Goal: Task Accomplishment & Management: Manage account settings

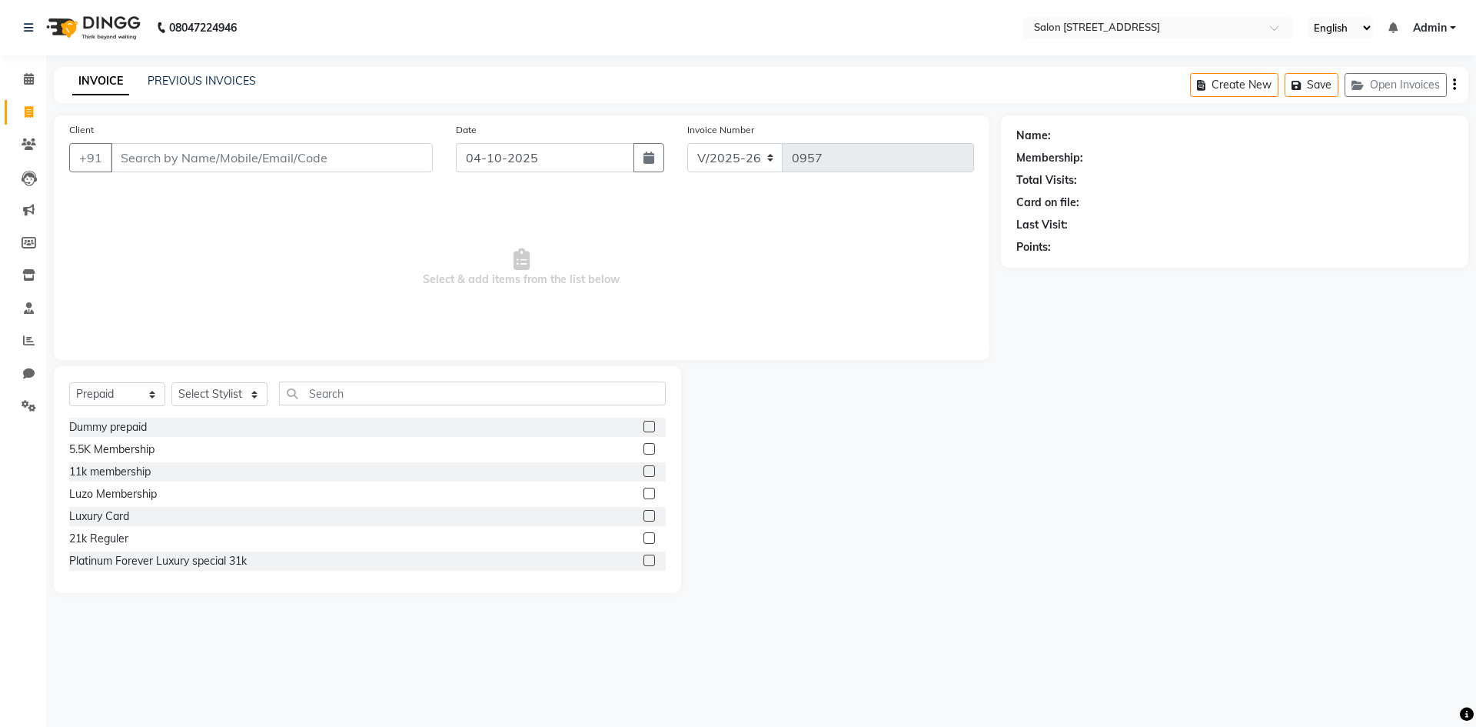
select select "7707"
select select "P"
click at [29, 75] on icon at bounding box center [29, 79] width 10 height 12
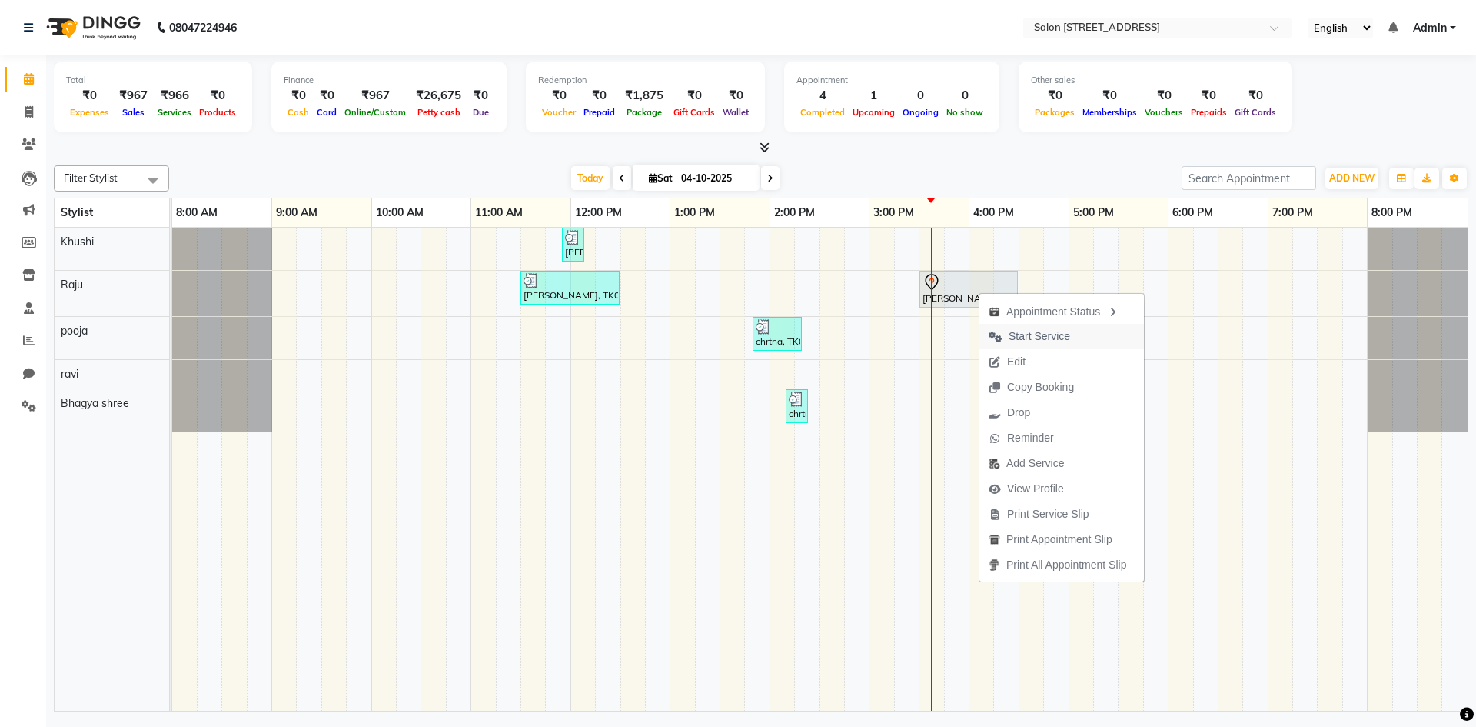
click at [1062, 334] on span "Start Service" at bounding box center [1040, 336] width 62 height 16
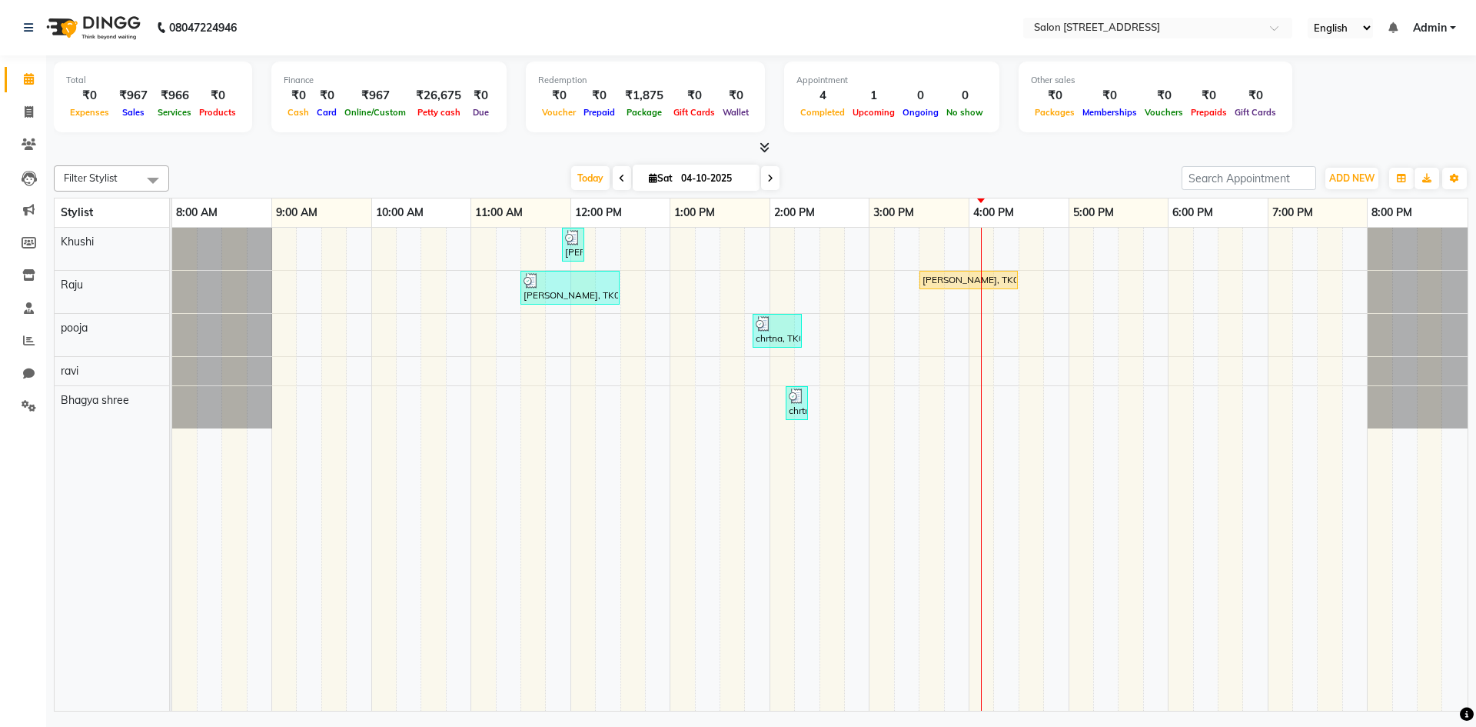
click at [755, 371] on div "[PERSON_NAME], TK02, 11:55 AM-12:00 PM, Upperlip200 [PERSON_NAME], TK01, 11:30 …" at bounding box center [819, 469] width 1295 height 483
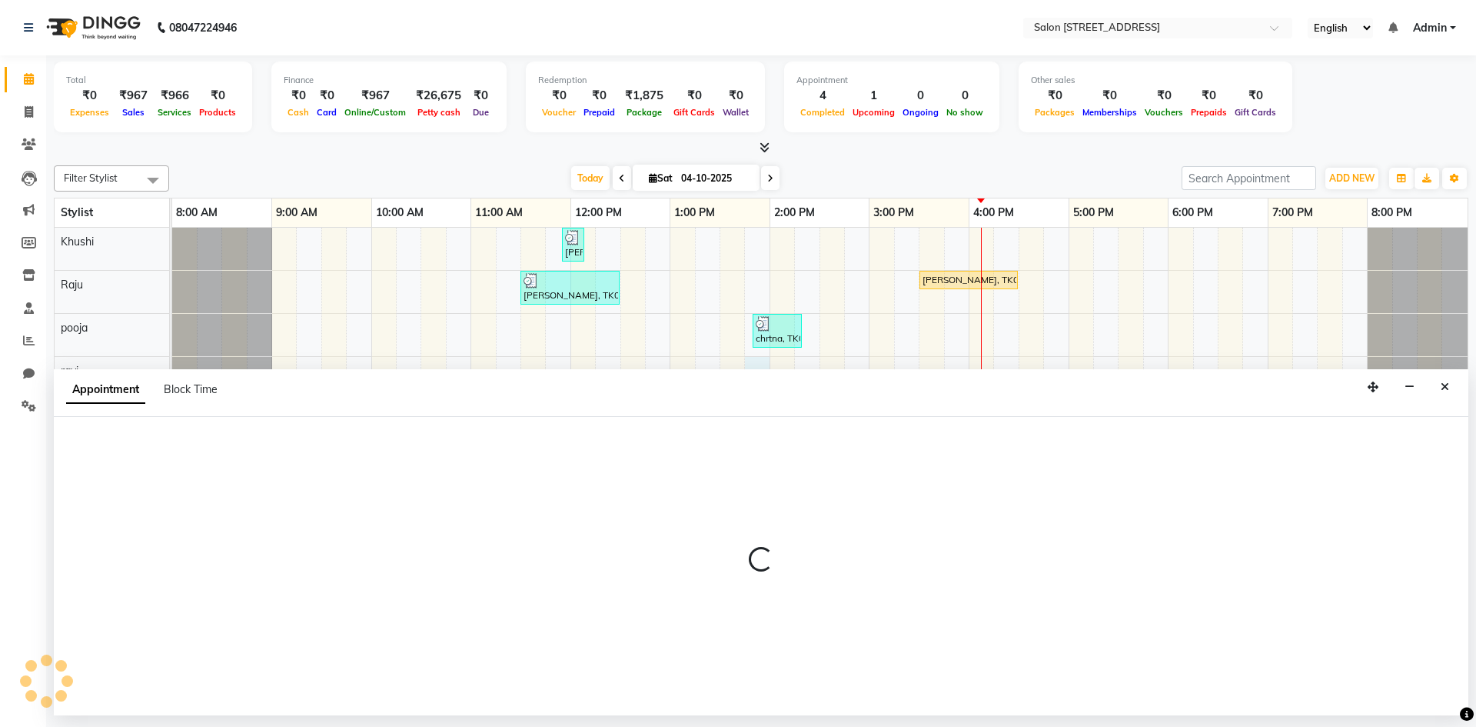
select select "84441"
select select "825"
select select "tentative"
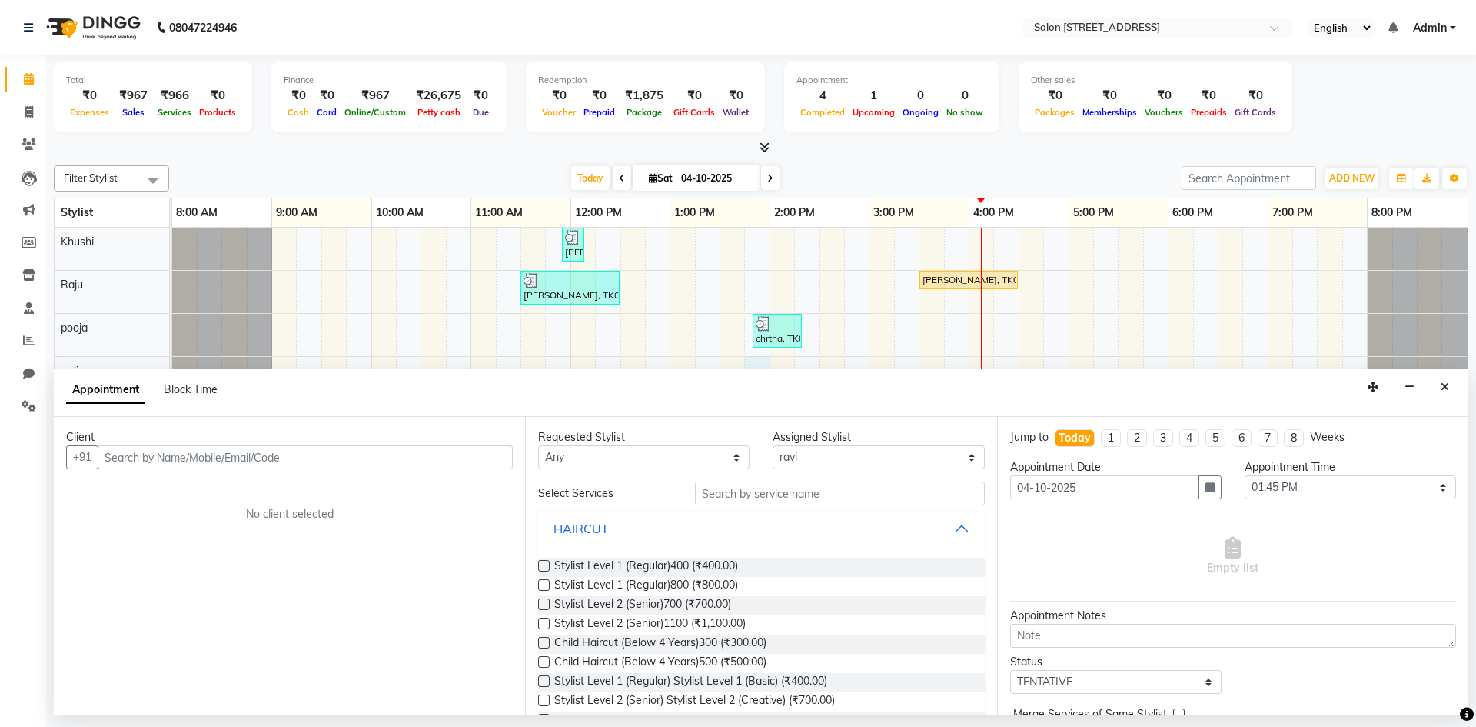
click at [316, 446] on input "text" at bounding box center [305, 457] width 415 height 24
click at [316, 461] on input "text" at bounding box center [305, 457] width 415 height 24
click at [168, 487] on span "87939" at bounding box center [170, 489] width 38 height 15
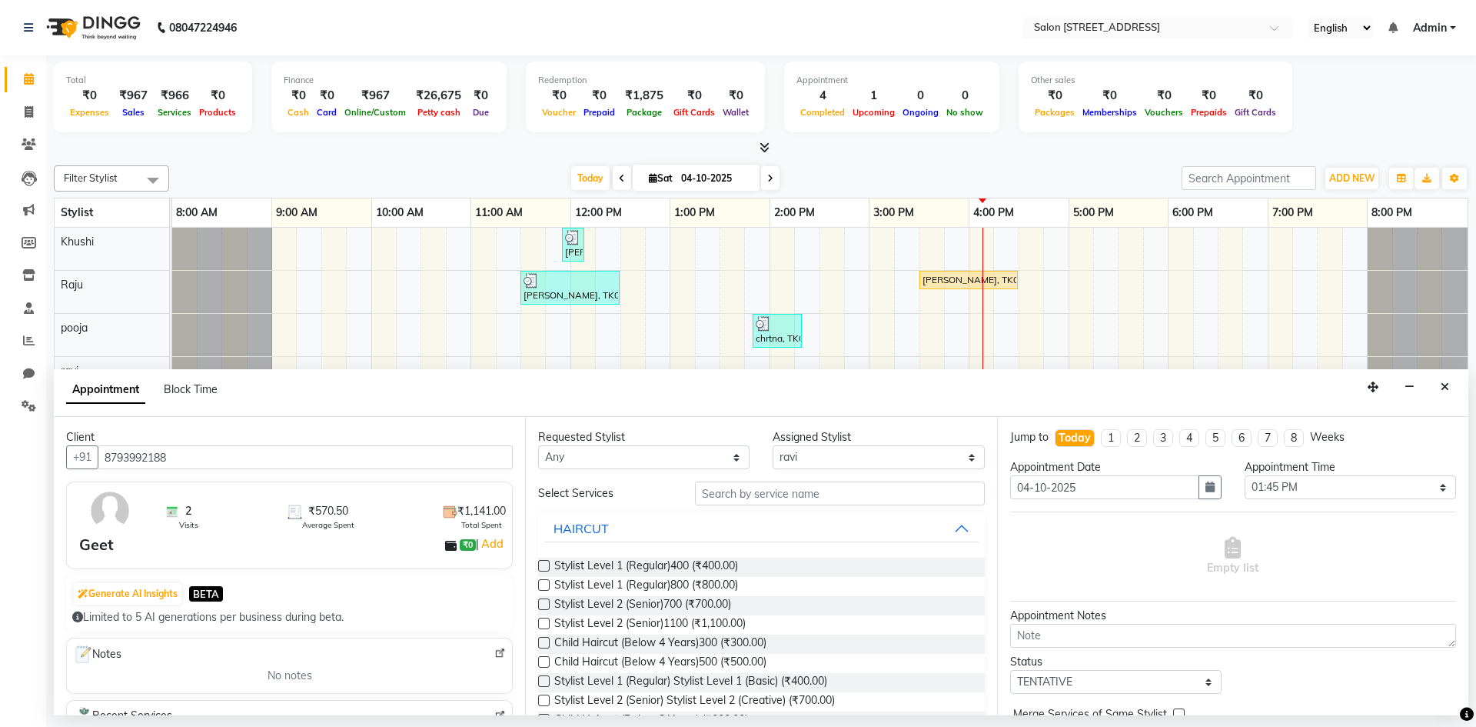
type input "8793992188"
click at [545, 564] on label at bounding box center [544, 566] width 12 height 12
click at [545, 564] on input "checkbox" at bounding box center [543, 567] width 10 height 10
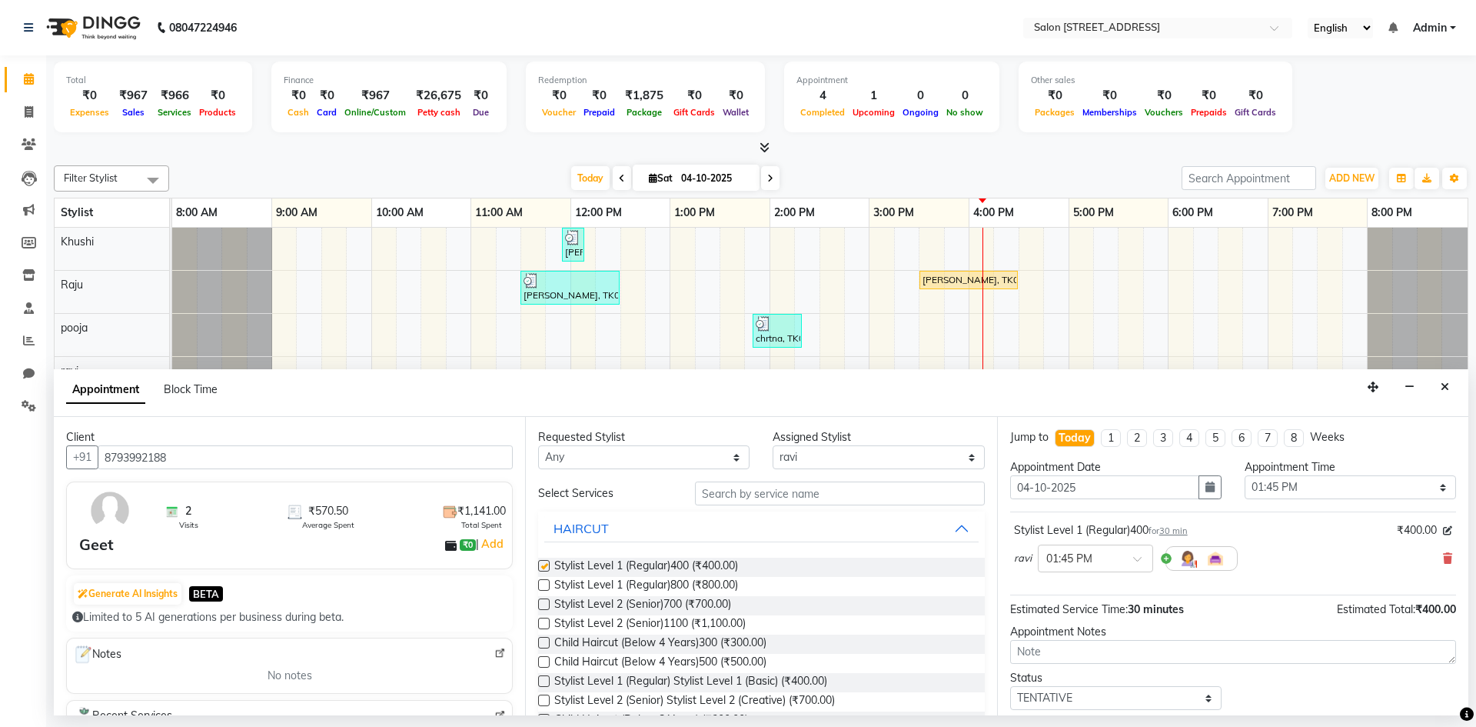
checkbox input "false"
click at [727, 498] on input "text" at bounding box center [840, 493] width 290 height 24
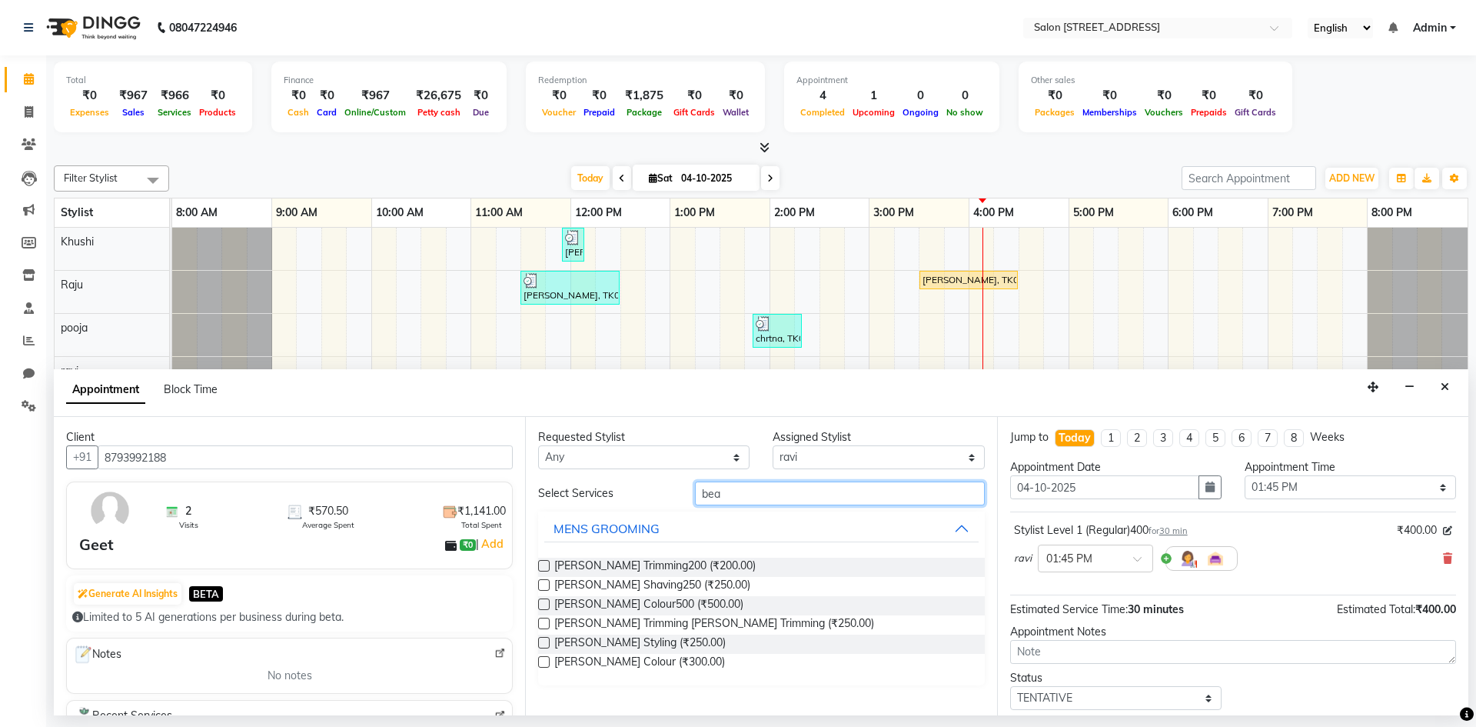
type input "bea"
click at [548, 564] on label at bounding box center [544, 566] width 12 height 12
click at [548, 564] on input "checkbox" at bounding box center [543, 567] width 10 height 10
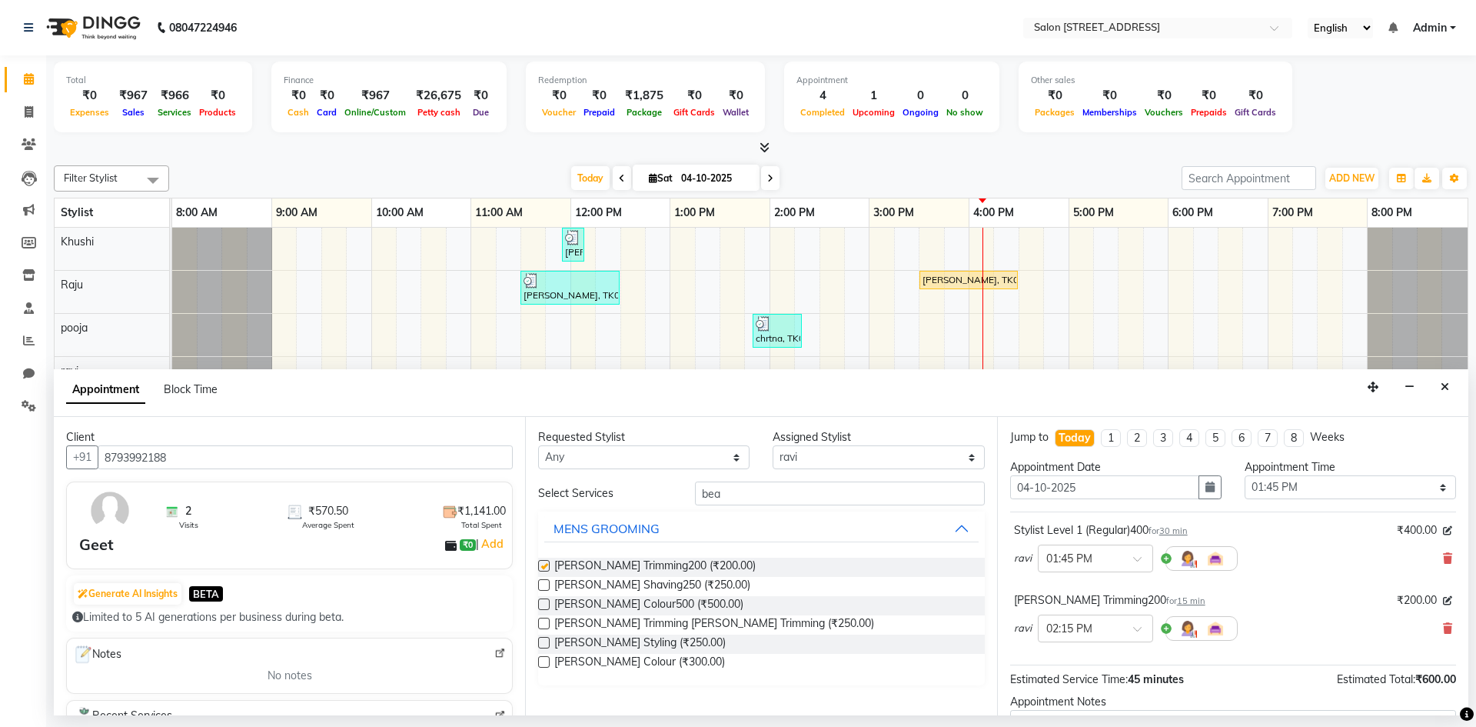
checkbox input "false"
click at [1084, 554] on input "text" at bounding box center [1080, 557] width 68 height 16
click at [1077, 660] on div "04:30 PM" at bounding box center [1096, 668] width 114 height 28
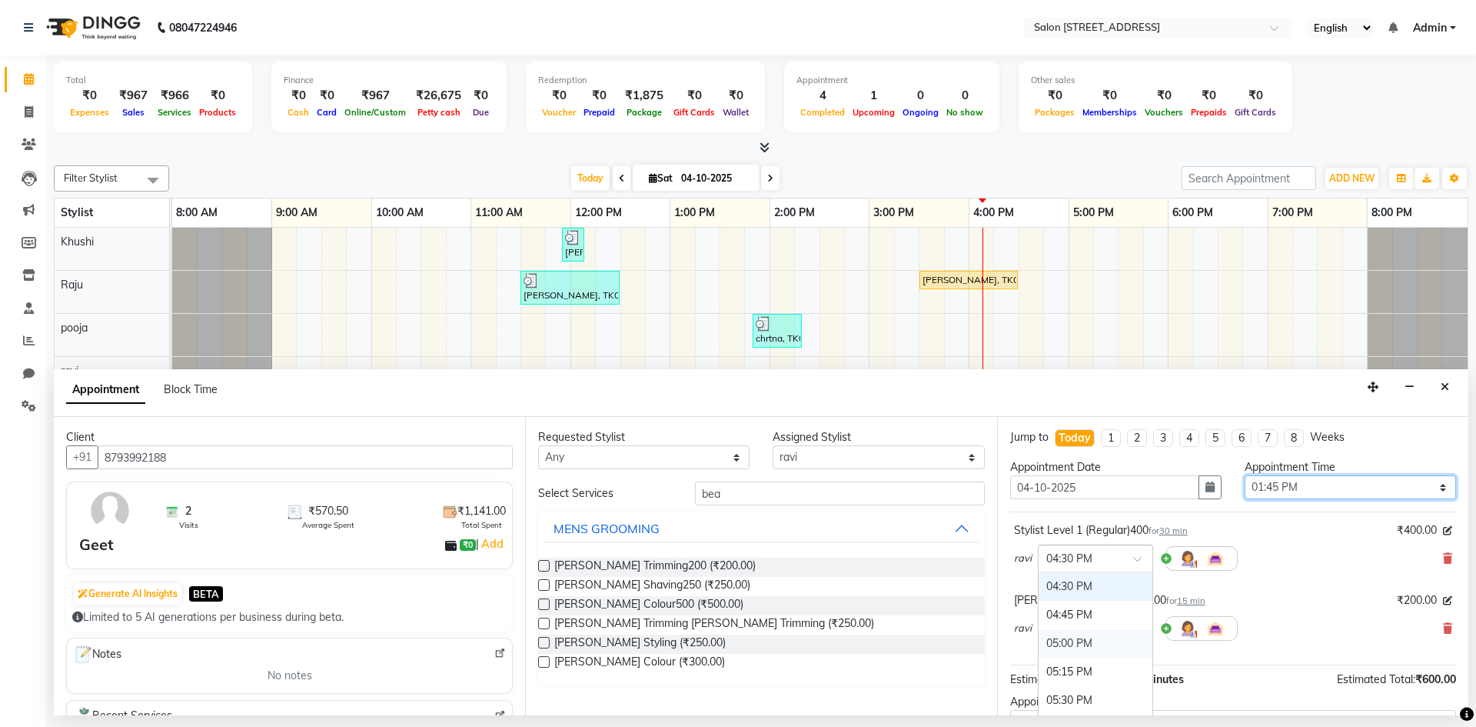
click at [1341, 488] on select "Select 09:00 AM 09:15 AM 09:30 AM 09:45 AM 10:00 AM 10:15 AM 10:30 AM 10:45 AM …" at bounding box center [1350, 487] width 211 height 24
select select "990"
click at [1245, 475] on select "Select 09:00 AM 09:15 AM 09:30 AM 09:45 AM 10:00 AM 10:15 AM 10:30 AM 10:45 AM …" at bounding box center [1350, 487] width 211 height 24
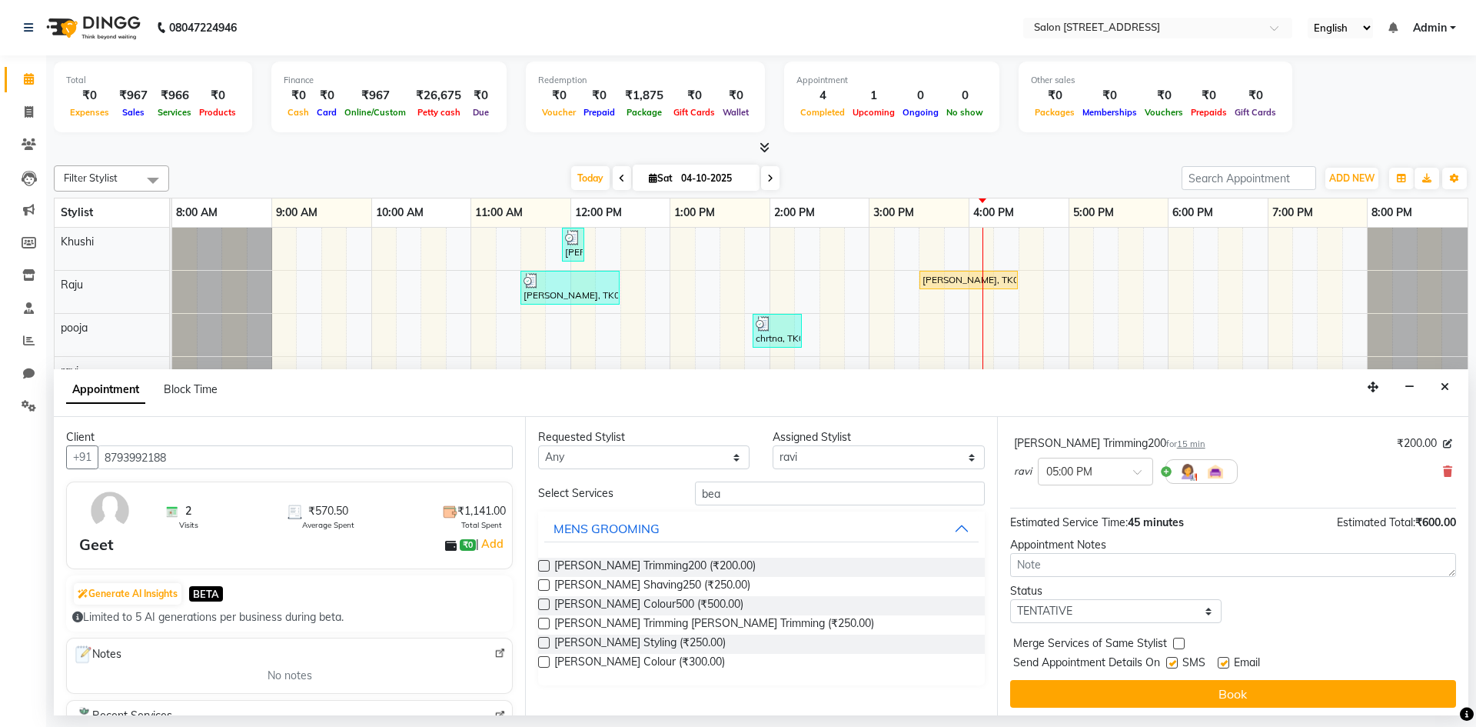
scroll to position [161, 0]
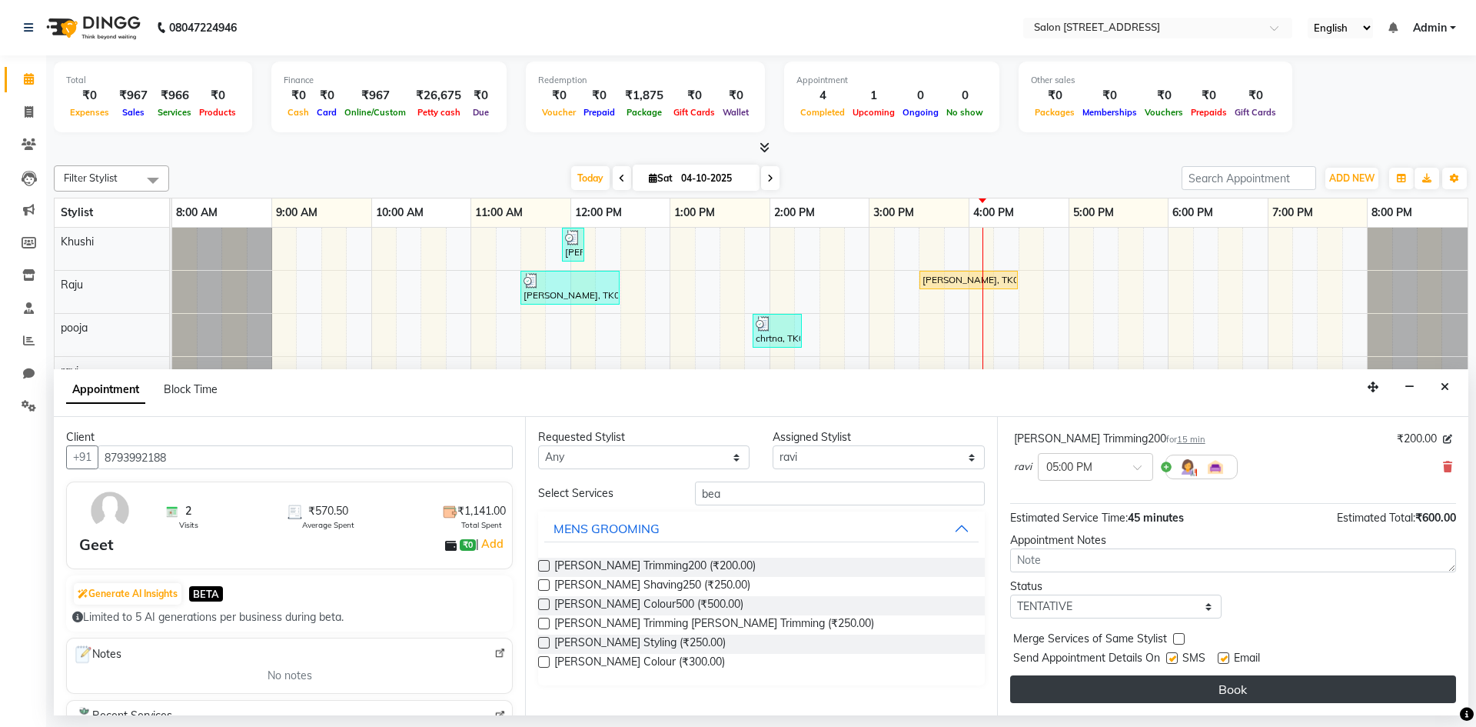
click at [1234, 690] on button "Book" at bounding box center [1233, 689] width 446 height 28
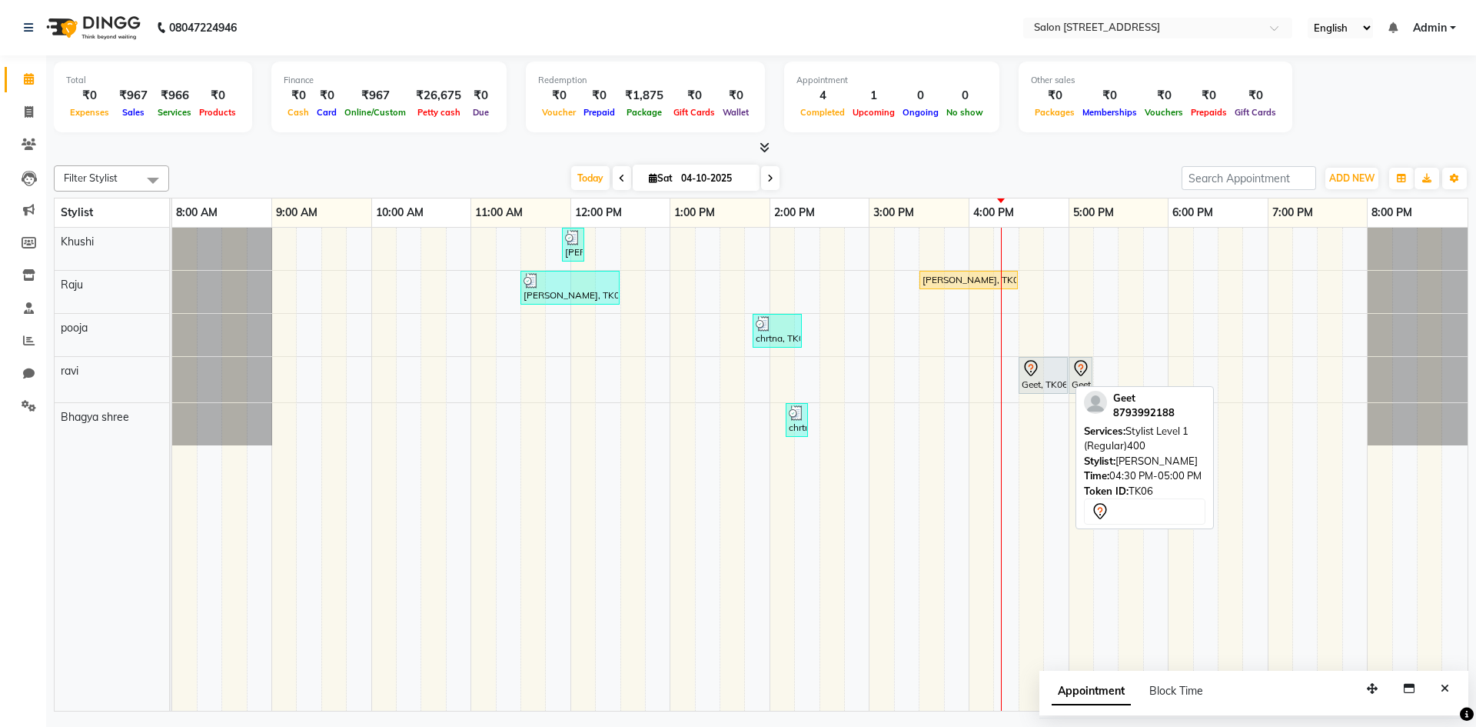
click at [1055, 380] on div "Geet, TK06, 04:30 PM-05:00 PM, Stylist Level 1 (Regular)400" at bounding box center [1043, 375] width 46 height 32
select select "7"
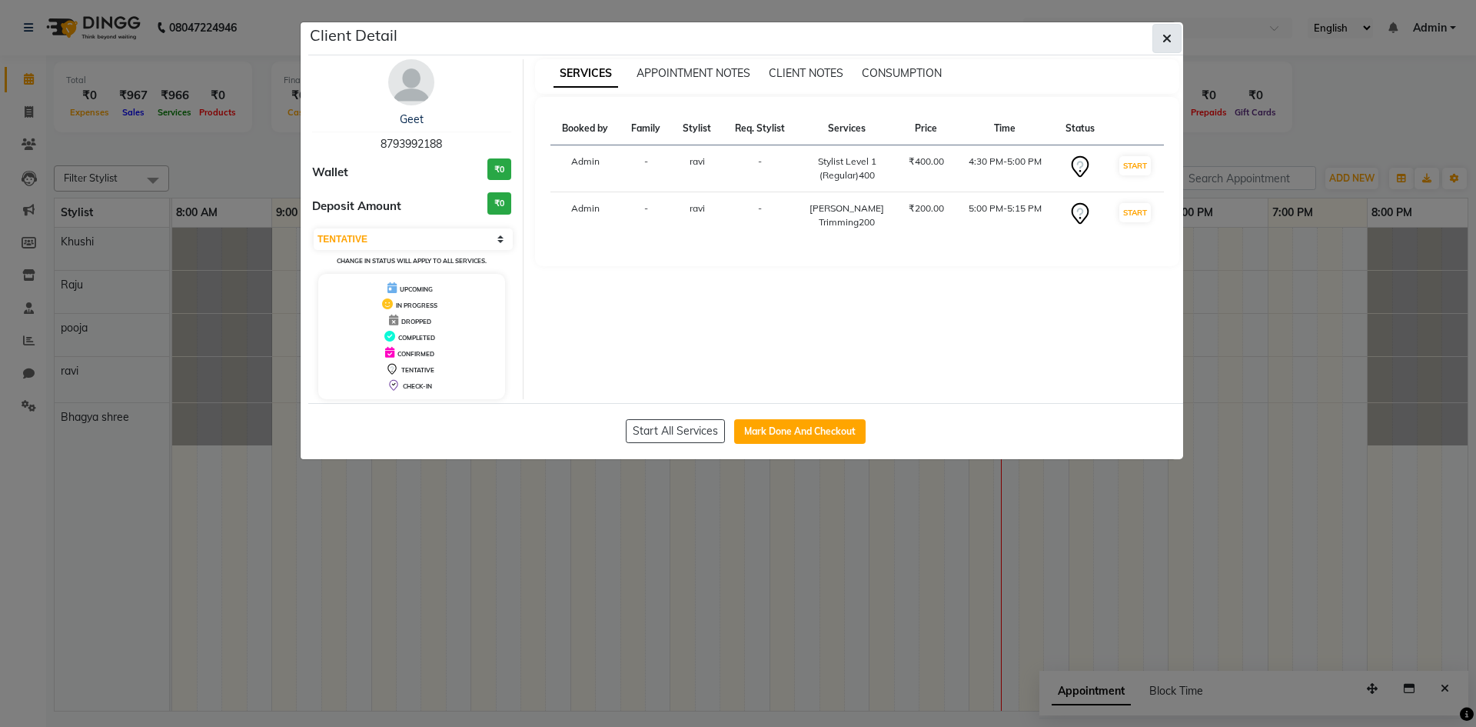
click at [1172, 42] on button "button" at bounding box center [1166, 38] width 29 height 29
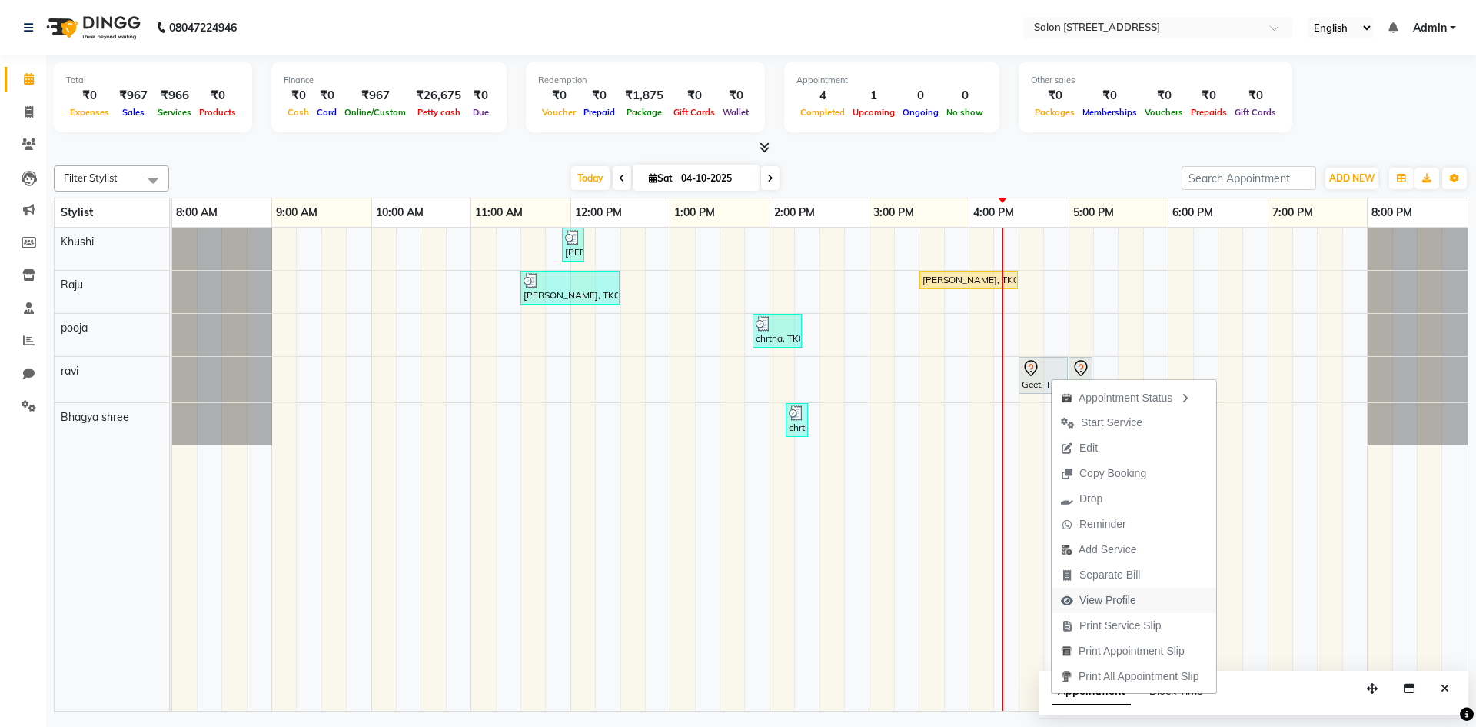
click at [1132, 595] on span "View Profile" at bounding box center [1107, 600] width 57 height 16
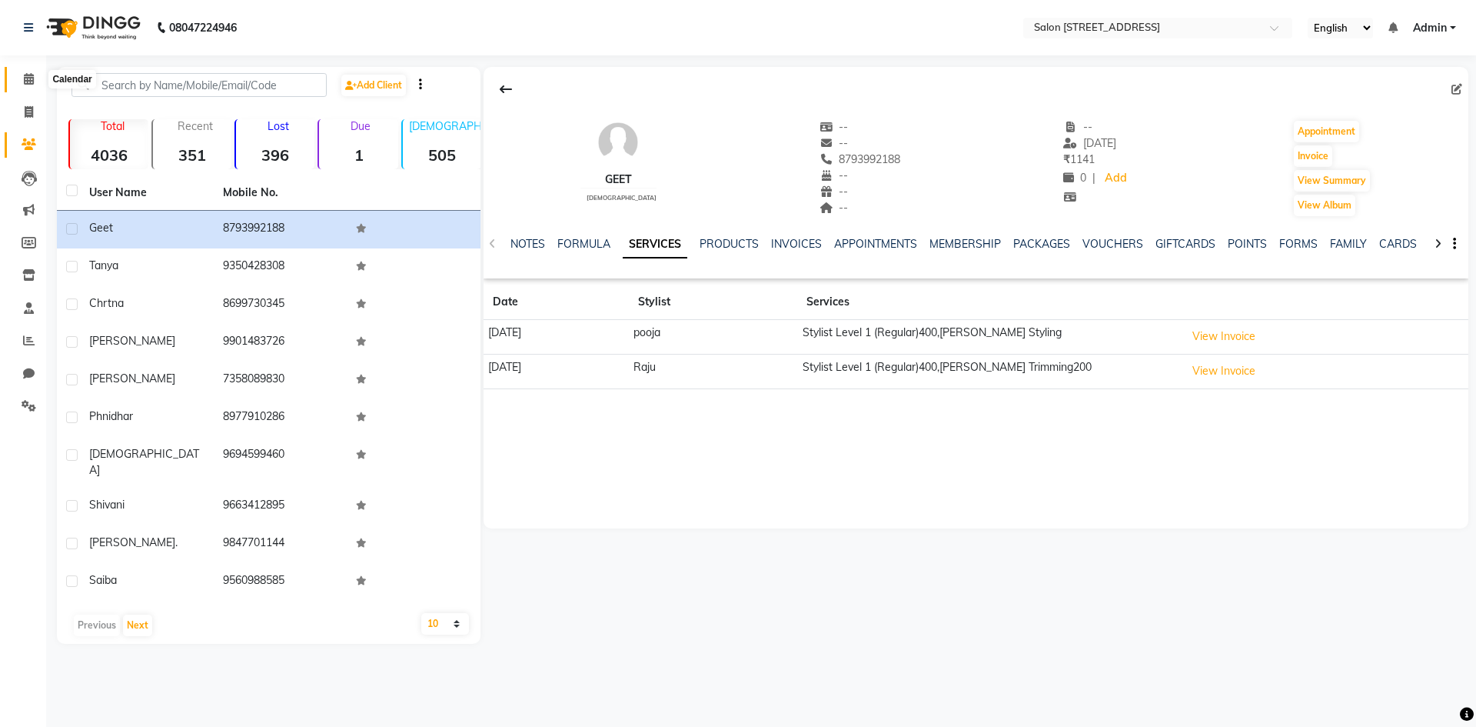
click at [37, 81] on span at bounding box center [28, 80] width 27 height 18
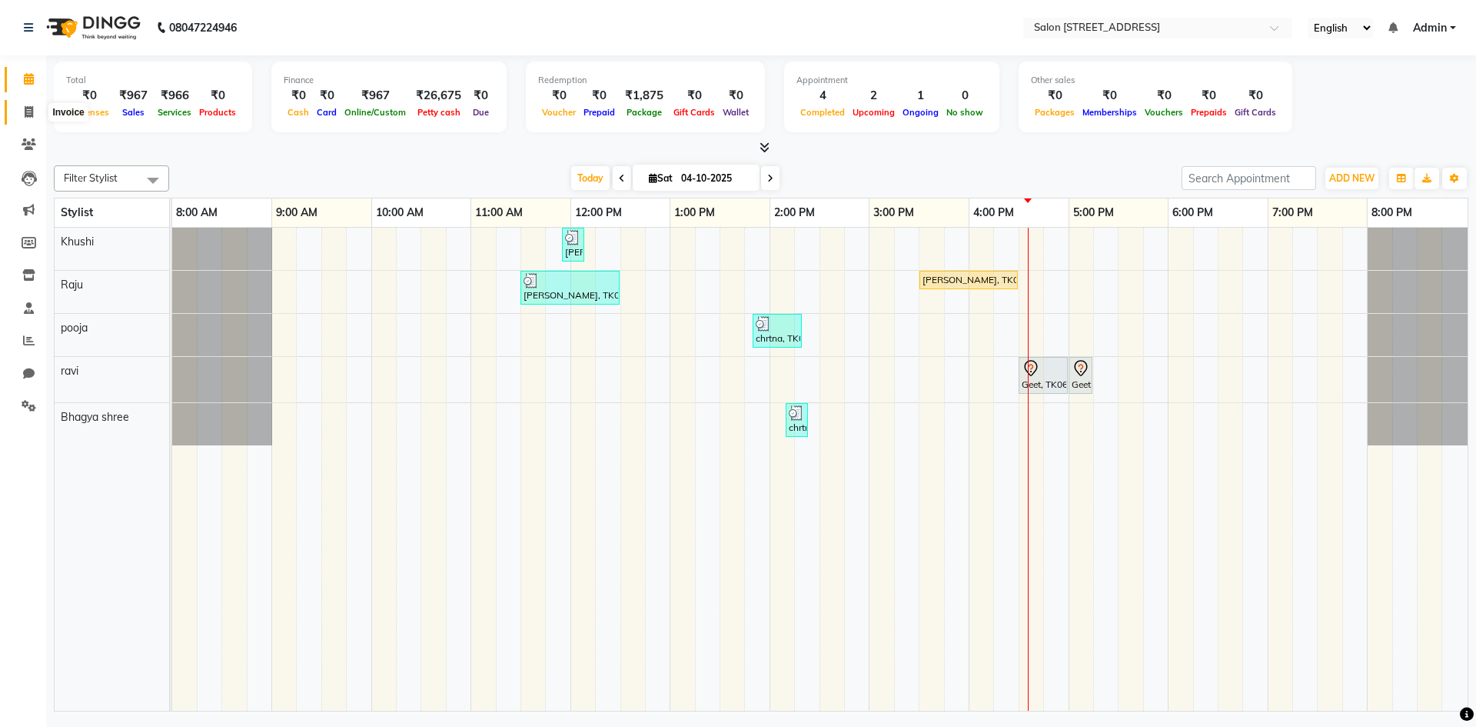
click at [27, 108] on icon at bounding box center [29, 112] width 8 height 12
select select "service"
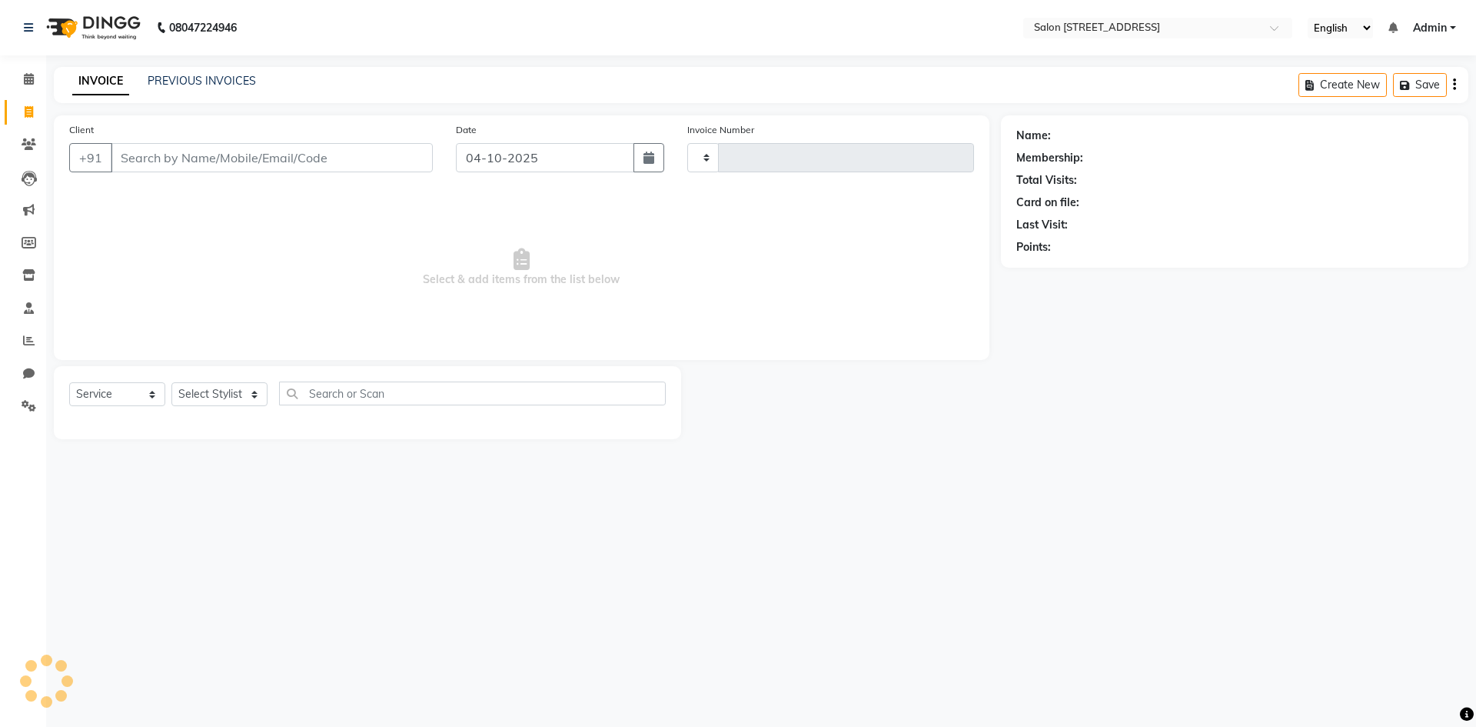
type input "0957"
select select "7707"
select select "P"
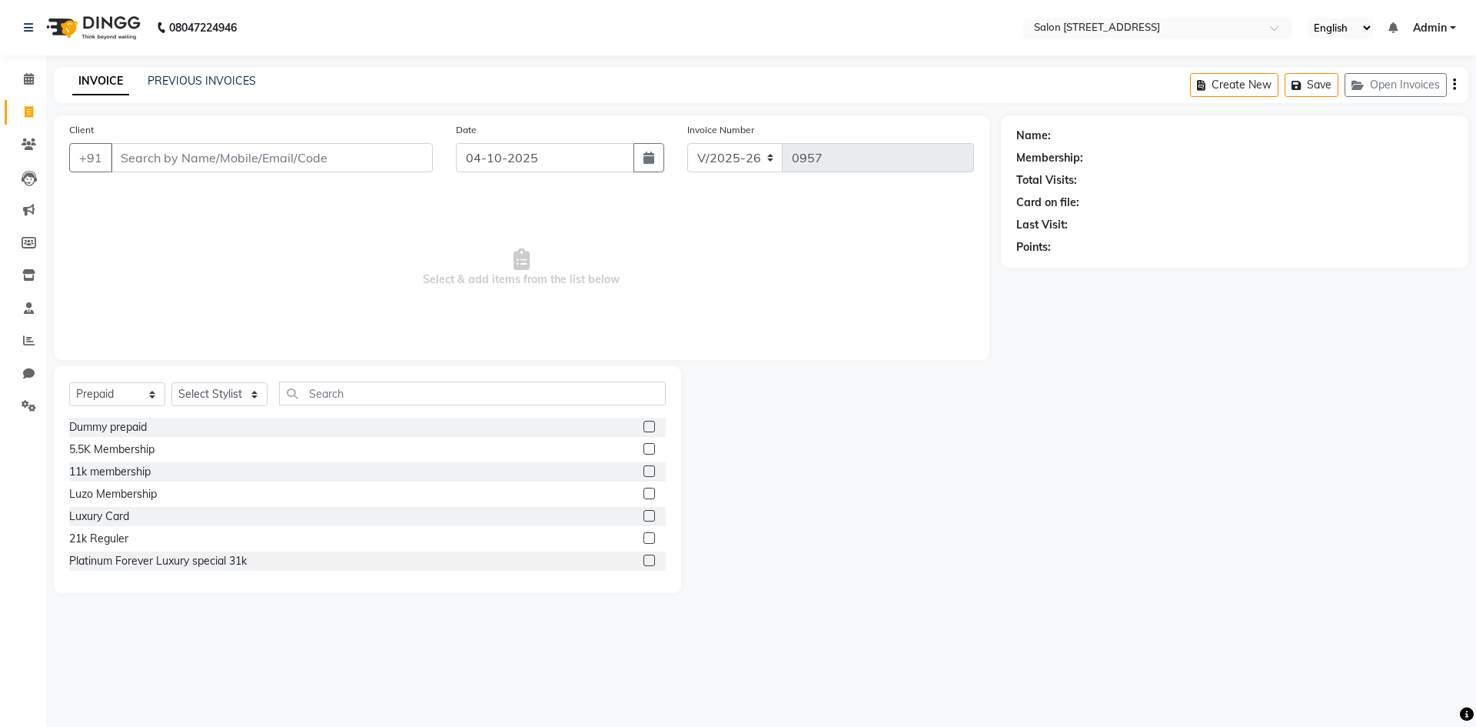
click at [169, 158] on input "Client" at bounding box center [272, 157] width 322 height 29
click at [172, 157] on input "Client" at bounding box center [272, 157] width 322 height 29
click at [204, 165] on input "Client" at bounding box center [272, 157] width 322 height 29
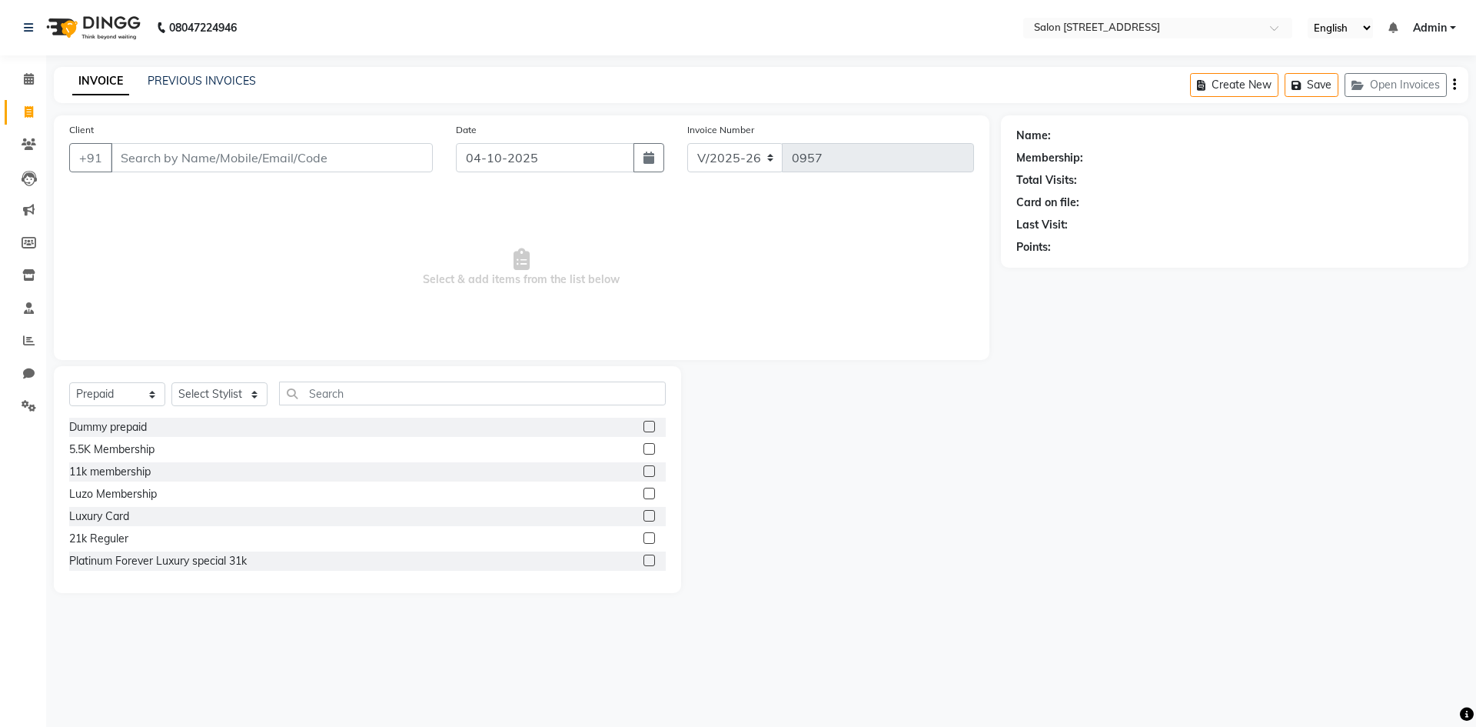
click at [204, 165] on input "Client" at bounding box center [272, 157] width 322 height 29
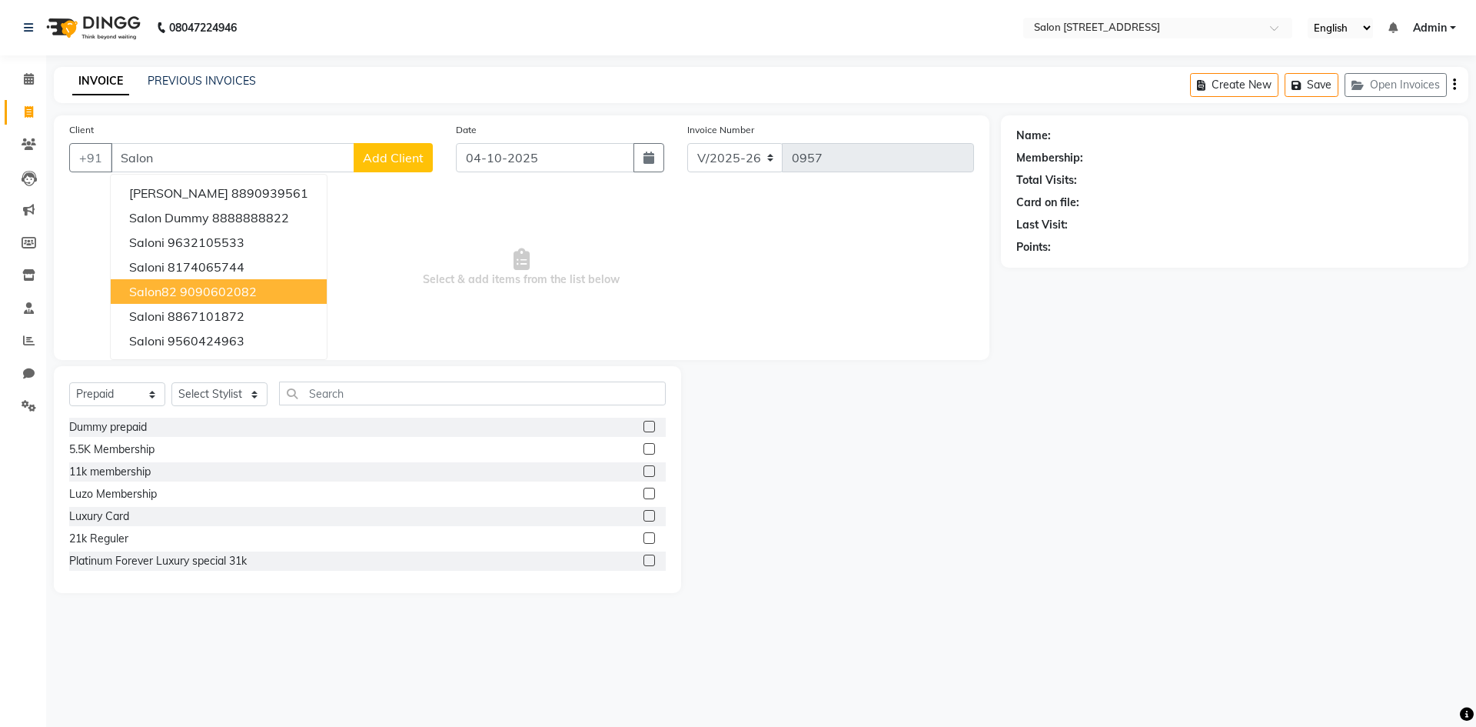
click at [192, 298] on ngb-highlight "9090602082" at bounding box center [218, 291] width 77 height 15
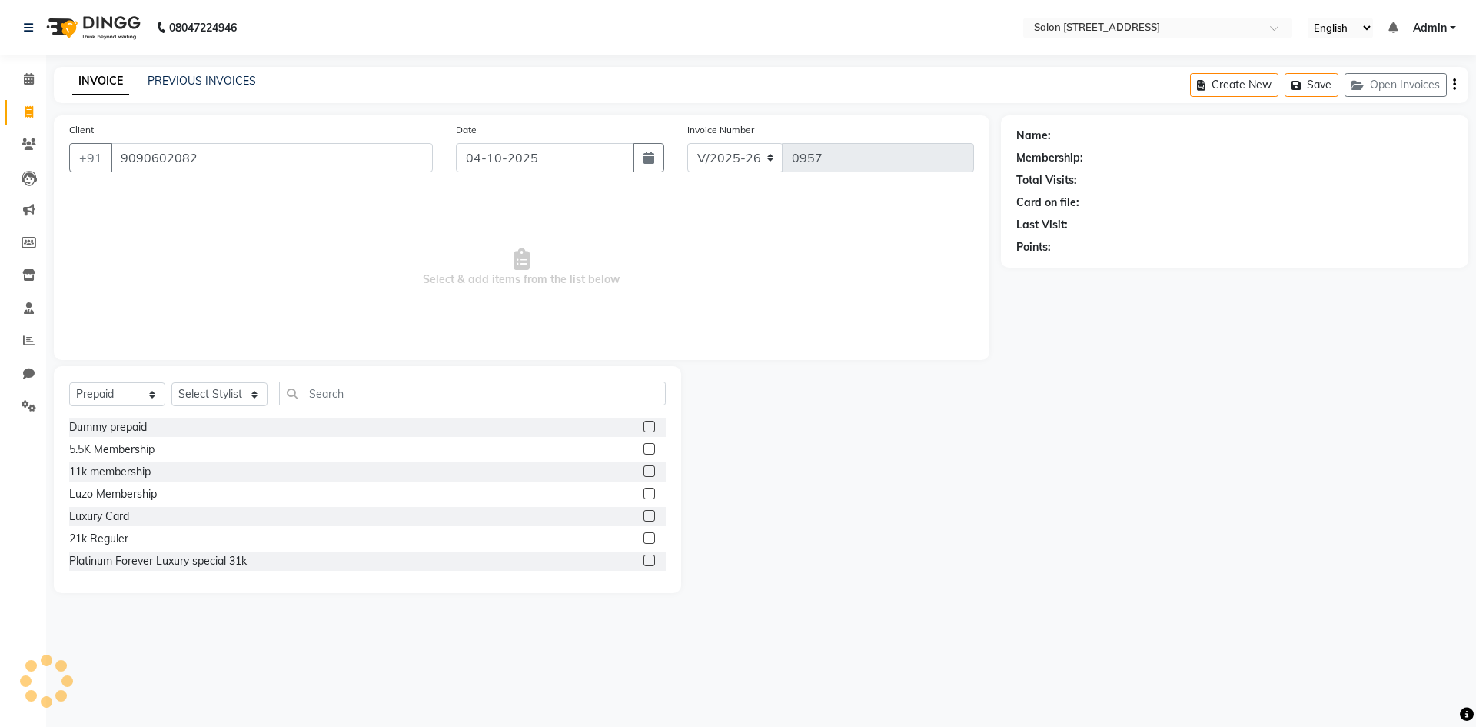
type input "9090602082"
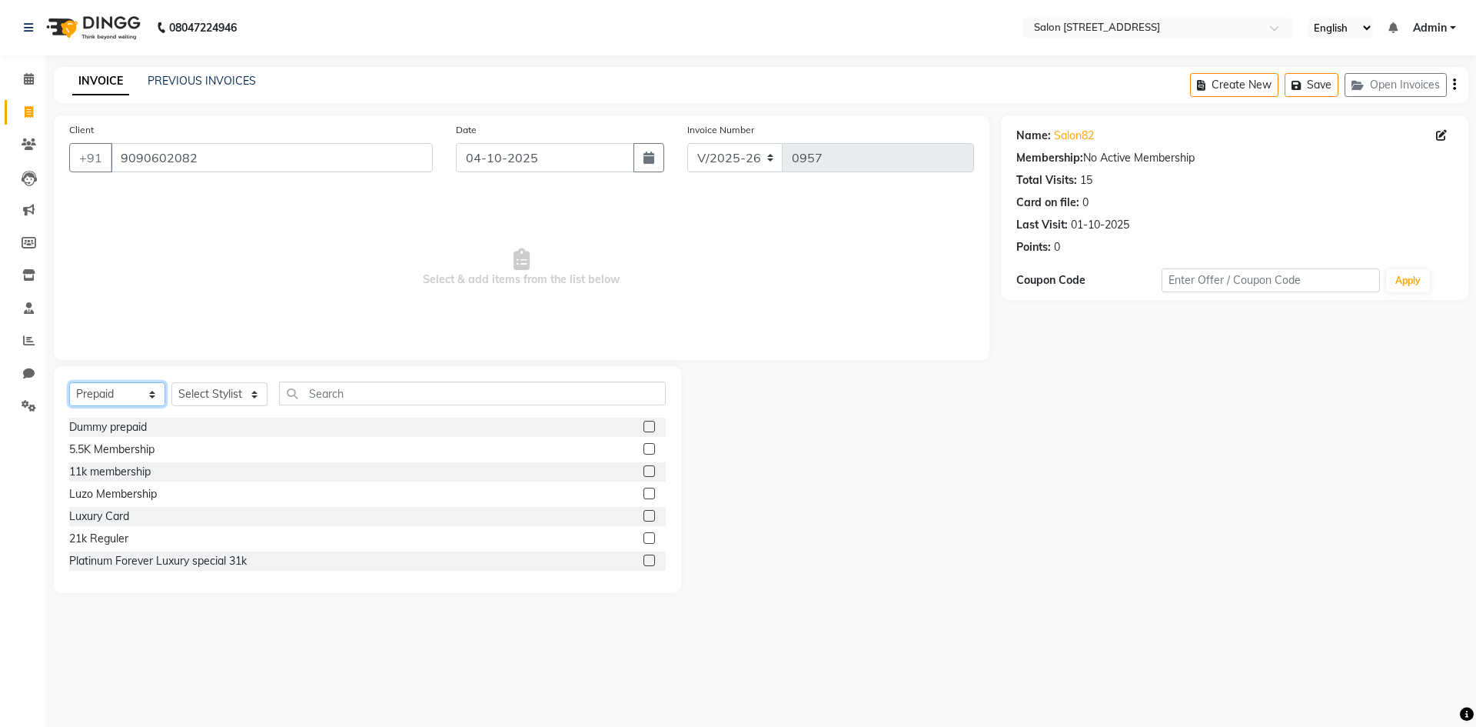
click at [136, 403] on select "Select Service Product Membership Package Voucher Prepaid Gift Card" at bounding box center [117, 394] width 96 height 24
select select "service"
click at [69, 382] on select "Select Service Product Membership Package Voucher Prepaid Gift Card" at bounding box center [117, 394] width 96 height 24
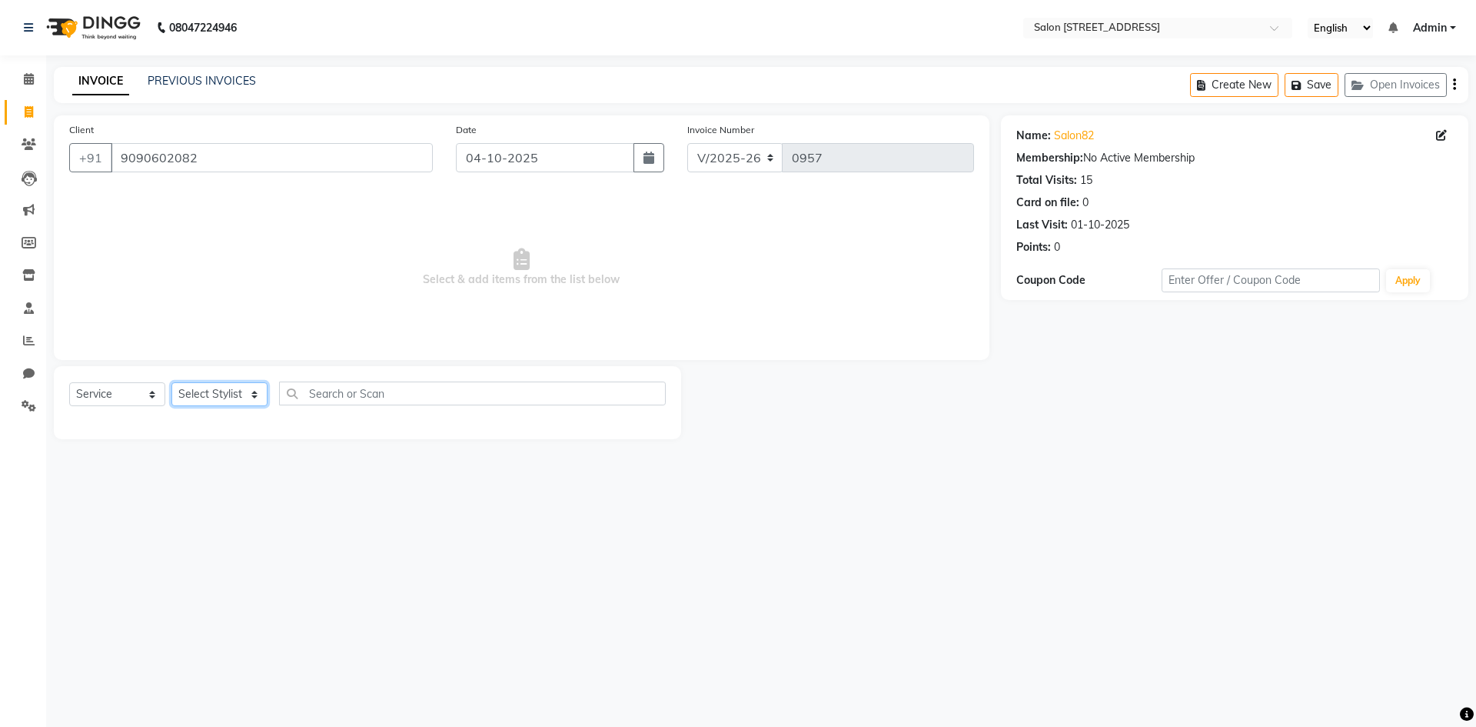
click at [215, 393] on select "Select Stylist Admin Bhagya shree [PERSON_NAME] Lune Lego pooja Raju ravi" at bounding box center [219, 394] width 96 height 24
select select "93558"
click at [171, 382] on select "Select Stylist Admin Bhagya shree [PERSON_NAME] Lune Lego pooja Raju ravi" at bounding box center [219, 394] width 96 height 24
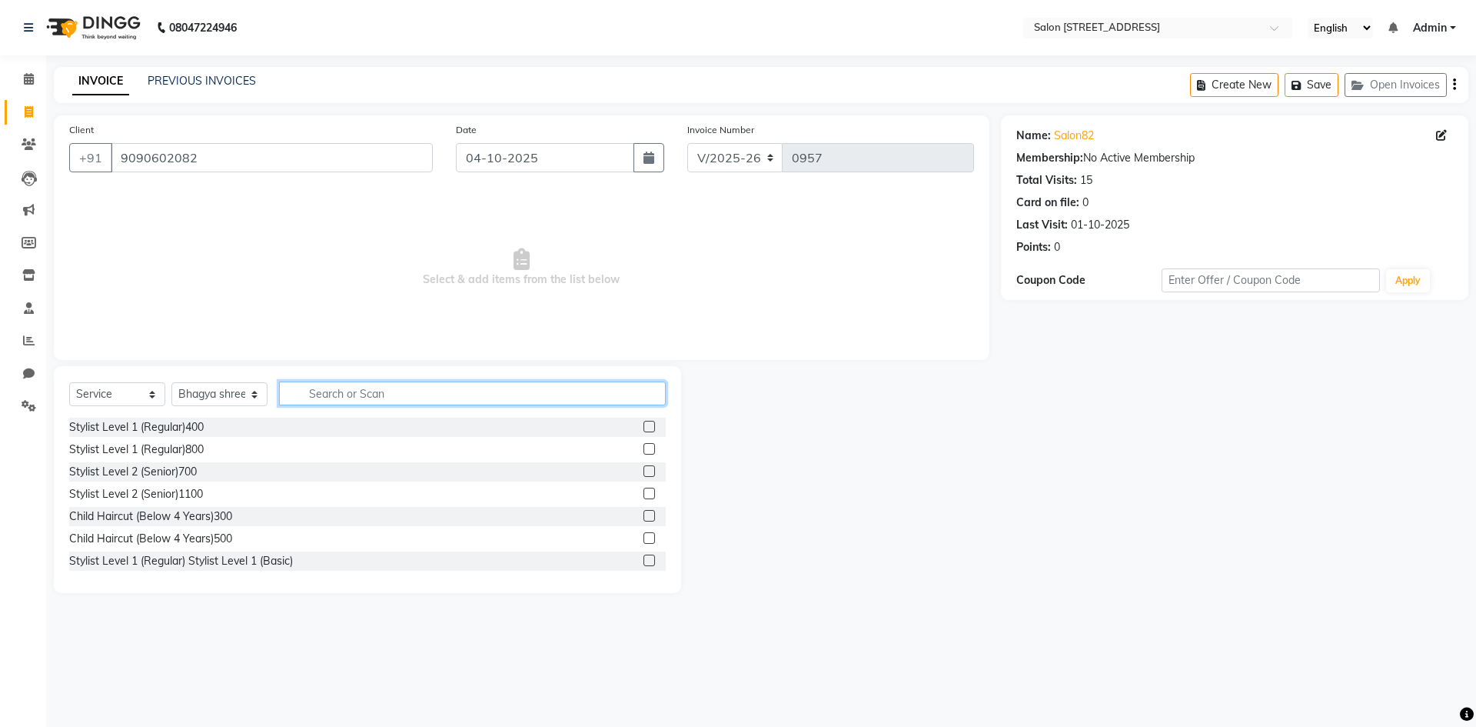
click at [334, 398] on input "text" at bounding box center [472, 393] width 387 height 24
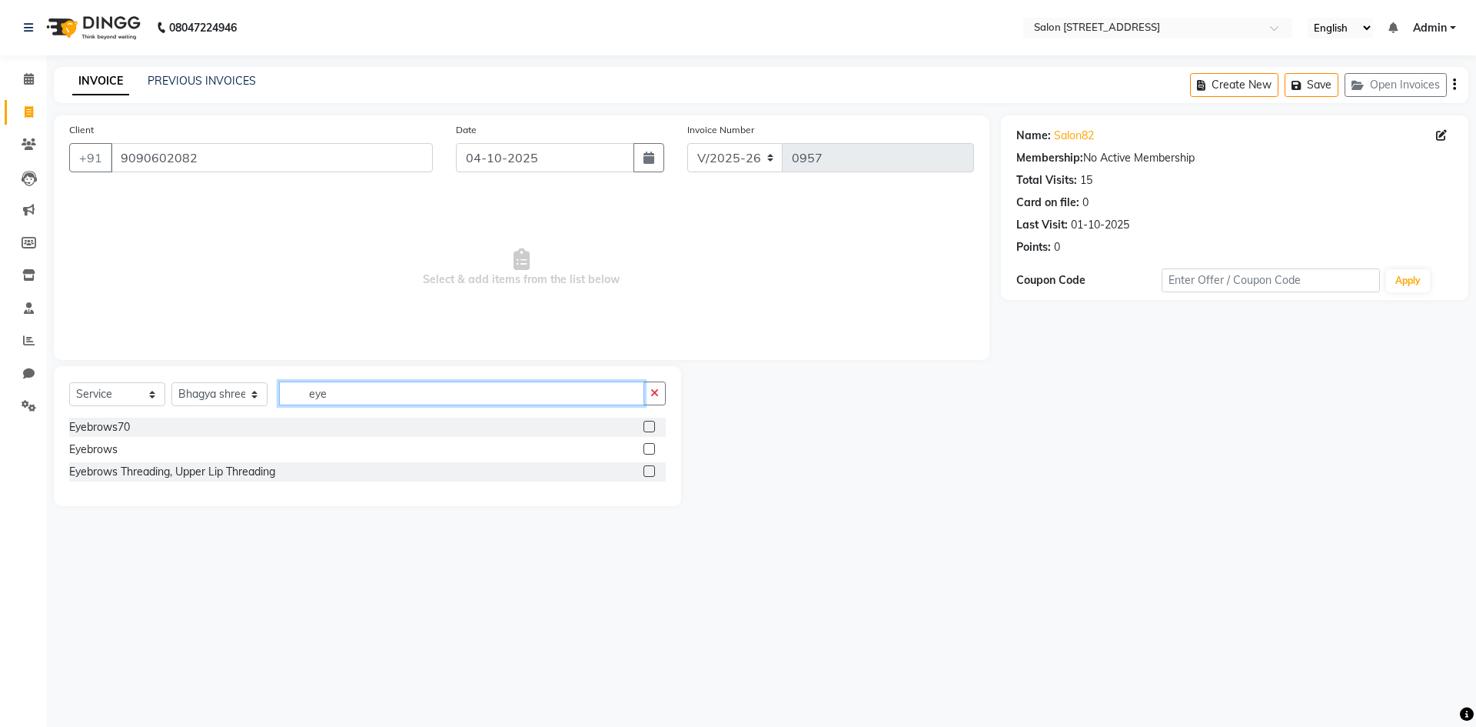
type input "eye"
click at [650, 427] on label at bounding box center [649, 427] width 12 height 12
click at [650, 427] on input "checkbox" at bounding box center [648, 427] width 10 height 10
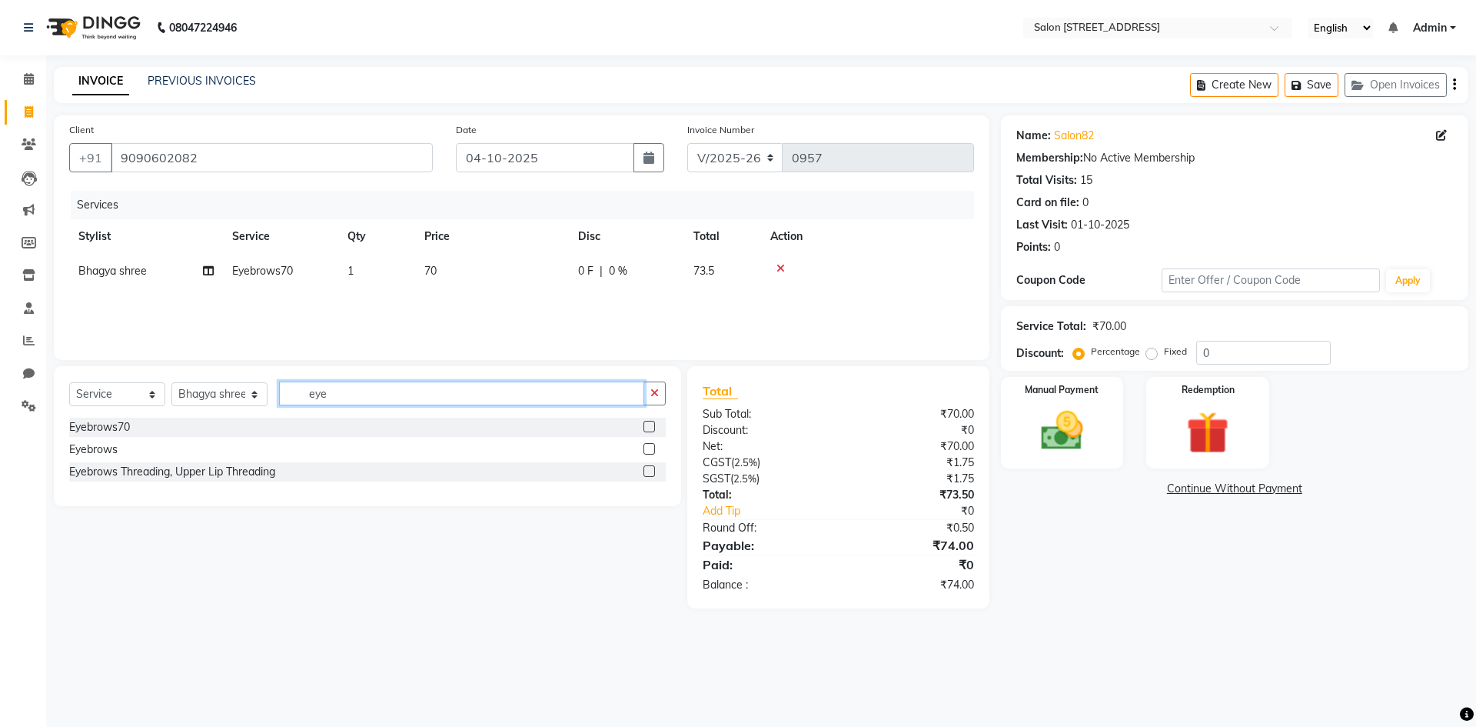
checkbox input "false"
click at [347, 398] on input "eye" at bounding box center [461, 393] width 365 height 24
type input "e"
type input "chin"
click at [648, 447] on label at bounding box center [649, 449] width 12 height 12
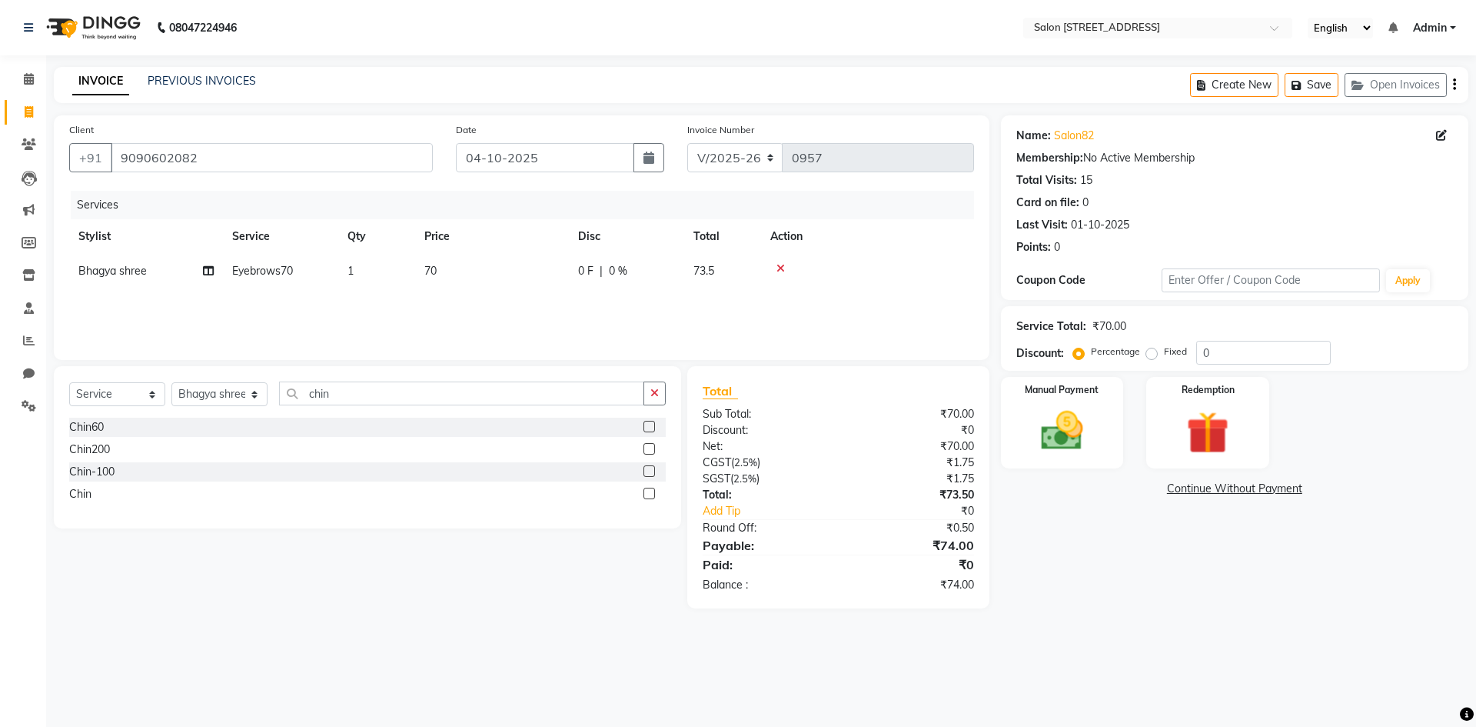
click at [648, 447] on input "checkbox" at bounding box center [648, 449] width 10 height 10
checkbox input "false"
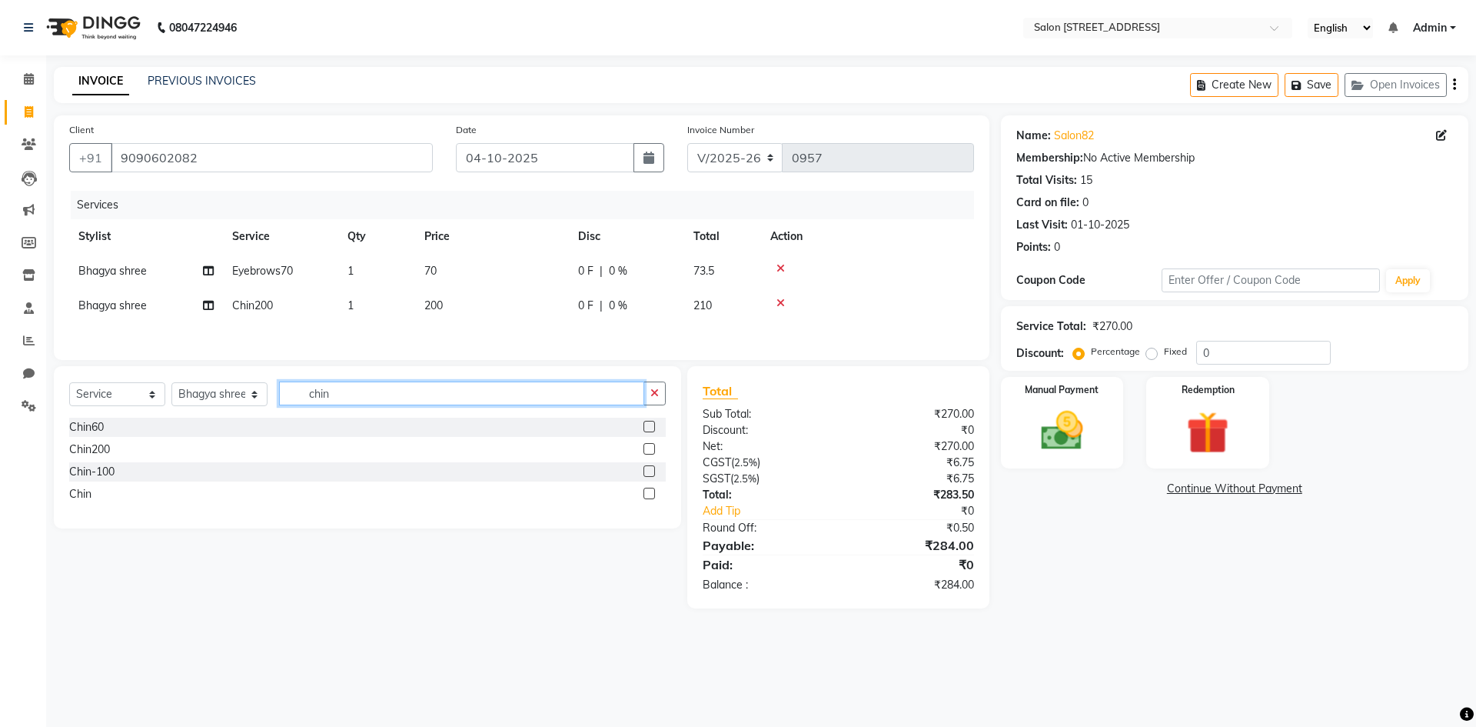
click at [467, 397] on input "chin" at bounding box center [461, 393] width 365 height 24
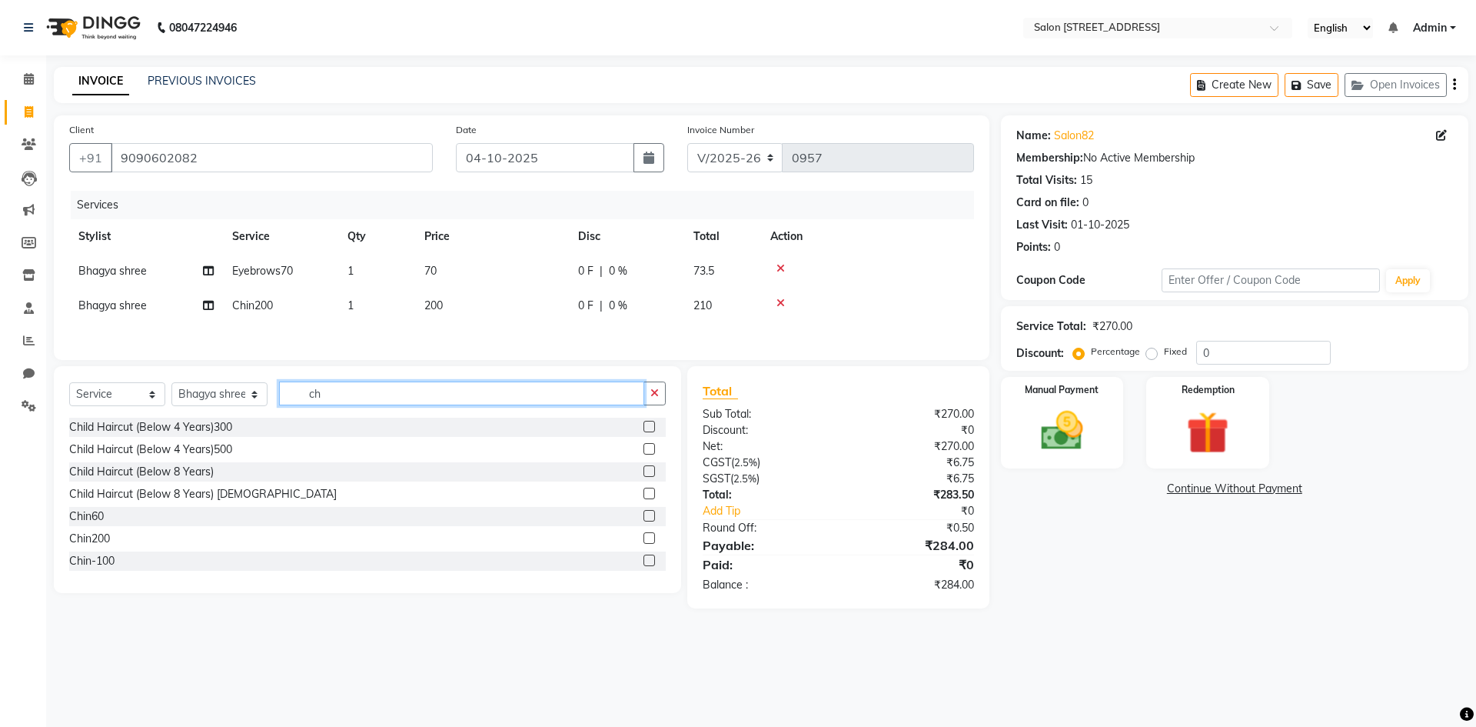
type input "c"
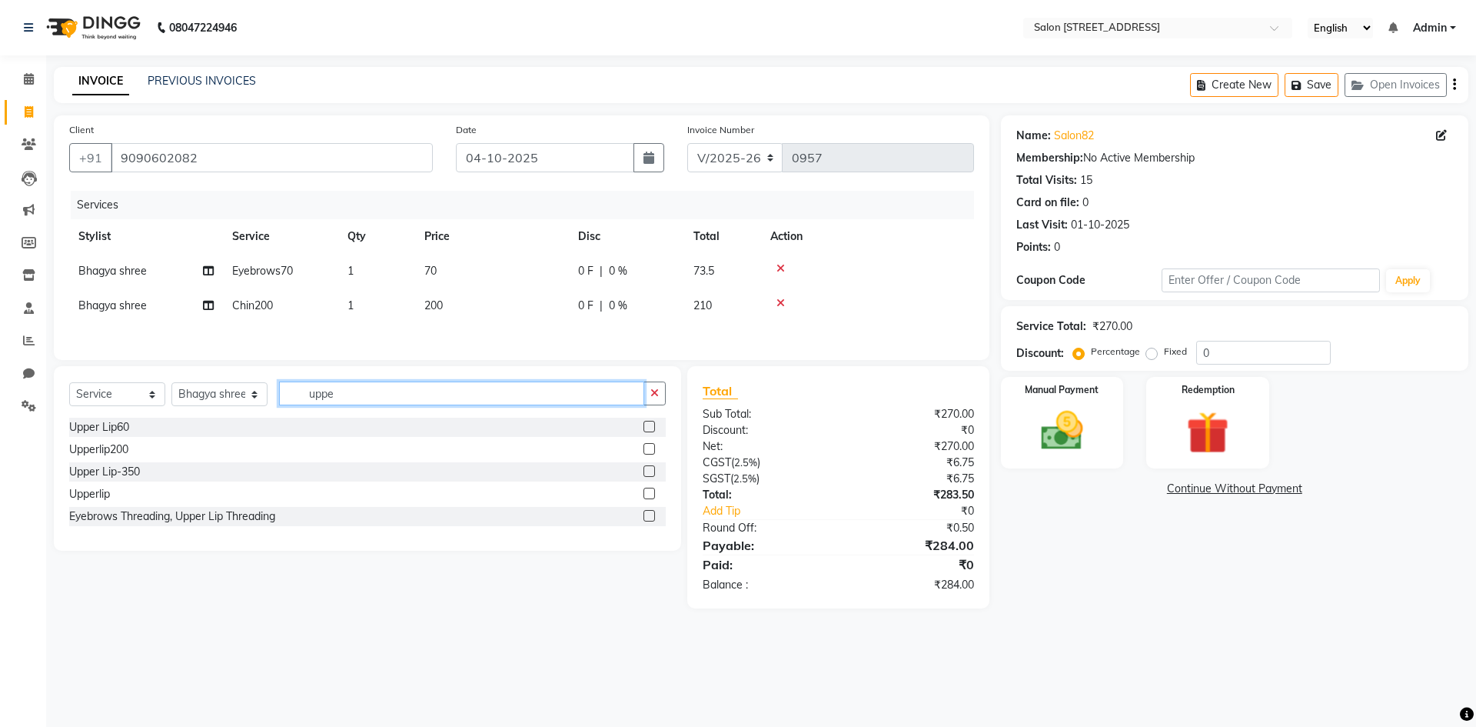
type input "uppe"
click at [651, 450] on label at bounding box center [649, 449] width 12 height 12
click at [651, 450] on input "checkbox" at bounding box center [648, 449] width 10 height 10
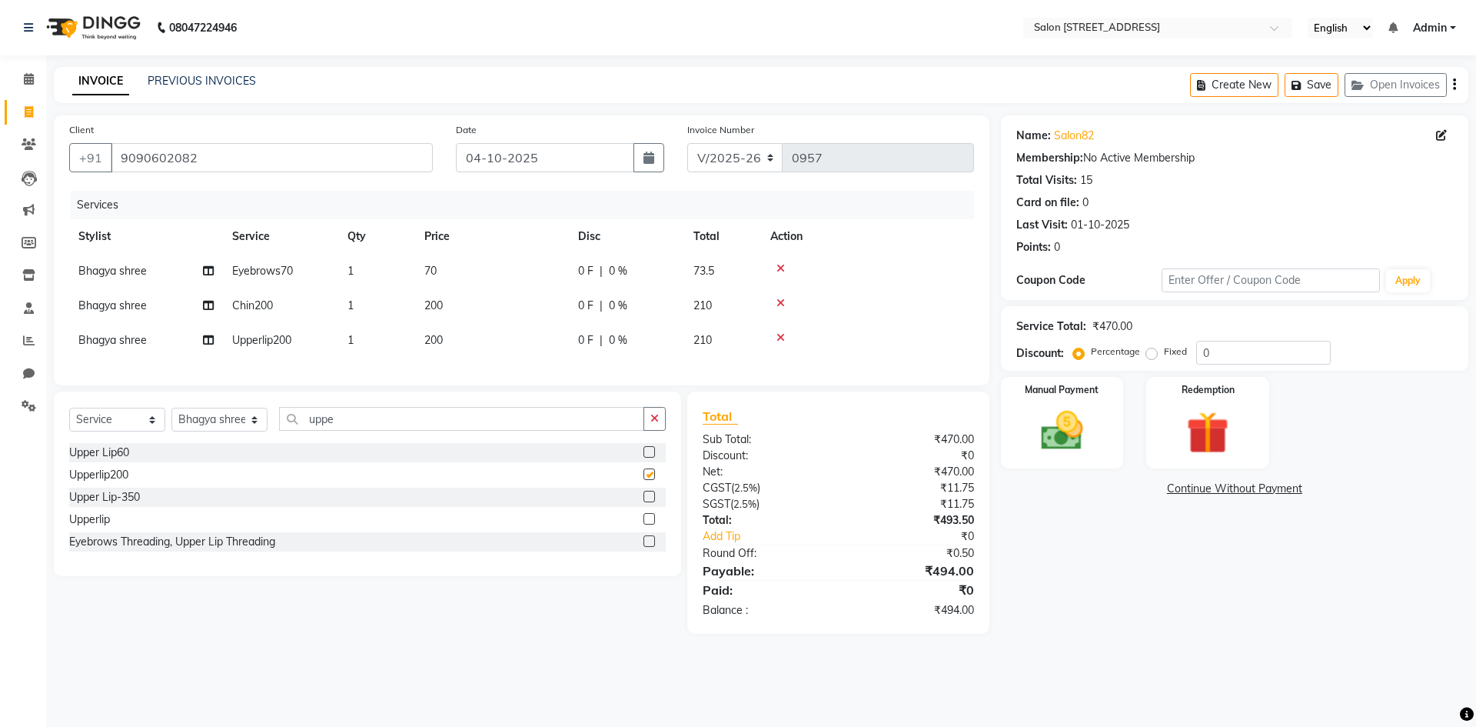
checkbox input "false"
click at [374, 431] on input "uppe" at bounding box center [461, 419] width 365 height 24
type input "u"
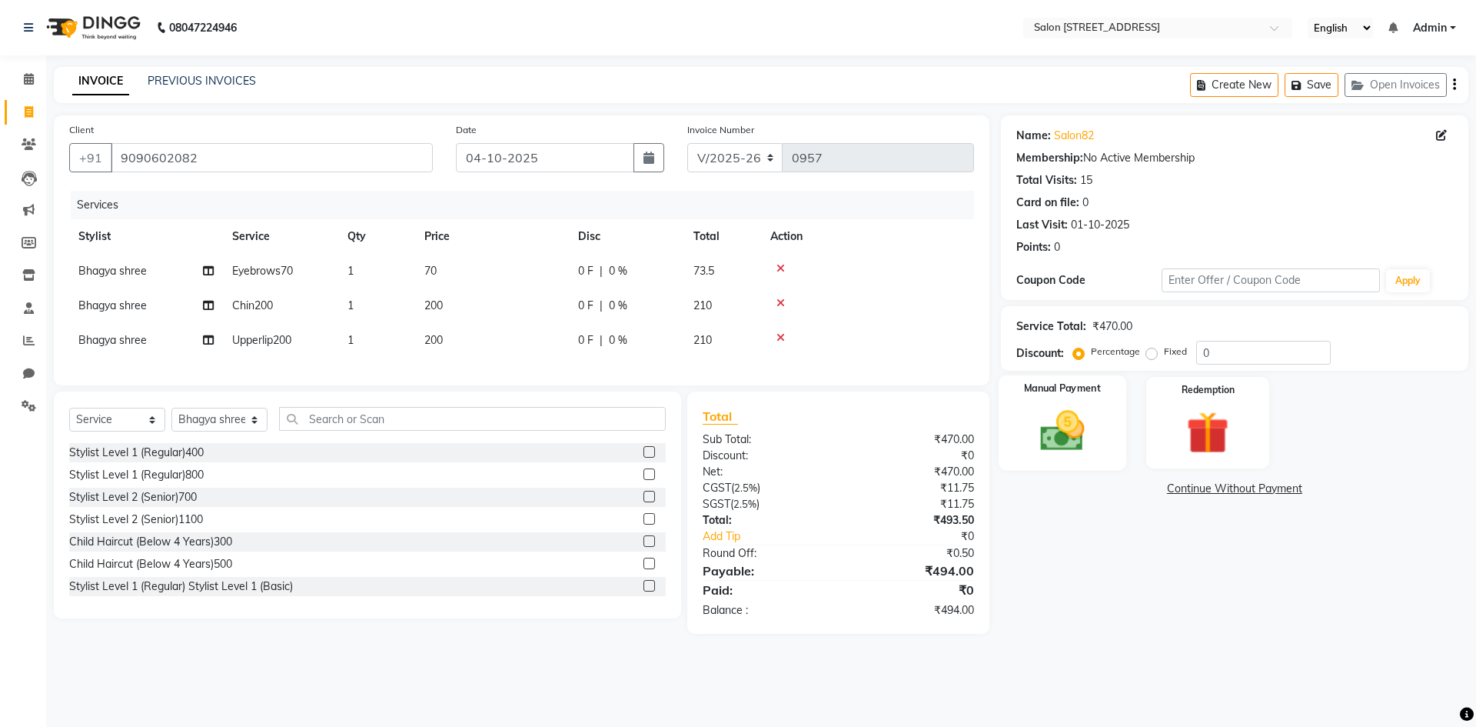
click at [1088, 409] on img at bounding box center [1061, 430] width 71 height 51
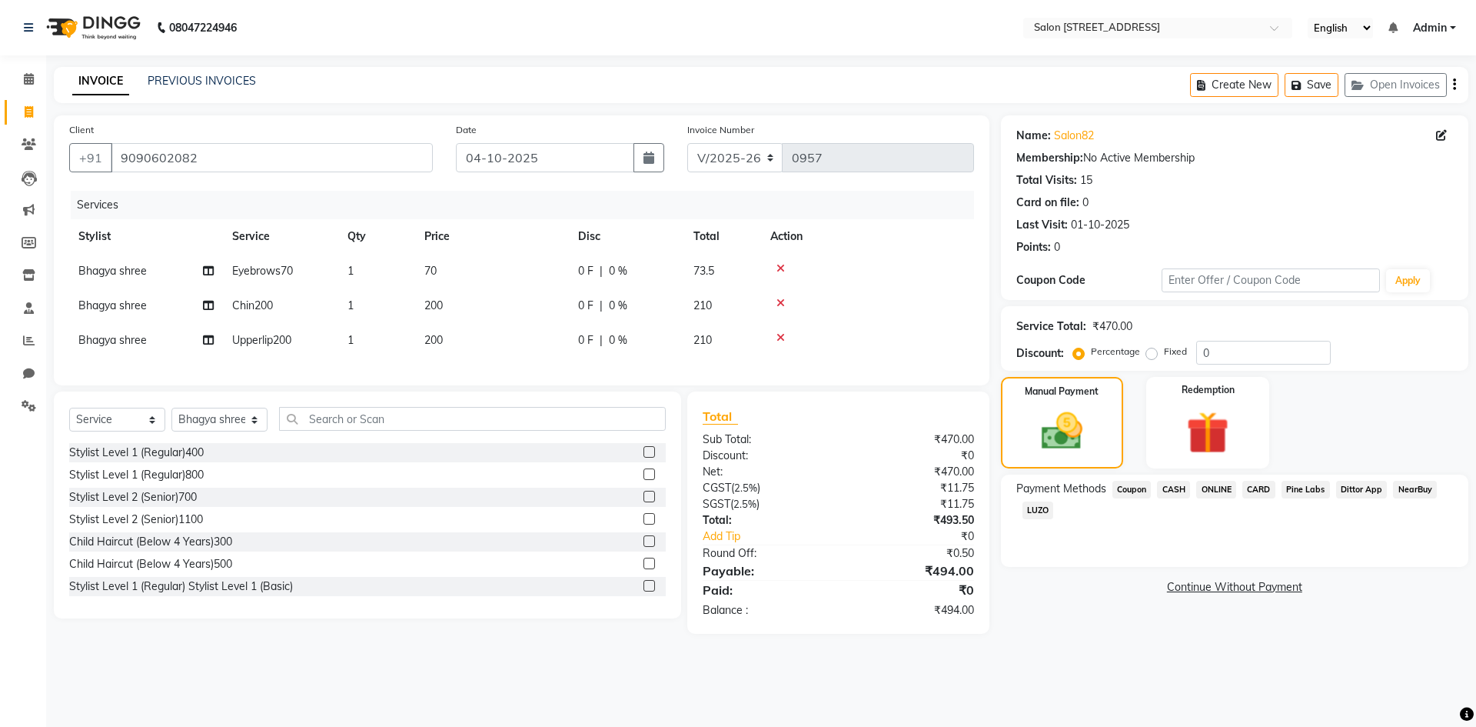
click at [1259, 491] on span "CARD" at bounding box center [1258, 489] width 33 height 18
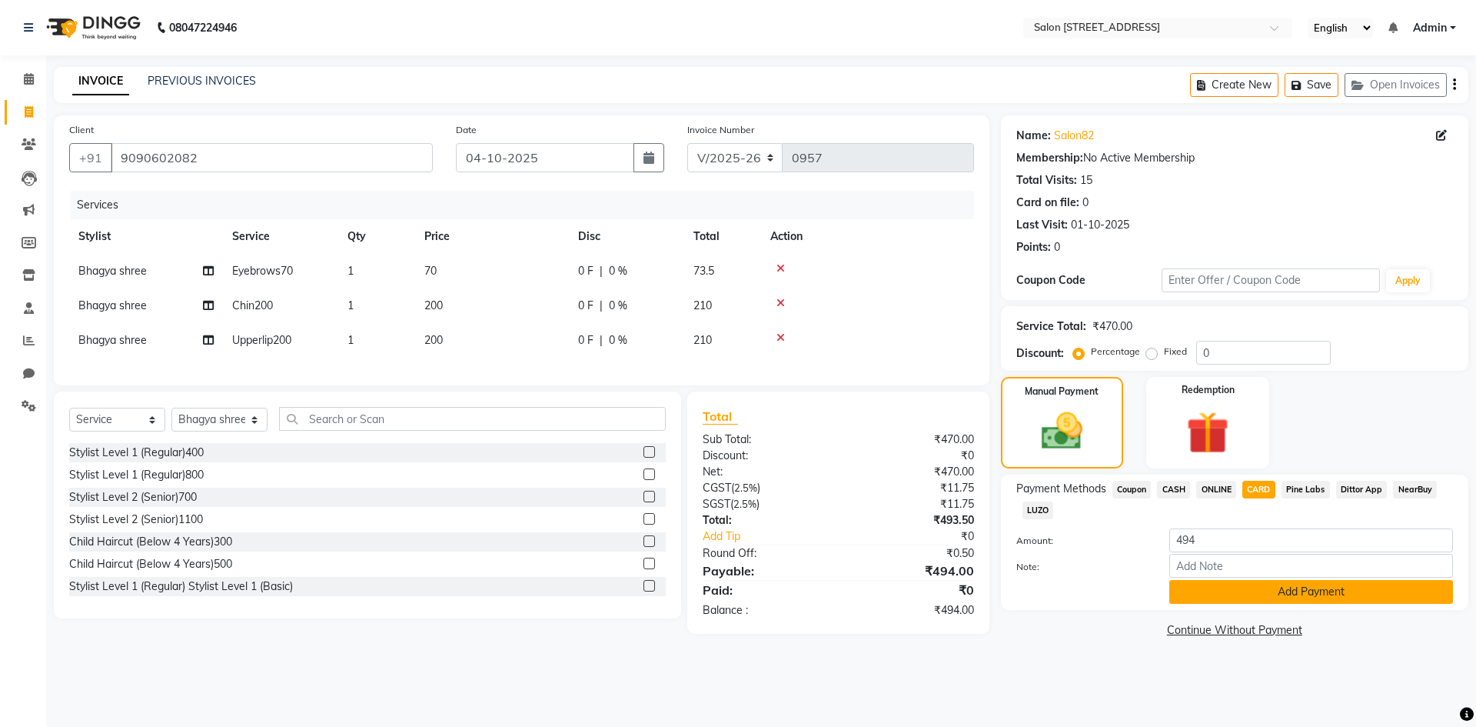
click at [1318, 585] on button "Add Payment" at bounding box center [1311, 592] width 284 height 24
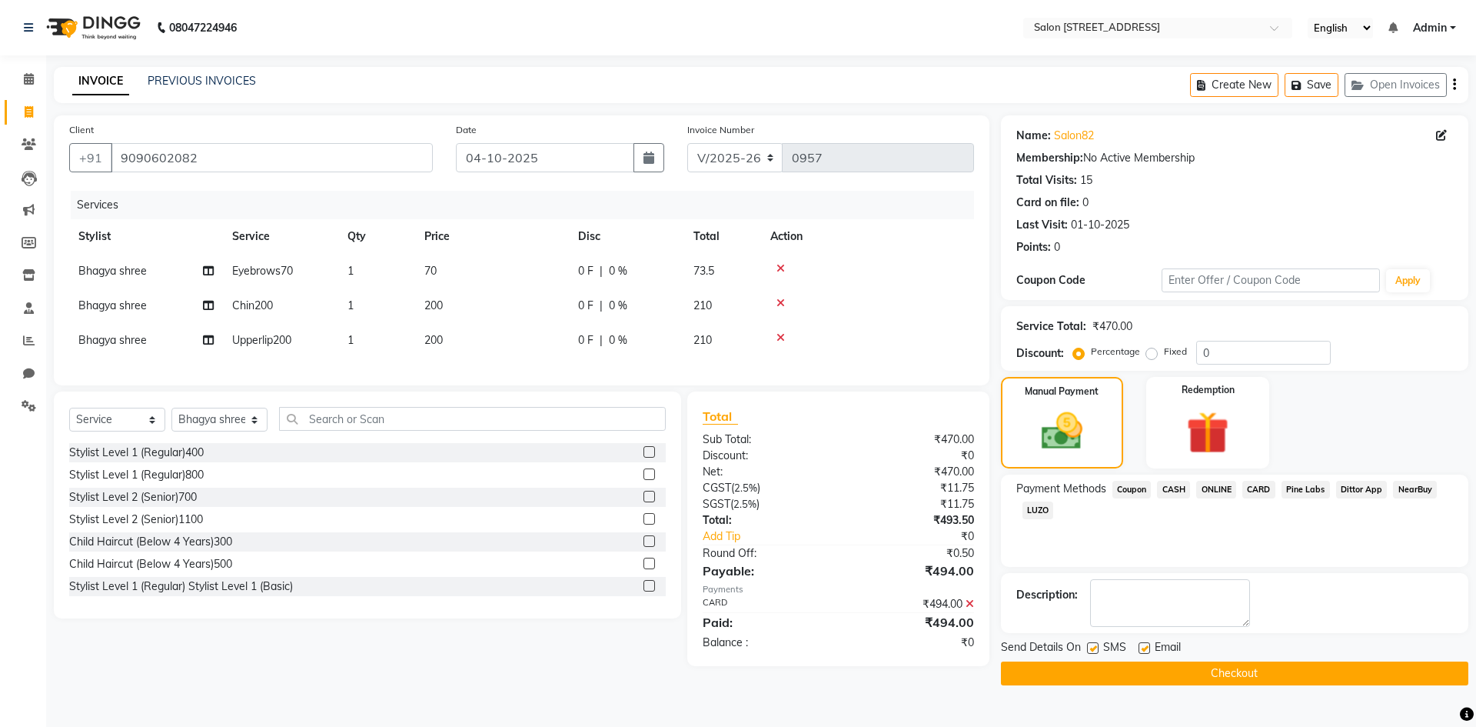
click at [1235, 673] on button "Checkout" at bounding box center [1234, 673] width 467 height 24
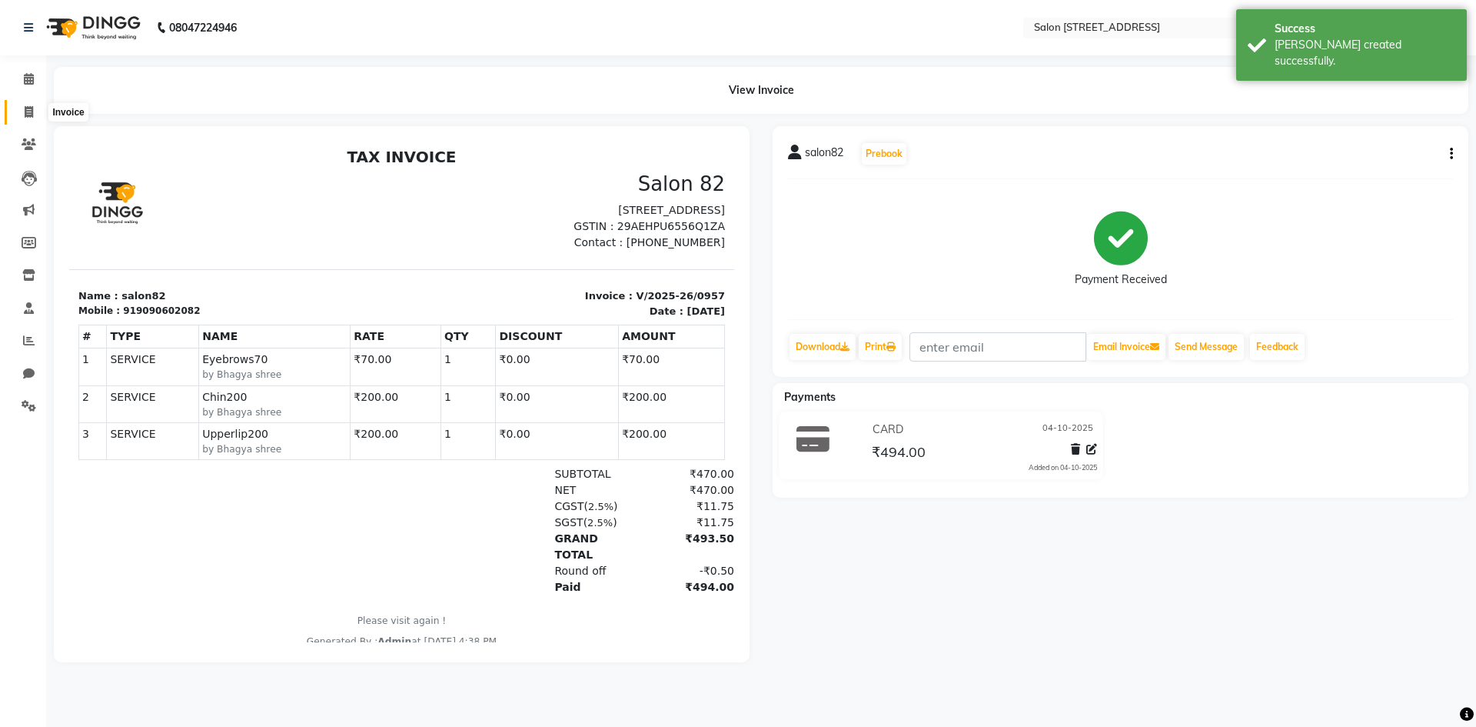
click at [23, 104] on span at bounding box center [28, 113] width 27 height 18
select select "service"
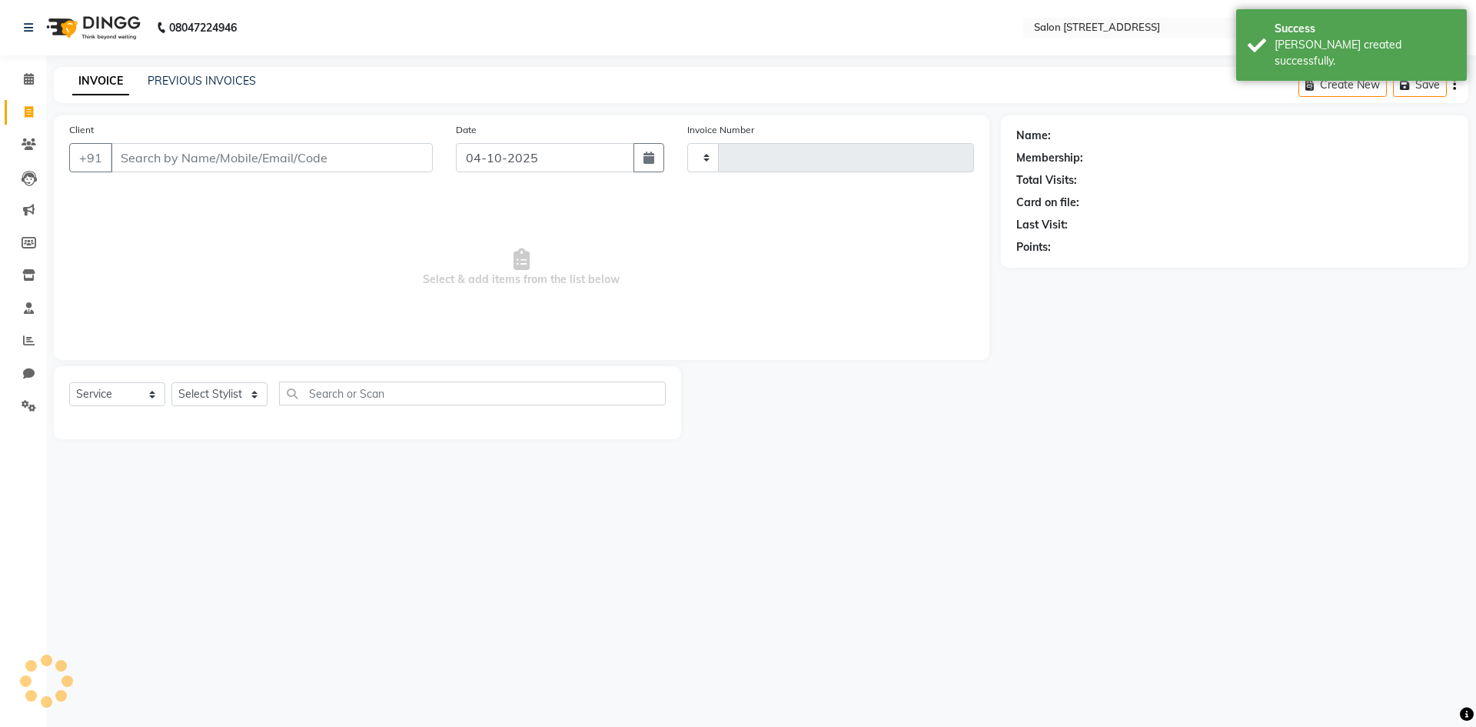
type input "0958"
select select "7707"
select select "P"
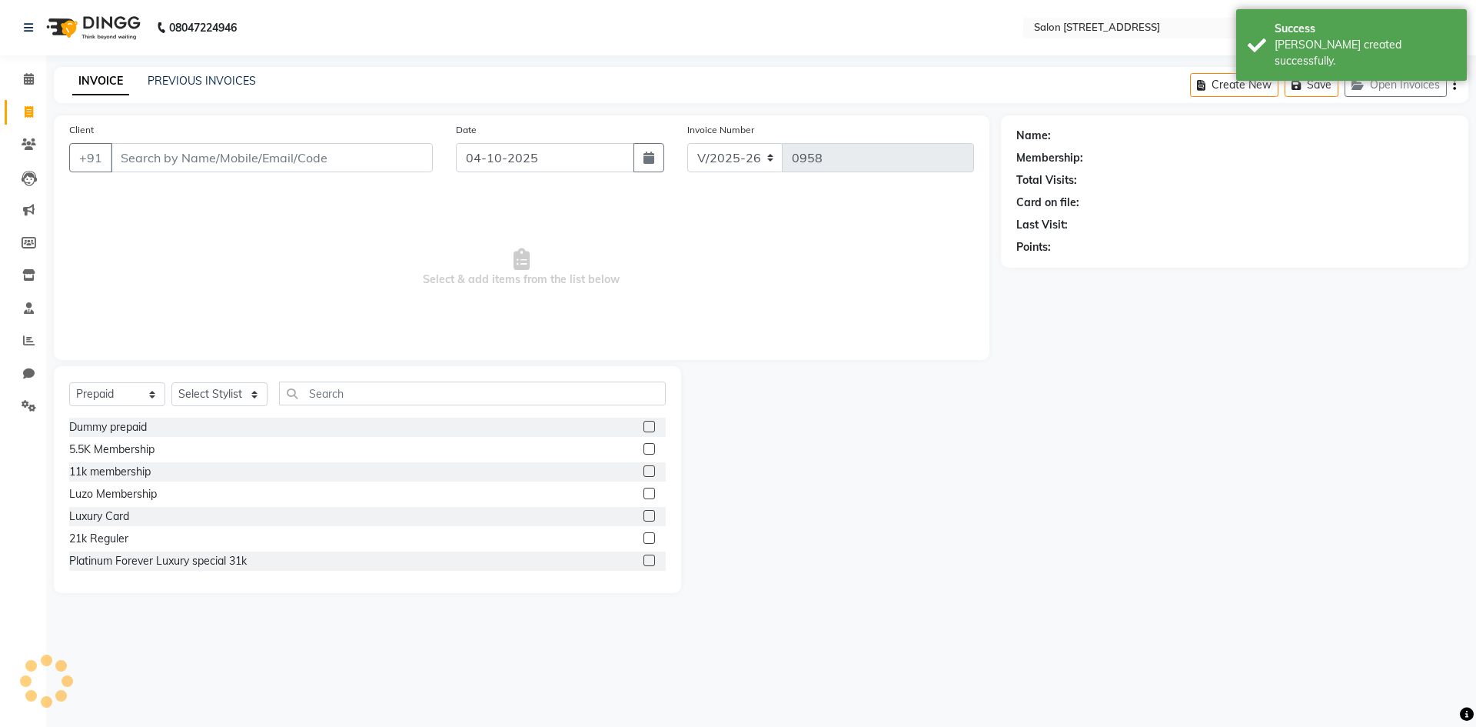
click at [184, 220] on span "Select & add items from the list below" at bounding box center [521, 268] width 905 height 154
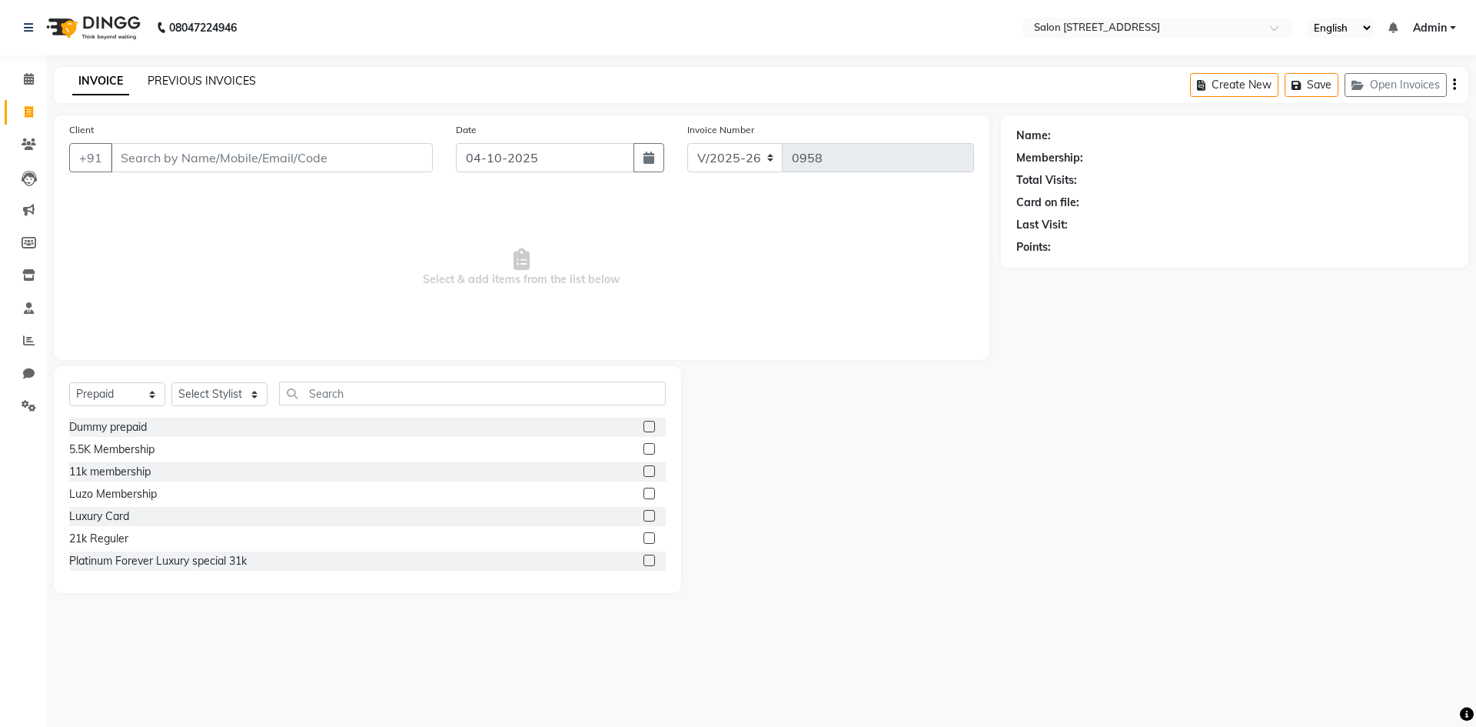
click at [201, 80] on link "PREVIOUS INVOICES" at bounding box center [202, 81] width 108 height 14
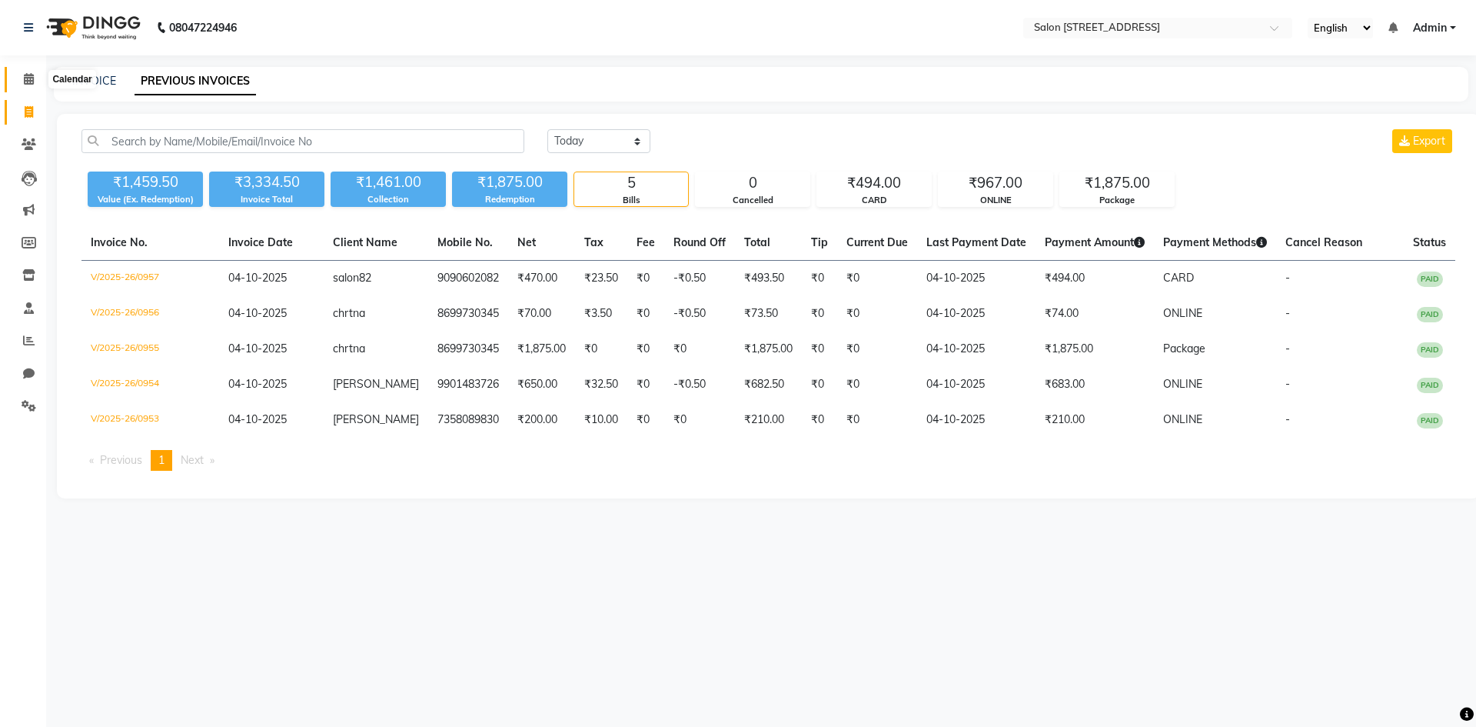
click at [32, 77] on icon at bounding box center [29, 79] width 10 height 12
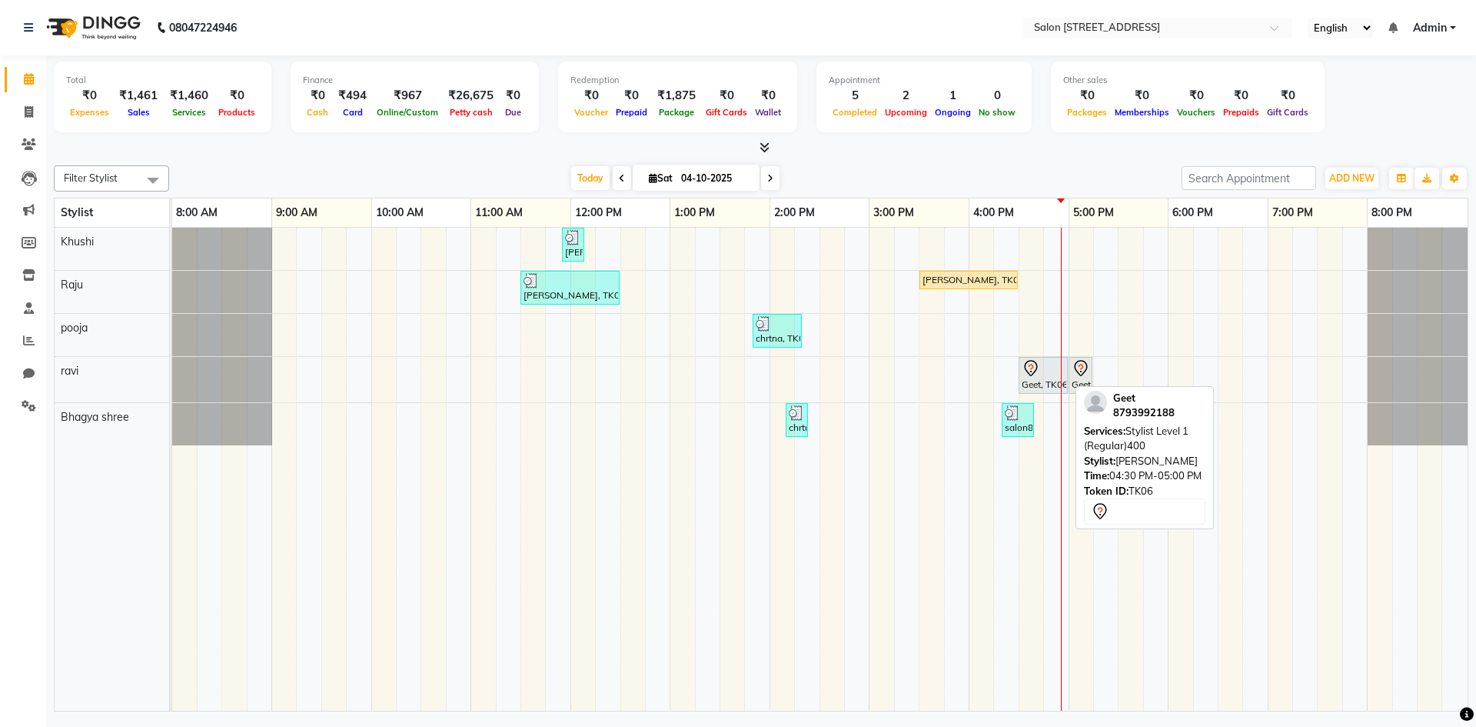
click at [1051, 369] on div at bounding box center [1043, 368] width 43 height 18
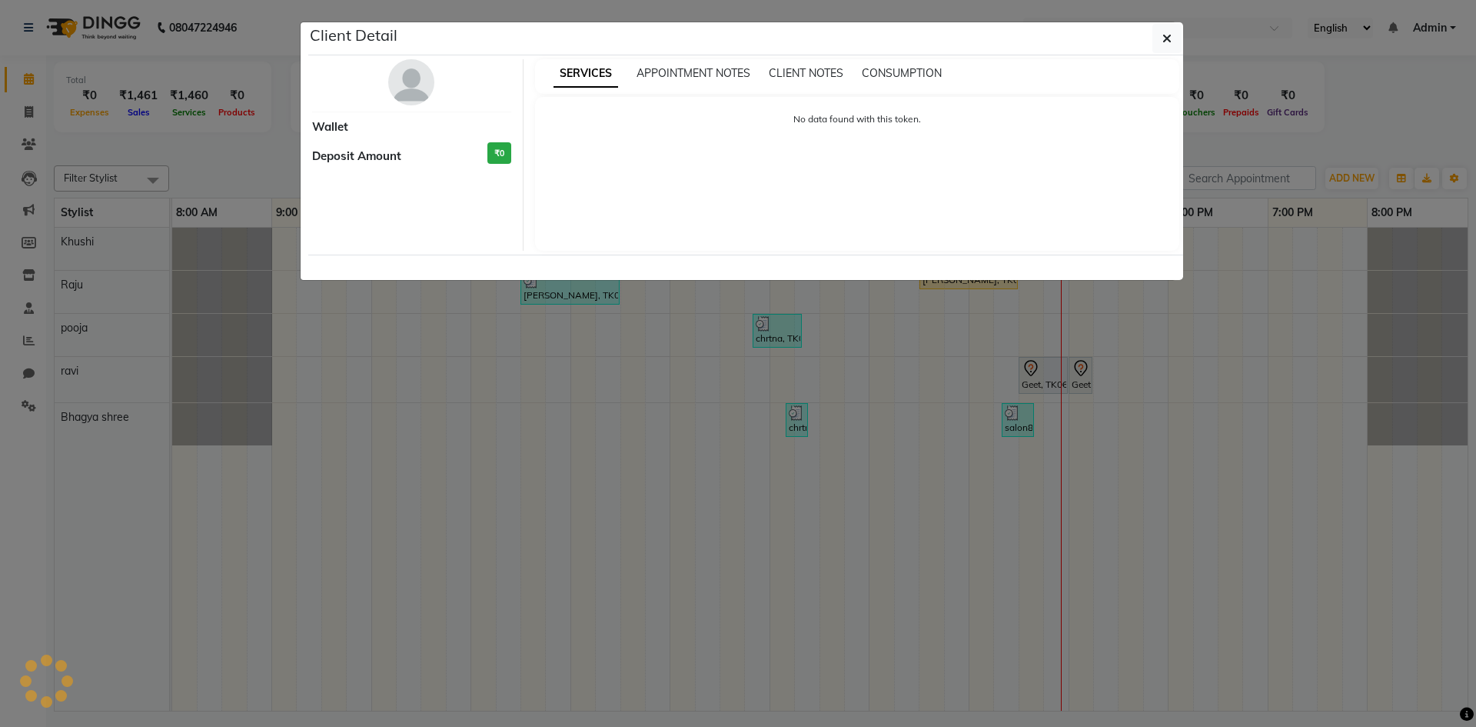
select select "7"
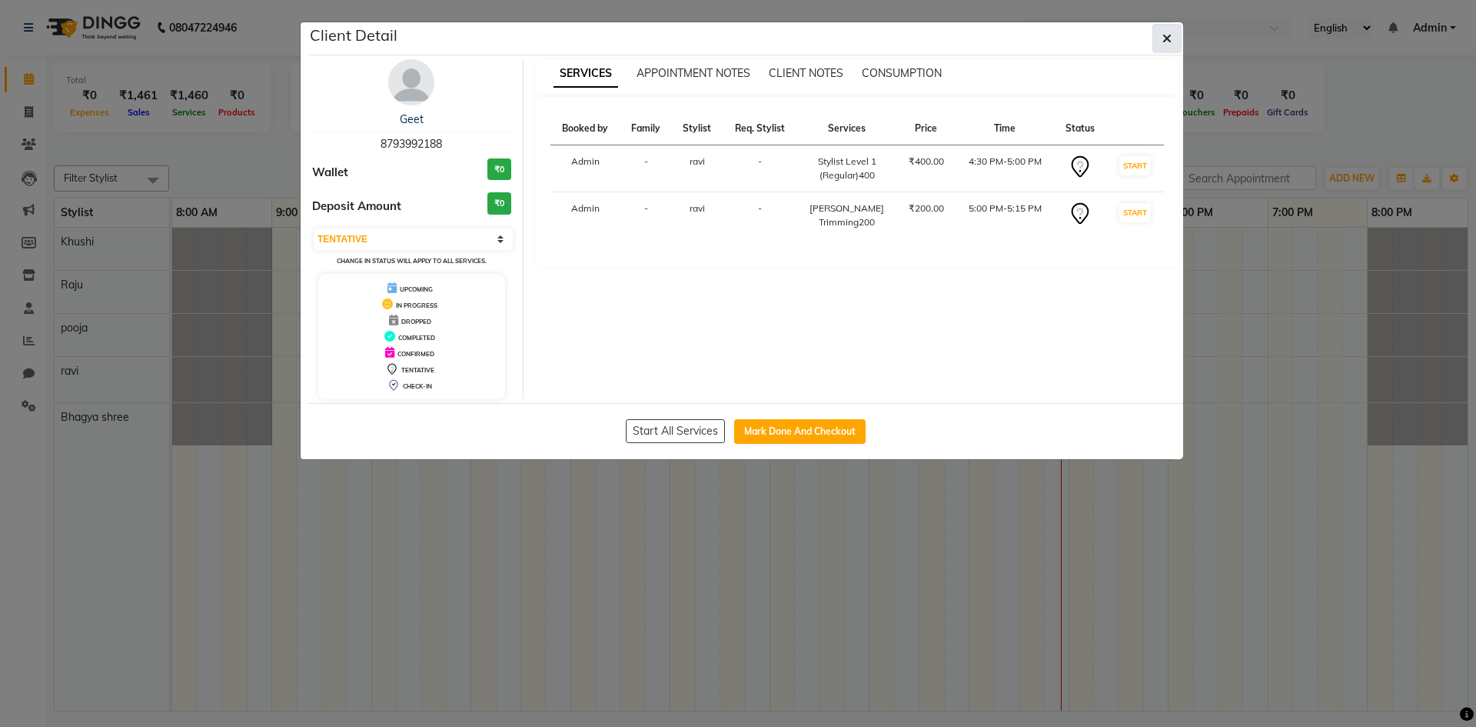
click at [1154, 40] on button "button" at bounding box center [1166, 38] width 29 height 29
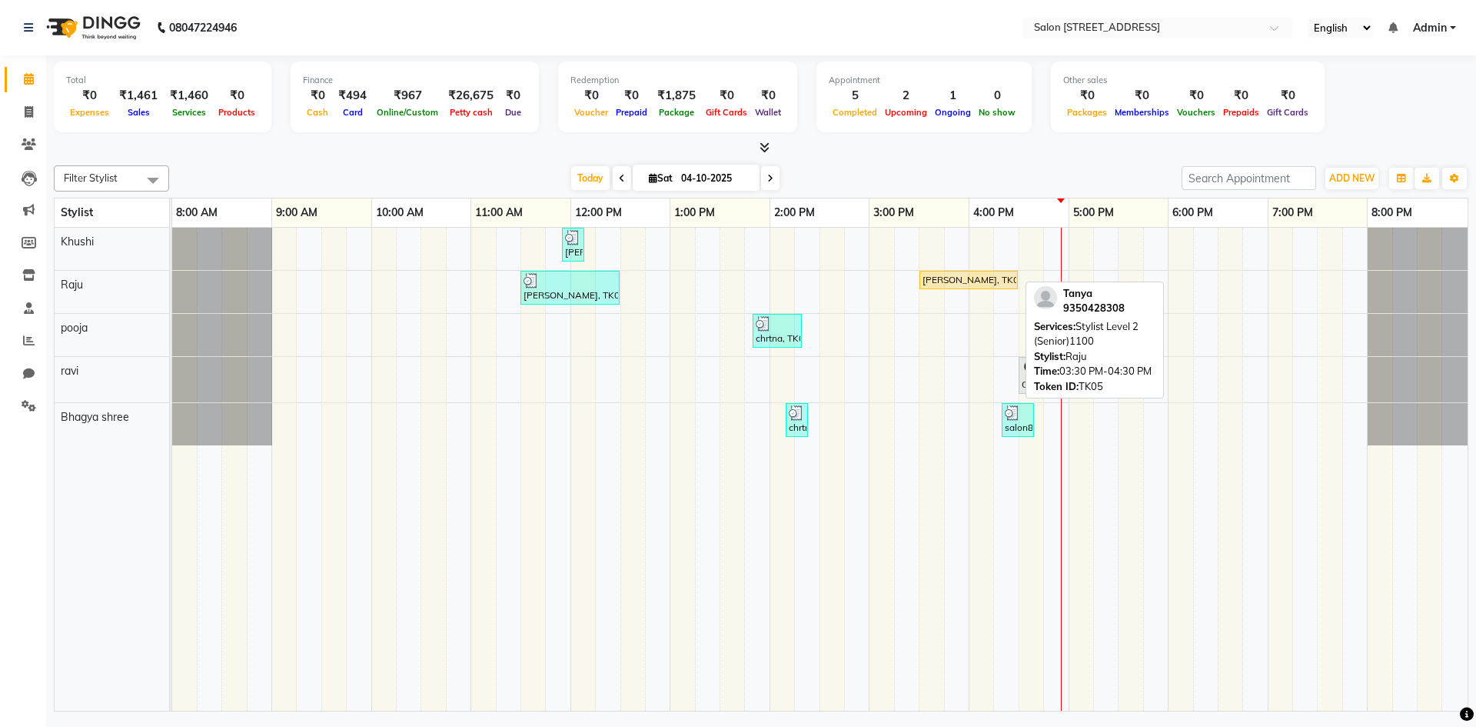
click at [956, 280] on div "[PERSON_NAME], TK05, 03:30 PM-04:30 PM, Stylist Level 2 (Senior)1100" at bounding box center [968, 280] width 95 height 14
select select "1"
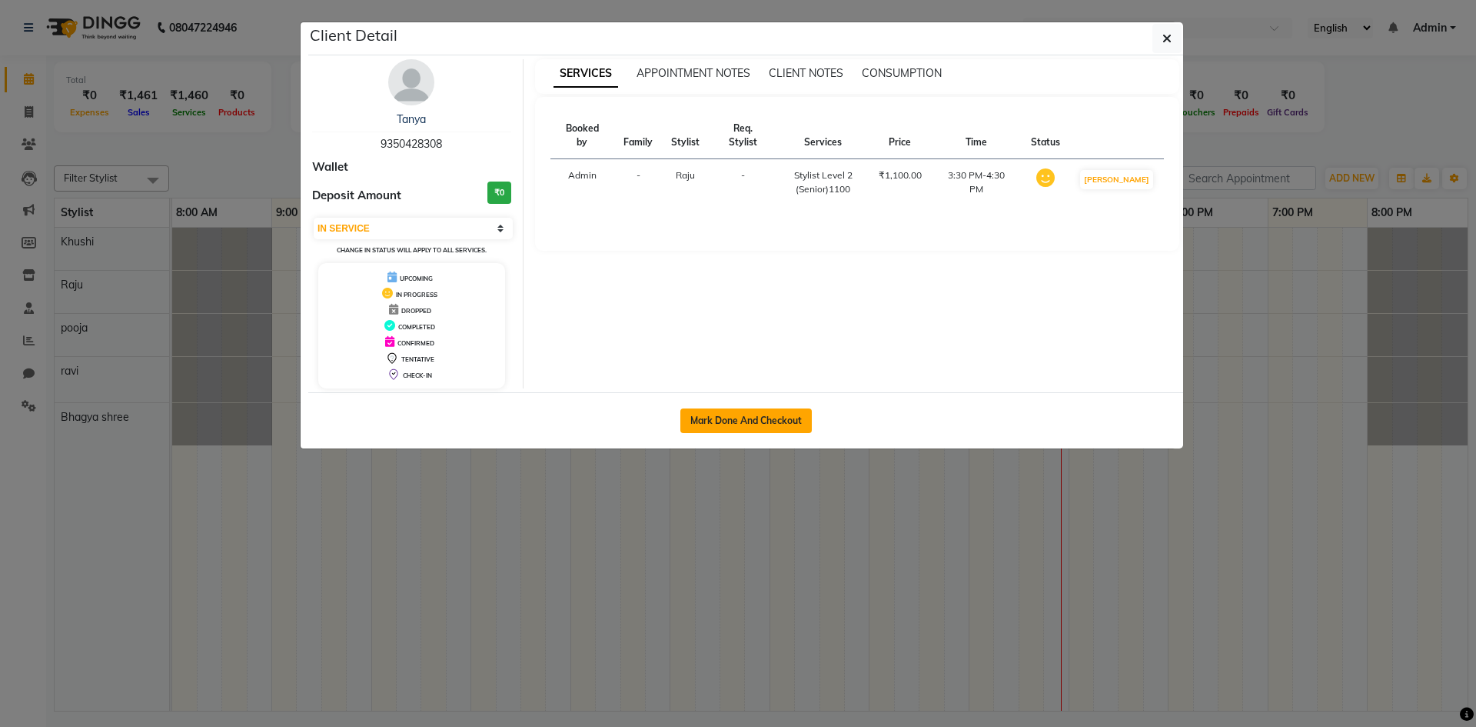
click at [770, 423] on button "Mark Done And Checkout" at bounding box center [745, 420] width 131 height 25
select select "service"
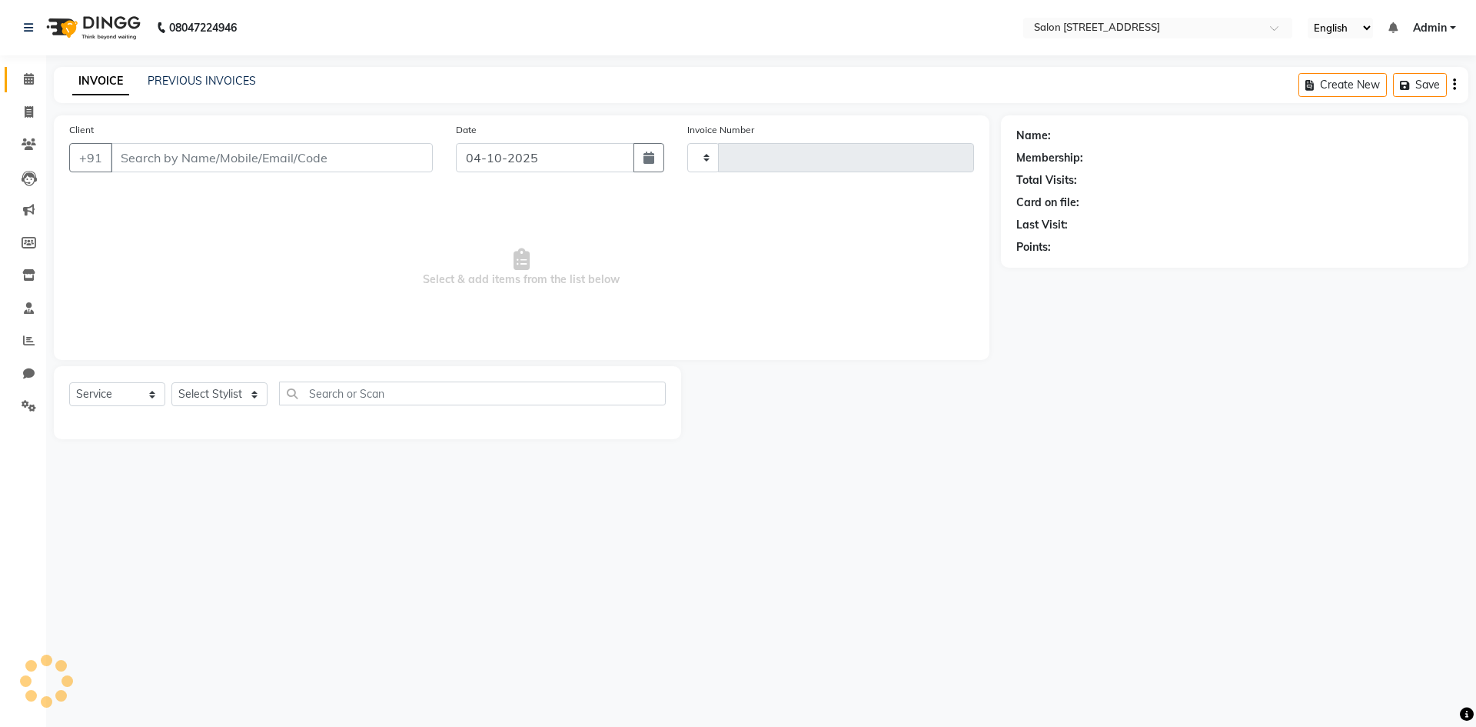
type input "0958"
select select "7707"
select select "P"
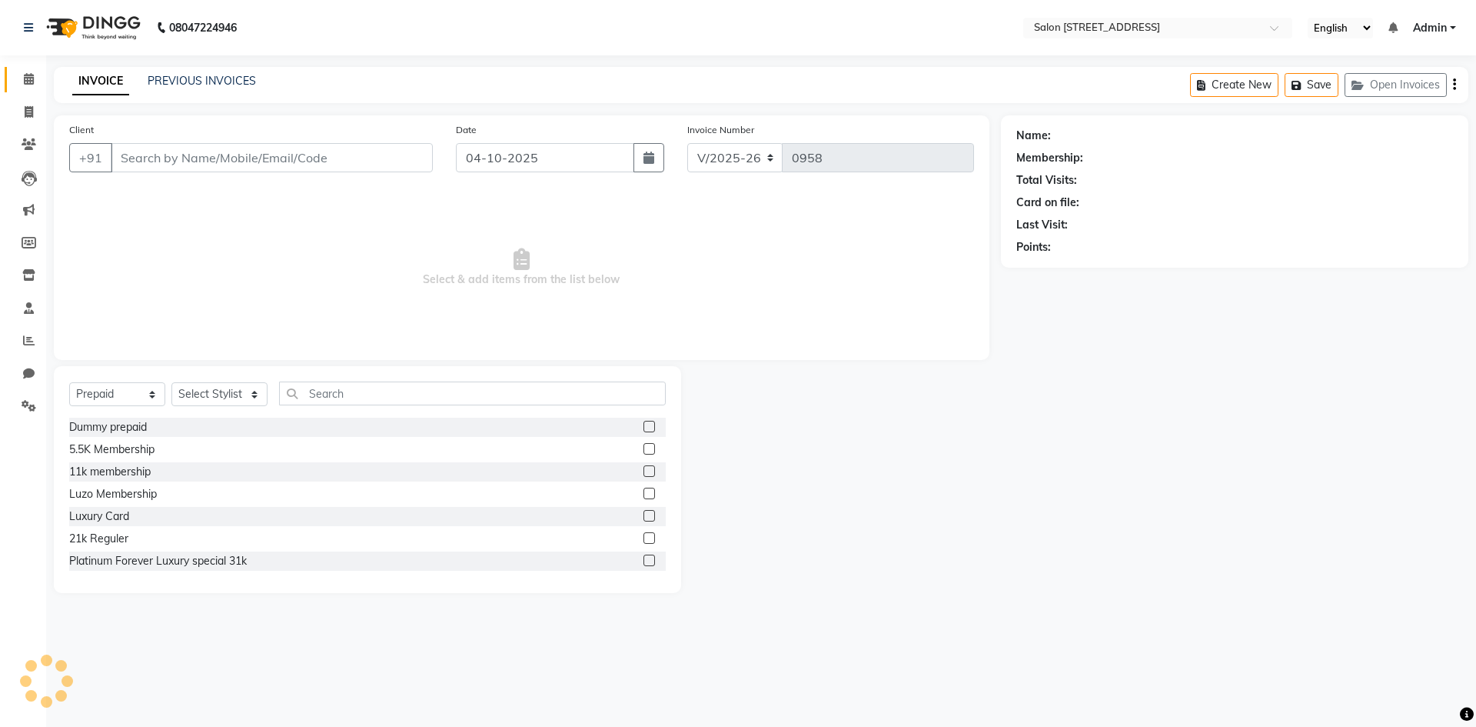
type input "9350428308"
select select "70381"
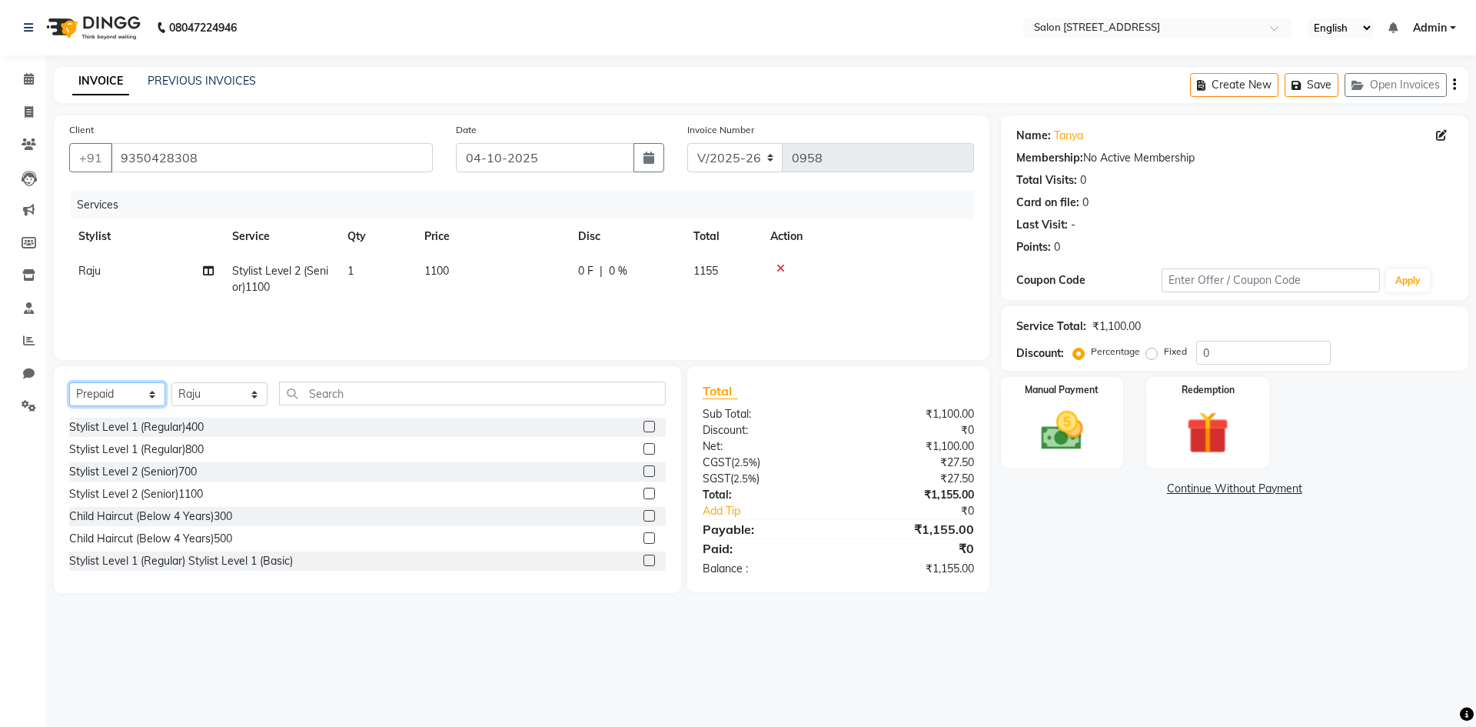
click at [126, 394] on select "Select Service Product Membership Package Voucher Prepaid Gift Card" at bounding box center [117, 394] width 96 height 24
select select "service"
click at [69, 382] on select "Select Service Product Membership Package Voucher Prepaid Gift Card" at bounding box center [117, 394] width 96 height 24
click at [1027, 431] on img at bounding box center [1061, 430] width 71 height 51
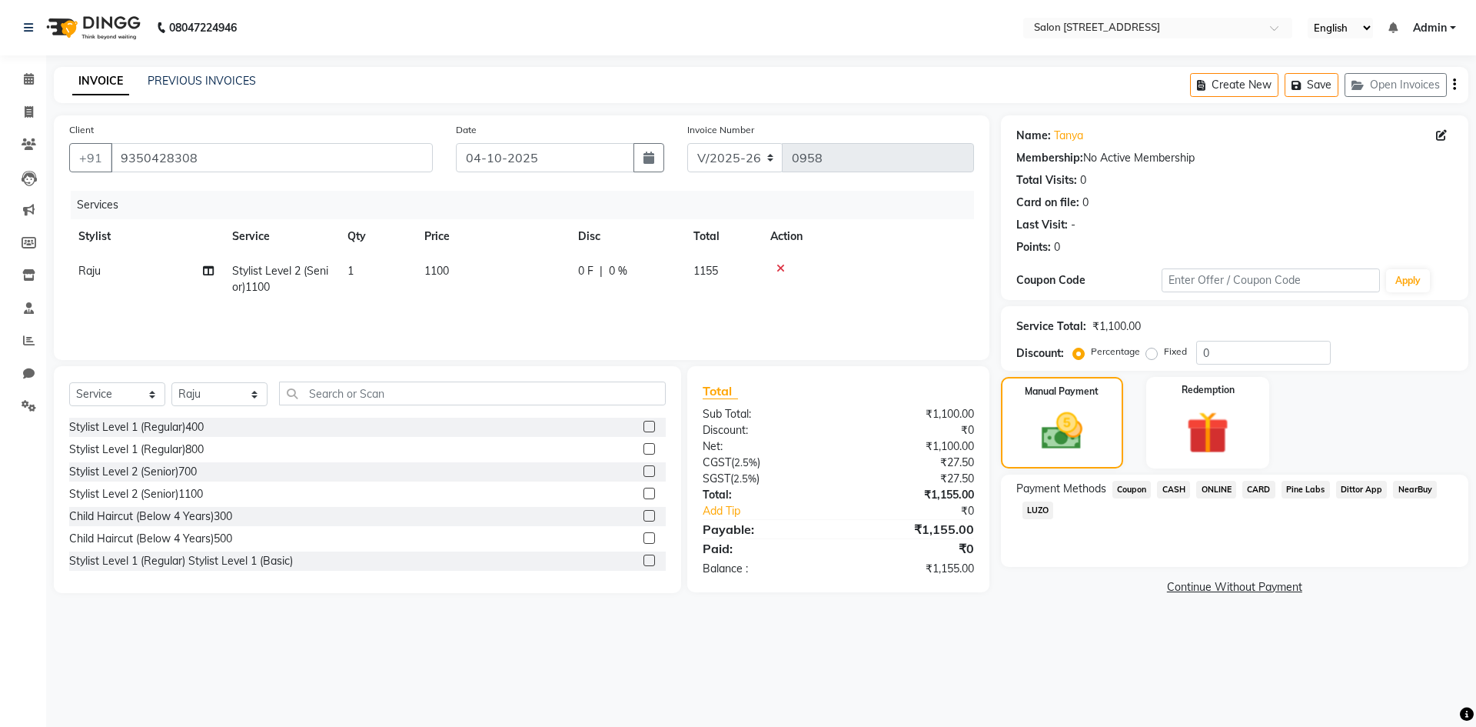
click at [1259, 494] on span "CARD" at bounding box center [1258, 489] width 33 height 18
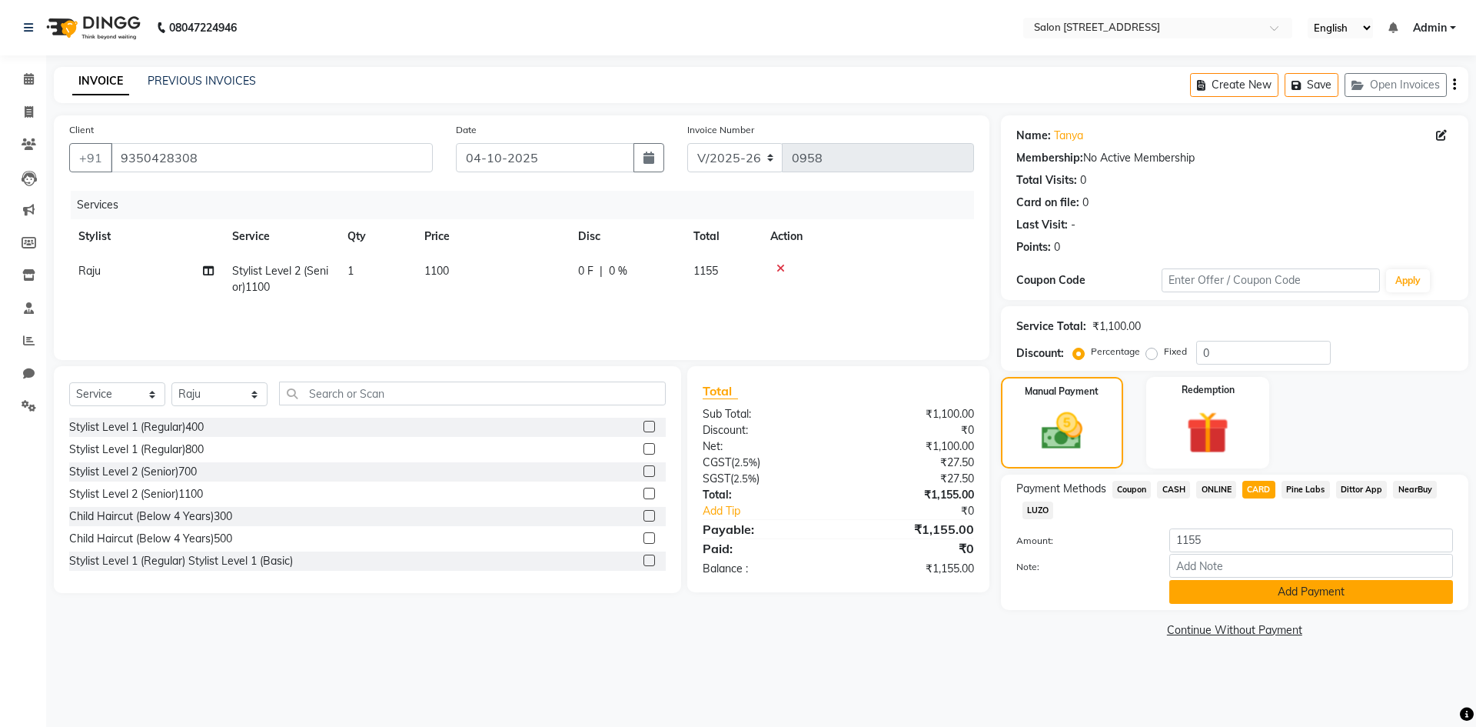
click at [1288, 594] on button "Add Payment" at bounding box center [1311, 592] width 284 height 24
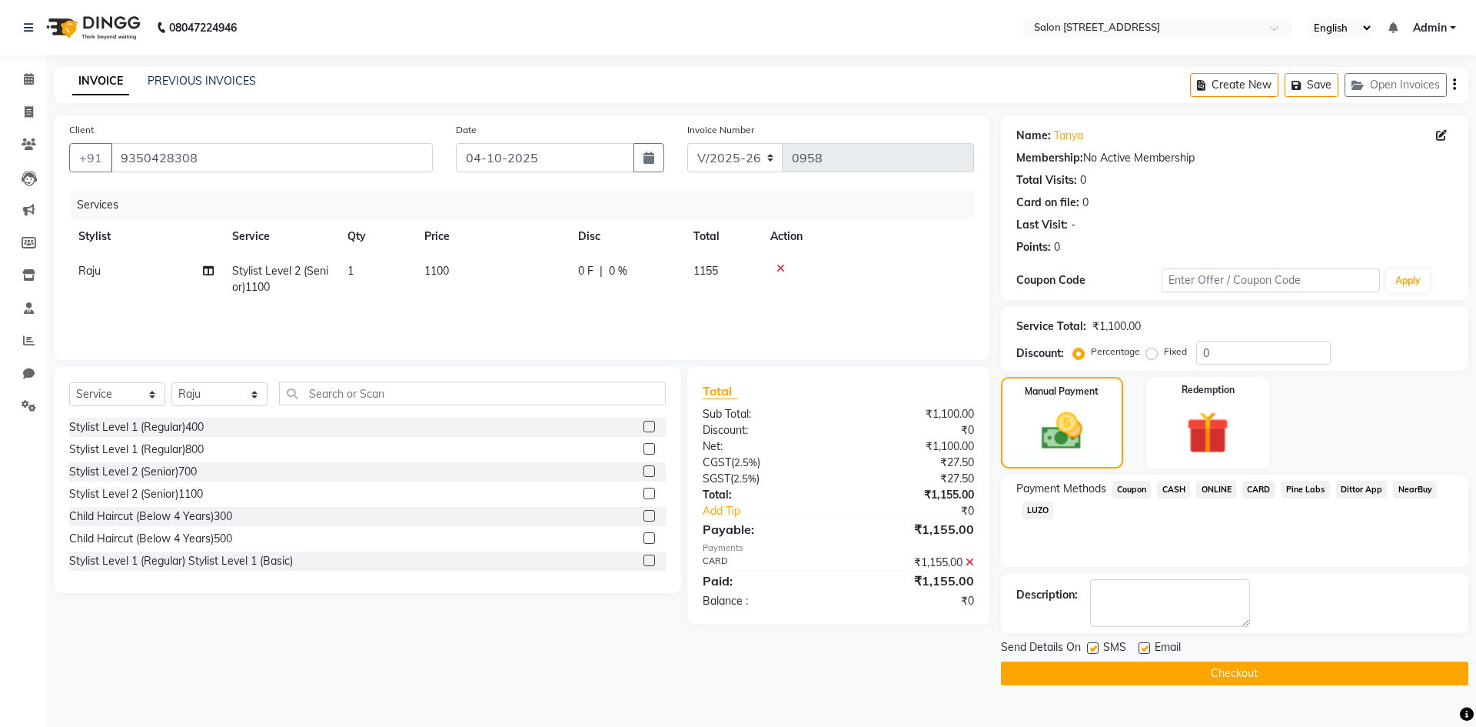
click at [1232, 670] on button "Checkout" at bounding box center [1234, 673] width 467 height 24
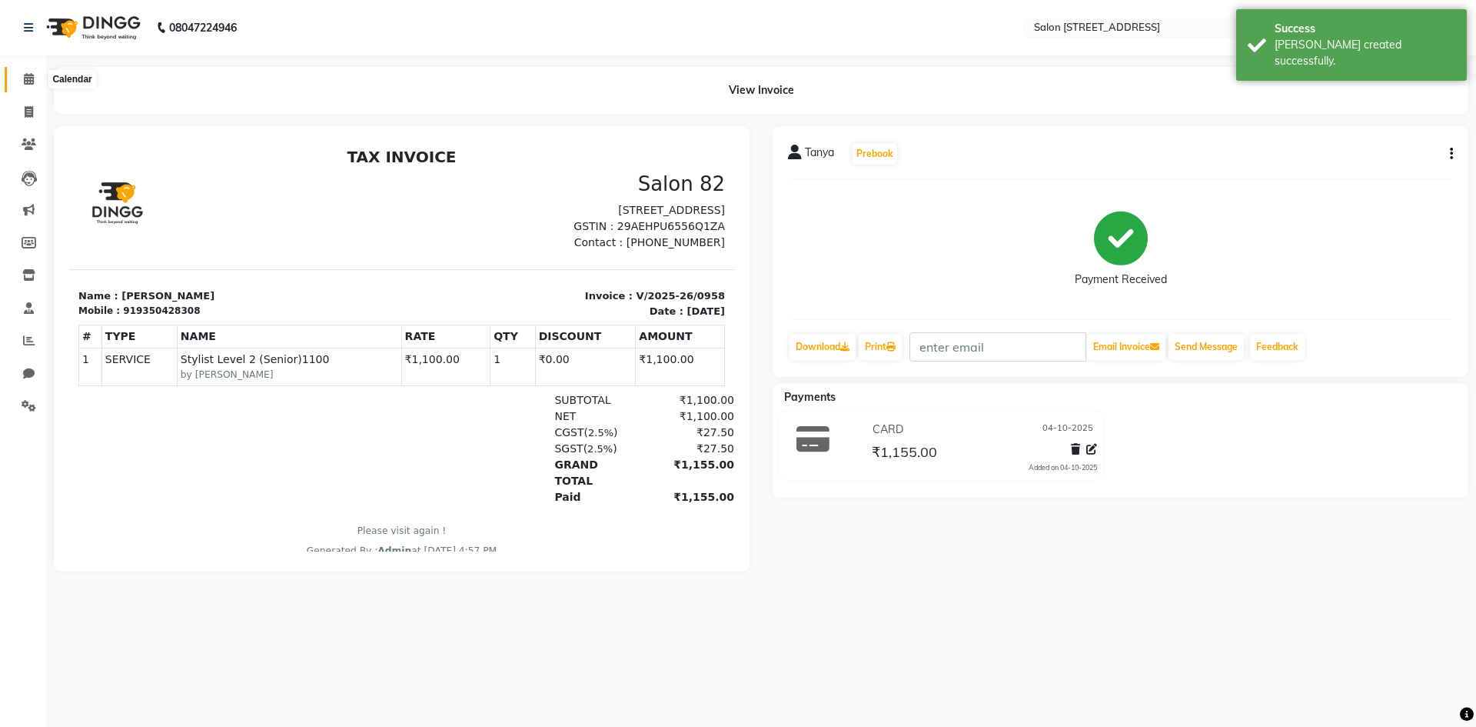
click at [21, 77] on span at bounding box center [28, 80] width 27 height 18
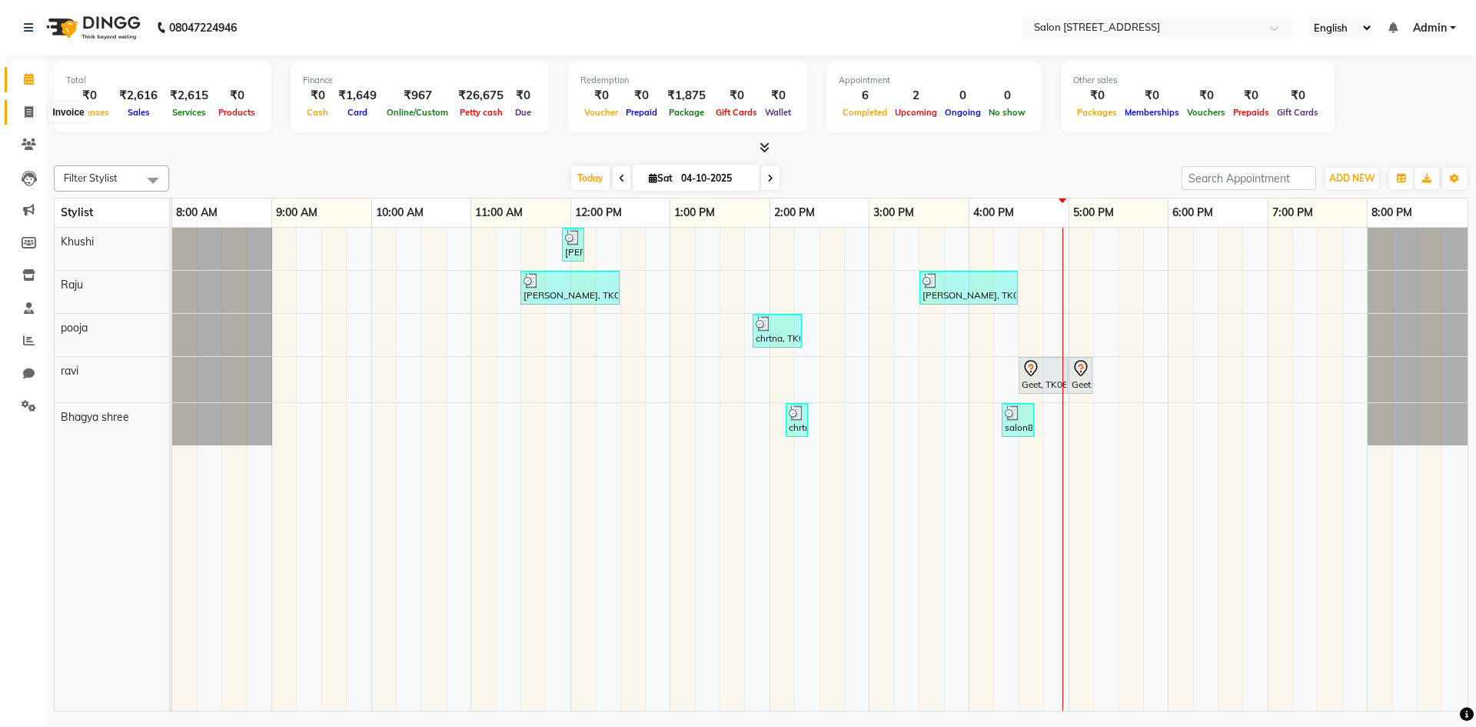
click at [35, 115] on span at bounding box center [28, 113] width 27 height 18
select select "7707"
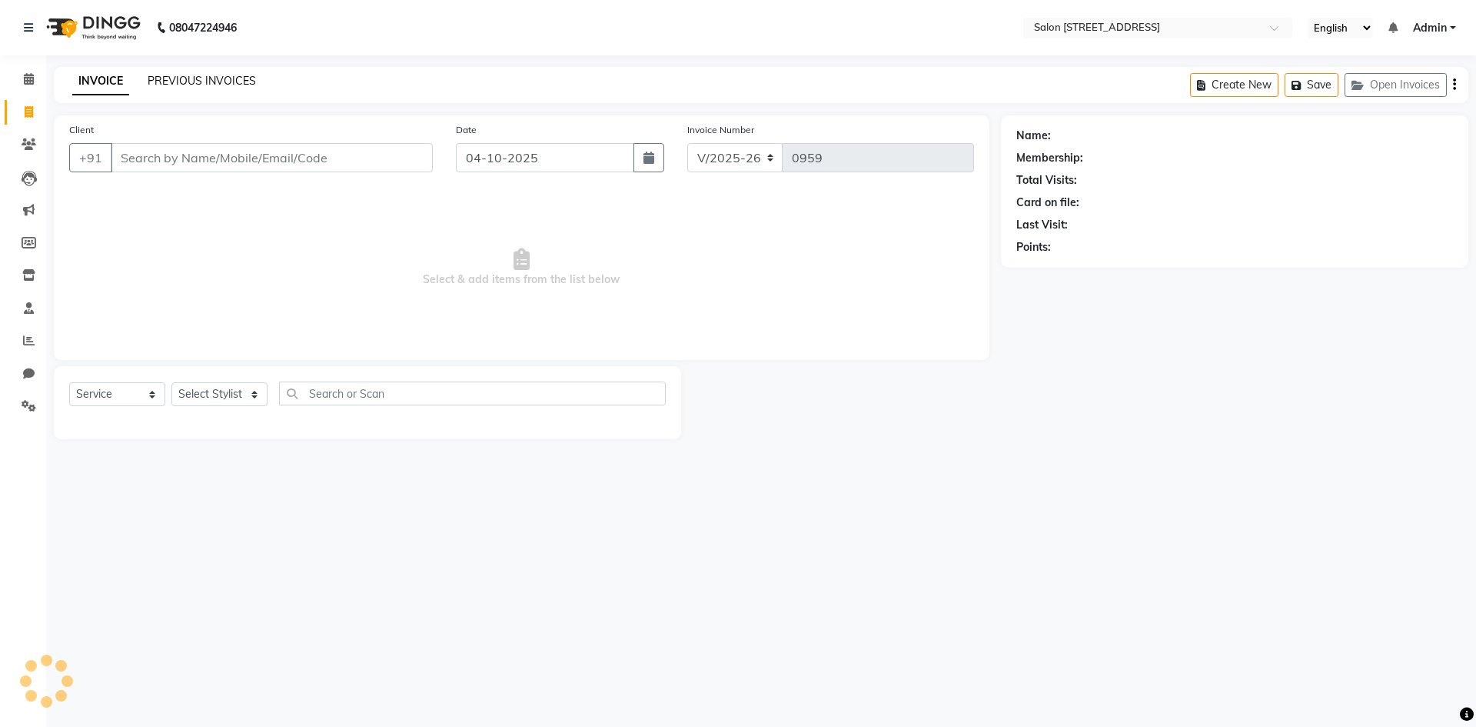
select select "P"
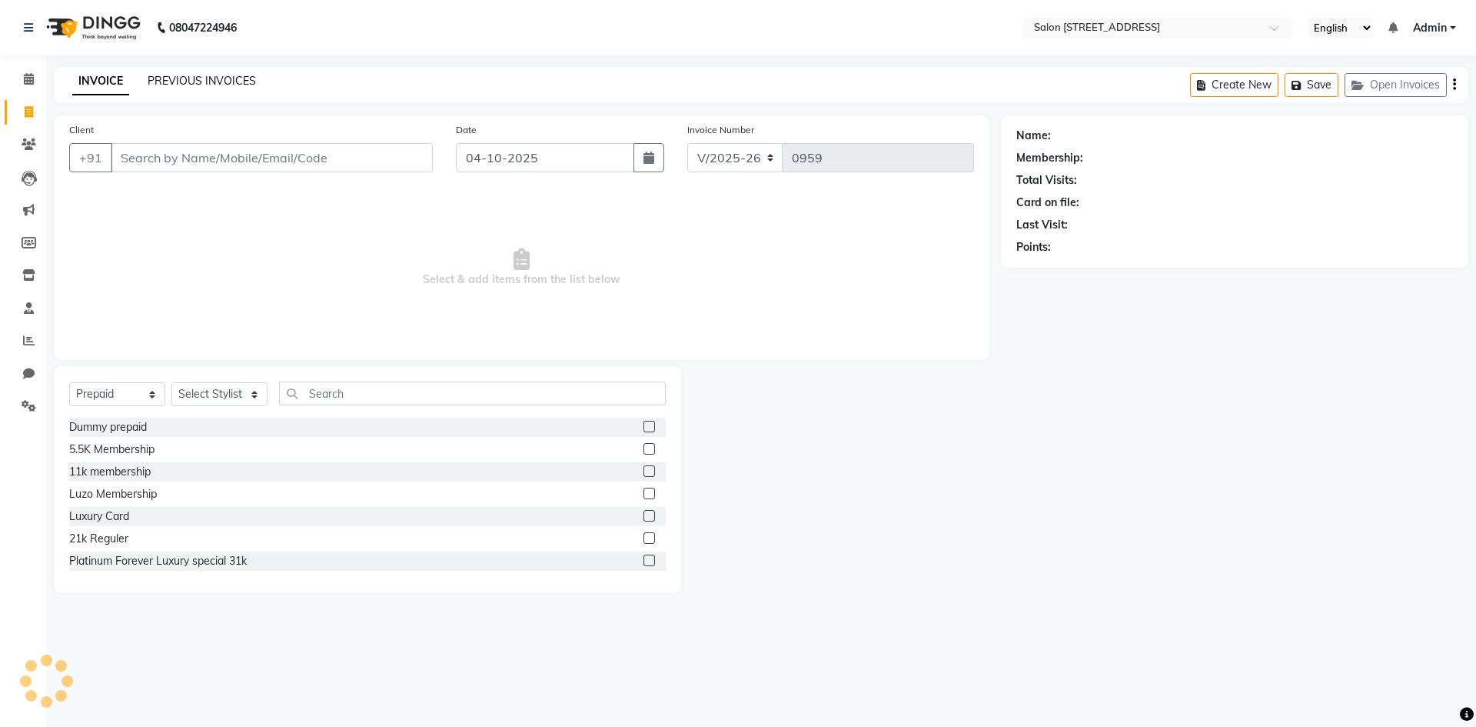
click at [195, 78] on link "PREVIOUS INVOICES" at bounding box center [202, 81] width 108 height 14
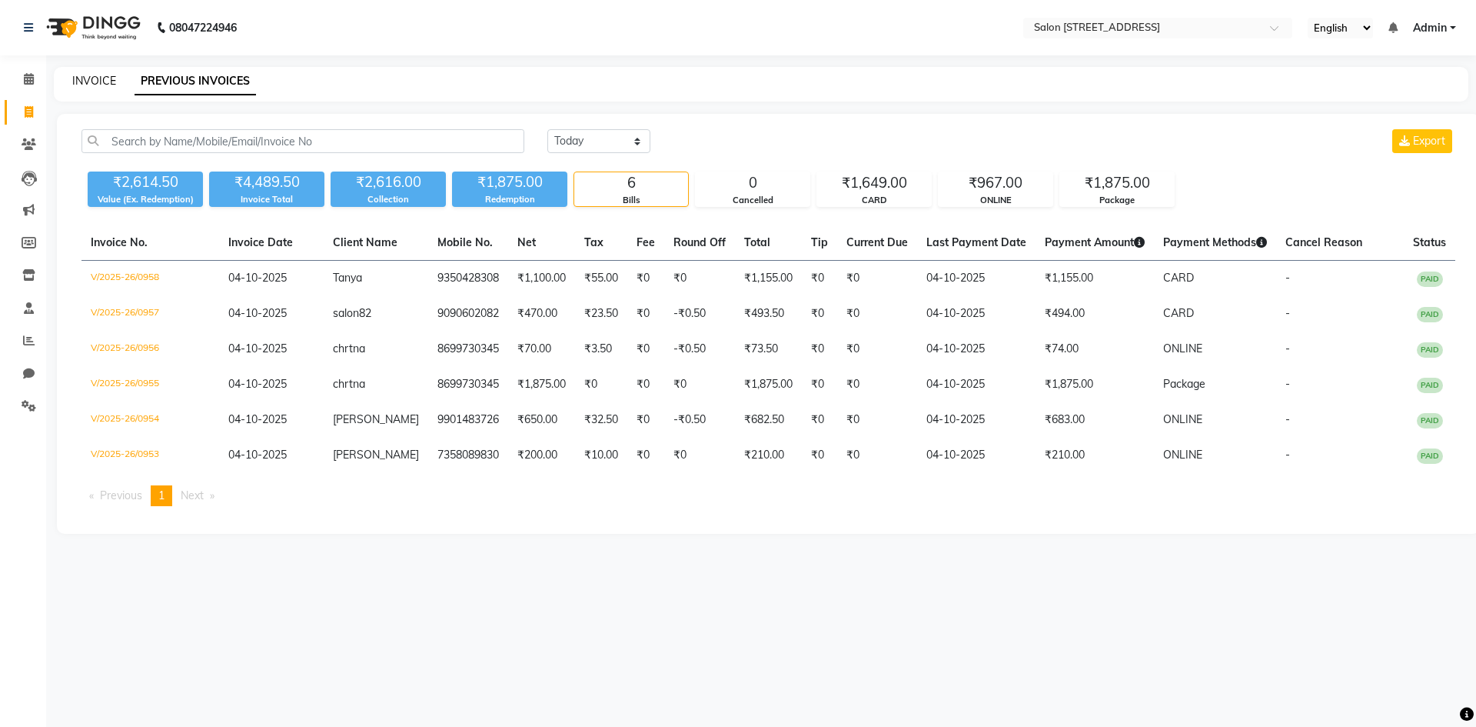
click at [103, 81] on link "INVOICE" at bounding box center [94, 81] width 44 height 14
select select "service"
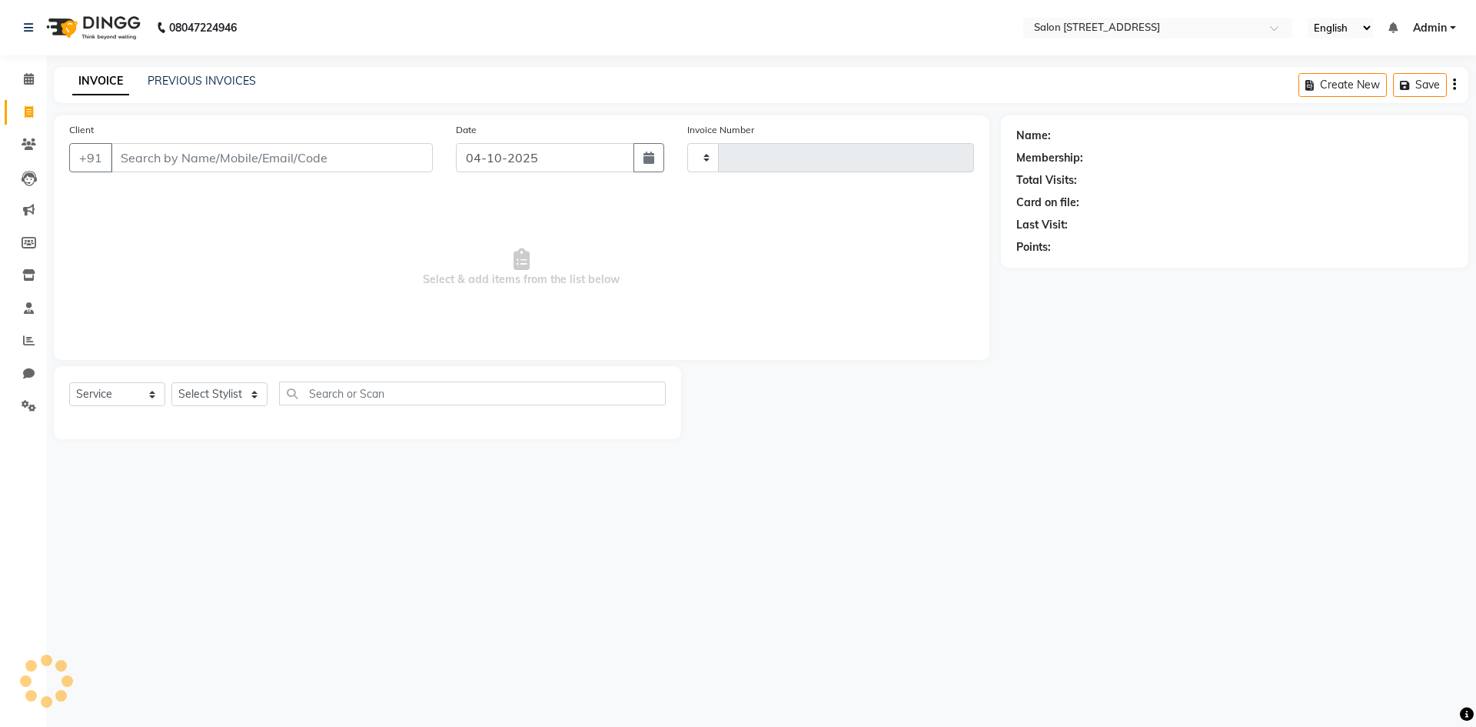
type input "0959"
select select "7707"
select select "P"
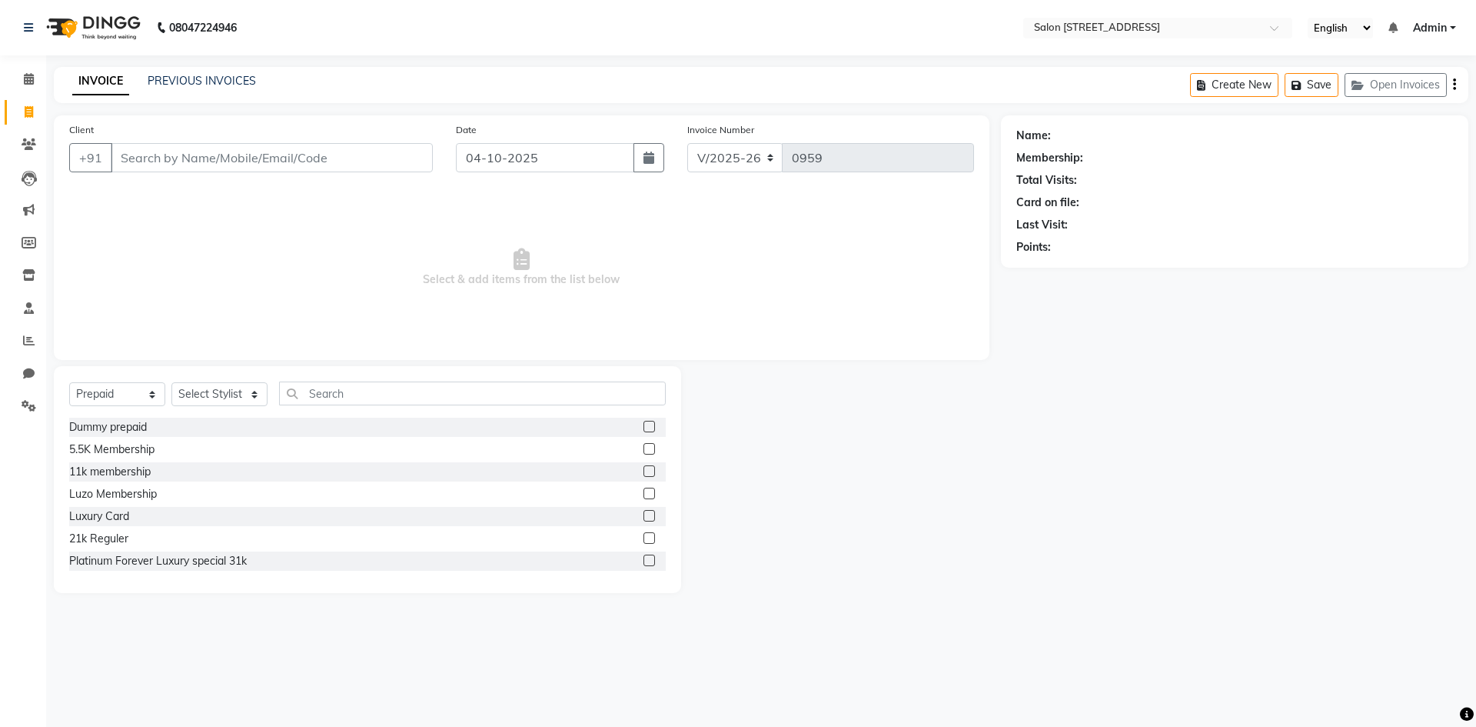
click at [214, 254] on span "Select & add items from the list below" at bounding box center [521, 268] width 905 height 154
click at [25, 82] on icon at bounding box center [29, 79] width 10 height 12
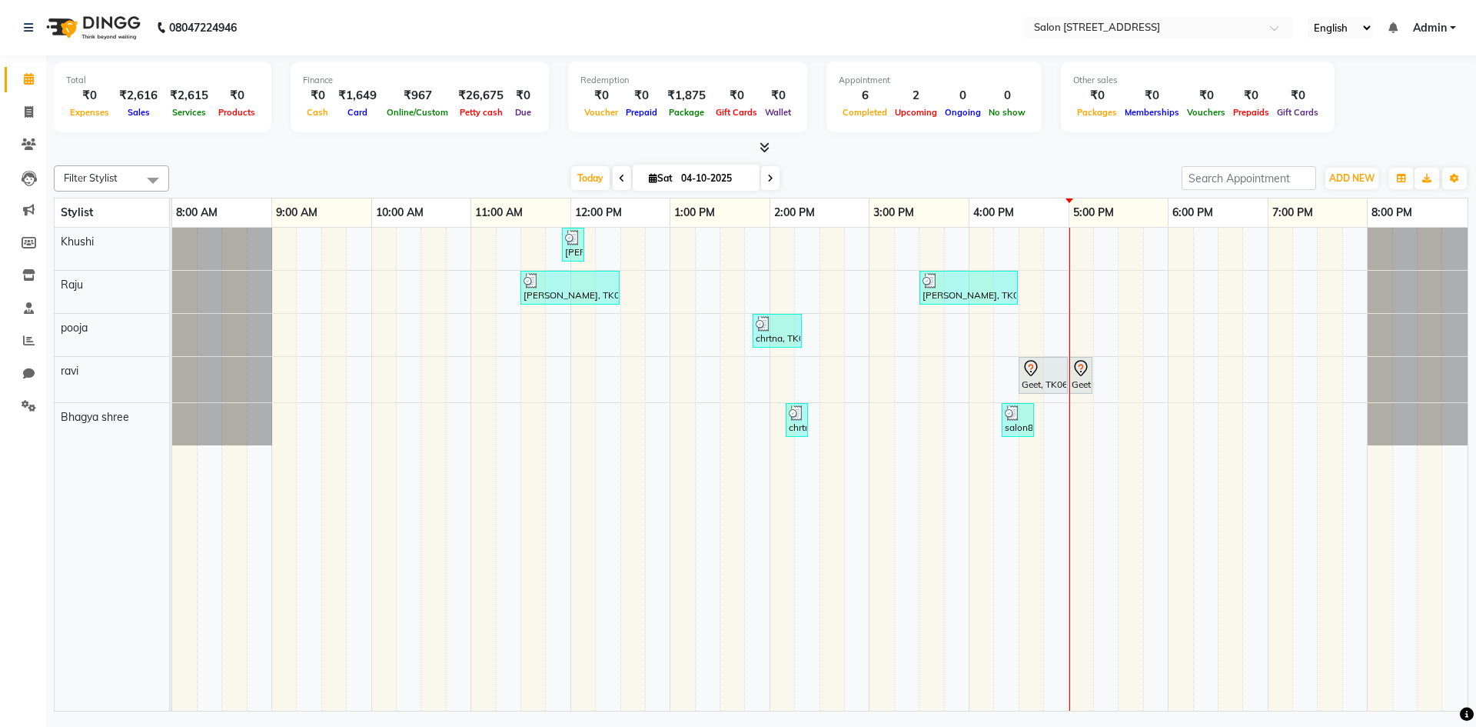
click at [1064, 409] on div "[PERSON_NAME], TK02, 11:55 AM-12:00 PM, Upperlip200 [PERSON_NAME], TK01, 11:30 …" at bounding box center [819, 469] width 1295 height 483
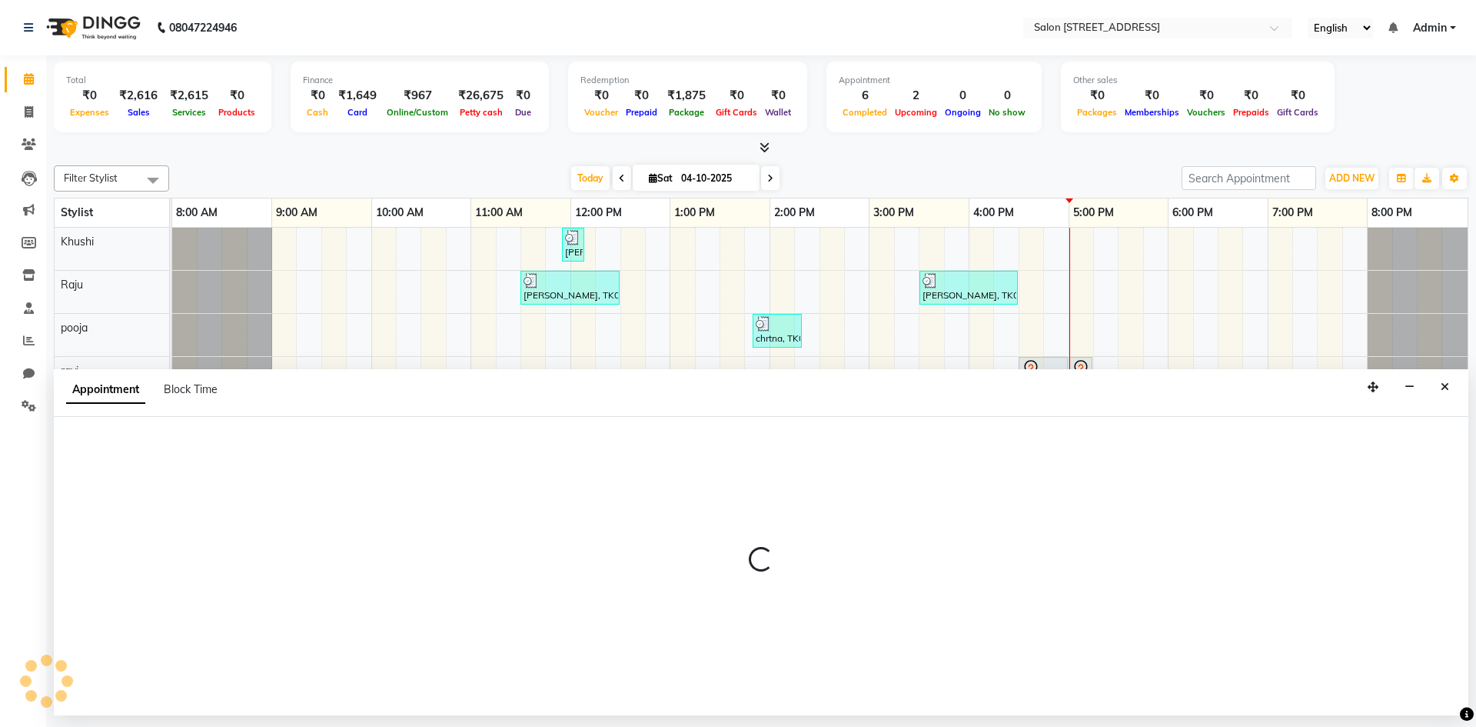
select select "93558"
select select "1005"
select select "tentative"
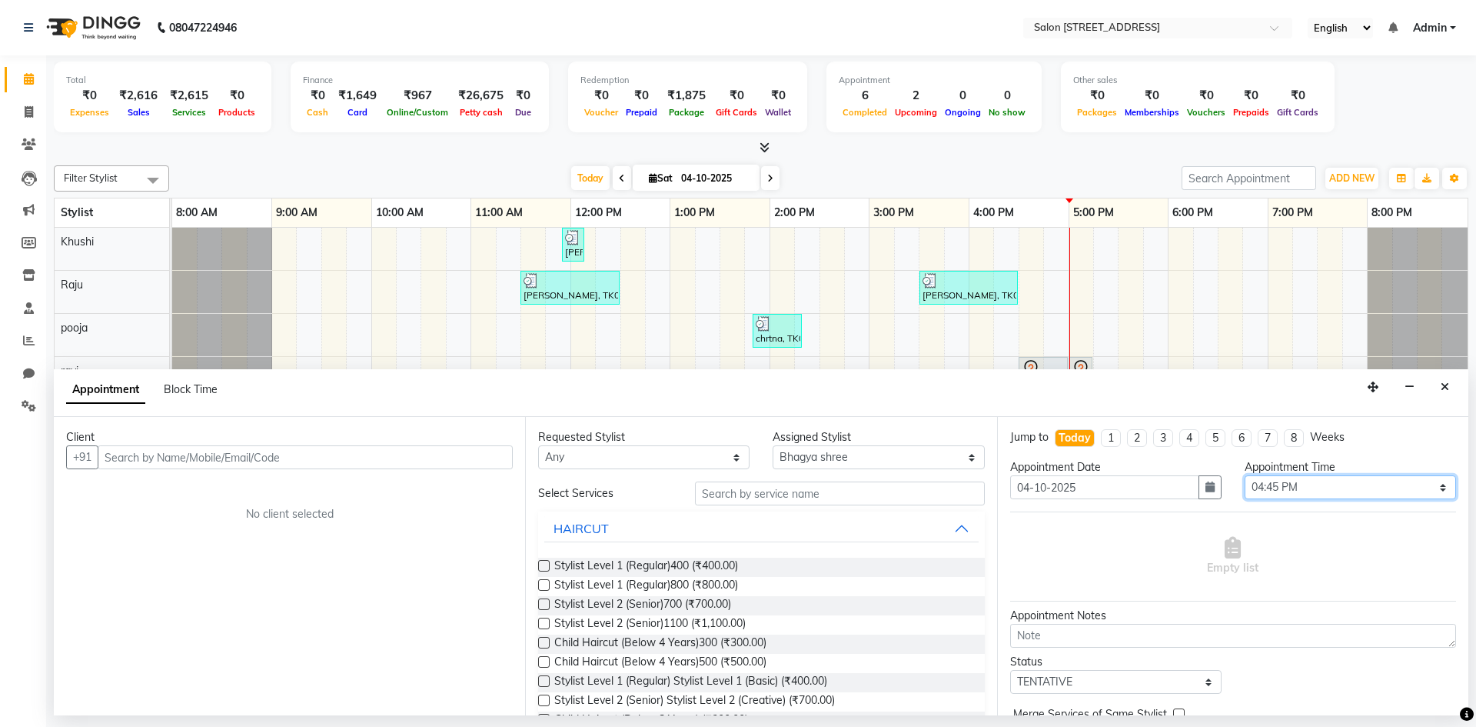
click at [1298, 494] on select "Select 09:00 AM 09:15 AM 09:30 AM 09:45 AM 10:00 AM 10:15 AM 10:30 AM 10:45 AM …" at bounding box center [1350, 487] width 211 height 24
select select "1050"
click at [1245, 475] on select "Select 09:00 AM 09:15 AM 09:30 AM 09:45 AM 10:00 AM 10:15 AM 10:30 AM 10:45 AM …" at bounding box center [1350, 487] width 211 height 24
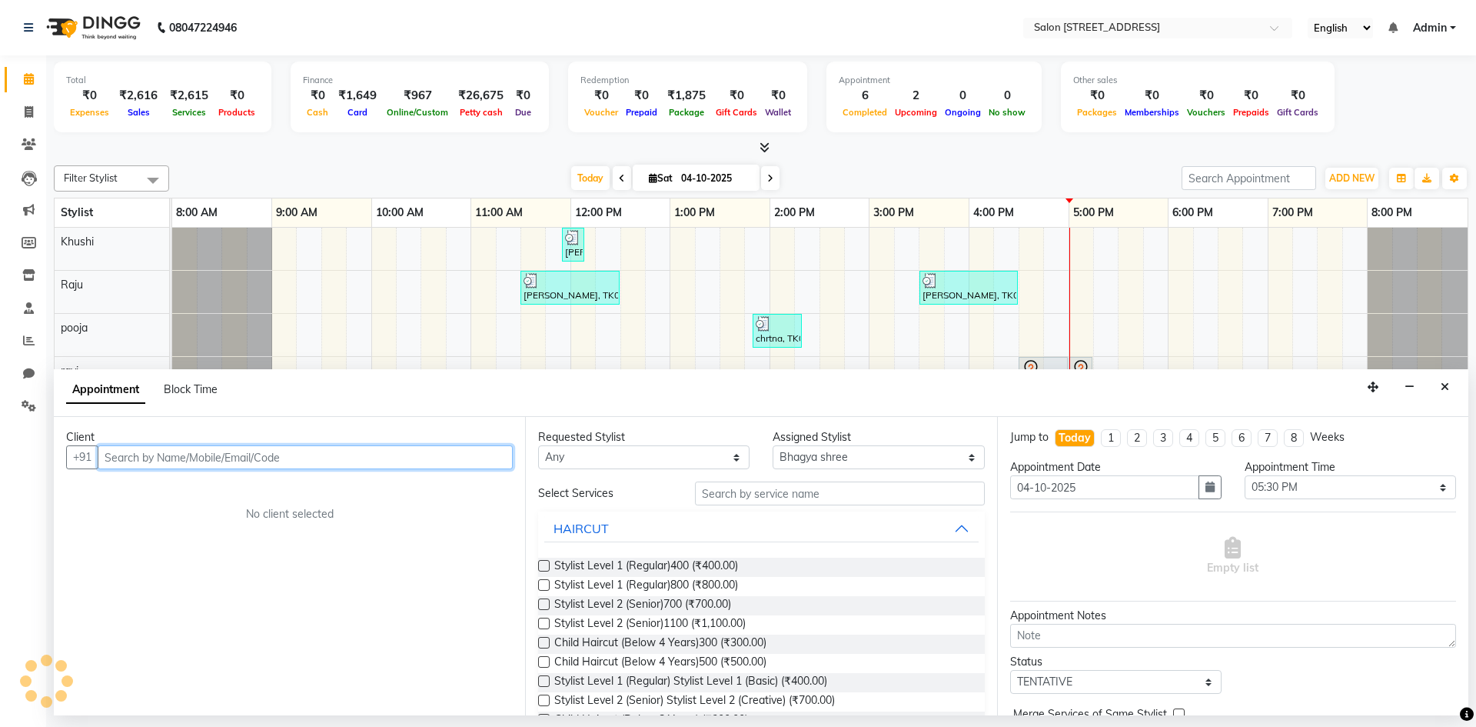
click at [295, 459] on input "text" at bounding box center [305, 457] width 415 height 24
type input "Kadal"
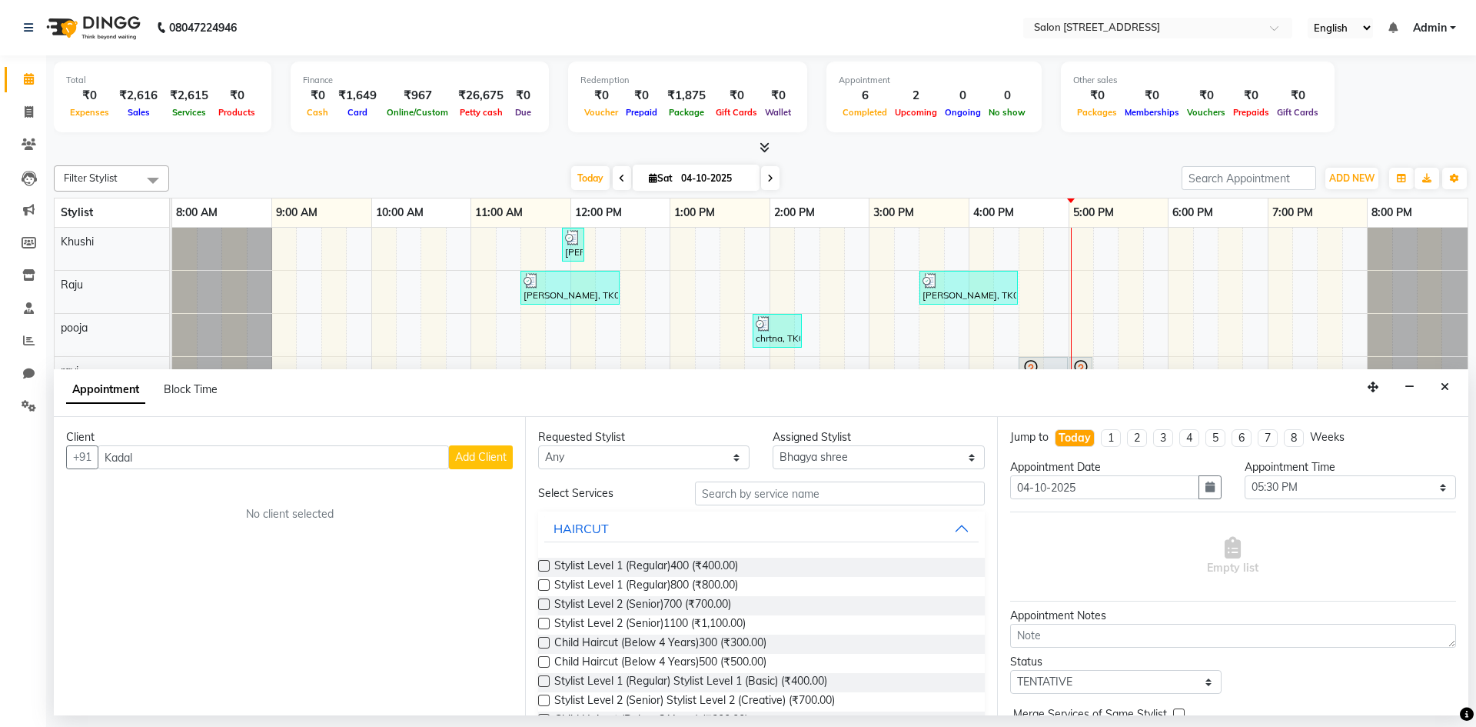
click at [475, 457] on span "Add Client" at bounding box center [481, 457] width 52 height 14
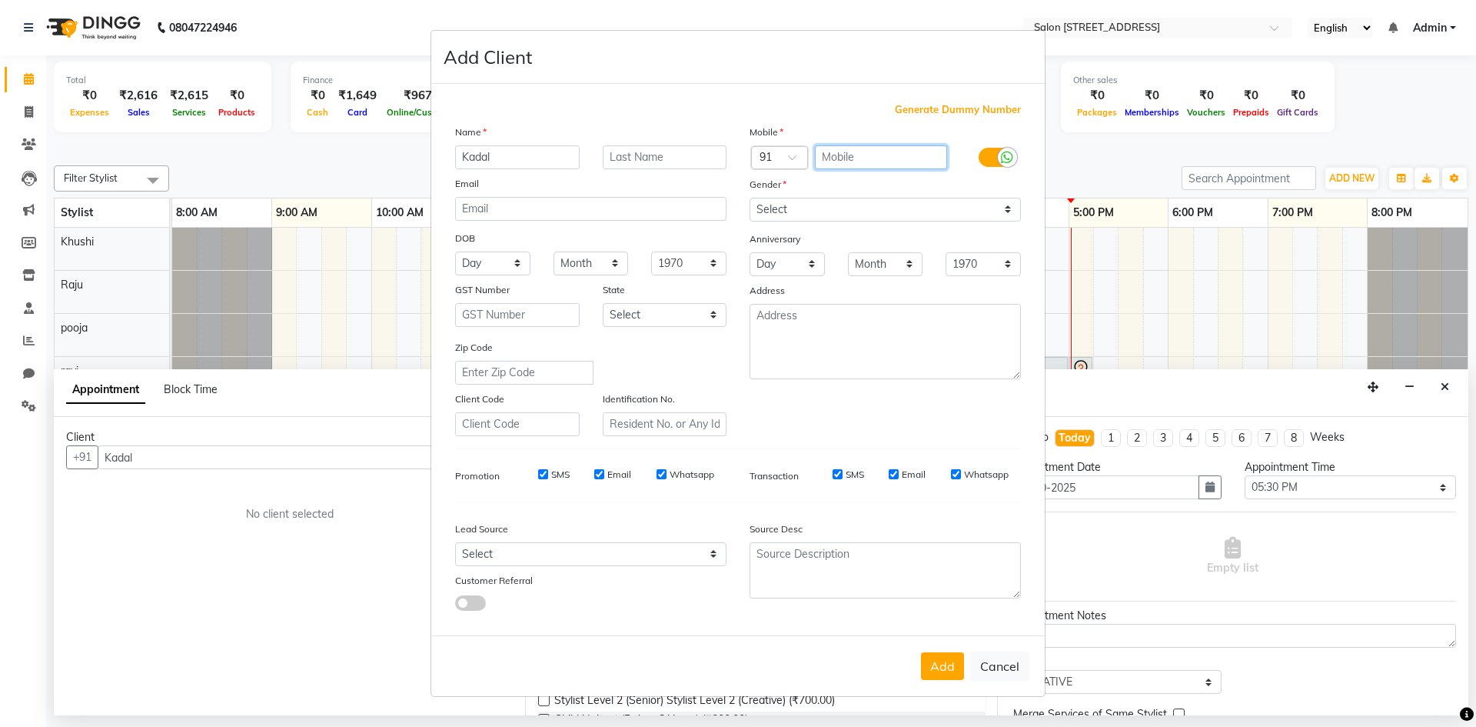
click at [893, 162] on input "text" at bounding box center [881, 157] width 133 height 24
type input "8870553626"
click at [889, 206] on select "Select [DEMOGRAPHIC_DATA] [DEMOGRAPHIC_DATA] Other Prefer Not To Say" at bounding box center [885, 210] width 271 height 24
select select "[DEMOGRAPHIC_DATA]"
click at [750, 198] on select "Select [DEMOGRAPHIC_DATA] [DEMOGRAPHIC_DATA] Other Prefer Not To Say" at bounding box center [885, 210] width 271 height 24
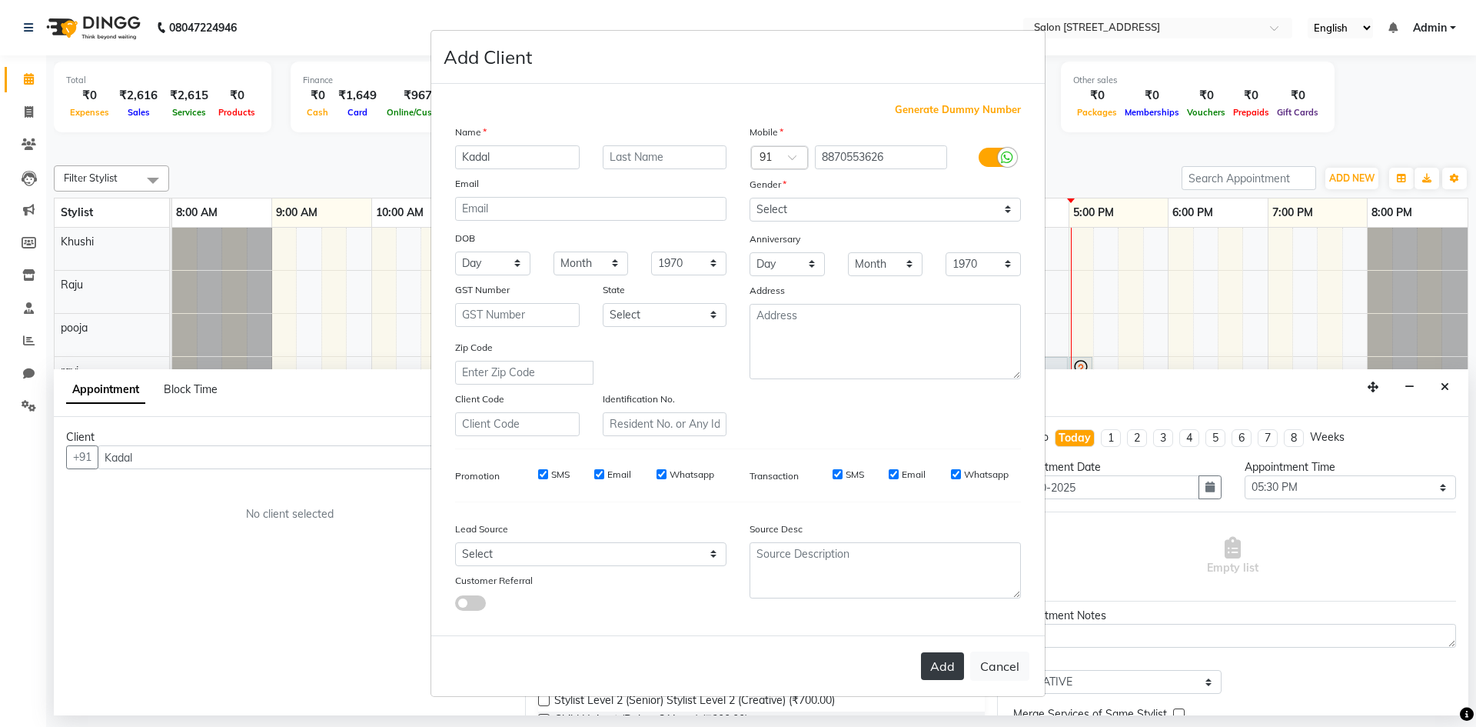
click at [949, 670] on button "Add" at bounding box center [942, 666] width 43 height 28
type input "8870553626"
select select
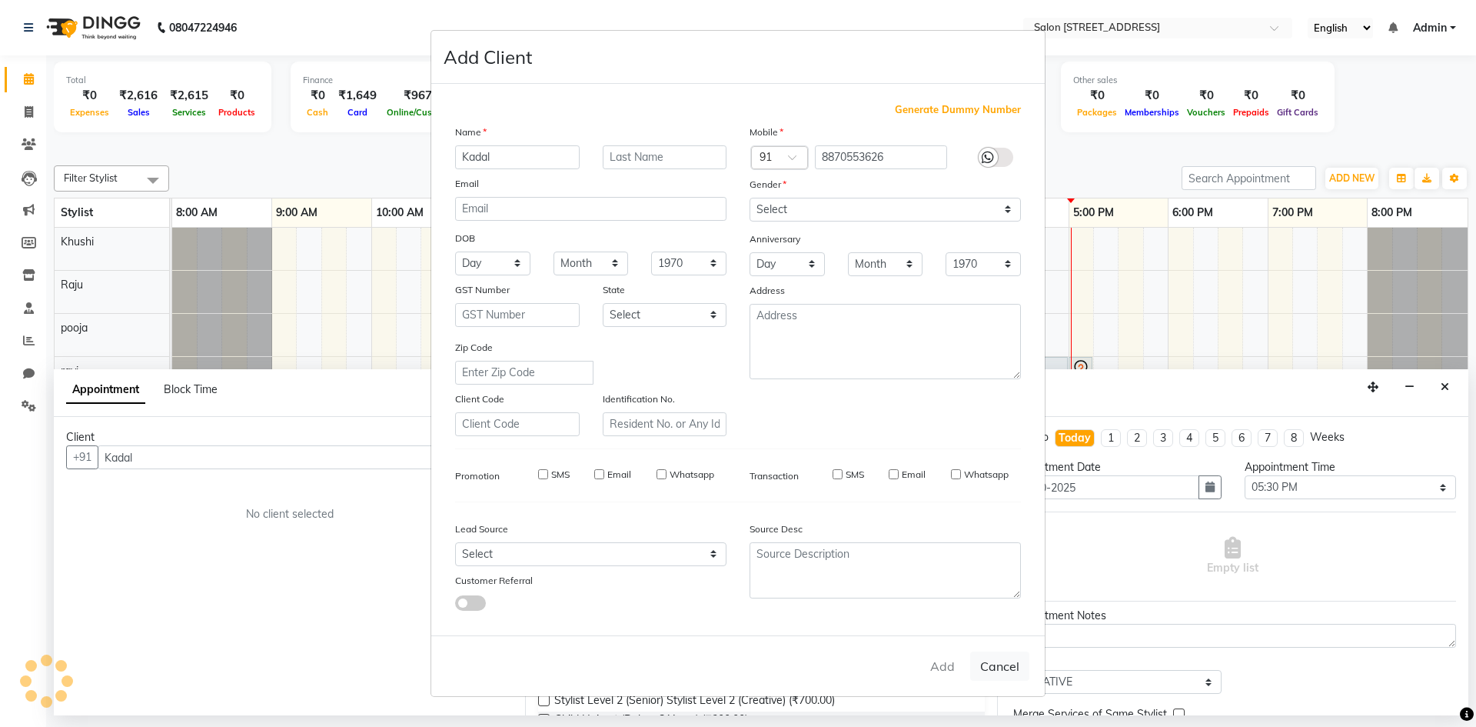
select select
checkbox input "false"
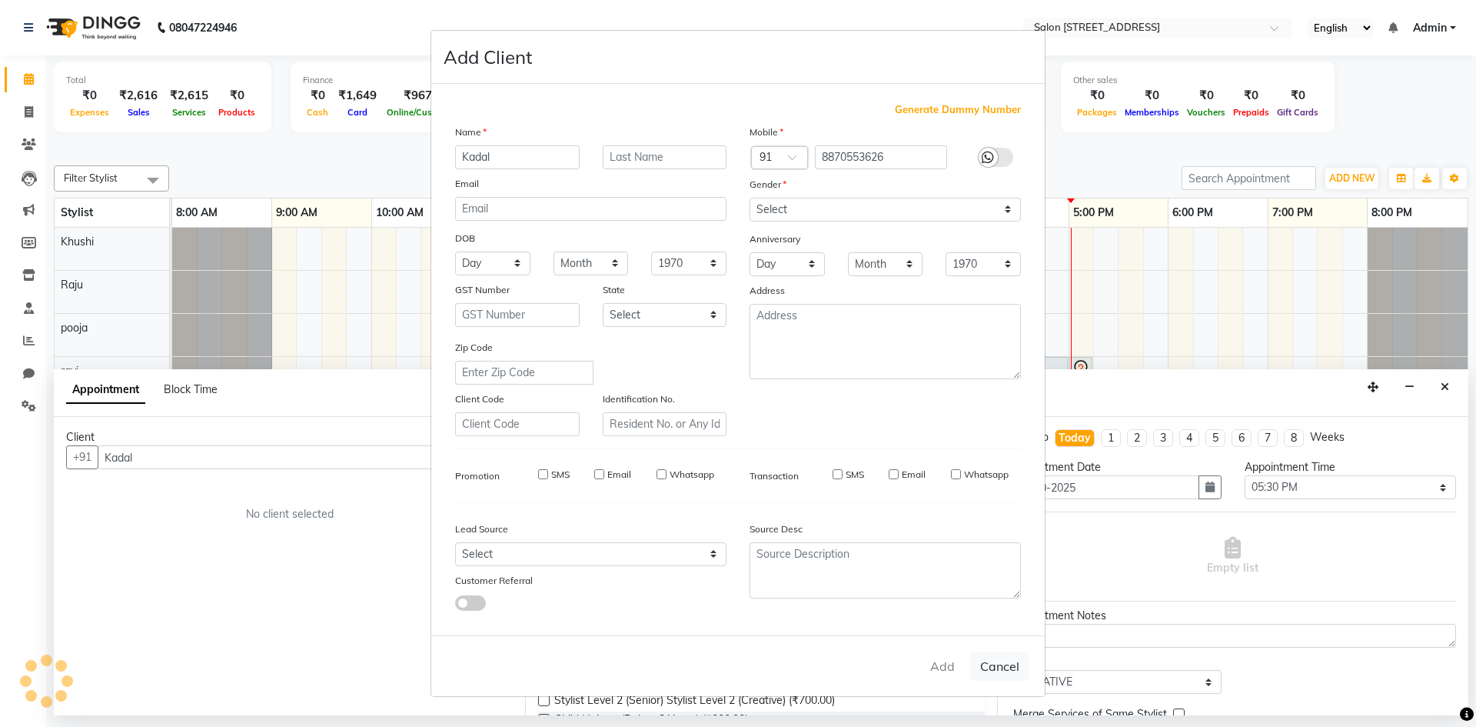
checkbox input "false"
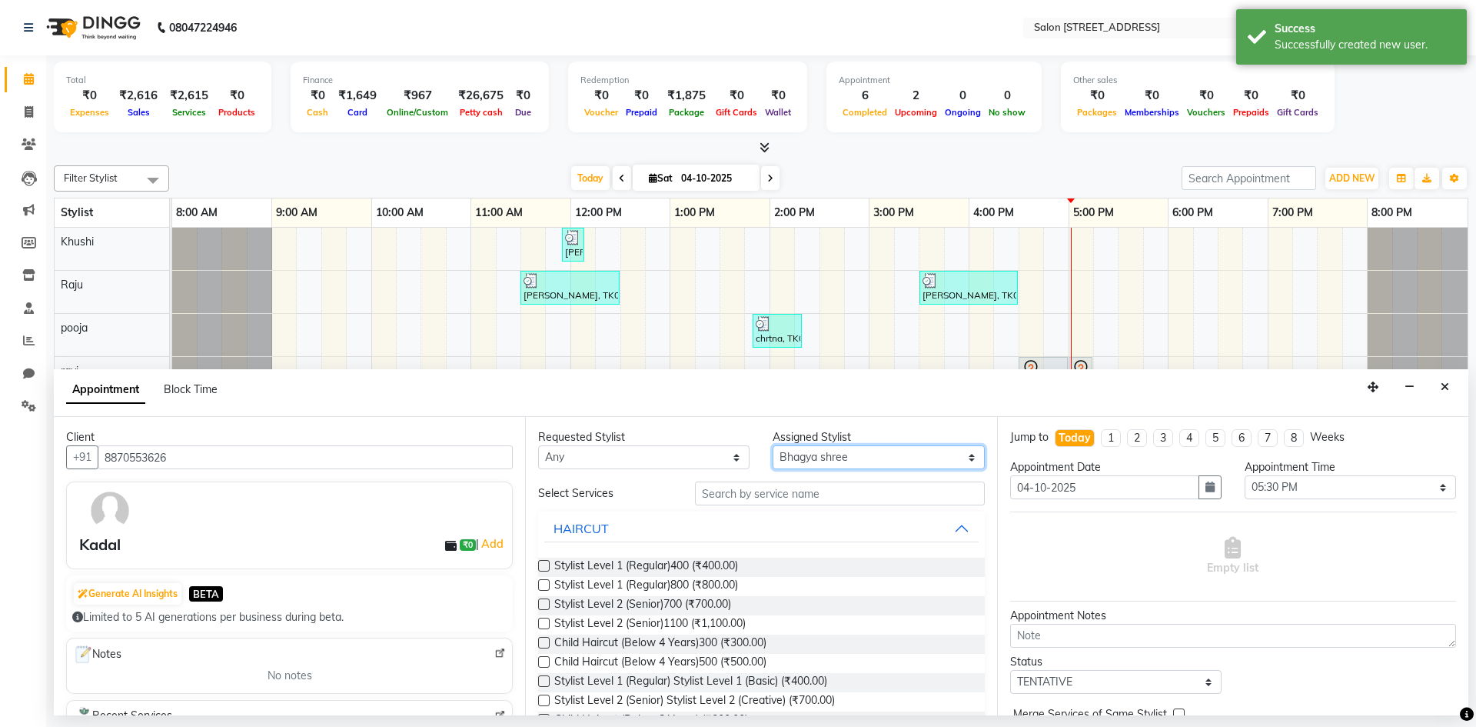
click at [873, 457] on select "Select Bhagya shree Khushi pooja [PERSON_NAME]" at bounding box center [878, 457] width 211 height 24
select select "70381"
click at [773, 445] on select "Select Bhagya shree Khushi pooja [PERSON_NAME]" at bounding box center [878, 457] width 211 height 24
click at [545, 603] on label at bounding box center [544, 604] width 12 height 12
click at [545, 603] on input "checkbox" at bounding box center [543, 605] width 10 height 10
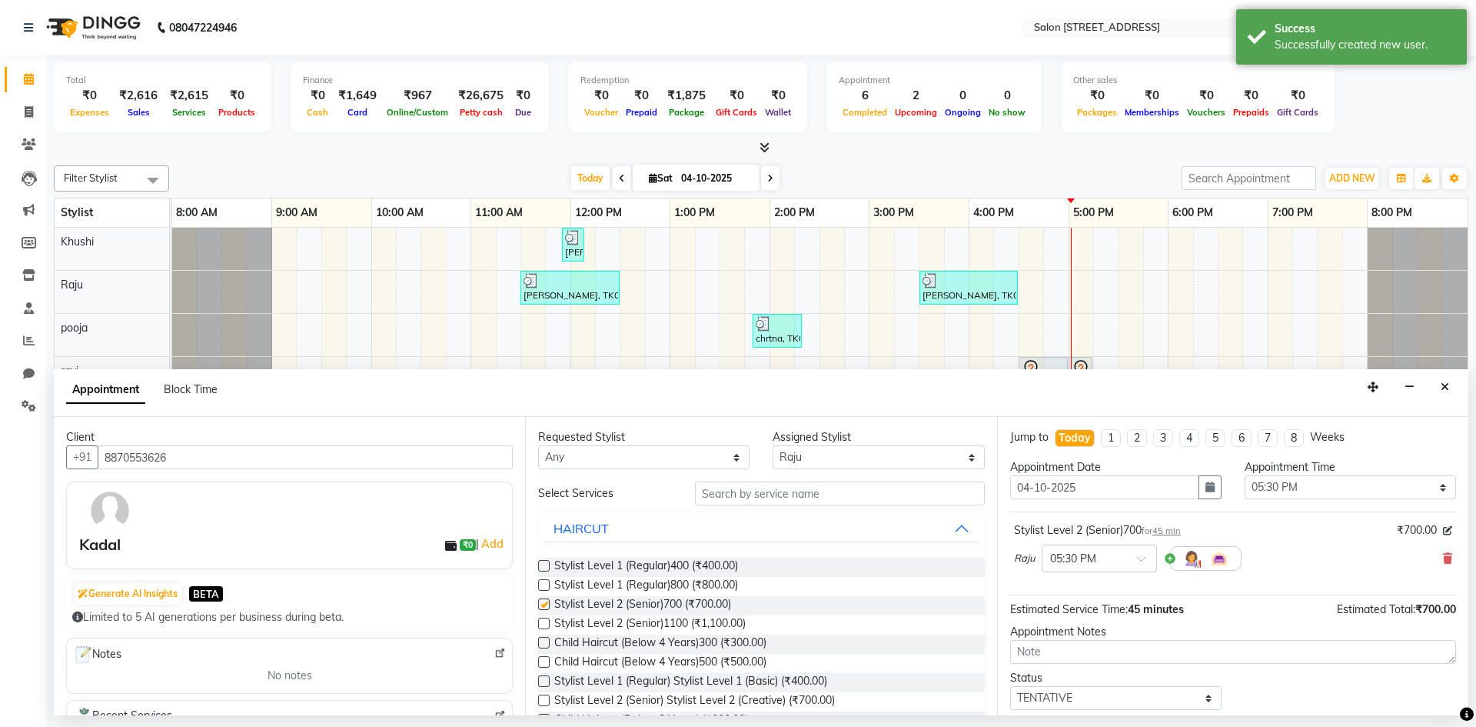
checkbox input "false"
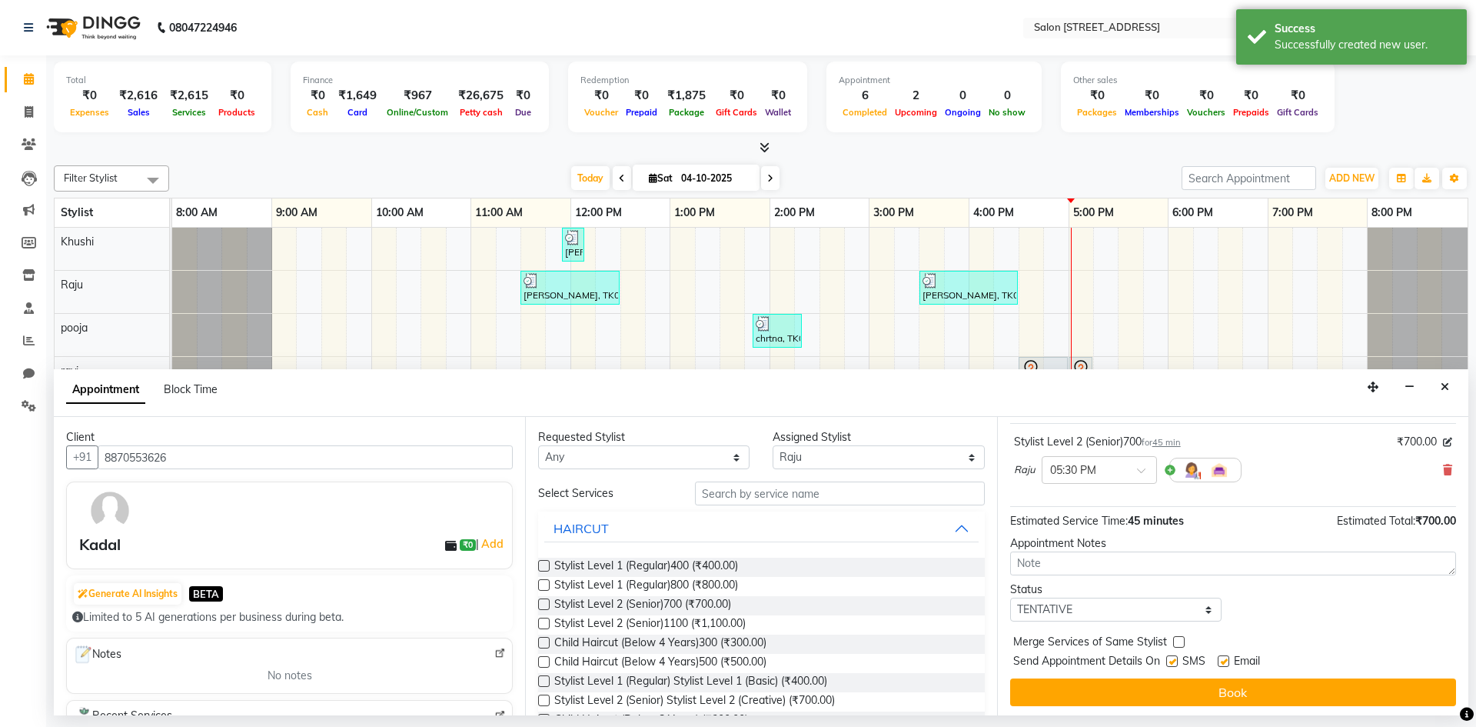
scroll to position [91, 0]
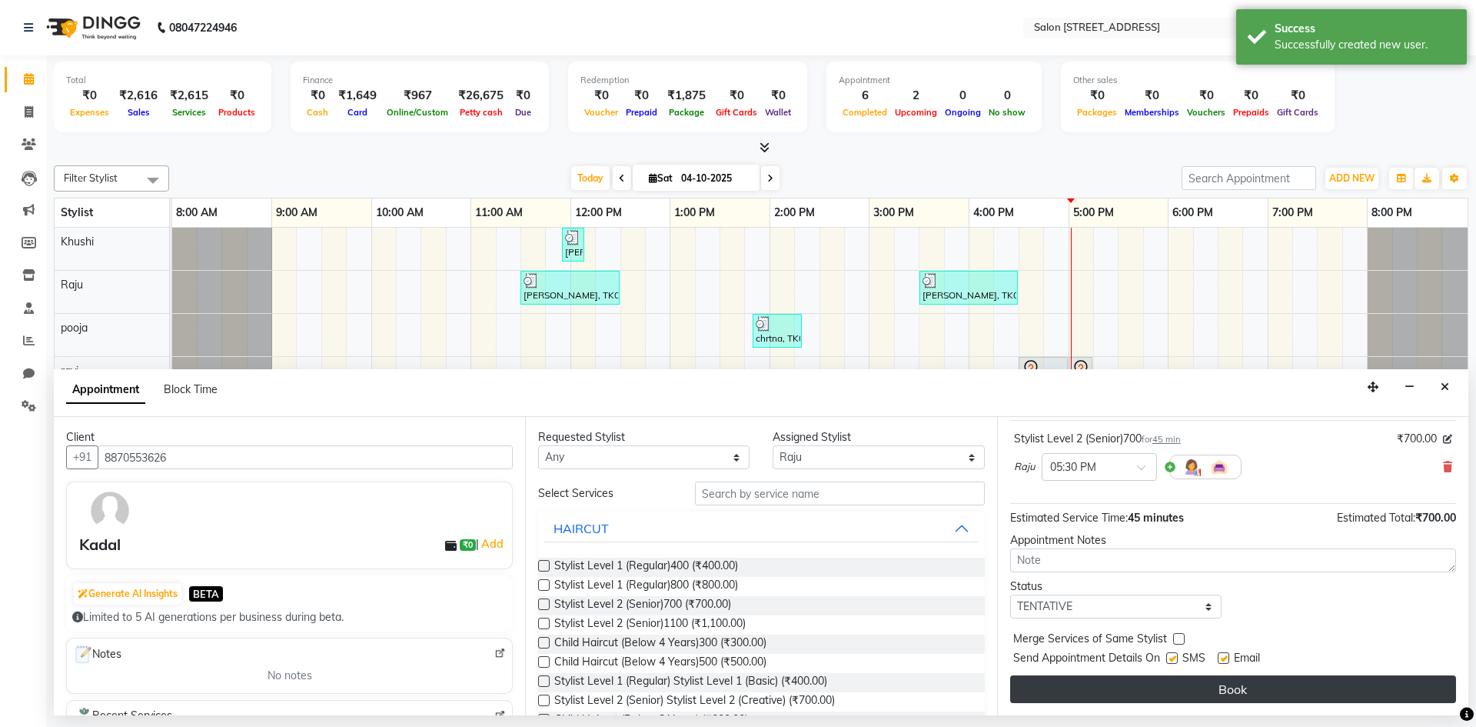
click at [1283, 686] on button "Book" at bounding box center [1233, 689] width 446 height 28
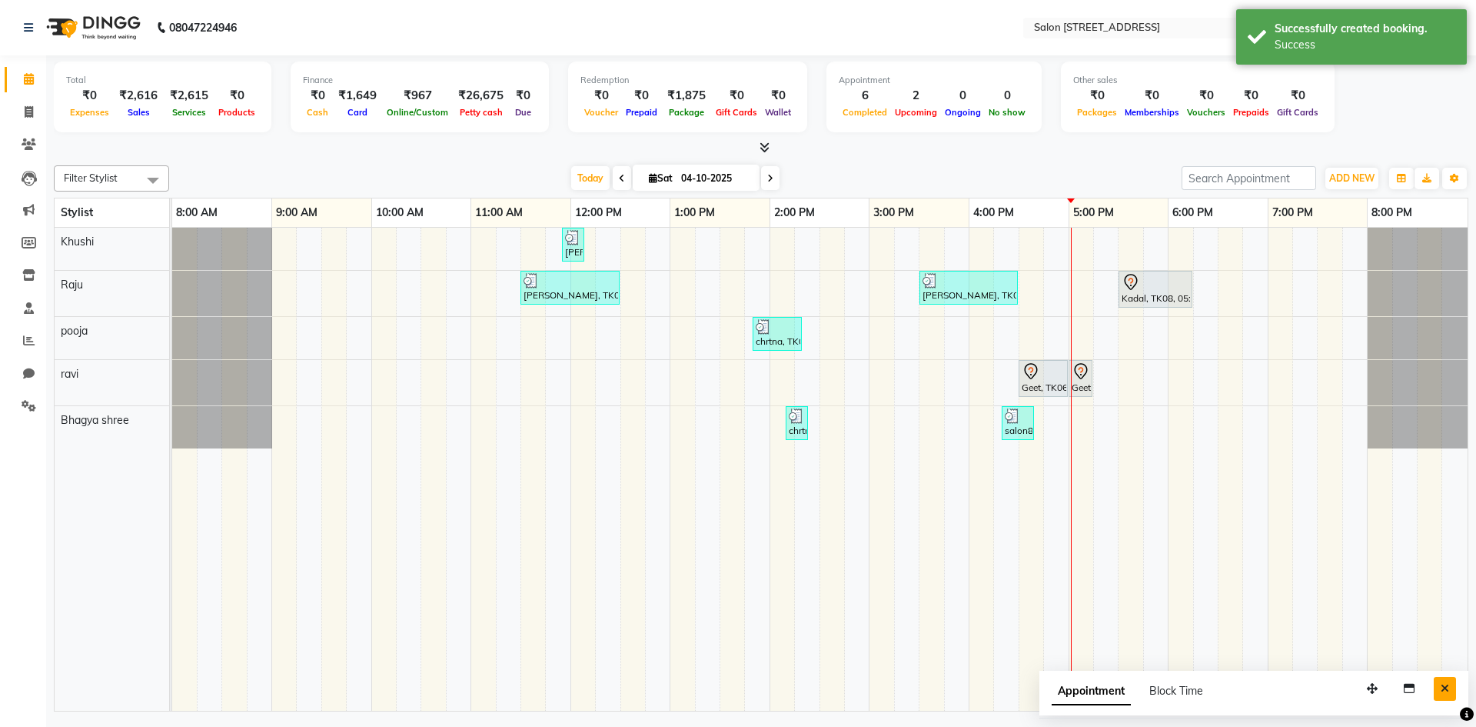
click at [1436, 691] on button "Close" at bounding box center [1445, 689] width 22 height 24
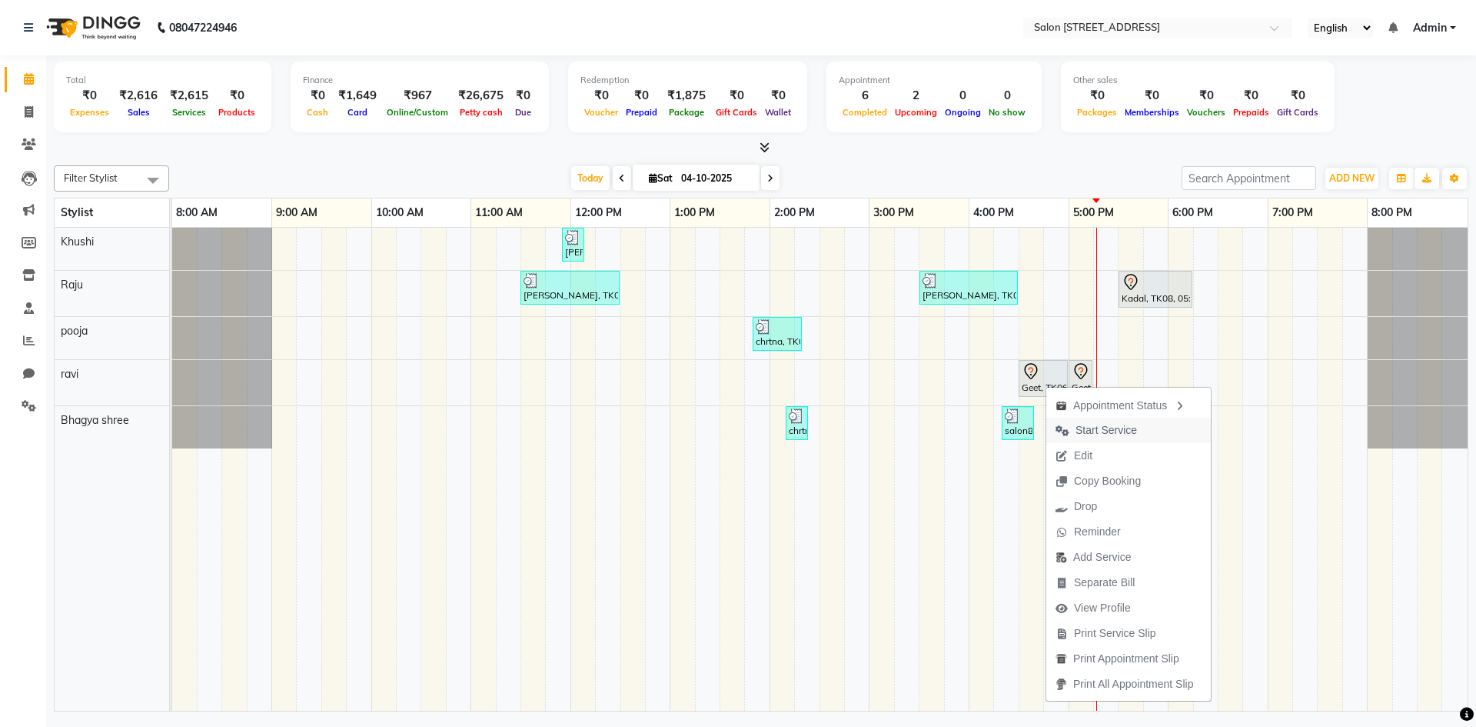
click at [1129, 426] on span "Start Service" at bounding box center [1107, 430] width 62 height 16
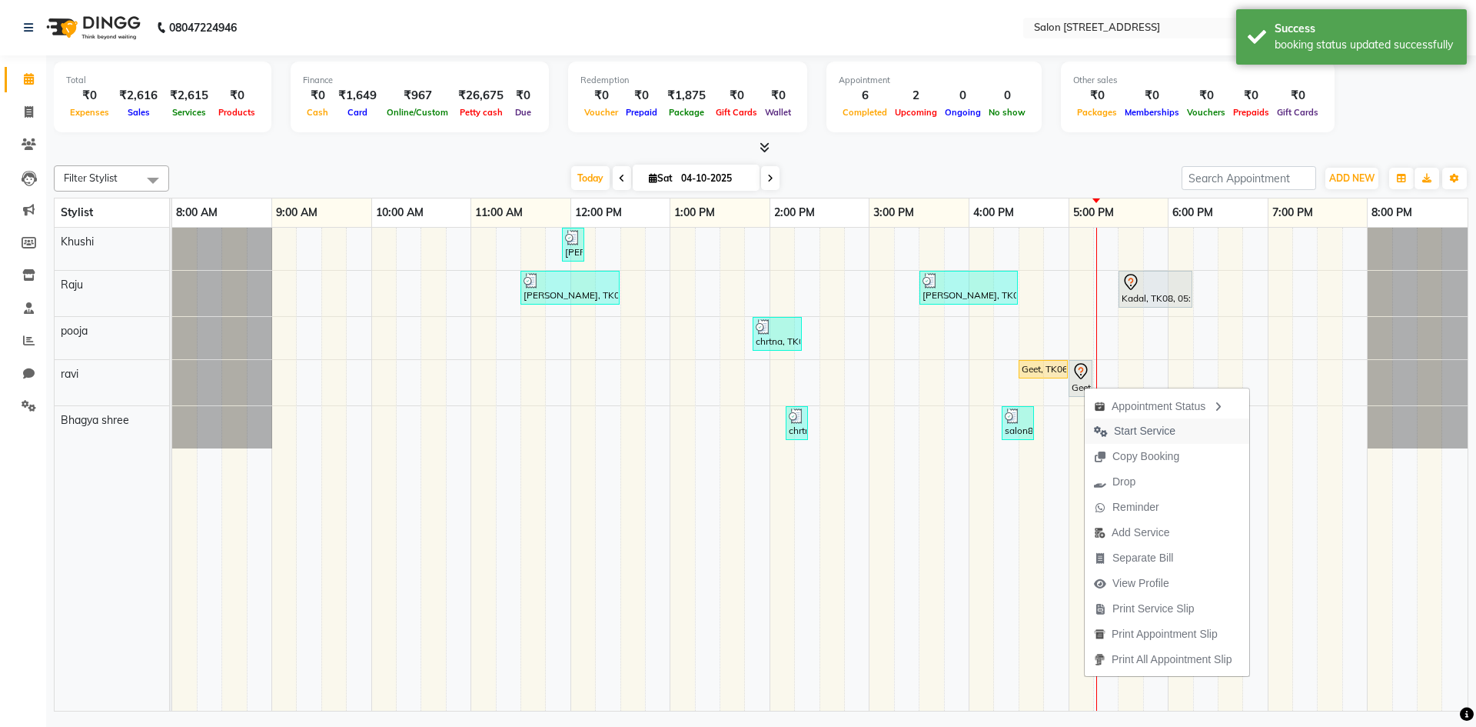
click at [1149, 433] on span "Start Service" at bounding box center [1145, 431] width 62 height 16
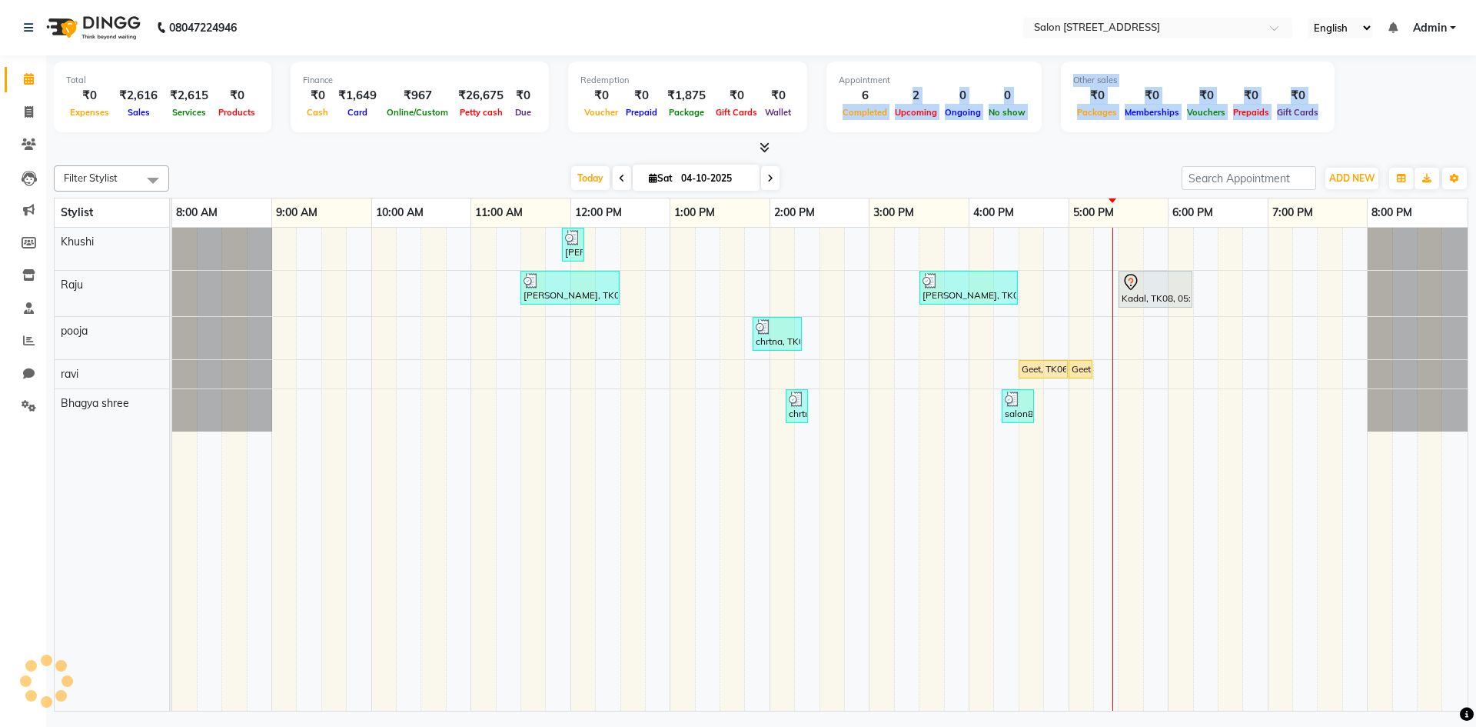
drag, startPoint x: 808, startPoint y: 135, endPoint x: 814, endPoint y: 128, distance: 8.7
click at [814, 128] on div "Total ₹0 Expenses ₹2,616 Sales ₹2,615 Services ₹0 Products Finance ₹0 Cash ₹1,6…" at bounding box center [761, 105] width 1415 height 101
click at [1268, 463] on td at bounding box center [1280, 469] width 25 height 483
click at [1329, 506] on td at bounding box center [1330, 469] width 25 height 483
click at [1398, 115] on div "Total ₹0 Expenses ₹2,616 Sales ₹2,615 Services ₹0 Products Finance ₹0 Cash ₹1,6…" at bounding box center [761, 99] width 1415 height 75
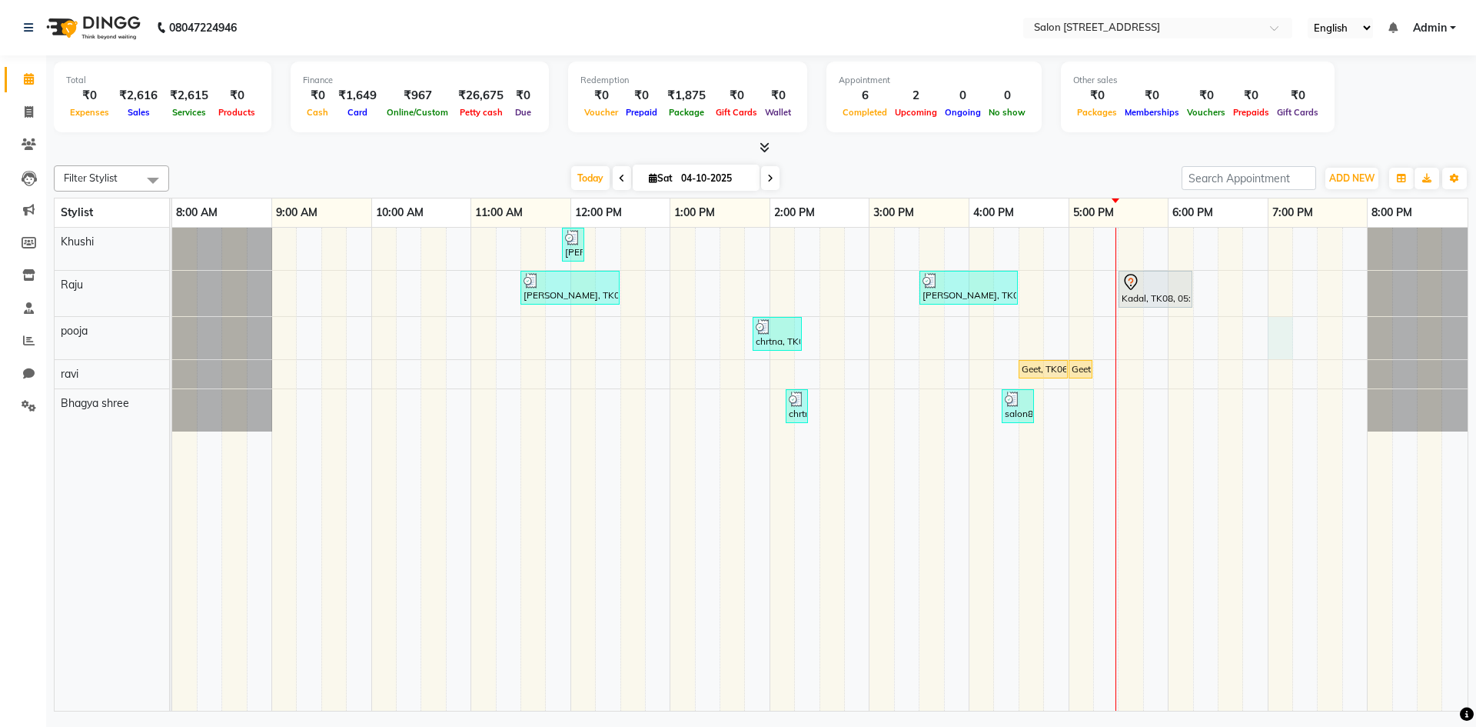
click at [1282, 331] on div "[PERSON_NAME], TK02, 11:55 AM-12:00 PM, Upperlip200 [PERSON_NAME], TK01, 11:30 …" at bounding box center [819, 469] width 1295 height 483
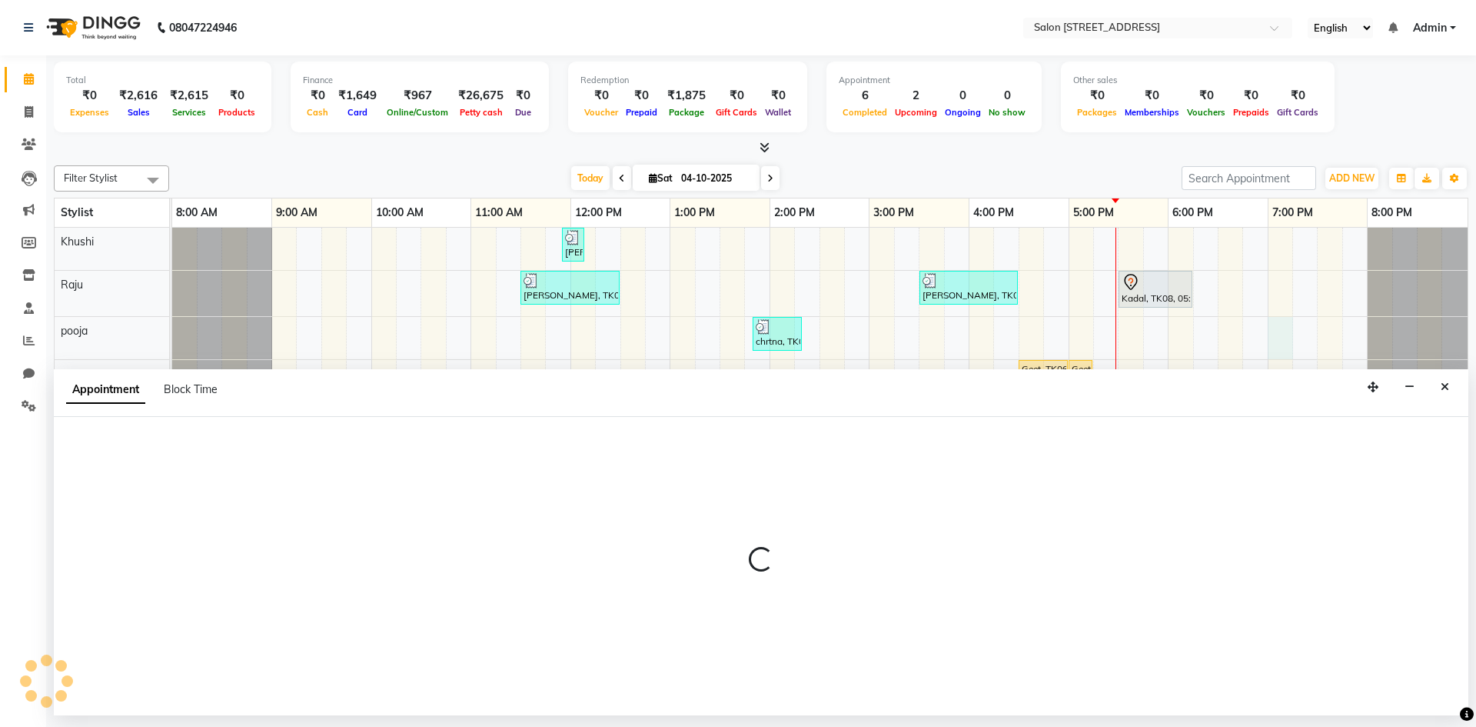
select select "83057"
select select "1140"
select select "tentative"
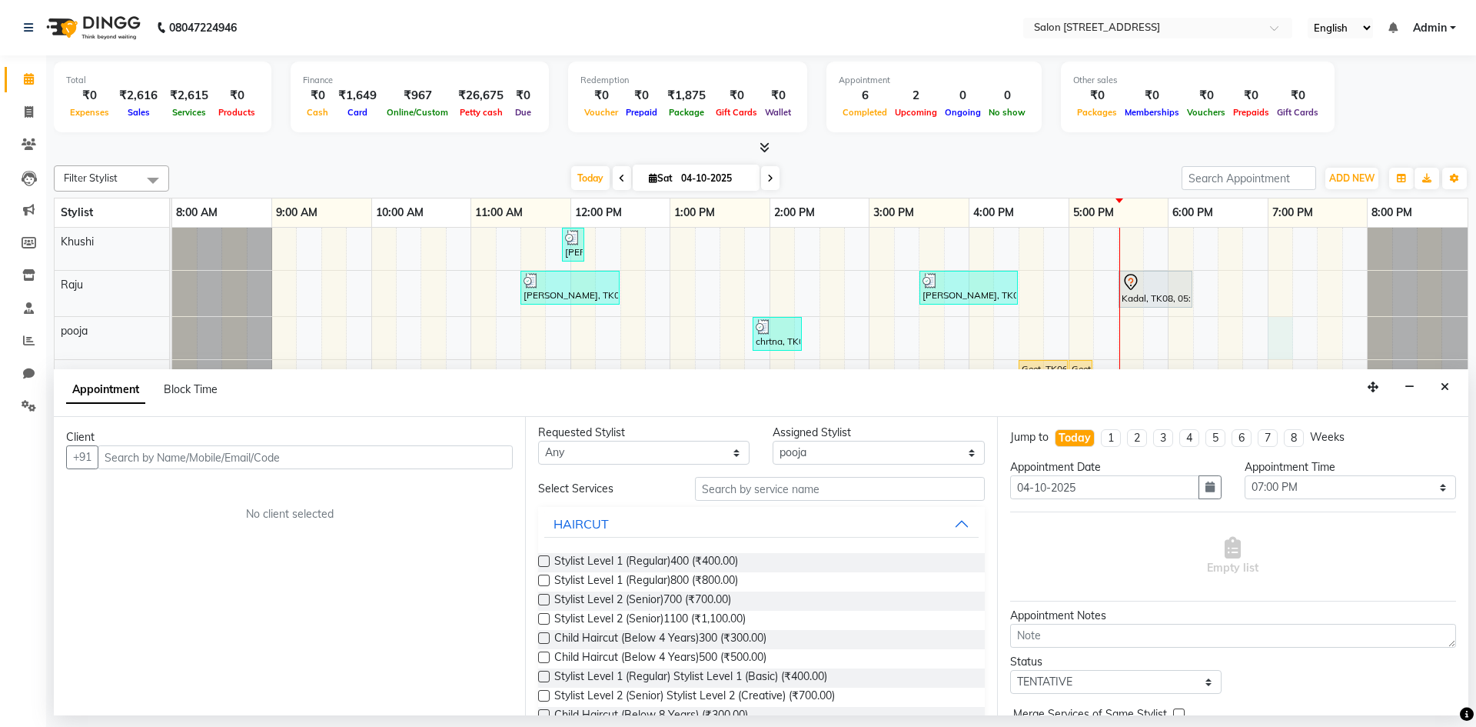
scroll to position [0, 0]
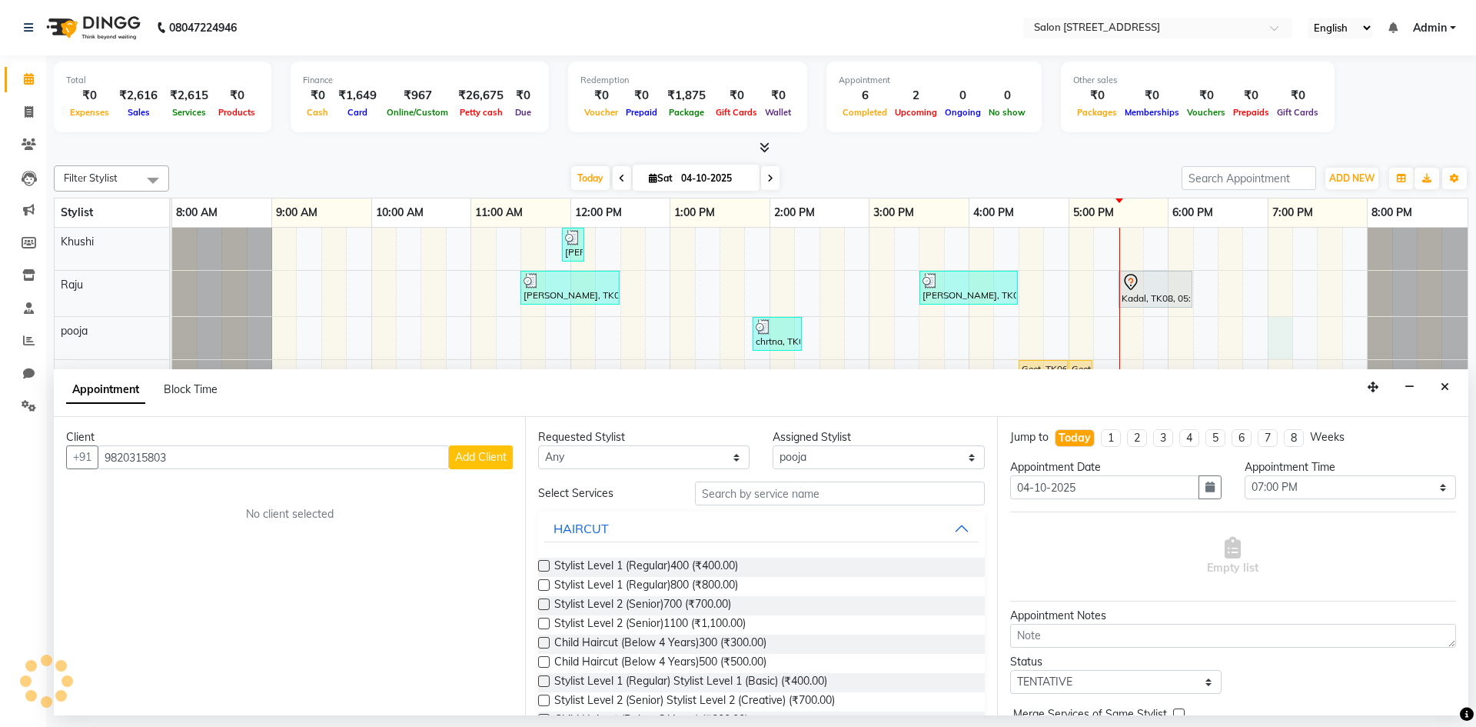
type input "9820315803"
click at [494, 461] on span "Add Client" at bounding box center [481, 457] width 52 height 14
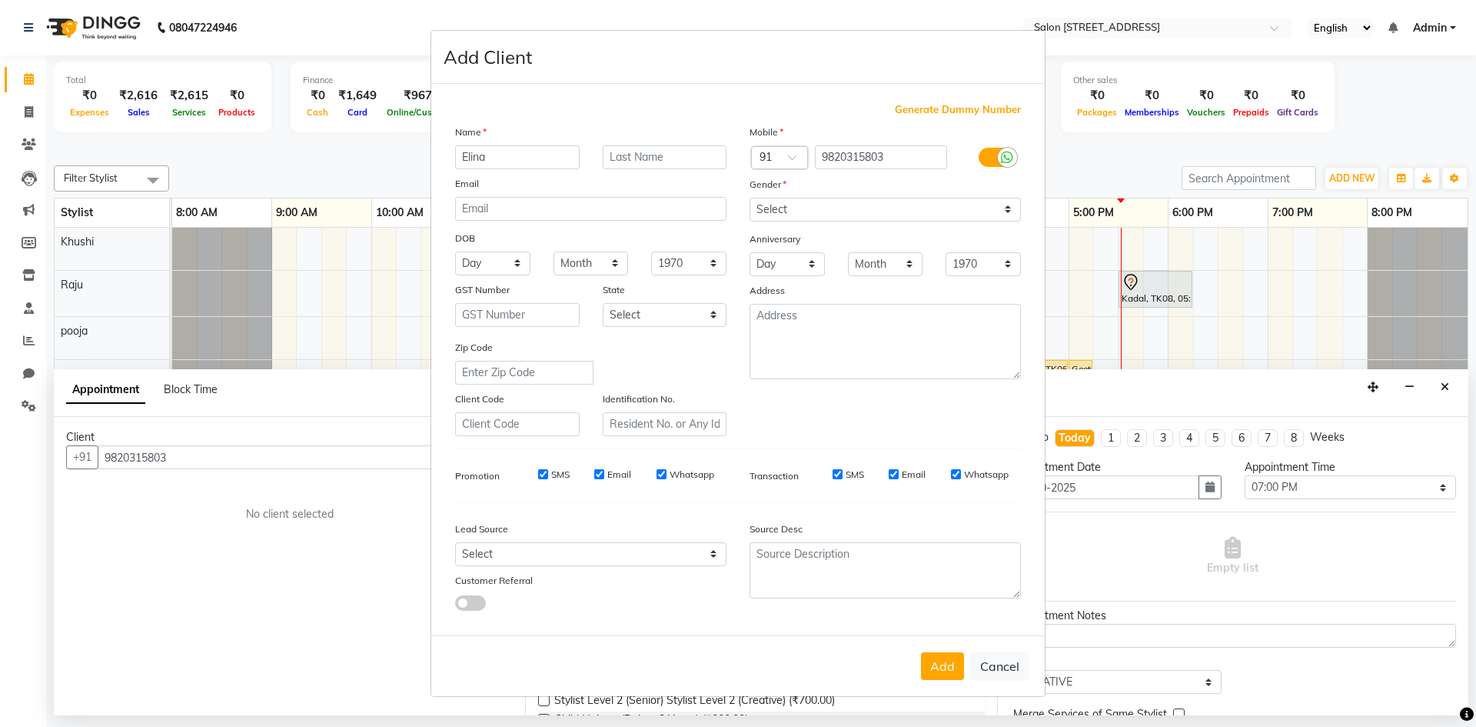
type input "Elina"
click at [656, 160] on input "text" at bounding box center [665, 157] width 125 height 24
type input "."
click at [817, 214] on select "Select [DEMOGRAPHIC_DATA] [DEMOGRAPHIC_DATA] Other Prefer Not To Say" at bounding box center [885, 210] width 271 height 24
select select "[DEMOGRAPHIC_DATA]"
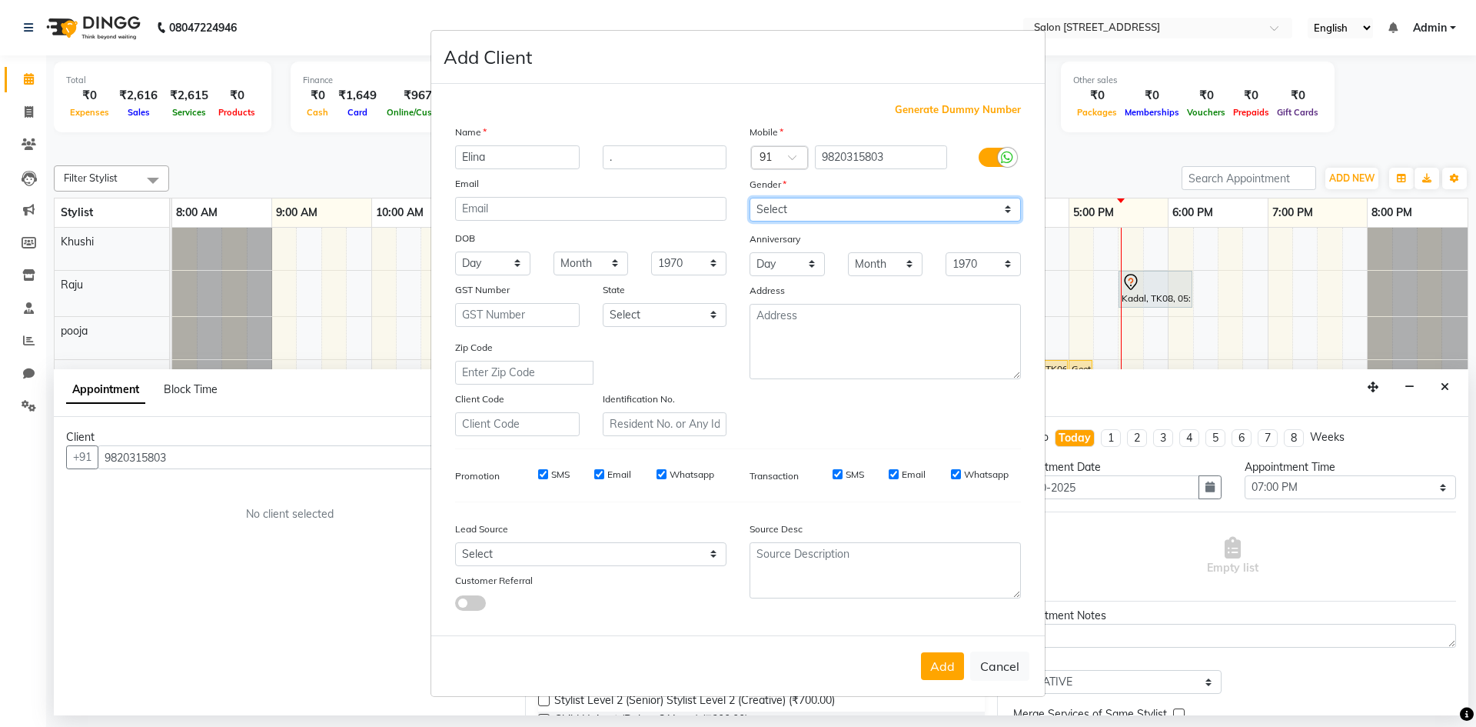
click at [750, 198] on select "Select [DEMOGRAPHIC_DATA] [DEMOGRAPHIC_DATA] Other Prefer Not To Say" at bounding box center [885, 210] width 271 height 24
click at [930, 664] on button "Add" at bounding box center [942, 666] width 43 height 28
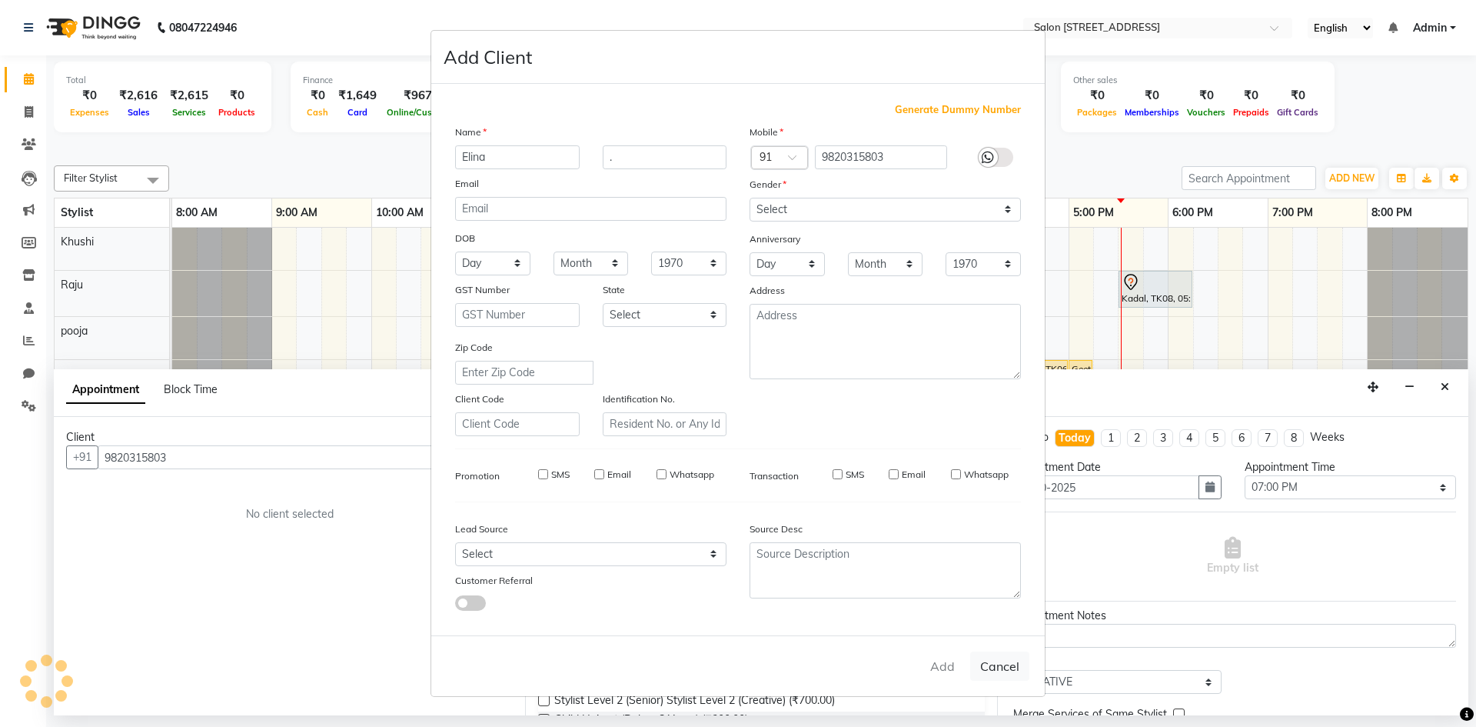
select select
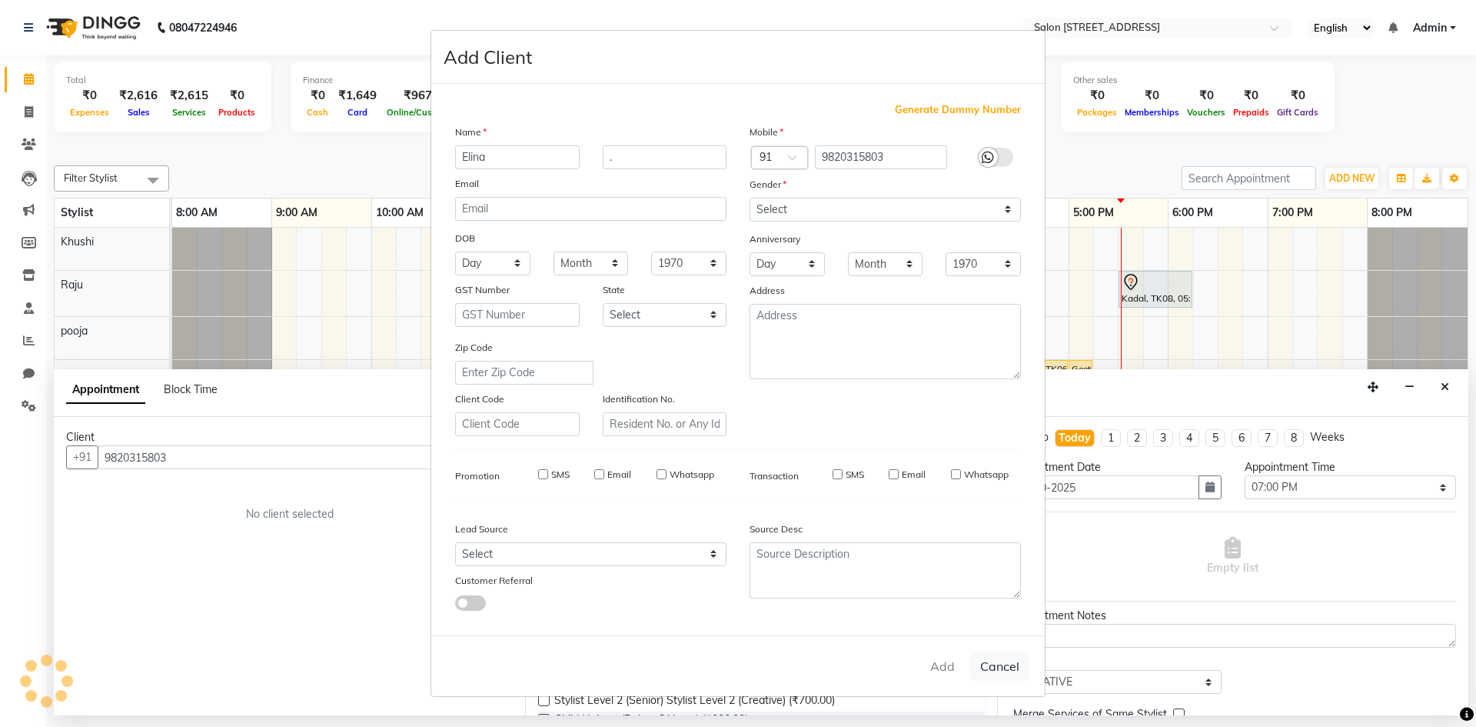
select select
checkbox input "false"
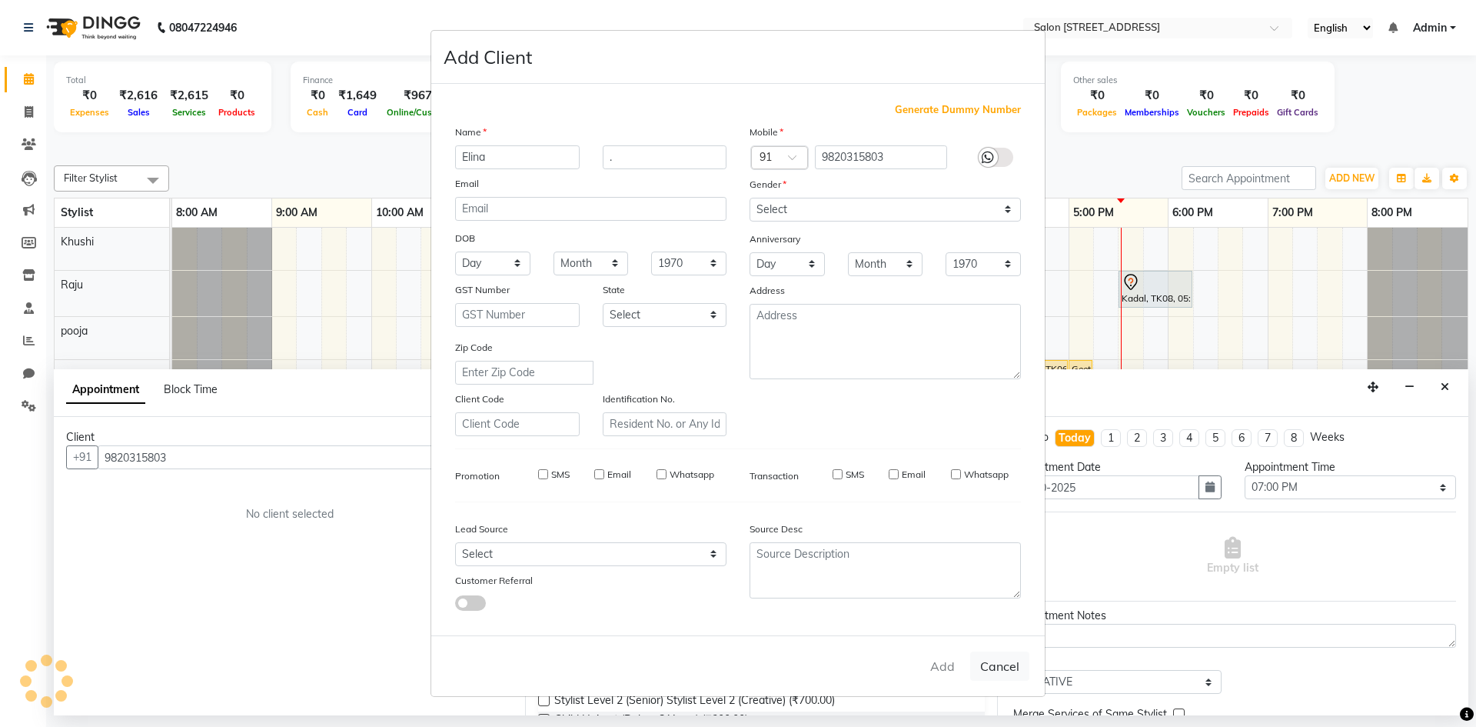
checkbox input "false"
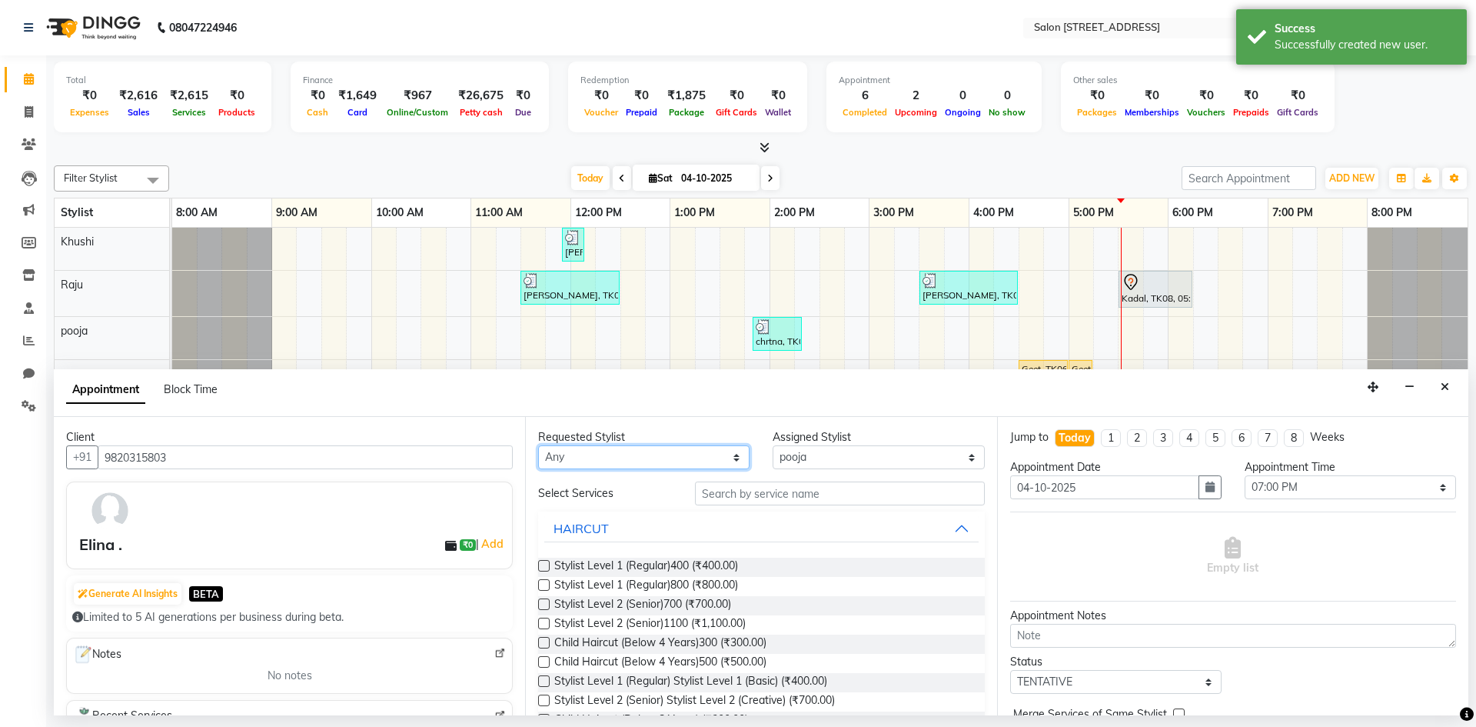
click at [635, 461] on select "Any Bhagya shree Khushi pooja [PERSON_NAME]" at bounding box center [643, 457] width 211 height 24
select select "83057"
click at [538, 445] on select "Any Bhagya shree Khushi pooja [PERSON_NAME]" at bounding box center [643, 457] width 211 height 24
click at [794, 496] on input "text" at bounding box center [840, 493] width 290 height 24
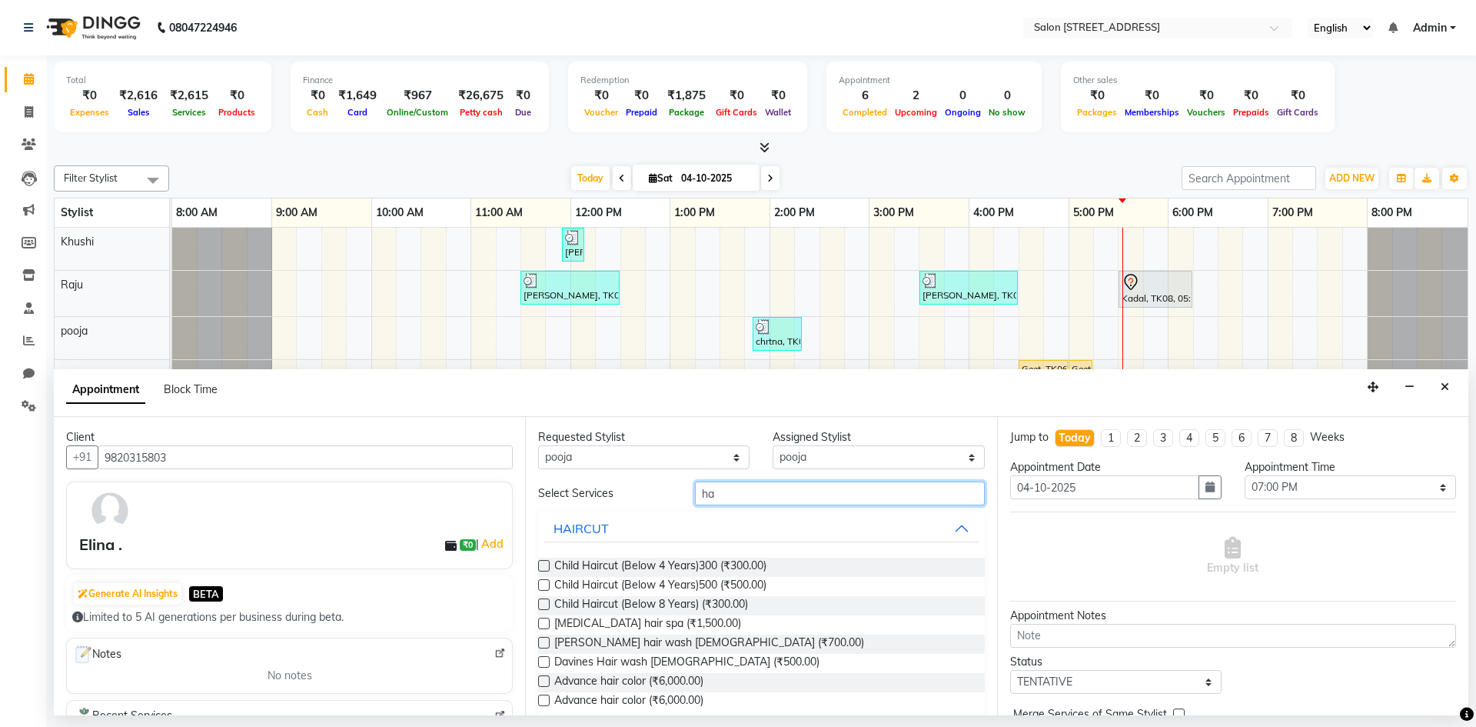
type input "h"
type input "reg"
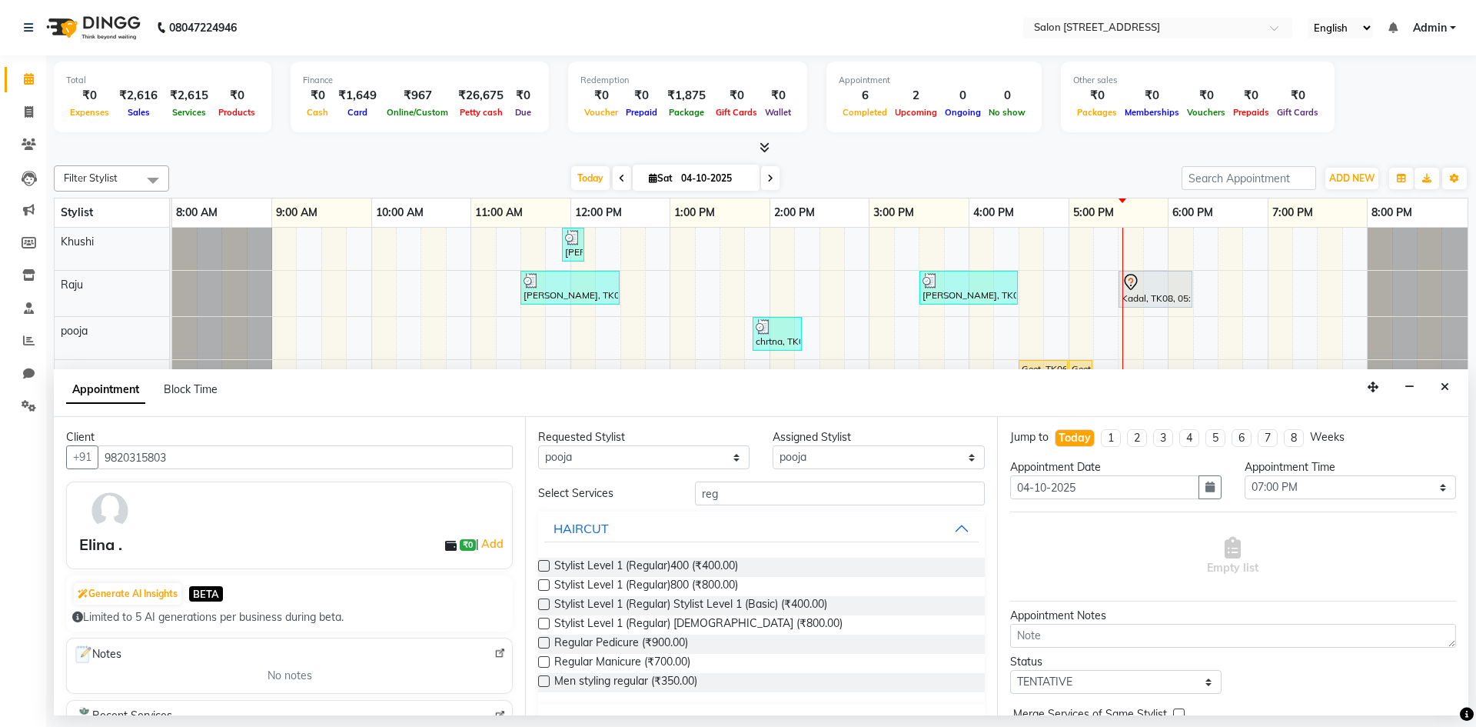
click at [543, 588] on label at bounding box center [544, 585] width 12 height 12
click at [543, 588] on input "checkbox" at bounding box center [543, 586] width 10 height 10
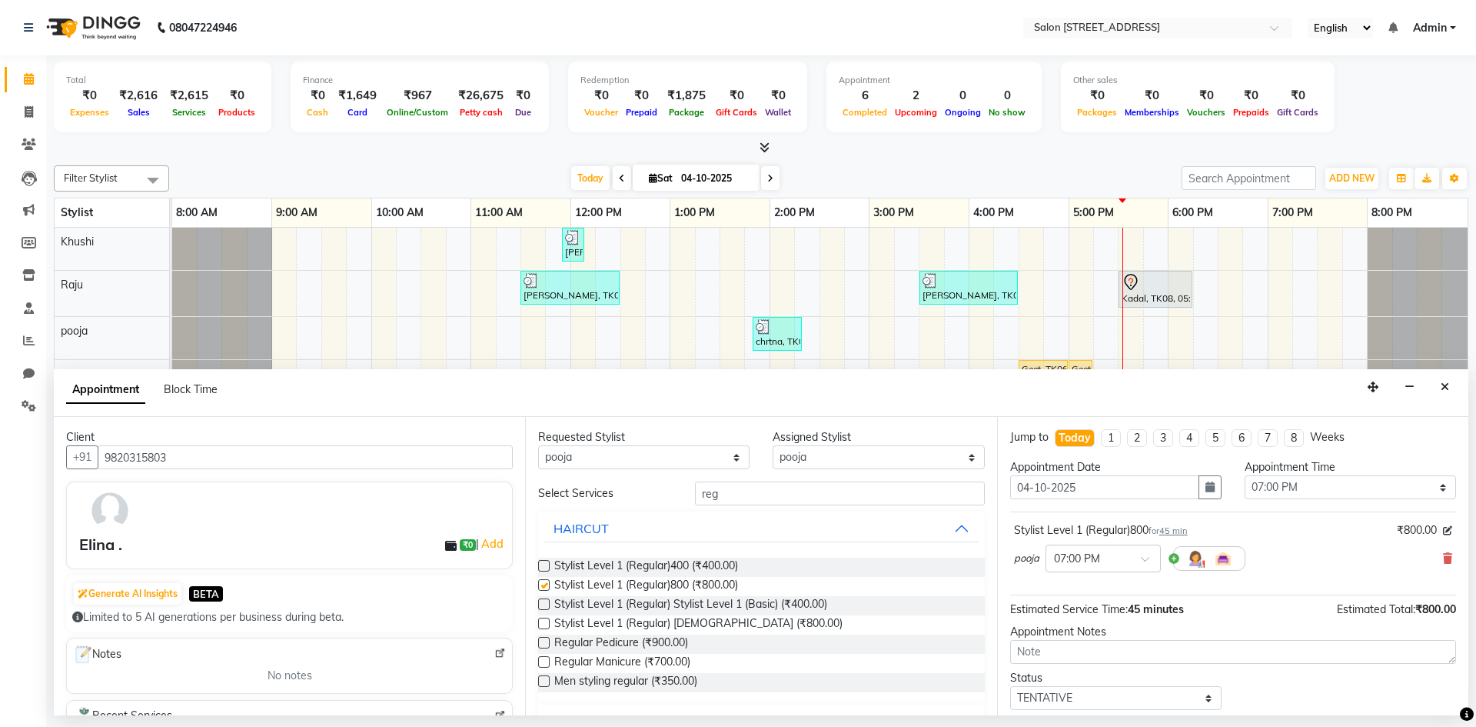
checkbox input "false"
click at [1109, 558] on input "text" at bounding box center [1088, 557] width 68 height 16
click at [1089, 681] on div "07:30 PM" at bounding box center [1103, 684] width 114 height 28
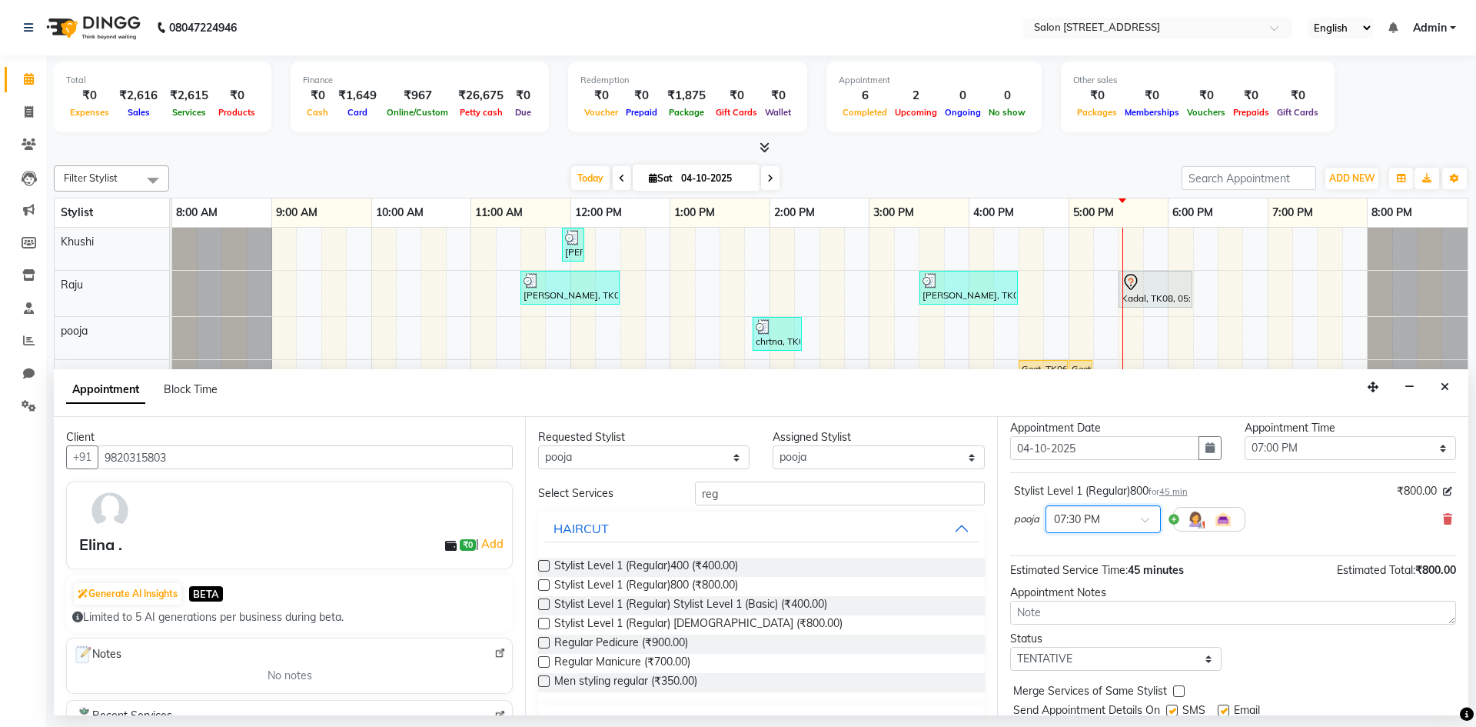
scroll to position [91, 0]
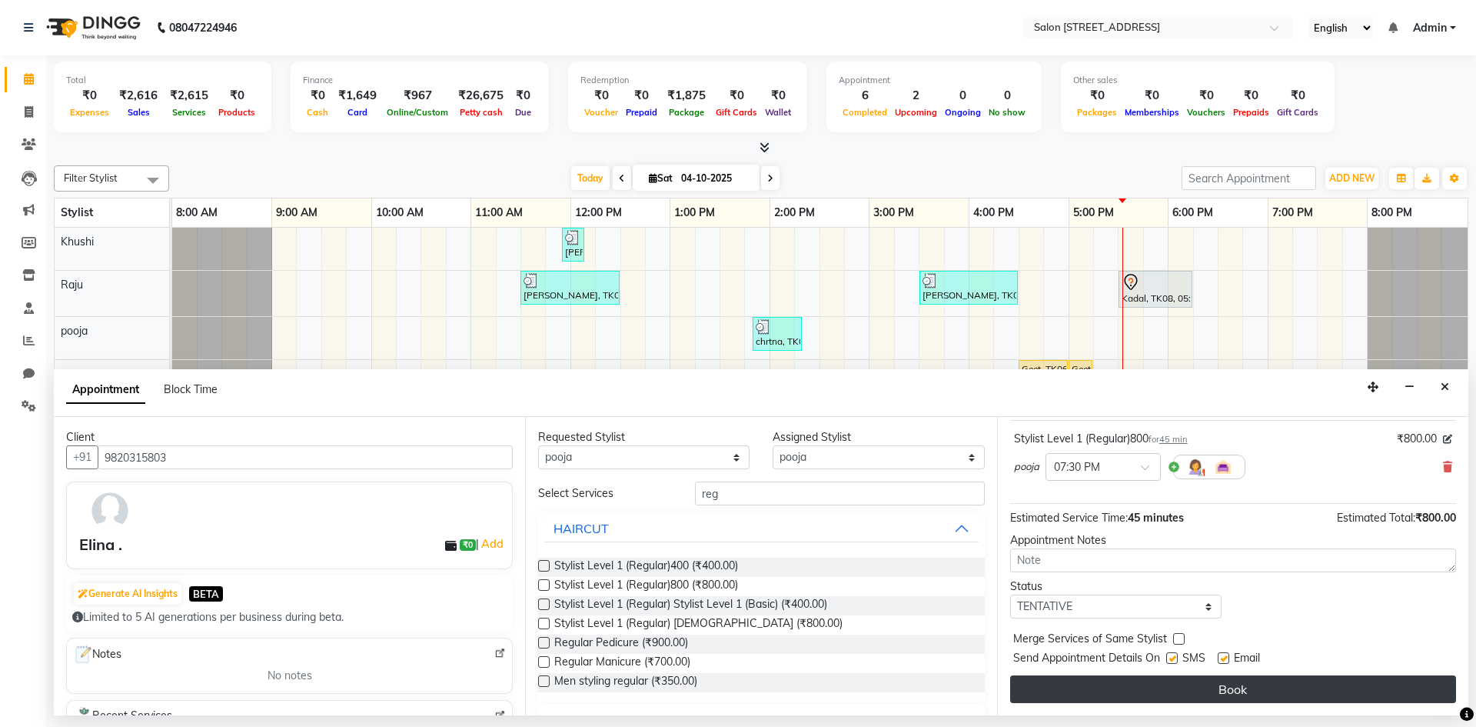
click at [1175, 687] on button "Book" at bounding box center [1233, 689] width 446 height 28
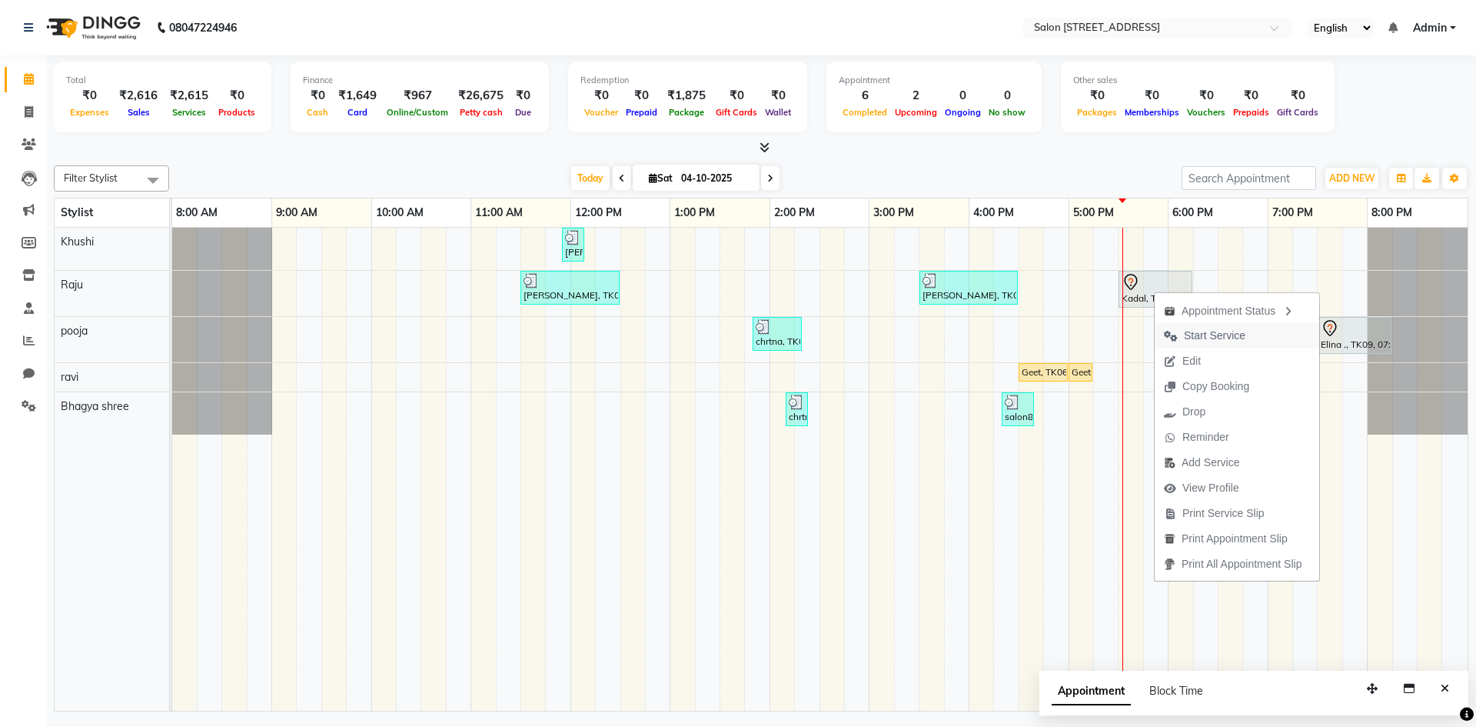
click at [1211, 334] on span "Start Service" at bounding box center [1215, 336] width 62 height 16
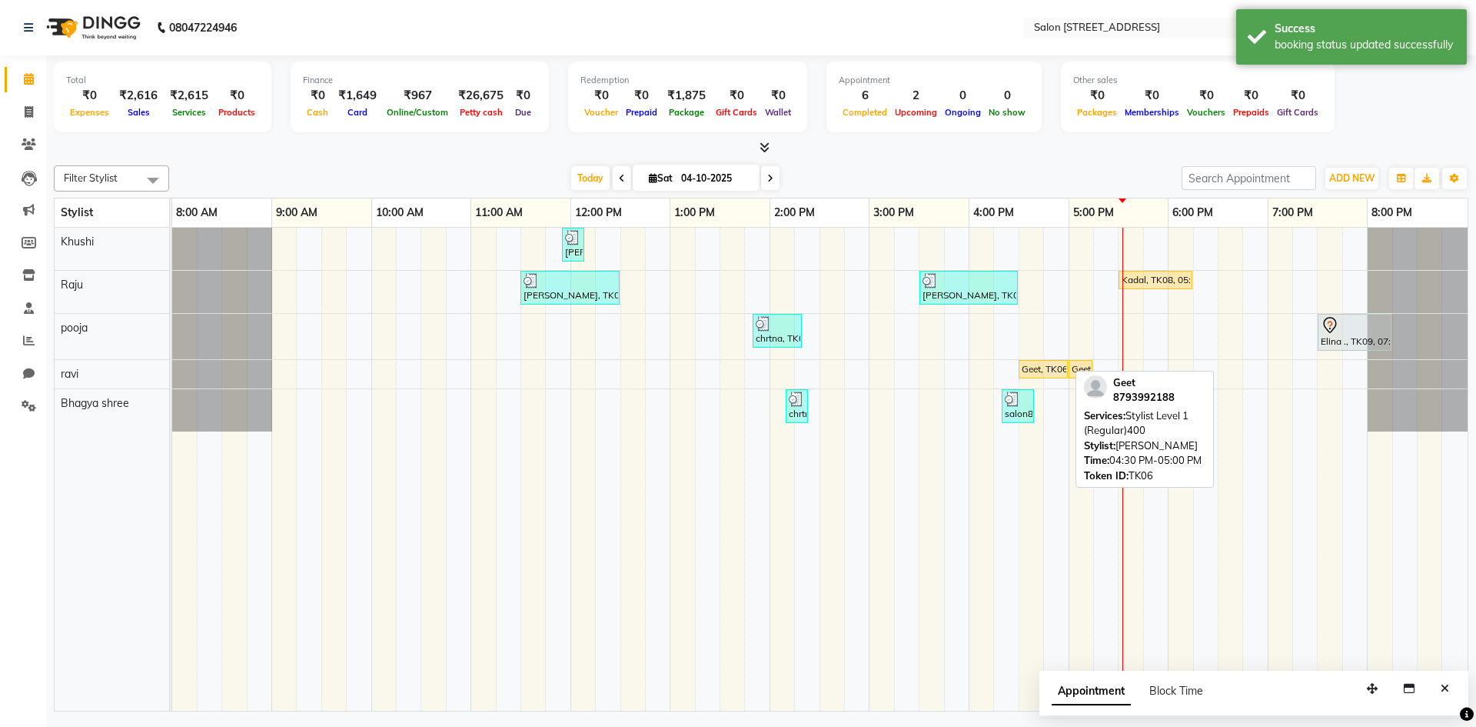
click at [1053, 371] on div "Geet, TK06, 04:30 PM-05:00 PM, Stylist Level 1 (Regular)400" at bounding box center [1043, 369] width 46 height 14
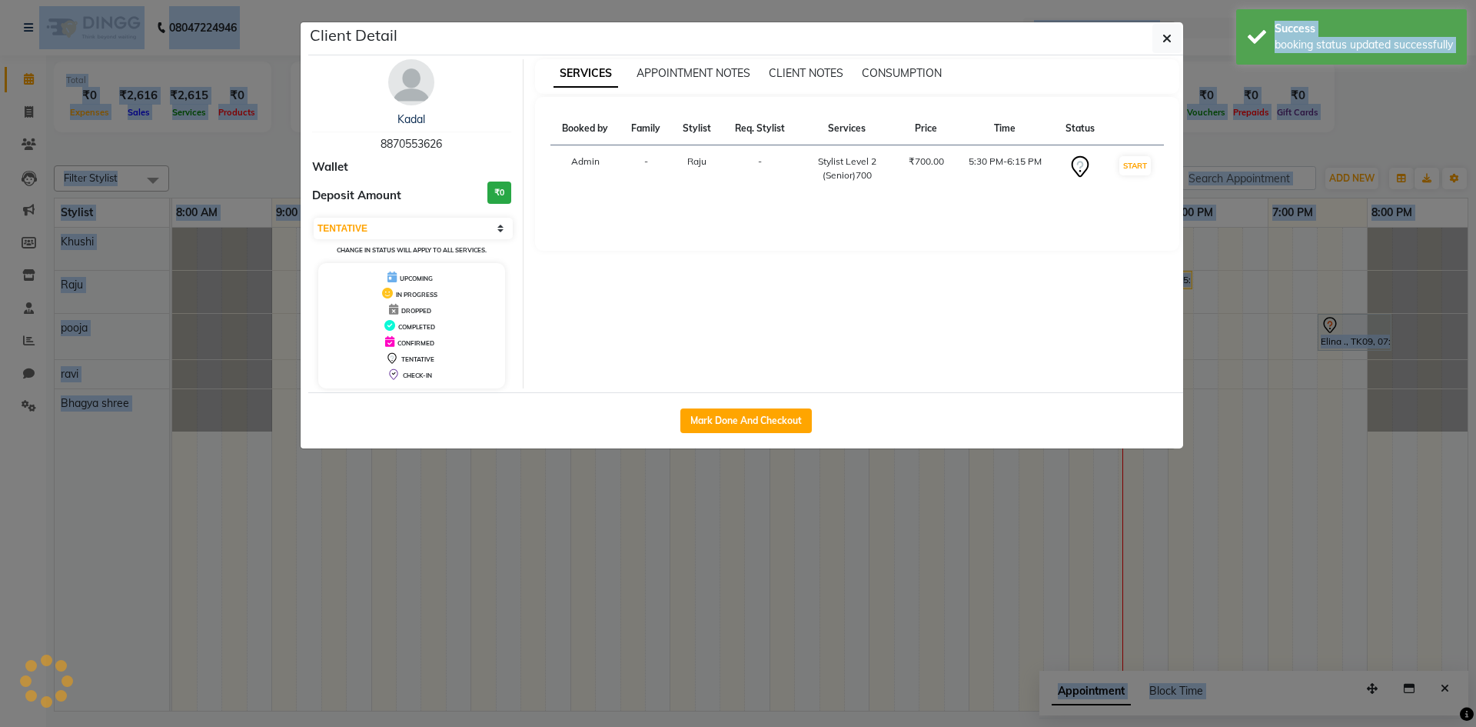
click at [1053, 392] on div "Mark Done And Checkout" at bounding box center [745, 420] width 875 height 56
select select "1"
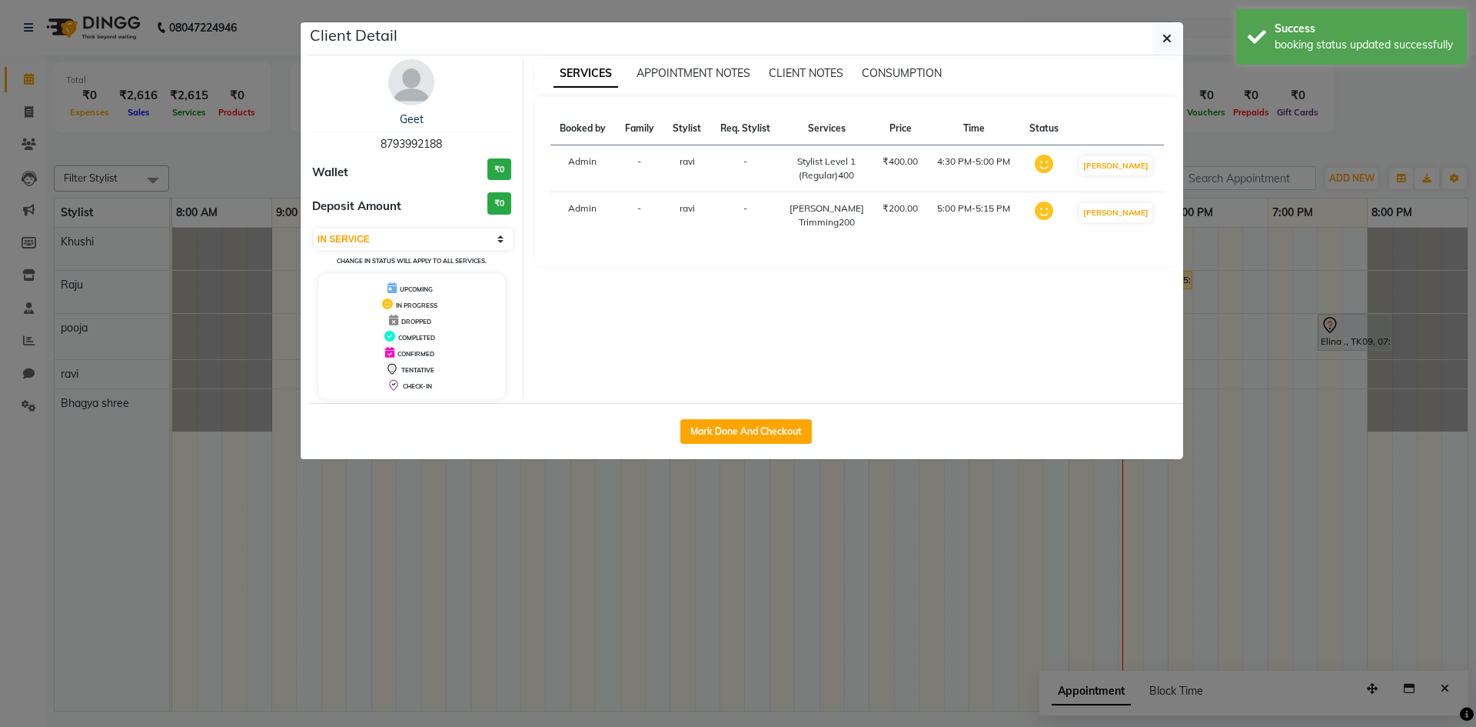
click at [629, 294] on div "SERVICES APPOINTMENT NOTES CLIENT NOTES CONSUMPTION Booked by Family Stylist Re…" at bounding box center [858, 229] width 668 height 340
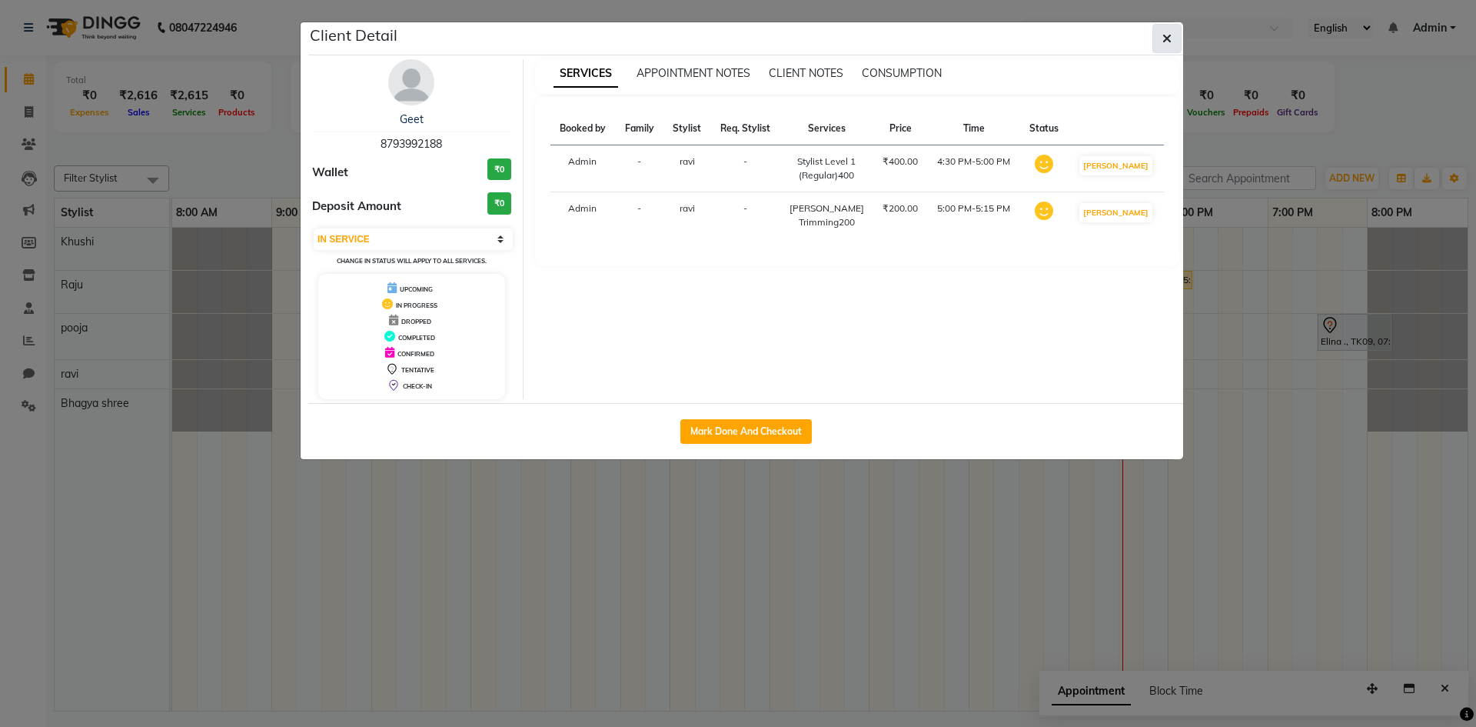
click at [1158, 36] on button "button" at bounding box center [1166, 38] width 29 height 29
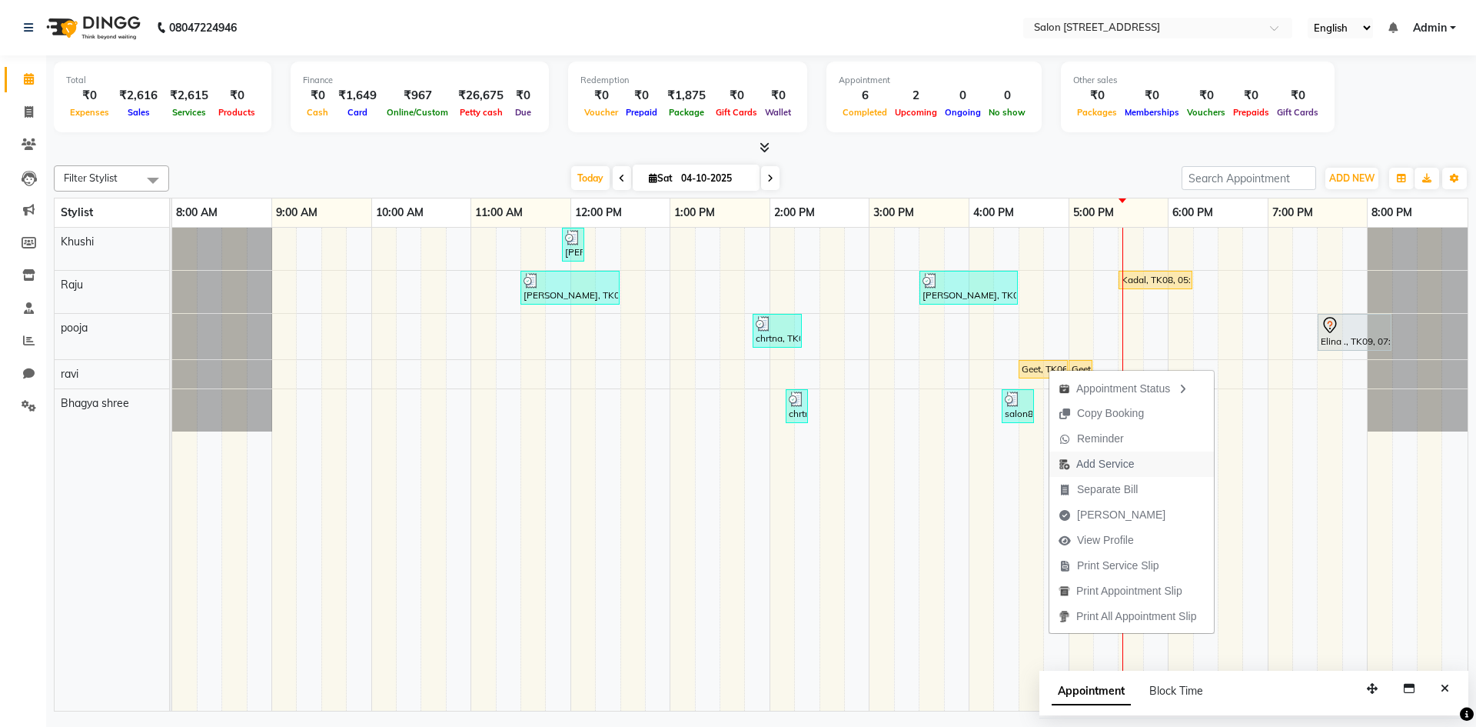
click at [1139, 459] on span "Add Service" at bounding box center [1096, 463] width 94 height 25
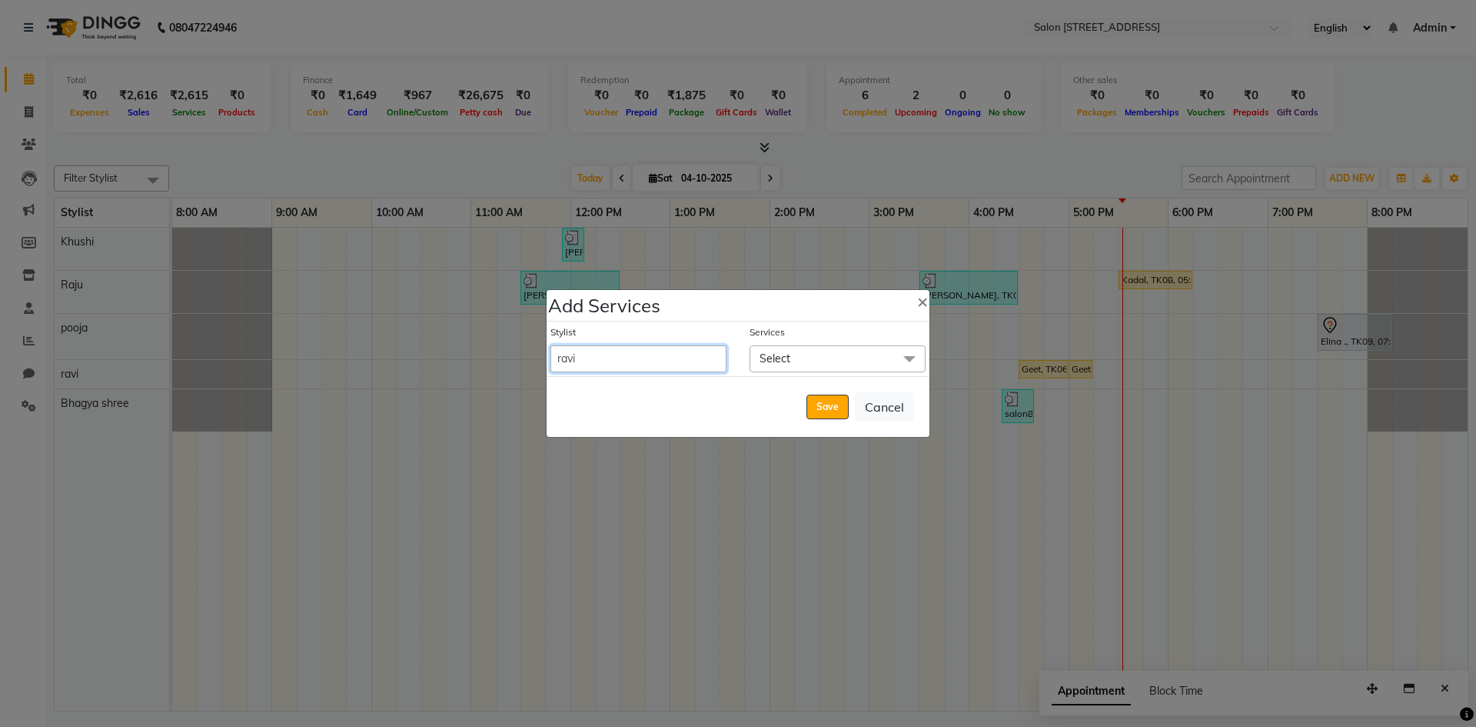
click at [640, 356] on select "Admin Bhagya shree [PERSON_NAME] Lune Lego pooja Raju ravi" at bounding box center [638, 358] width 176 height 27
select select "68568"
click at [550, 345] on select "Admin Bhagya shree [PERSON_NAME] Lune Lego pooja Raju ravi" at bounding box center [638, 358] width 176 height 27
select select "1020"
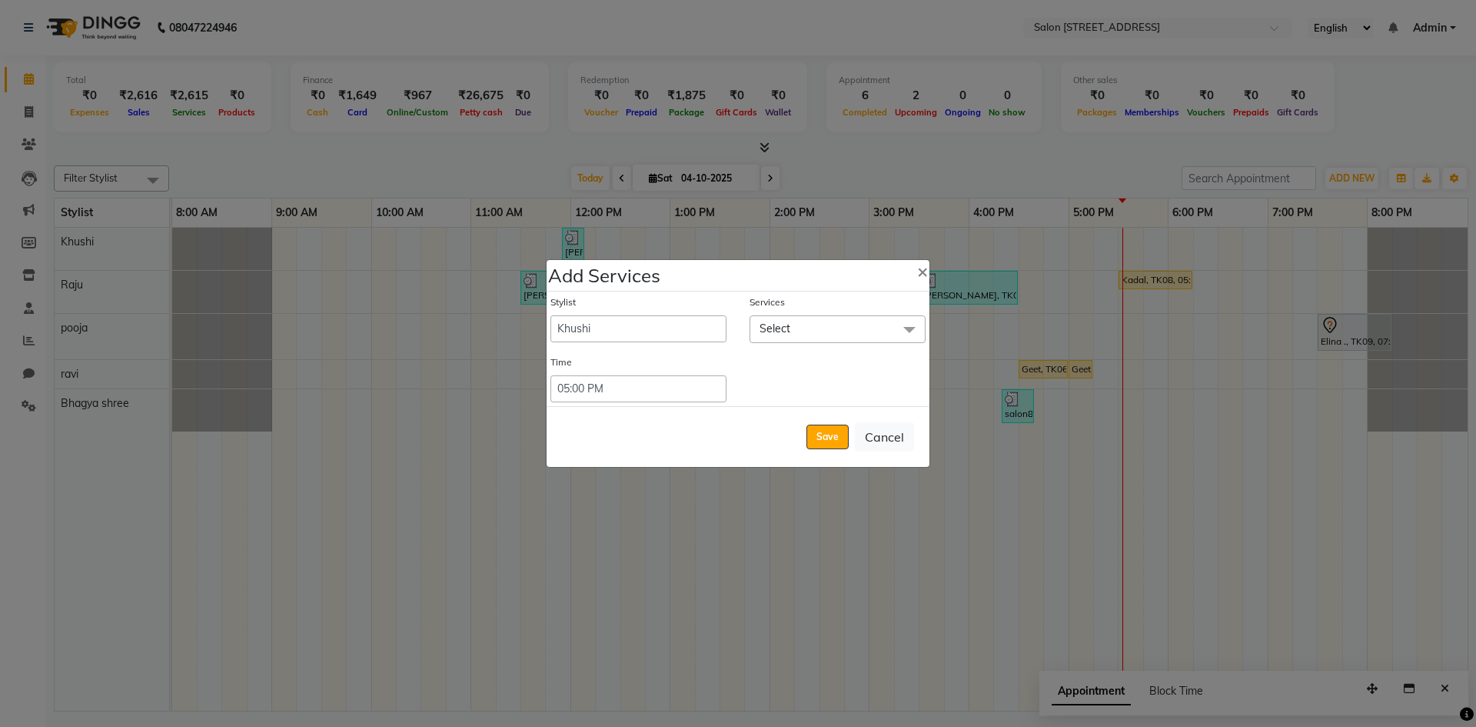
click at [811, 323] on span "Select" at bounding box center [838, 328] width 176 height 27
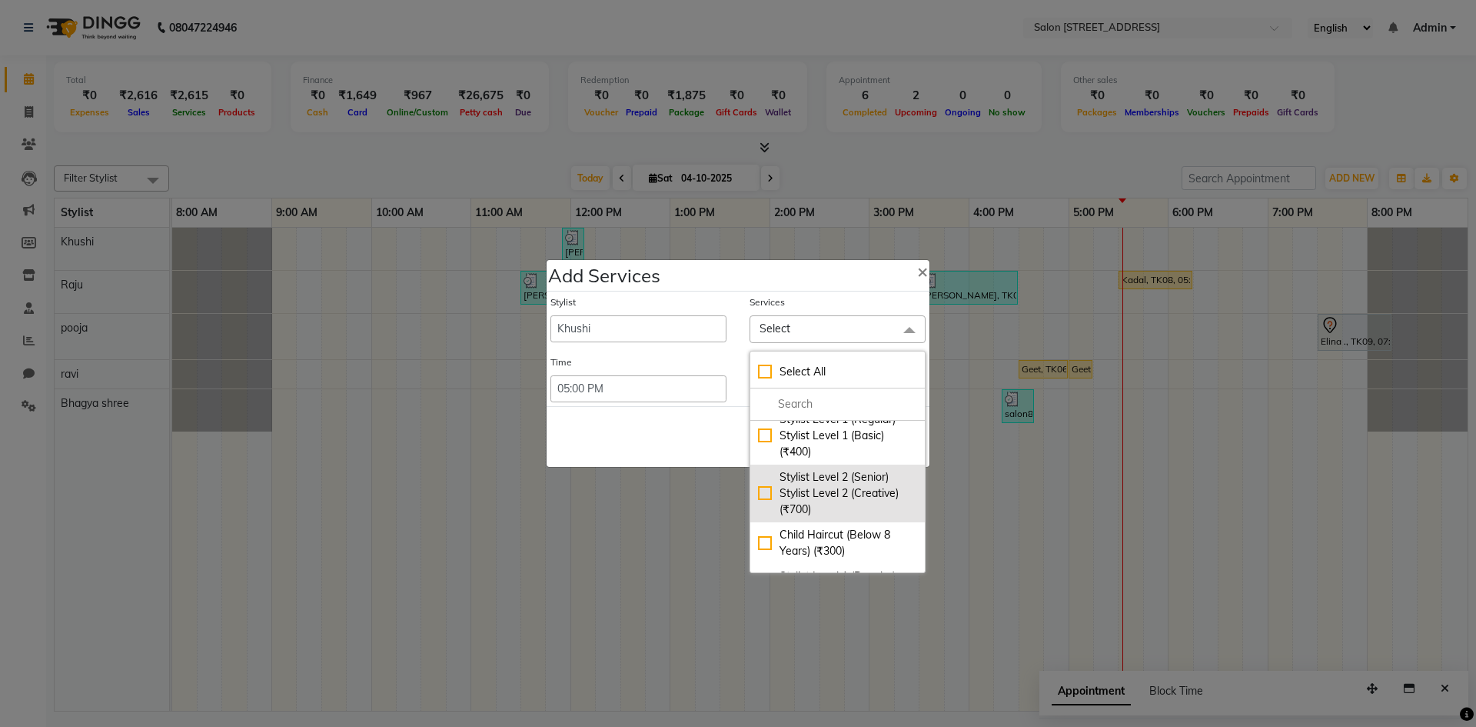
scroll to position [308, 0]
click at [831, 396] on input "multiselect-search" at bounding box center [837, 404] width 159 height 16
type input "d"
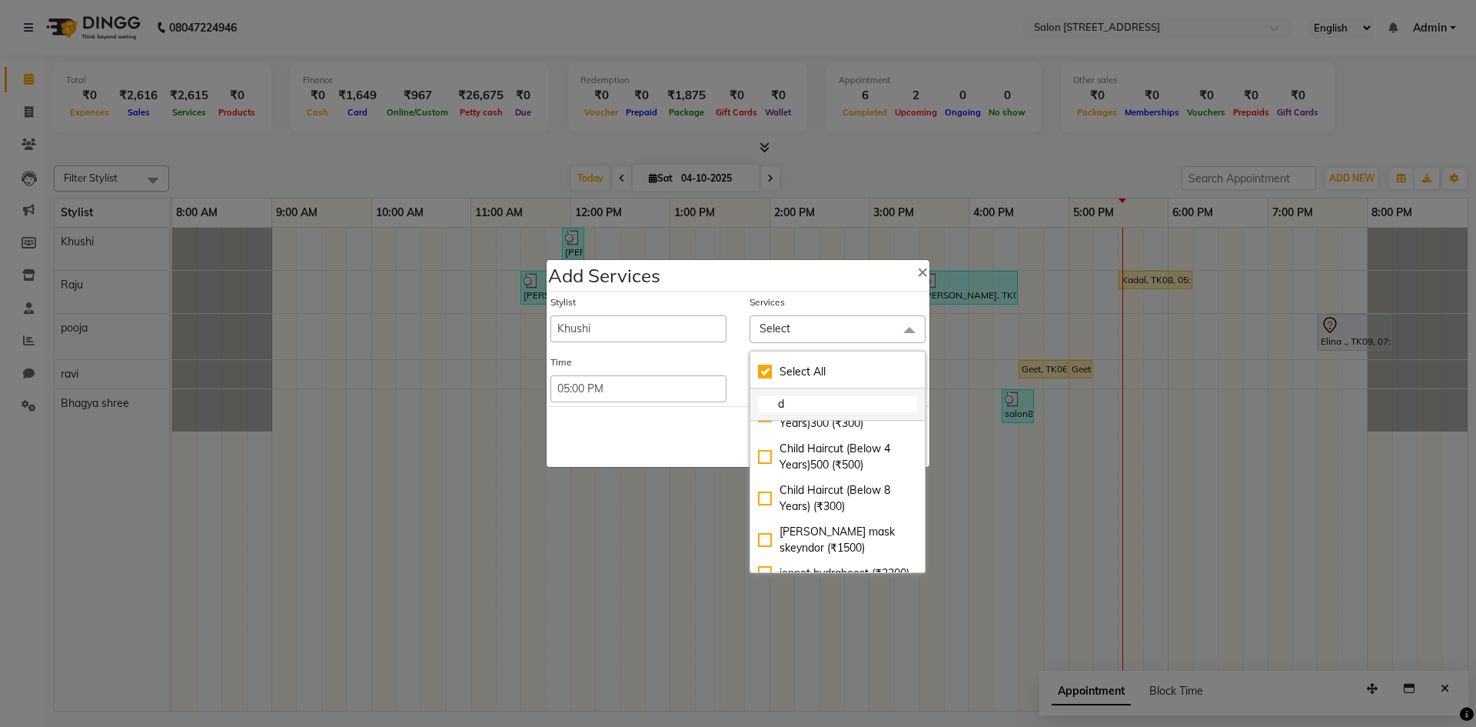
checkbox input "true"
type input "dt"
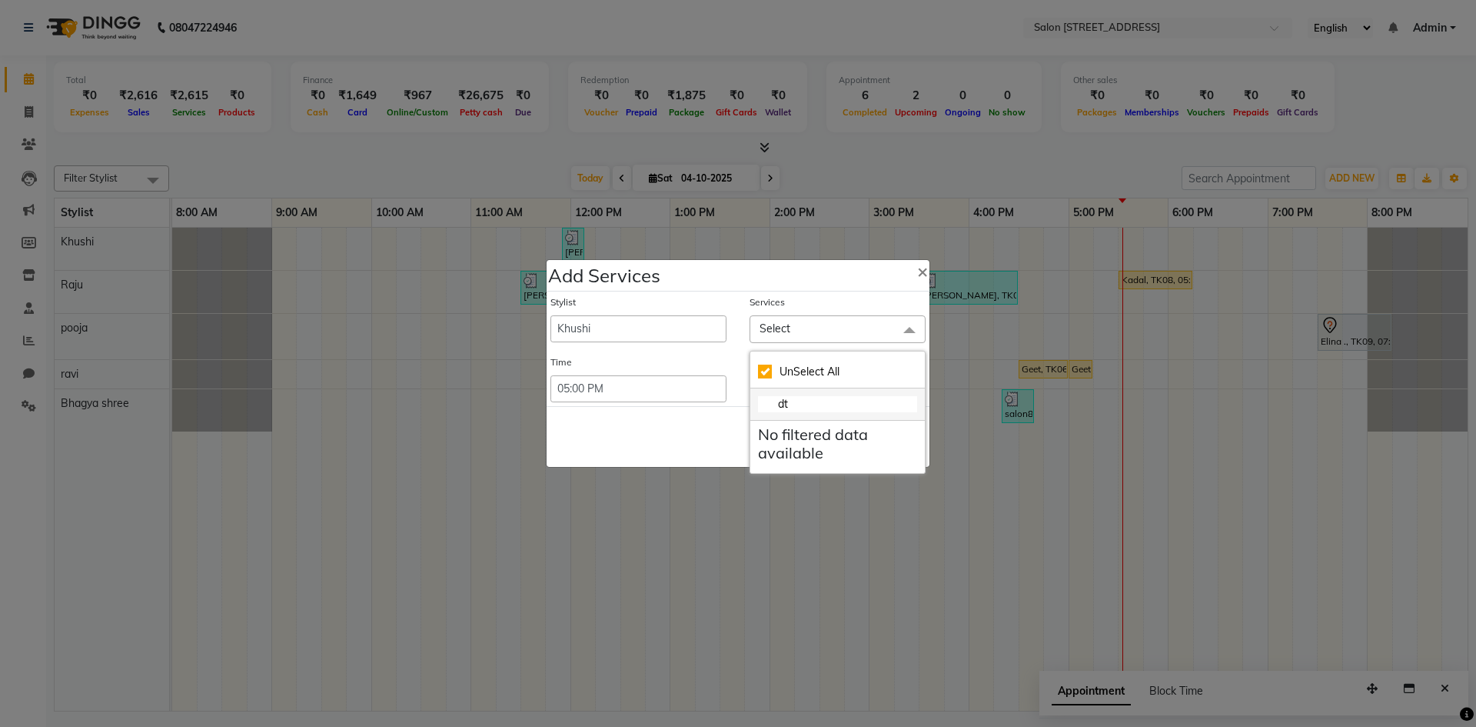
scroll to position [0, 0]
checkbox input "false"
type input "d"
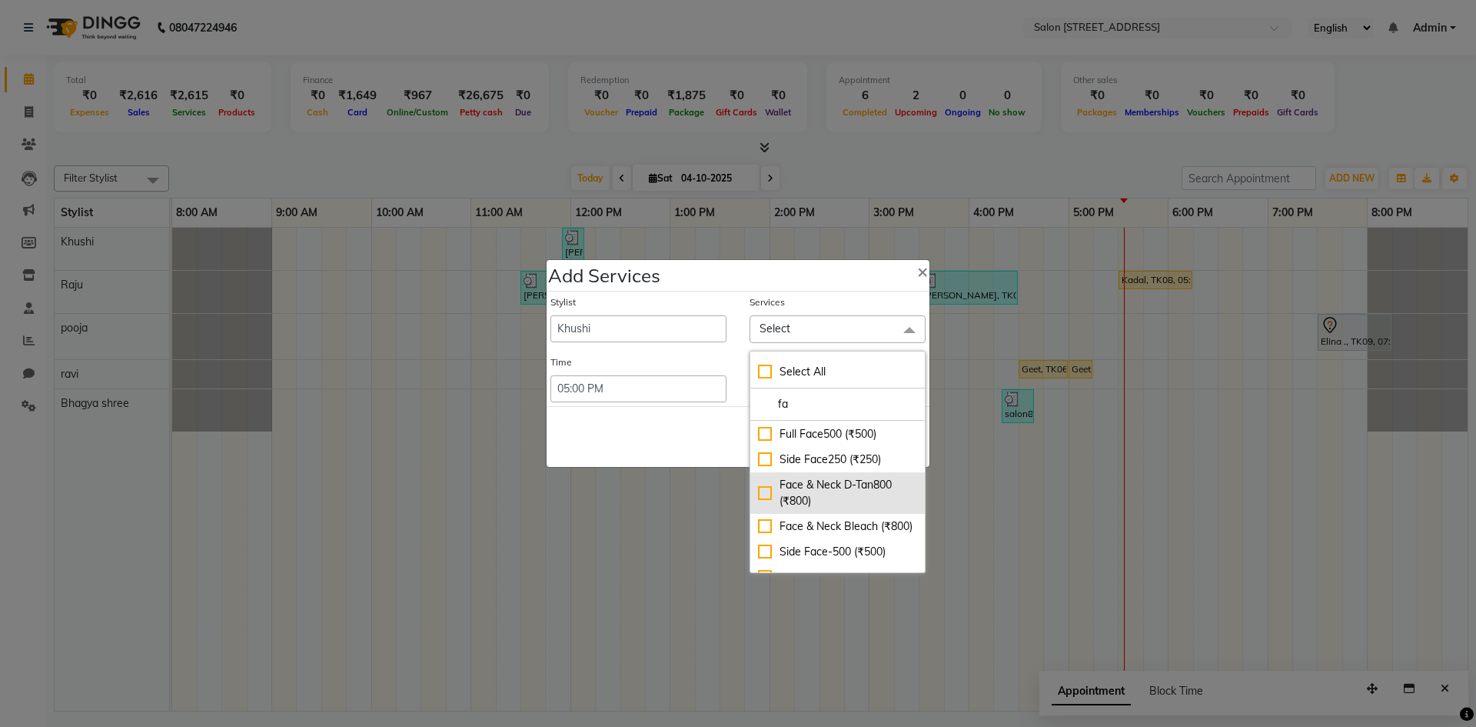
scroll to position [77, 0]
type input "fa"
click at [874, 507] on div "Face & Neck Bleach (₹800)" at bounding box center [837, 499] width 159 height 16
checkbox input "true"
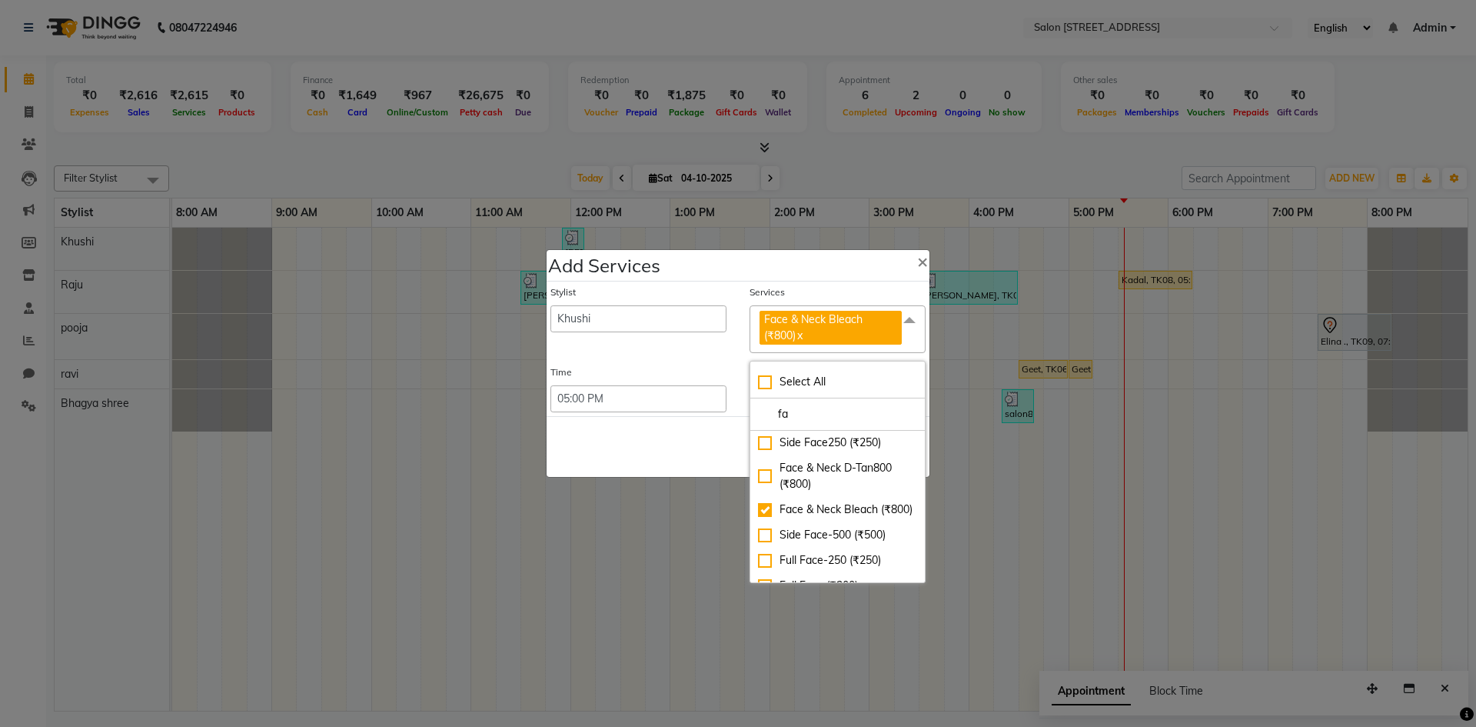
click at [662, 454] on div "Save Cancel" at bounding box center [738, 446] width 383 height 61
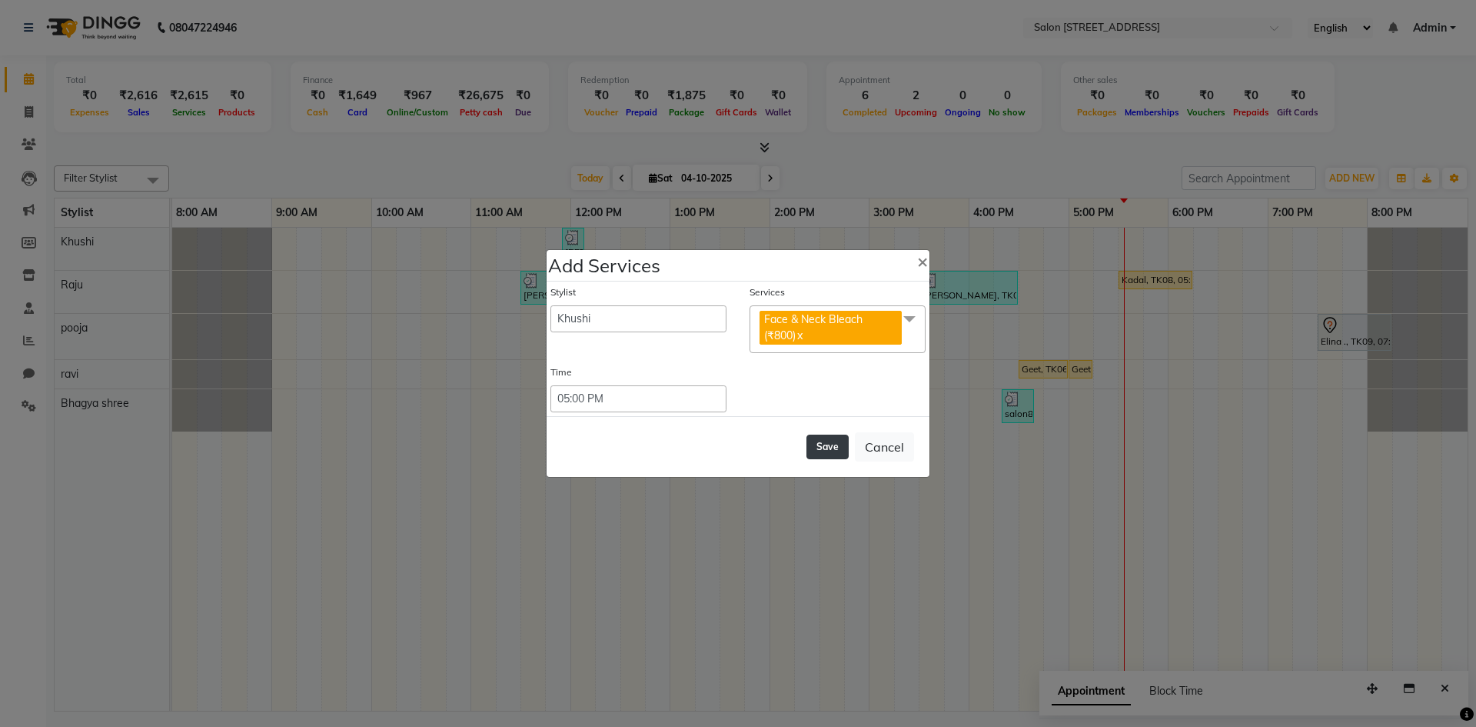
click at [823, 446] on button "Save" at bounding box center [827, 446] width 42 height 25
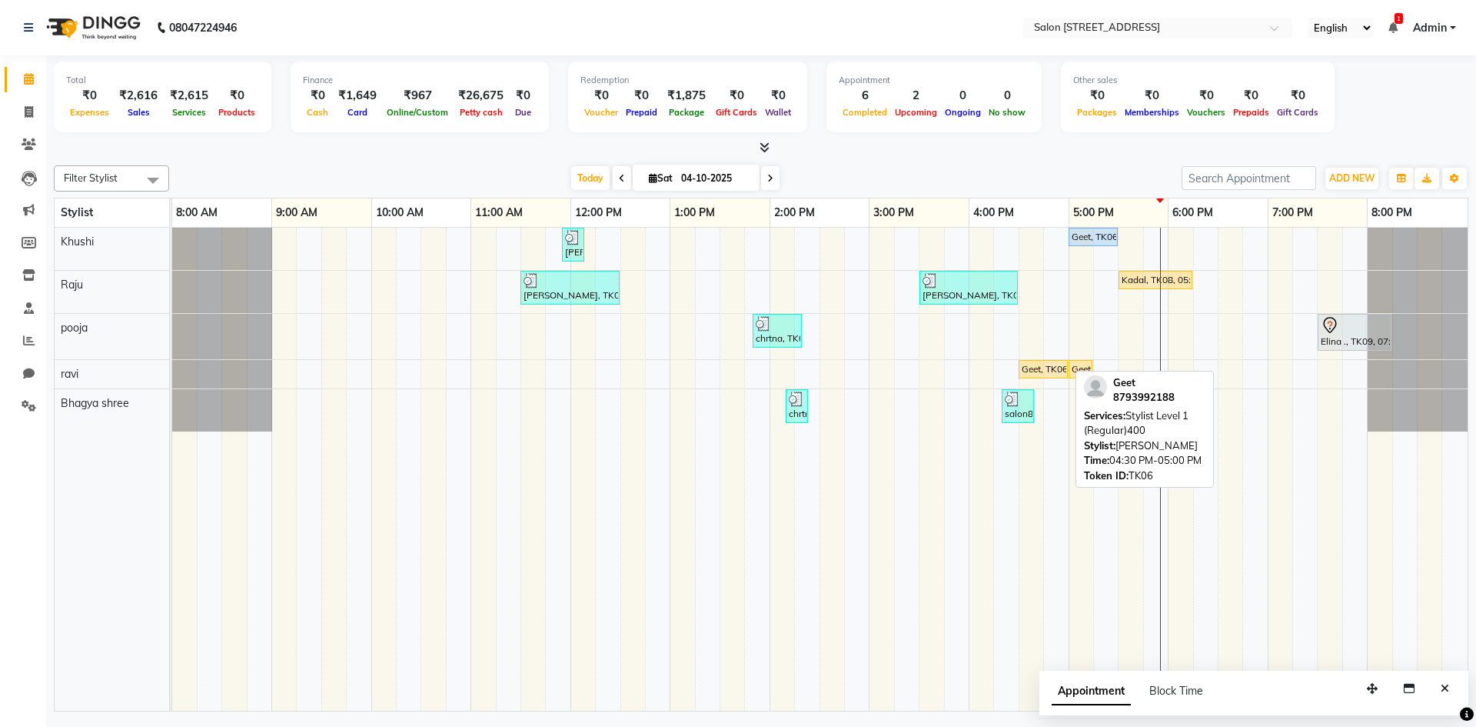
click at [1055, 370] on div "Geet, TK06, 04:30 PM-05:00 PM, Stylist Level 1 (Regular)400" at bounding box center [1043, 369] width 46 height 14
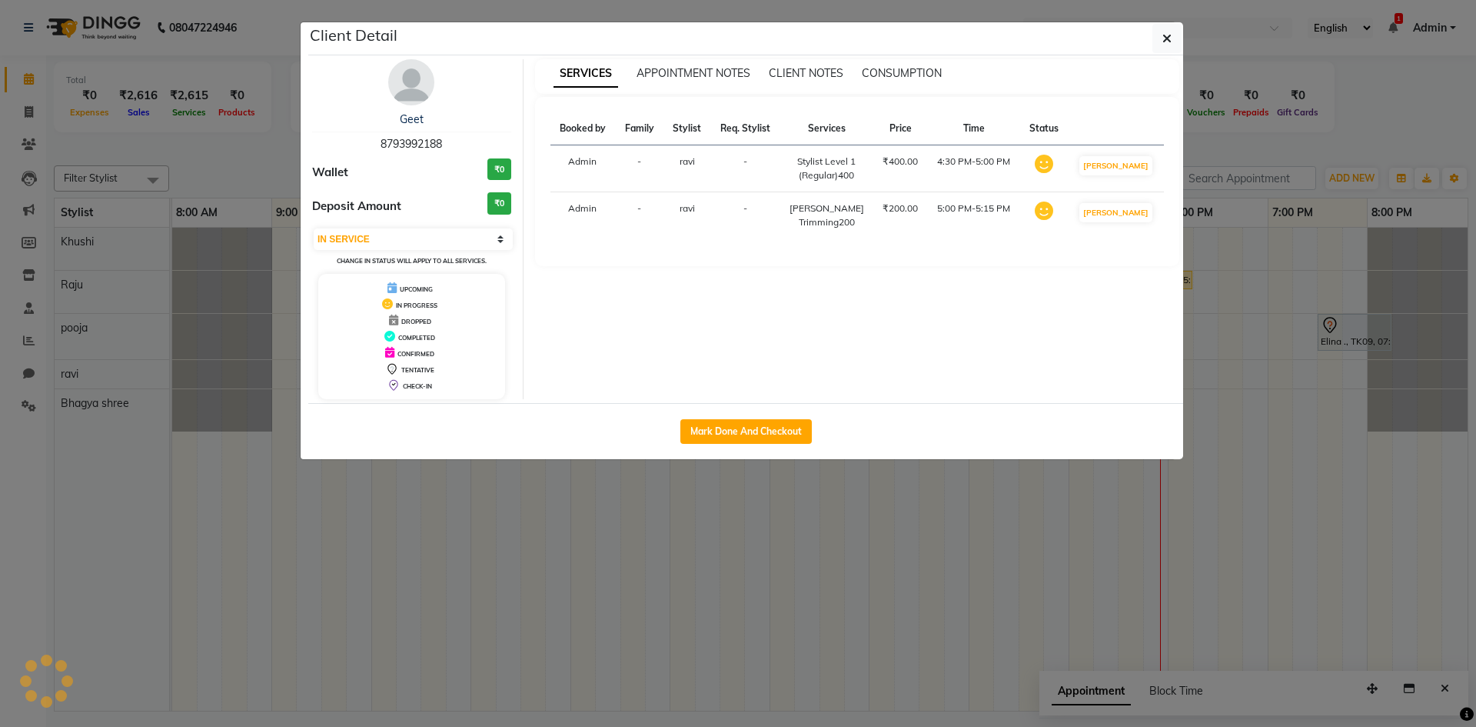
select select "select"
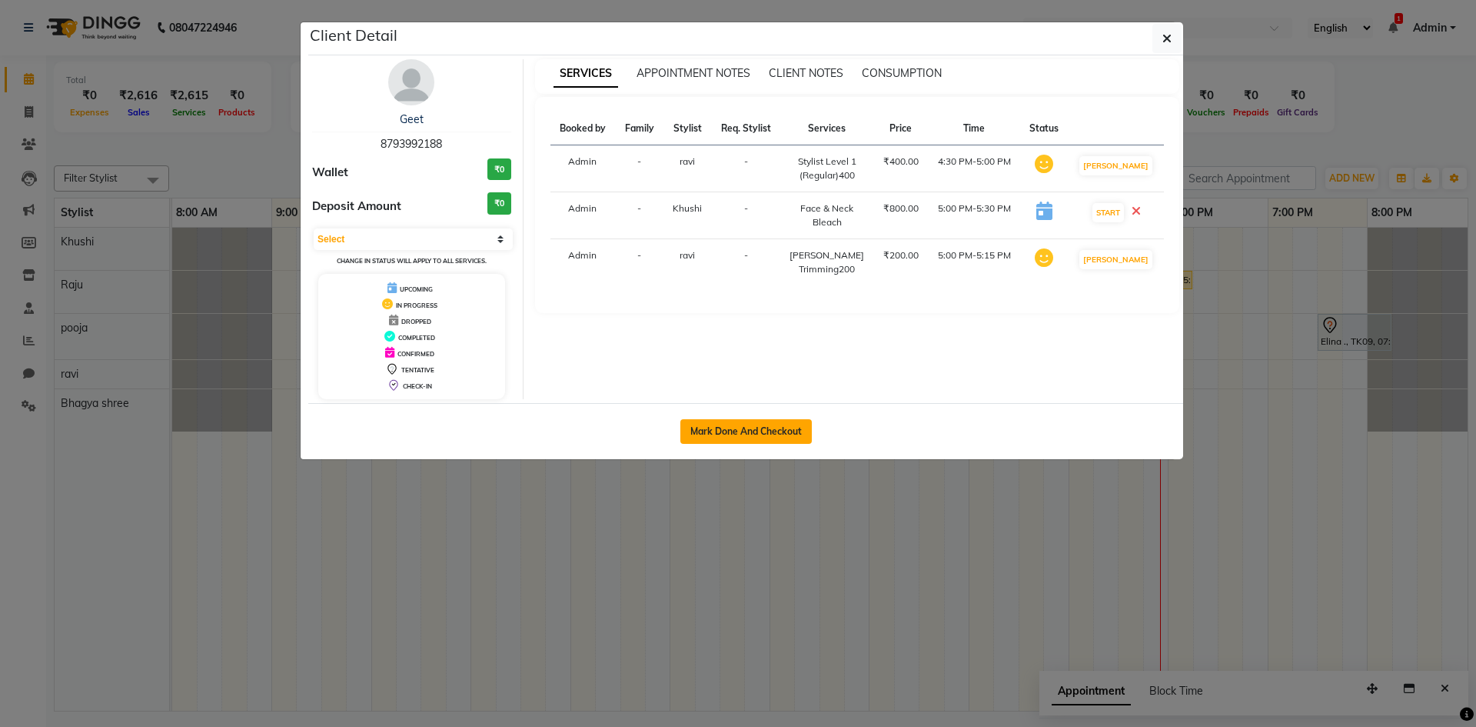
click at [772, 431] on button "Mark Done And Checkout" at bounding box center [745, 431] width 131 height 25
select select "7707"
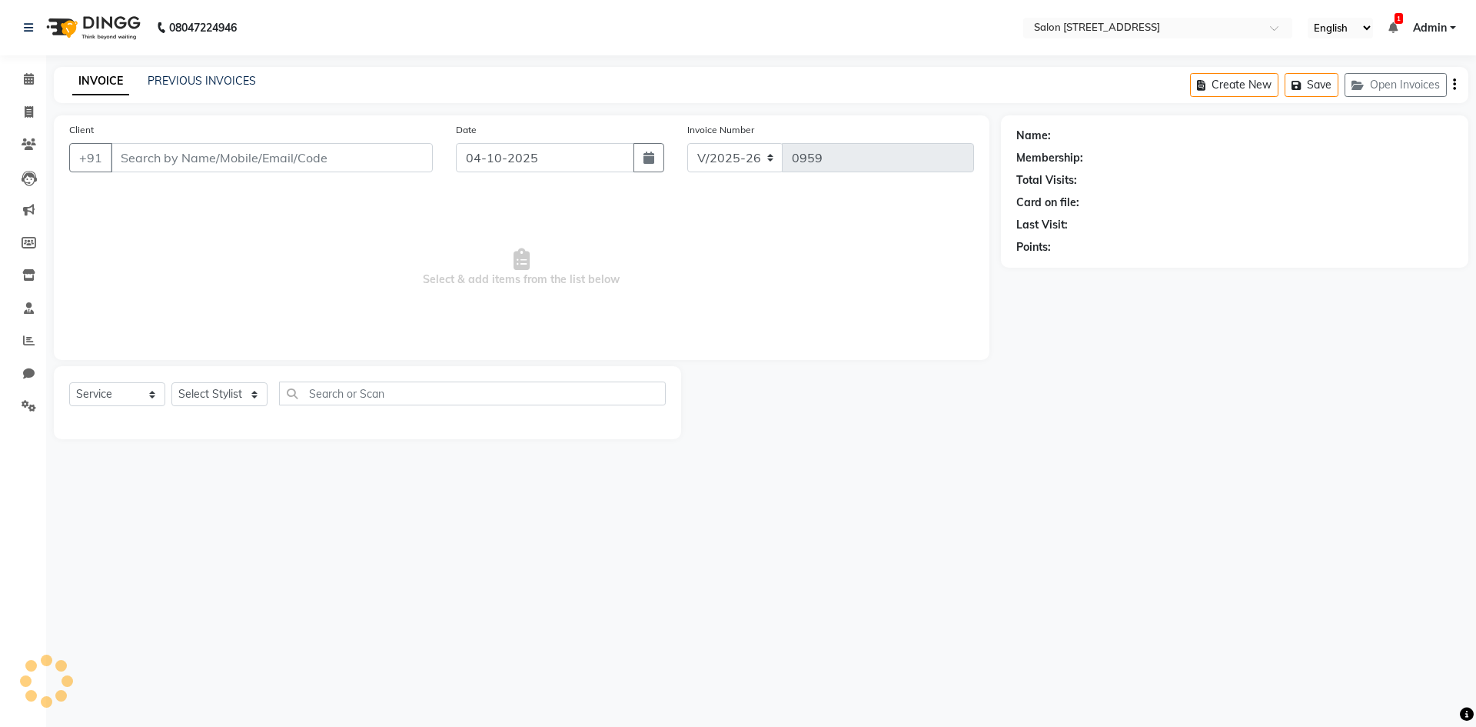
select select "P"
type input "8793992188"
select select "68568"
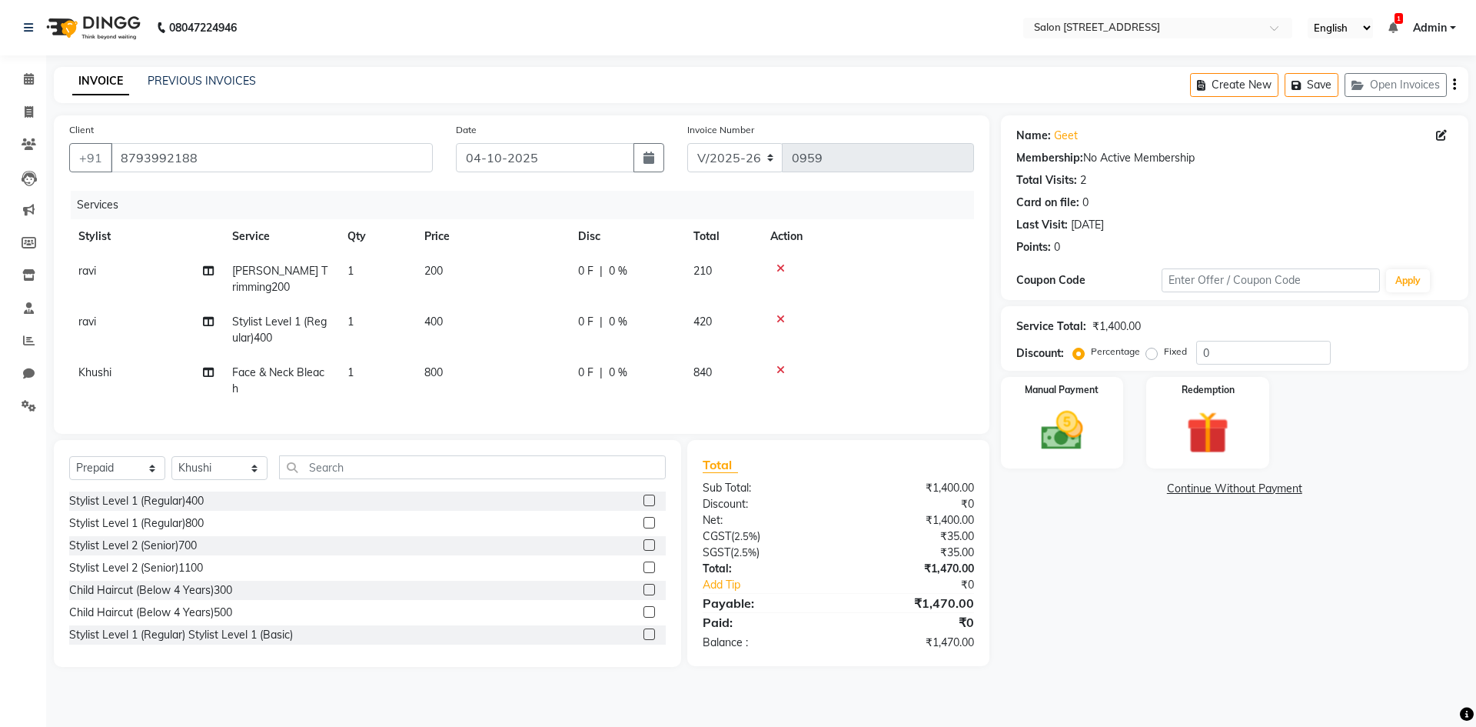
click at [781, 370] on icon at bounding box center [780, 369] width 8 height 11
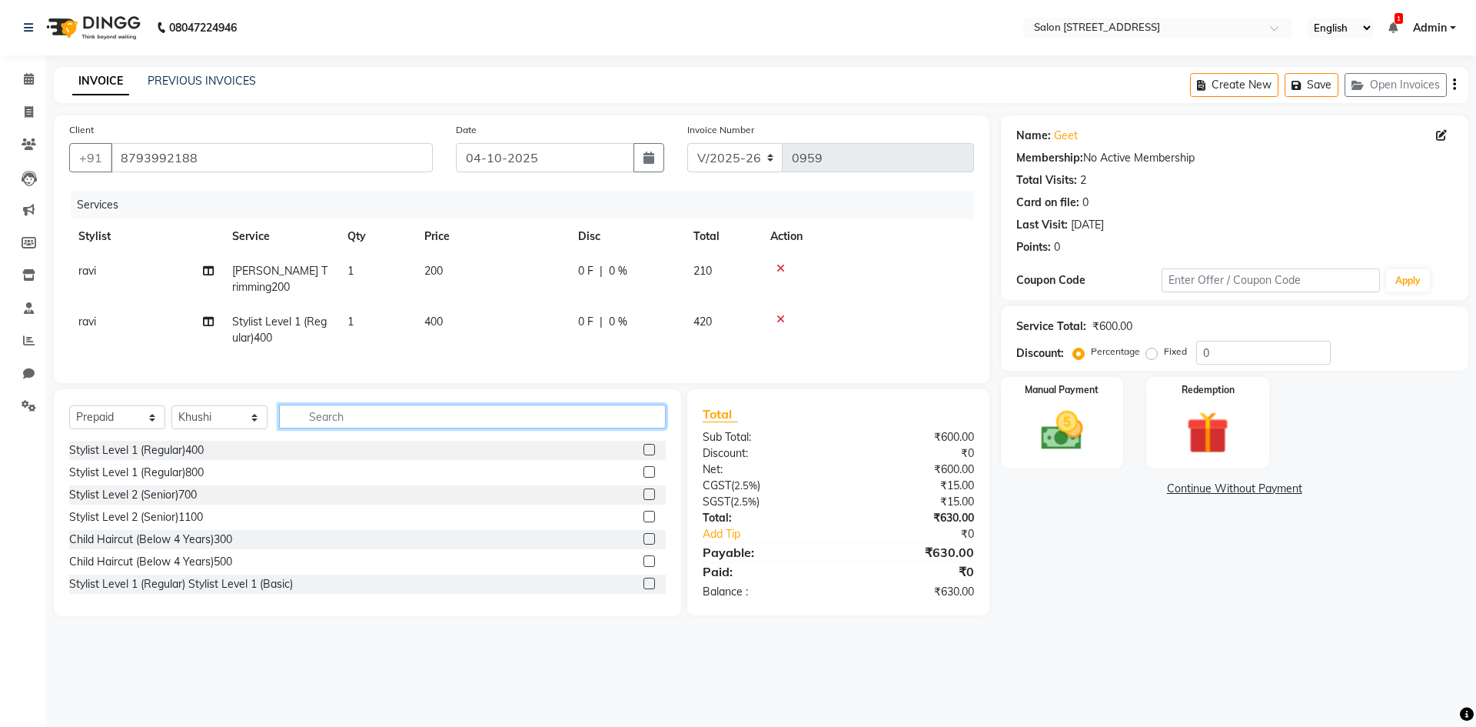
click at [327, 428] on input "text" at bounding box center [472, 416] width 387 height 24
click at [129, 424] on select "Select Service Product Membership Package Voucher Prepaid Gift Card" at bounding box center [117, 417] width 96 height 24
select select "service"
click at [69, 417] on select "Select Service Product Membership Package Voucher Prepaid Gift Card" at bounding box center [117, 417] width 96 height 24
click at [334, 423] on input "text" at bounding box center [472, 416] width 387 height 24
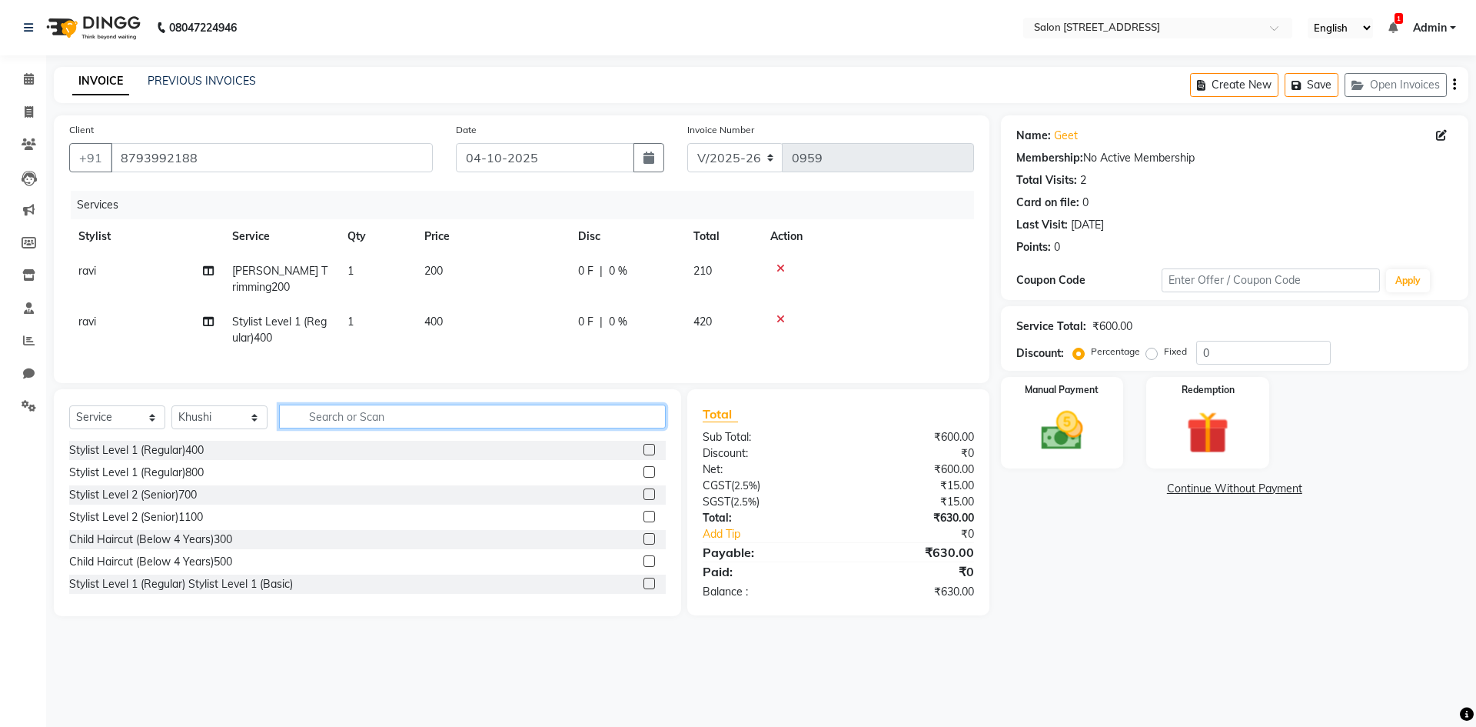
type input "c"
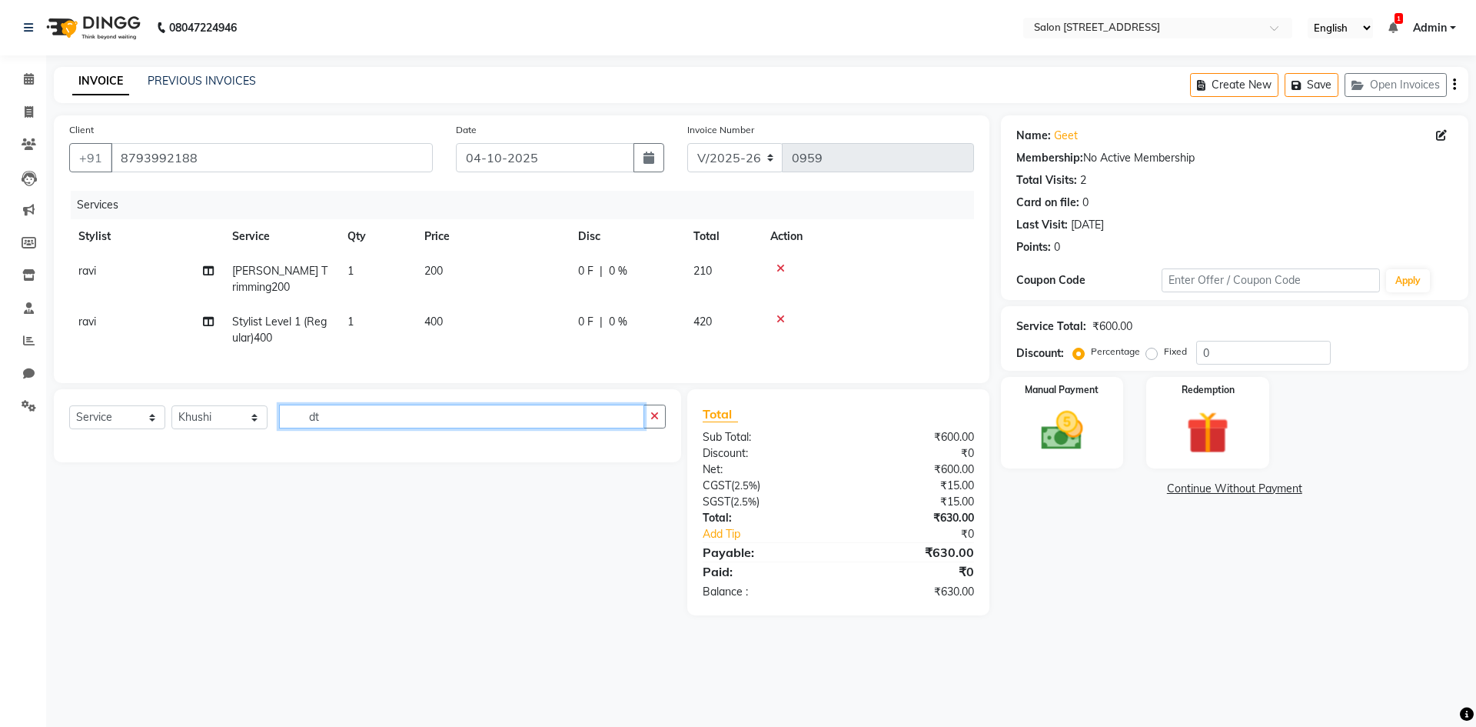
type input "d"
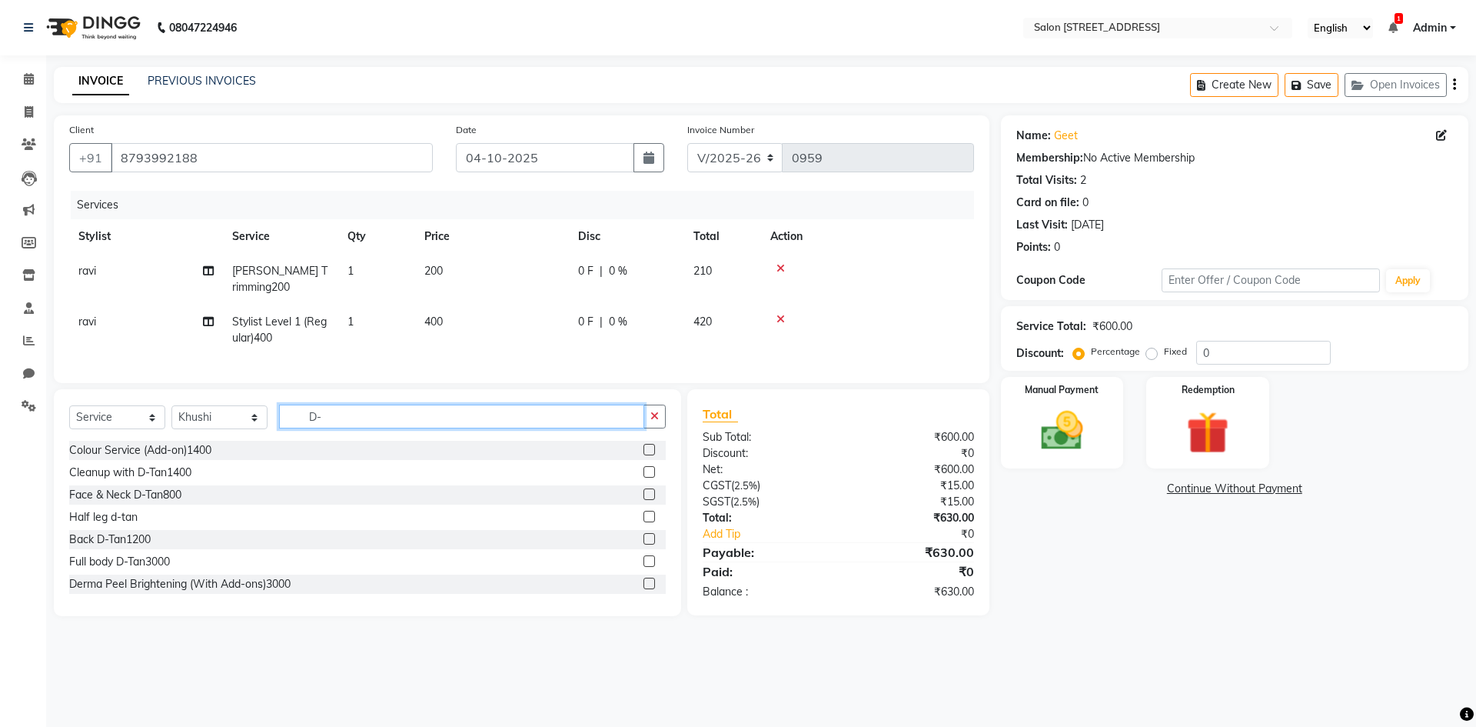
type input "D-"
click at [643, 477] on label at bounding box center [649, 472] width 12 height 12
click at [643, 477] on input "checkbox" at bounding box center [648, 472] width 10 height 10
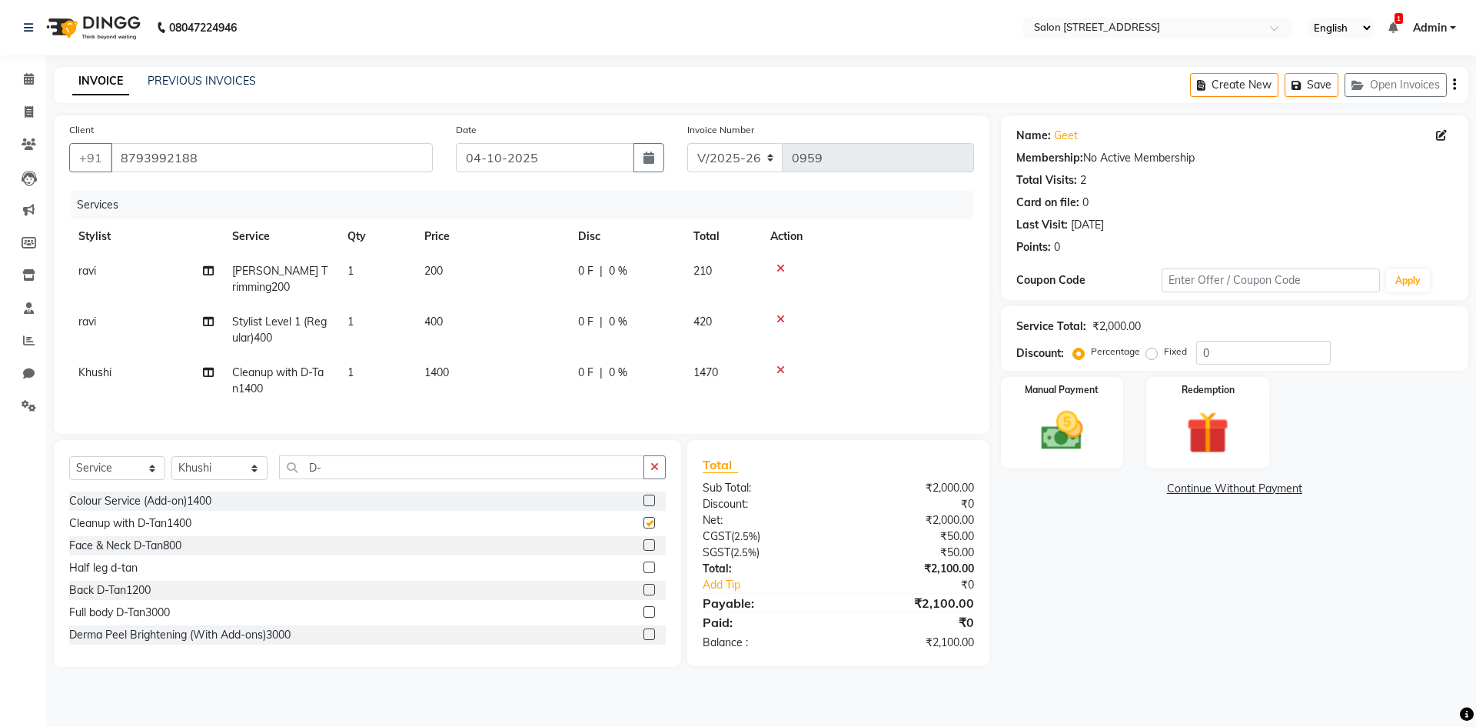
checkbox input "false"
click at [380, 467] on input "D-" at bounding box center [461, 467] width 365 height 24
type input "D"
click at [780, 365] on icon at bounding box center [780, 369] width 8 height 11
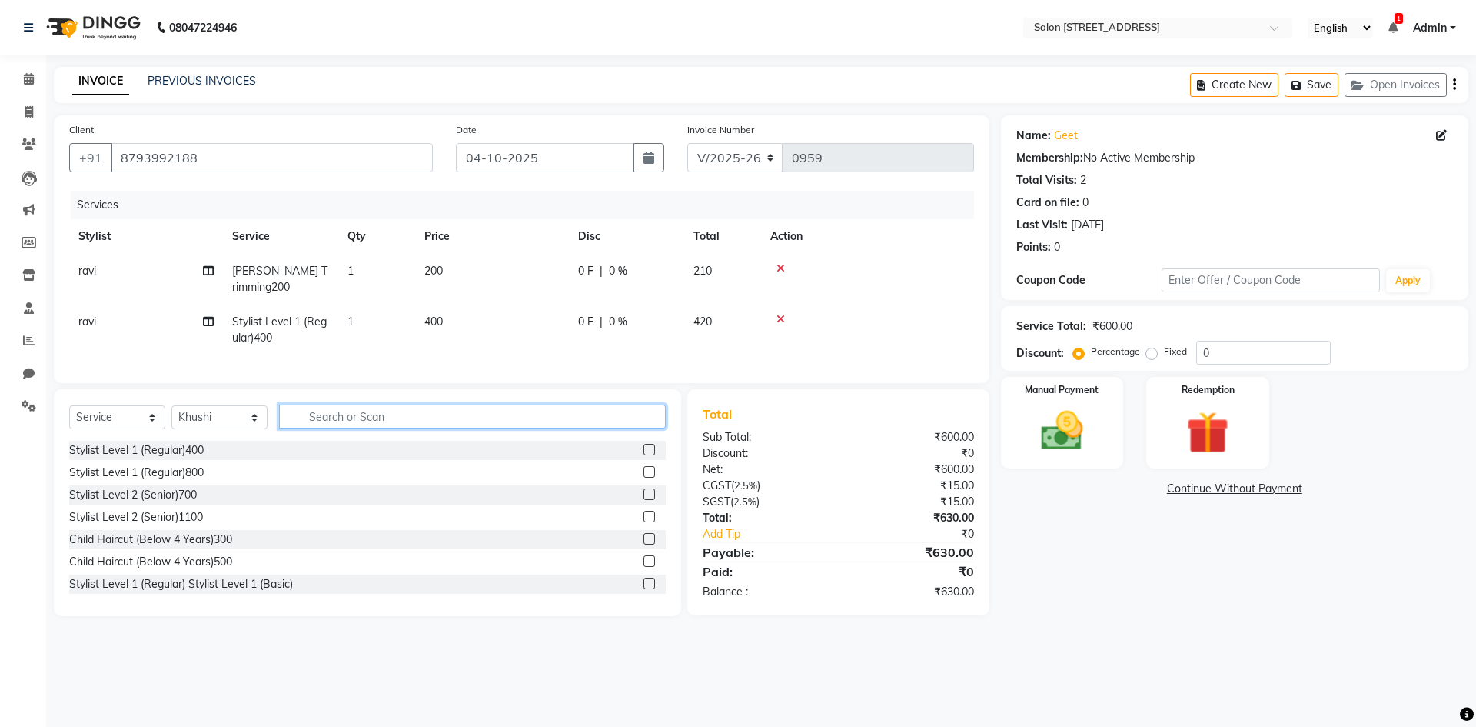
click at [475, 428] on input "text" at bounding box center [472, 416] width 387 height 24
type input "fac"
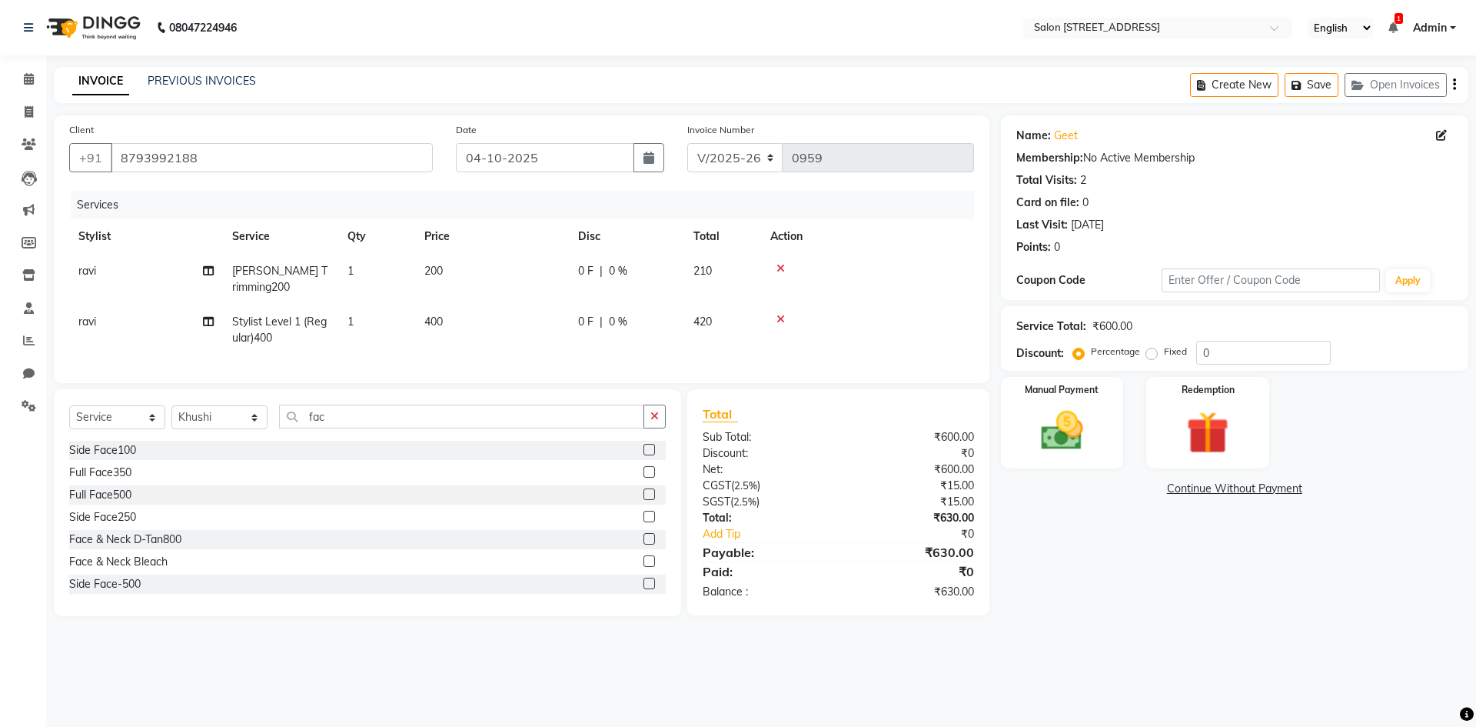
click at [643, 544] on label at bounding box center [649, 539] width 12 height 12
click at [643, 544] on input "checkbox" at bounding box center [648, 539] width 10 height 10
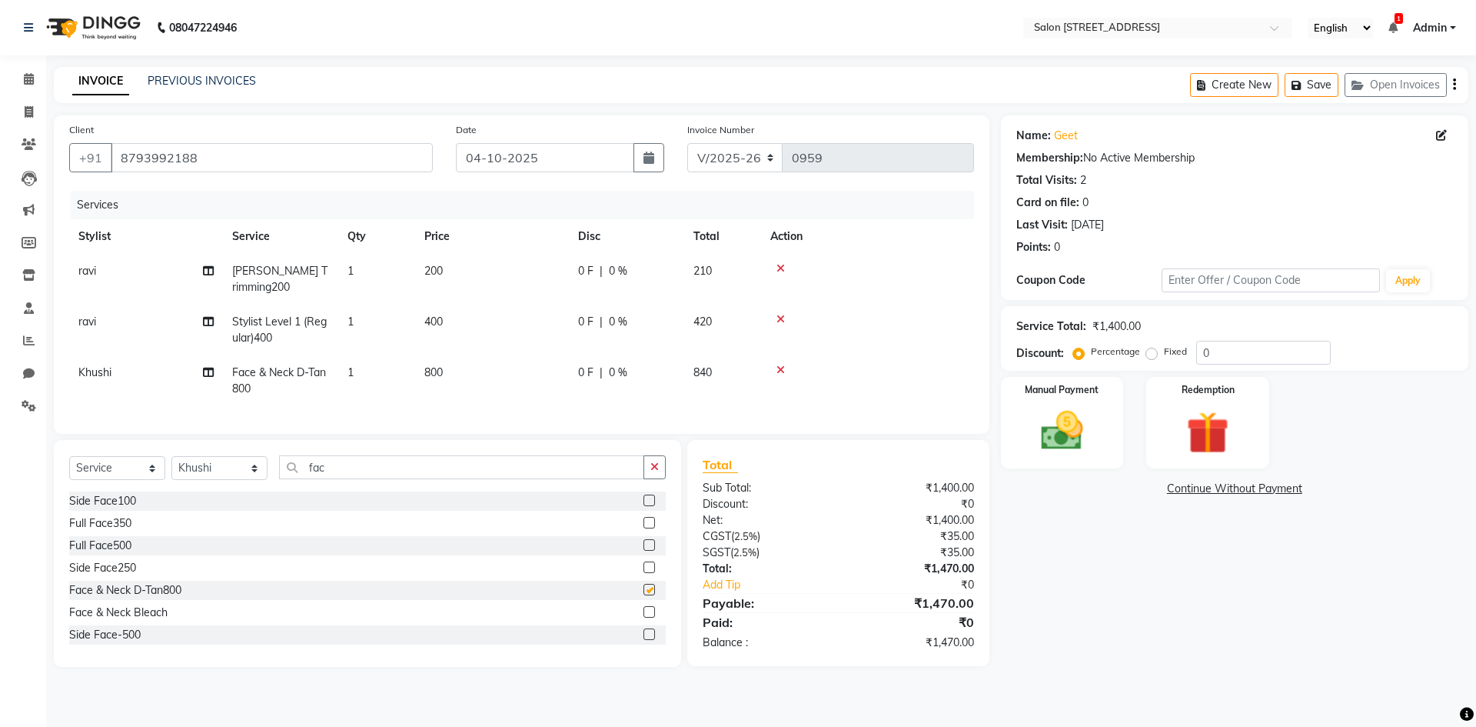
checkbox input "false"
click at [782, 267] on icon at bounding box center [780, 268] width 8 height 11
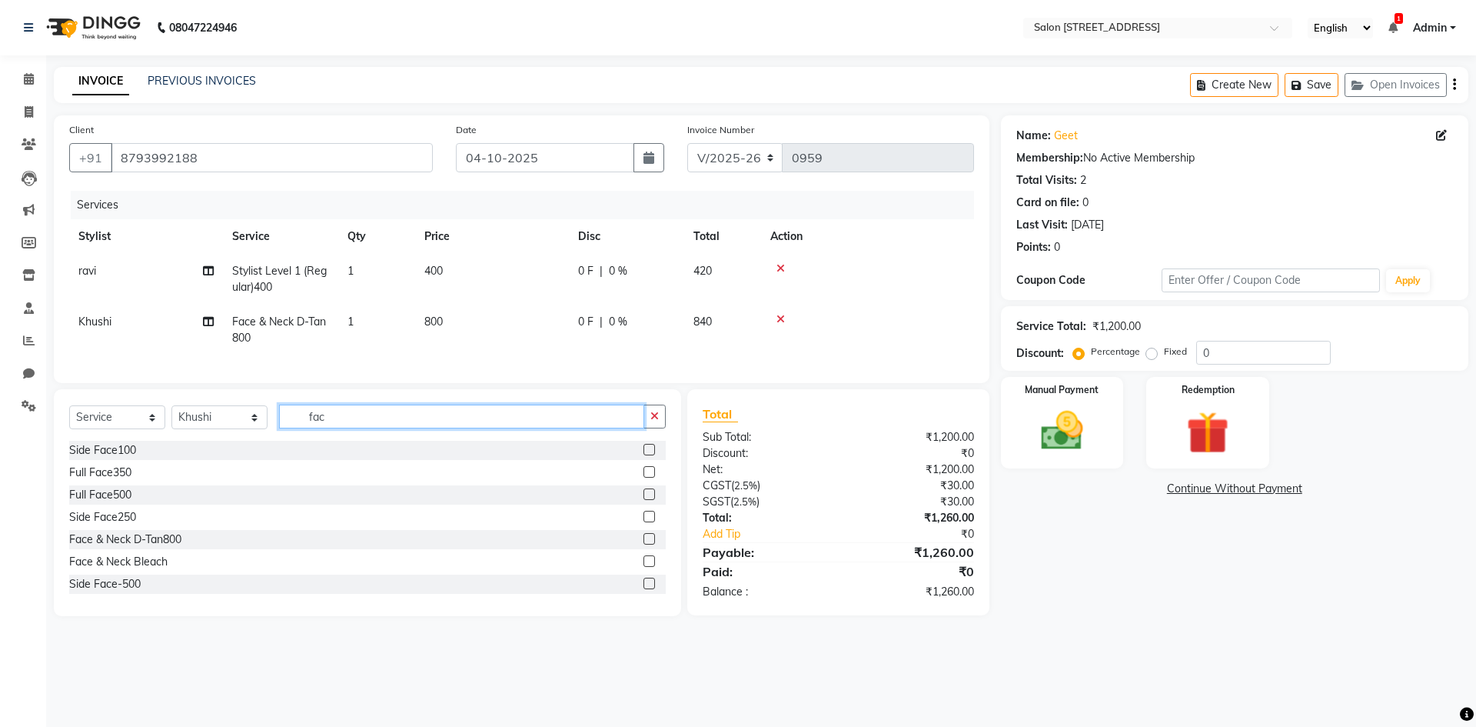
click at [394, 421] on input "fac" at bounding box center [461, 416] width 365 height 24
type input "f"
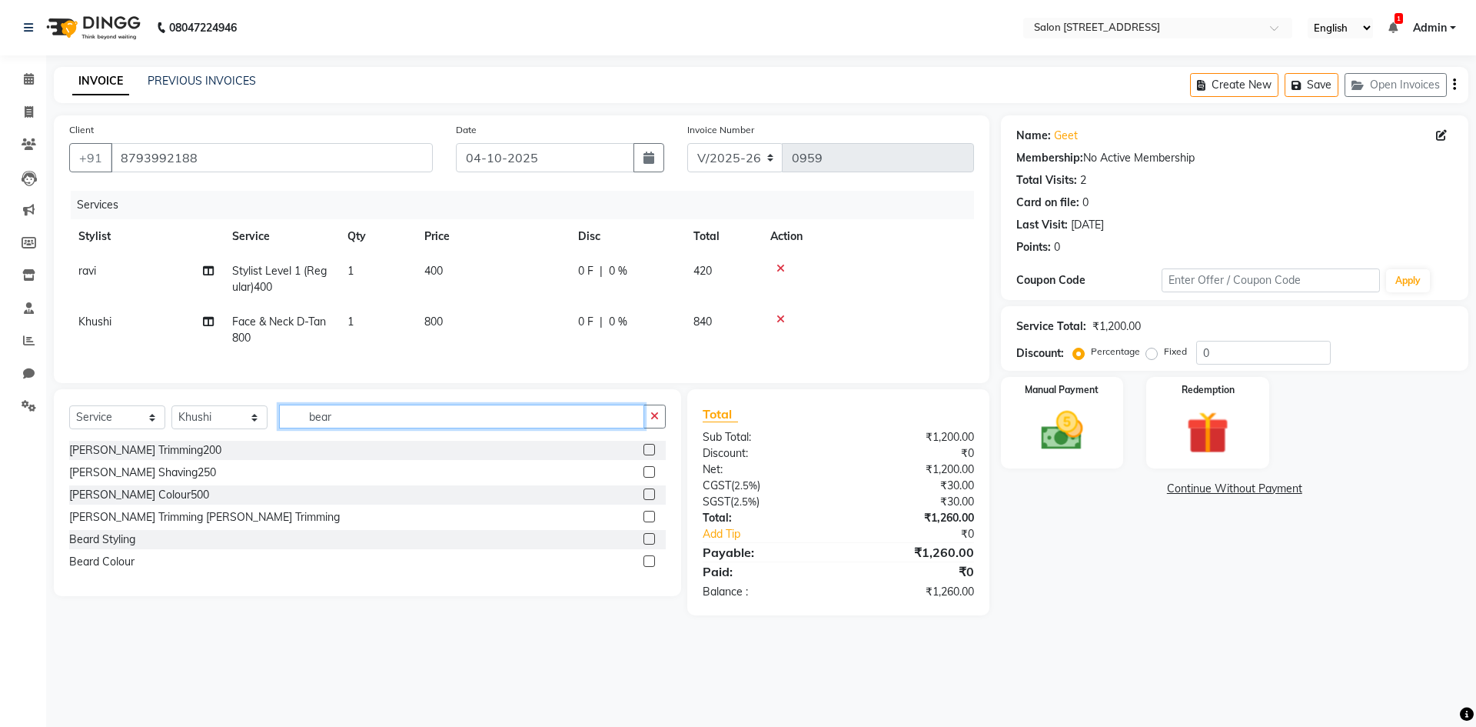
type input "bear"
click at [650, 544] on label at bounding box center [649, 539] width 12 height 12
click at [650, 544] on input "checkbox" at bounding box center [648, 539] width 10 height 10
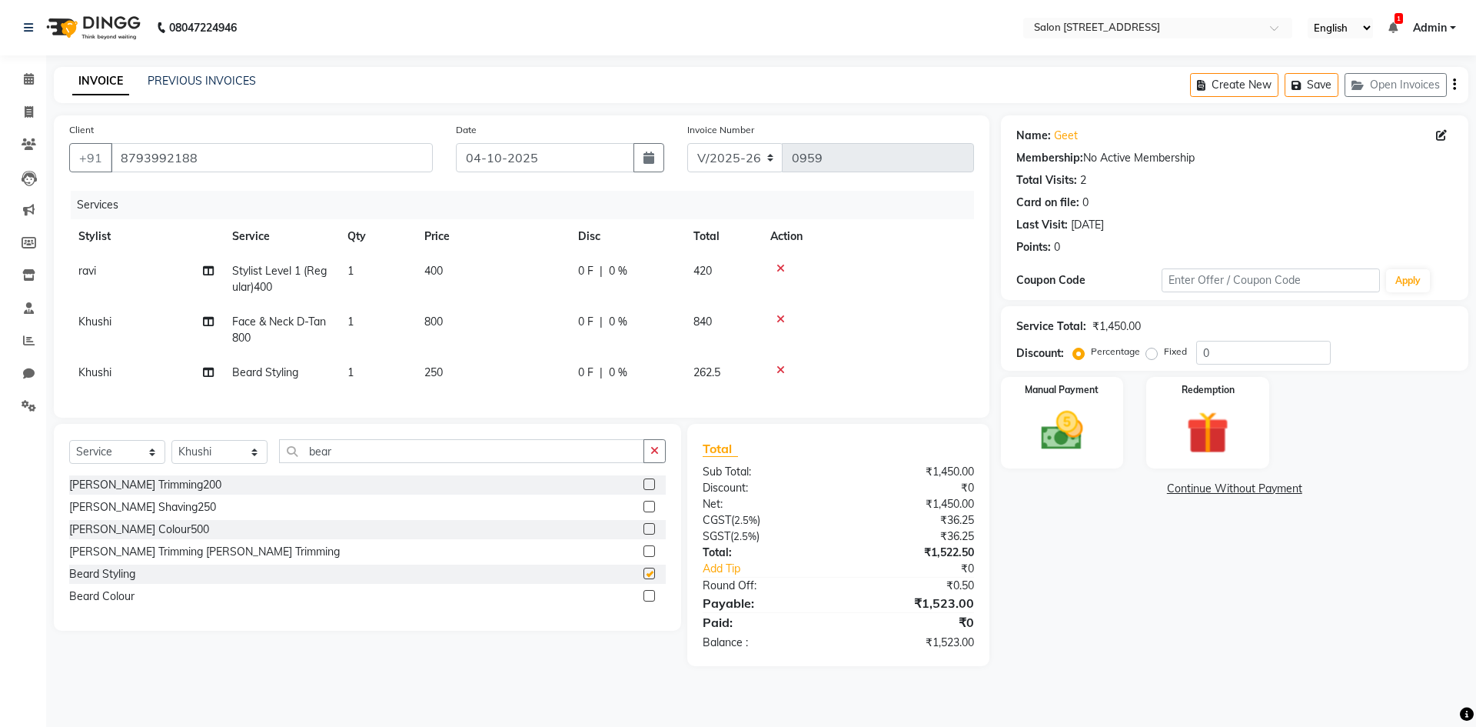
checkbox input "false"
click at [1110, 414] on div "Manual Payment" at bounding box center [1062, 422] width 128 height 95
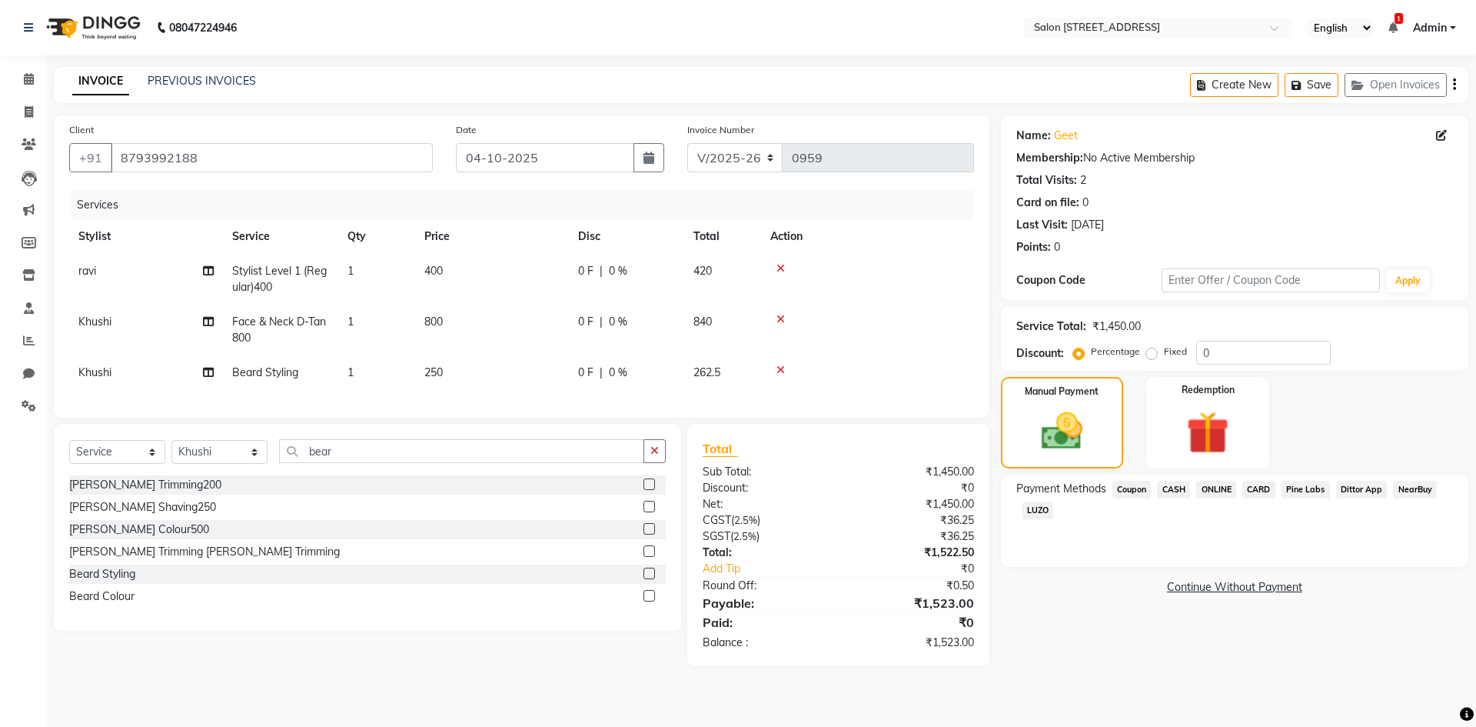
click at [132, 369] on td "Khushi" at bounding box center [146, 372] width 154 height 35
select select "68568"
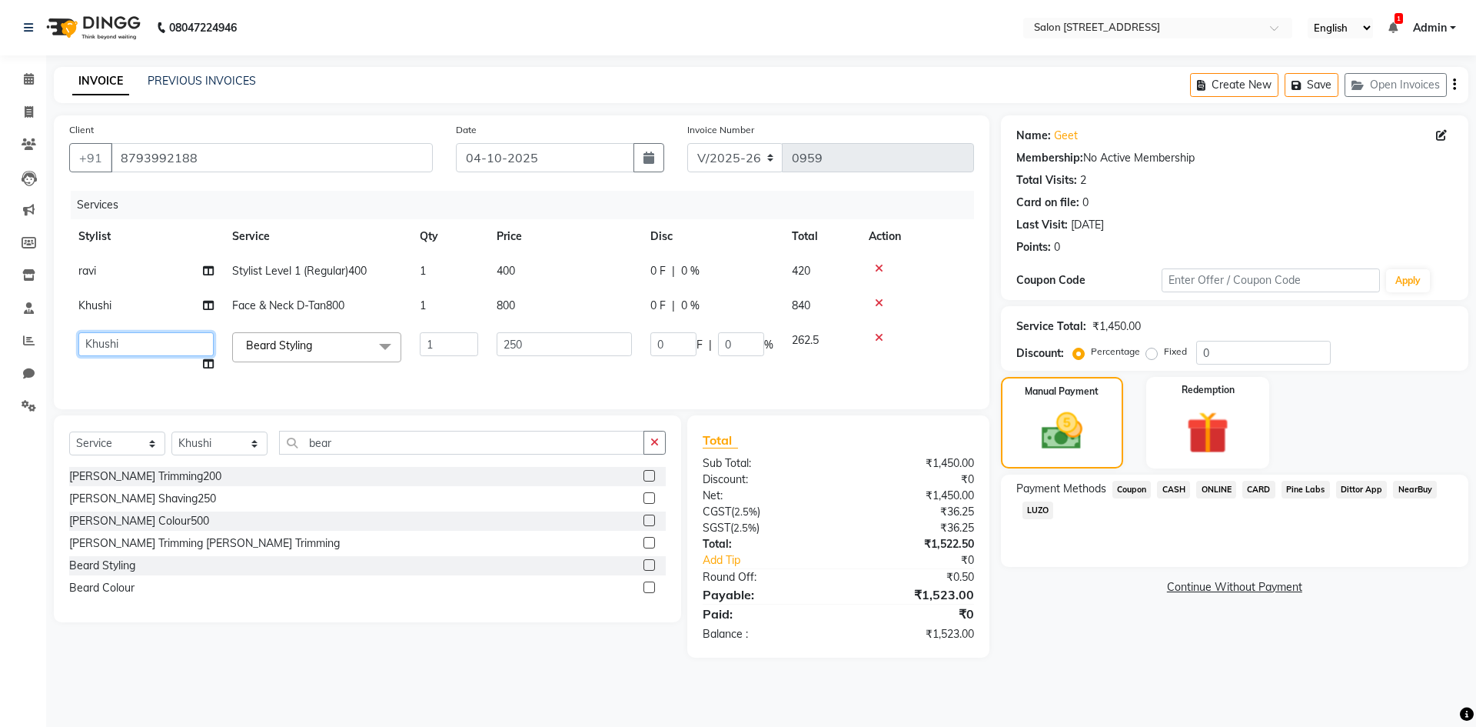
click at [139, 344] on select "Admin Bhagya shree [PERSON_NAME] Lune Lego pooja Raju ravi" at bounding box center [145, 344] width 135 height 24
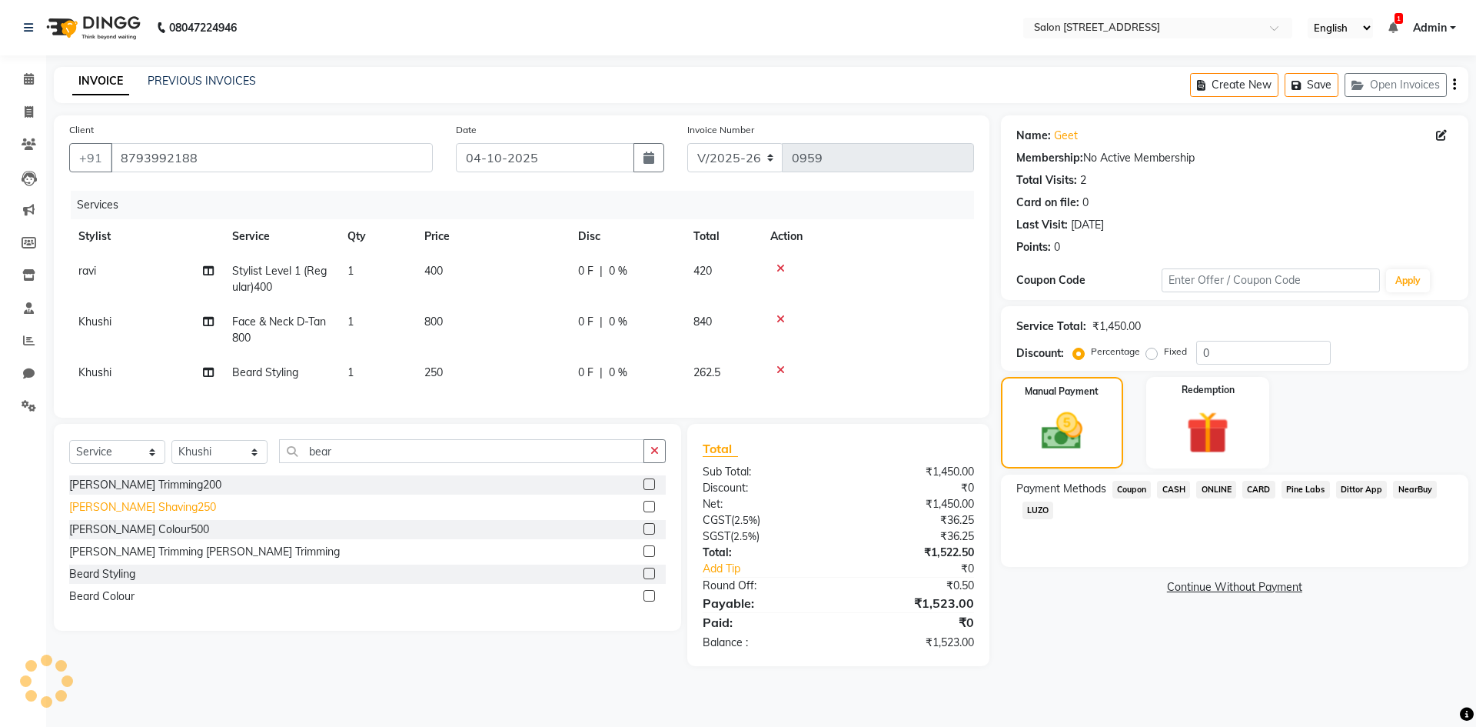
click at [116, 517] on div "[PERSON_NAME] Shaving250" at bounding box center [367, 506] width 597 height 19
click at [108, 367] on span "Khushi" at bounding box center [94, 372] width 33 height 14
select select "68568"
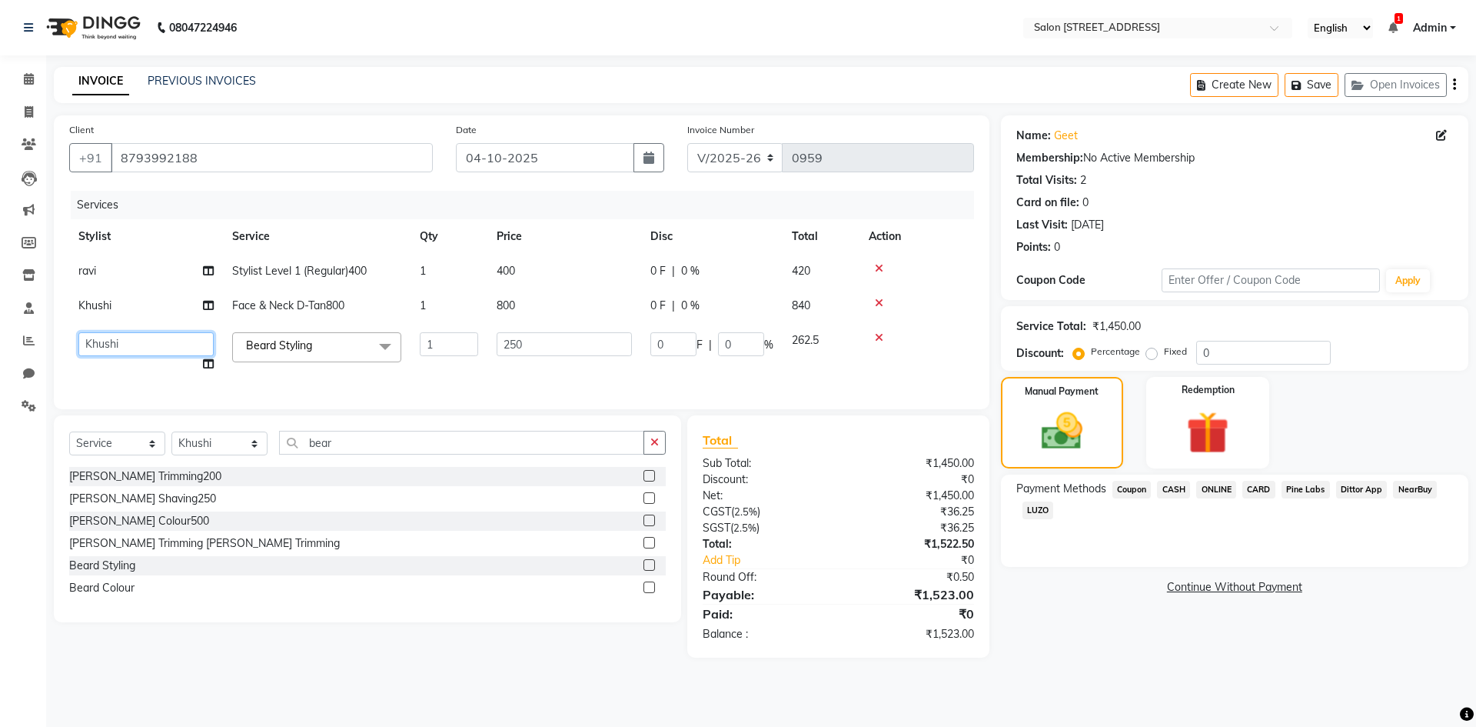
click at [125, 350] on select "Admin Bhagya shree [PERSON_NAME] Lune Lego pooja Raju ravi" at bounding box center [145, 344] width 135 height 24
select select "84441"
click at [1305, 654] on div "Name: Geet Membership: No Active Membership Total Visits: 2 Card on file: 0 Las…" at bounding box center [1240, 386] width 479 height 542
click at [1215, 484] on span "ONLINE" at bounding box center [1216, 489] width 40 height 18
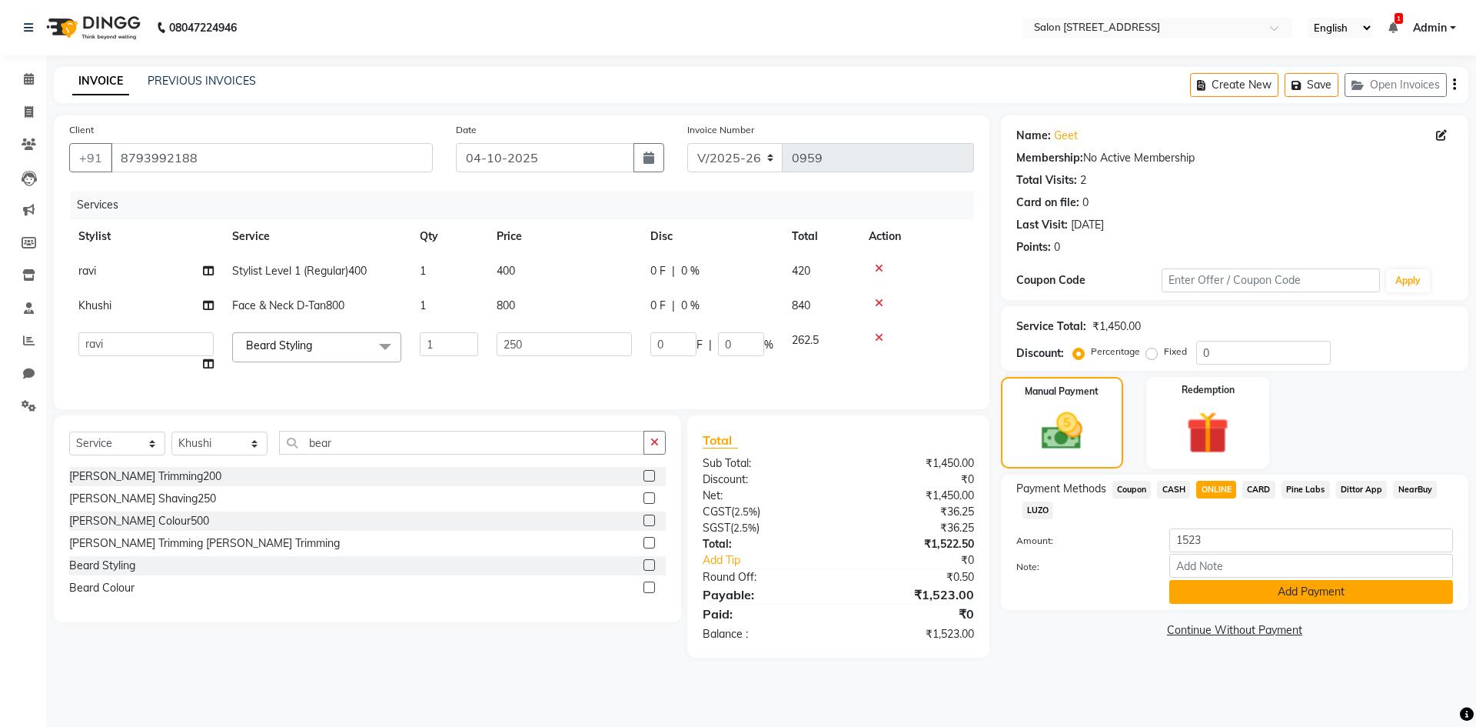
click at [1299, 591] on button "Add Payment" at bounding box center [1311, 592] width 284 height 24
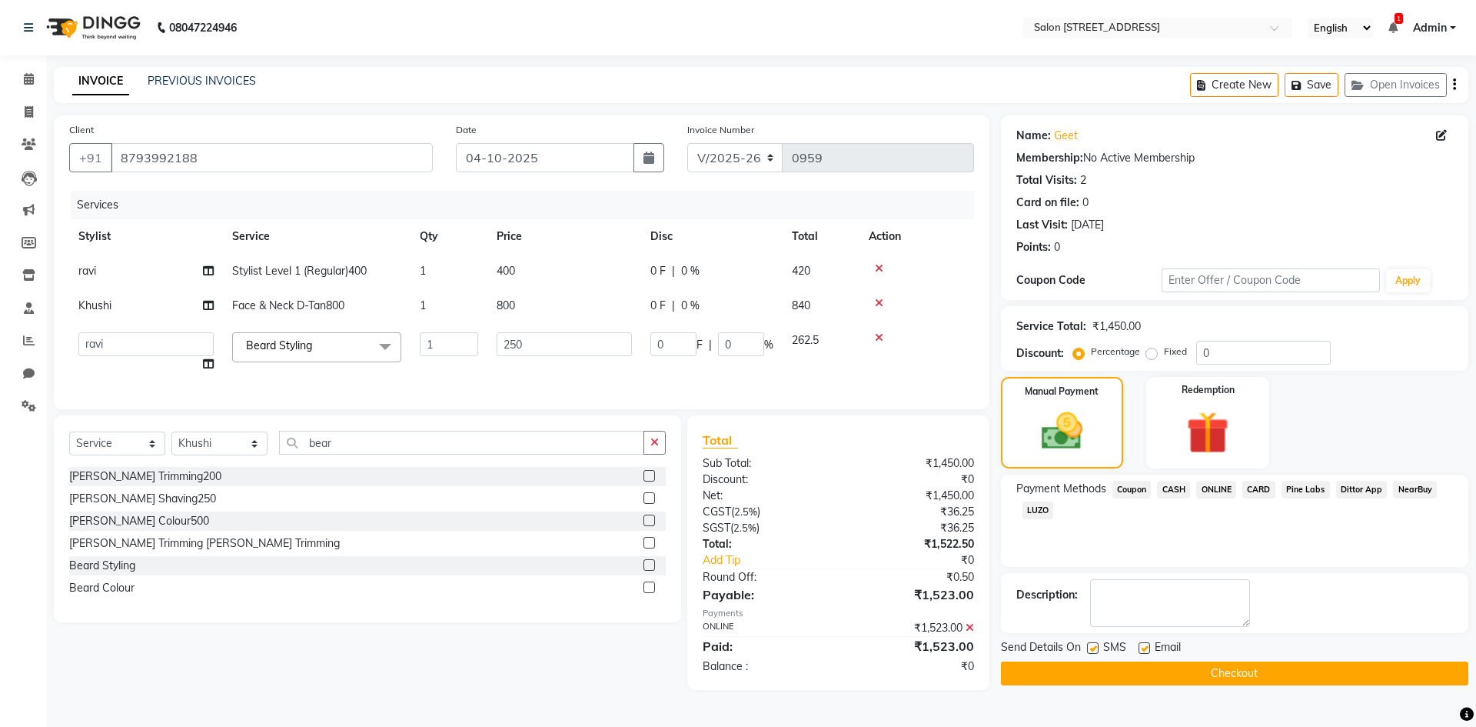
click at [1255, 678] on button "Checkout" at bounding box center [1234, 673] width 467 height 24
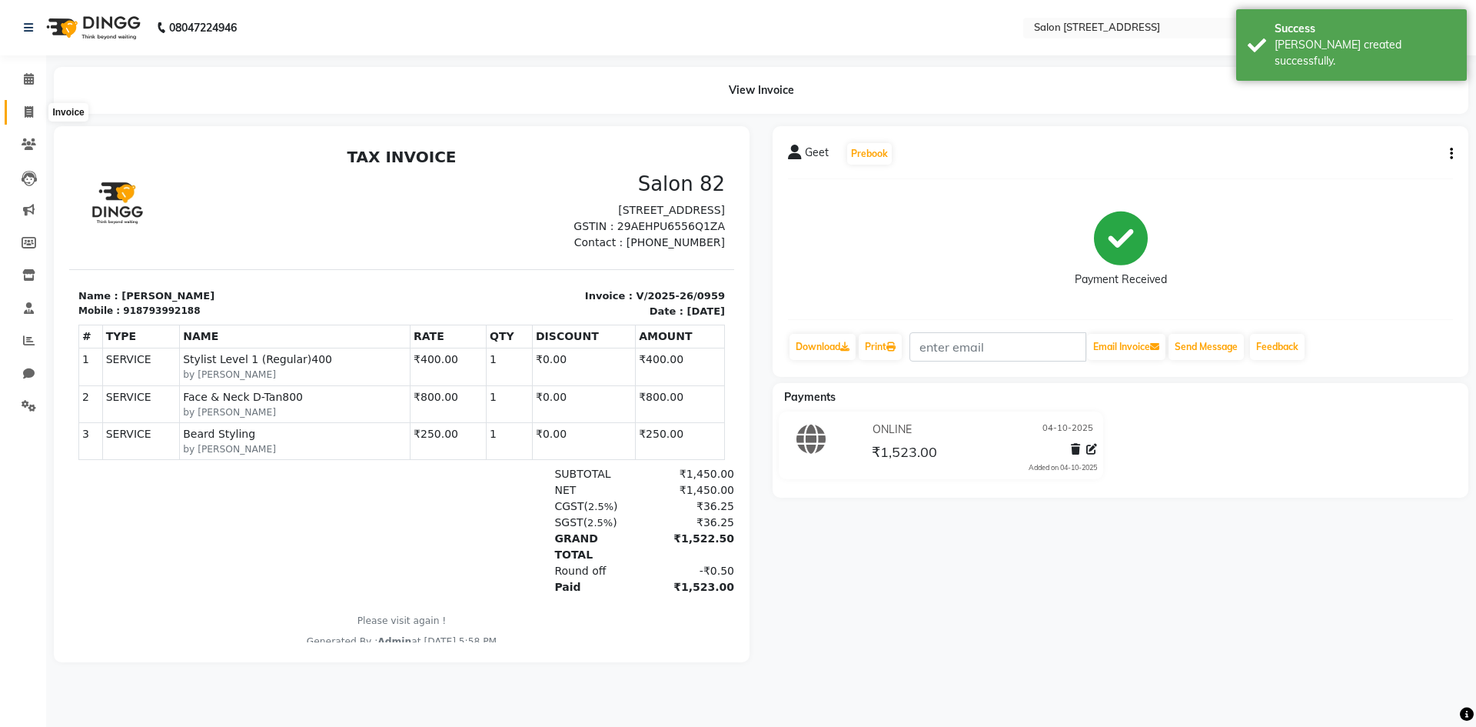
click at [22, 115] on span at bounding box center [28, 113] width 27 height 18
select select "service"
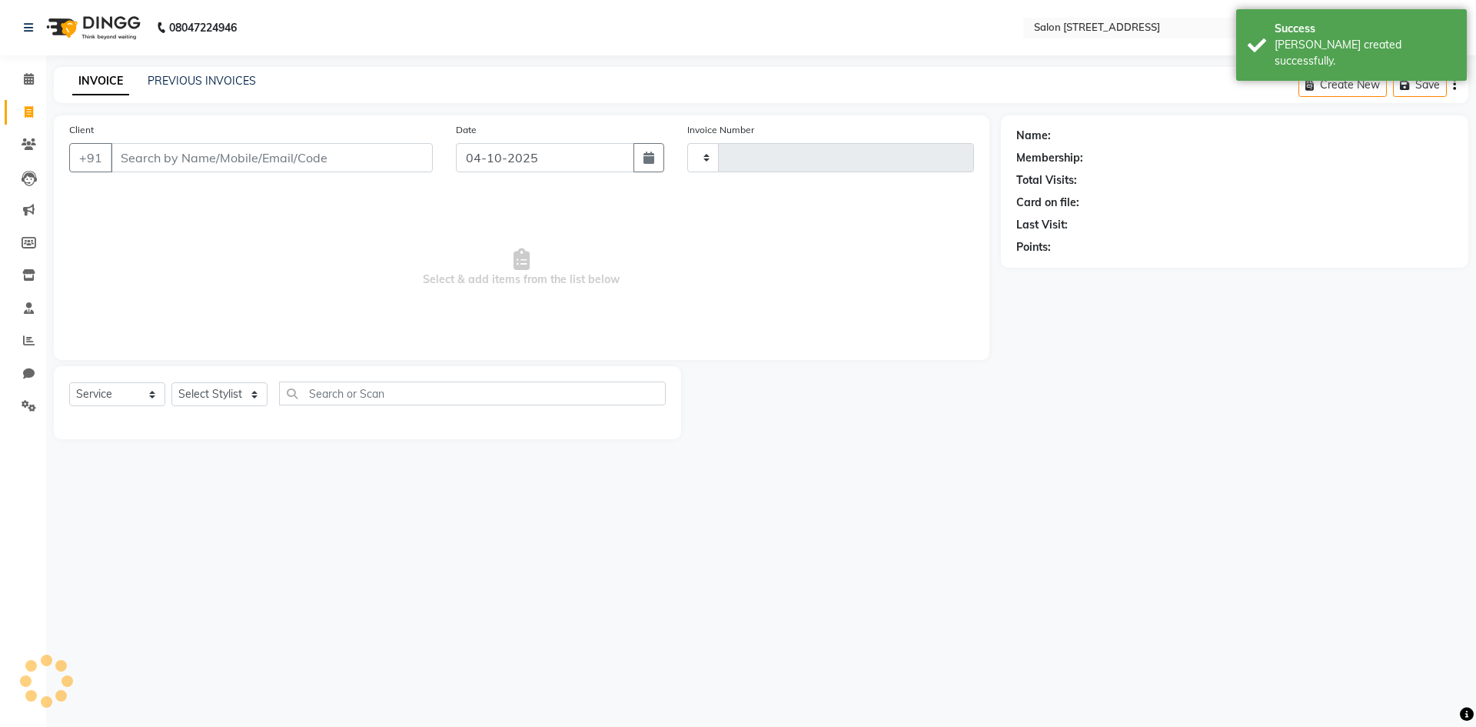
type input "0960"
select select "7707"
select select "P"
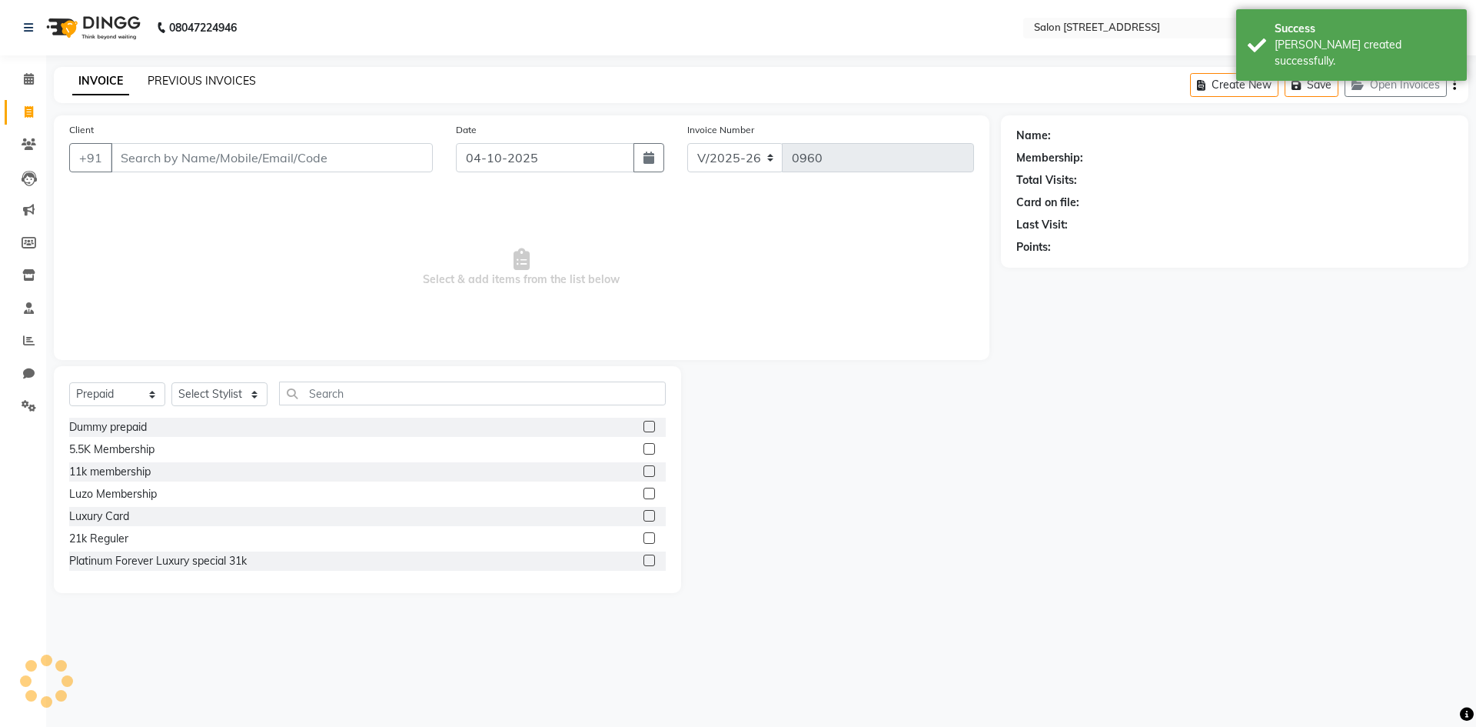
click at [199, 76] on link "PREVIOUS INVOICES" at bounding box center [202, 81] width 108 height 14
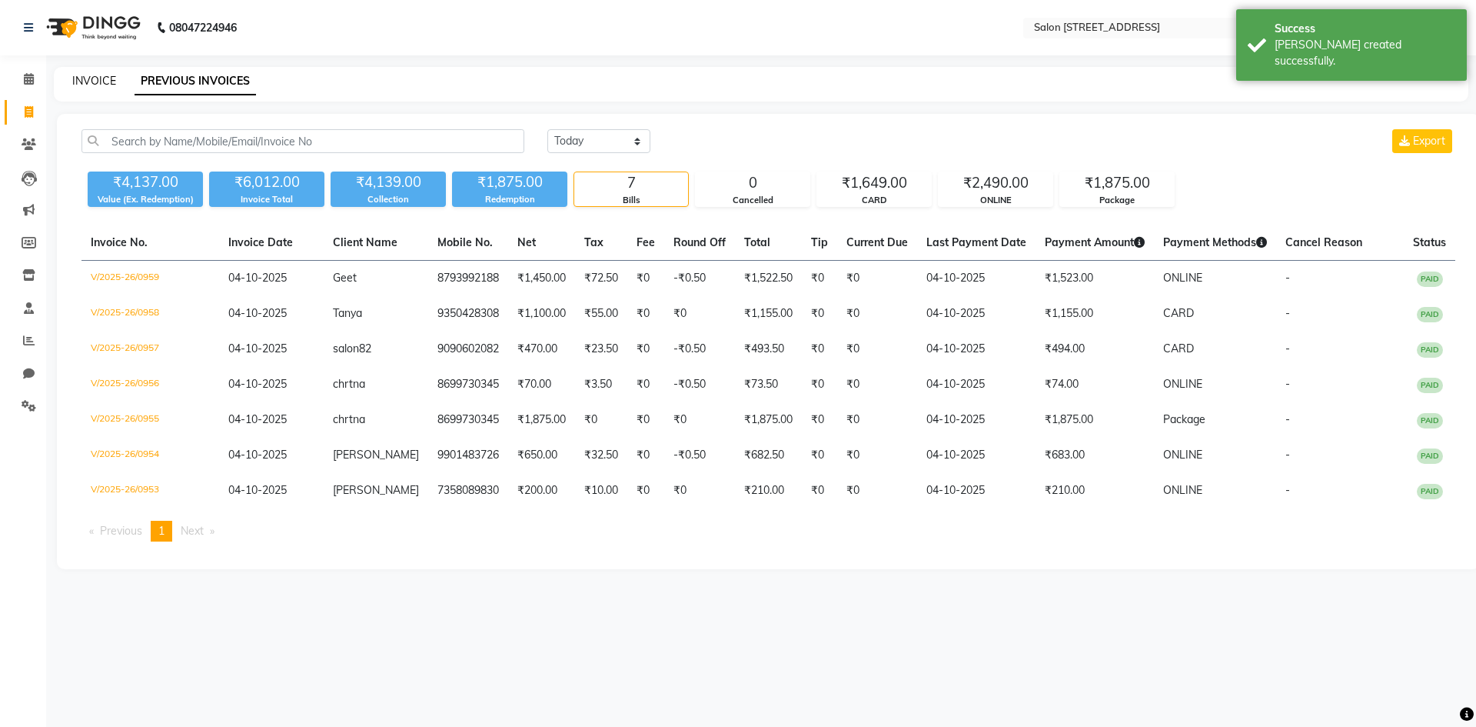
click at [108, 81] on link "INVOICE" at bounding box center [94, 81] width 44 height 14
select select "7707"
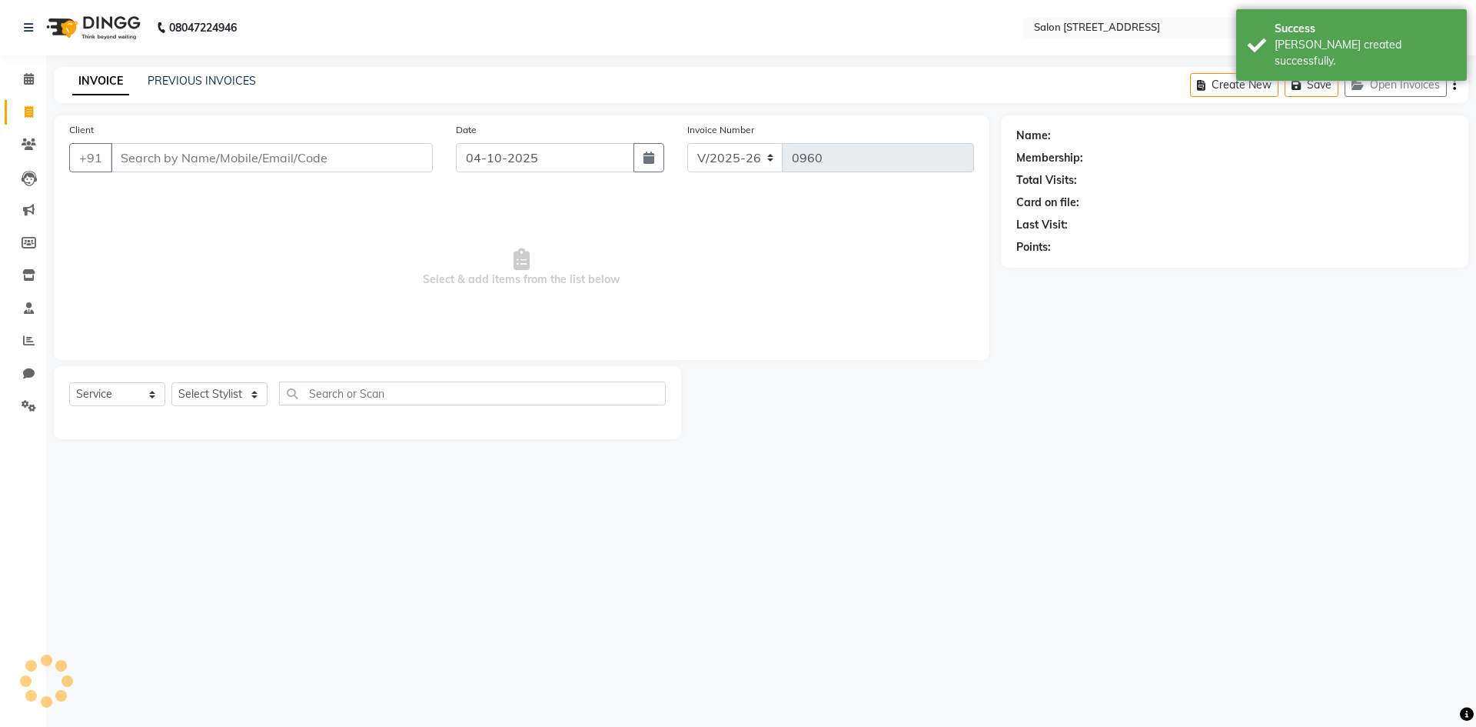
select select "P"
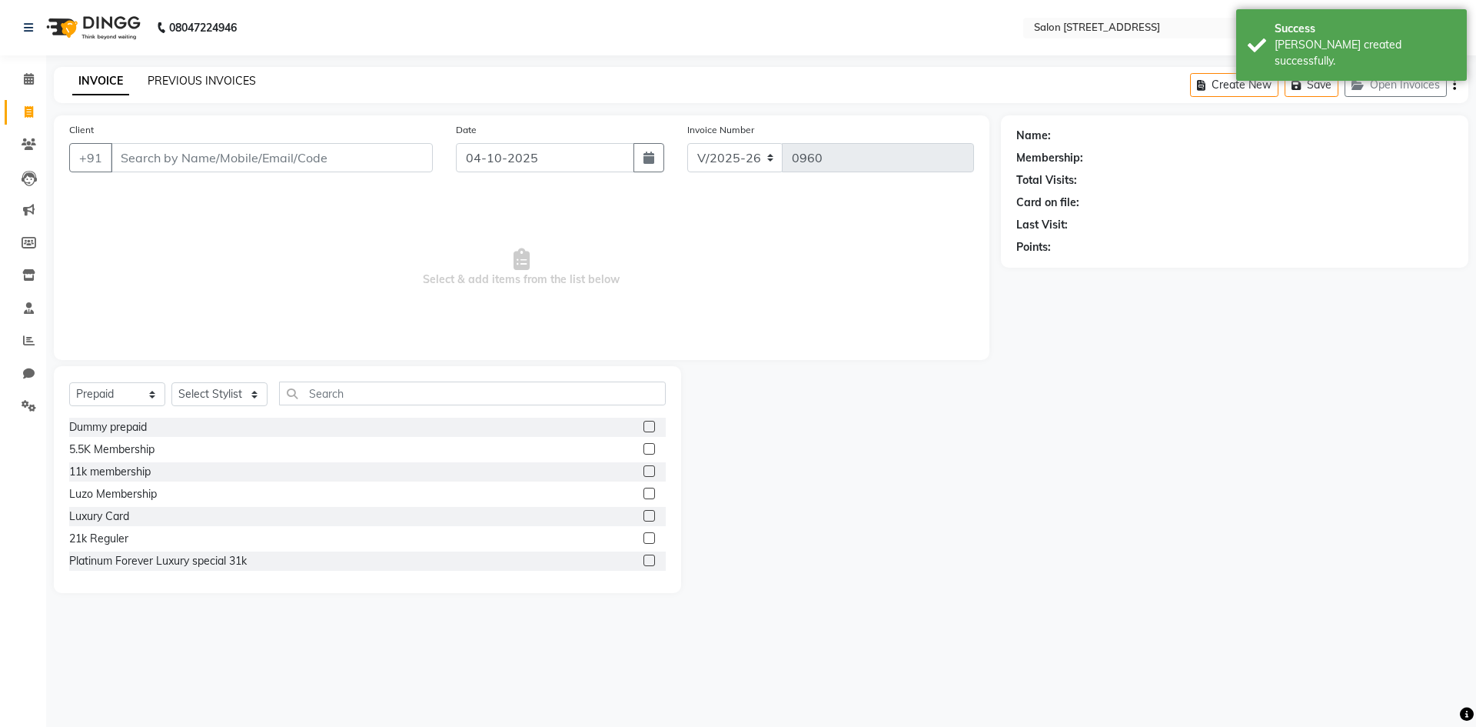
click at [184, 78] on link "PREVIOUS INVOICES" at bounding box center [202, 81] width 108 height 14
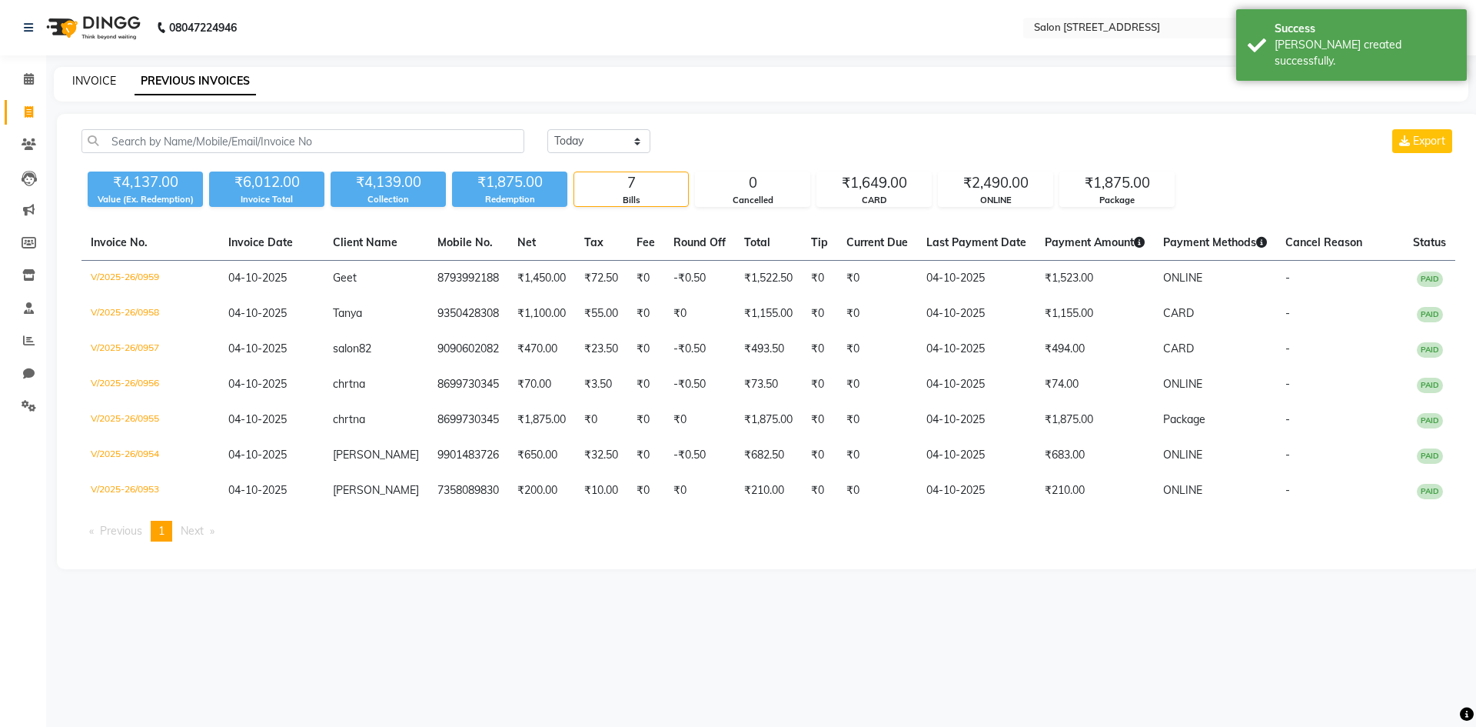
click at [108, 78] on link "INVOICE" at bounding box center [94, 81] width 44 height 14
select select "service"
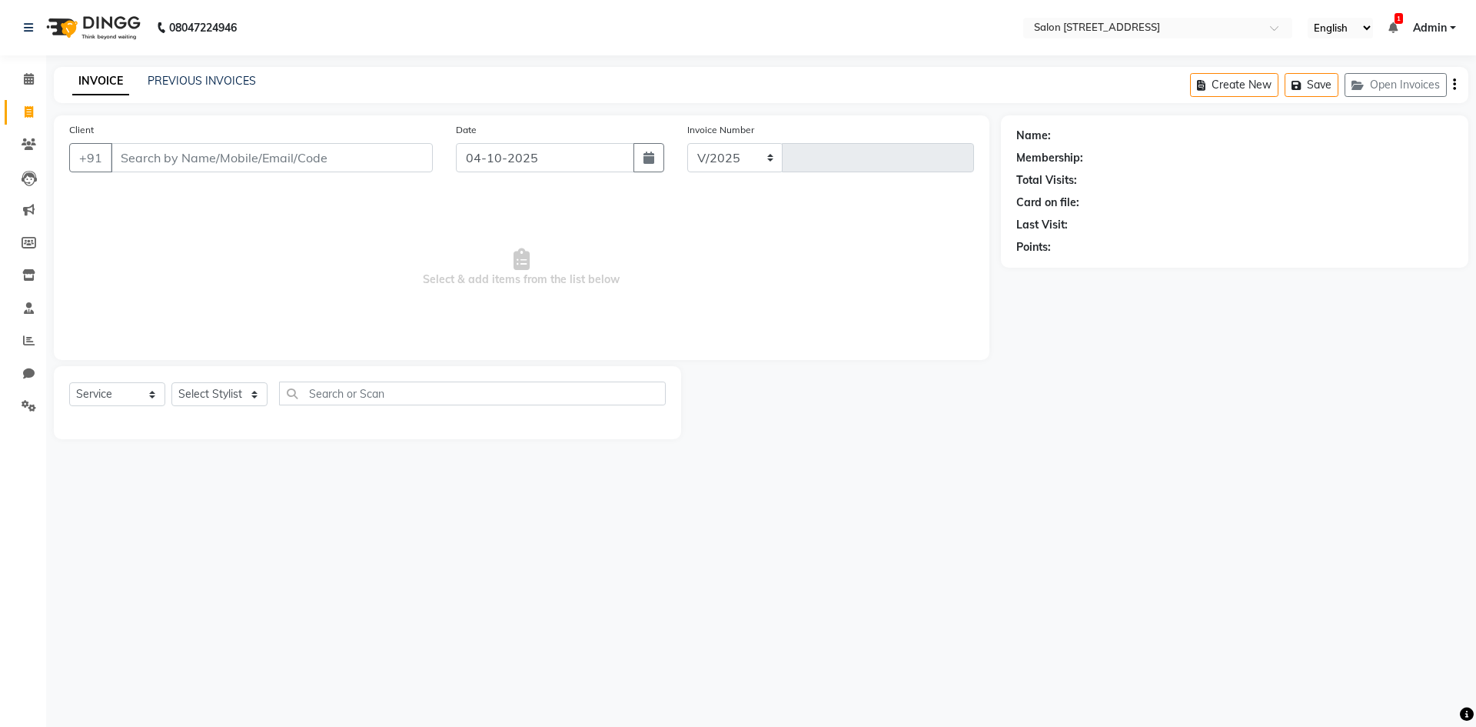
select select "7707"
type input "0960"
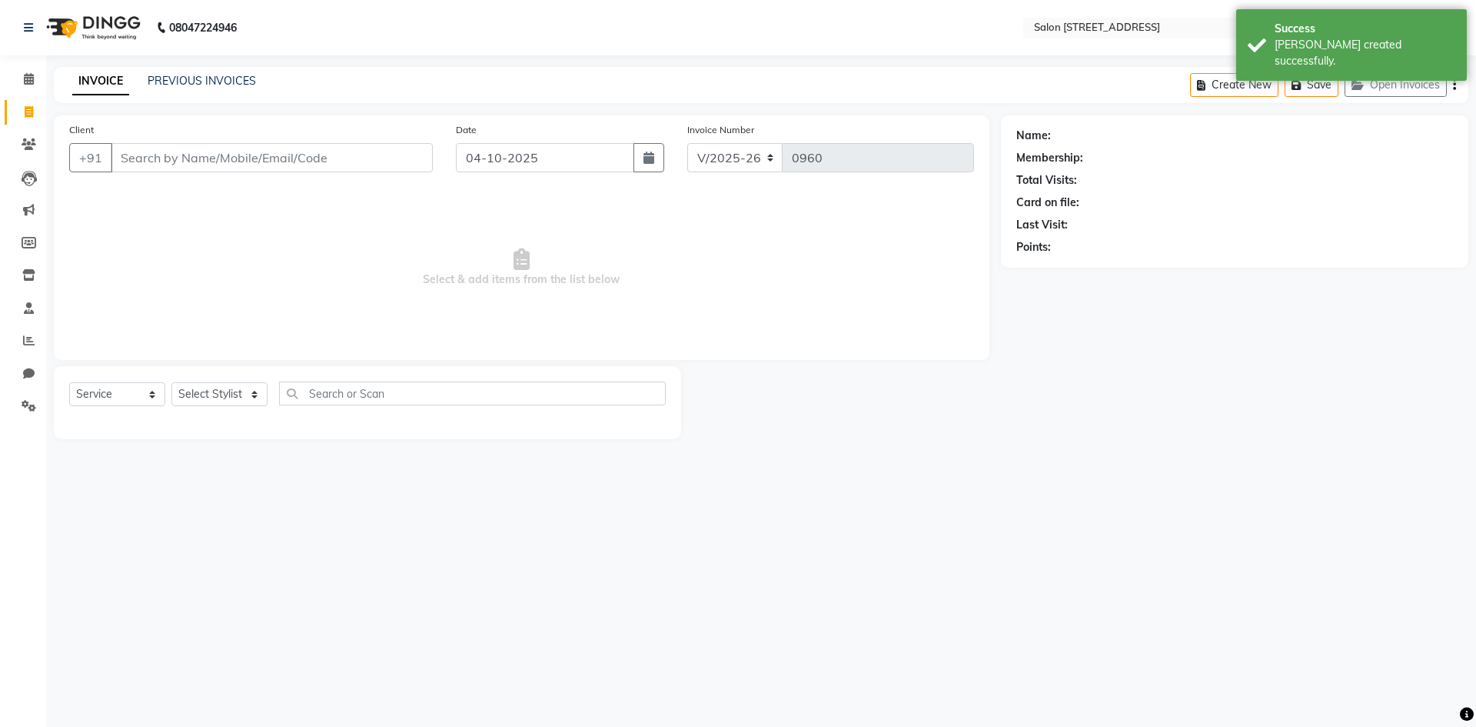
select select "P"
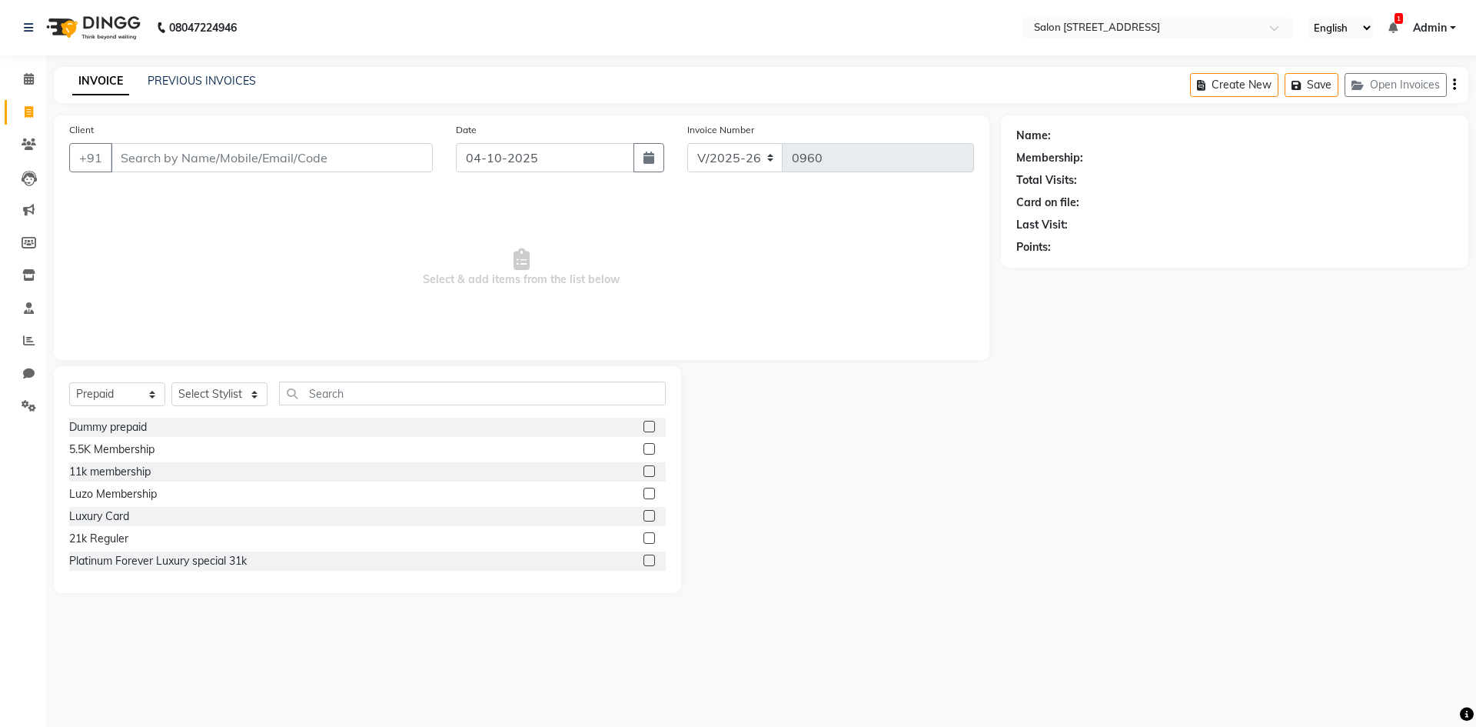
click at [239, 204] on span "Select & add items from the list below" at bounding box center [521, 268] width 905 height 154
click at [35, 79] on span at bounding box center [28, 80] width 27 height 18
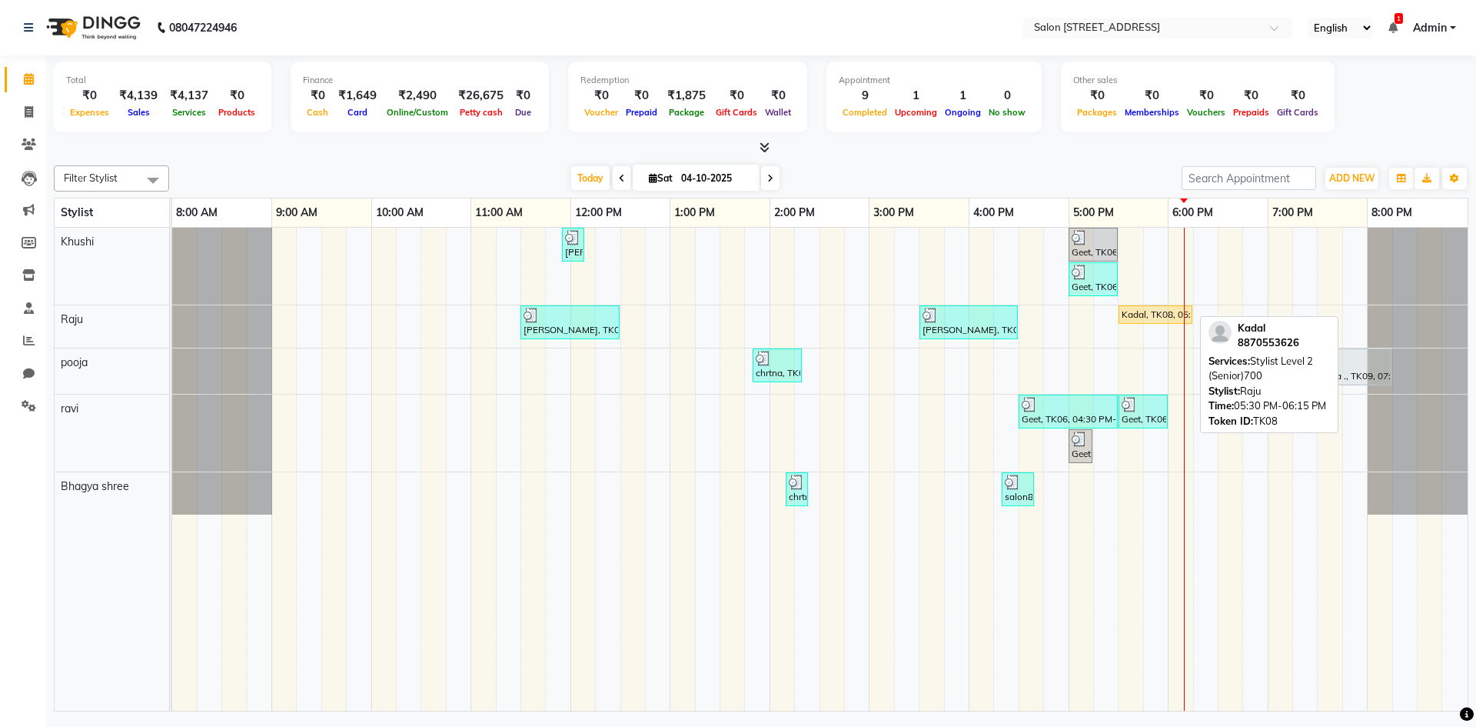
click at [1145, 315] on div "Kadal, TK08, 05:30 PM-06:15 PM, Stylist Level 2 (Senior)700" at bounding box center [1155, 315] width 71 height 14
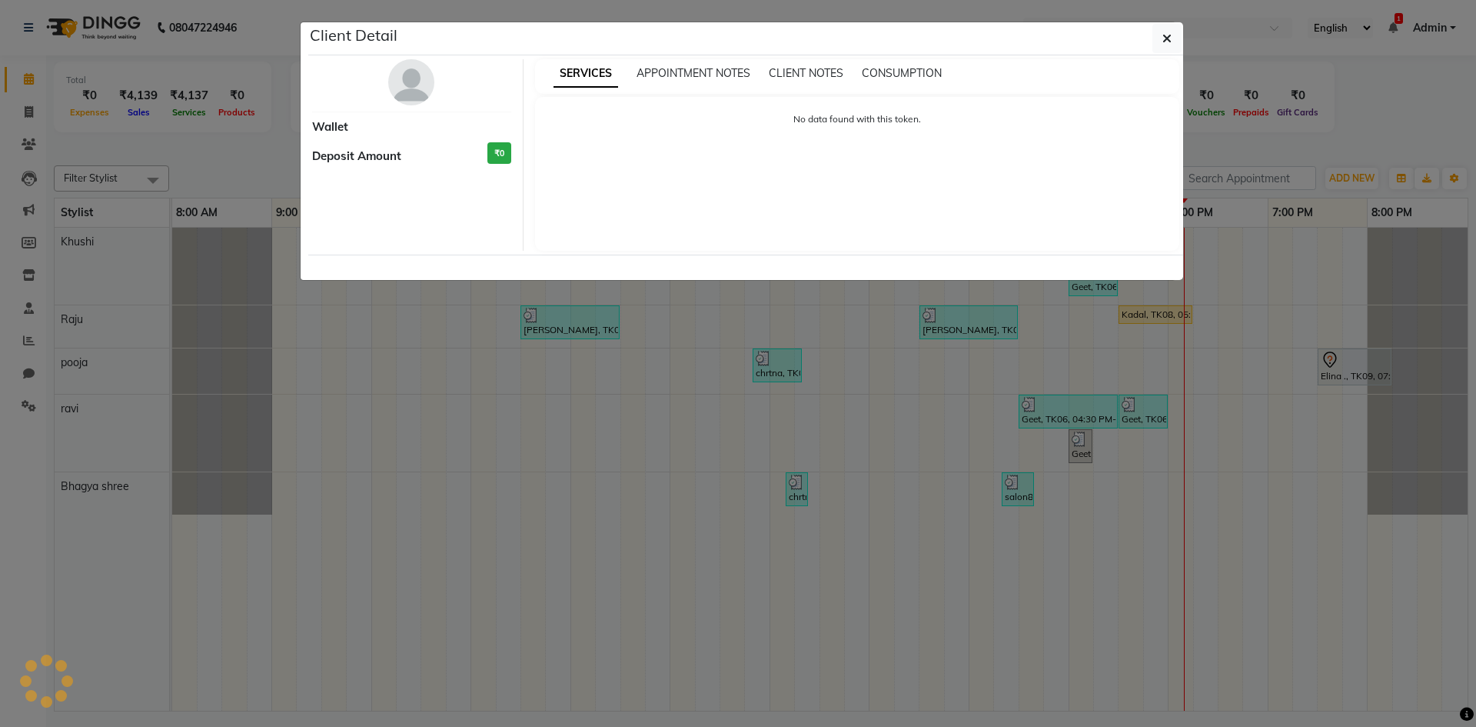
select select "1"
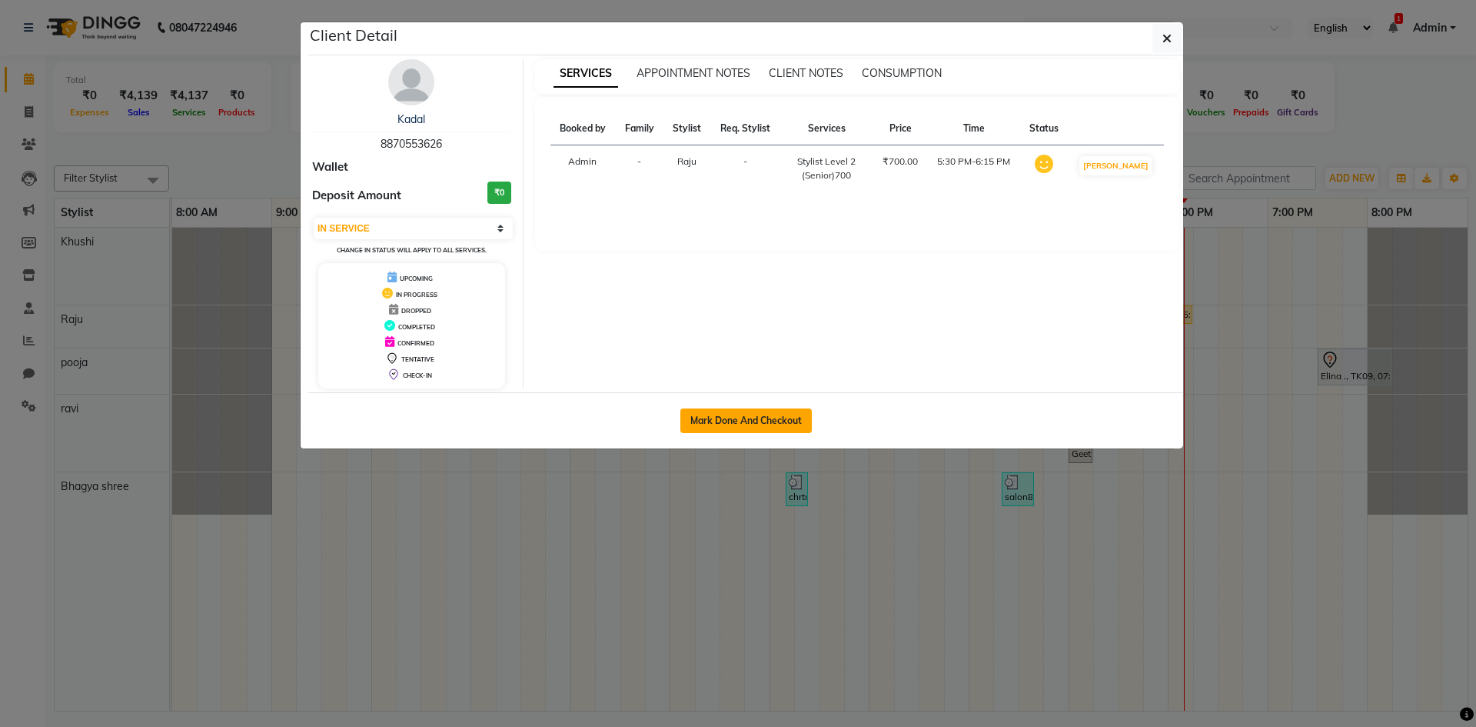
click at [777, 416] on button "Mark Done And Checkout" at bounding box center [745, 420] width 131 height 25
select select "7707"
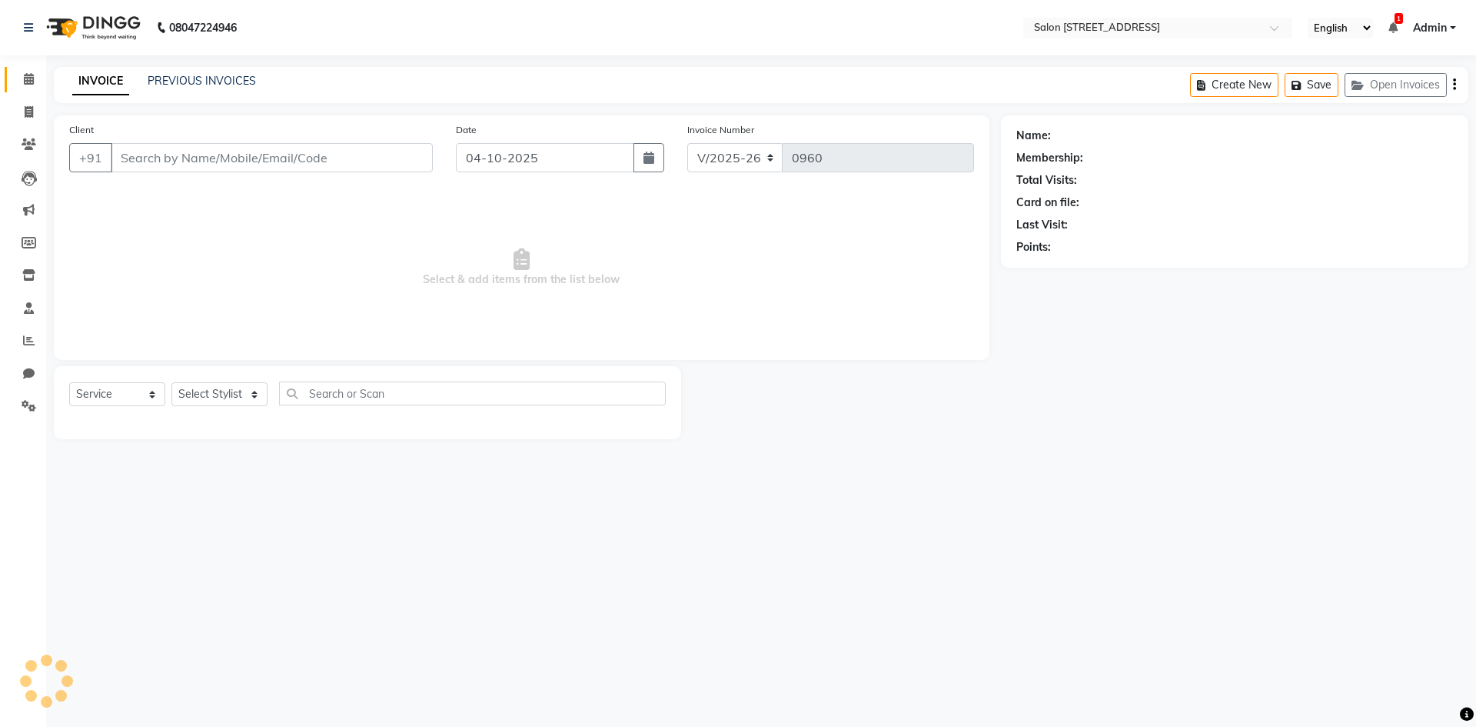
select select "P"
type input "8870553626"
select select "70381"
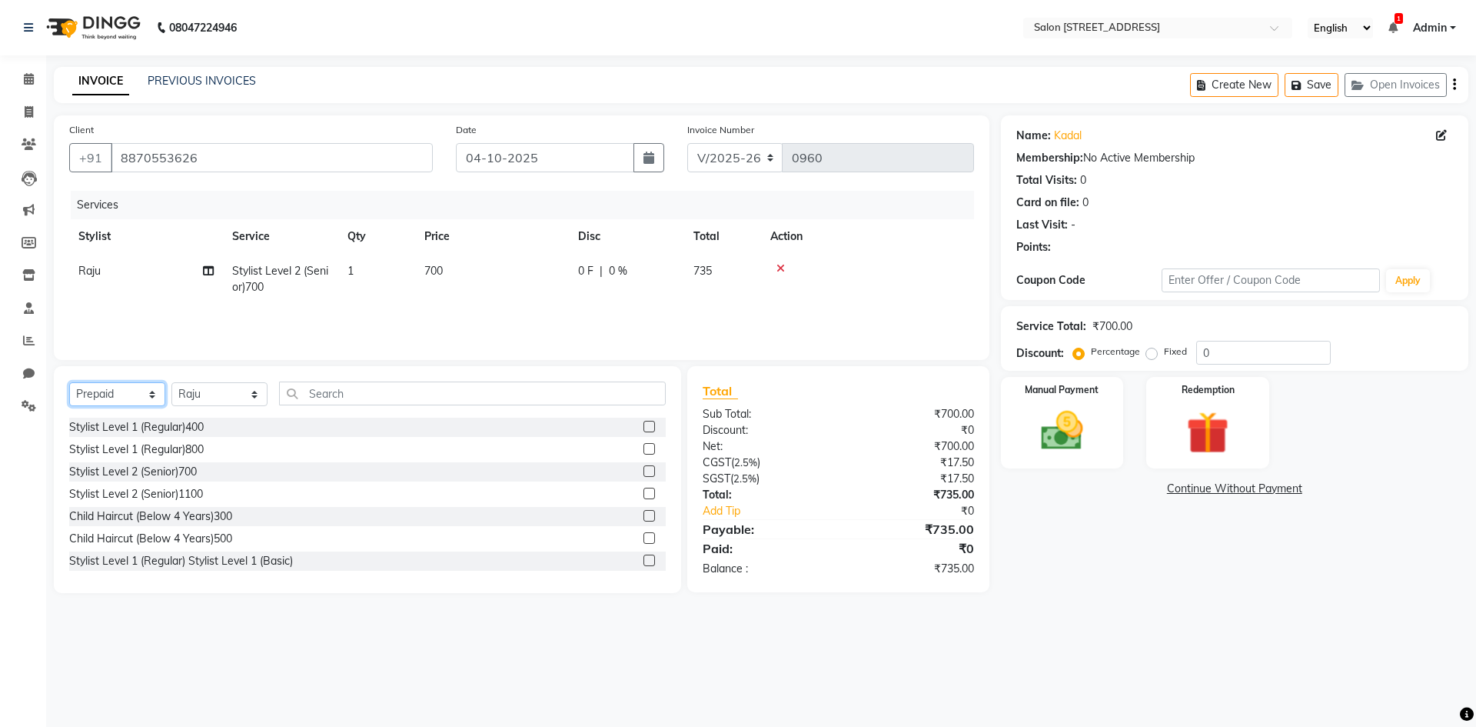
click at [121, 392] on select "Select Service Product Membership Package Voucher Prepaid Gift Card" at bounding box center [117, 394] width 96 height 24
select select "service"
click at [69, 382] on select "Select Service Product Membership Package Voucher Prepaid Gift Card" at bounding box center [117, 394] width 96 height 24
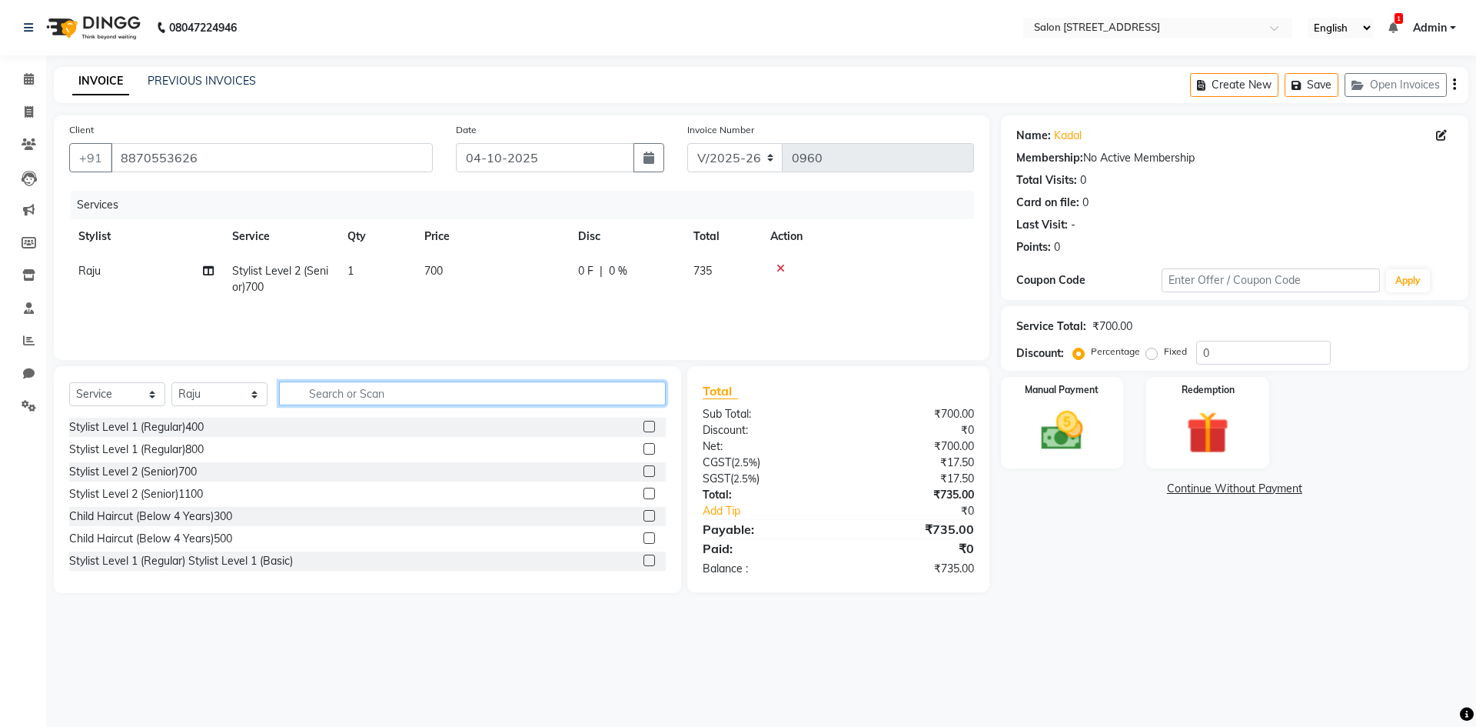
click at [320, 394] on input "text" at bounding box center [472, 393] width 387 height 24
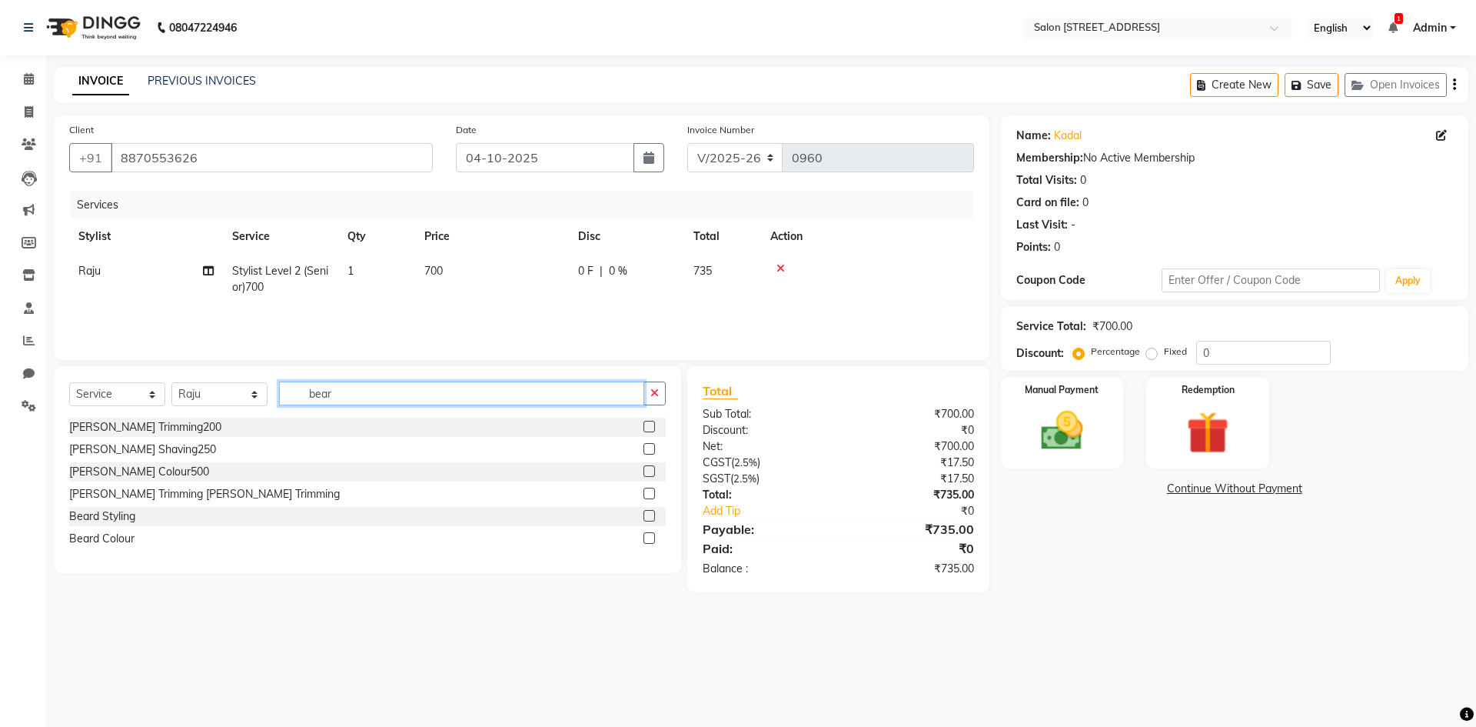
type input "bear"
click at [651, 519] on label at bounding box center [649, 516] width 12 height 12
click at [651, 519] on input "checkbox" at bounding box center [648, 516] width 10 height 10
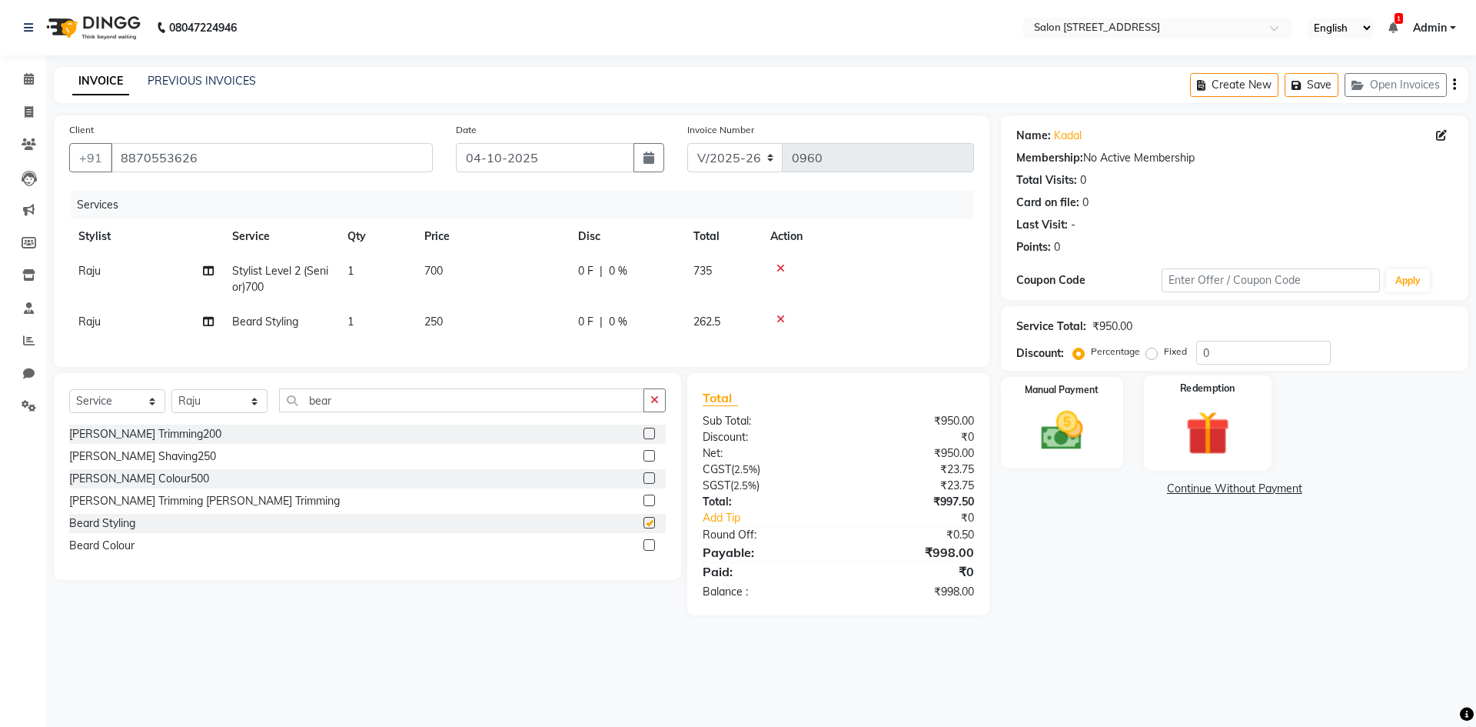
checkbox input "false"
click at [1095, 436] on img at bounding box center [1061, 430] width 71 height 51
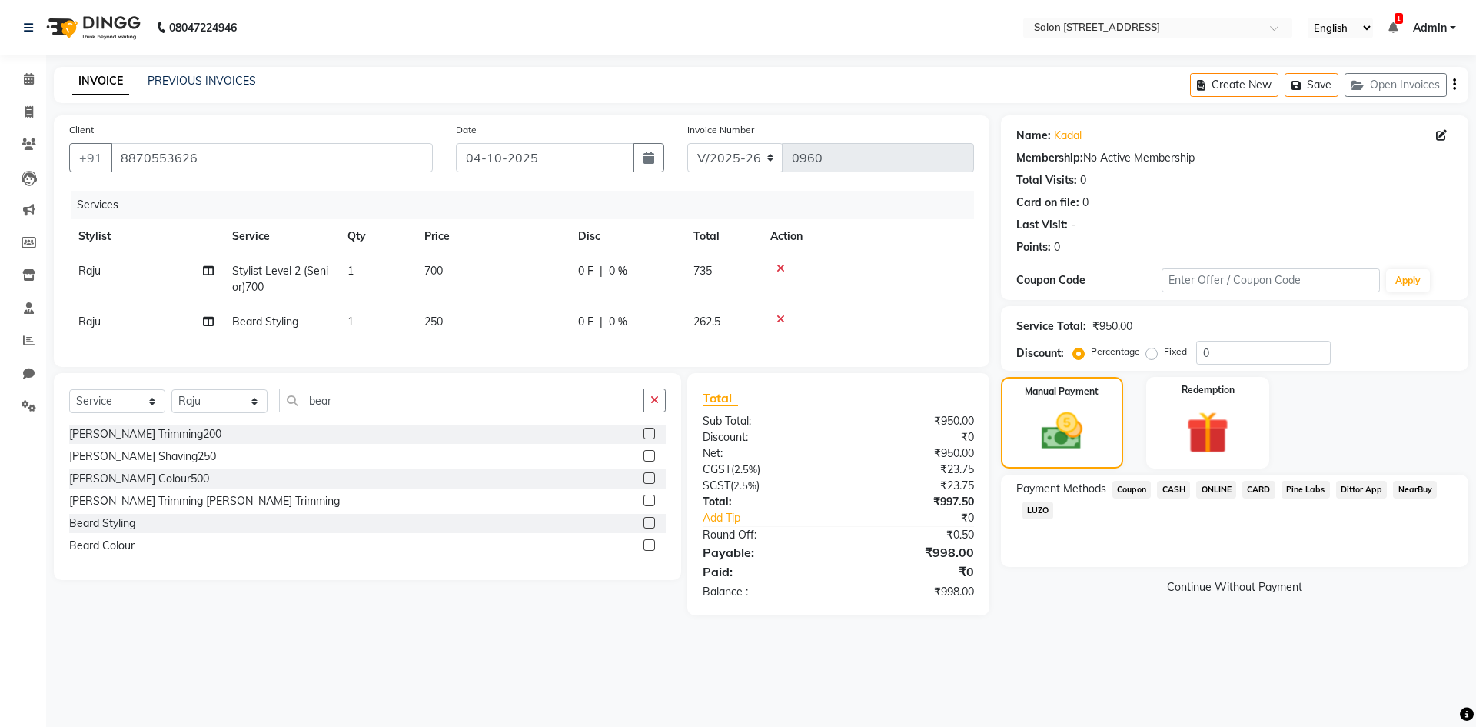
click at [1215, 487] on span "ONLINE" at bounding box center [1216, 489] width 40 height 18
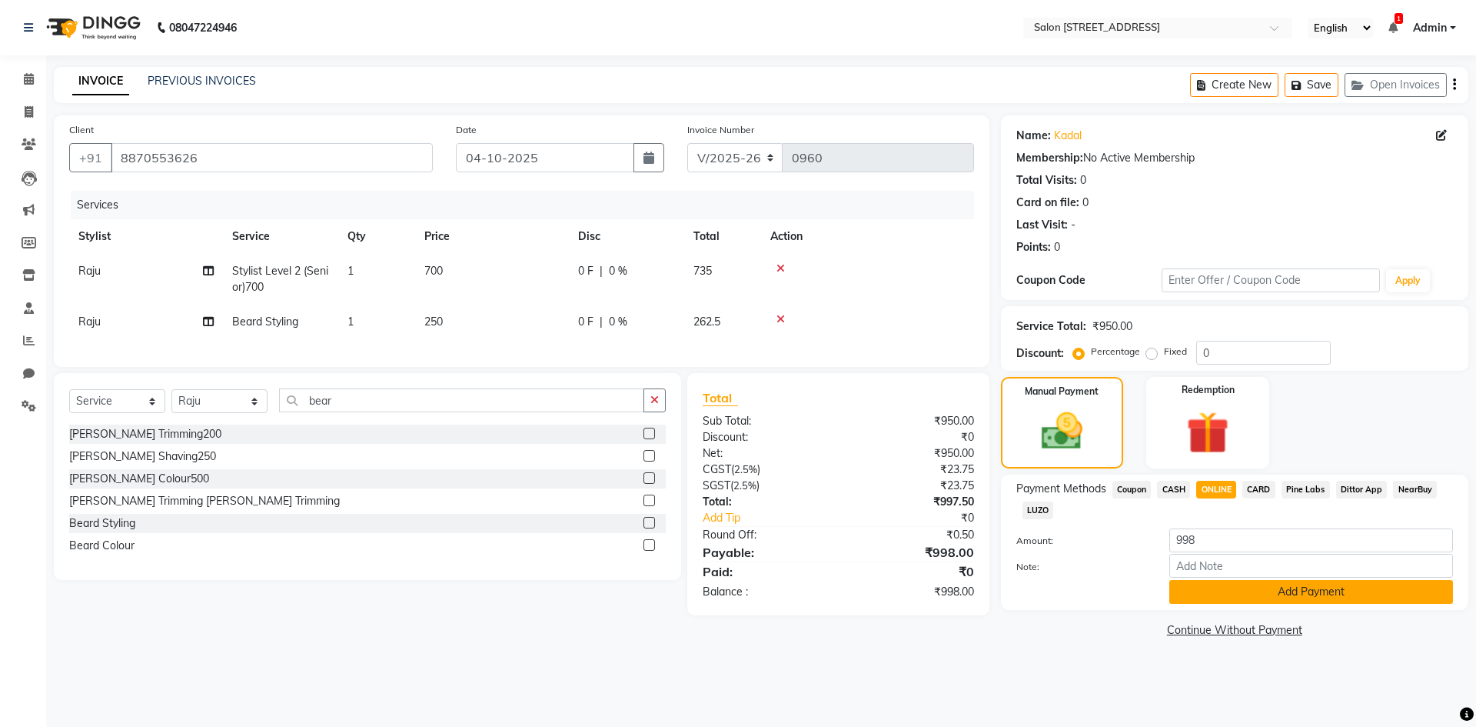
click at [1307, 599] on button "Add Payment" at bounding box center [1311, 592] width 284 height 24
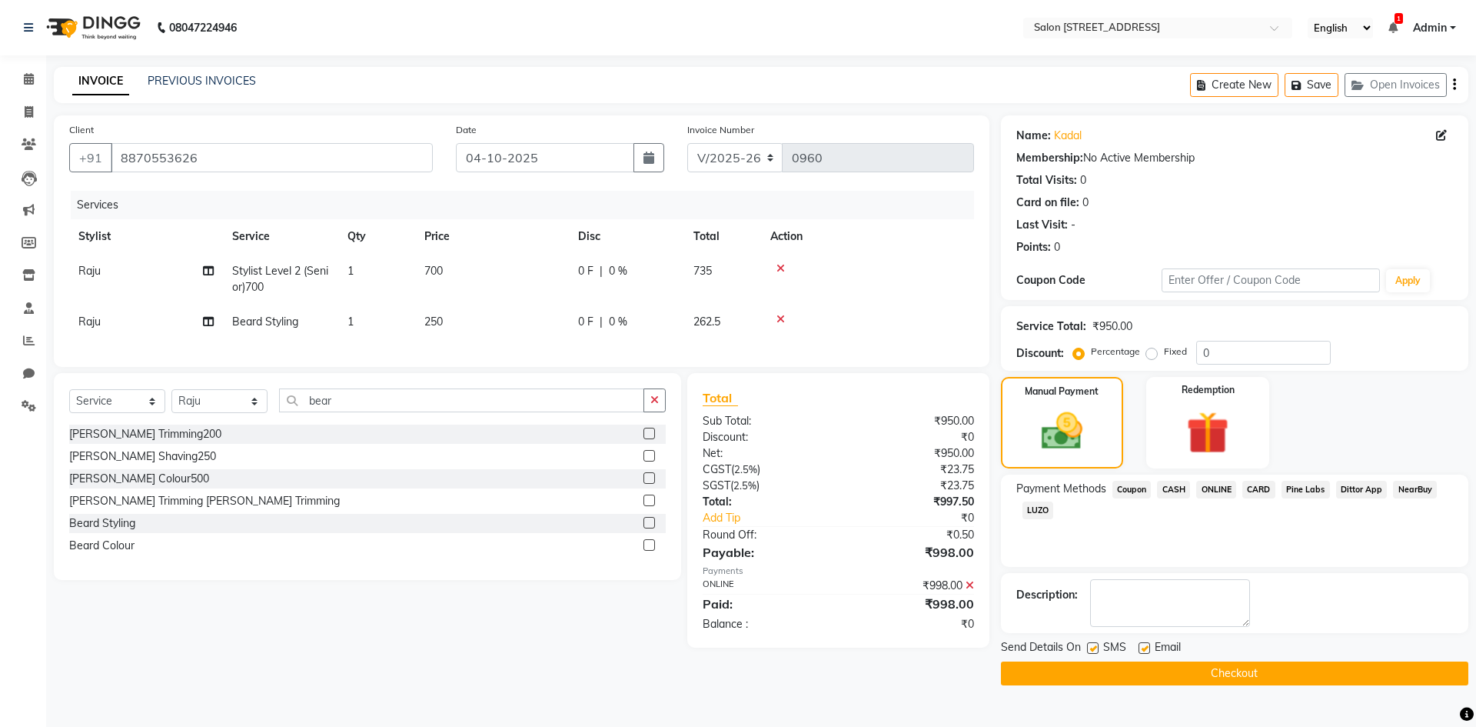
click at [1275, 679] on button "Checkout" at bounding box center [1234, 673] width 467 height 24
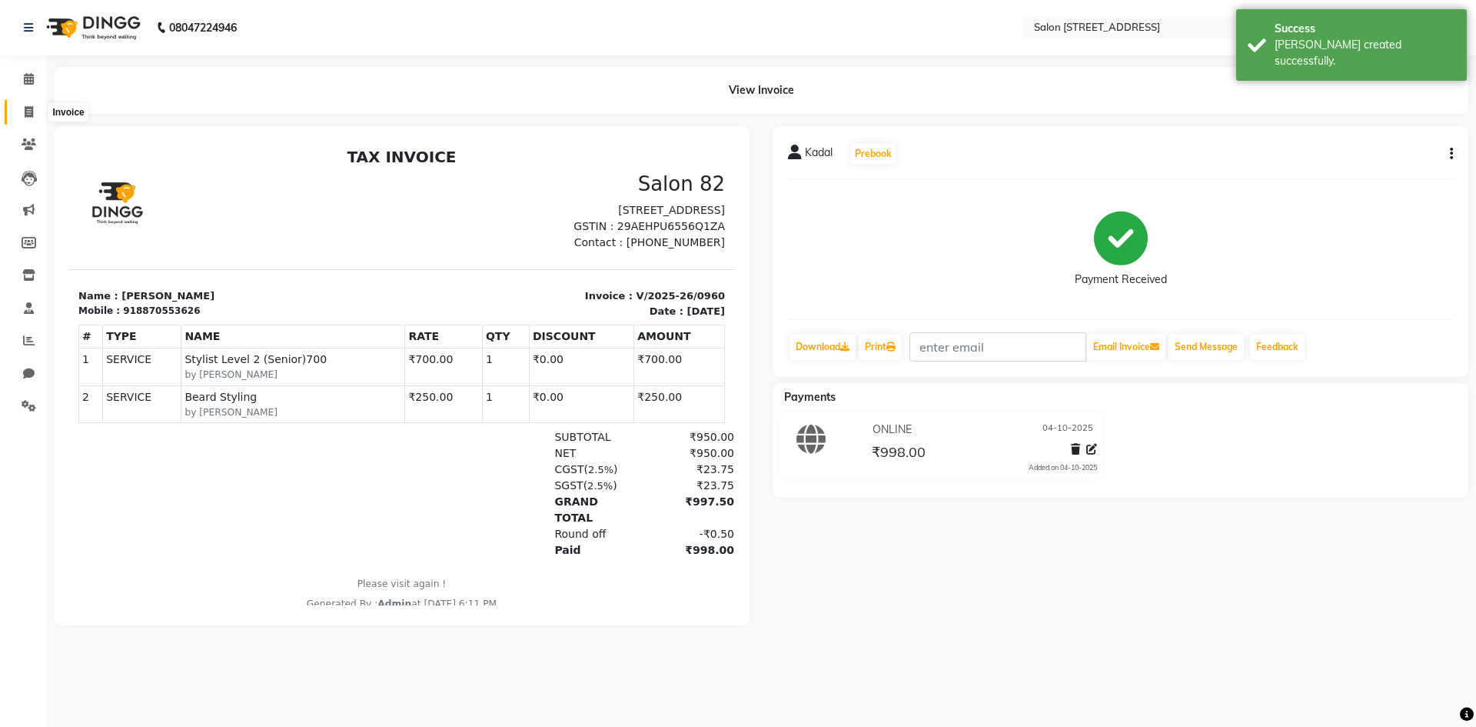
click at [20, 111] on span at bounding box center [28, 113] width 27 height 18
select select "service"
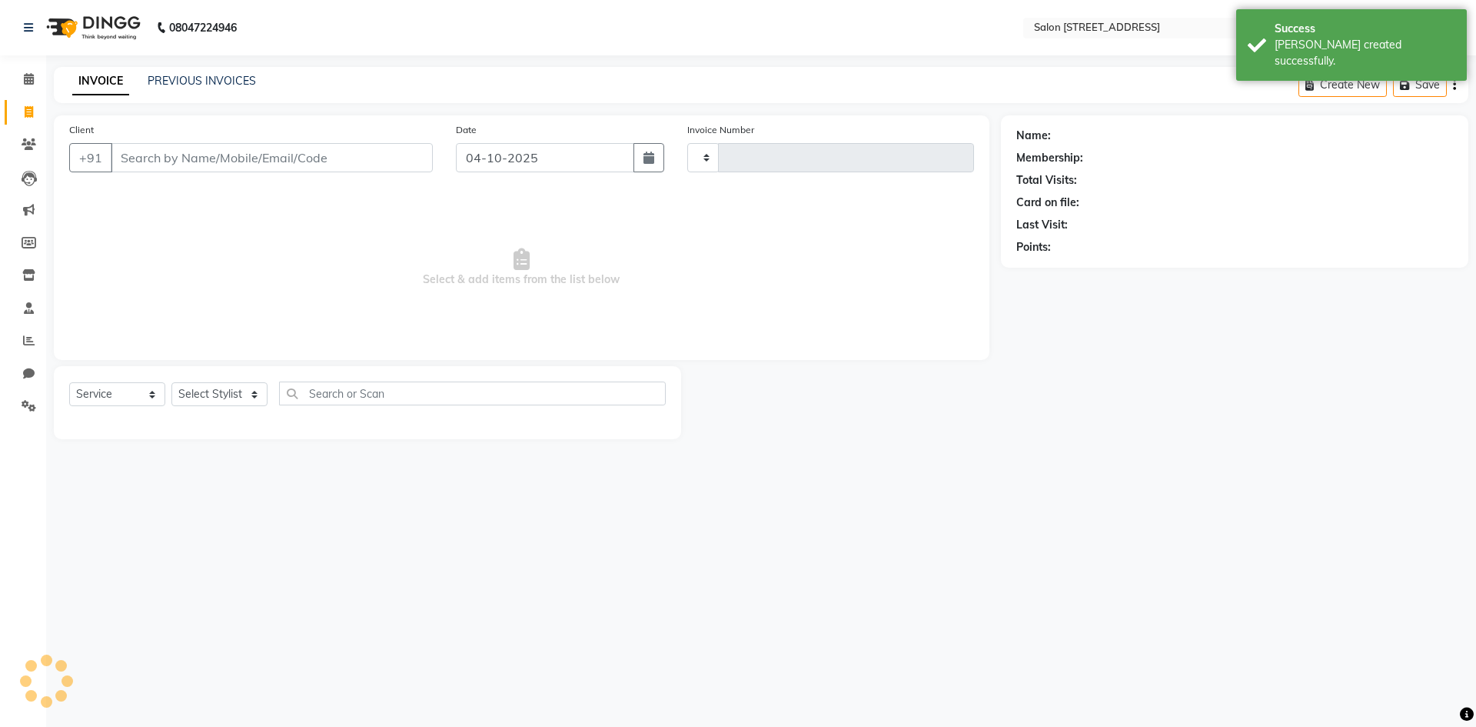
type input "0961"
select select "7707"
select select "P"
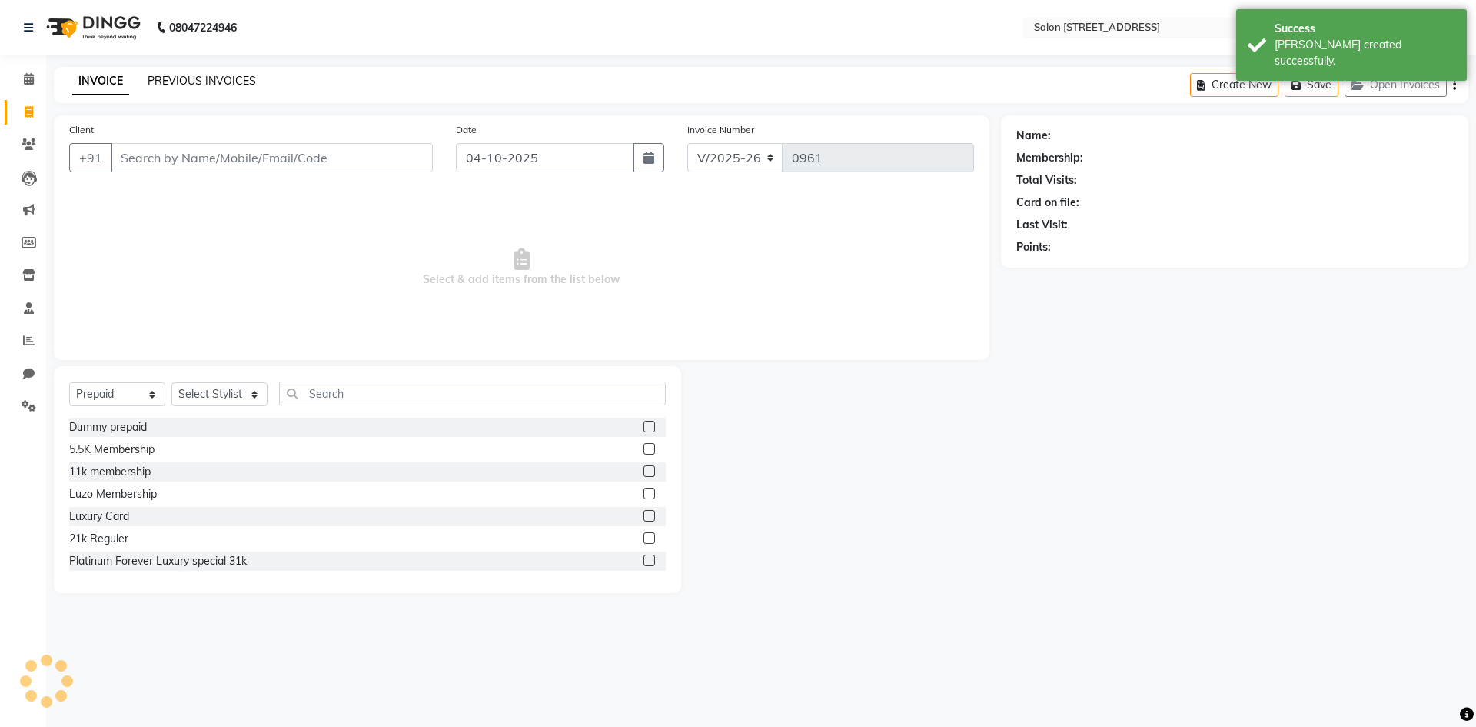
click at [200, 74] on link "PREVIOUS INVOICES" at bounding box center [202, 81] width 108 height 14
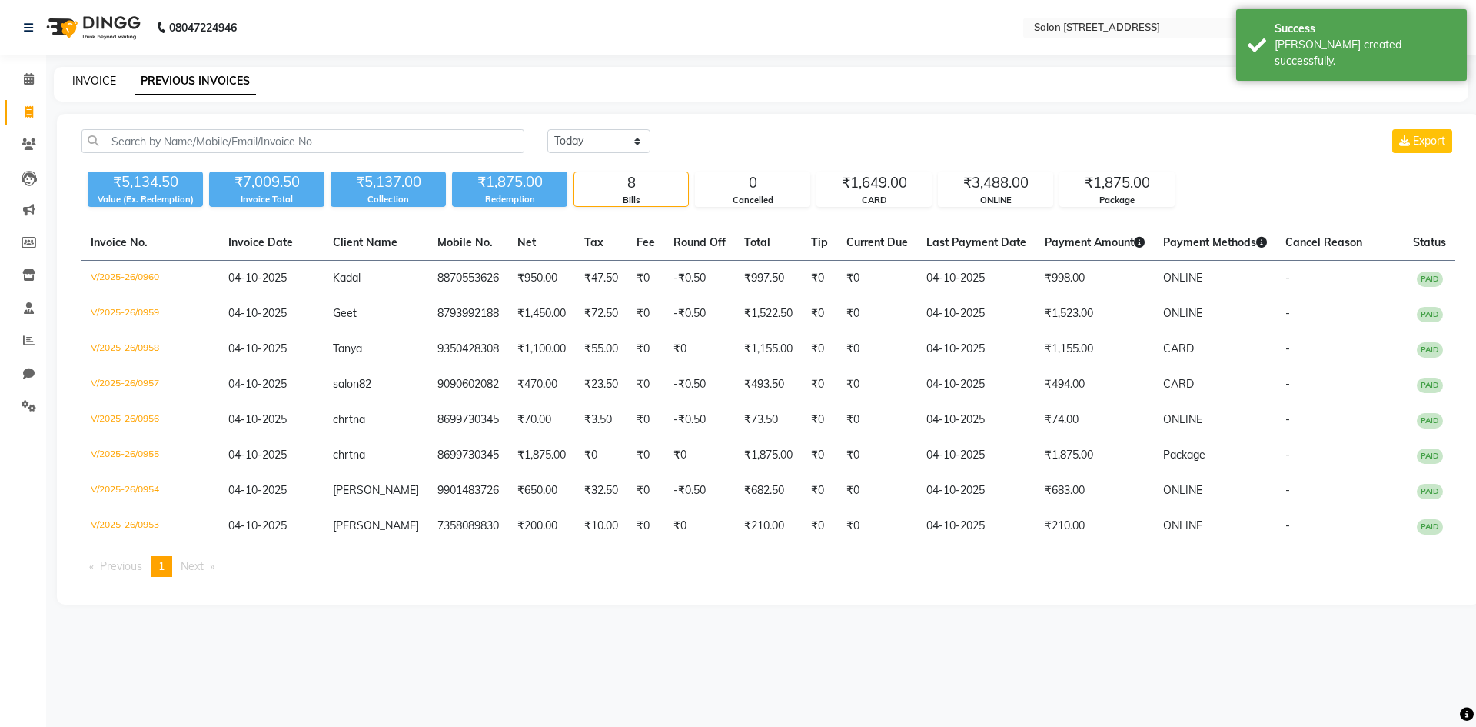
click at [105, 81] on link "INVOICE" at bounding box center [94, 81] width 44 height 14
select select "7707"
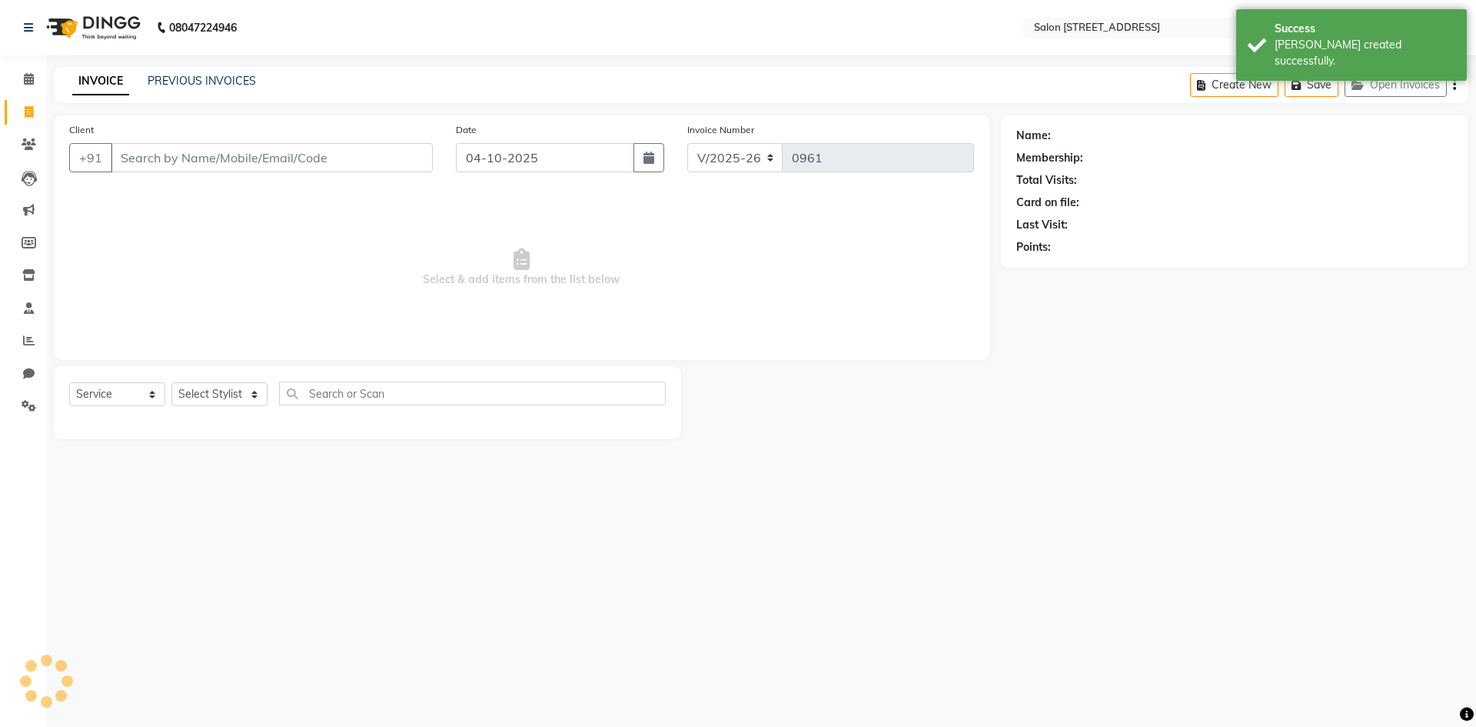
select select "P"
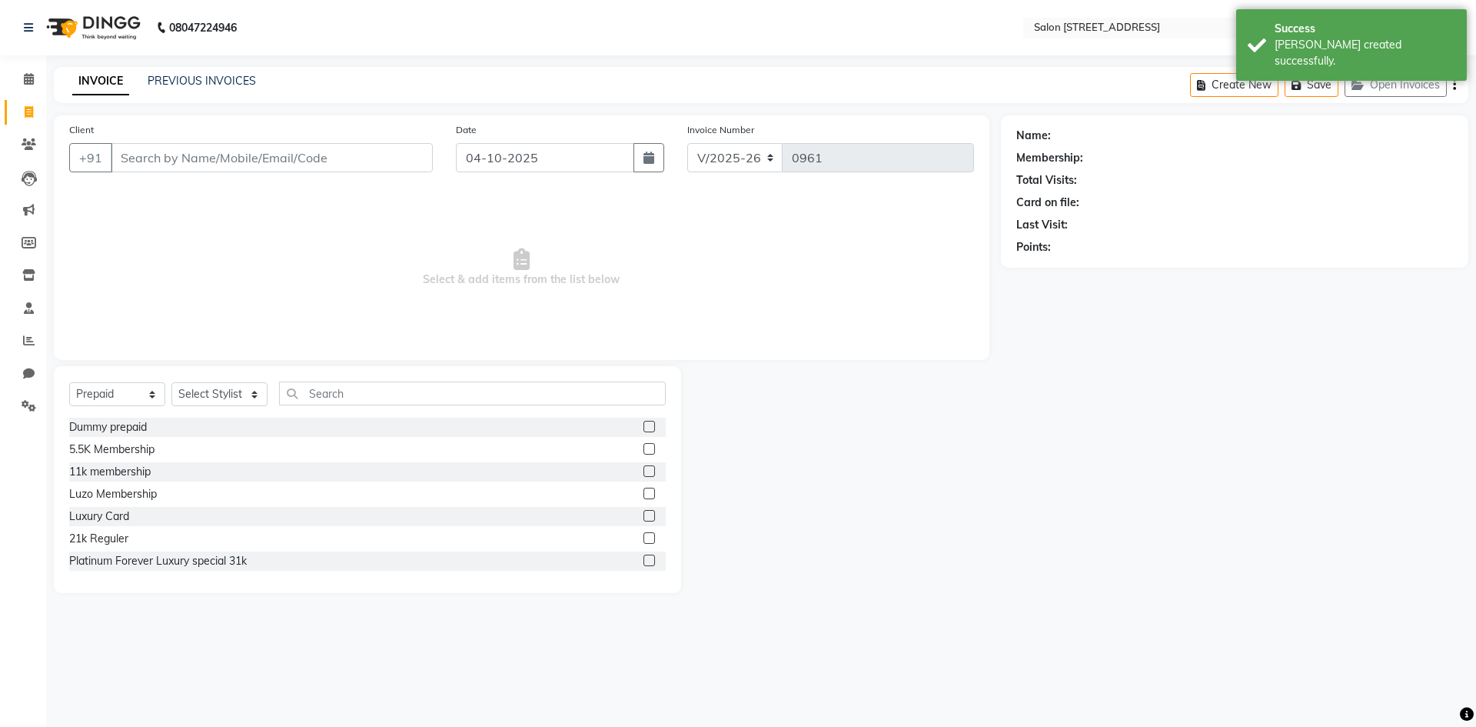
click at [432, 290] on span "Select & add items from the list below" at bounding box center [521, 268] width 905 height 154
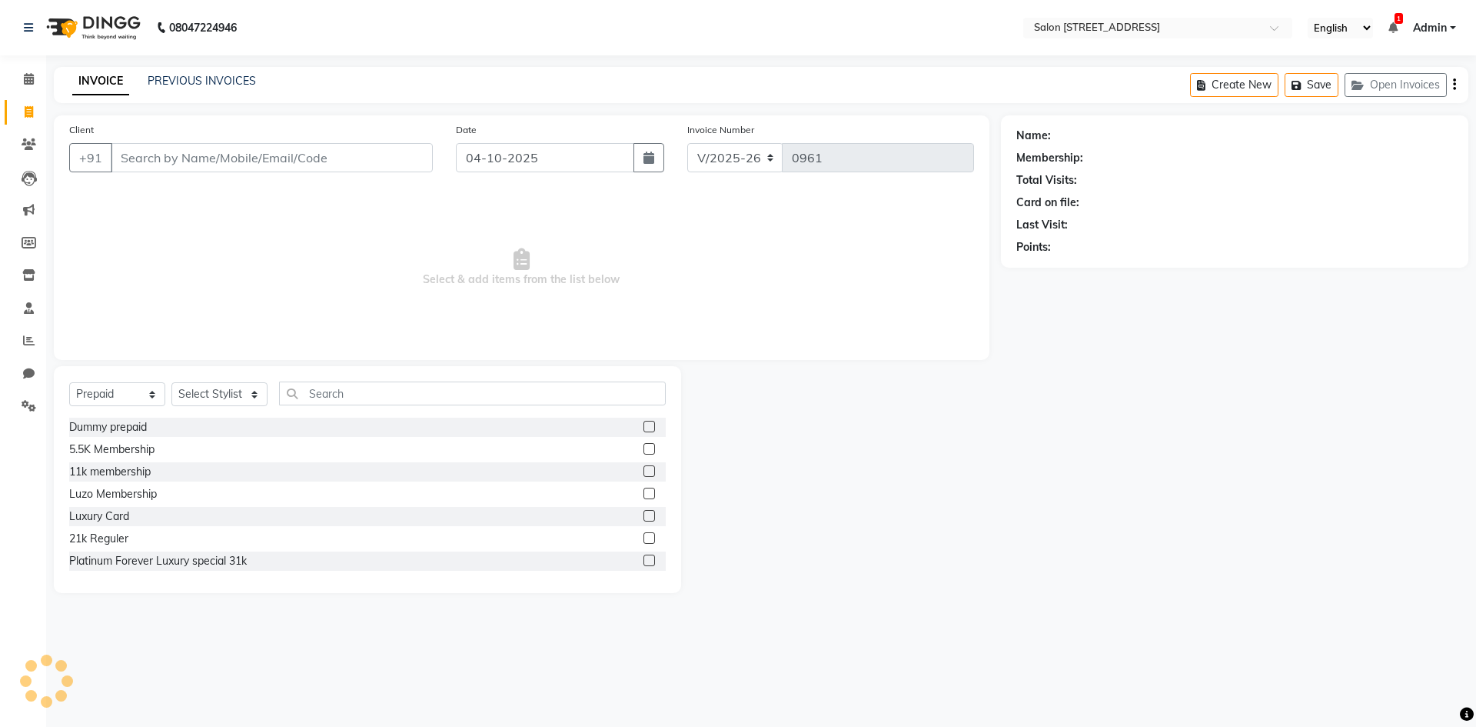
click at [45, 71] on li "Calendar" at bounding box center [23, 79] width 46 height 33
click at [28, 81] on icon at bounding box center [29, 79] width 10 height 12
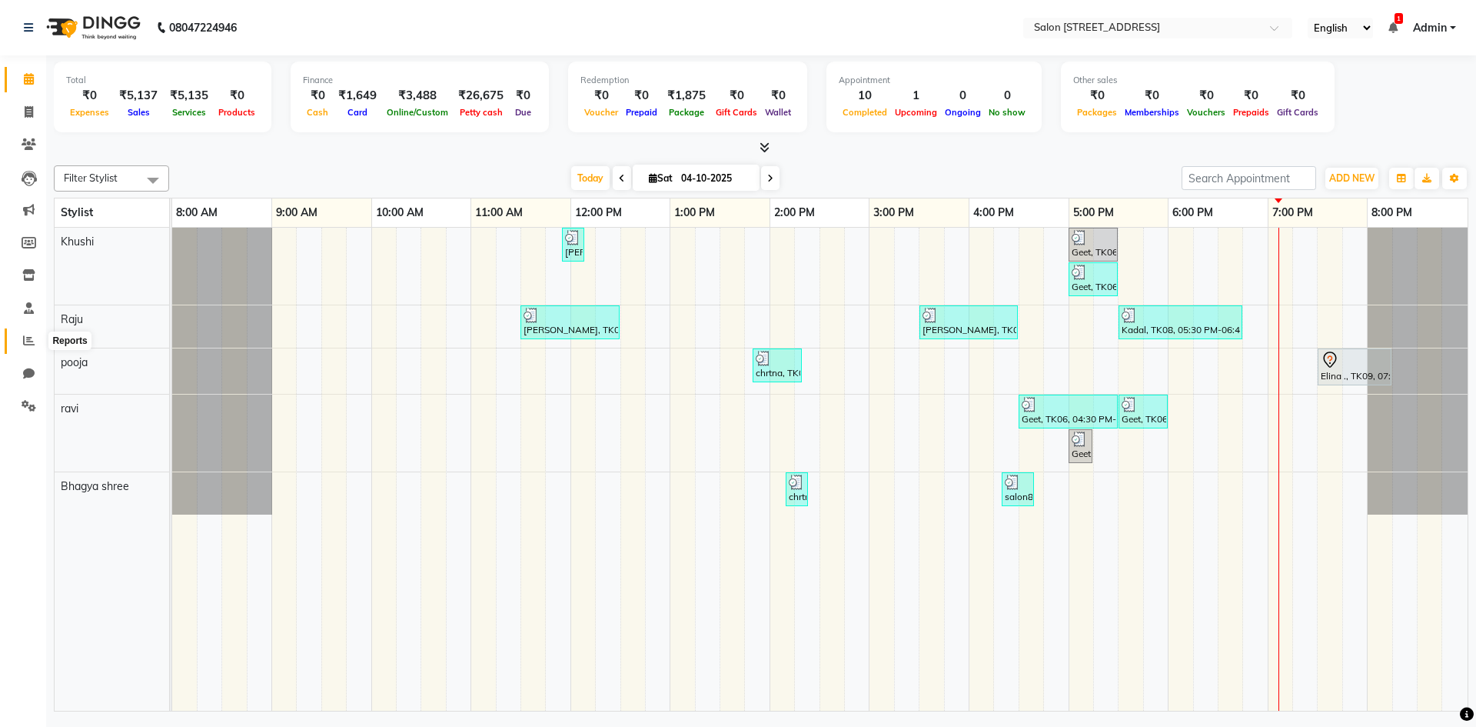
click at [29, 344] on icon at bounding box center [29, 340] width 12 height 12
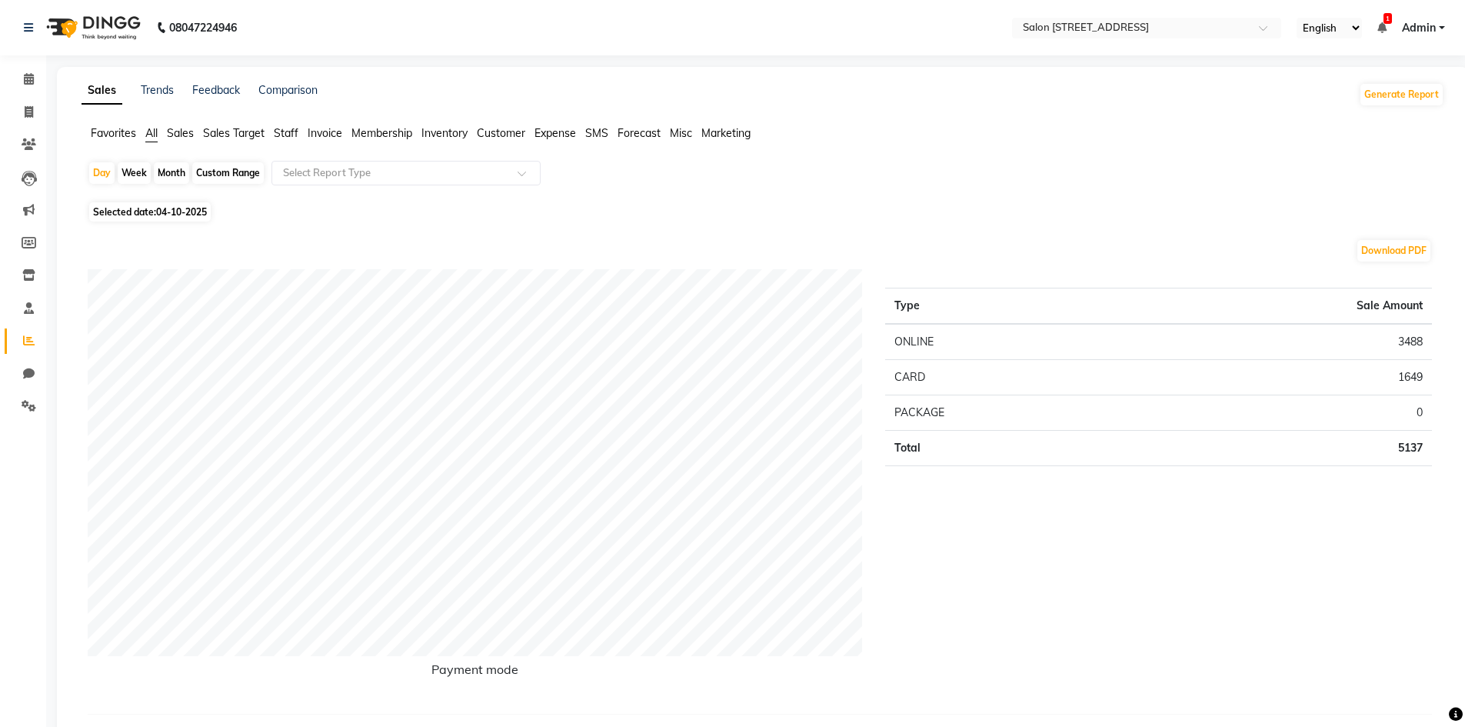
click at [187, 136] on span "Sales" at bounding box center [180, 133] width 27 height 14
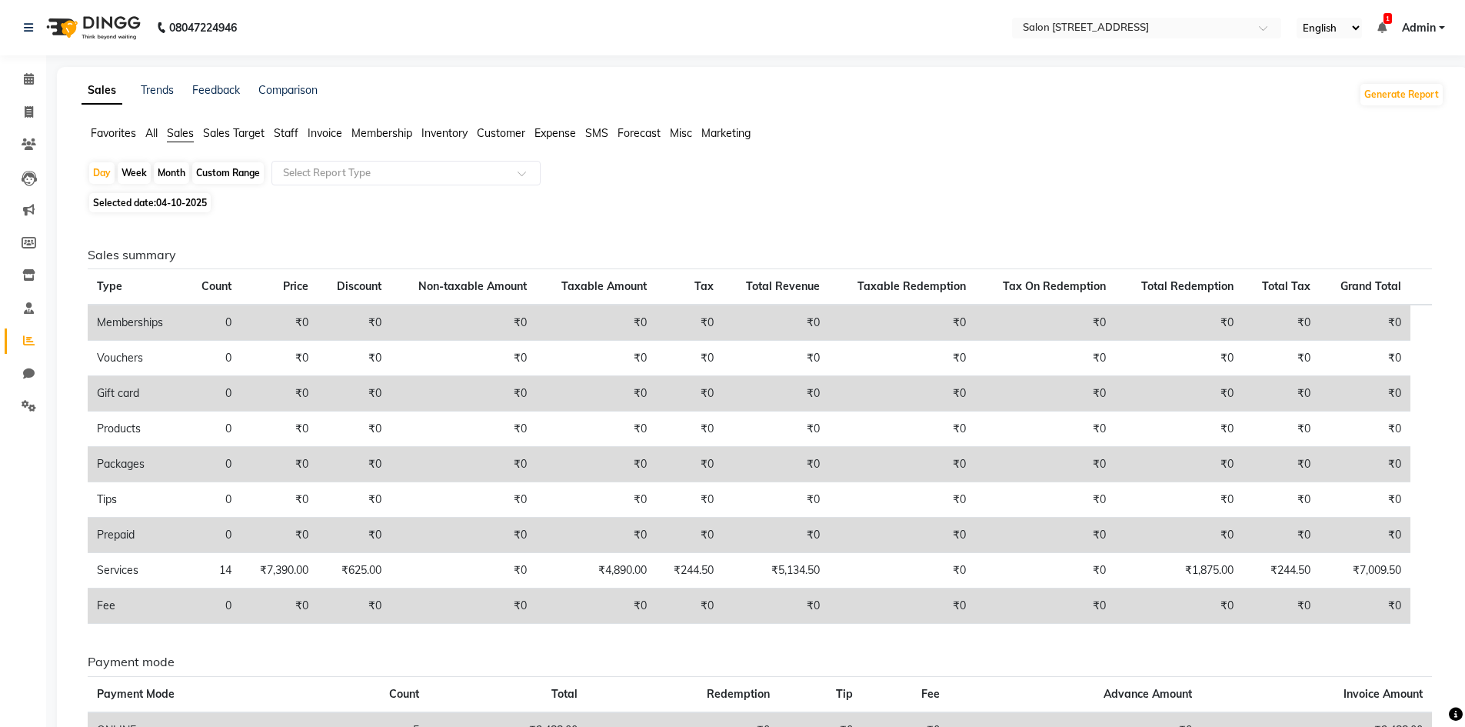
click at [248, 128] on span "Sales Target" at bounding box center [234, 133] width 62 height 14
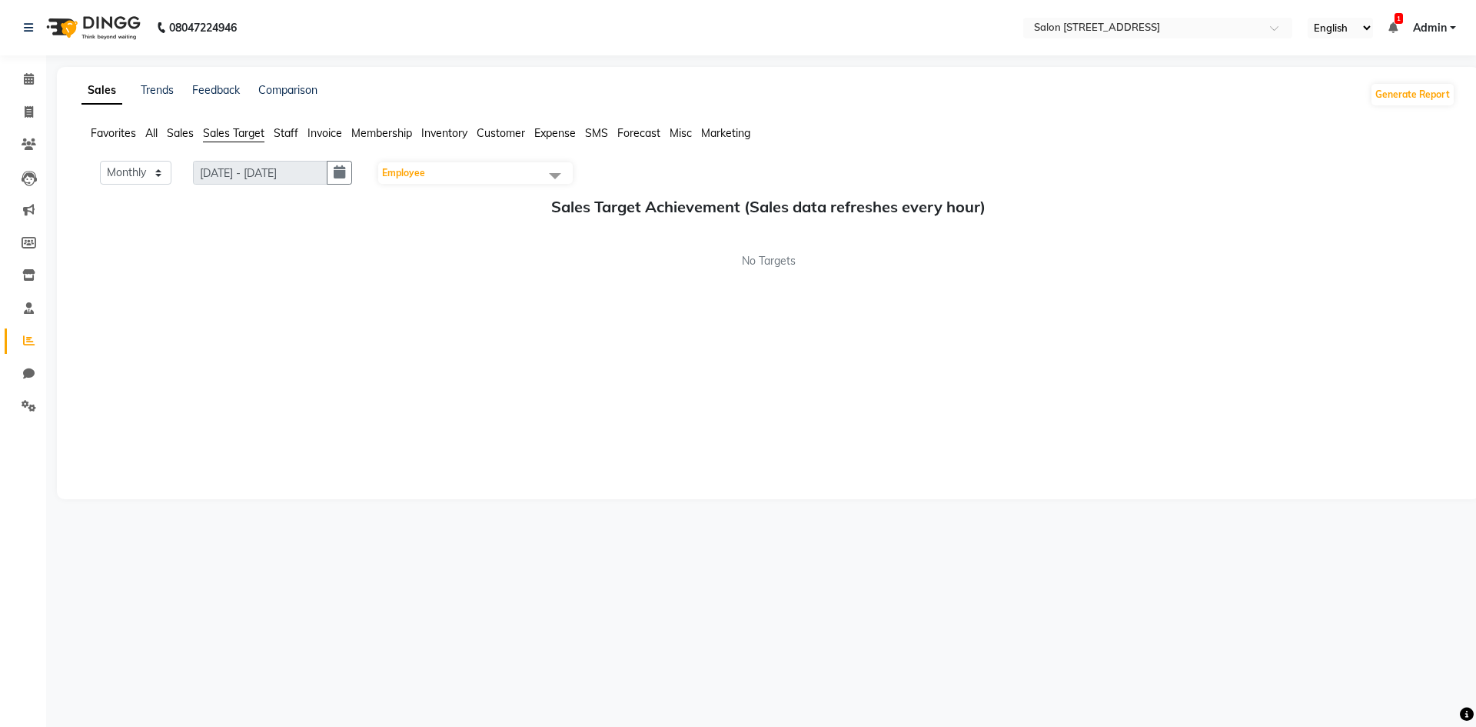
click at [281, 138] on span "Staff" at bounding box center [286, 133] width 25 height 14
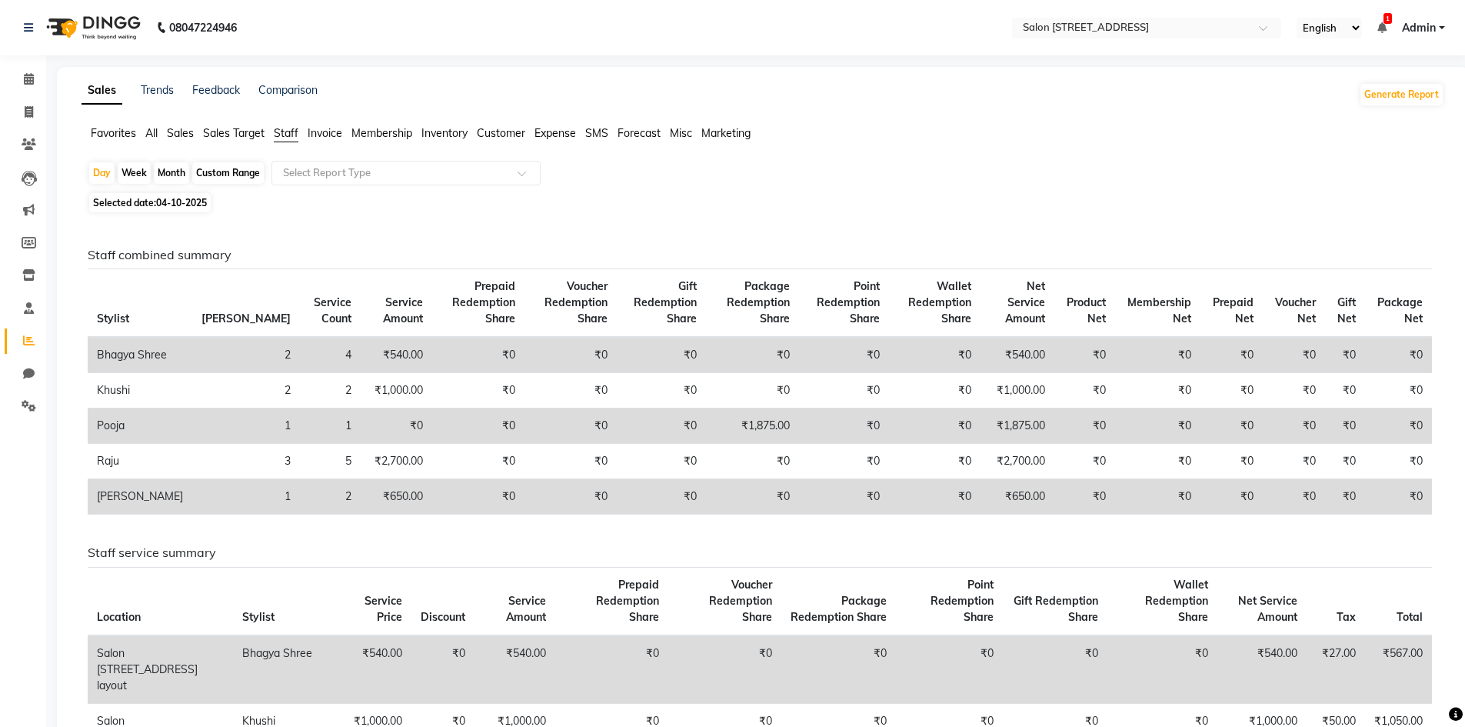
click at [372, 158] on app-reports "Favorites All Sales Sales Target Staff Invoice Membership Inventory Customer Ex…" at bounding box center [762, 617] width 1381 height 984
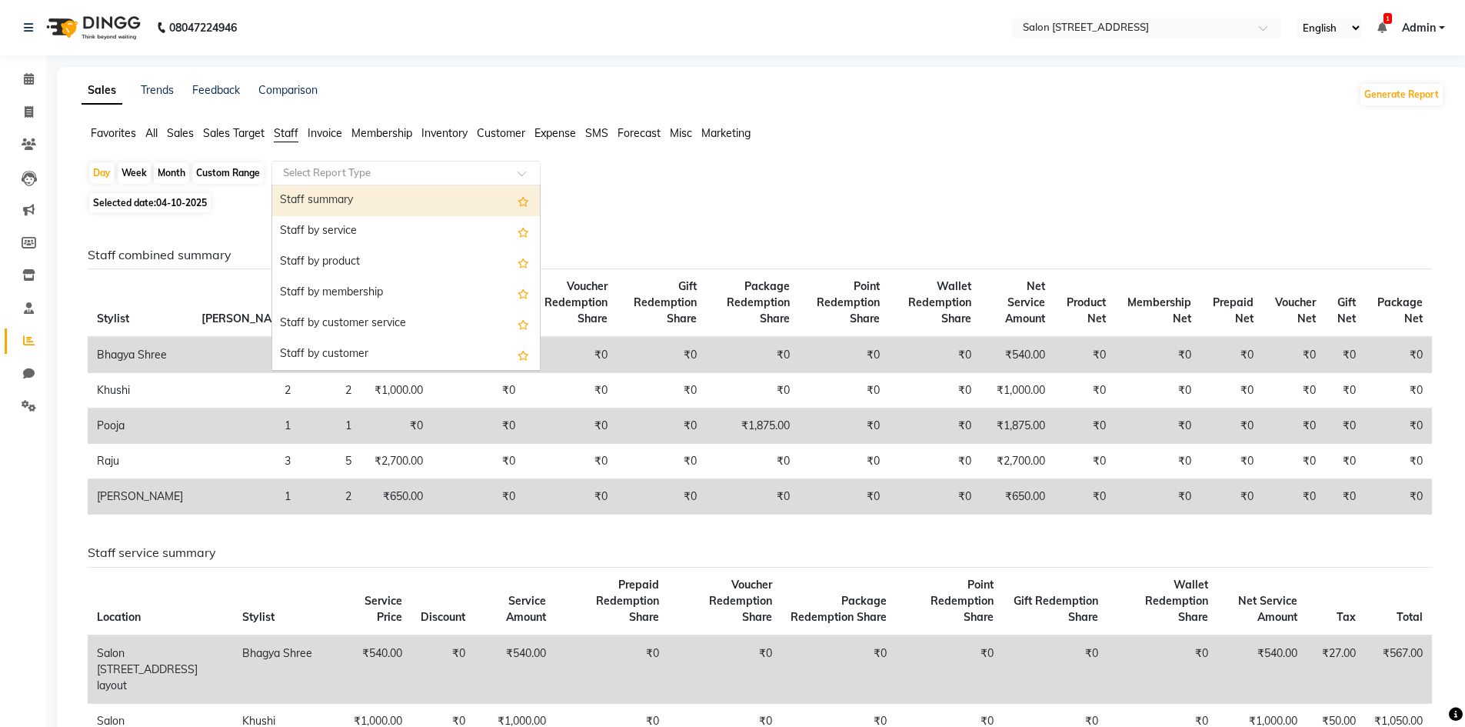
click at [375, 180] on input "text" at bounding box center [390, 172] width 221 height 15
click at [366, 201] on div "Staff summary" at bounding box center [406, 200] width 268 height 31
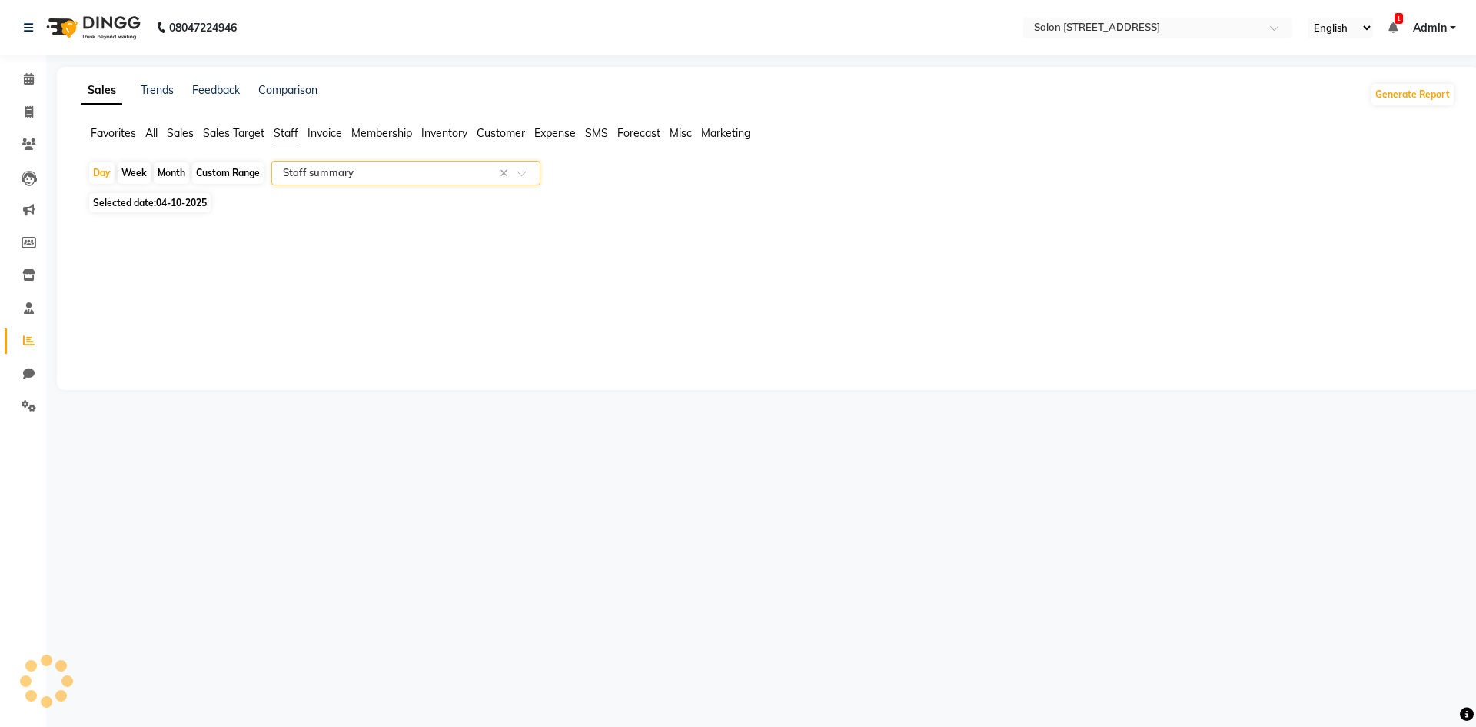
select select "full_report"
select select "csv"
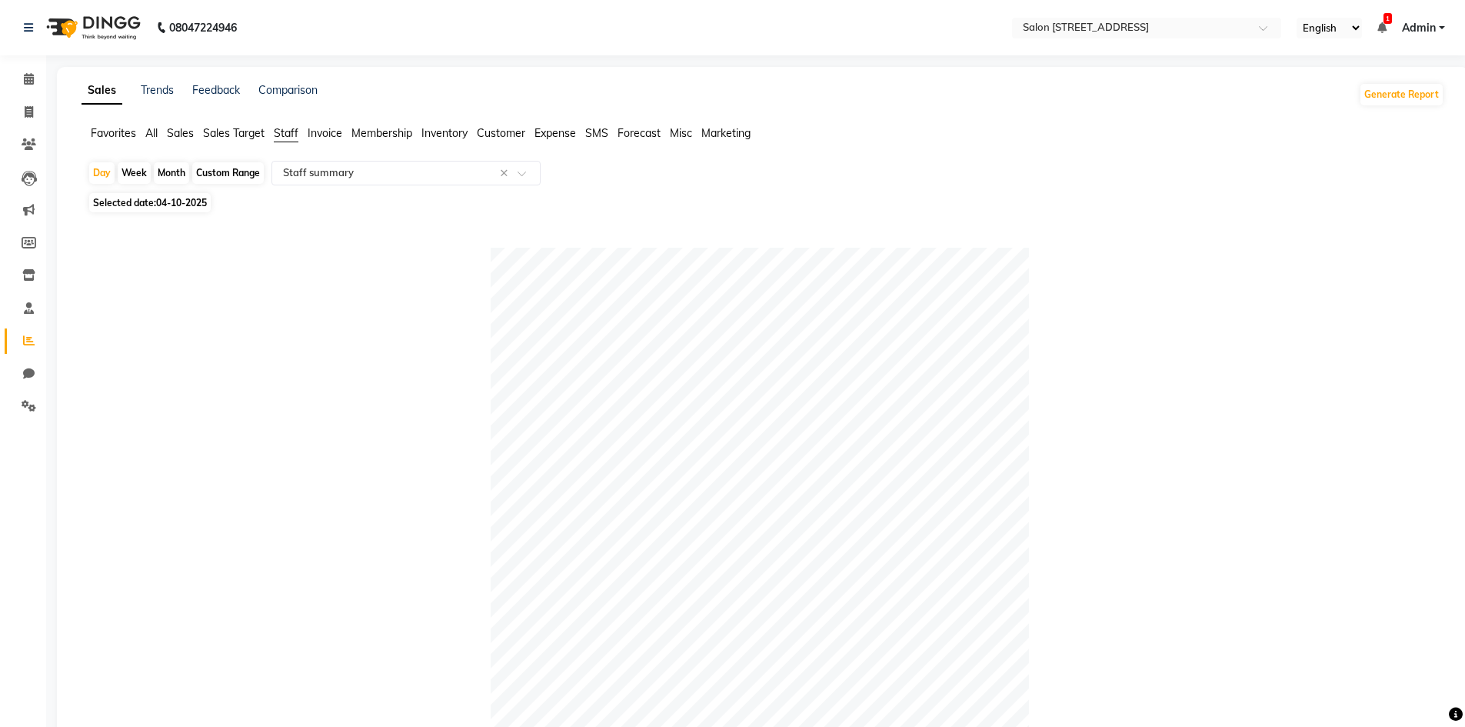
click at [185, 201] on span "04-10-2025" at bounding box center [181, 203] width 51 height 12
select select "10"
select select "2025"
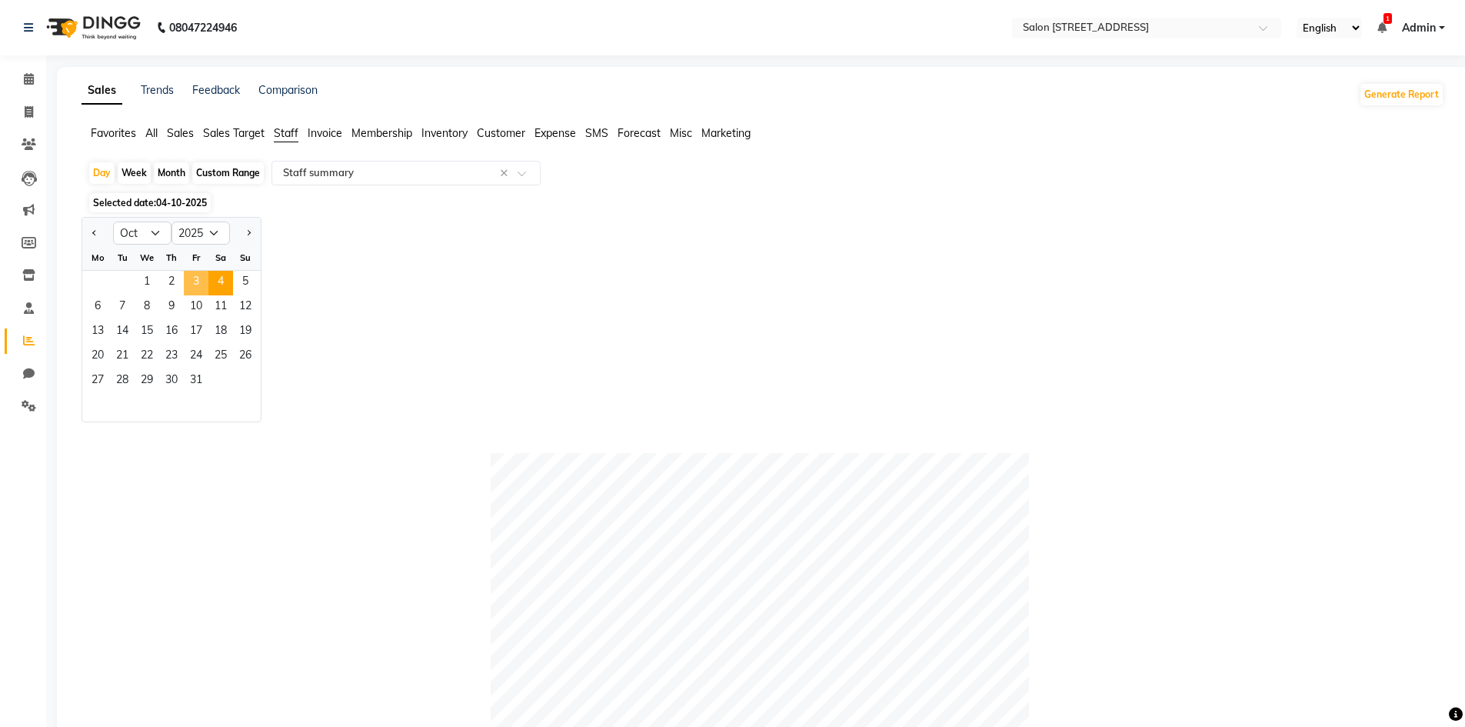
click at [200, 282] on span "3" at bounding box center [196, 283] width 25 height 25
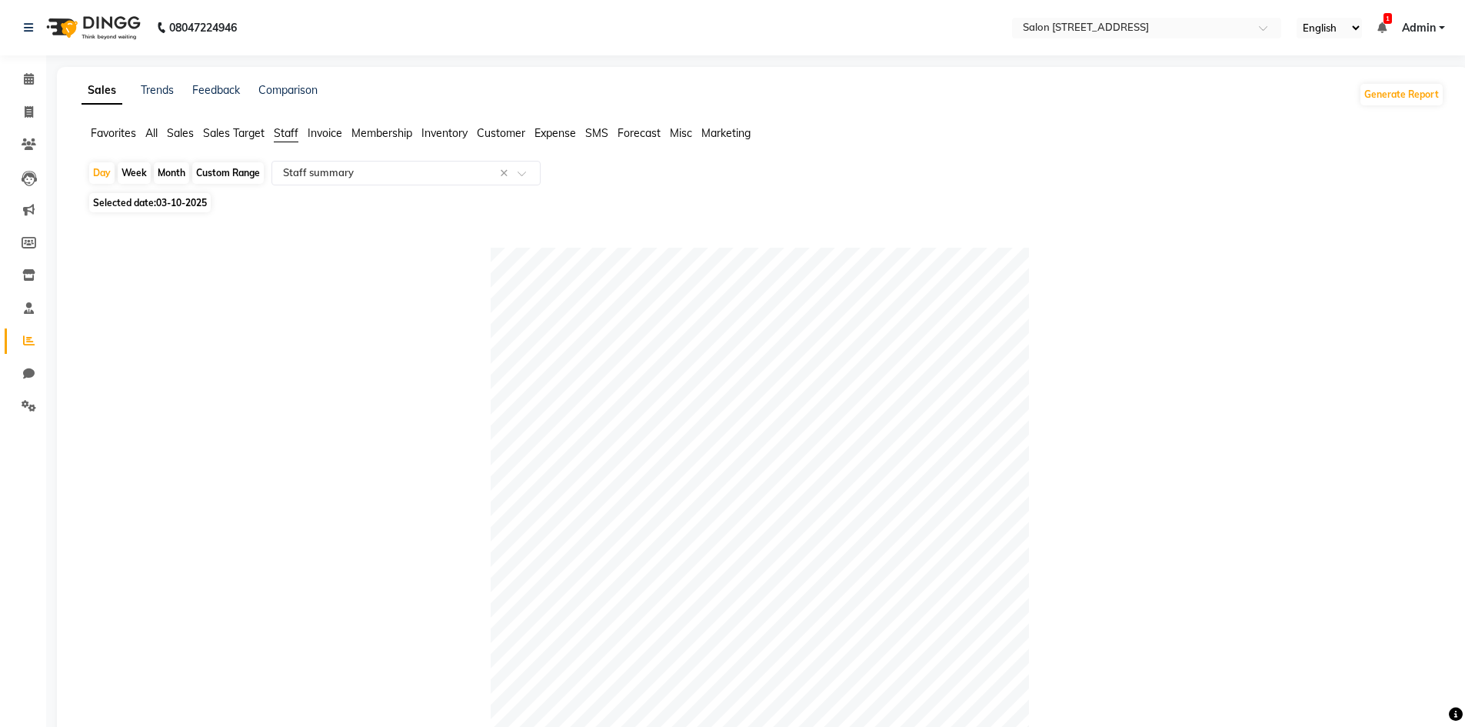
click at [176, 199] on span "03-10-2025" at bounding box center [181, 203] width 51 height 12
select select "10"
select select "2025"
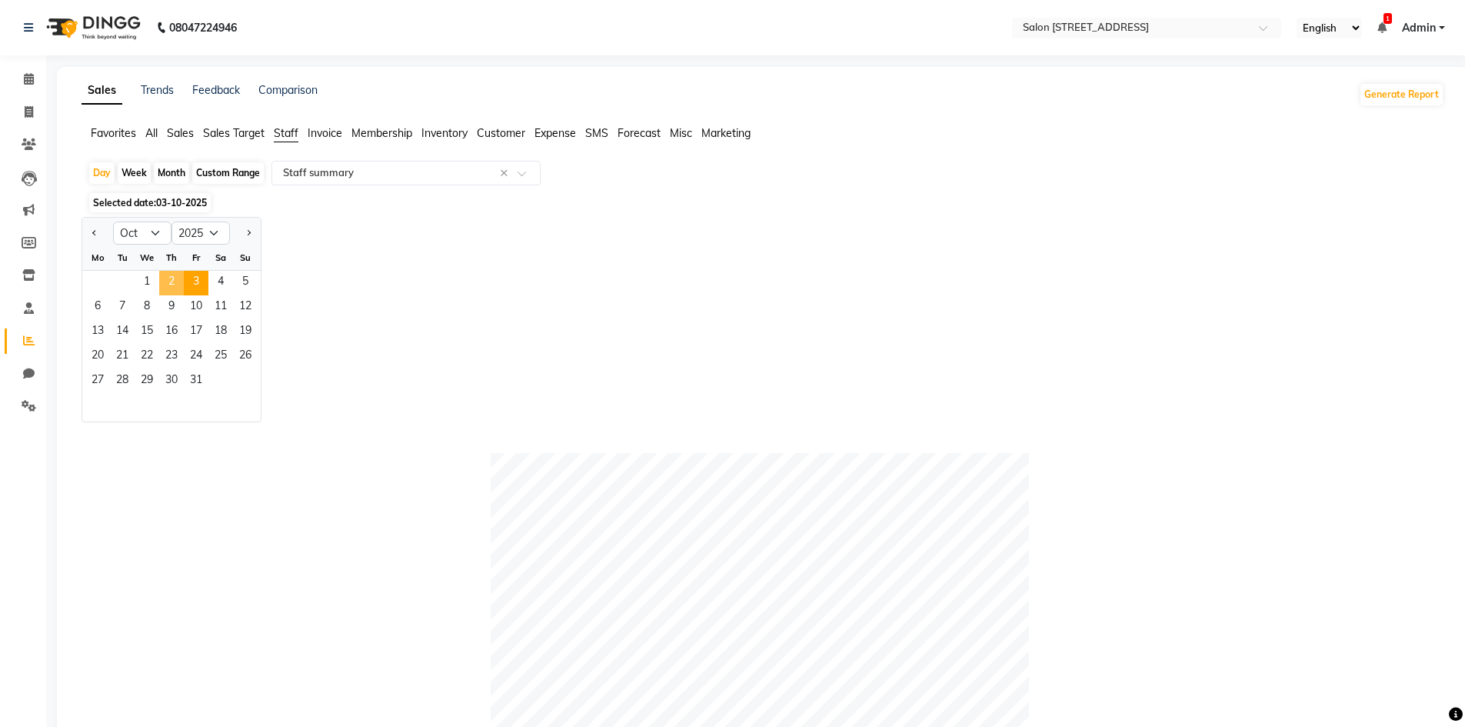
click at [169, 277] on span "2" at bounding box center [171, 283] width 25 height 25
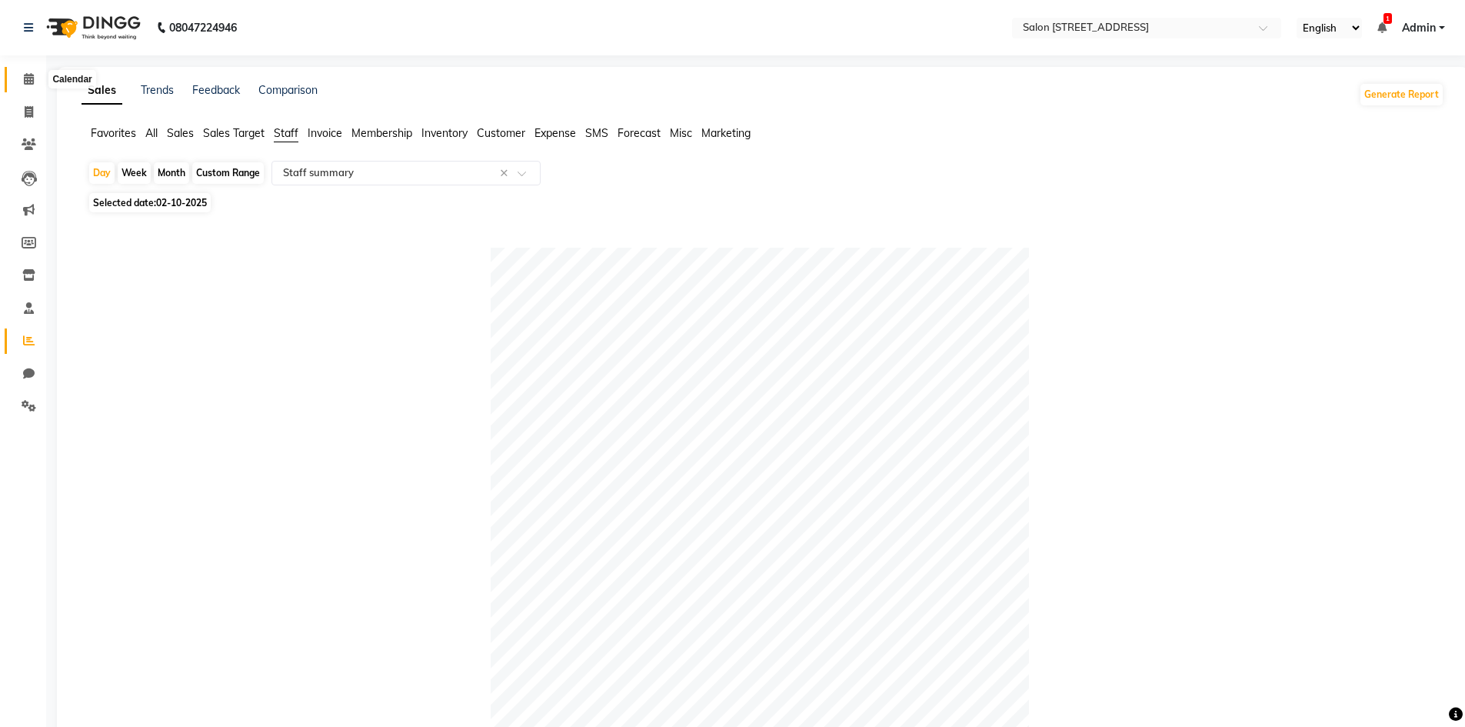
click at [28, 76] on icon at bounding box center [29, 79] width 10 height 12
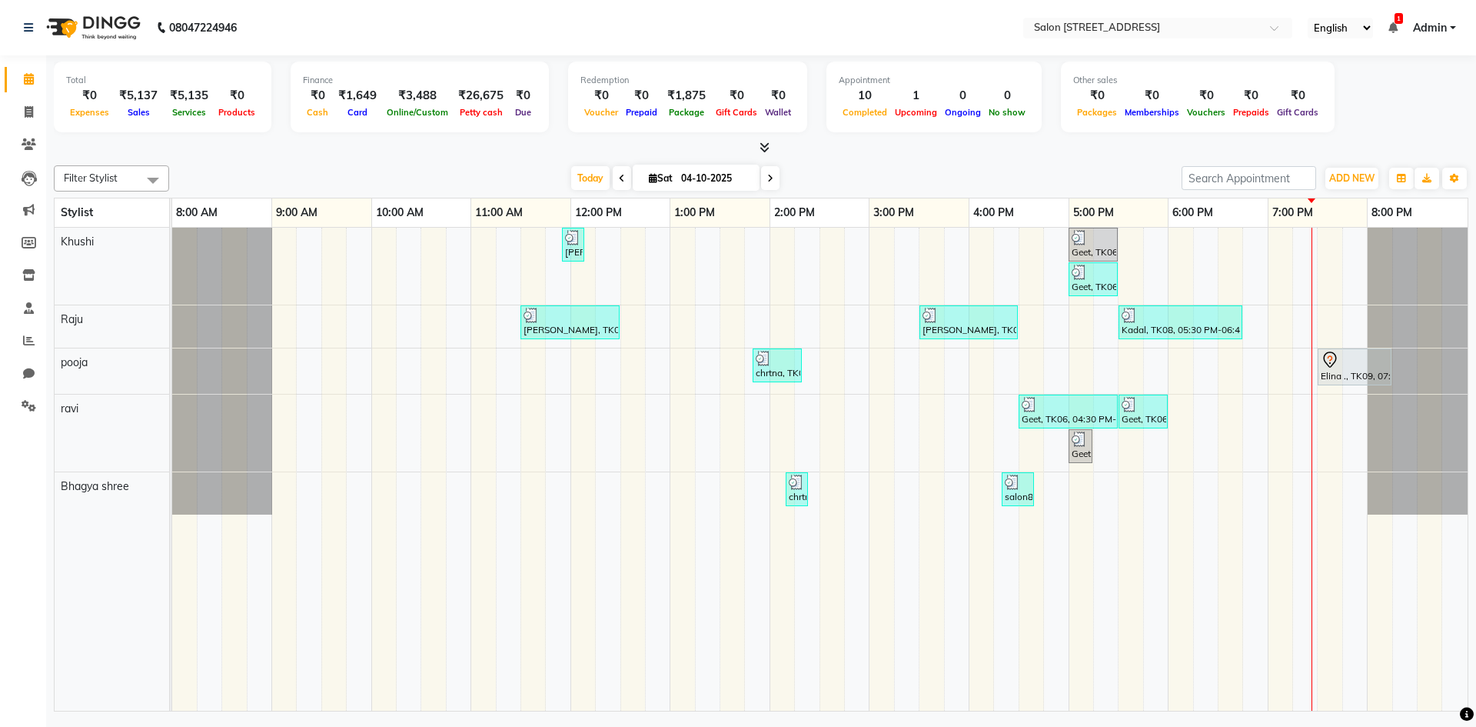
click at [836, 638] on td at bounding box center [832, 469] width 25 height 483
click at [1022, 374] on div "[PERSON_NAME], TK02, 11:55 AM-12:00 PM, Upperlip200 Geet, TK06, 05:00 PM-05:30 …" at bounding box center [819, 469] width 1295 height 483
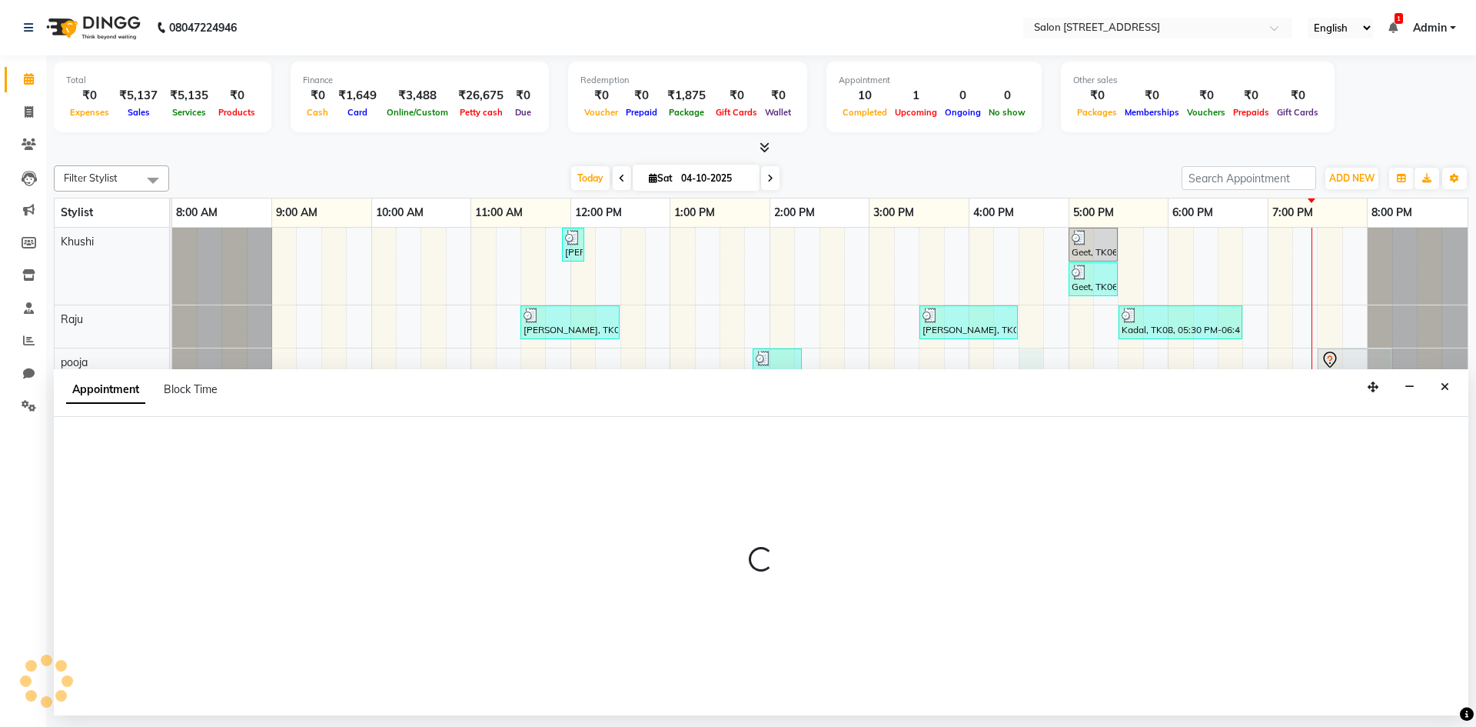
select select "83057"
select select "990"
select select "tentative"
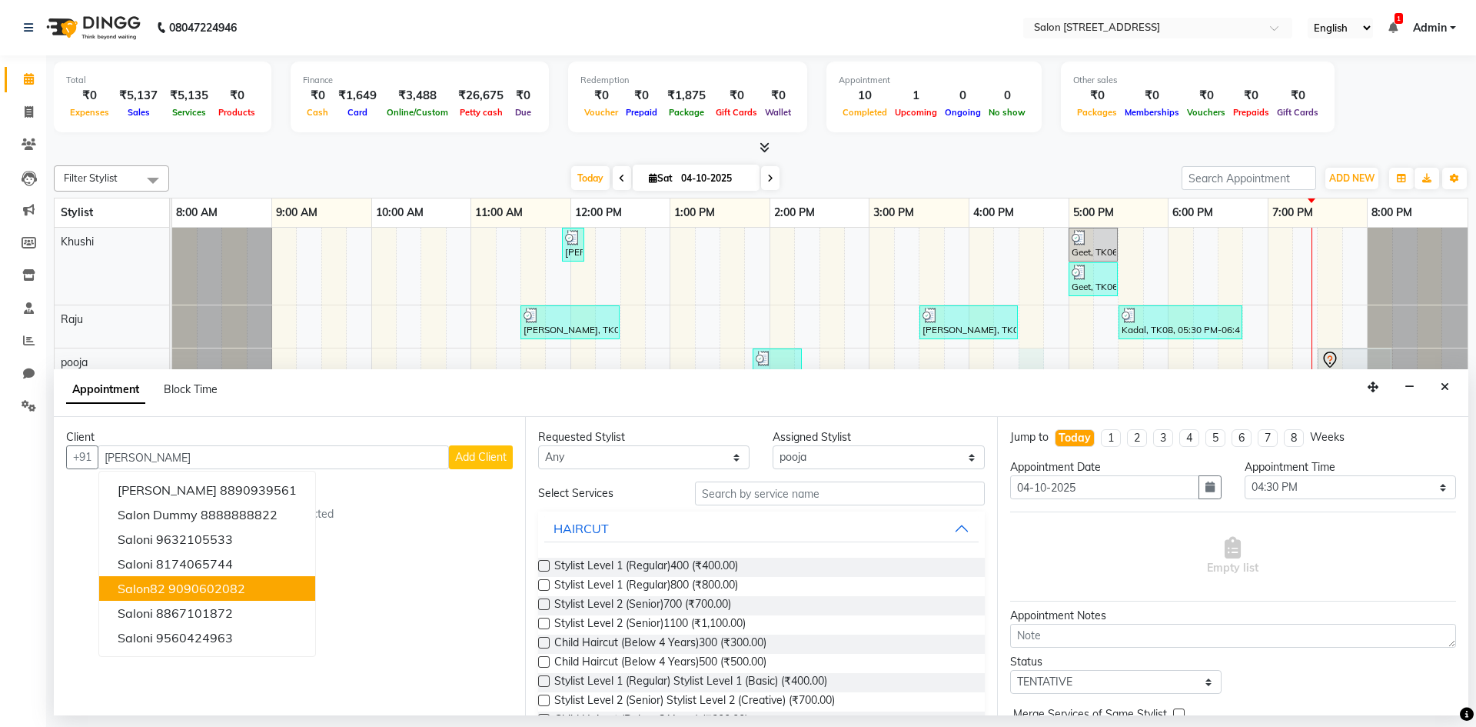
click at [234, 589] on ngb-highlight "9090602082" at bounding box center [206, 587] width 77 height 15
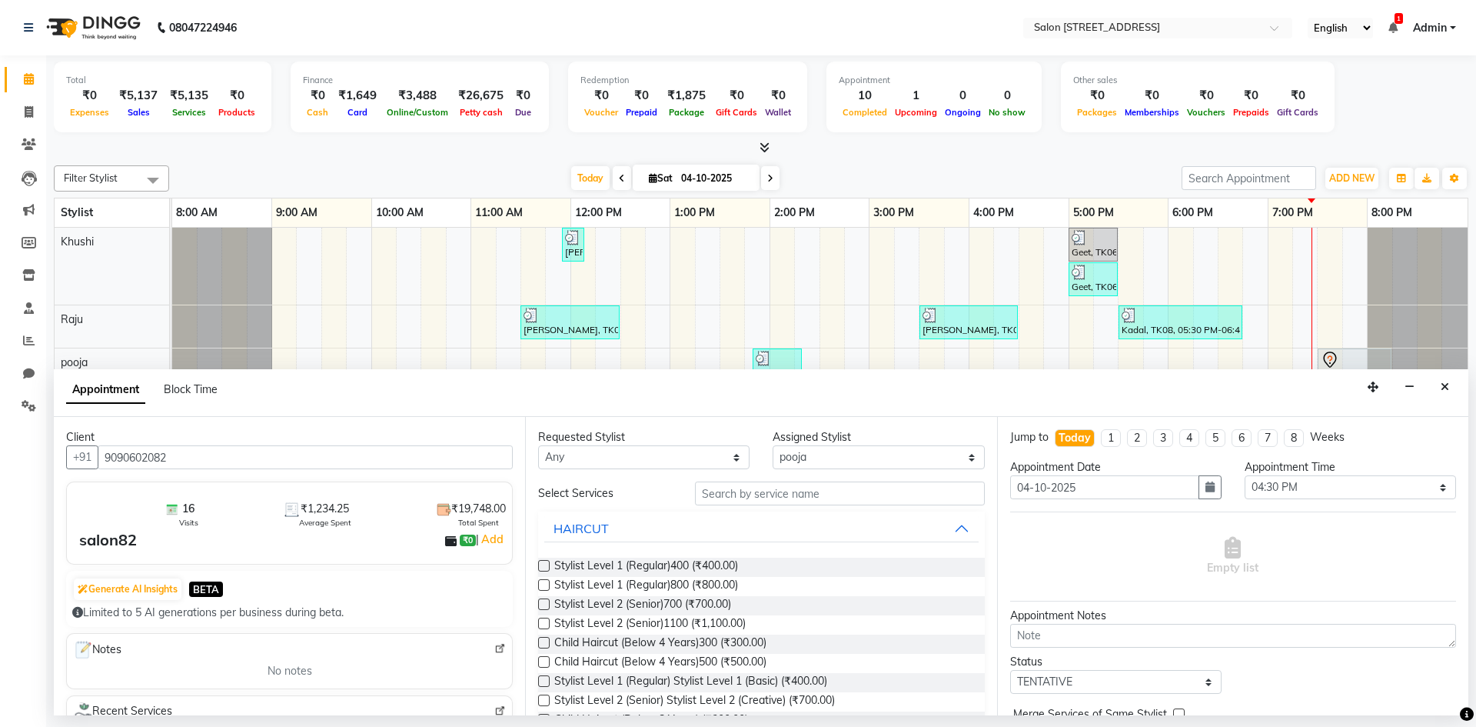
type input "9090602082"
click at [810, 490] on input "text" at bounding box center [840, 493] width 290 height 24
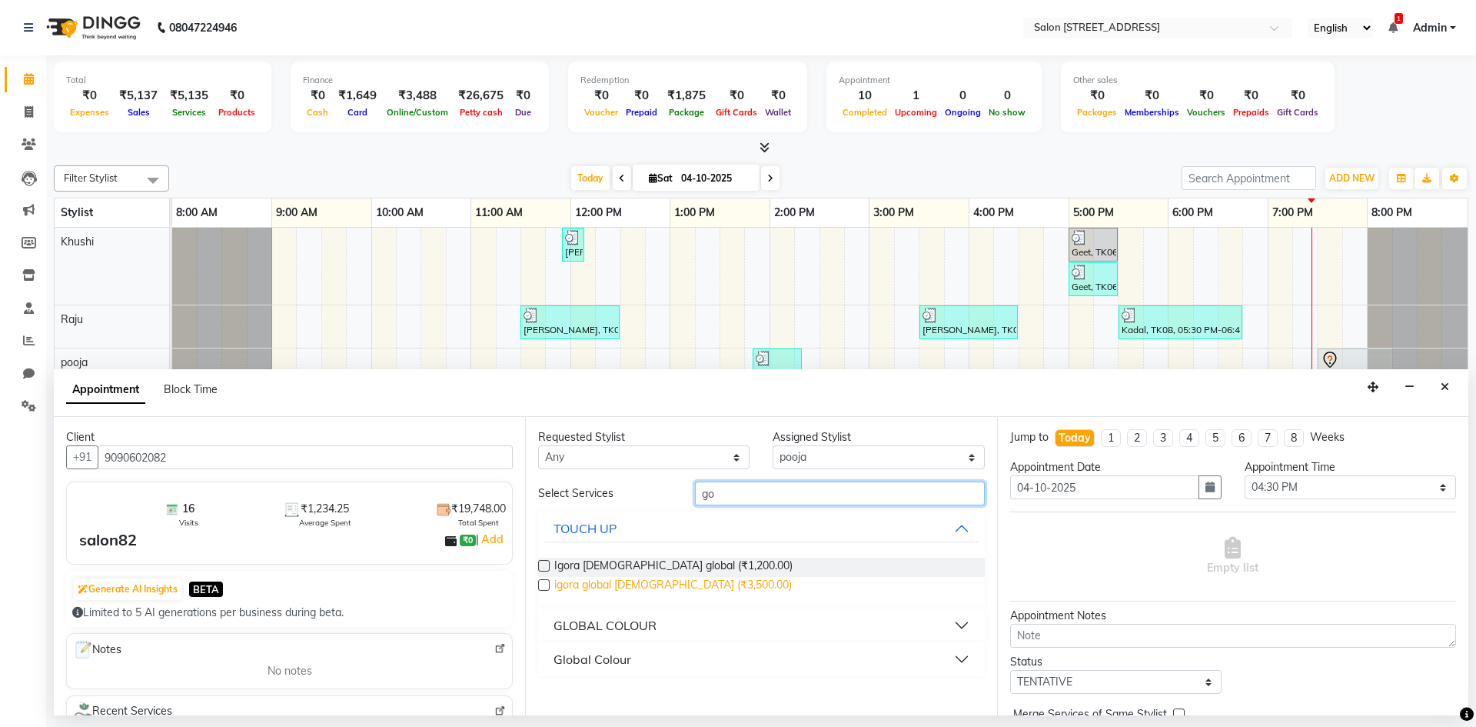
type input "go"
click at [673, 588] on span "igora global [DEMOGRAPHIC_DATA] (₹3,500.00)" at bounding box center [673, 586] width 238 height 19
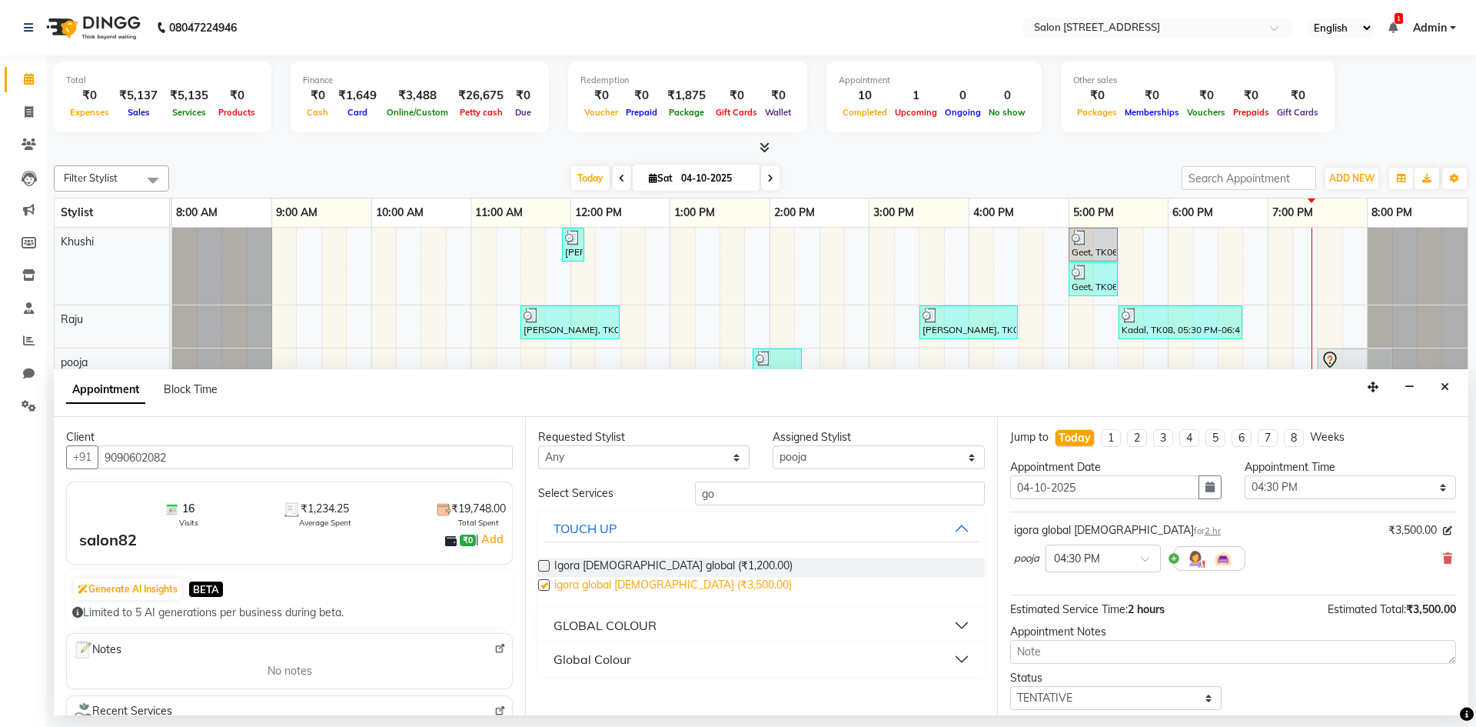
checkbox input "false"
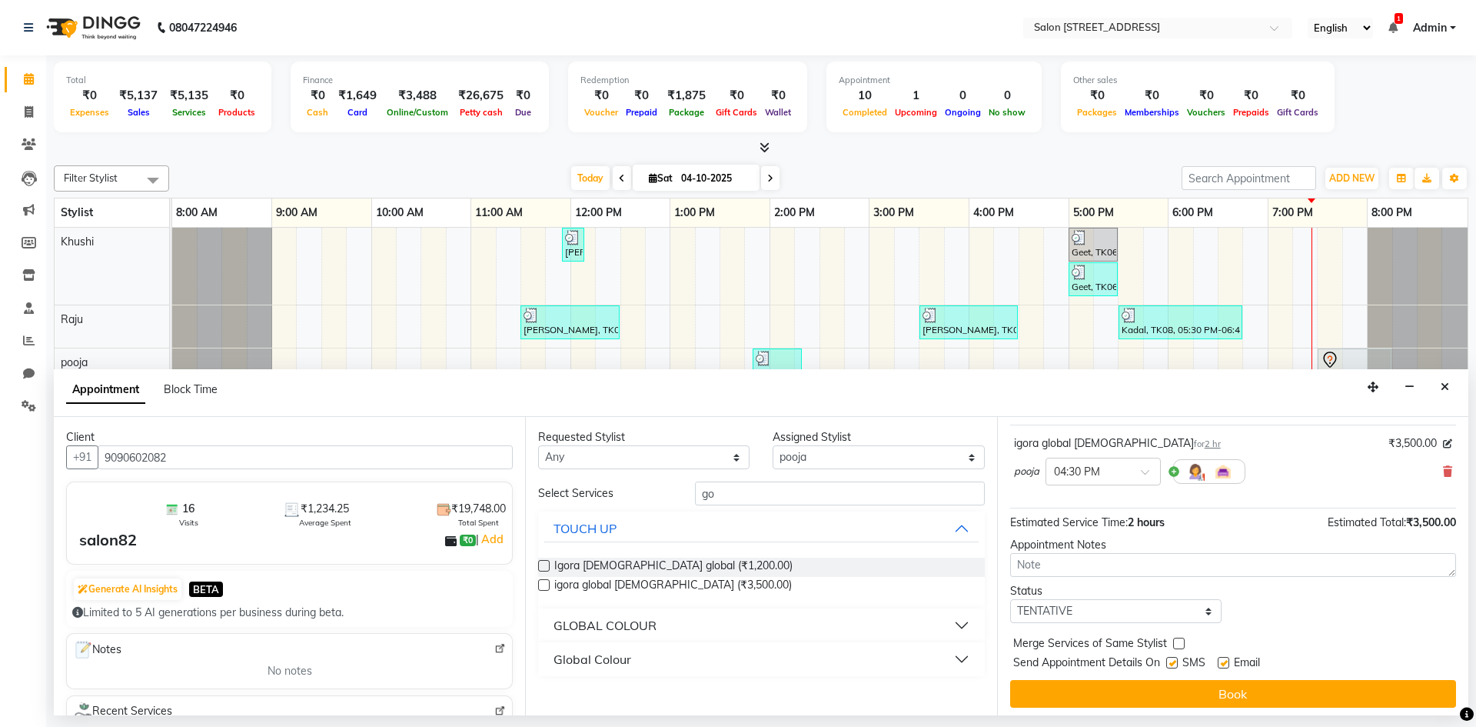
scroll to position [91, 0]
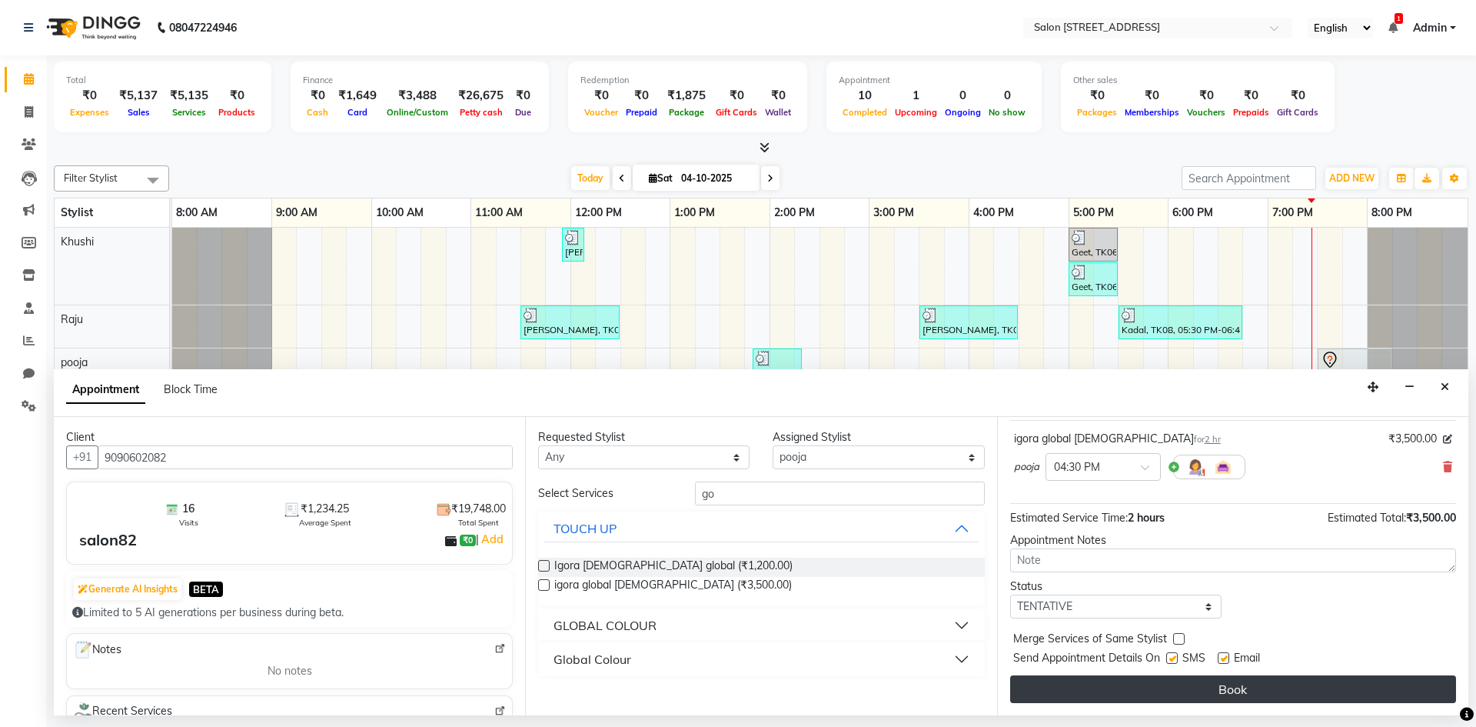
click at [1229, 688] on button "Book" at bounding box center [1233, 689] width 446 height 28
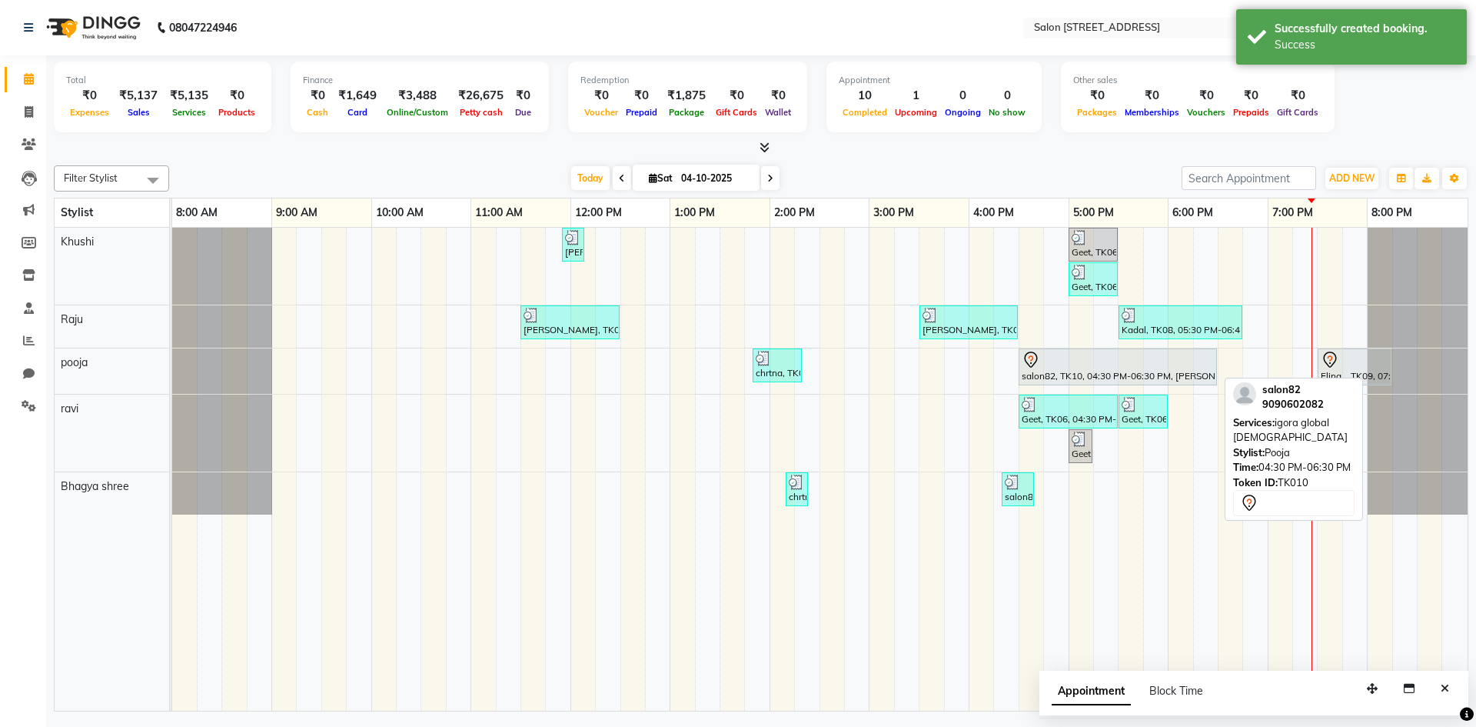
click at [1109, 373] on div "salon82, TK10, 04:30 PM-06:30 PM, [PERSON_NAME] global [DEMOGRAPHIC_DATA]" at bounding box center [1117, 367] width 195 height 32
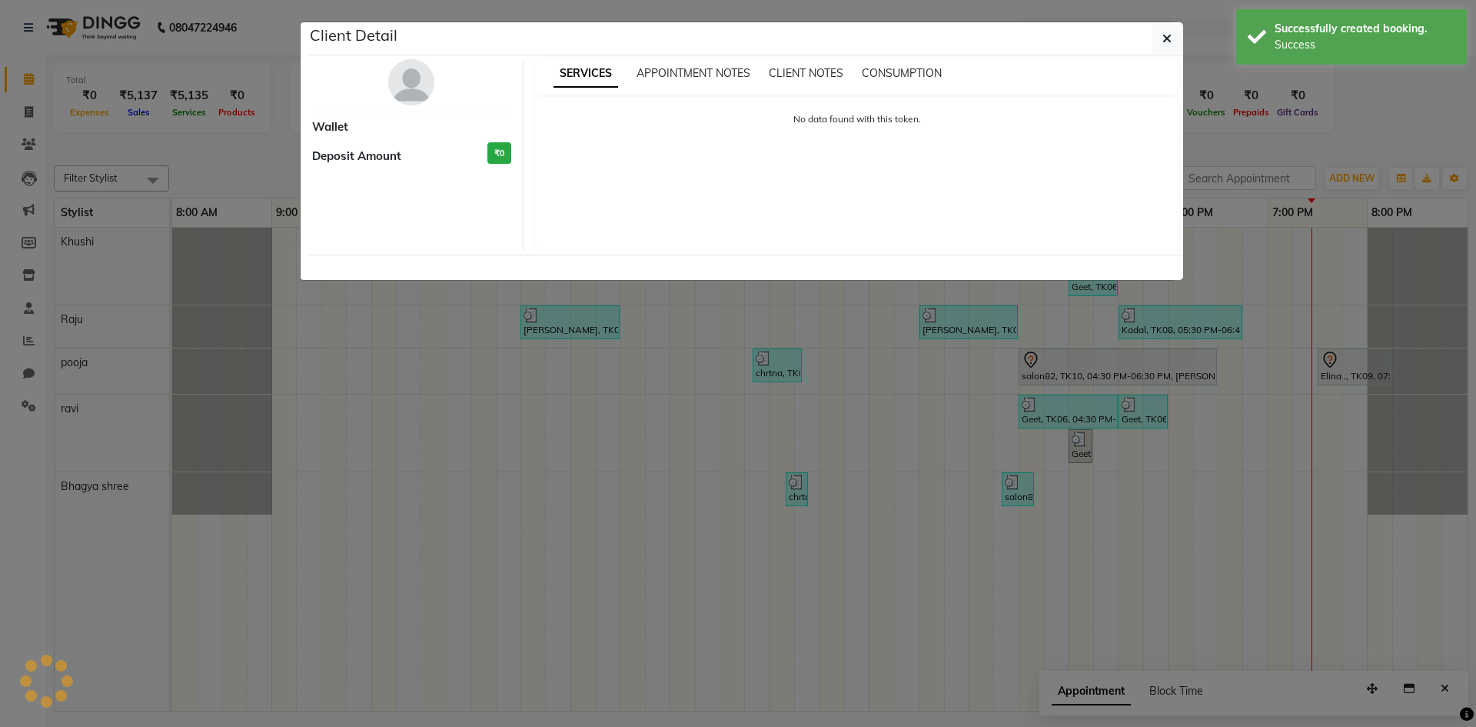
select select "7"
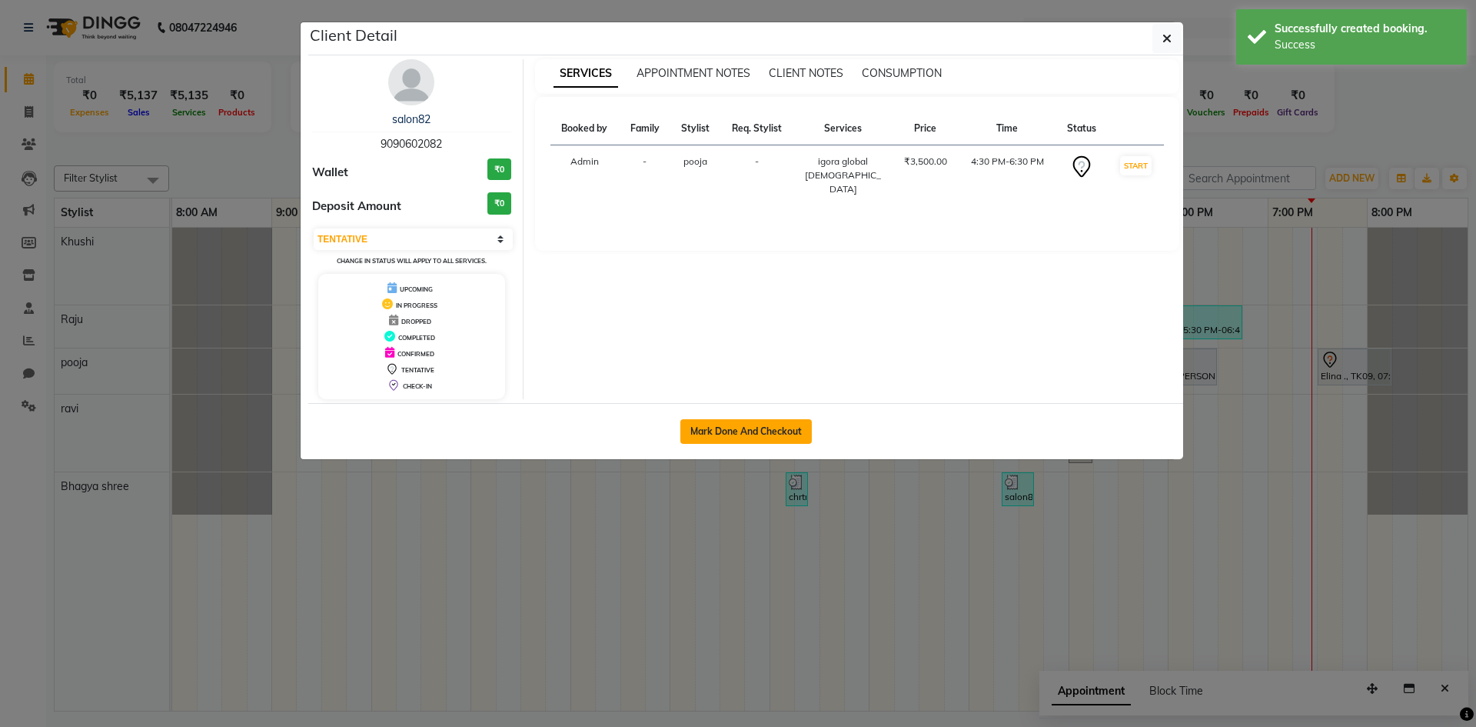
click at [724, 427] on button "Mark Done And Checkout" at bounding box center [745, 431] width 131 height 25
select select "7707"
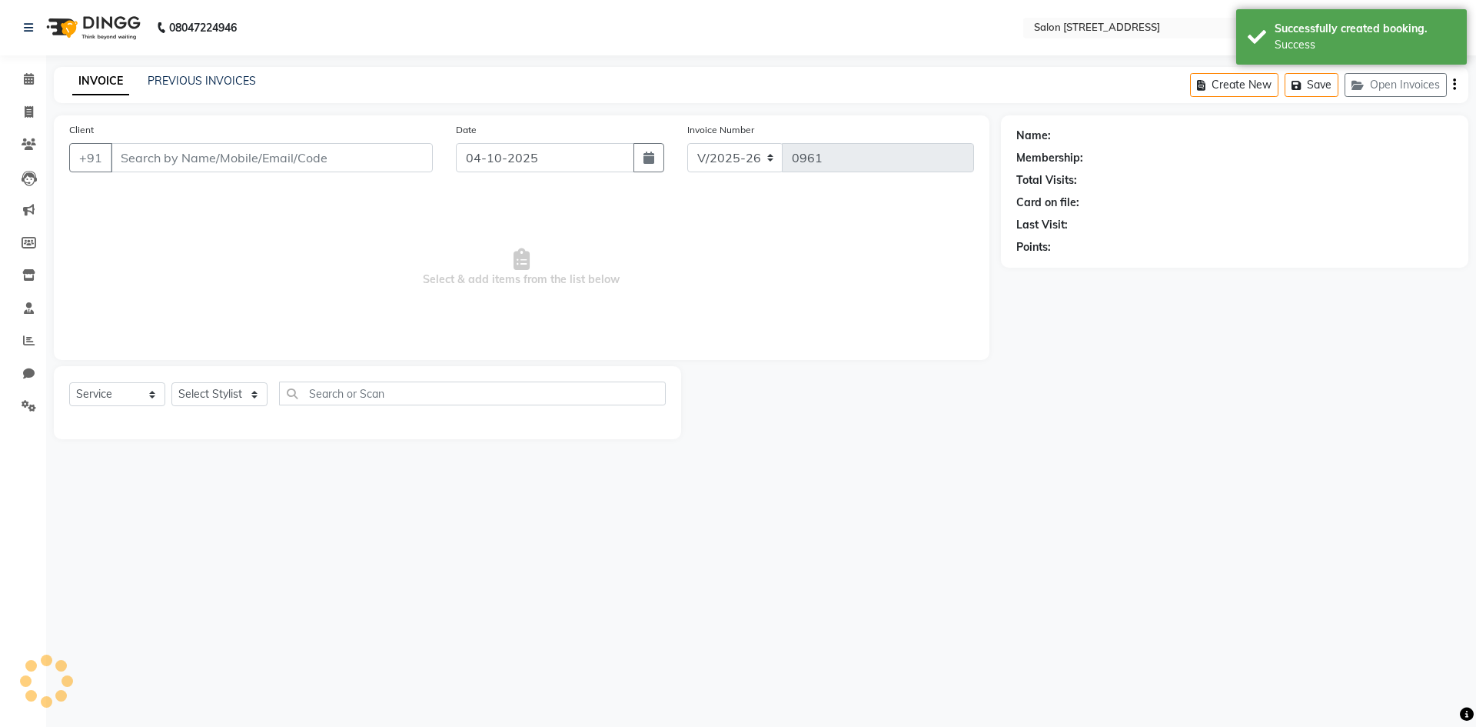
select select "P"
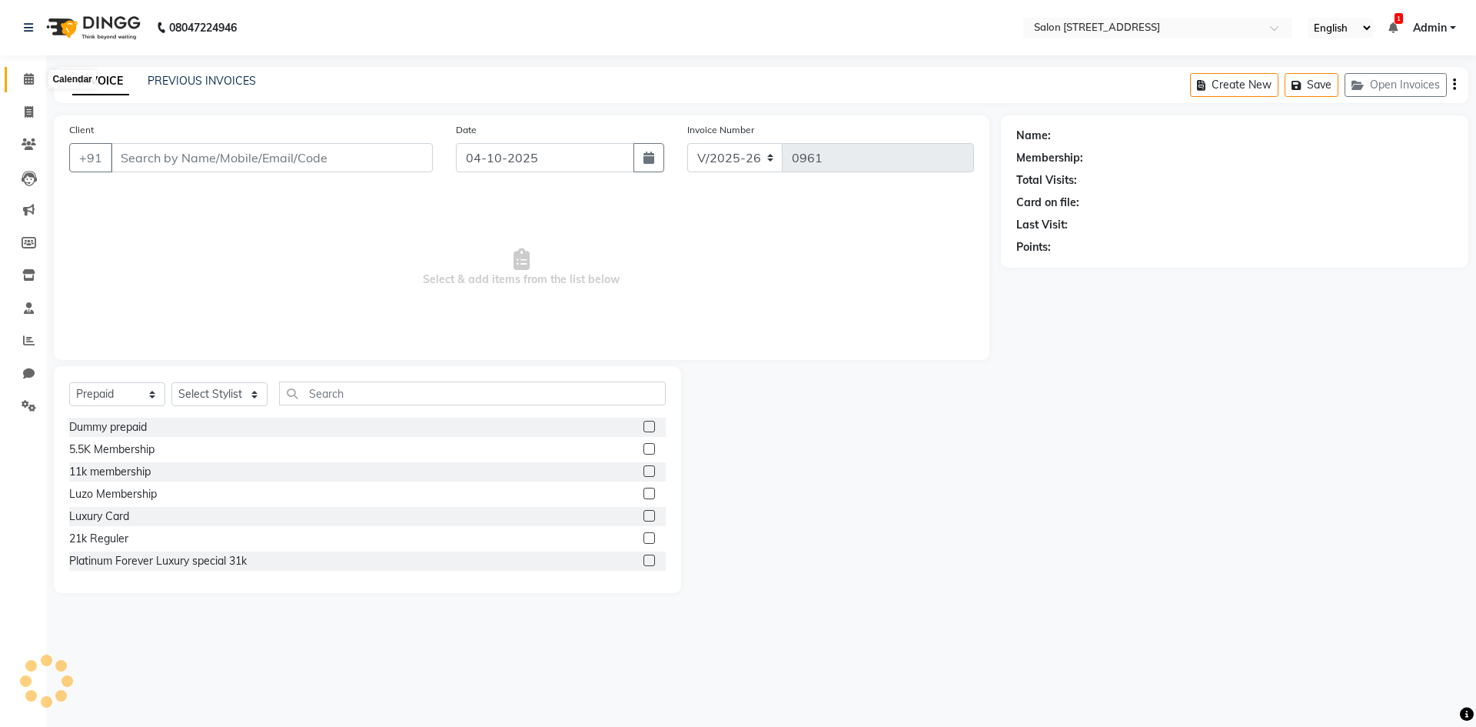
click at [31, 75] on icon at bounding box center [29, 79] width 10 height 12
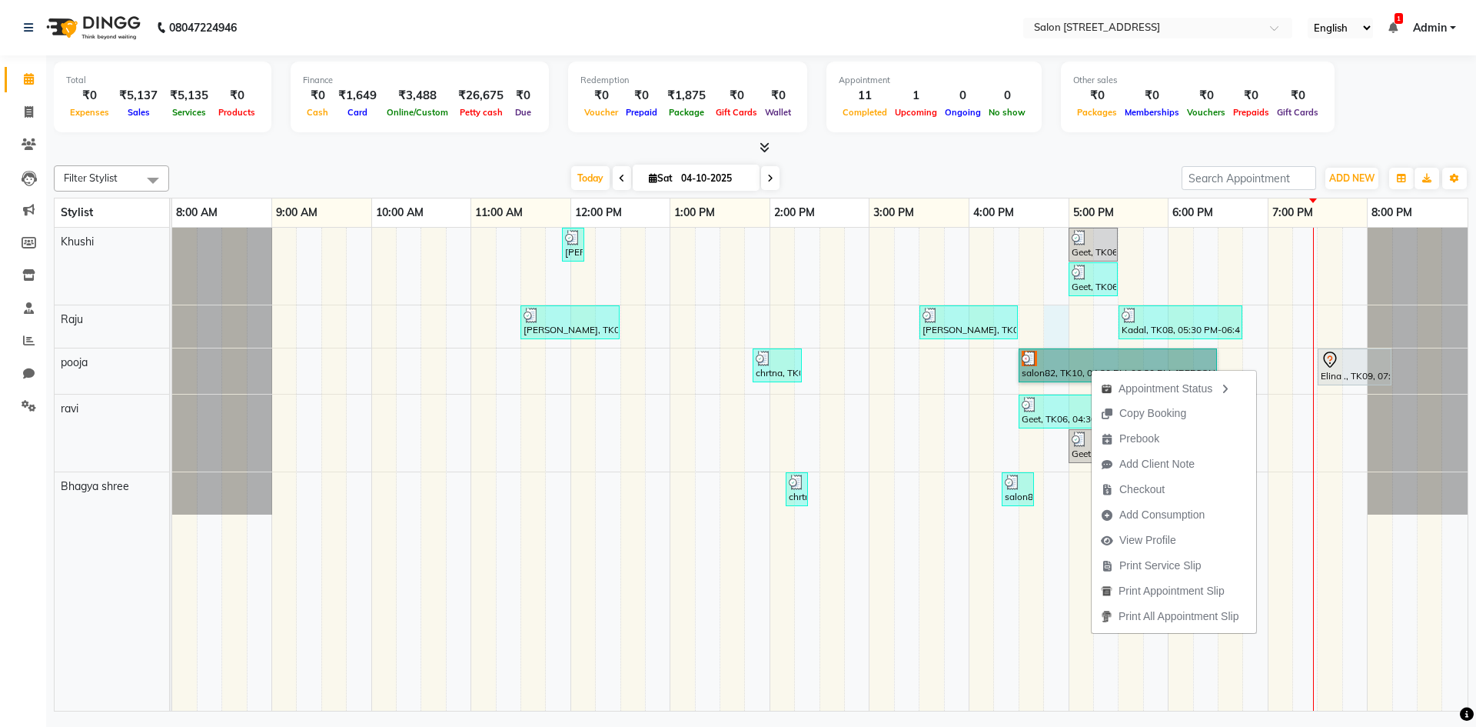
click at [1053, 347] on div "[PERSON_NAME], TK02, 11:55 AM-12:00 PM, Upperlip200 Geet, TK06, 05:00 PM-05:30 …" at bounding box center [819, 469] width 1295 height 483
select select "70381"
select select "tentative"
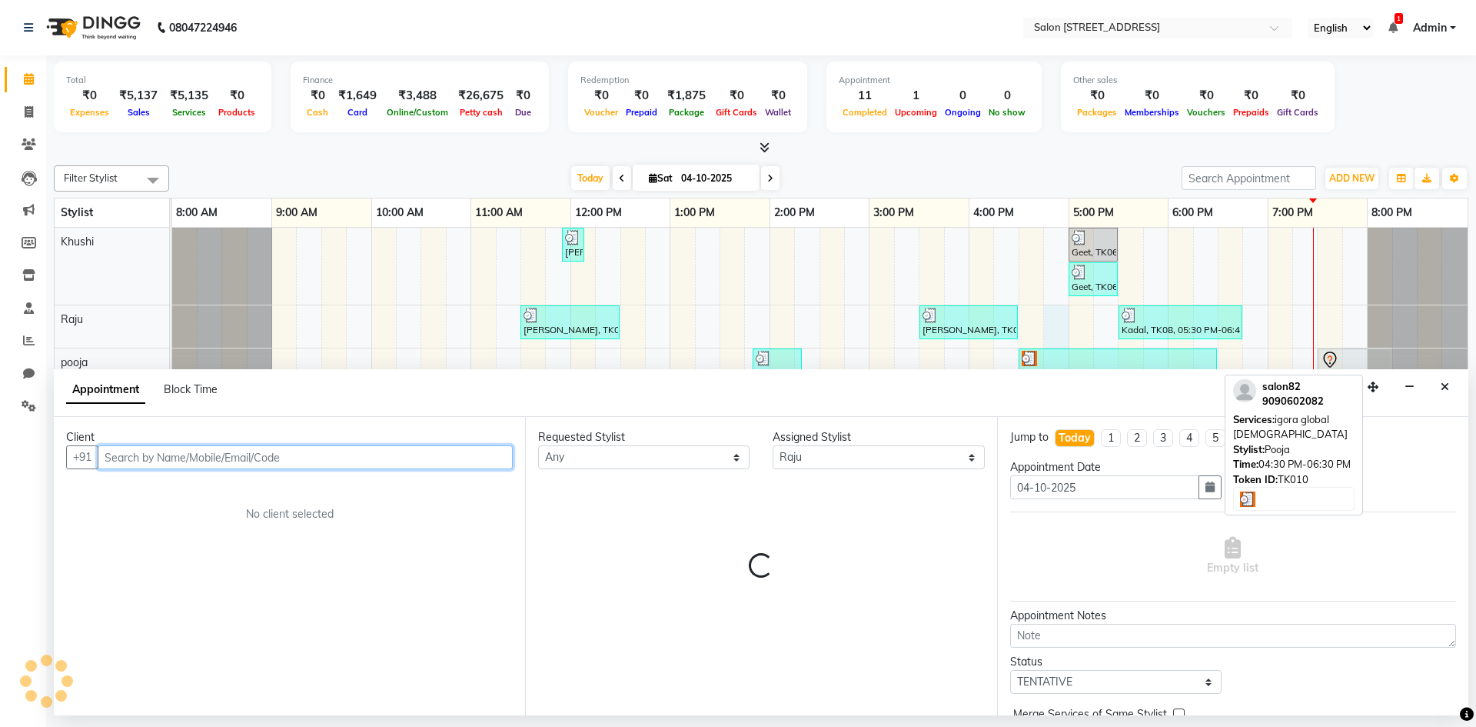
select select "1005"
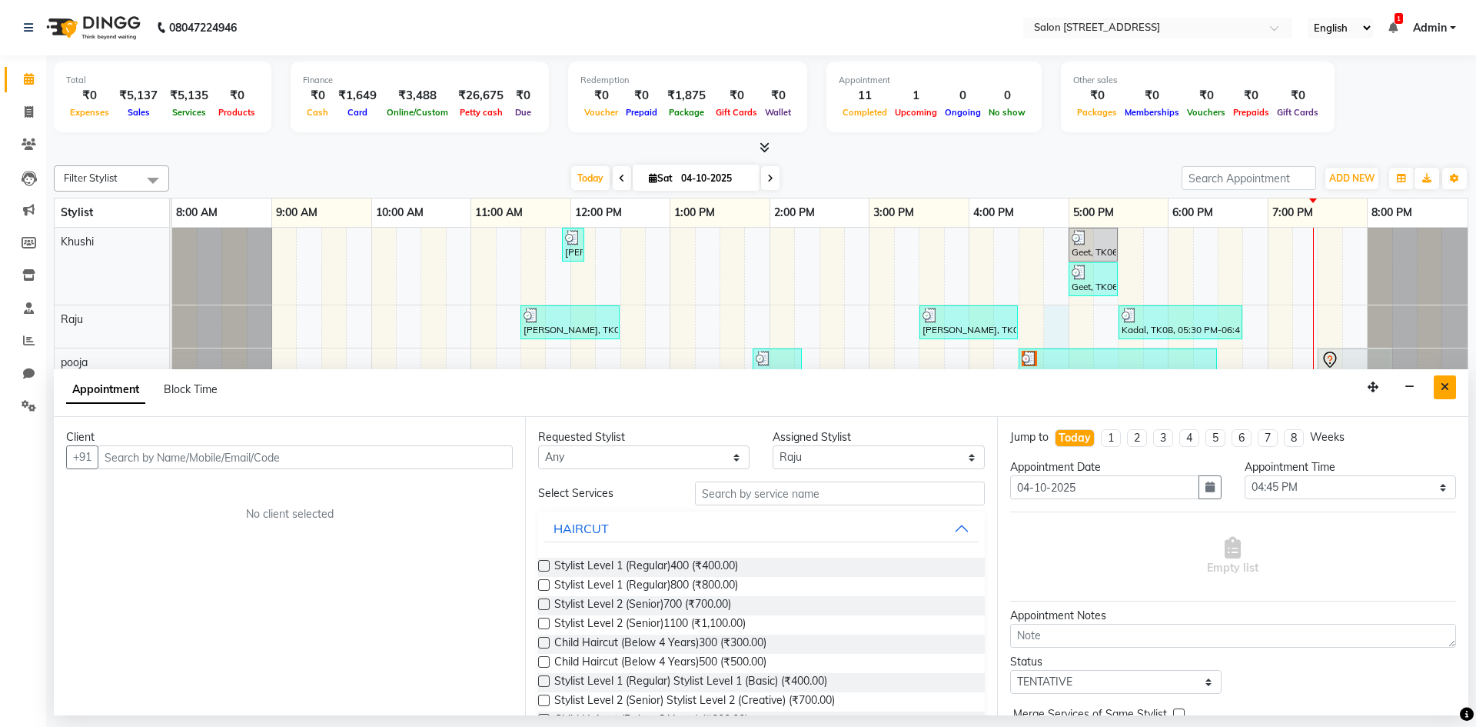
click at [1440, 384] on button "Close" at bounding box center [1445, 387] width 22 height 24
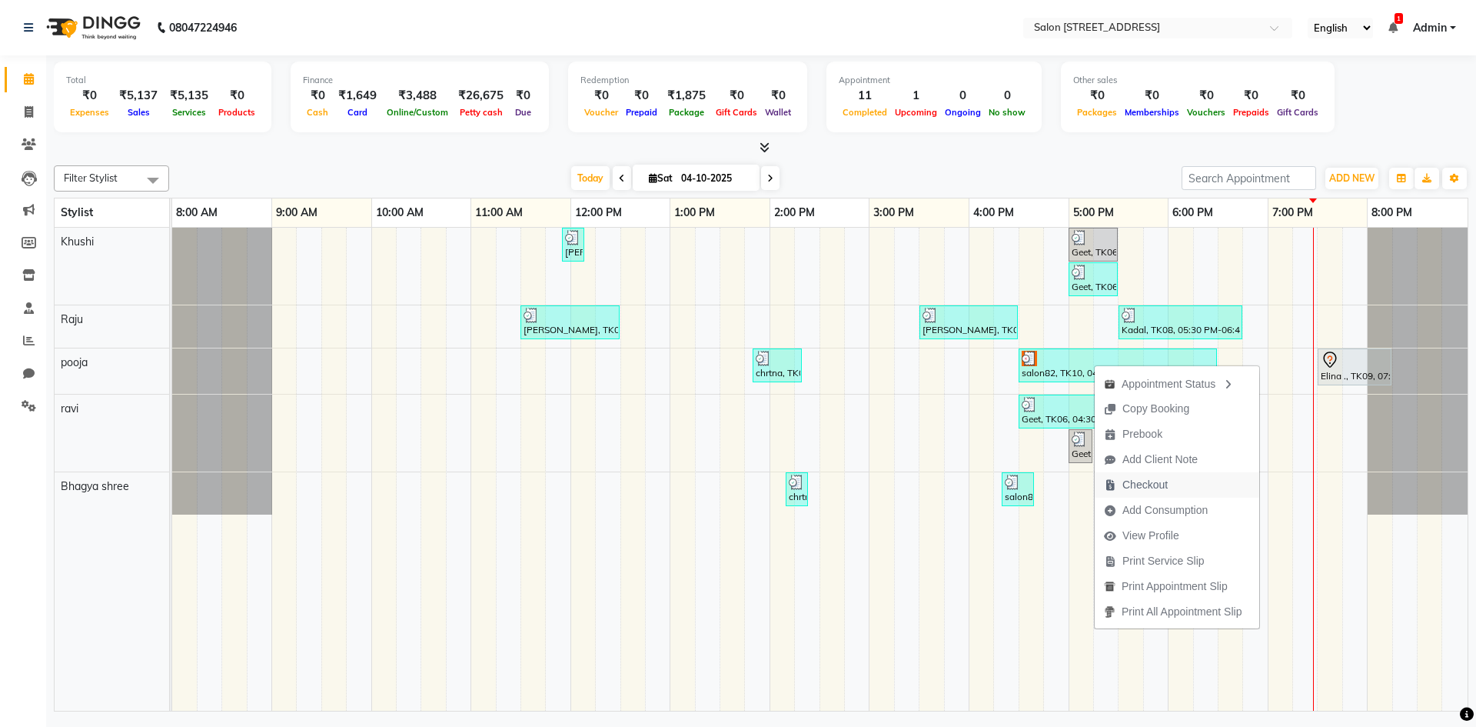
click at [1183, 480] on button "Checkout" at bounding box center [1177, 484] width 165 height 25
select select "service"
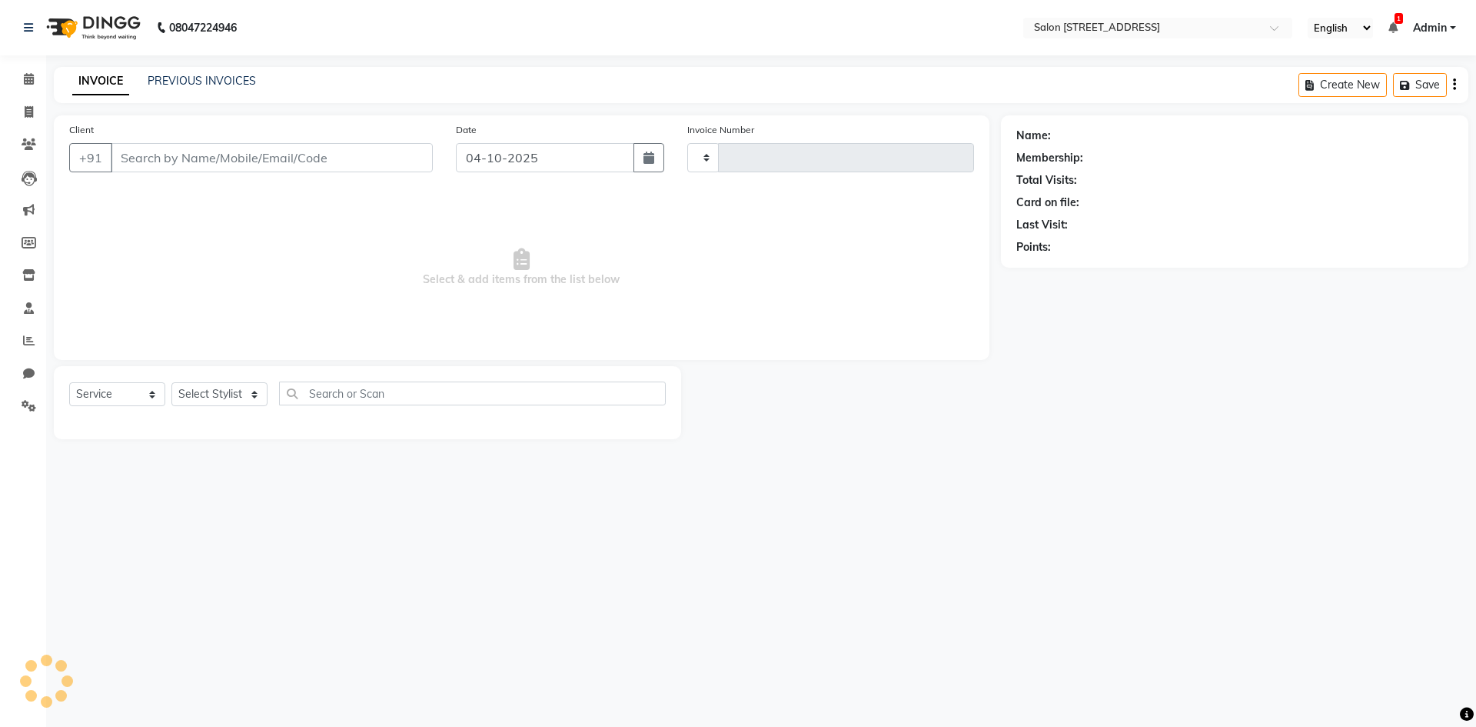
type input "0961"
select select "7707"
select select "P"
type input "9090602082"
select select "83057"
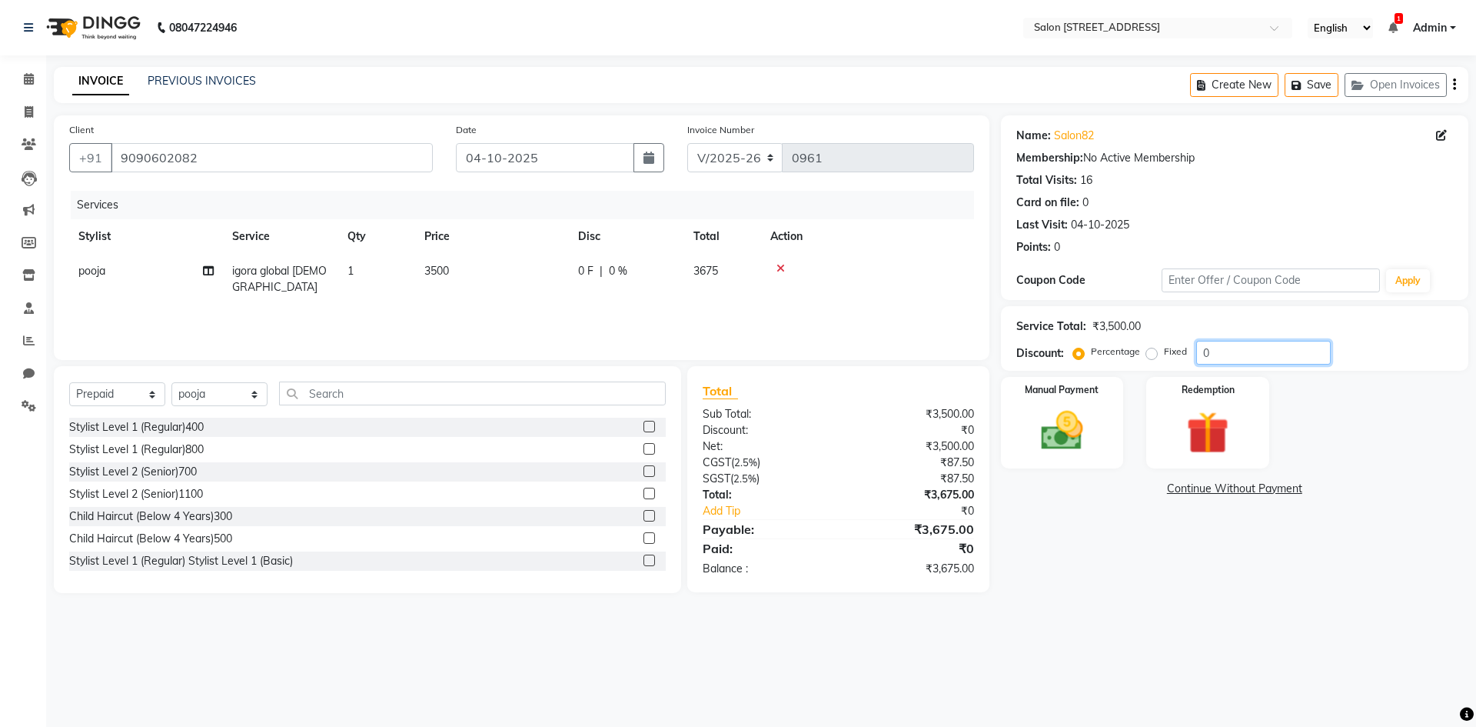
drag, startPoint x: 1229, startPoint y: 354, endPoint x: 1061, endPoint y: 343, distance: 168.8
click at [1061, 343] on div "Discount: Percentage Fixed 0" at bounding box center [1234, 353] width 437 height 24
type input "20"
click at [1271, 571] on div "Name: Salon82 Membership: No Active Membership Total Visits: 16 Card on file: 0…" at bounding box center [1240, 353] width 479 height 477
click at [1092, 404] on div "Manual Payment" at bounding box center [1062, 422] width 128 height 95
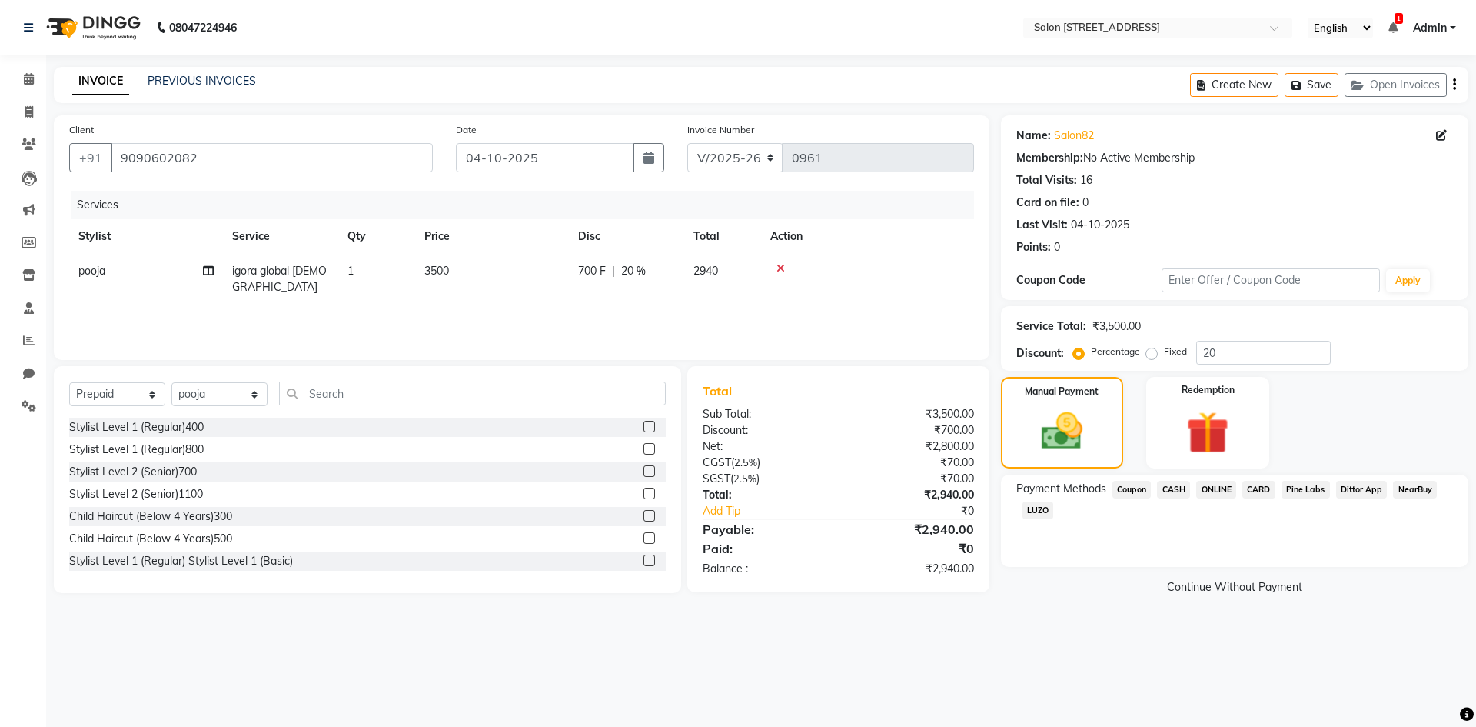
click at [1206, 483] on span "ONLINE" at bounding box center [1216, 489] width 40 height 18
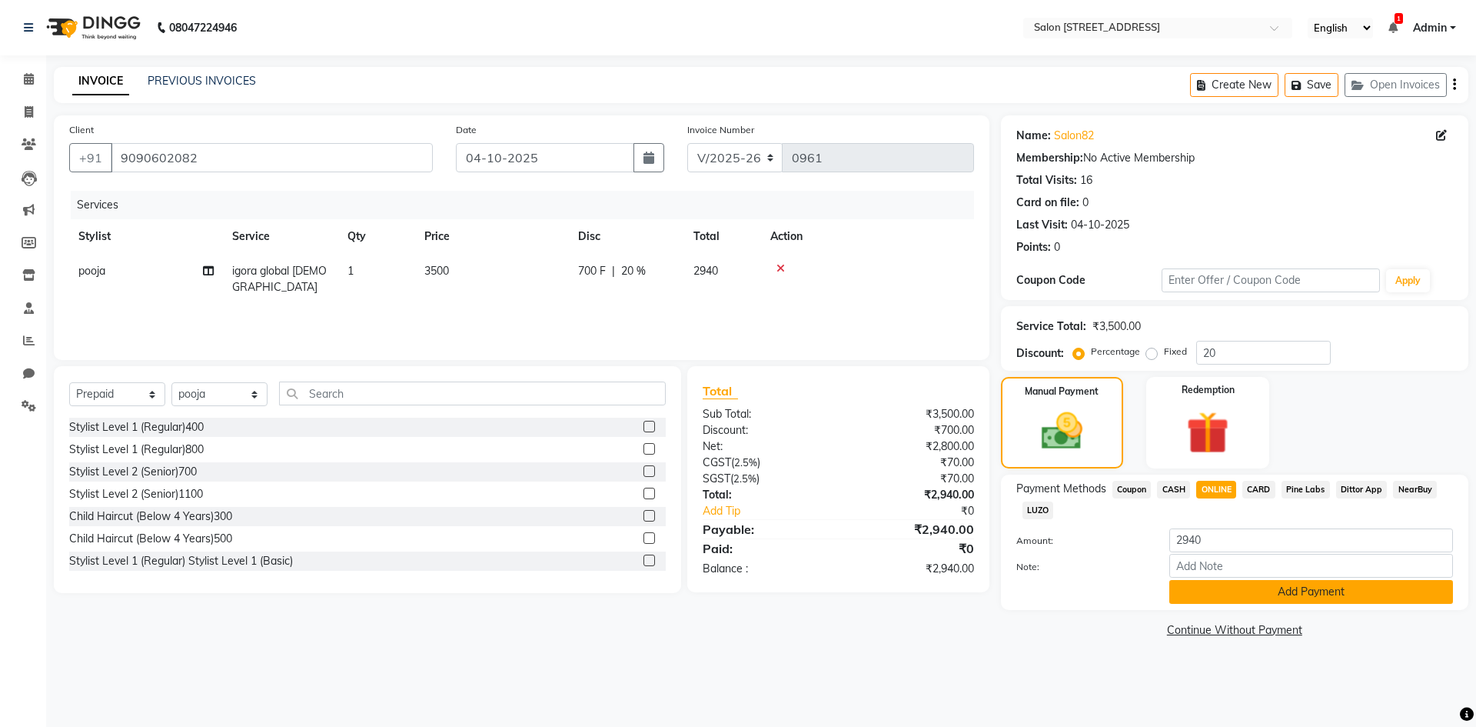
click at [1285, 587] on button "Add Payment" at bounding box center [1311, 592] width 284 height 24
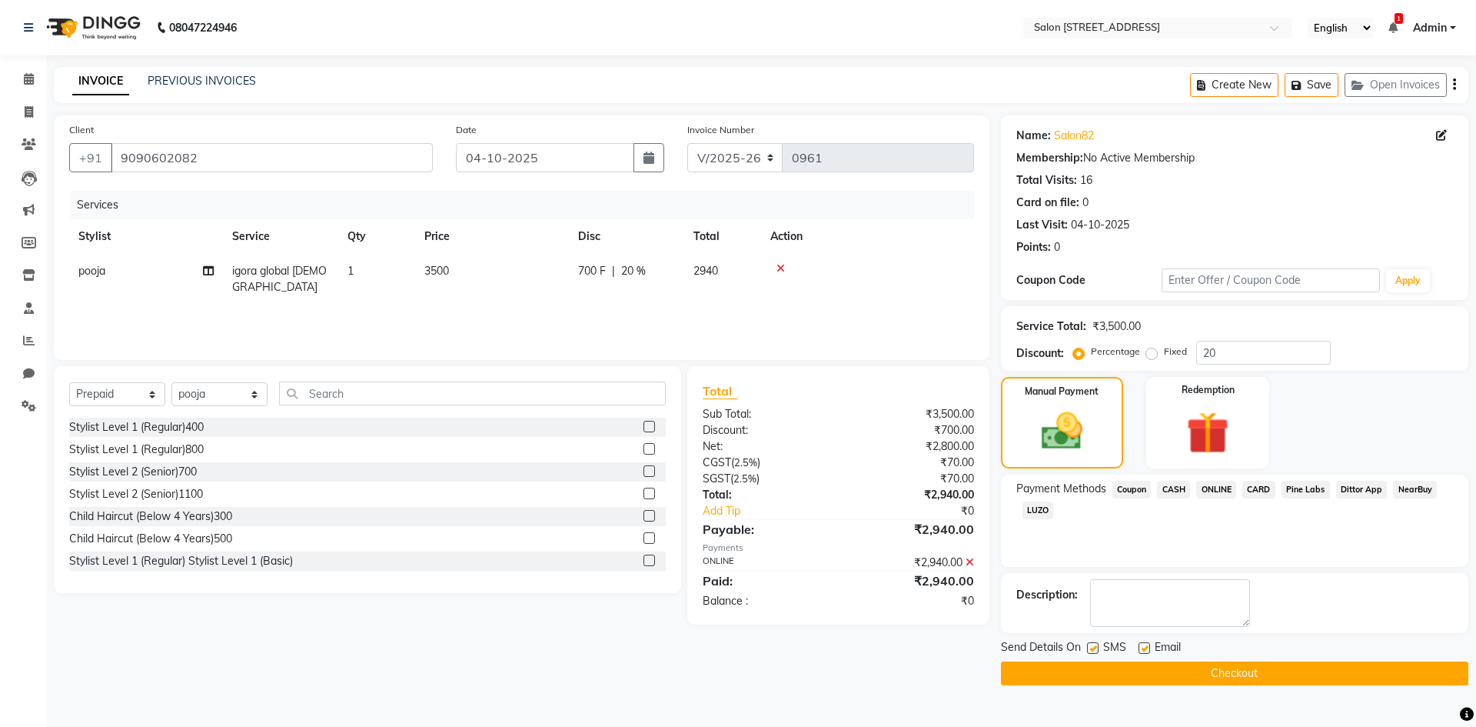
click at [1274, 676] on button "Checkout" at bounding box center [1234, 673] width 467 height 24
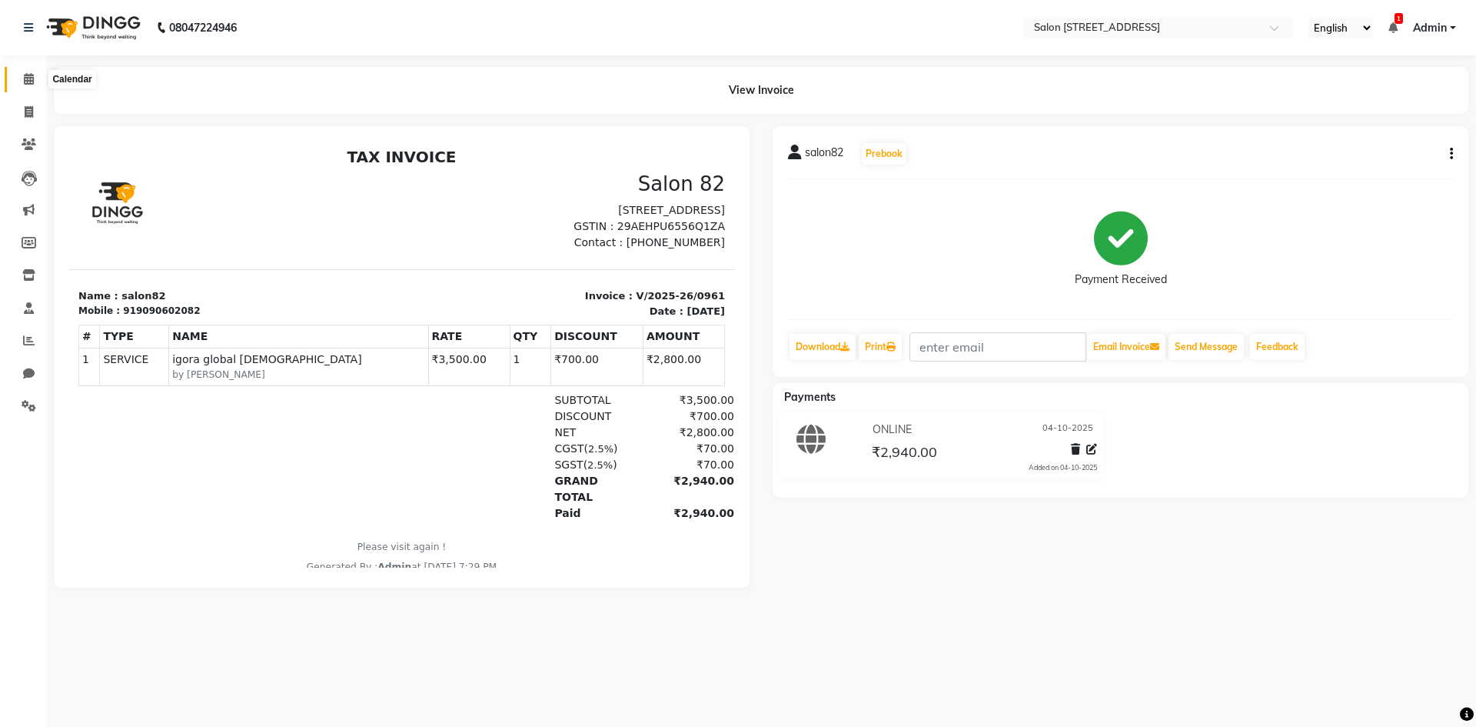
click at [25, 79] on icon at bounding box center [29, 79] width 10 height 12
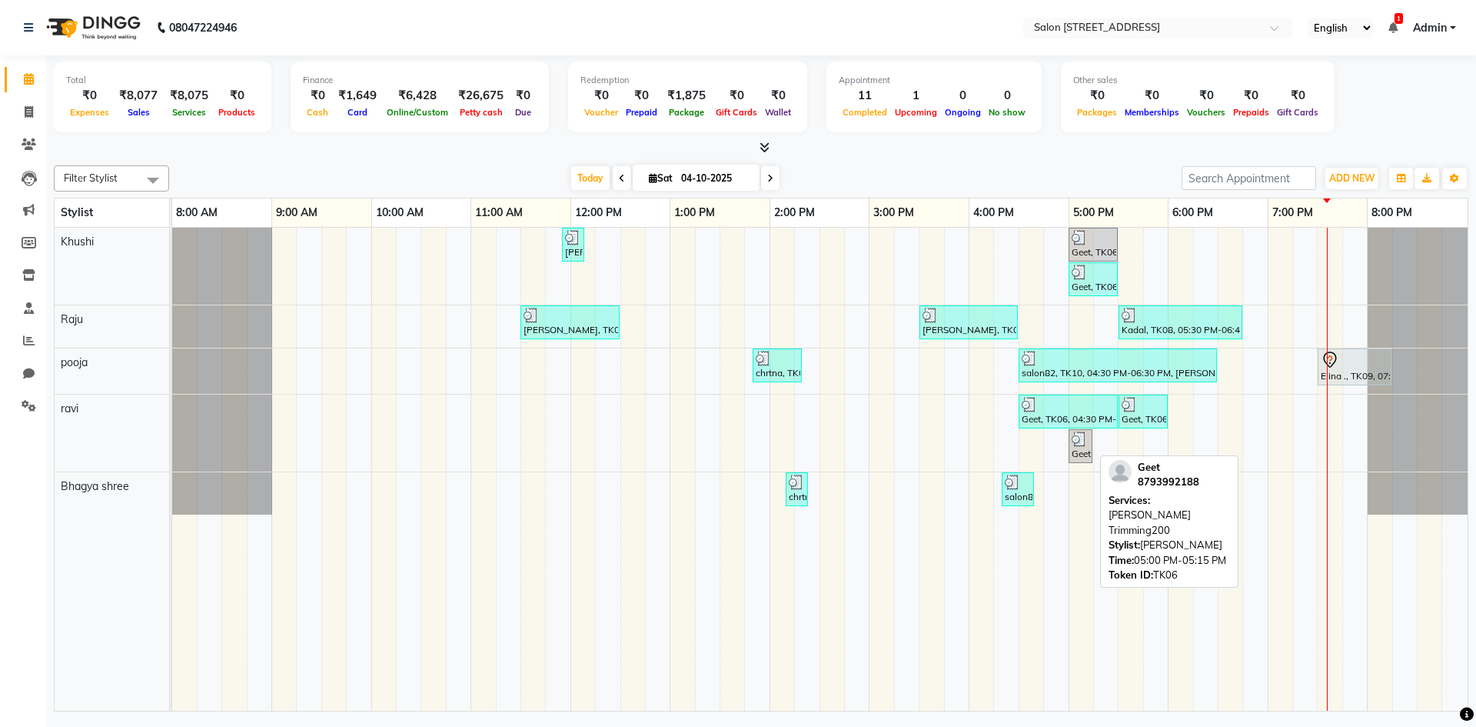
click at [1074, 454] on div "Geet, TK06, 05:00 PM-05:15 PM, [PERSON_NAME] Trimming200" at bounding box center [1080, 445] width 21 height 29
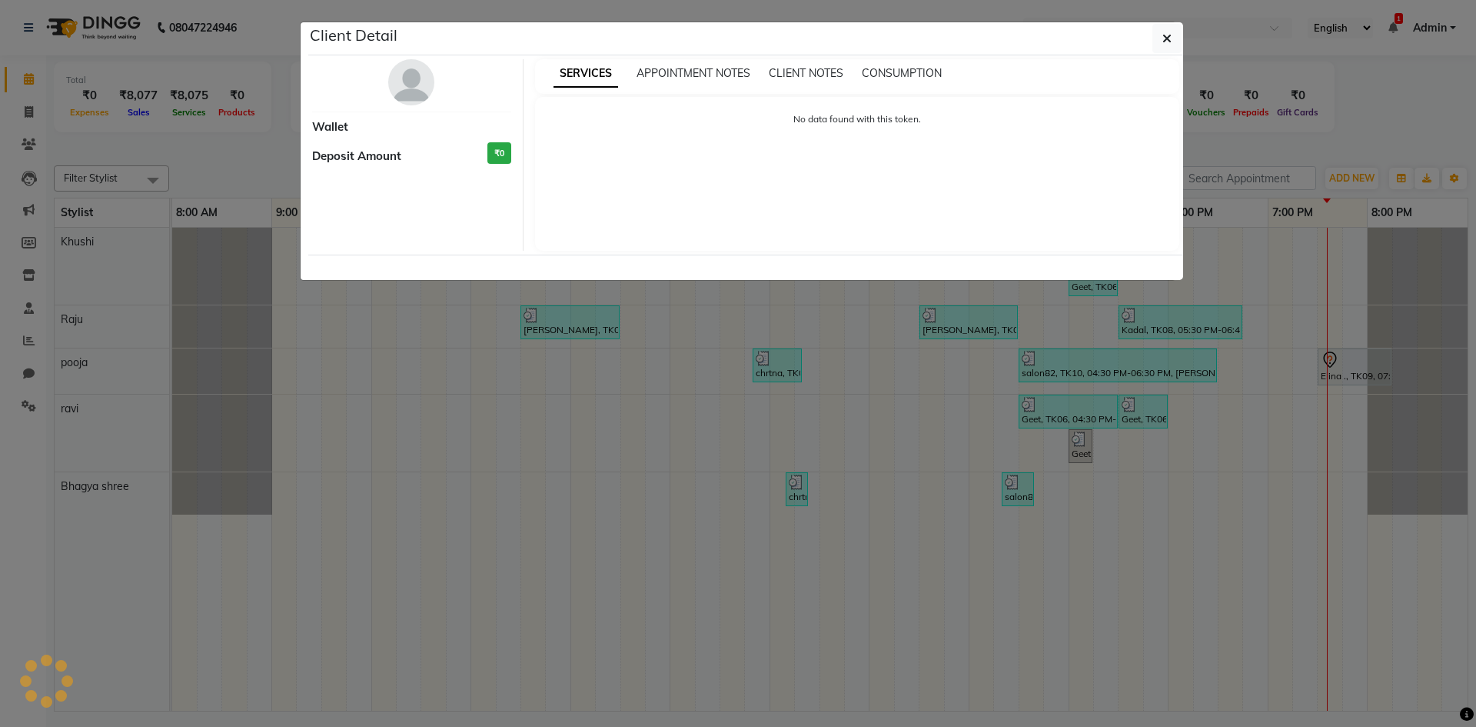
select select "3"
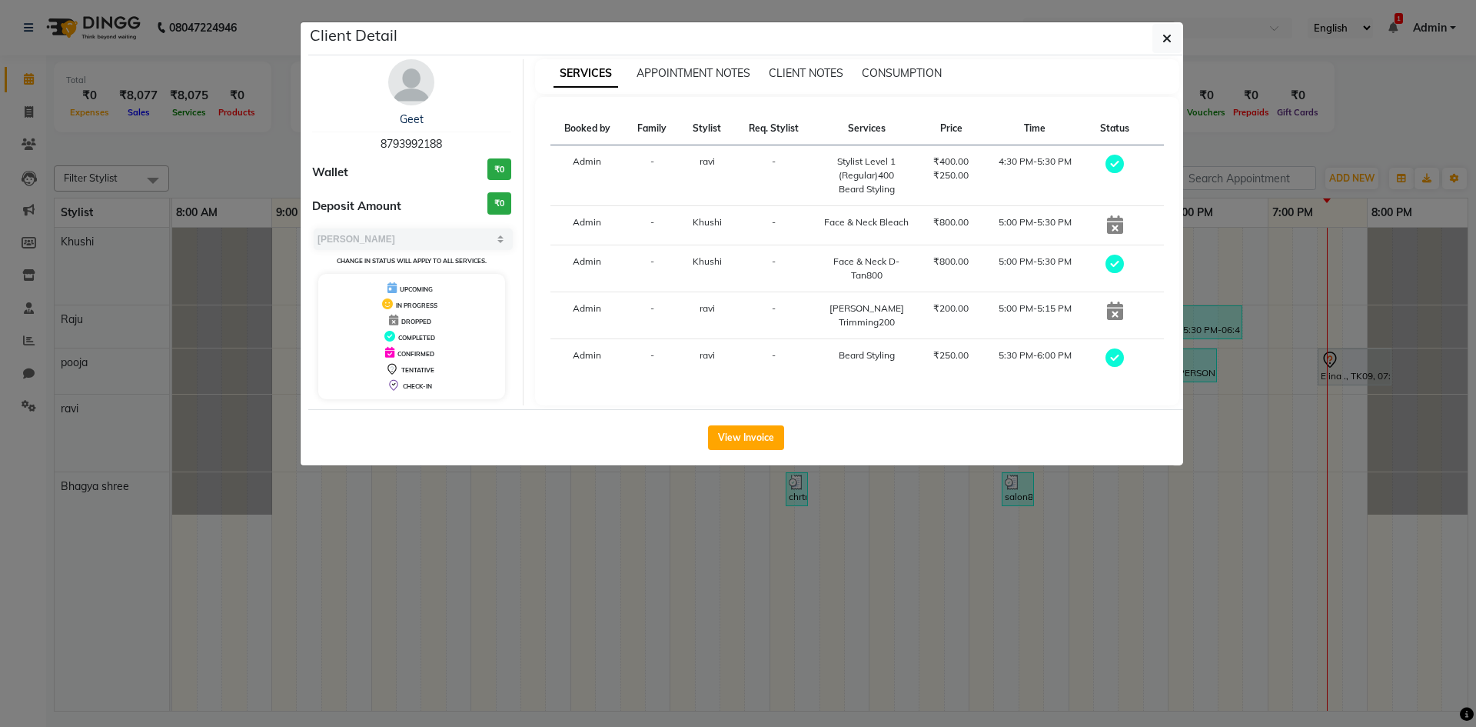
click at [1118, 228] on icon at bounding box center [1115, 224] width 16 height 18
drag, startPoint x: 1119, startPoint y: 228, endPoint x: 1120, endPoint y: 219, distance: 8.6
click at [1120, 219] on icon at bounding box center [1115, 224] width 16 height 18
click at [1116, 223] on icon at bounding box center [1115, 224] width 16 height 18
click at [1162, 32] on icon "button" at bounding box center [1166, 38] width 9 height 12
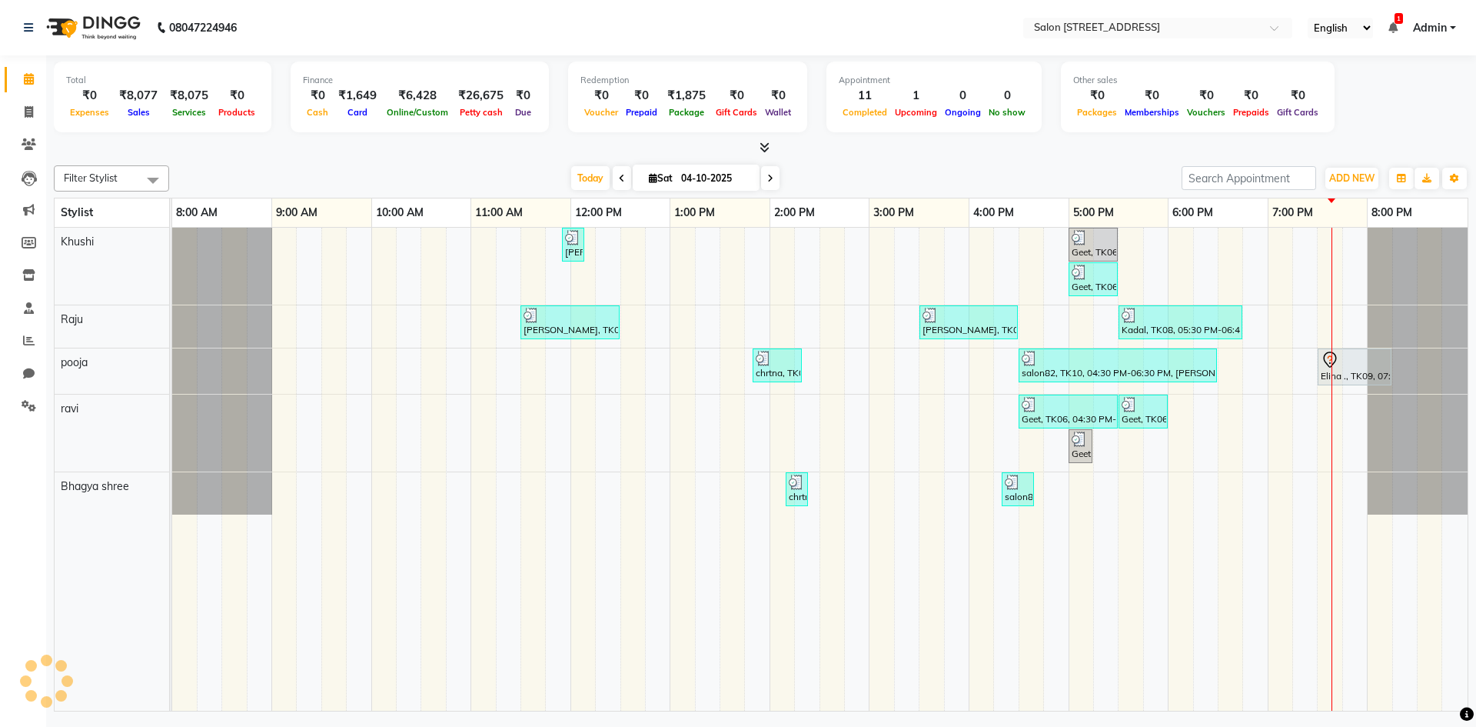
click at [993, 603] on td at bounding box center [981, 469] width 25 height 483
drag, startPoint x: 583, startPoint y: 529, endPoint x: 592, endPoint y: 603, distance: 75.1
click at [594, 591] on tr at bounding box center [819, 469] width 1295 height 483
click at [481, 478] on div "[PERSON_NAME], TK02, 11:55 AM-12:00 PM, Upperlip200 Geet, TK06, 05:00 PM-05:30 …" at bounding box center [819, 469] width 1295 height 483
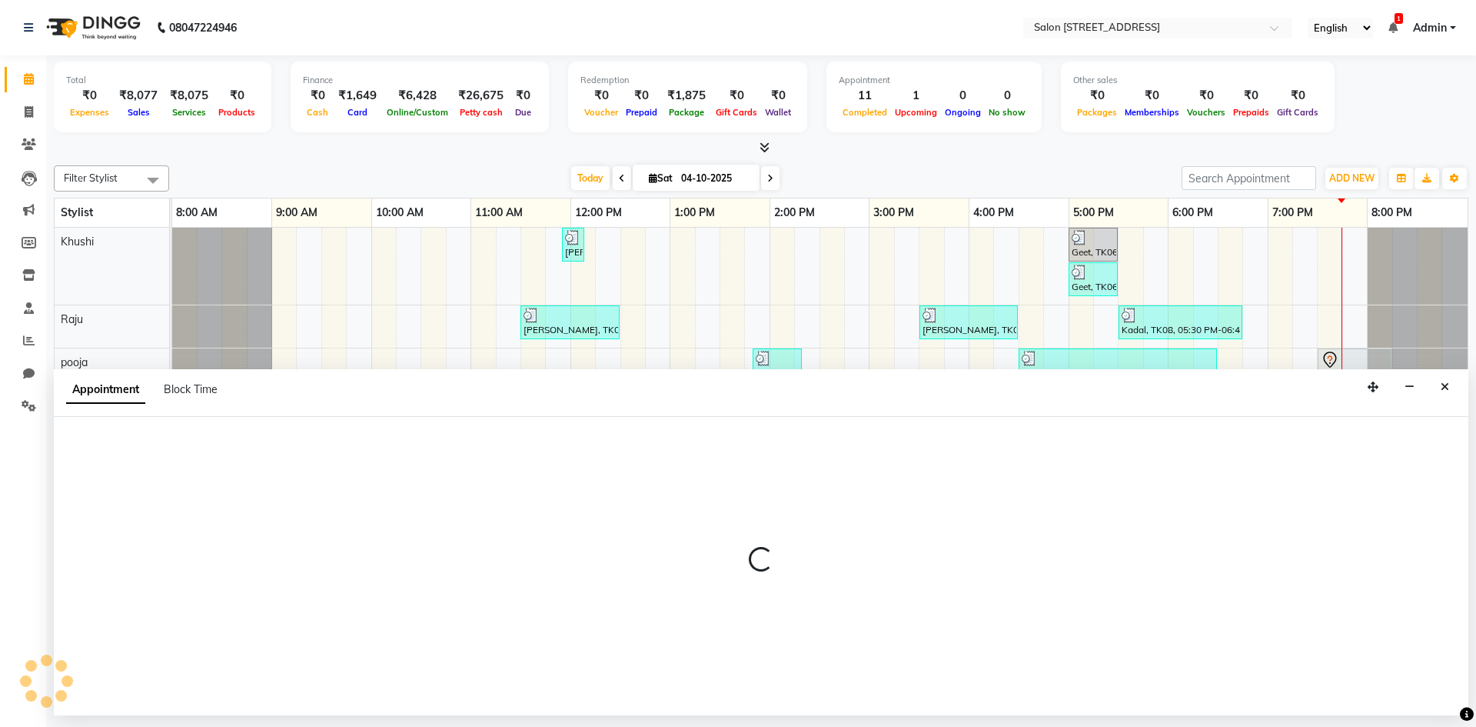
select select "93558"
select select "tentative"
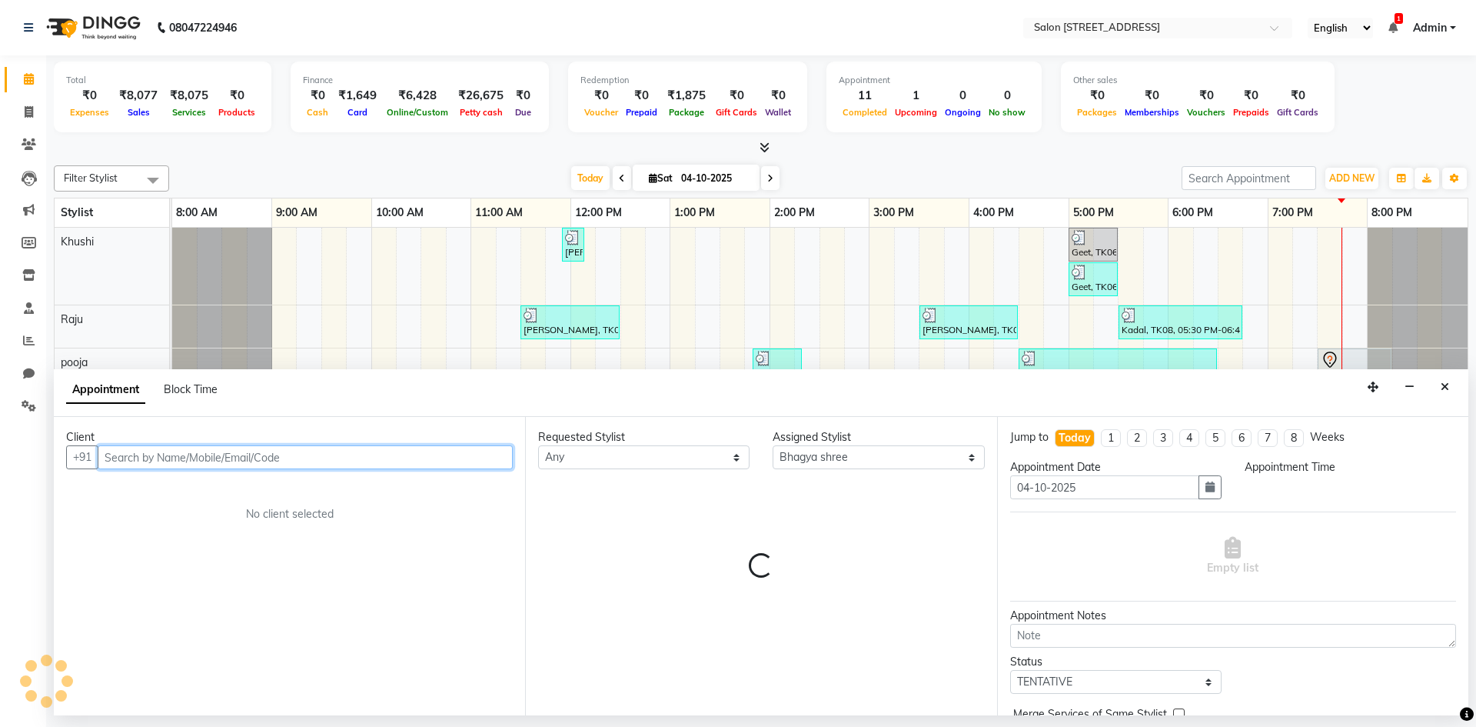
select select "660"
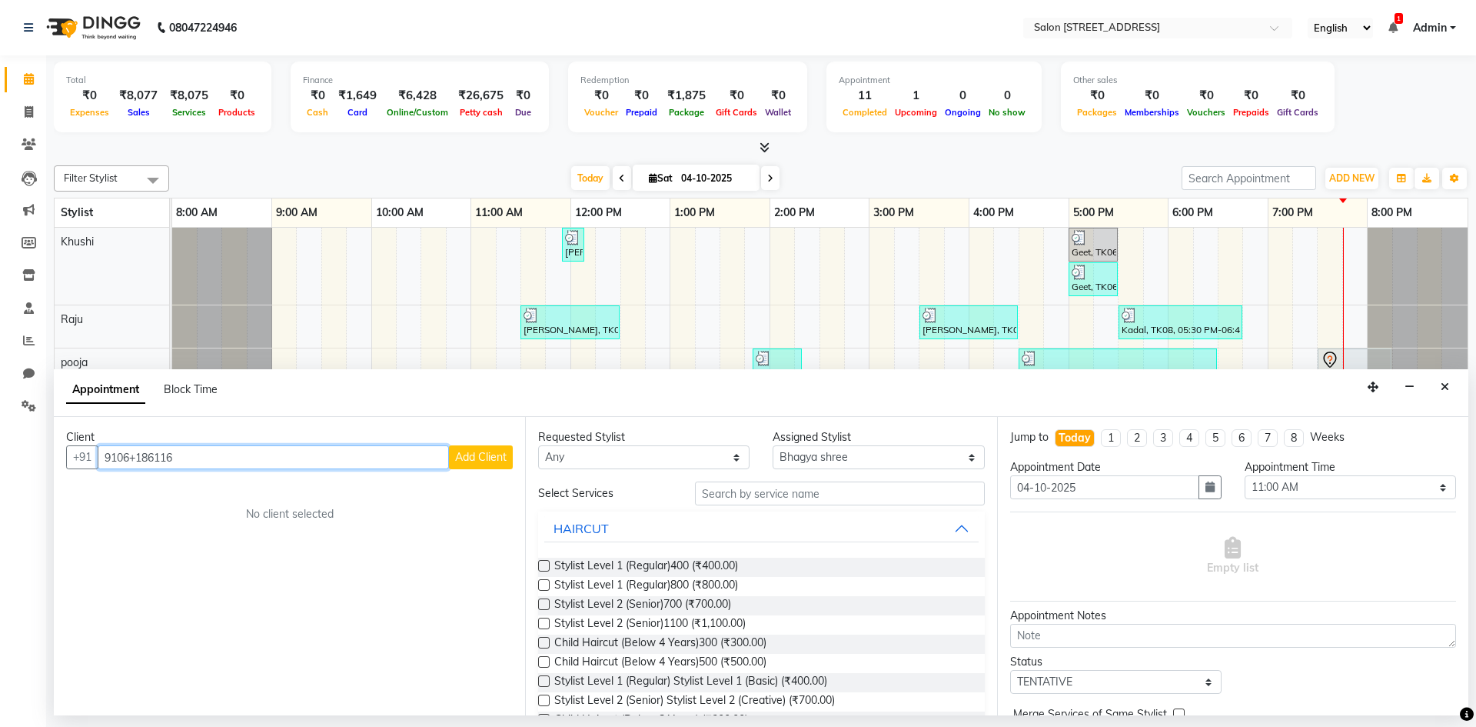
click at [139, 456] on input "9106+186116" at bounding box center [273, 457] width 351 height 24
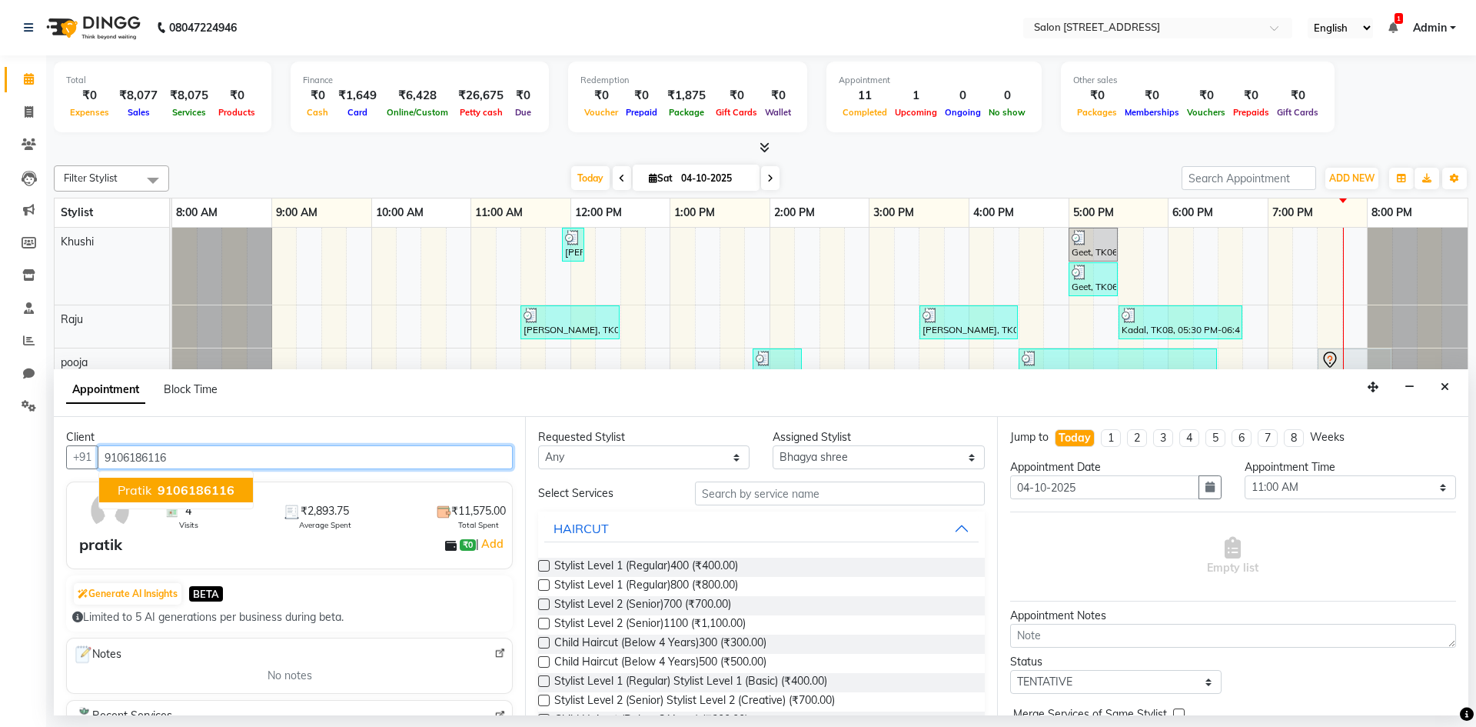
click at [208, 483] on span "9106186116" at bounding box center [196, 489] width 77 height 15
type input "9106186116"
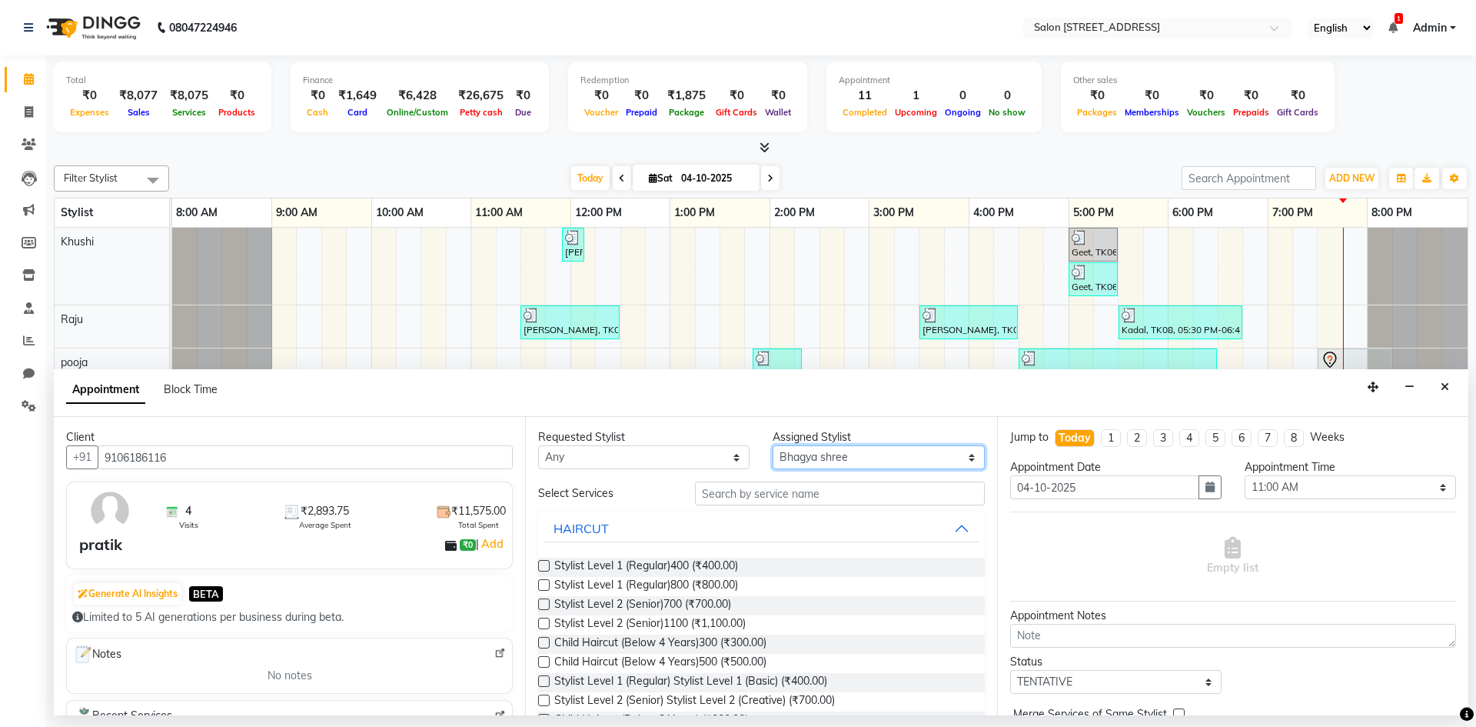
click at [812, 460] on select "Select Bhagya shree Khushi pooja [PERSON_NAME]" at bounding box center [878, 457] width 211 height 24
select select "70381"
click at [773, 445] on select "Select Bhagya shree Khushi pooja [PERSON_NAME]" at bounding box center [878, 457] width 211 height 24
click at [715, 603] on span "Stylist Level 2 (Senior)700 (₹700.00)" at bounding box center [642, 605] width 177 height 19
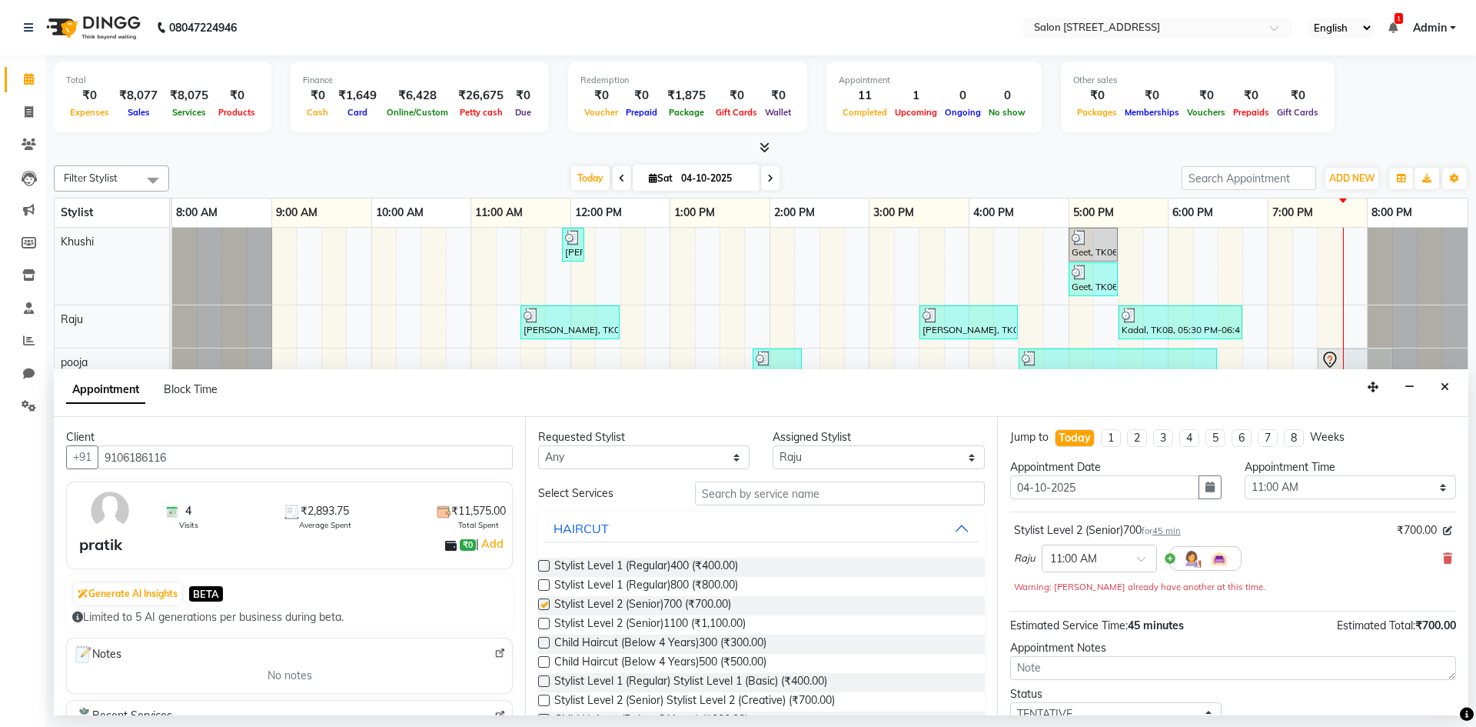
checkbox input "false"
click at [763, 494] on input "text" at bounding box center [840, 493] width 290 height 24
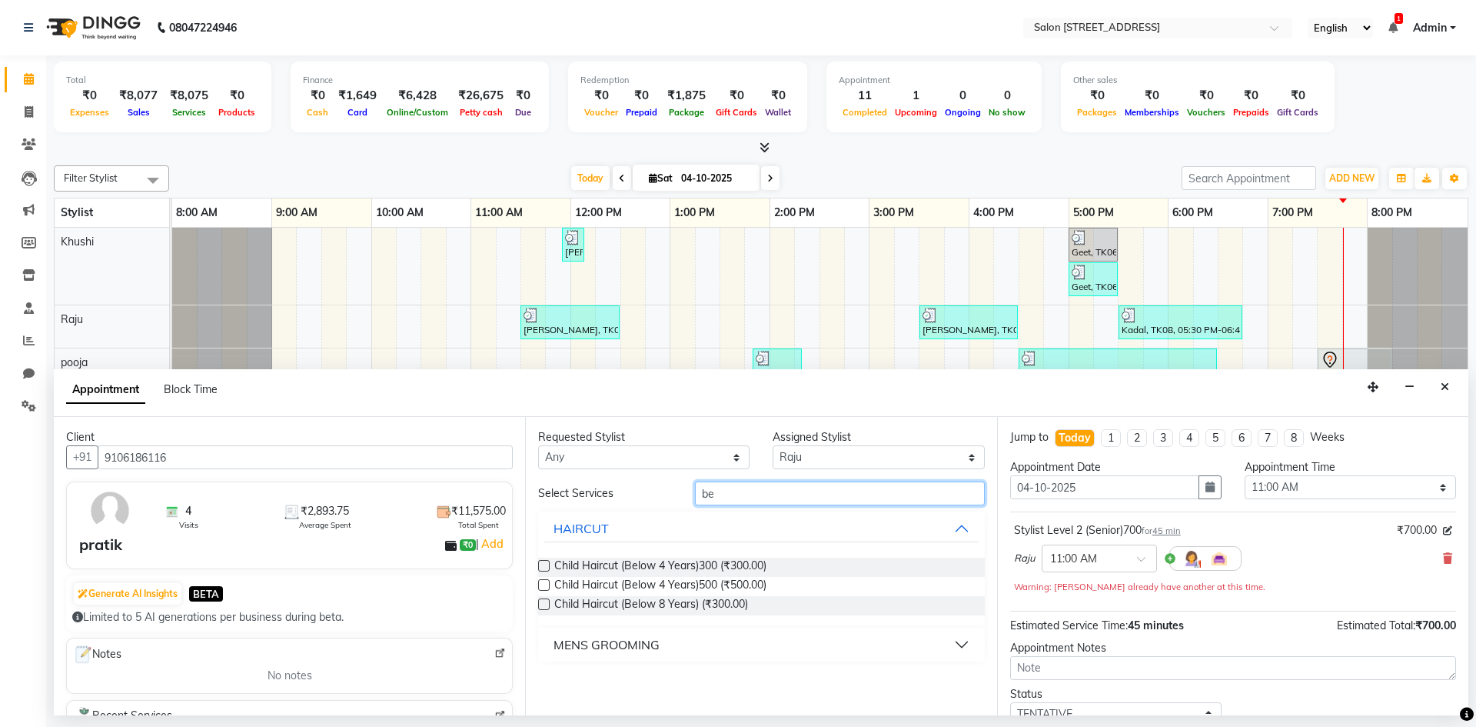
type input "b"
type input "t"
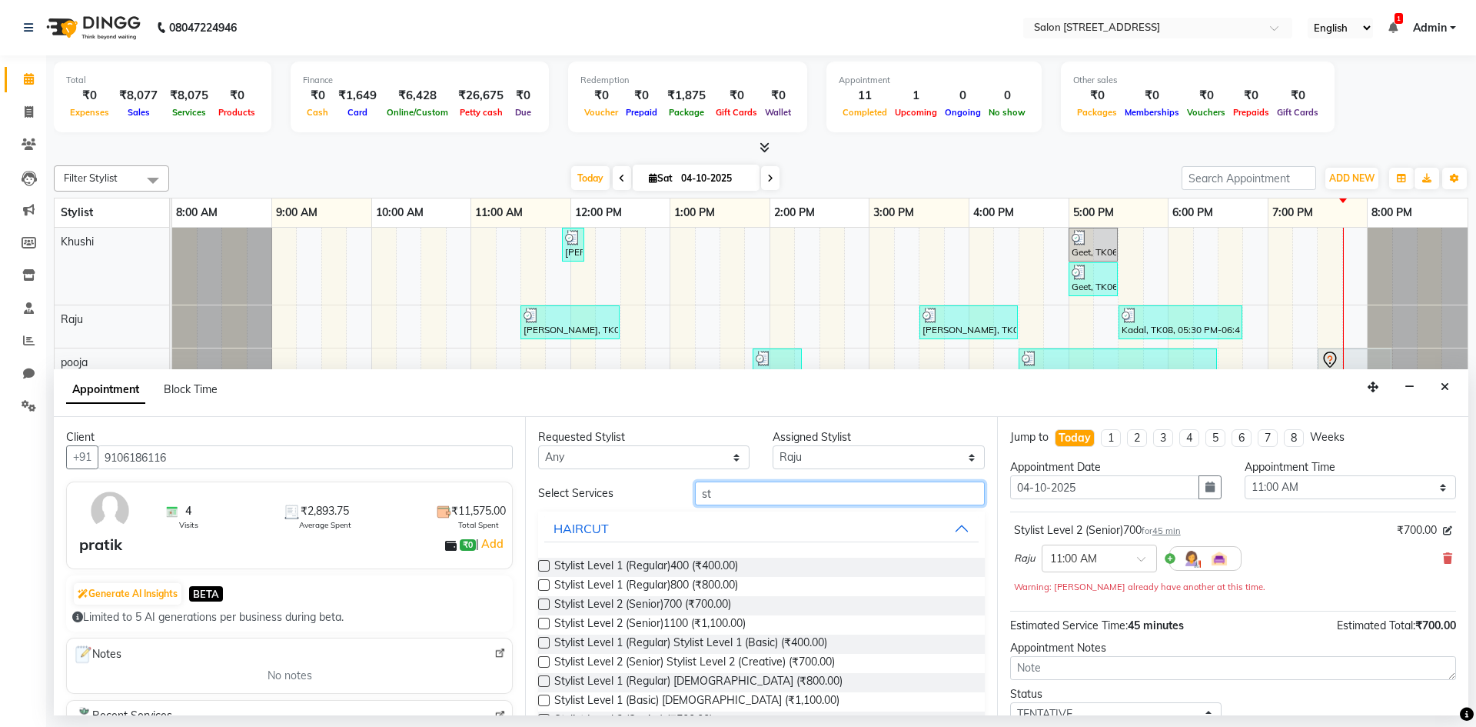
type input "s"
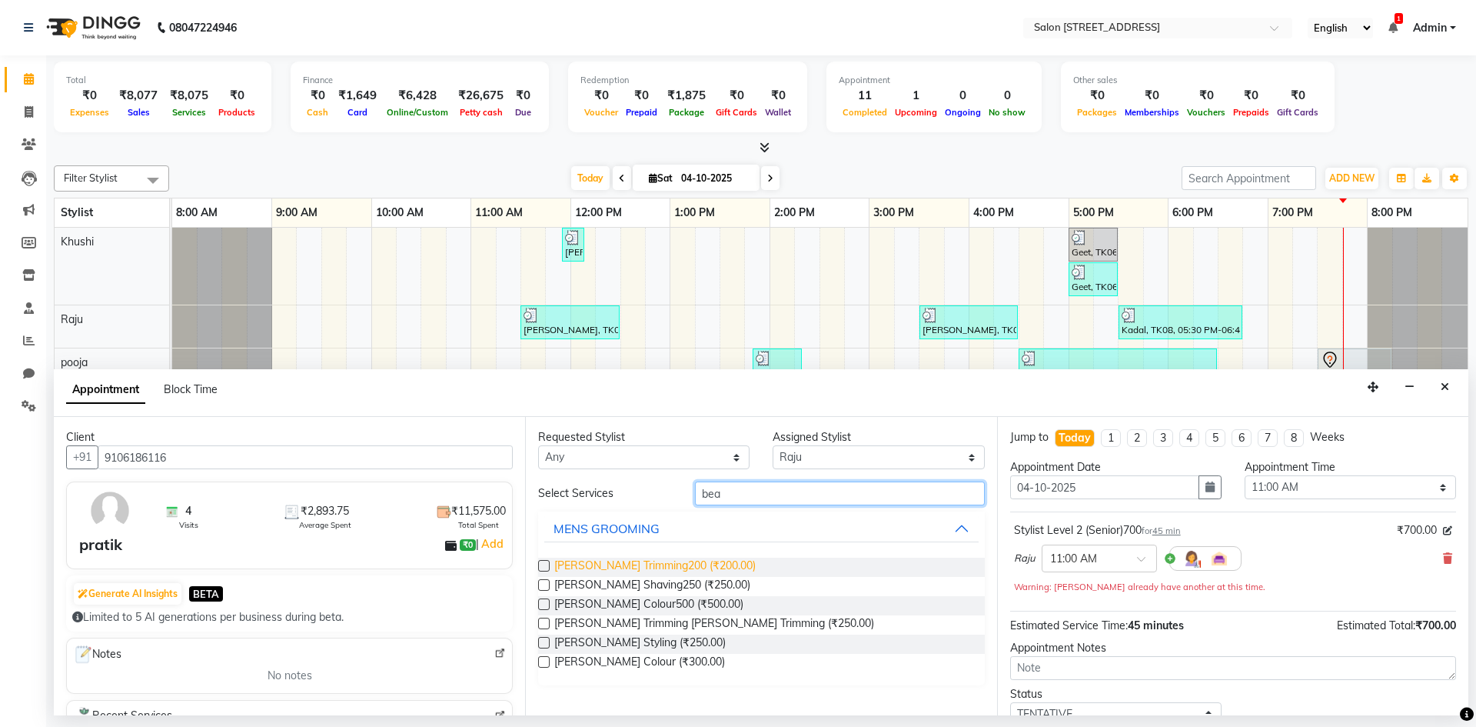
type input "bea"
click at [666, 564] on span "[PERSON_NAME] Trimming200 (₹200.00)" at bounding box center [654, 566] width 201 height 19
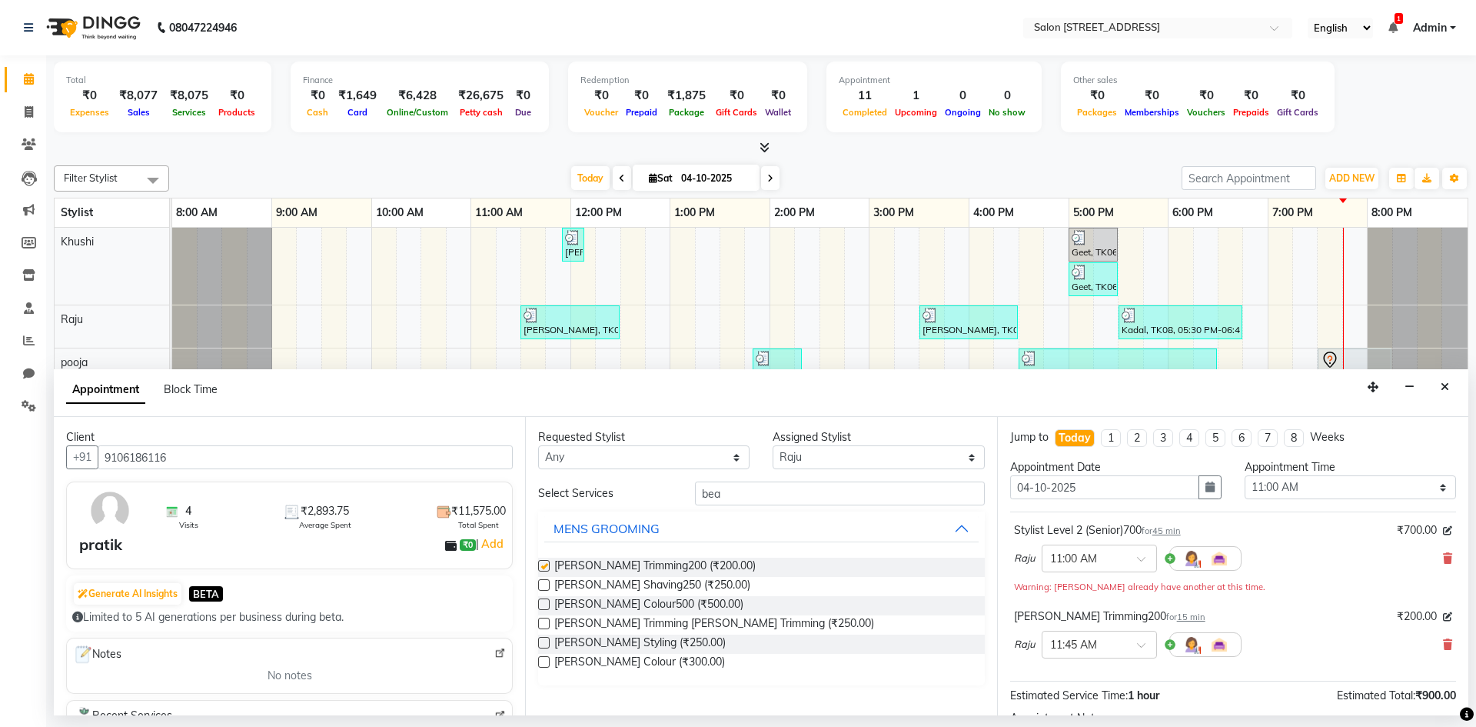
checkbox input "false"
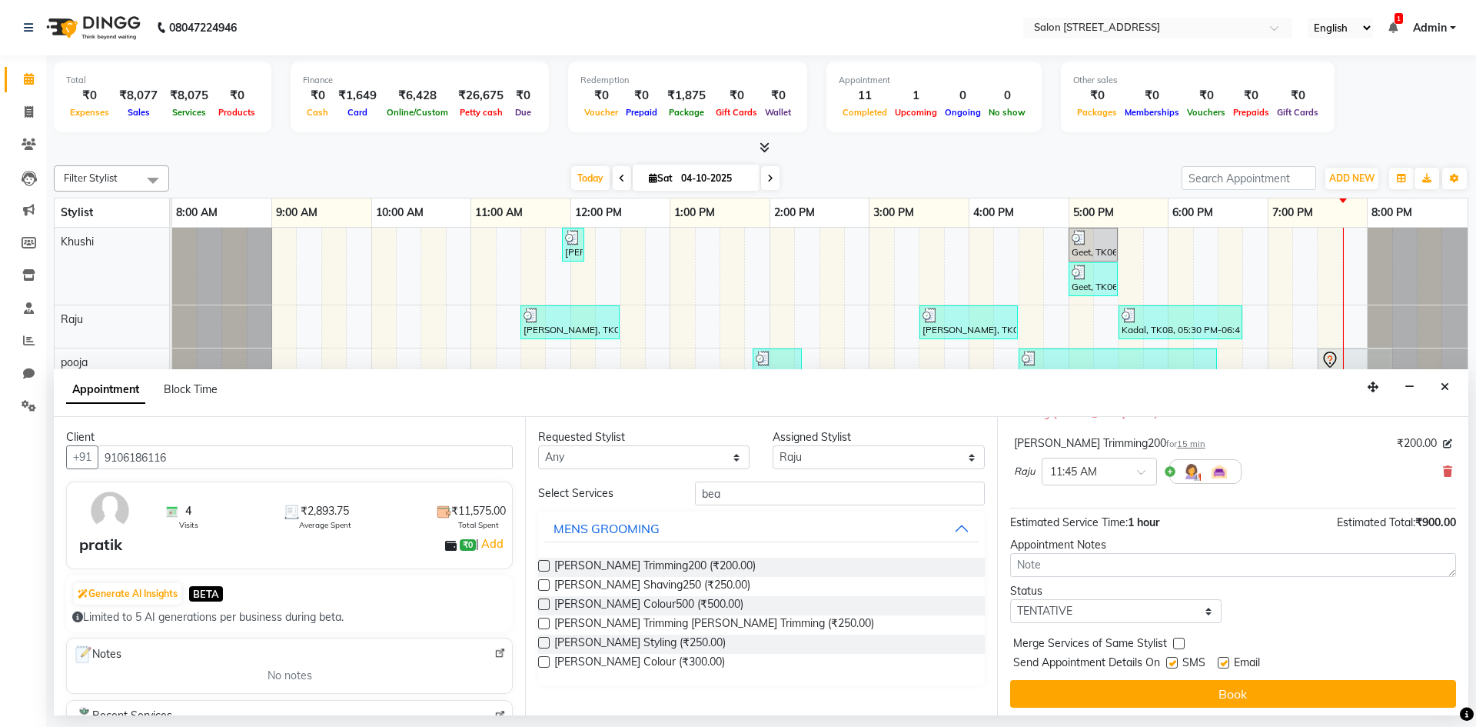
scroll to position [178, 0]
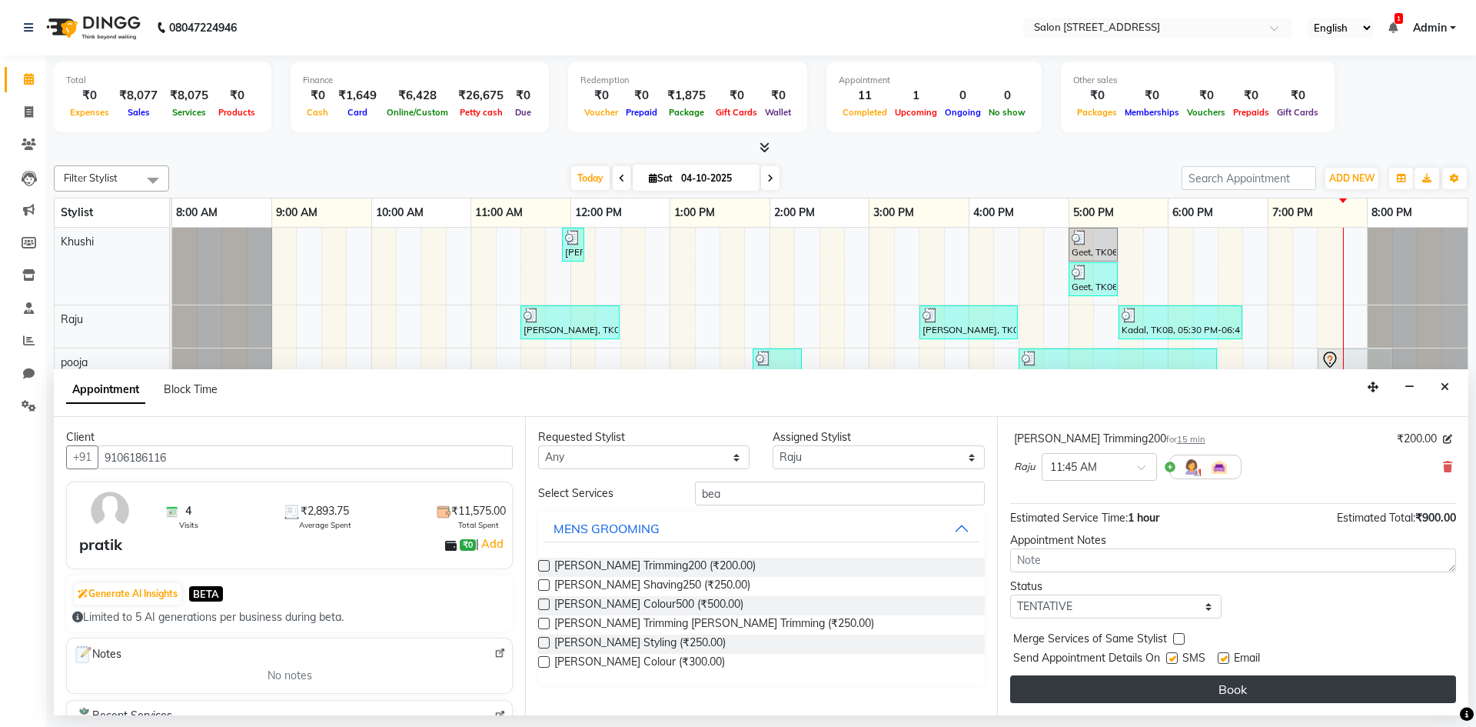
click at [1253, 677] on button "Book" at bounding box center [1233, 689] width 446 height 28
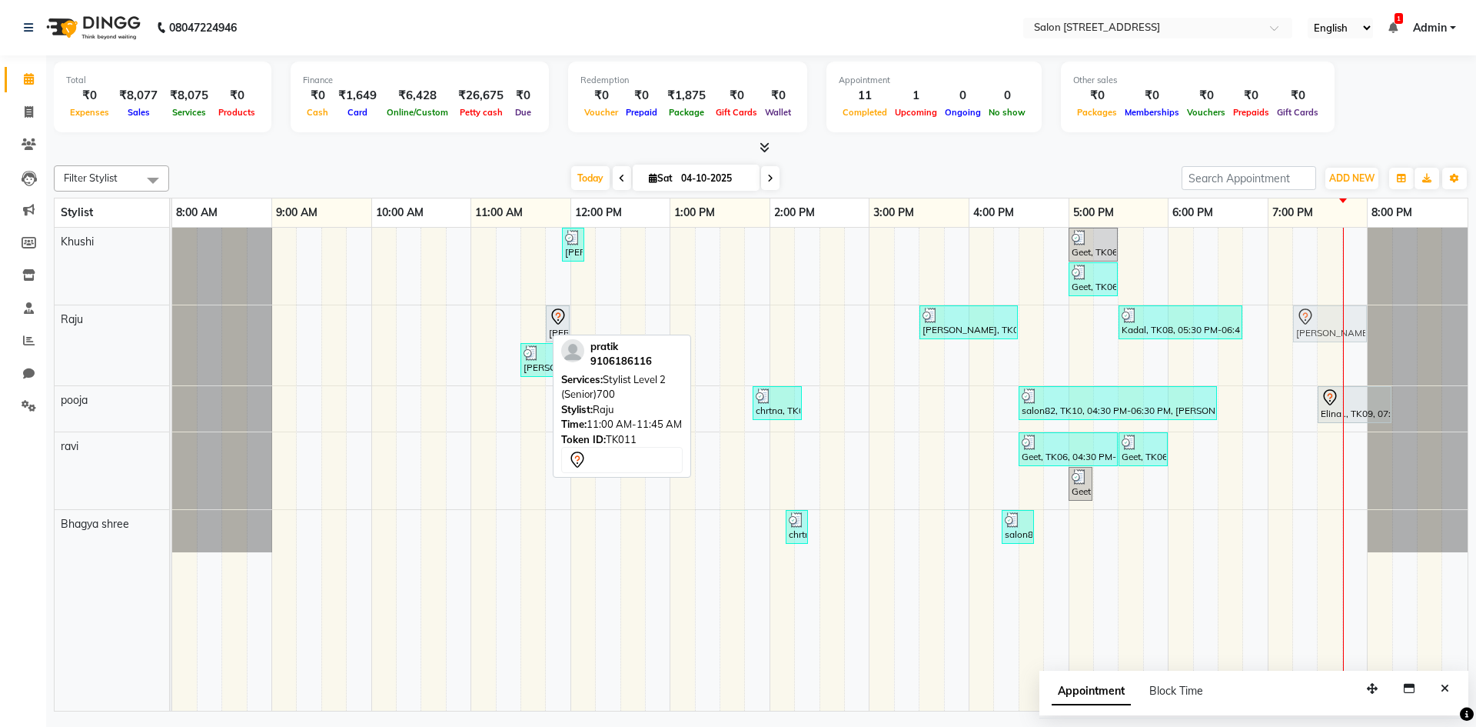
drag, startPoint x: 490, startPoint y: 327, endPoint x: 1302, endPoint y: 361, distance: 812.5
click at [1302, 361] on div "[PERSON_NAME], TK02, 11:55 AM-12:00 PM, Upperlip200 Geet, TK06, 05:00 PM-05:30 …" at bounding box center [819, 469] width 1295 height 483
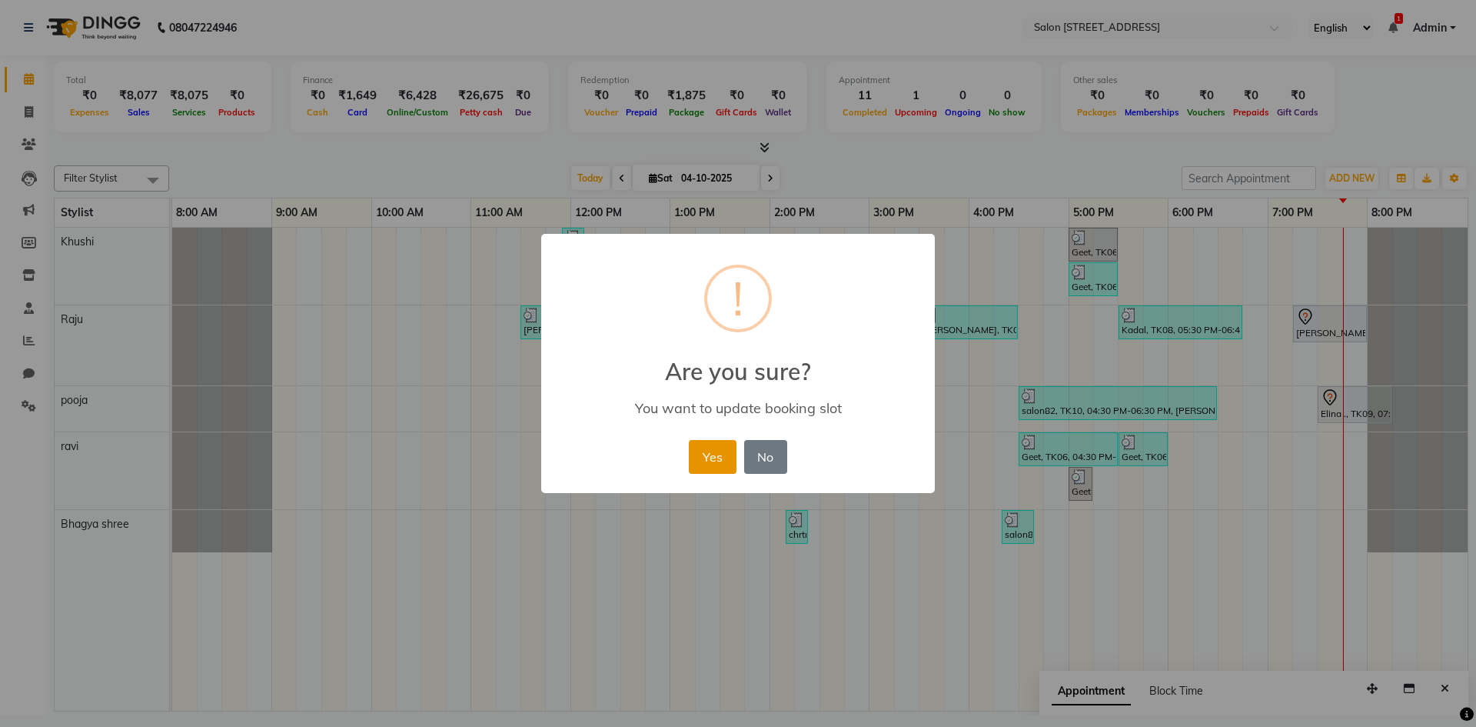
click at [717, 451] on button "Yes" at bounding box center [712, 457] width 47 height 34
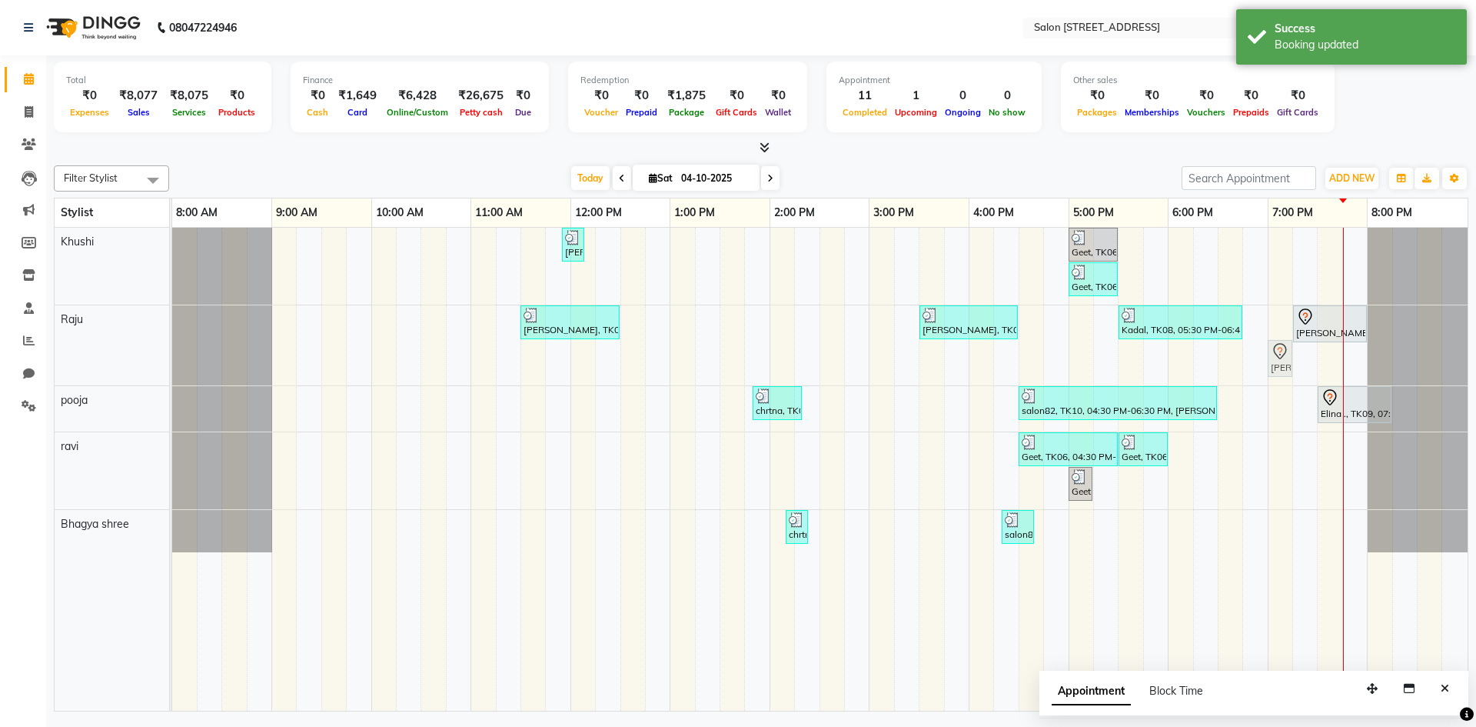
drag, startPoint x: 559, startPoint y: 361, endPoint x: 1285, endPoint y: 322, distance: 726.8
click at [1285, 322] on div "[PERSON_NAME], TK02, 11:55 AM-12:00 PM, Upperlip200 Geet, TK06, 05:00 PM-05:30 …" at bounding box center [819, 469] width 1295 height 483
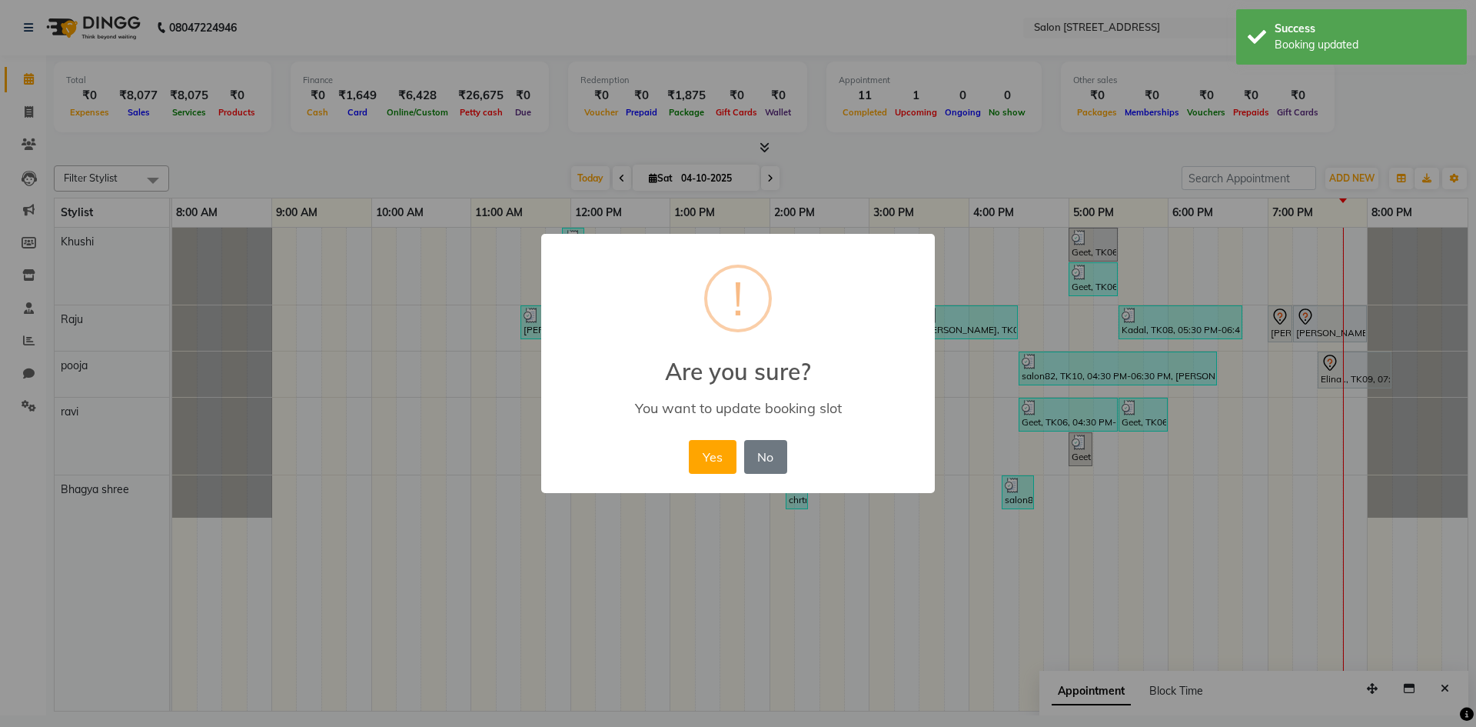
drag, startPoint x: 714, startPoint y: 451, endPoint x: 797, endPoint y: 467, distance: 84.7
click at [721, 453] on button "Yes" at bounding box center [712, 457] width 47 height 34
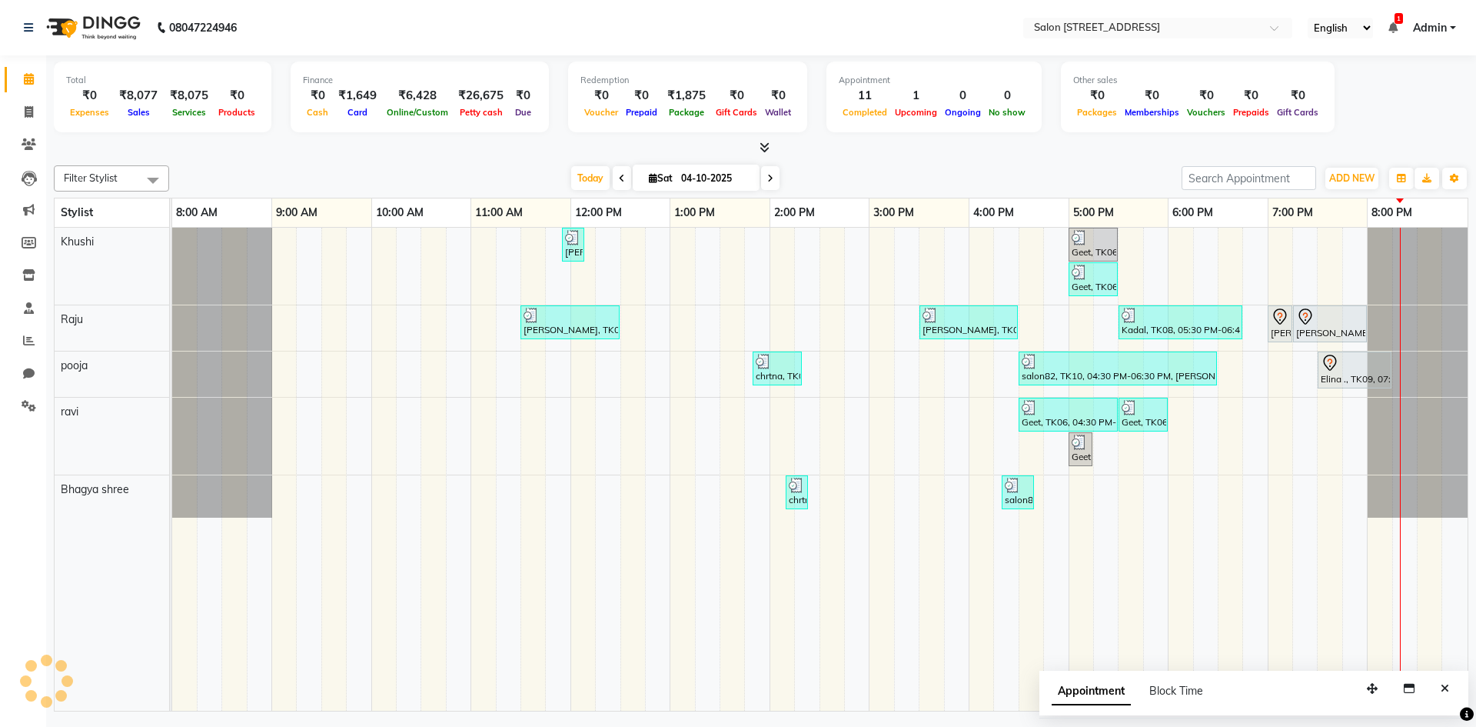
click at [733, 78] on div "Redemption" at bounding box center [687, 80] width 214 height 13
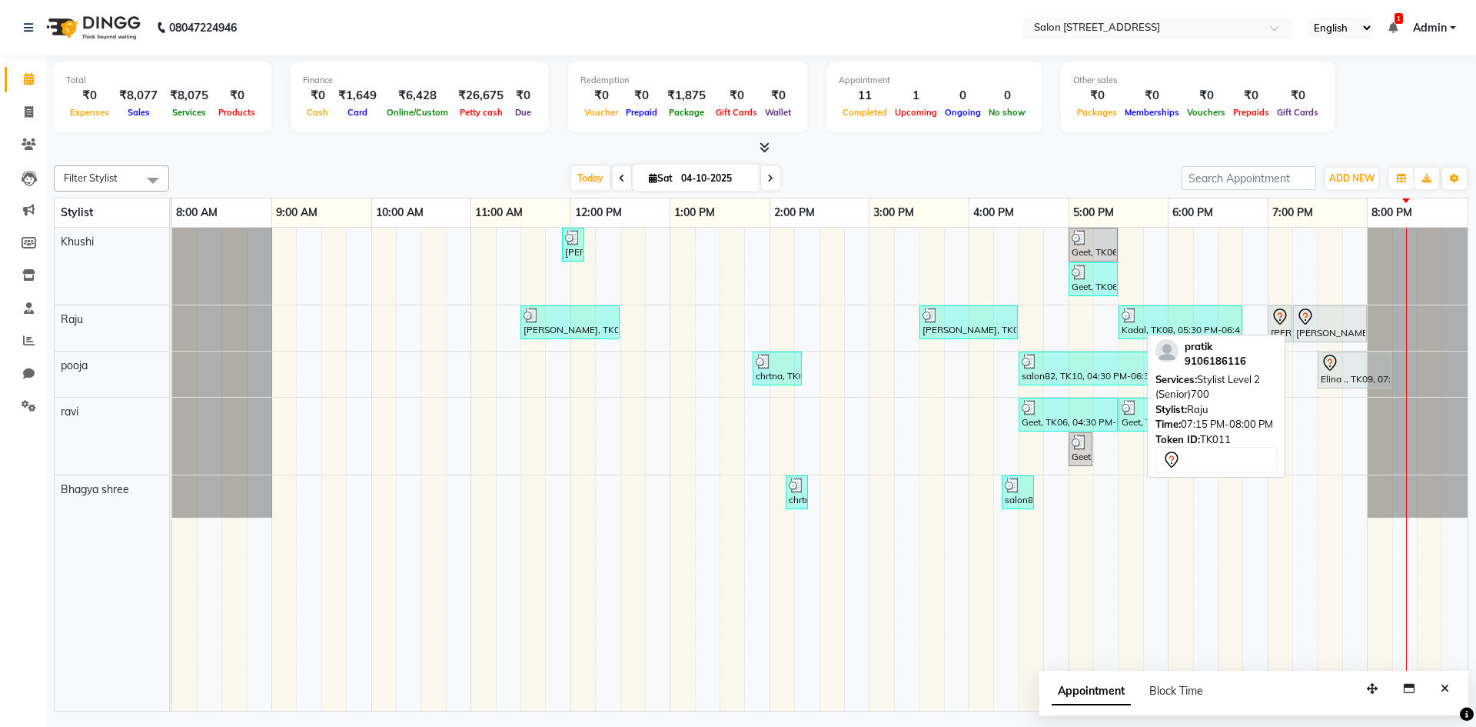
click at [1308, 322] on icon at bounding box center [1305, 317] width 18 height 18
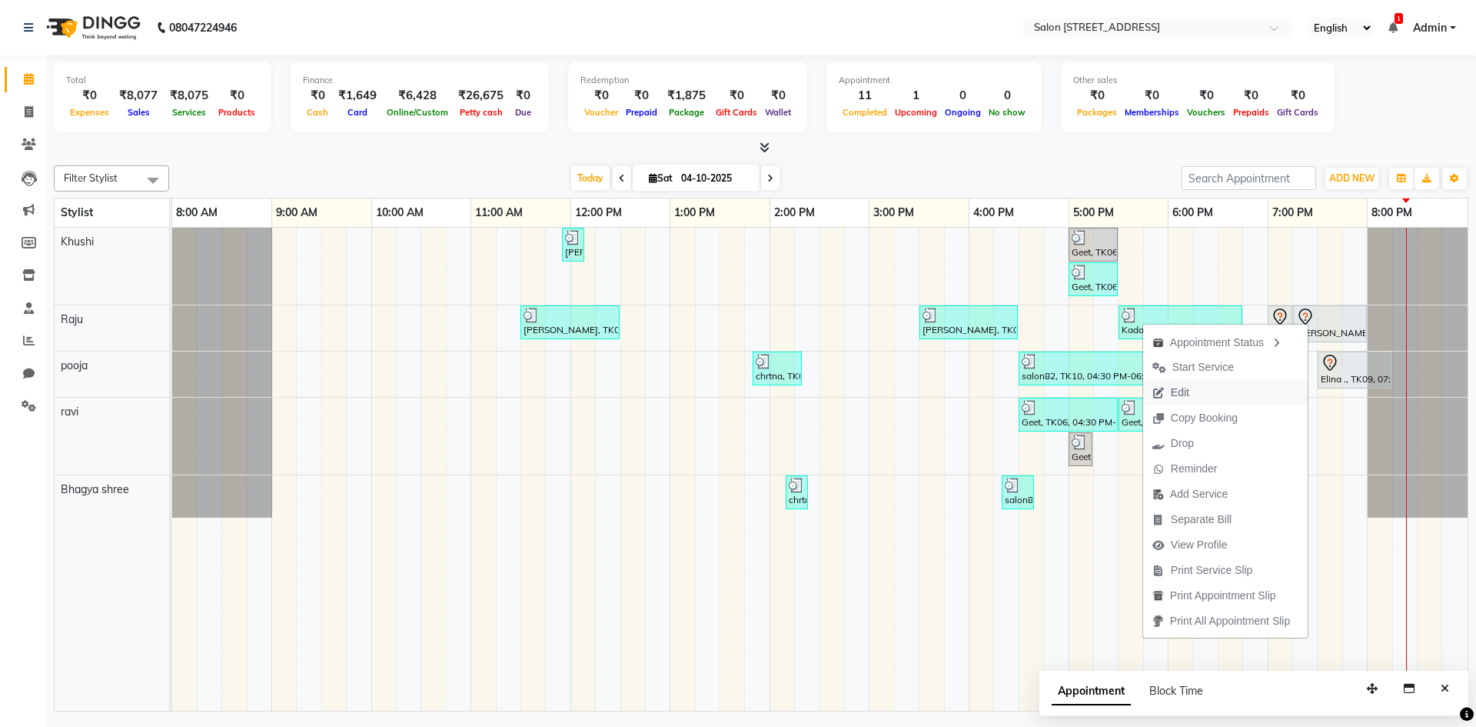
click at [1192, 392] on span "Edit" at bounding box center [1170, 392] width 55 height 25
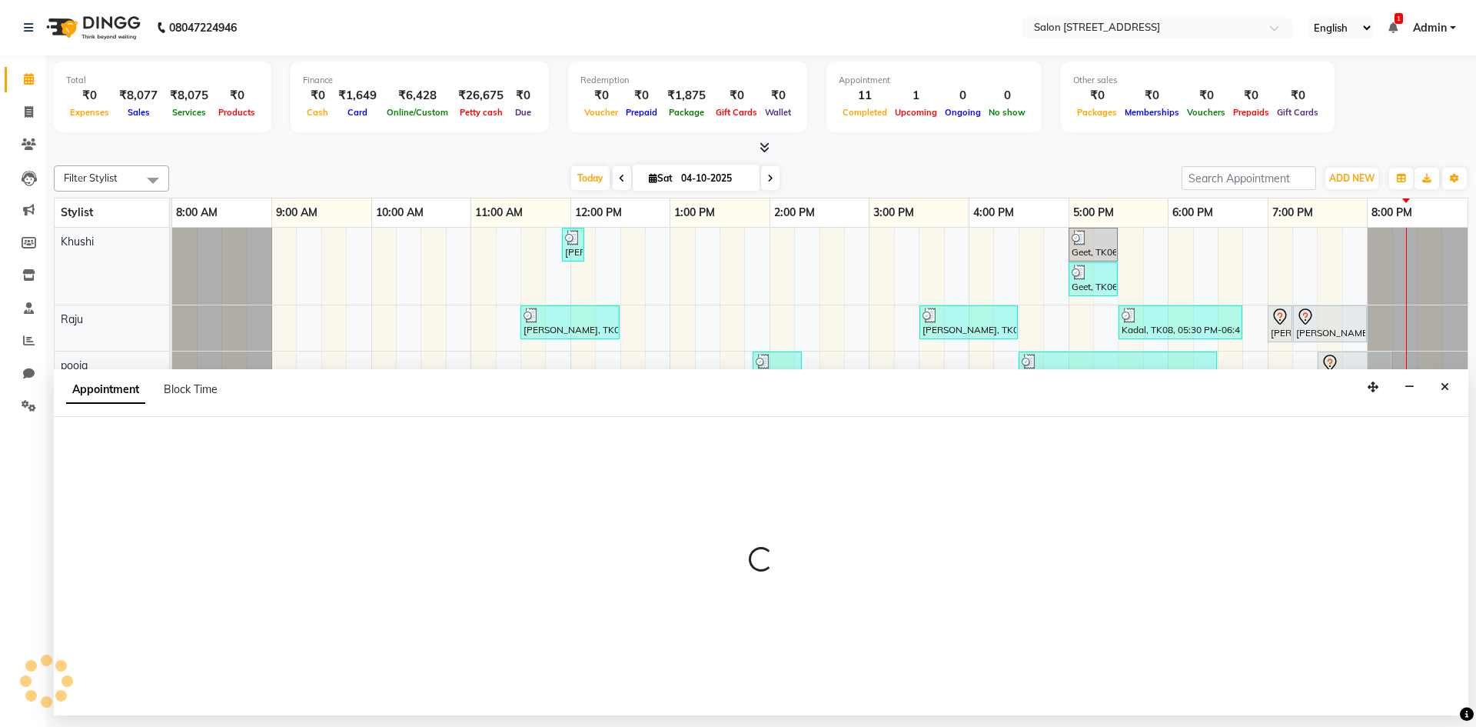
select select "tentative"
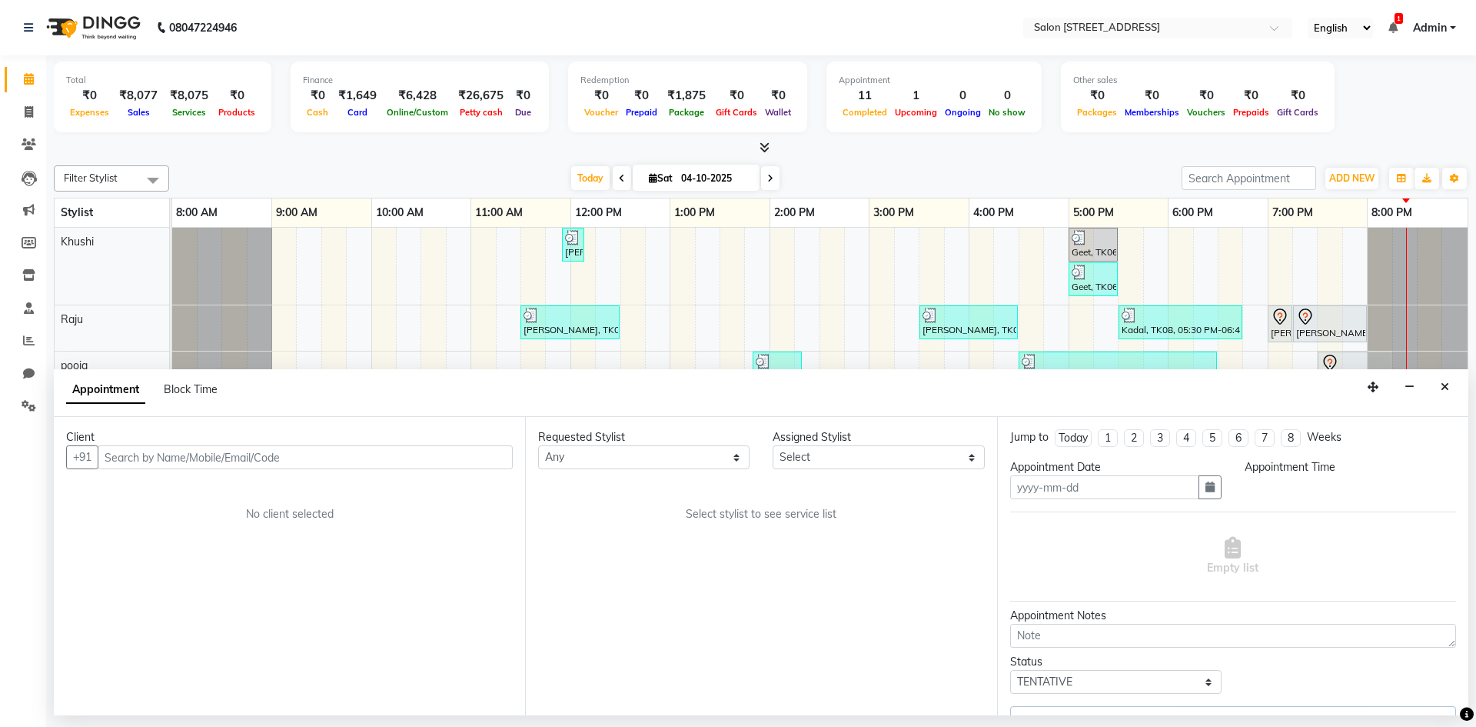
type input "04-10-2025"
select select "1140"
select select "70381"
select select "3933"
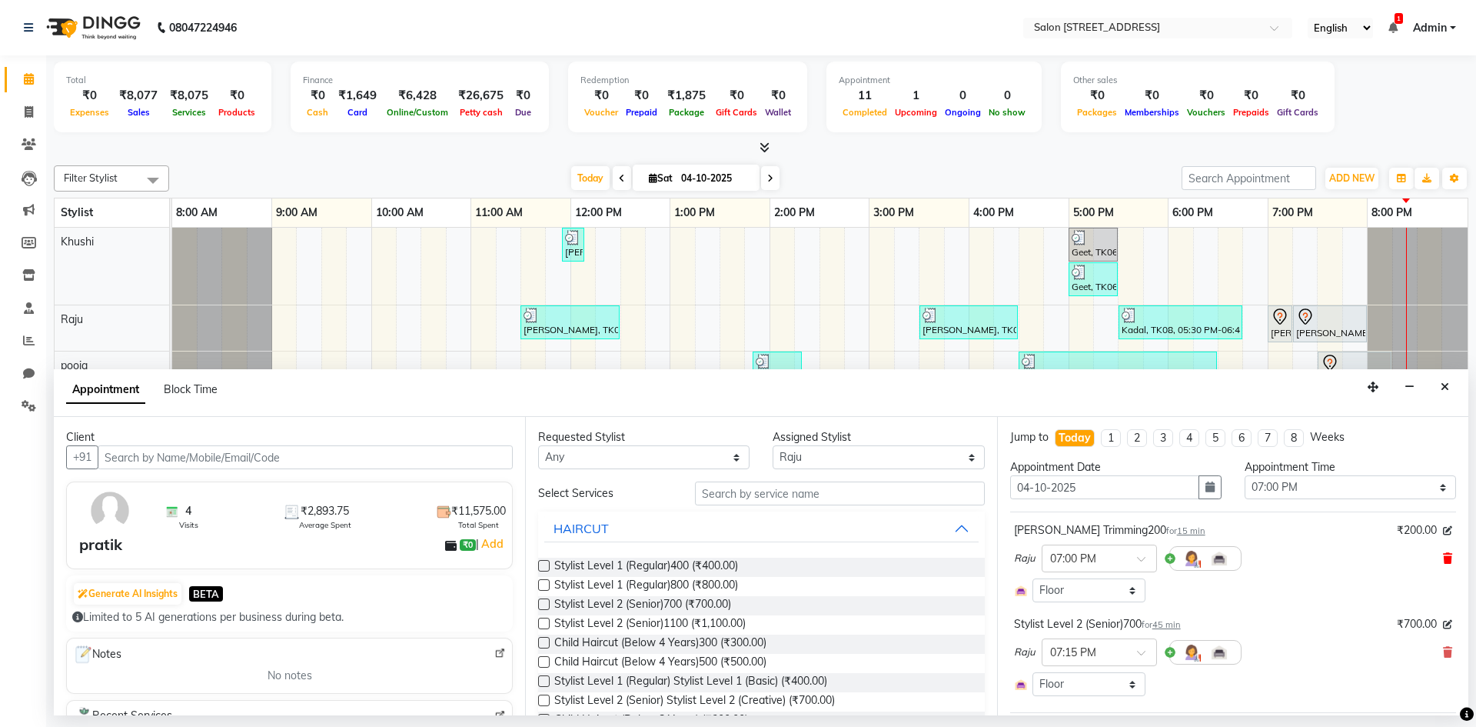
click at [1443, 557] on icon at bounding box center [1447, 558] width 9 height 11
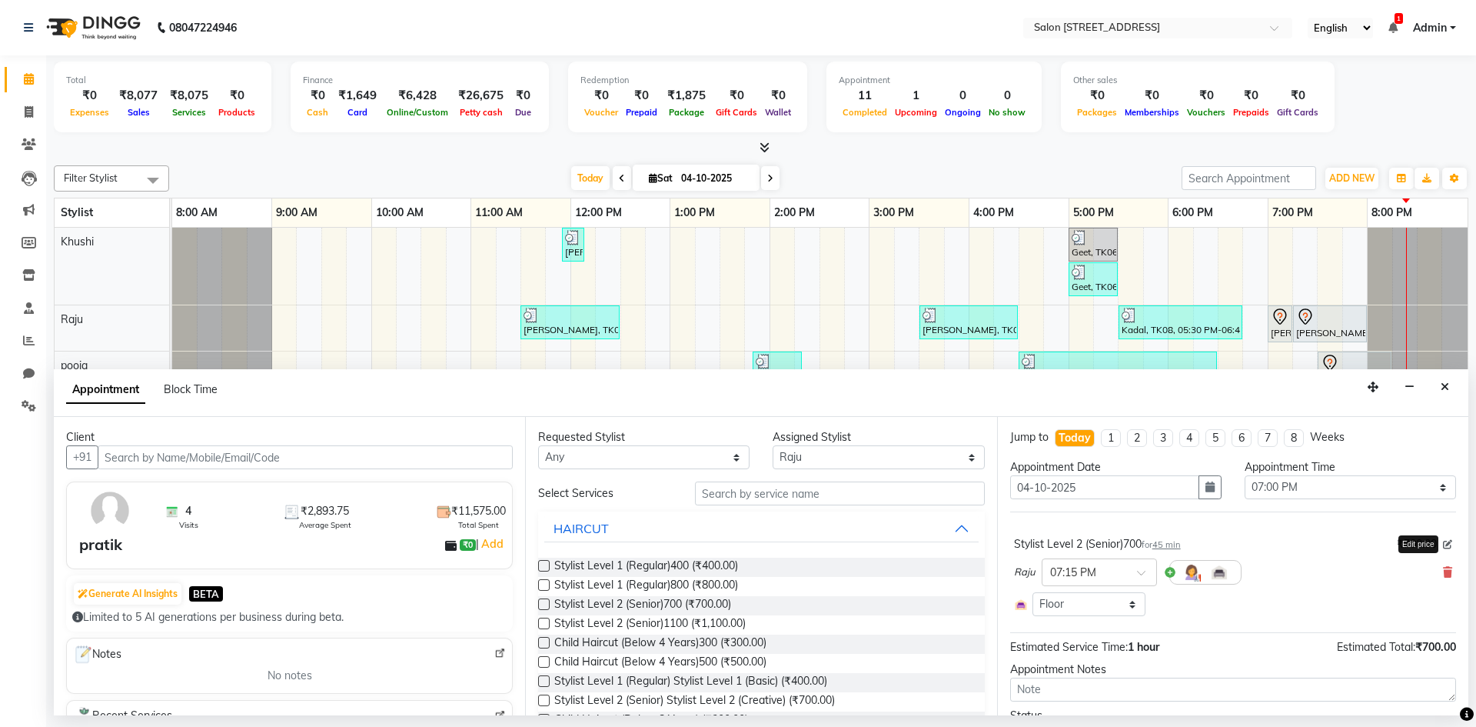
click at [1443, 544] on icon at bounding box center [1447, 544] width 9 height 9
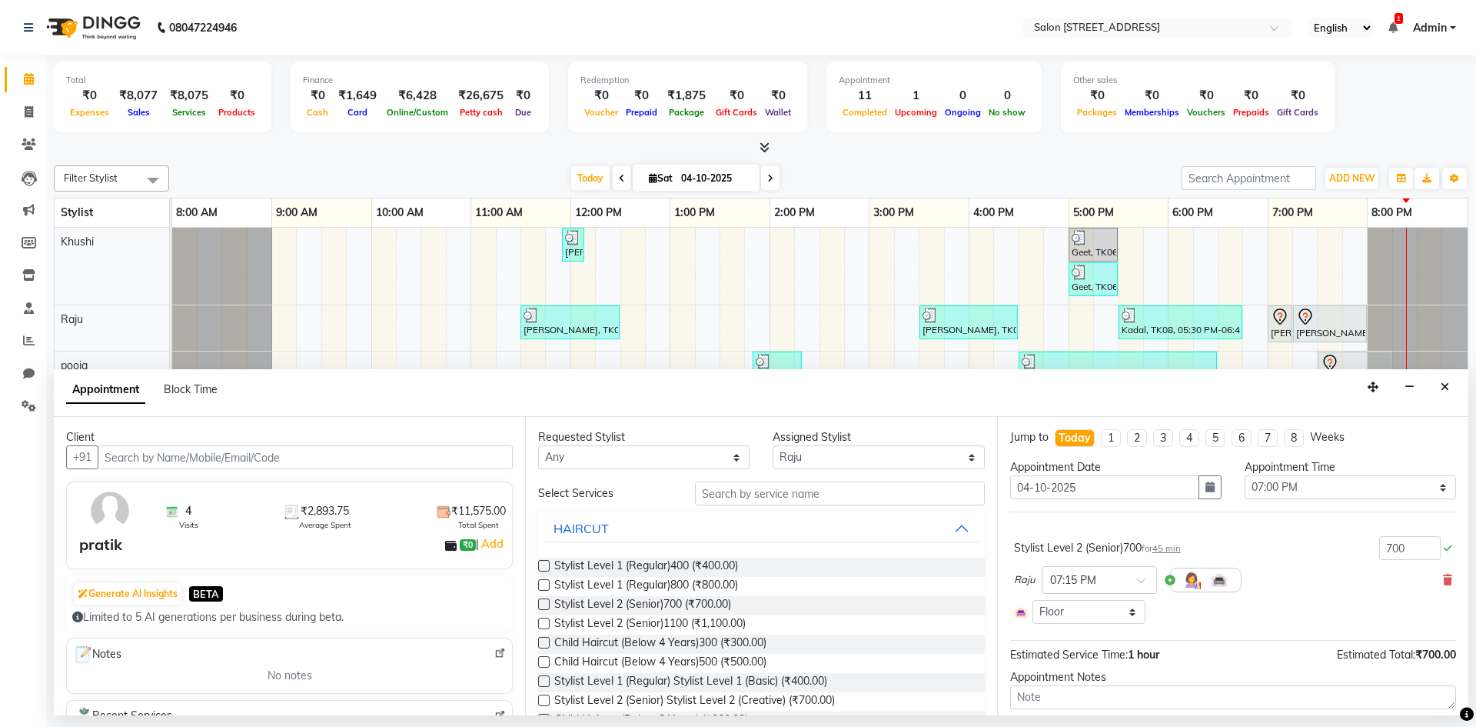
click at [1360, 585] on div "Raju × 07:15 PM" at bounding box center [1233, 580] width 438 height 40
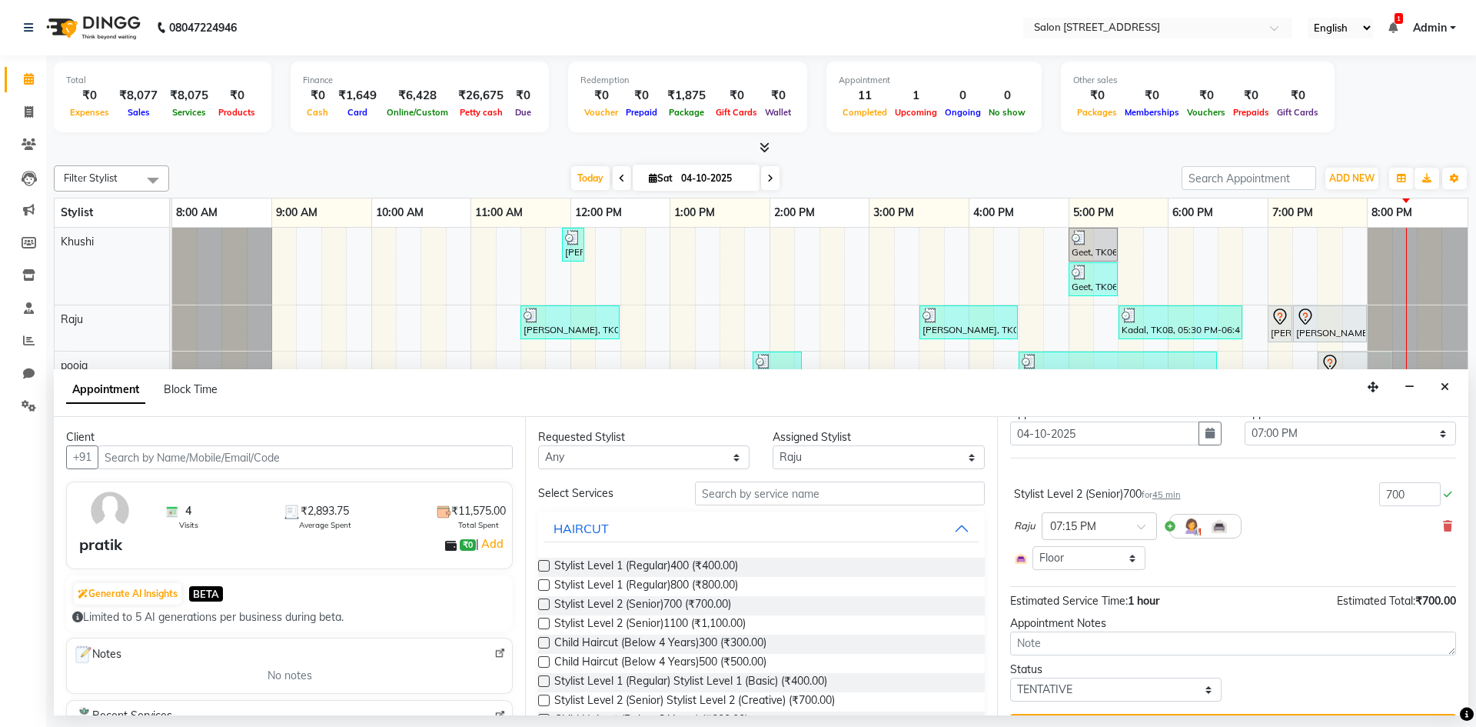
scroll to position [0, 0]
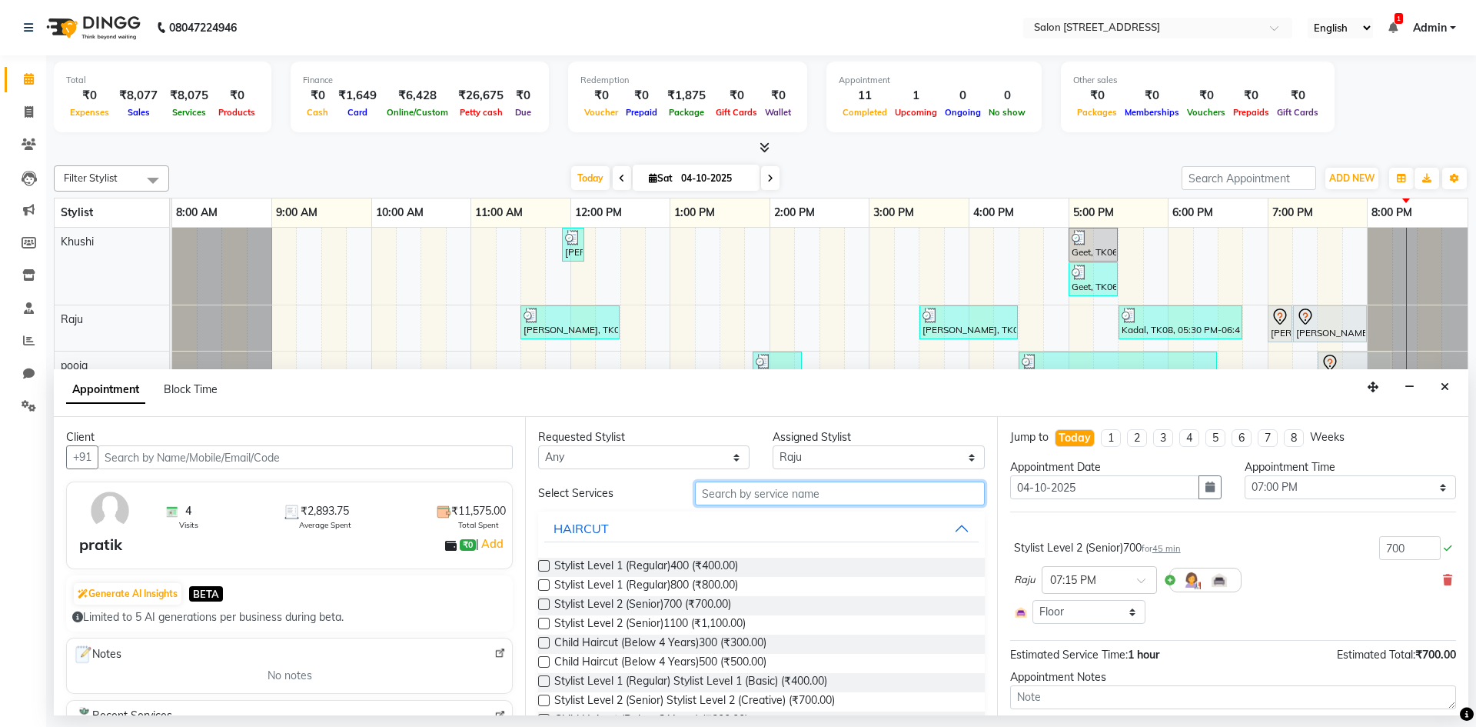
click at [821, 497] on input "text" at bounding box center [840, 493] width 290 height 24
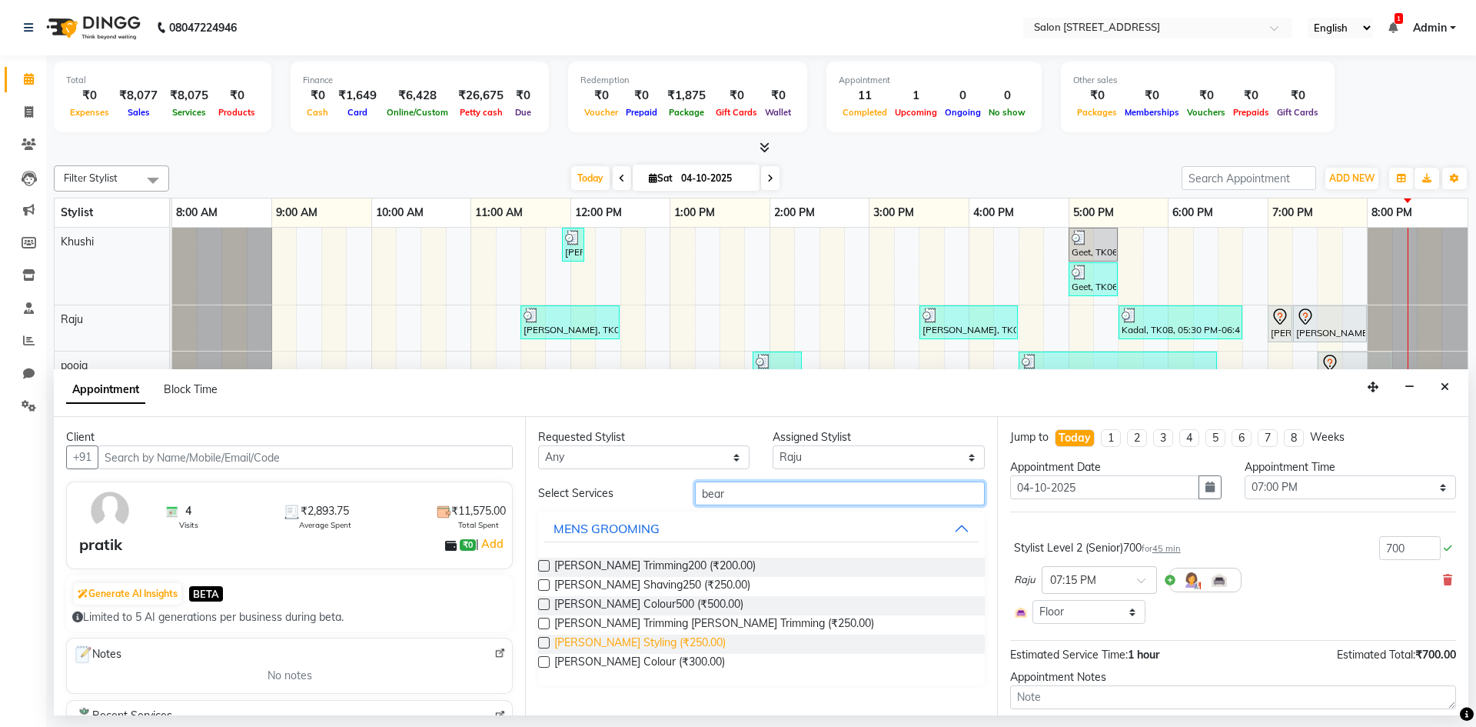
type input "bear"
click at [644, 644] on span "[PERSON_NAME] Styling (₹250.00)" at bounding box center [639, 643] width 171 height 19
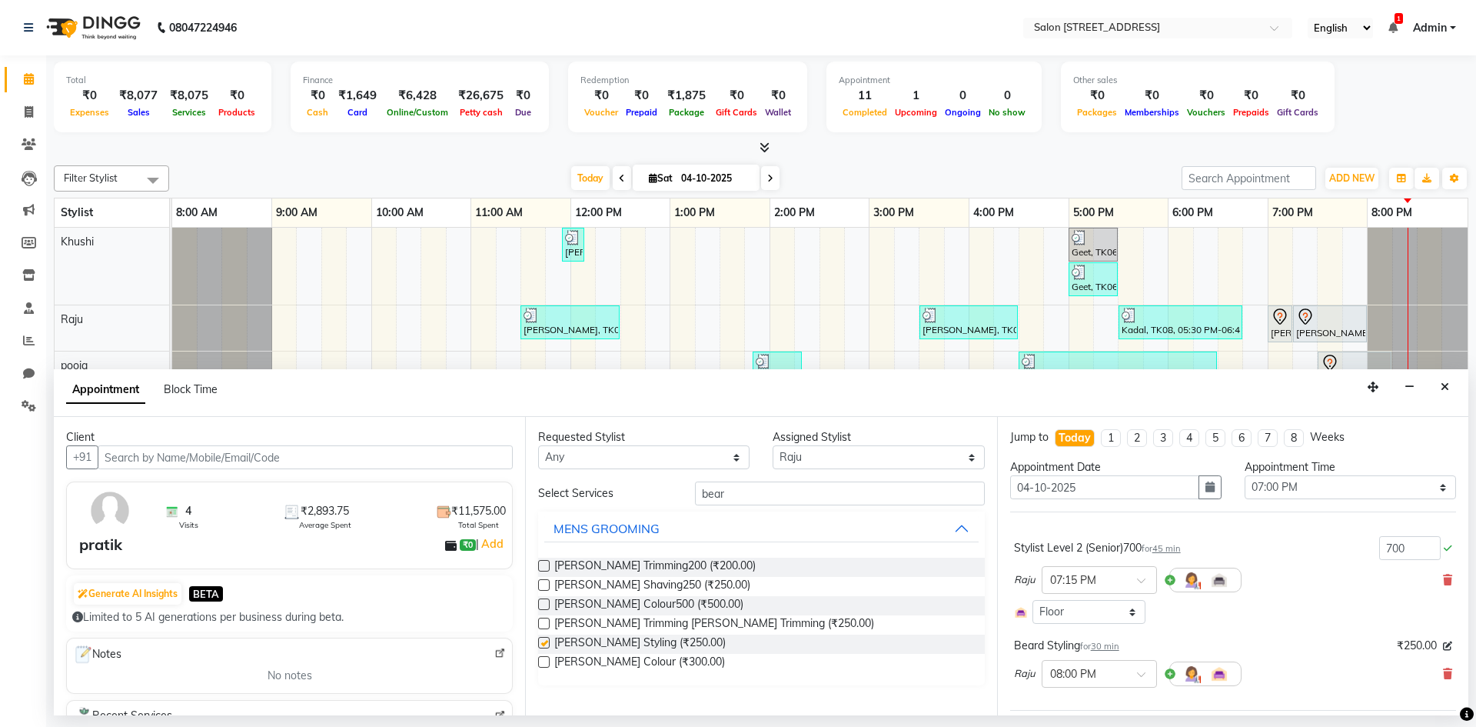
checkbox input "false"
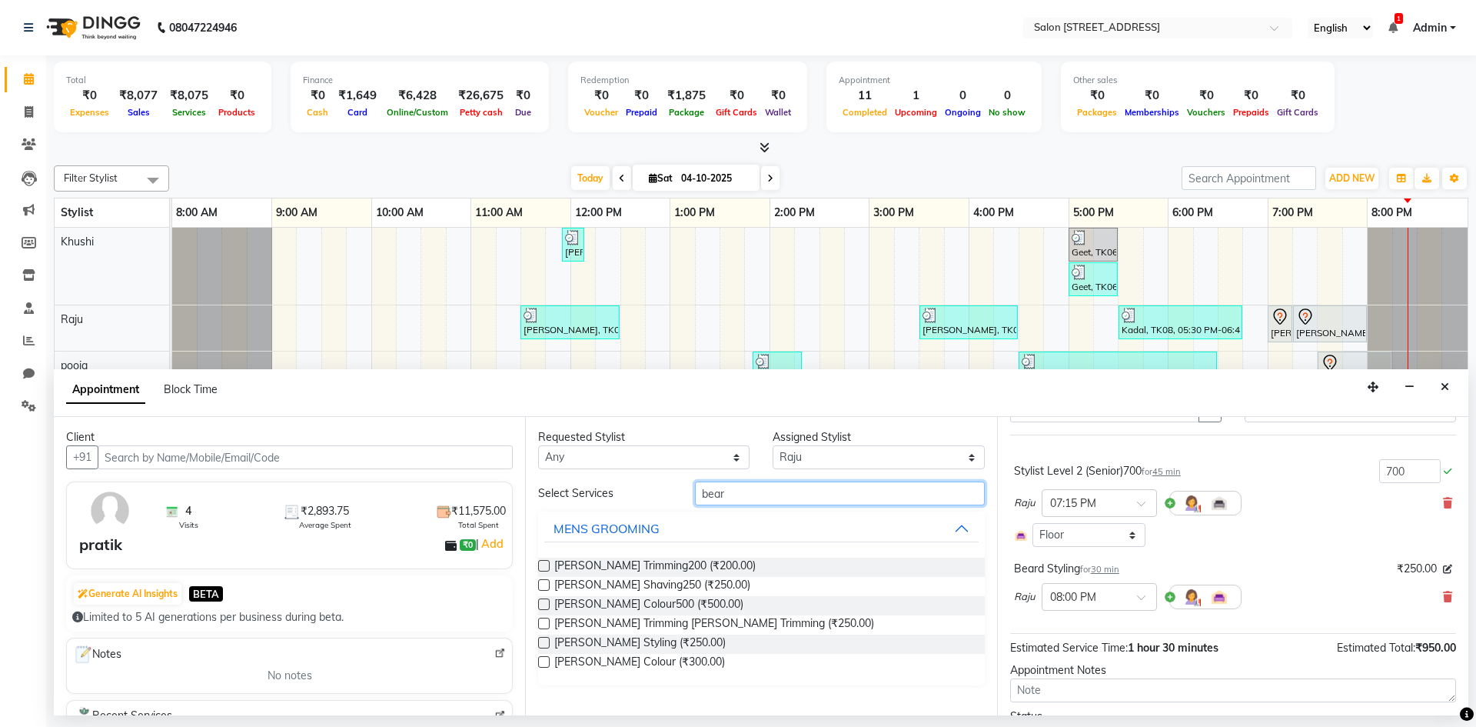
click at [841, 494] on input "bear" at bounding box center [840, 493] width 290 height 24
click at [853, 452] on select "Select Bhagya shree Khushi pooja [PERSON_NAME]" at bounding box center [878, 457] width 211 height 24
select select "93558"
click at [773, 445] on select "Select Bhagya shree Khushi pooja [PERSON_NAME]" at bounding box center [878, 457] width 211 height 24
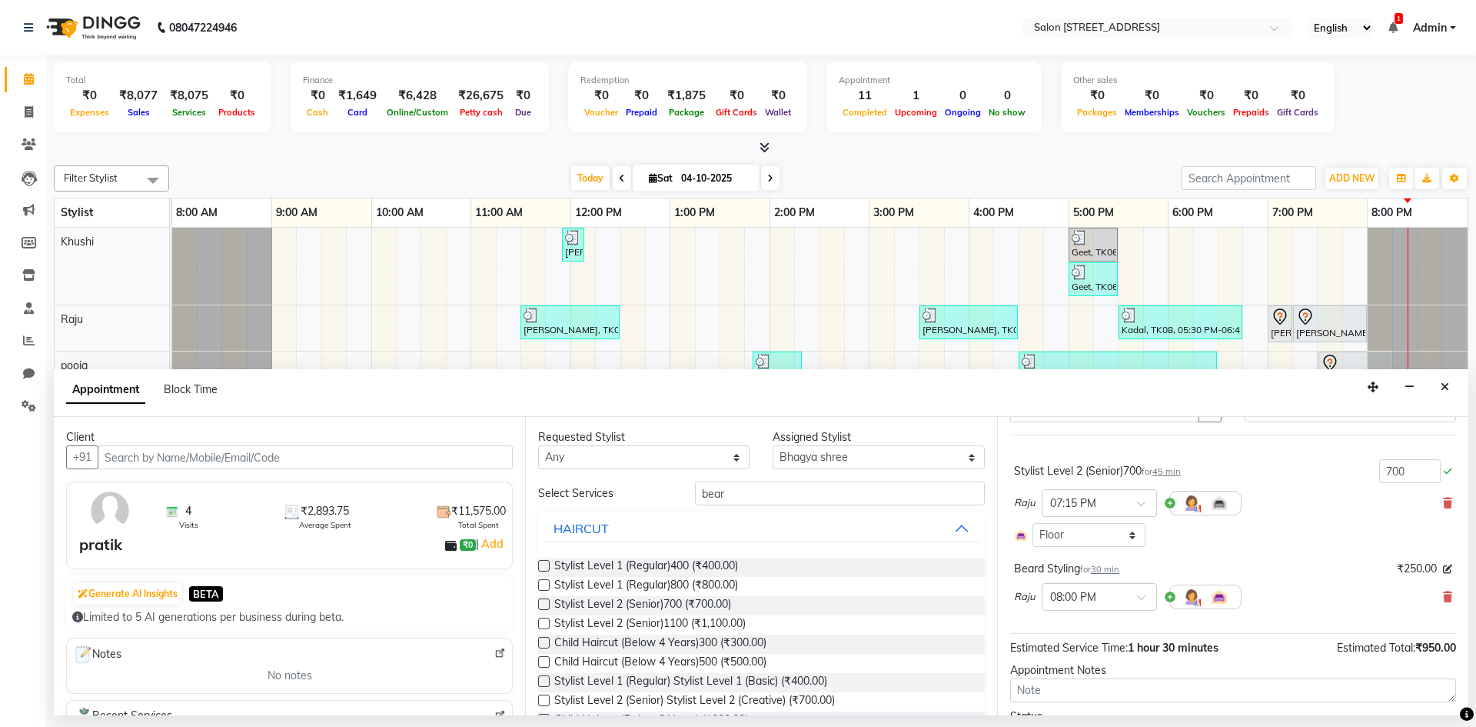
click at [846, 480] on div "Requested Stylist Any Bhagya shree Khushi pooja Raju ravi Assigned Stylist Sele…" at bounding box center [760, 566] width 471 height 298
drag, startPoint x: 844, startPoint y: 495, endPoint x: 604, endPoint y: 497, distance: 239.9
click at [604, 497] on div "Select Services bear" at bounding box center [761, 493] width 469 height 24
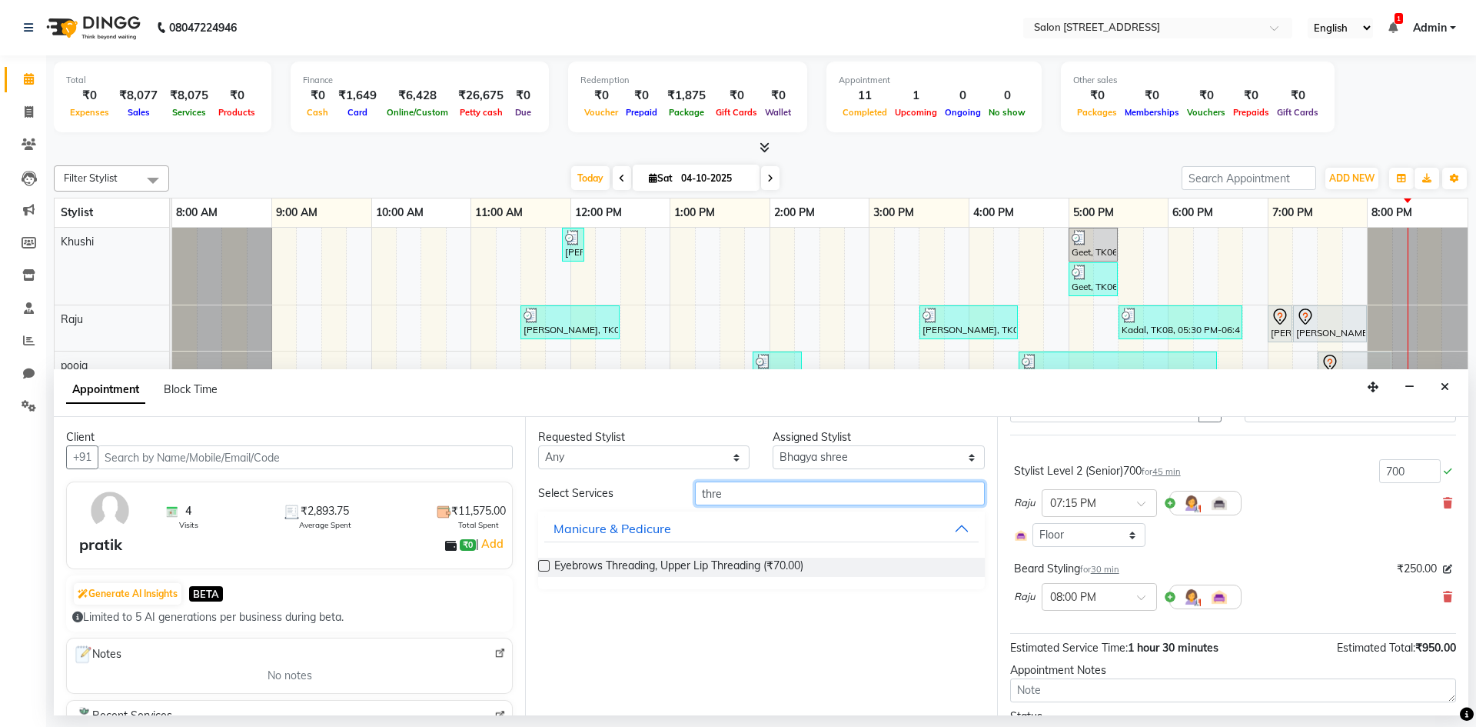
type input "thre"
click at [539, 565] on label at bounding box center [544, 566] width 12 height 12
click at [539, 565] on input "checkbox" at bounding box center [543, 567] width 10 height 10
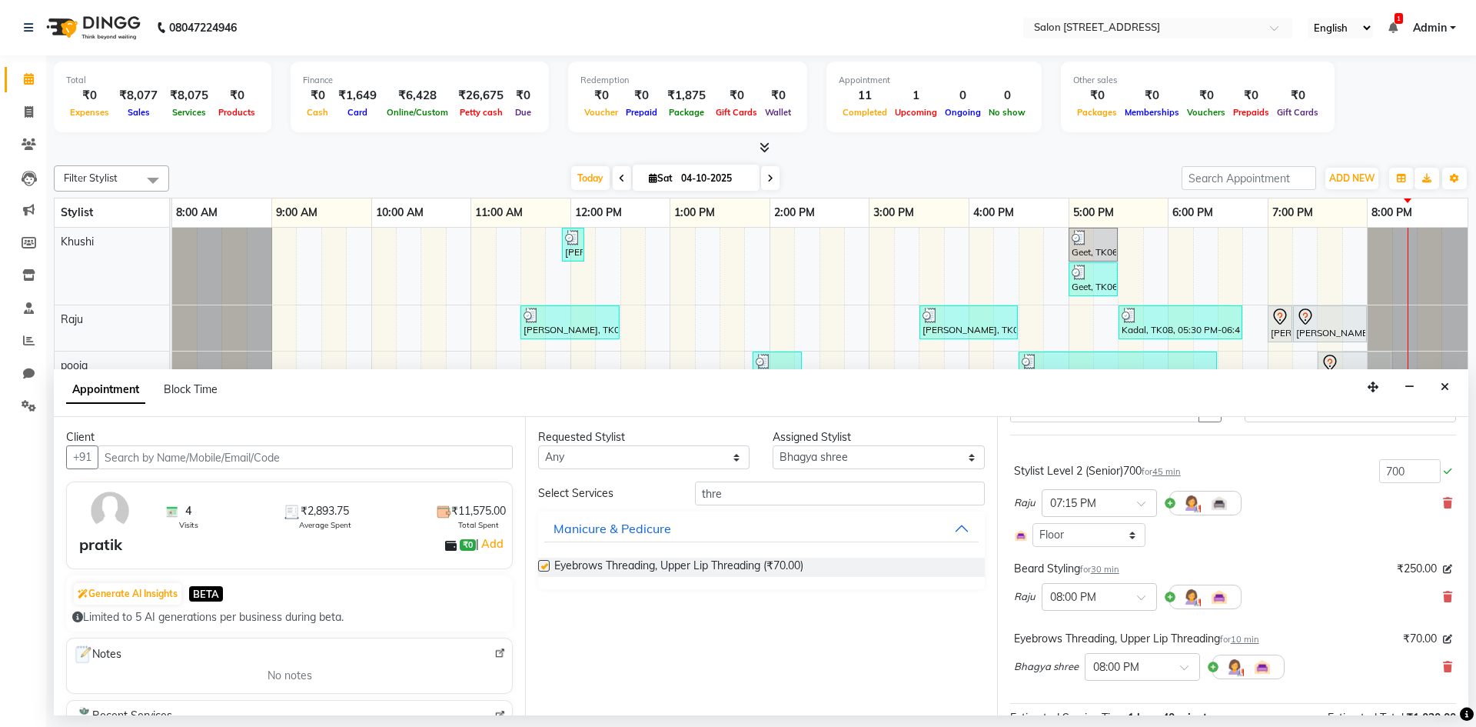
checkbox input "false"
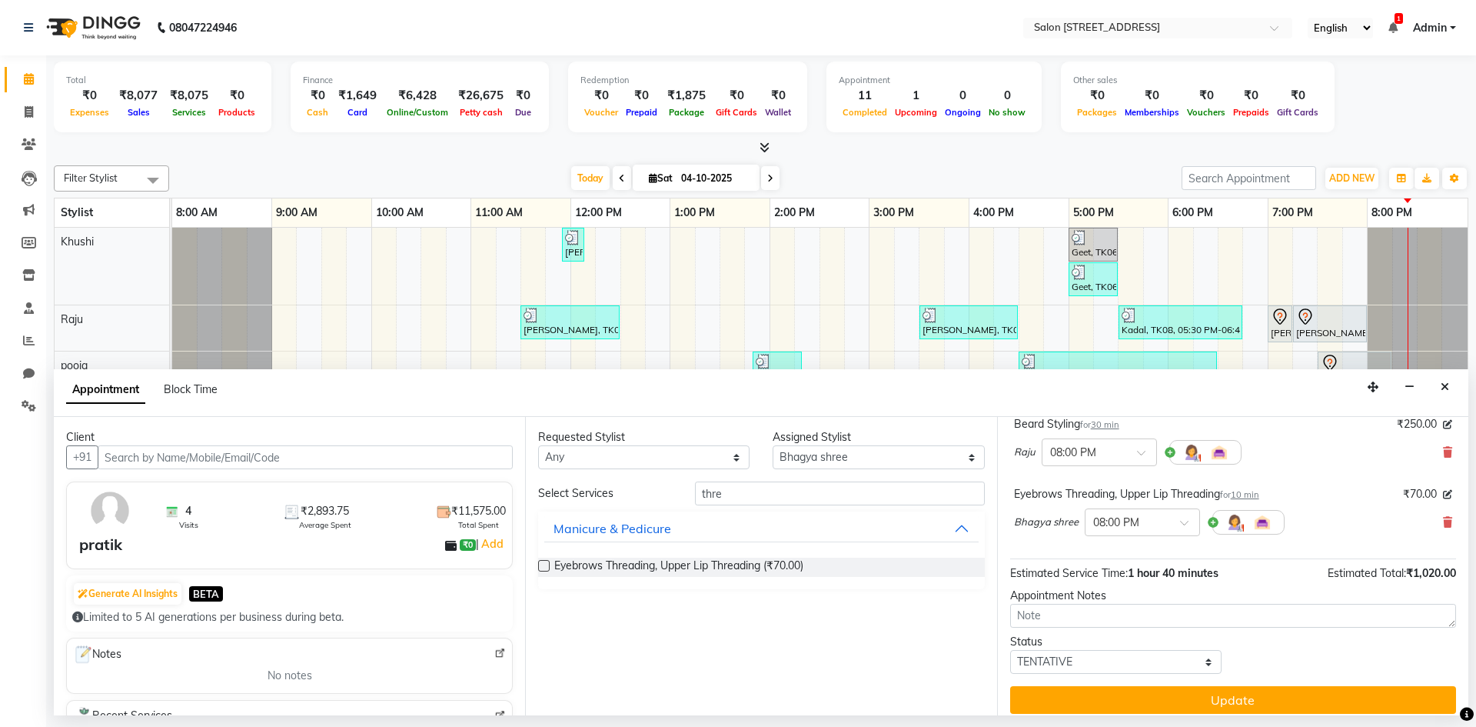
scroll to position [231, 0]
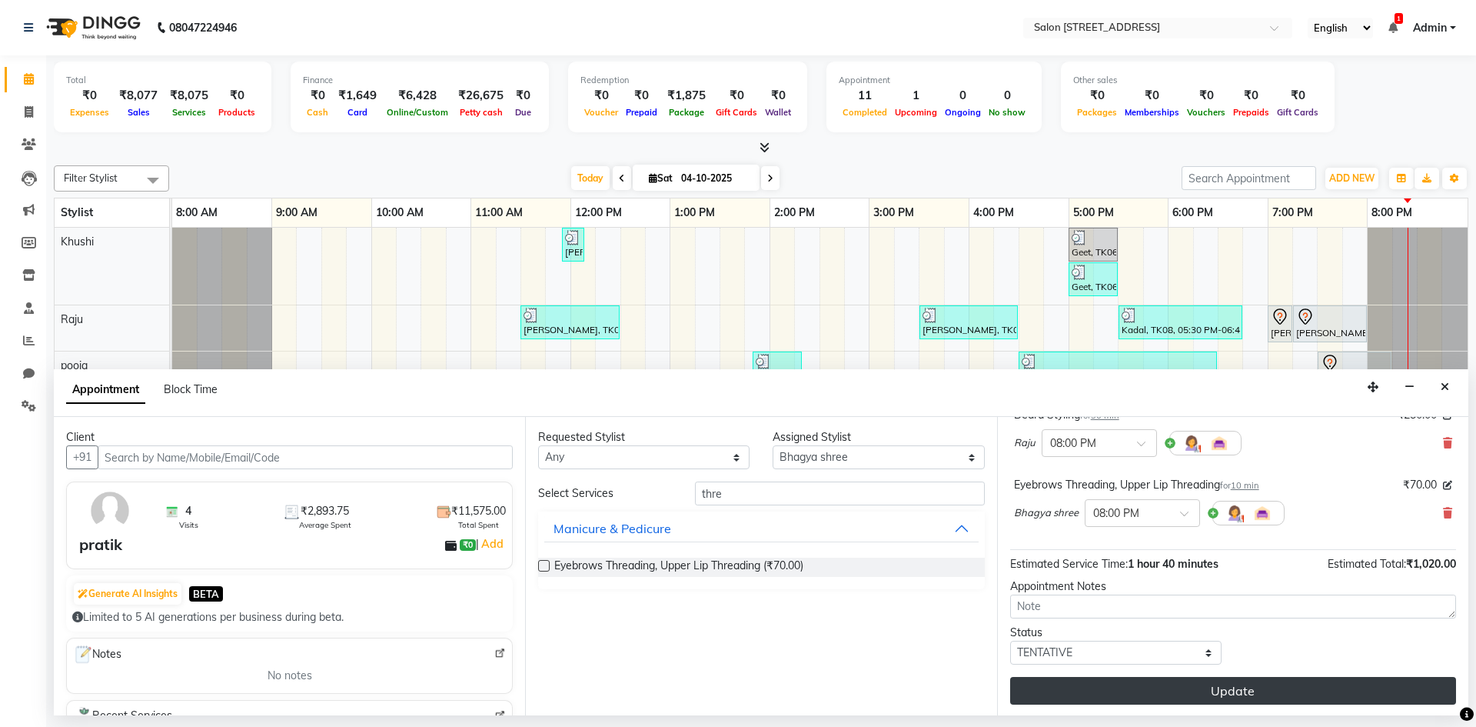
click at [1209, 691] on button "Update" at bounding box center [1233, 691] width 446 height 28
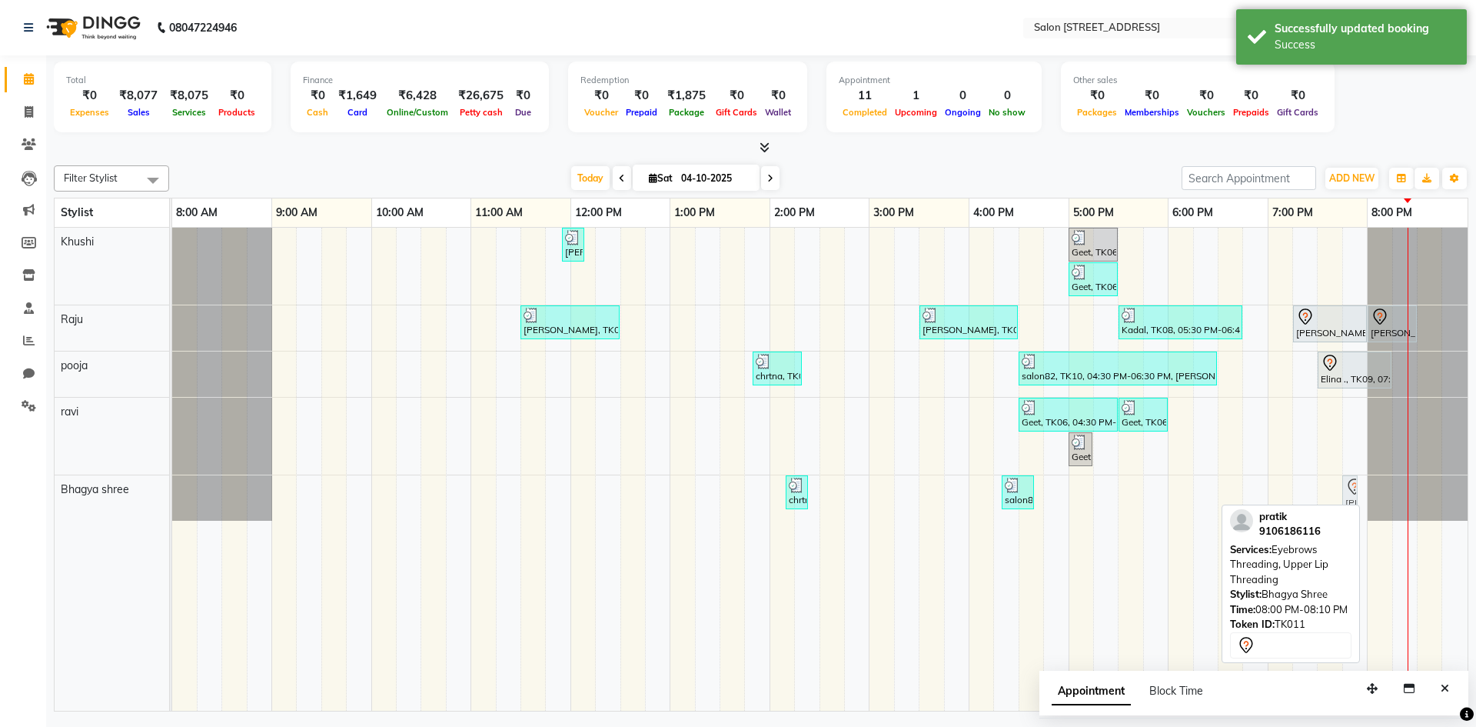
drag, startPoint x: 1375, startPoint y: 497, endPoint x: 1354, endPoint y: 498, distance: 20.8
click at [172, 498] on div "chrtna, TK04, 02:10 PM-02:20 PM, Eyebrows70 salon82, TK07, 04:20 PM-04:40 PM, E…" at bounding box center [172, 497] width 0 height 45
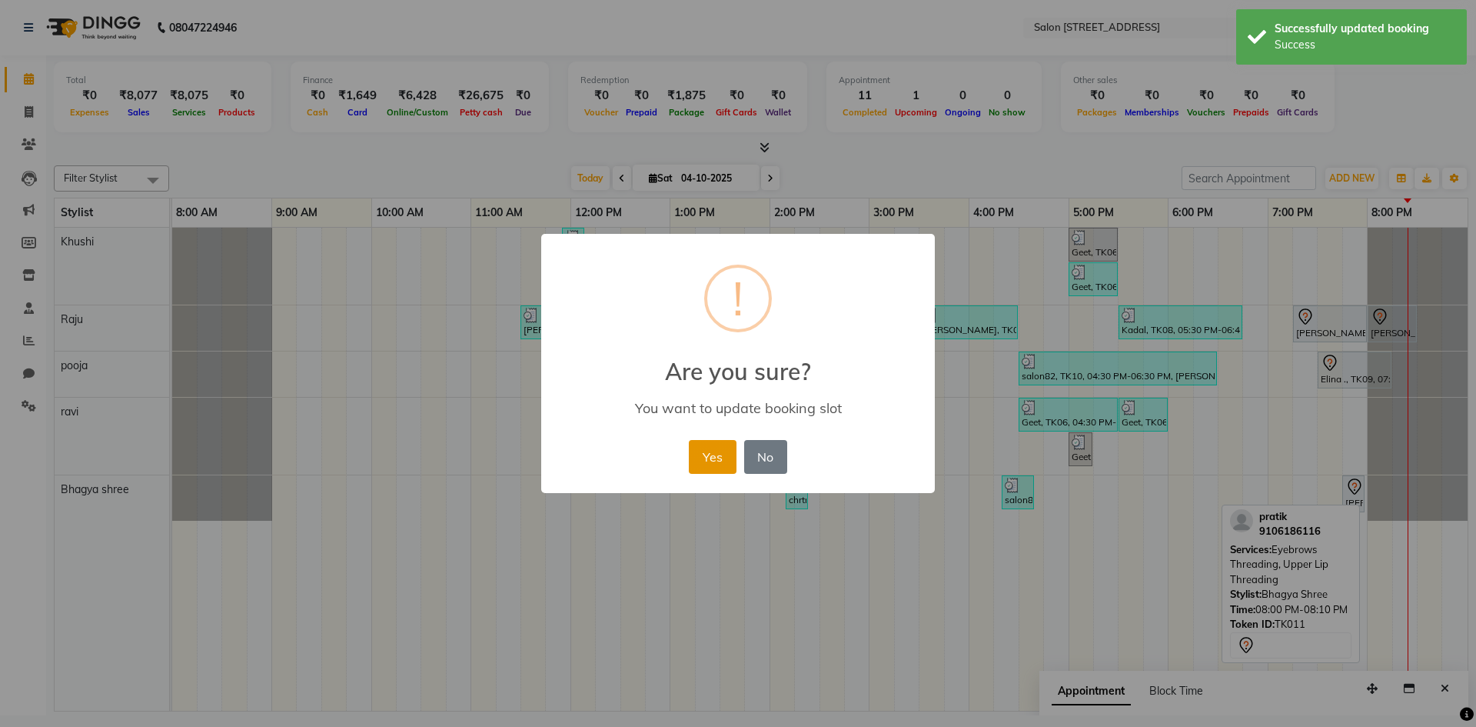
click at [697, 467] on button "Yes" at bounding box center [712, 457] width 47 height 34
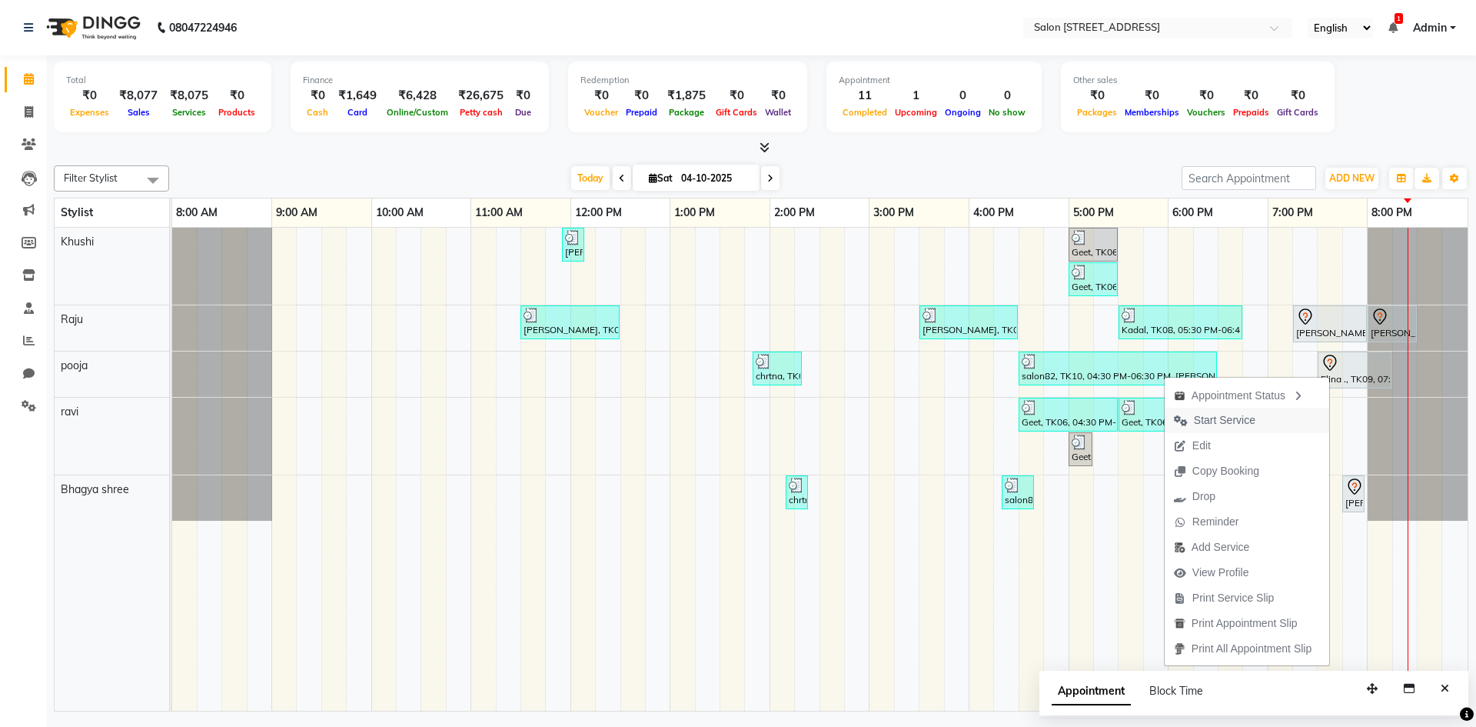
click at [1225, 424] on span "Start Service" at bounding box center [1225, 420] width 62 height 16
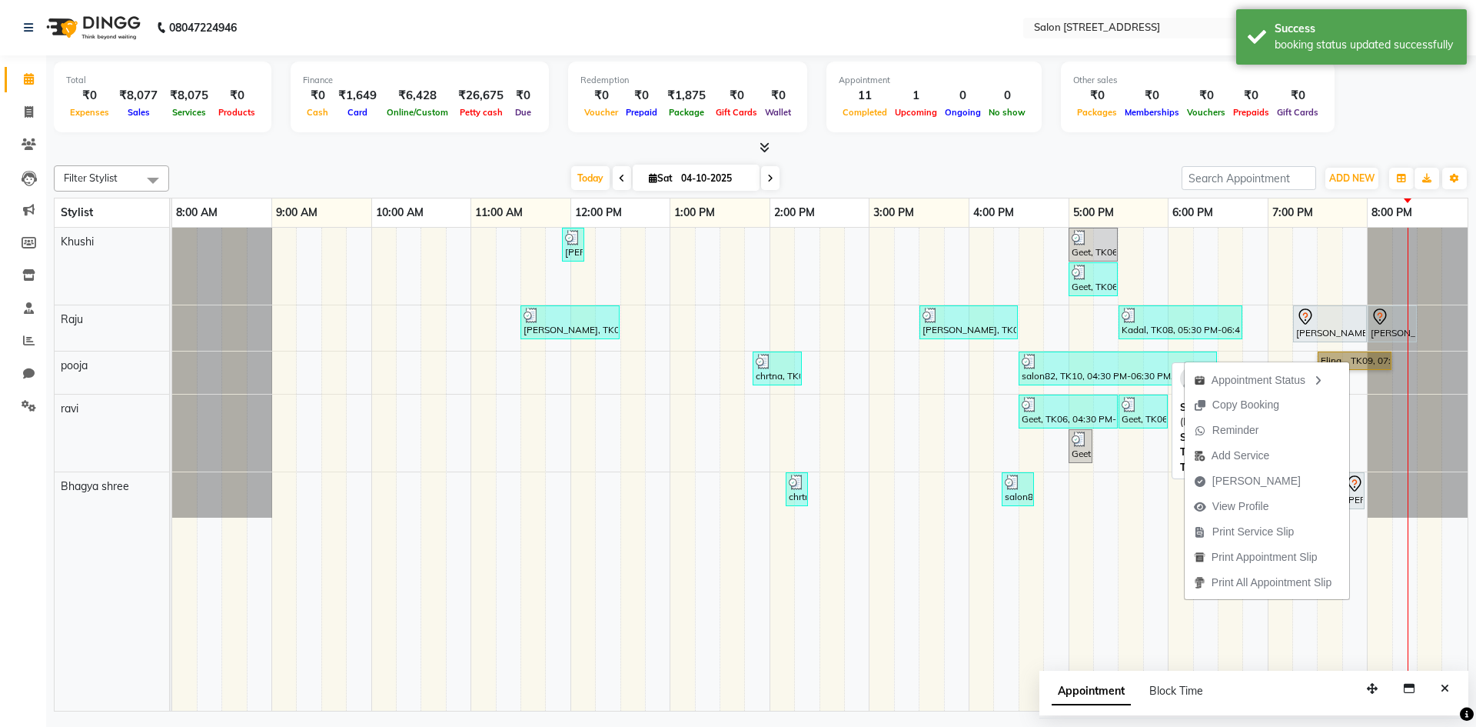
click at [1367, 363] on link "Elina ., TK09, 07:30 PM-08:15 PM, Stylist Level 1 (Regular)800" at bounding box center [1355, 360] width 74 height 18
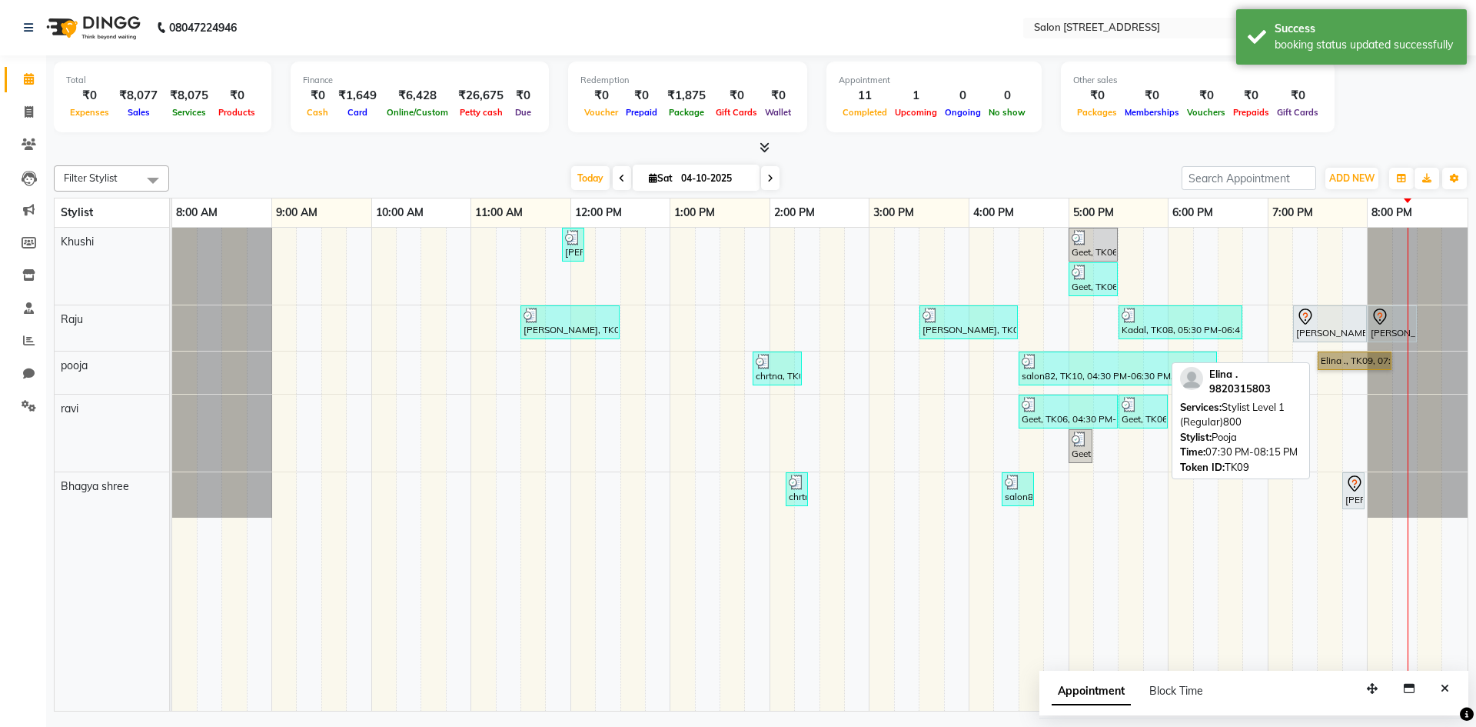
click at [1367, 363] on link "Elina ., TK09, 07:30 PM-08:15 PM, Stylist Level 1 (Regular)800" at bounding box center [1355, 360] width 74 height 18
select select "1"
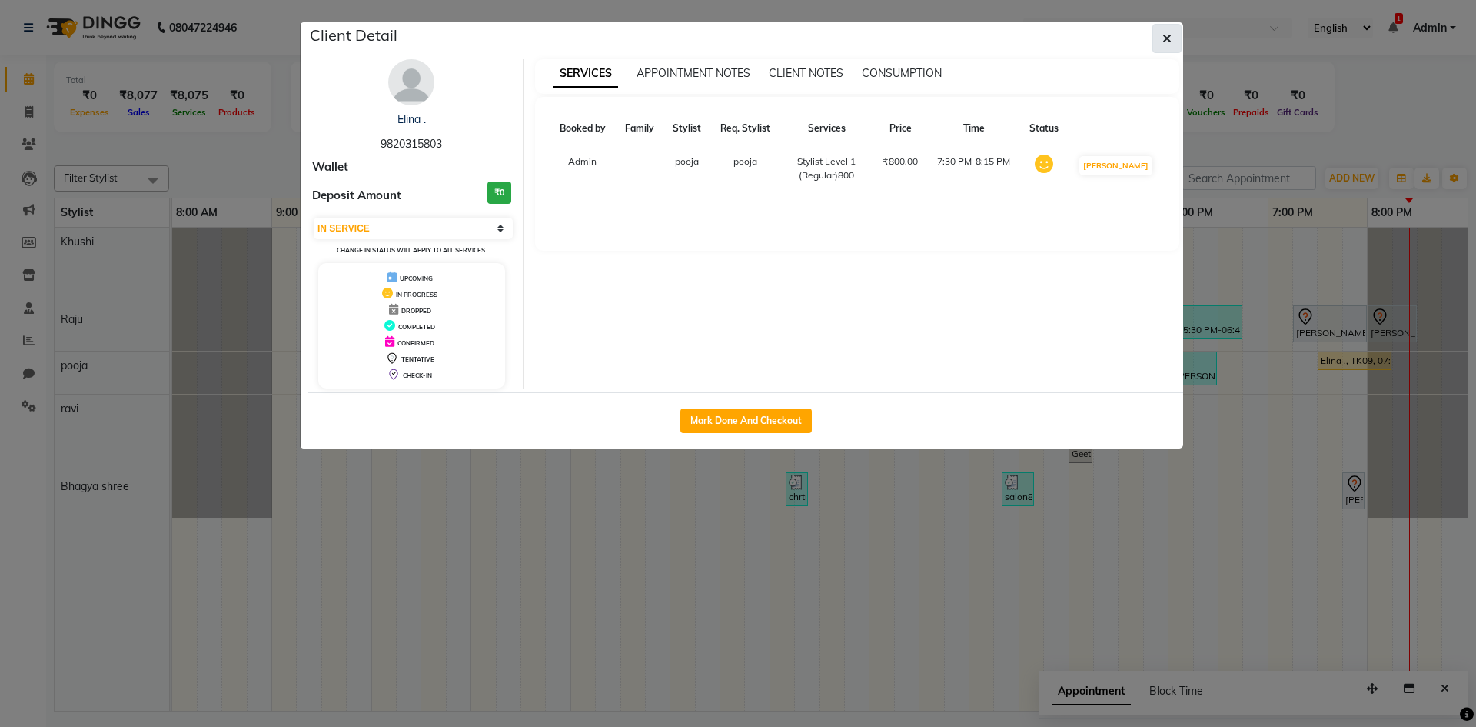
click at [1175, 32] on button "button" at bounding box center [1166, 38] width 29 height 29
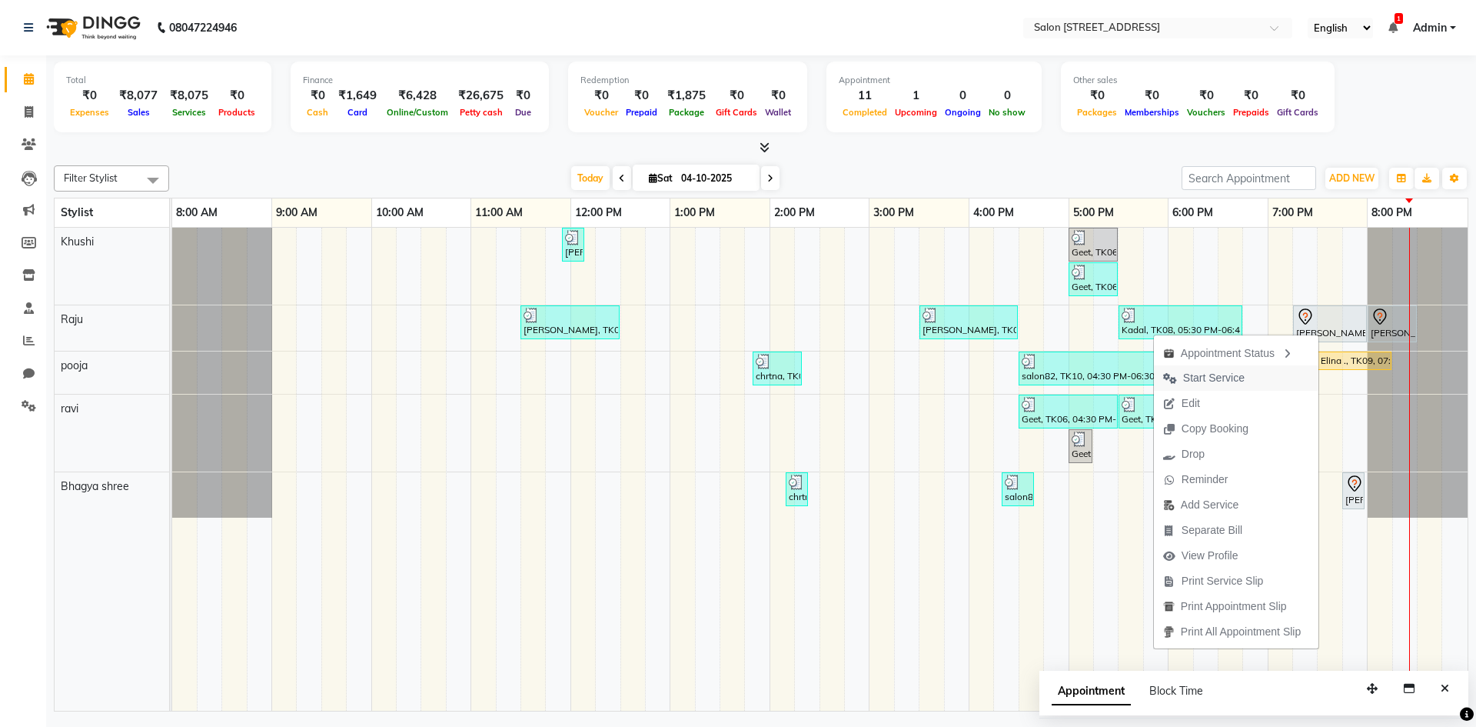
click at [1183, 373] on span "Start Service" at bounding box center [1214, 378] width 62 height 16
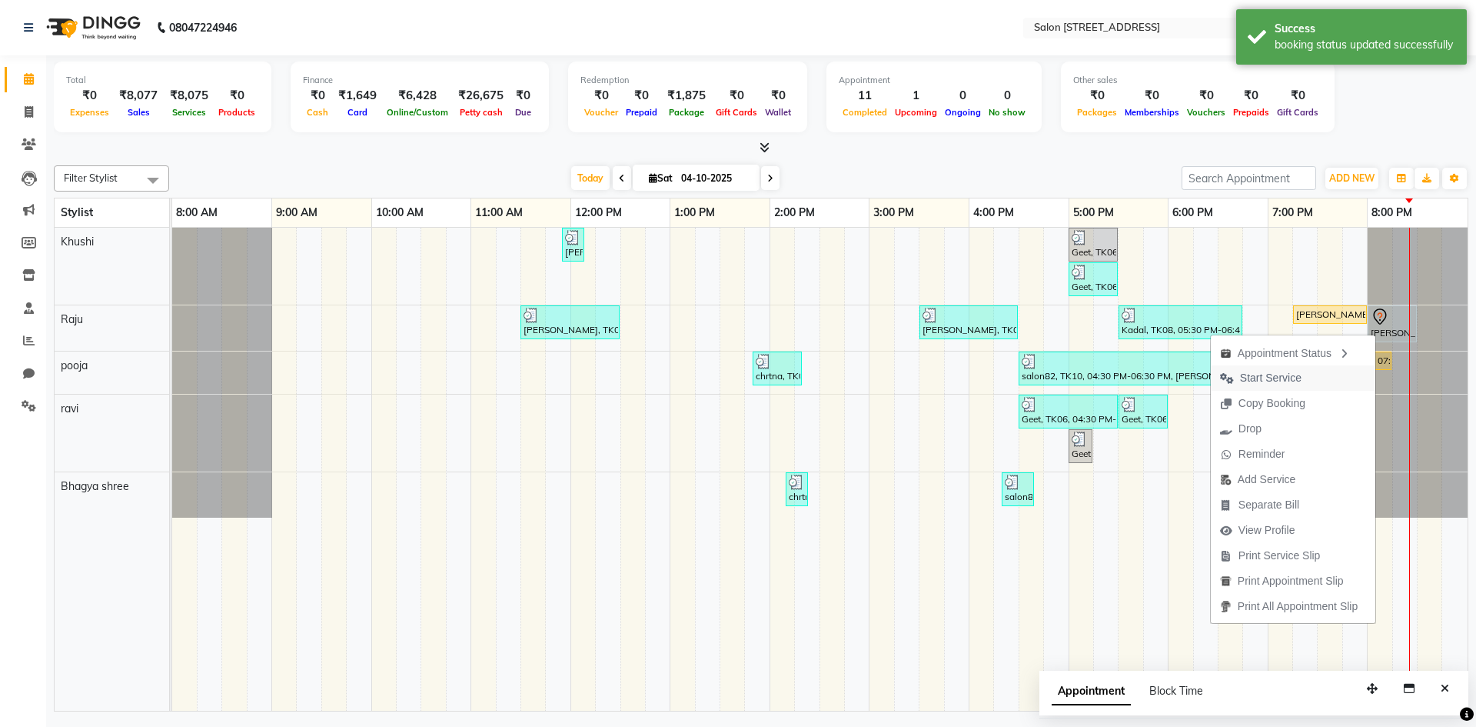
click at [1259, 379] on span "Start Service" at bounding box center [1271, 378] width 62 height 16
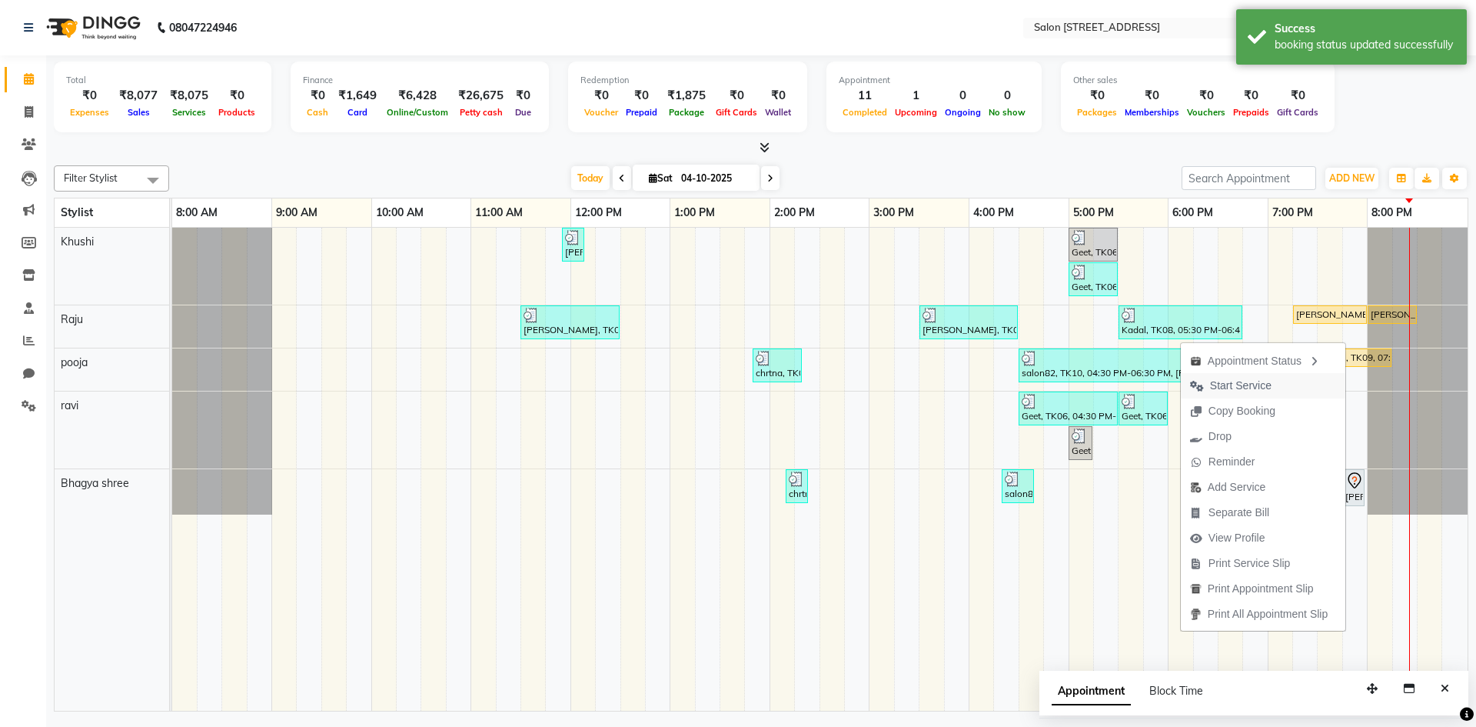
click at [1232, 382] on span "Start Service" at bounding box center [1241, 385] width 62 height 16
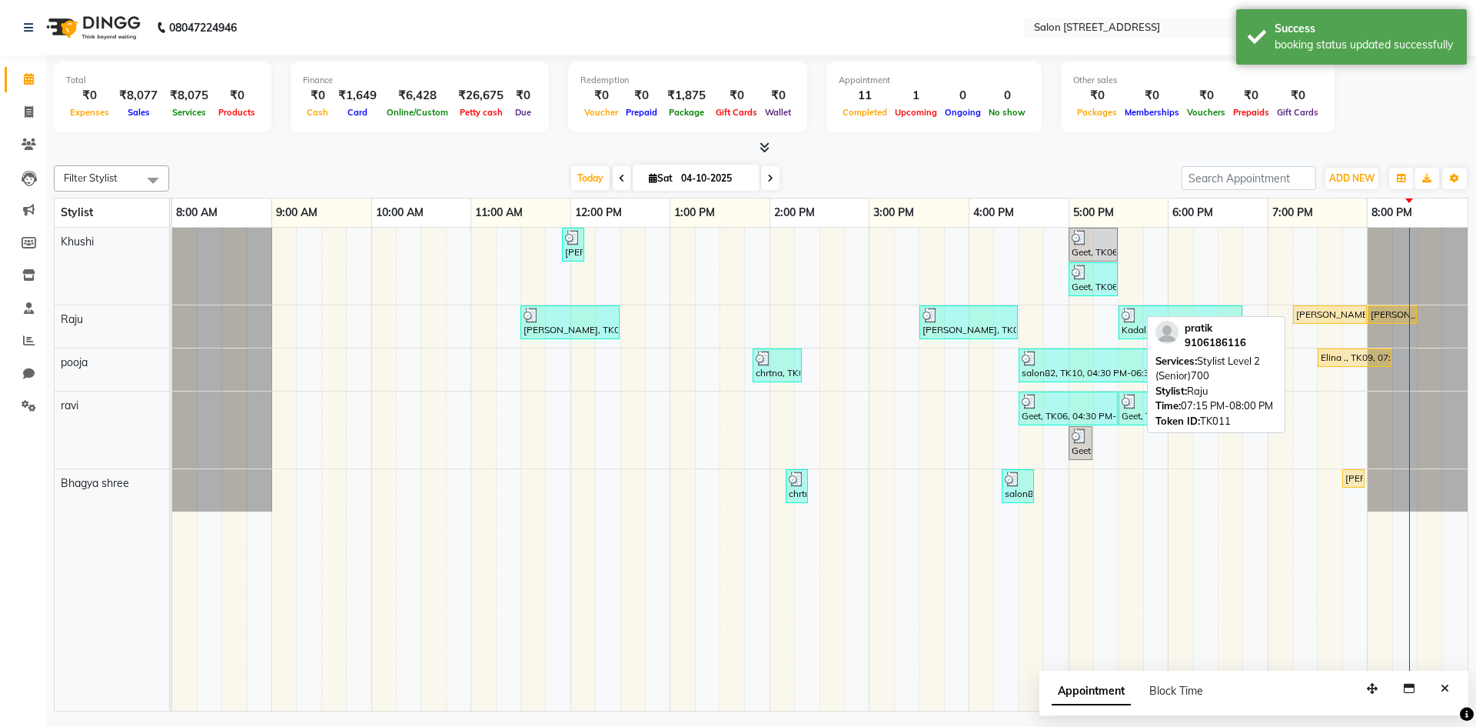
click at [1315, 314] on div "[PERSON_NAME], TK11, 07:15 PM-08:00 PM, Stylist Level 2 (Senior)700" at bounding box center [1330, 315] width 71 height 14
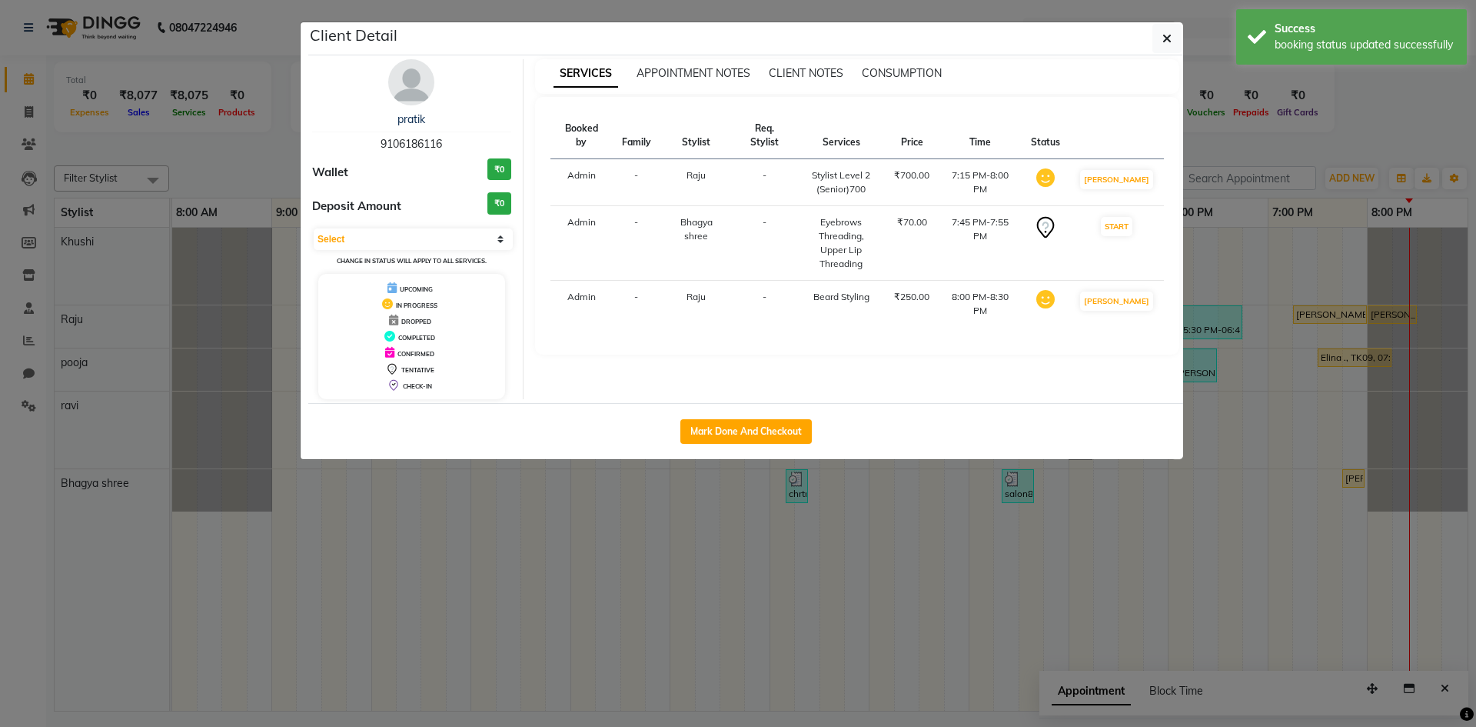
select select "1"
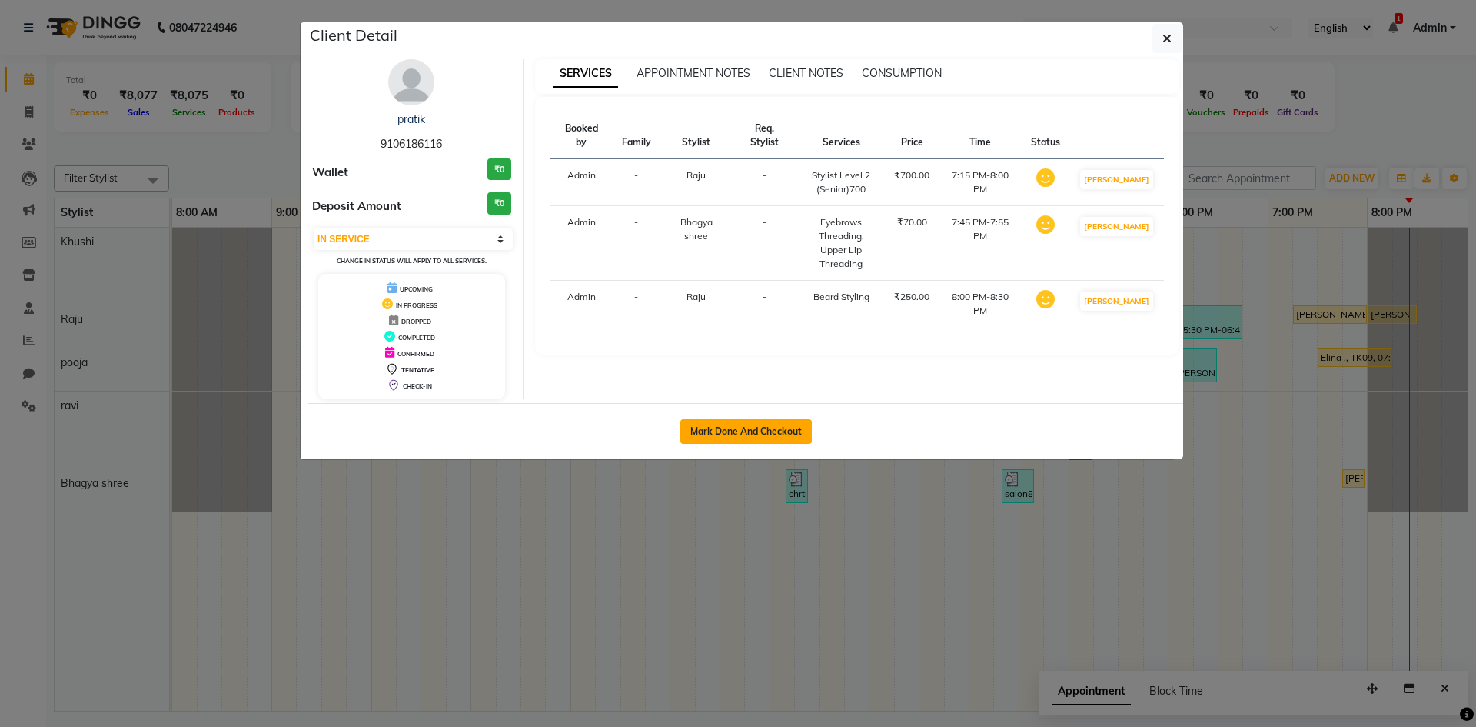
click at [720, 428] on button "Mark Done And Checkout" at bounding box center [745, 431] width 131 height 25
select select "service"
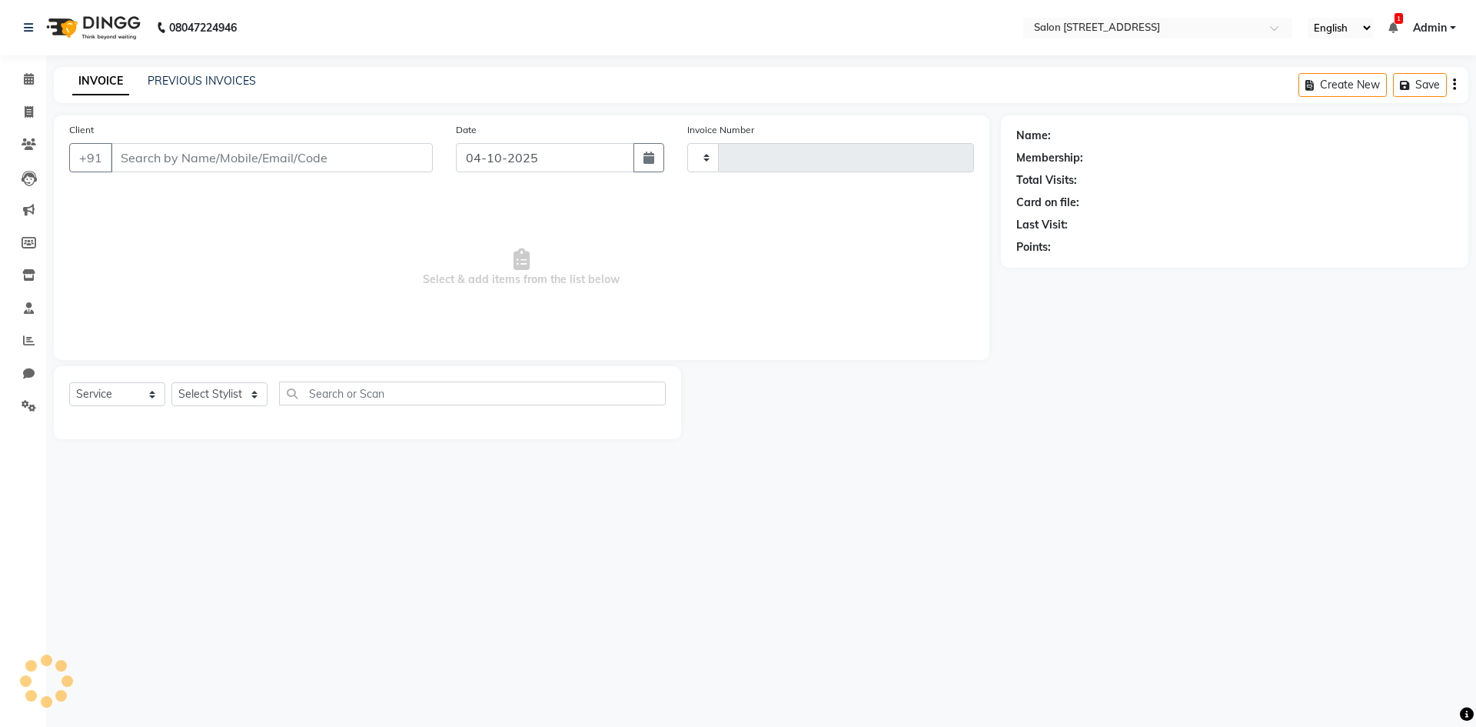
type input "0962"
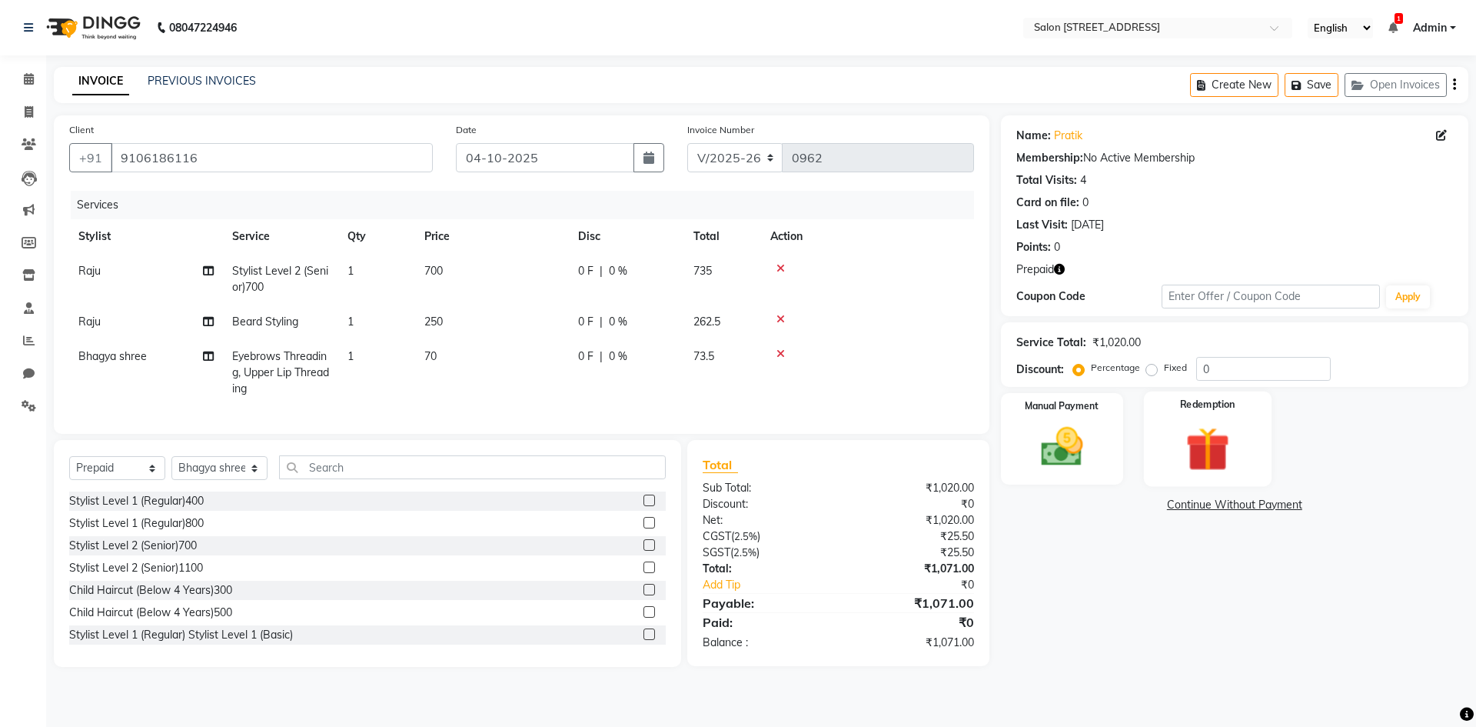
click at [1203, 424] on img at bounding box center [1207, 448] width 71 height 55
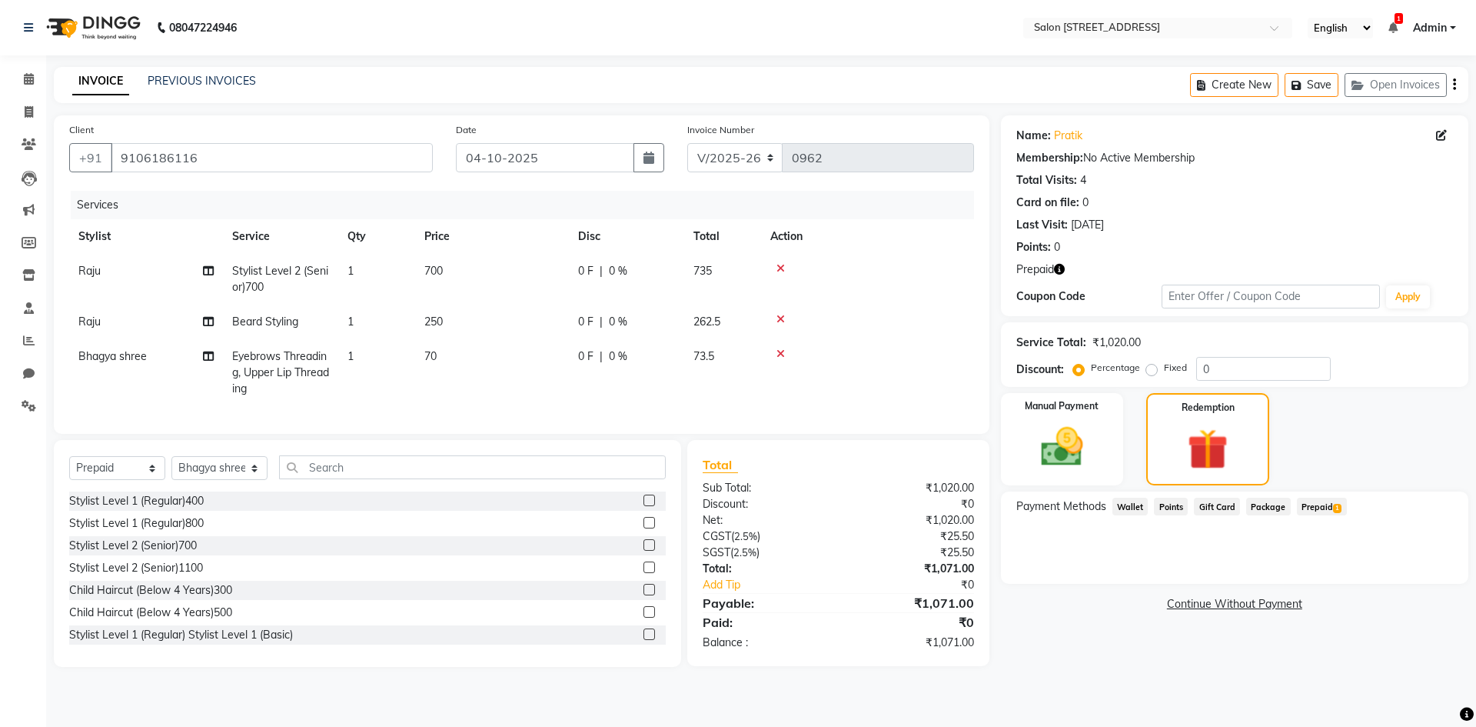
click at [1325, 508] on span "Prepaid 1" at bounding box center [1322, 506] width 50 height 18
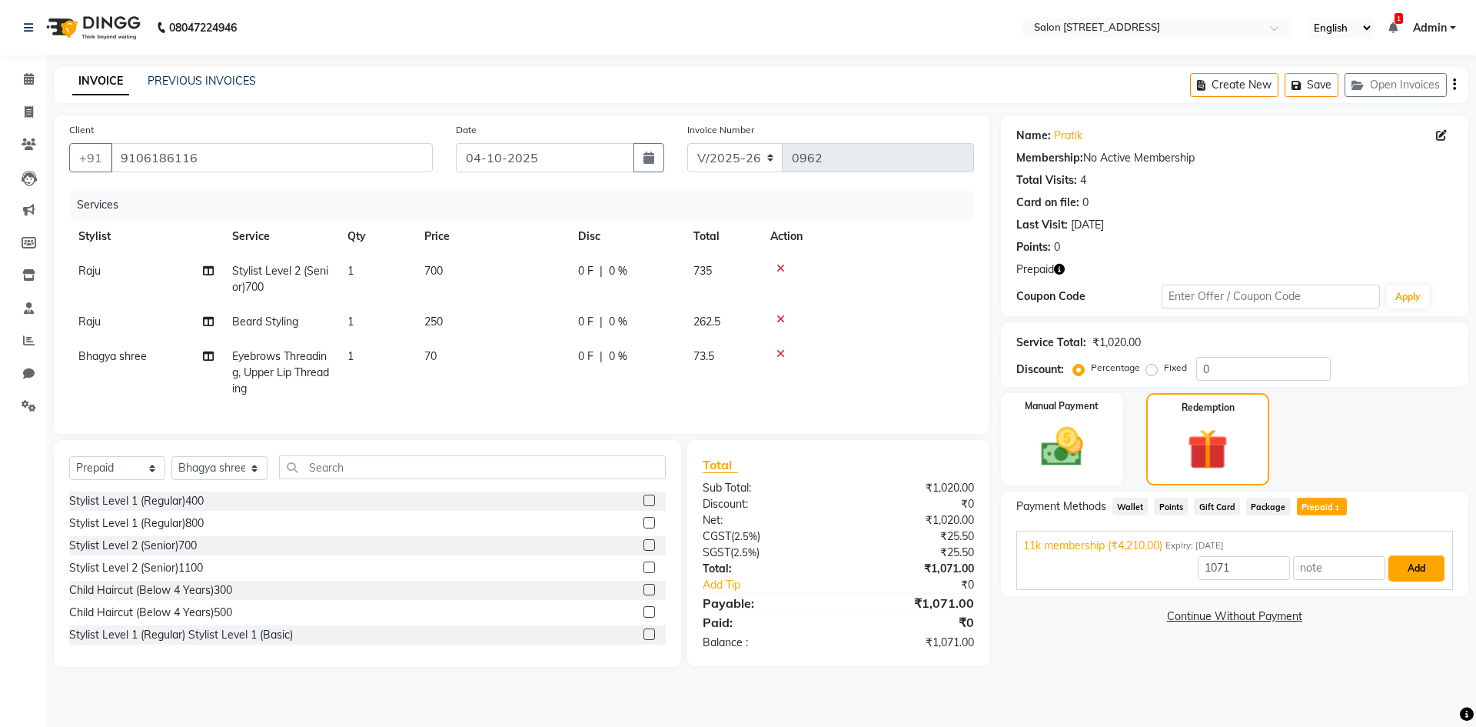
click at [1411, 570] on button "Add" at bounding box center [1416, 568] width 56 height 26
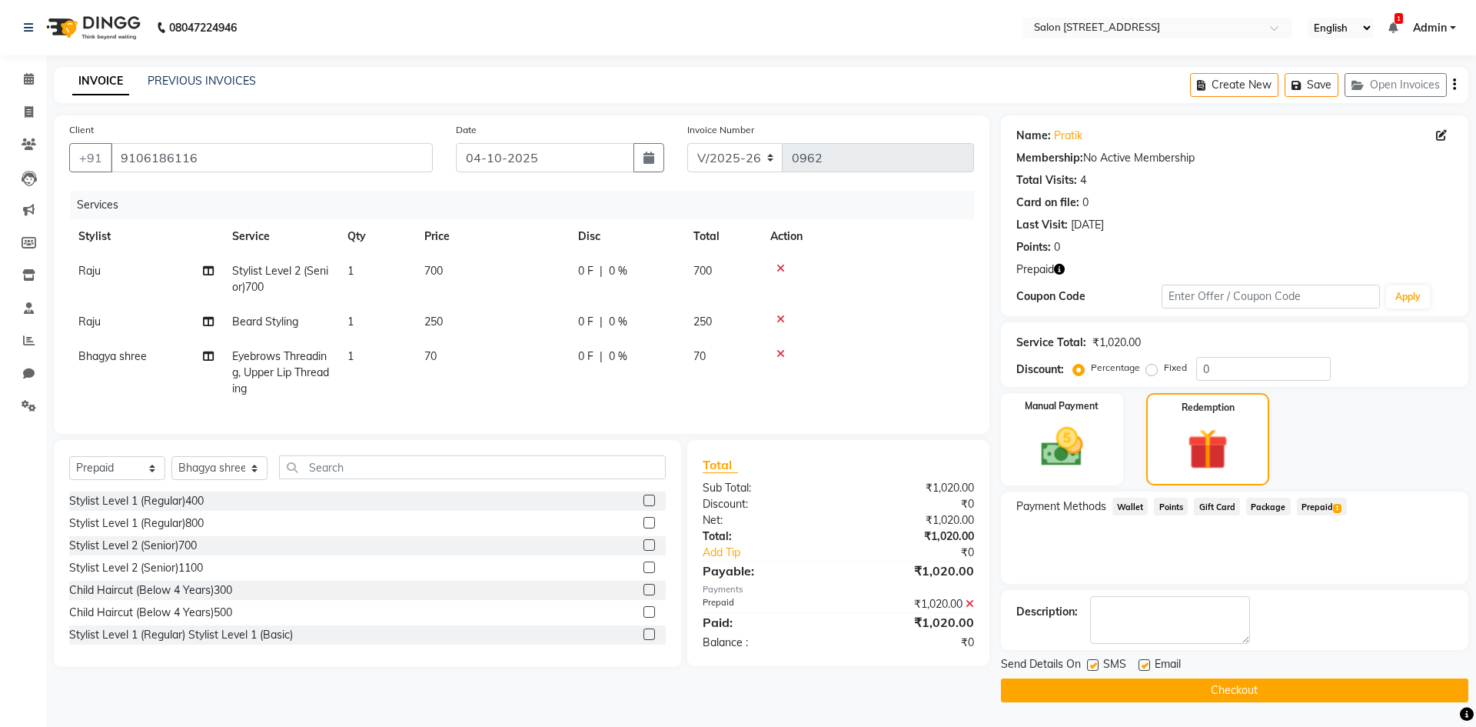
click at [1297, 697] on button "Checkout" at bounding box center [1234, 690] width 467 height 24
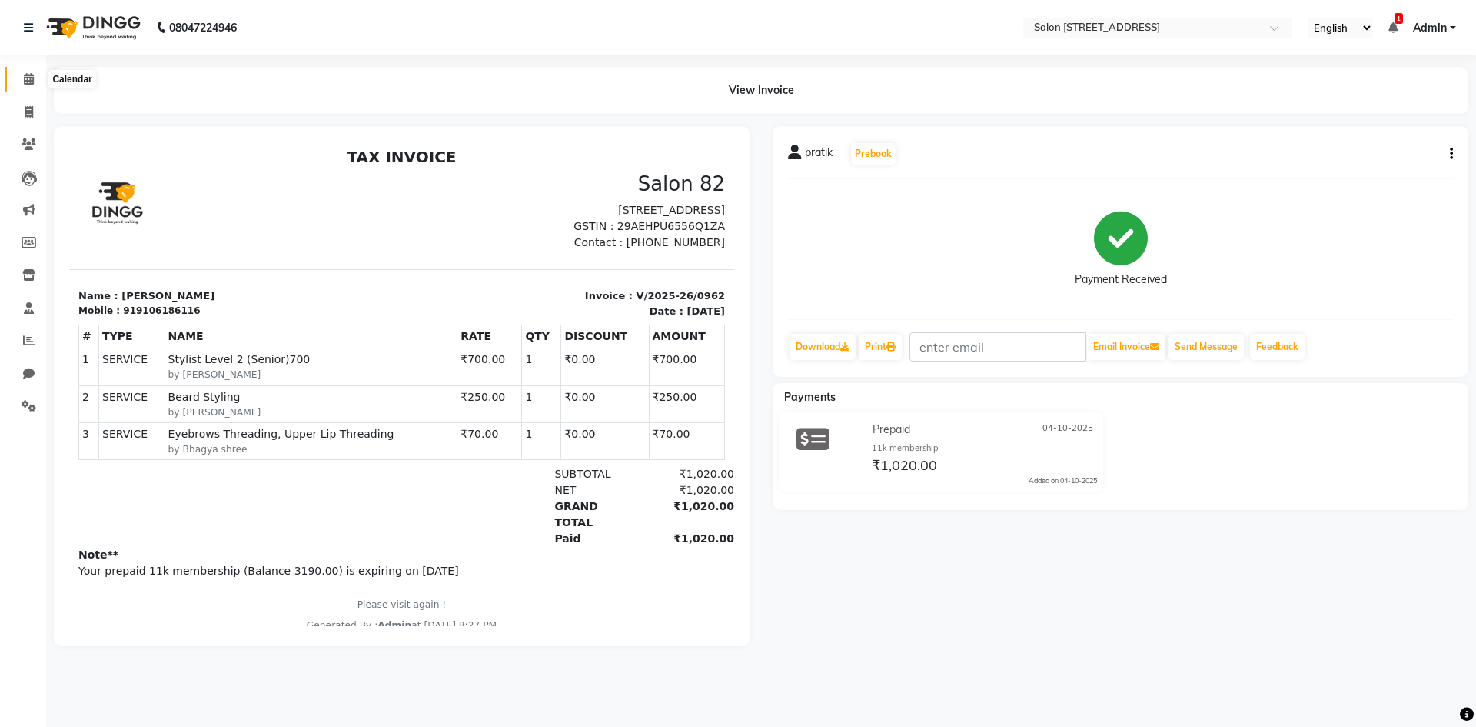
click at [32, 81] on icon at bounding box center [29, 79] width 10 height 12
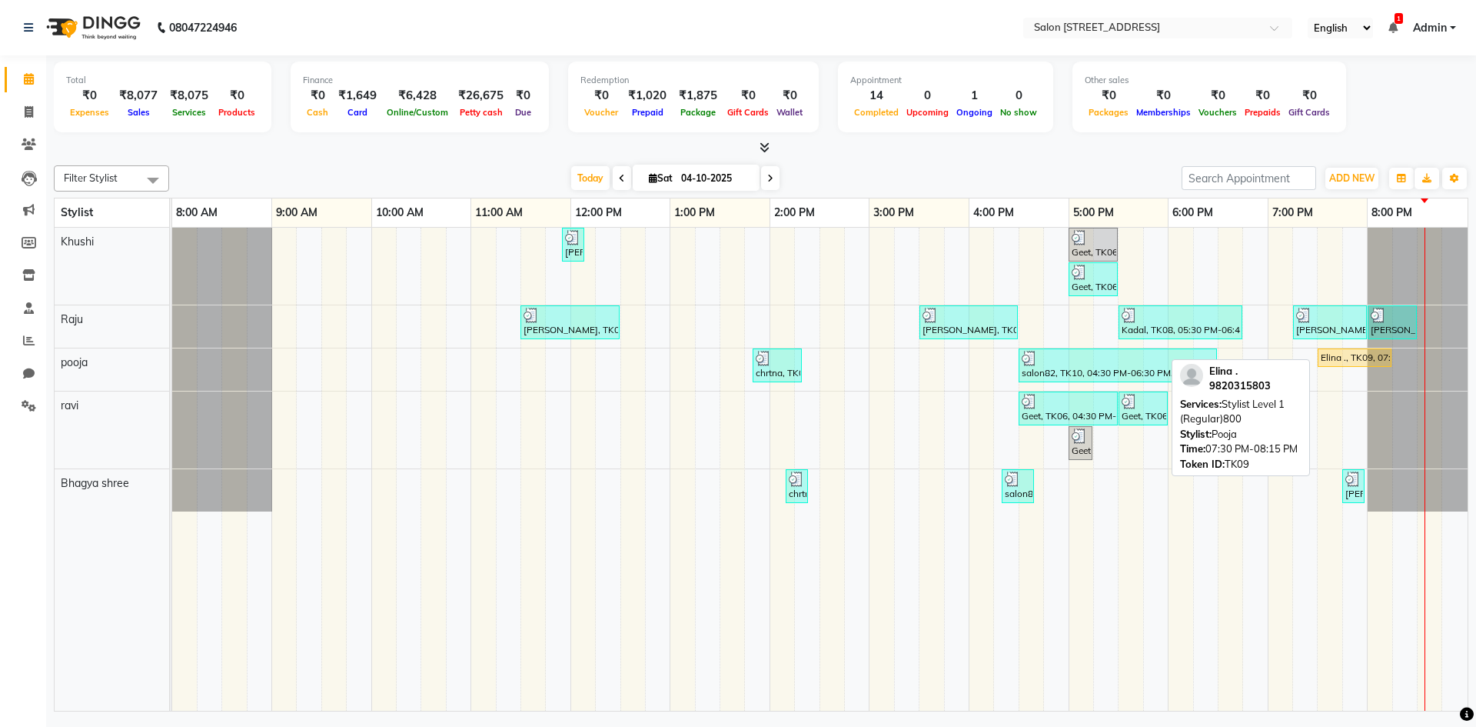
click at [1347, 361] on div "Elina ., TK09, 07:30 PM-08:15 PM, Stylist Level 1 (Regular)800" at bounding box center [1354, 358] width 71 height 14
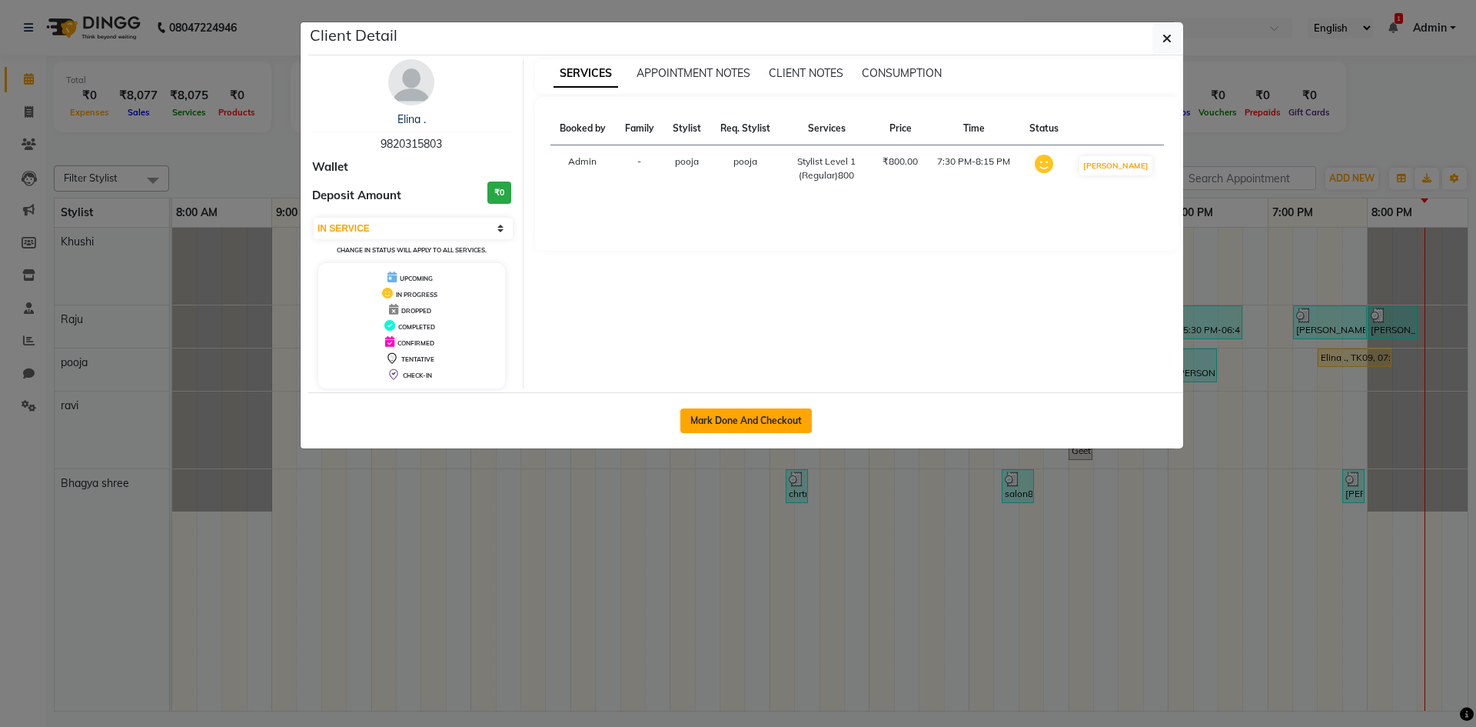
click at [792, 426] on button "Mark Done And Checkout" at bounding box center [745, 420] width 131 height 25
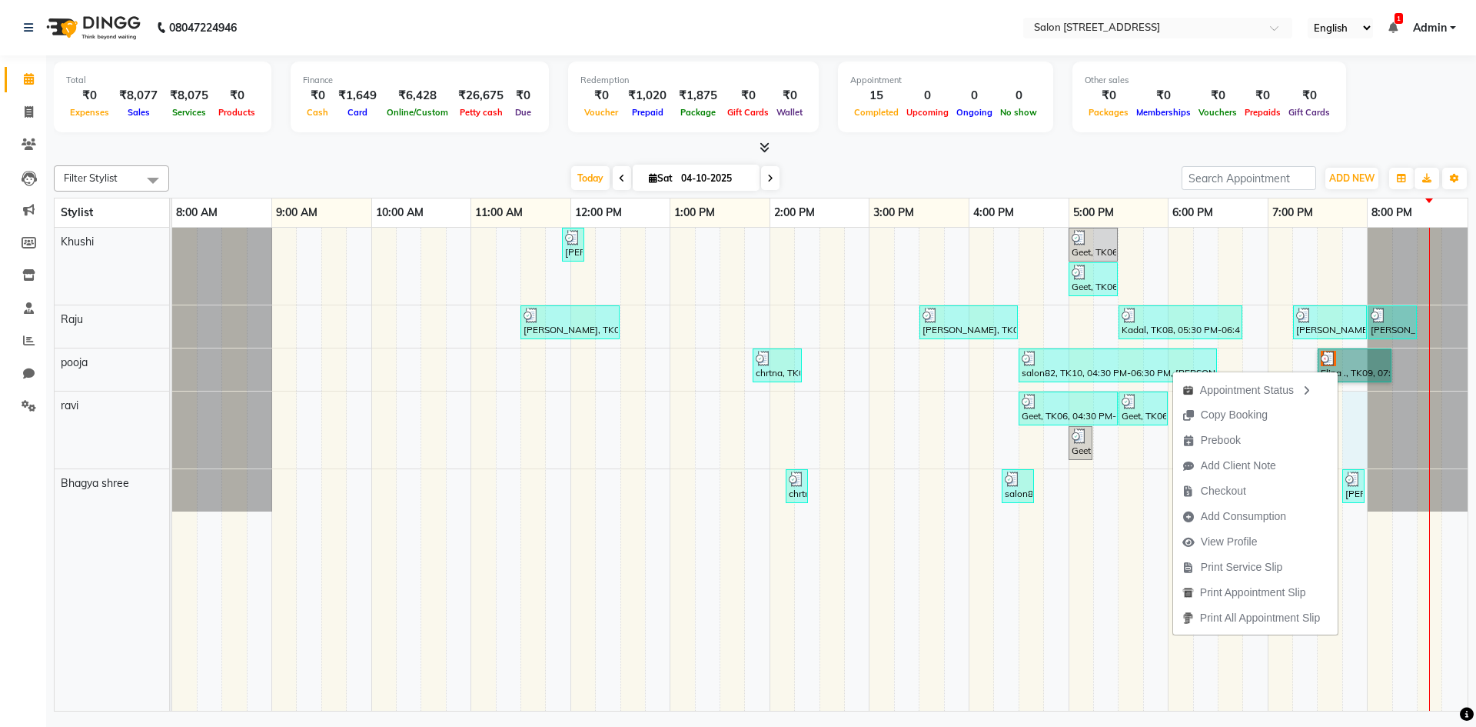
click at [1351, 430] on div "[PERSON_NAME], TK02, 11:55 AM-12:00 PM, Upperlip200 Geet, TK06, 05:00 PM-05:30 …" at bounding box center [819, 469] width 1295 height 483
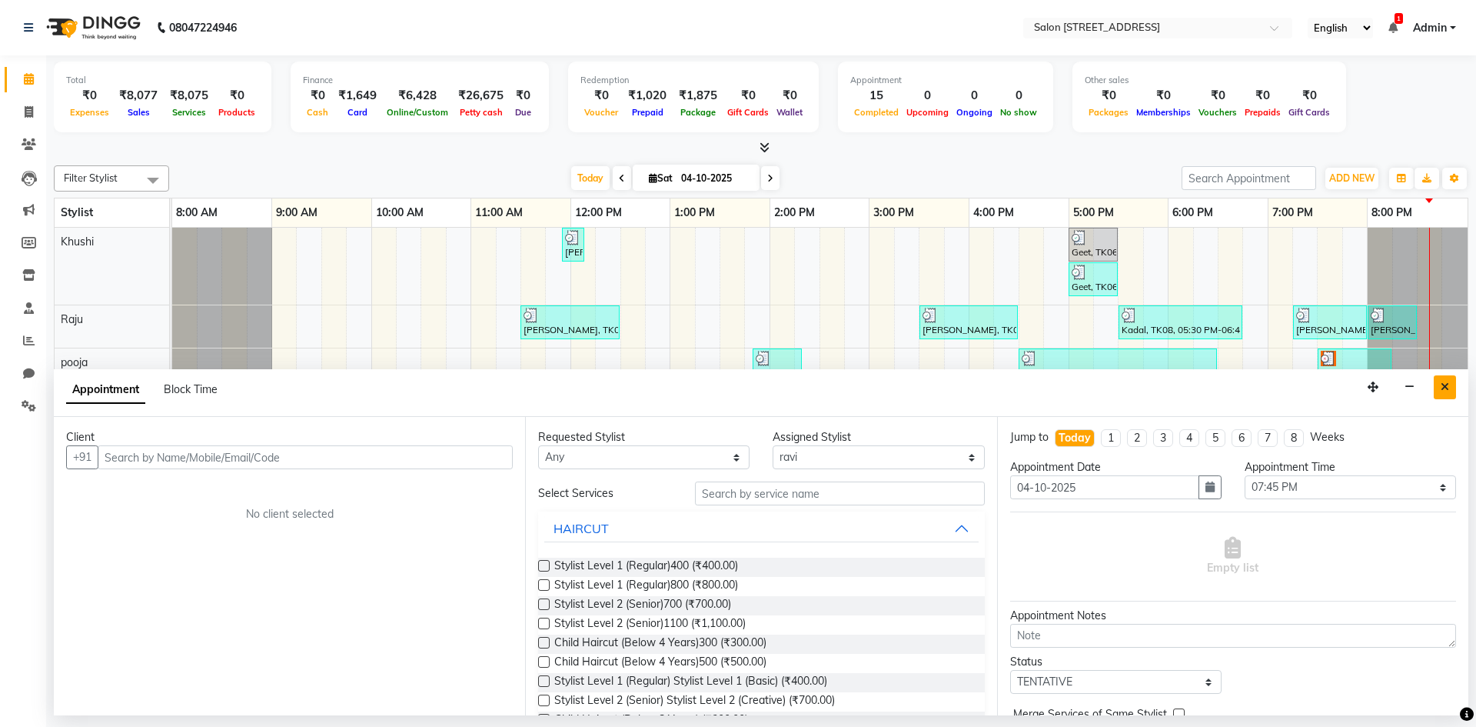
click at [1450, 387] on button "Close" at bounding box center [1445, 387] width 22 height 24
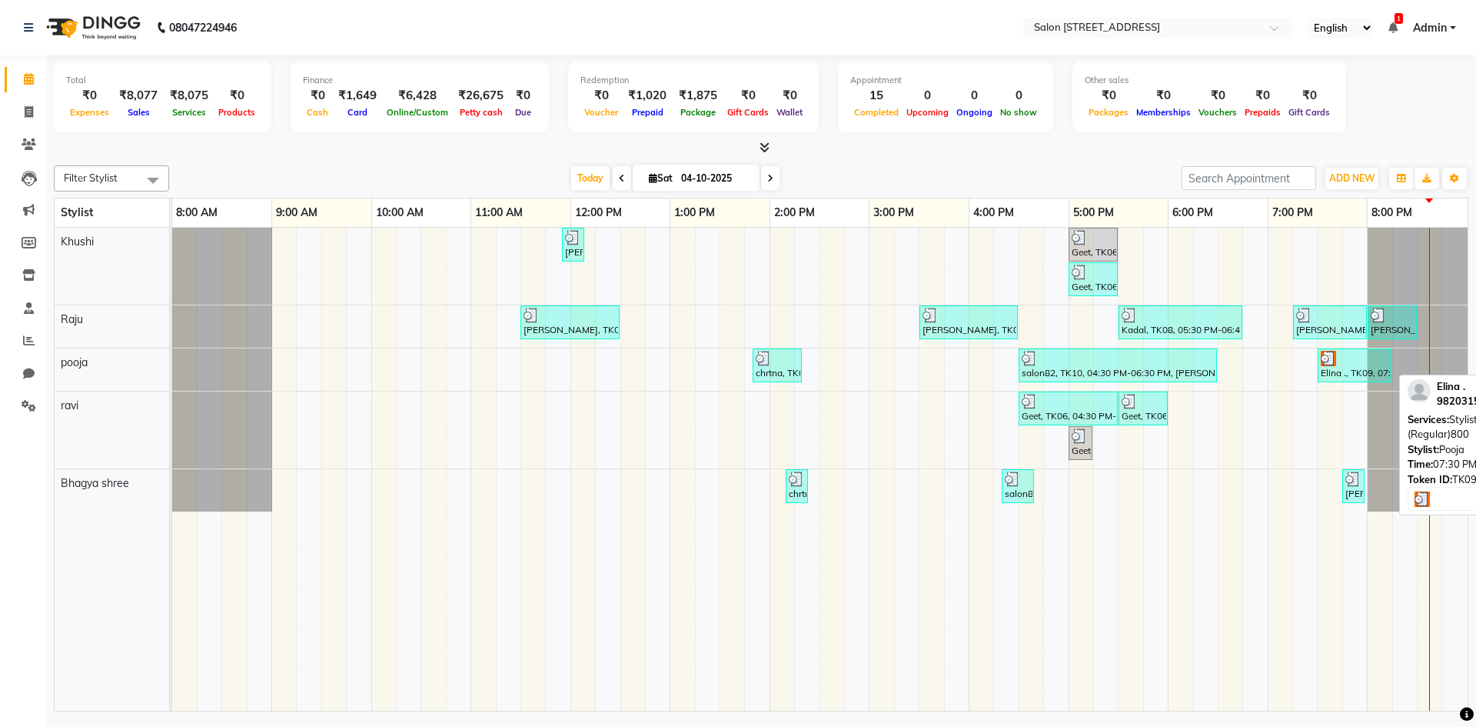
click at [1340, 373] on div "Elina ., TK09, 07:30 PM-08:15 PM, Stylist Level 1 (Regular)800" at bounding box center [1354, 365] width 71 height 29
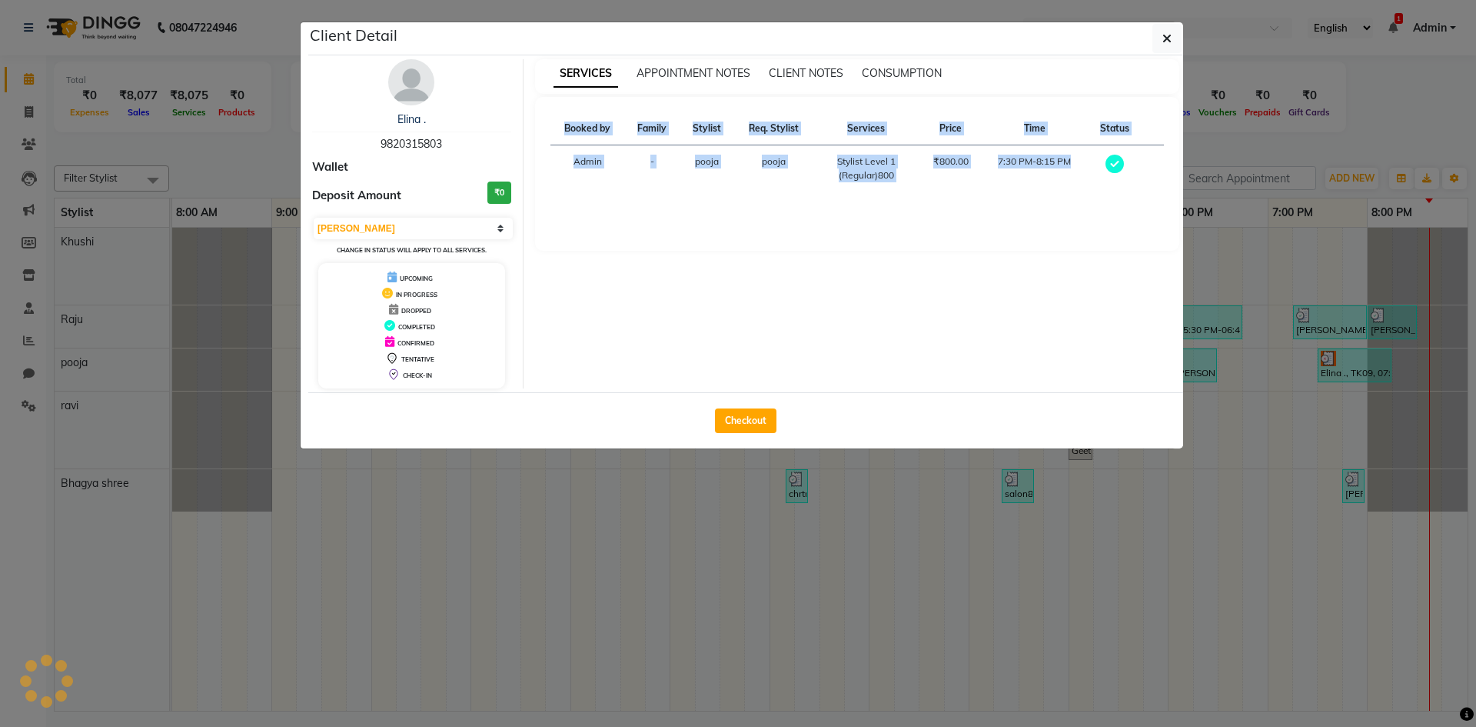
click at [1340, 373] on ngb-modal-window "Client Detail Elina . 9820315803 Wallet Deposit Amount ₹0 Select MARK DONE UPCO…" at bounding box center [738, 363] width 1476 height 727
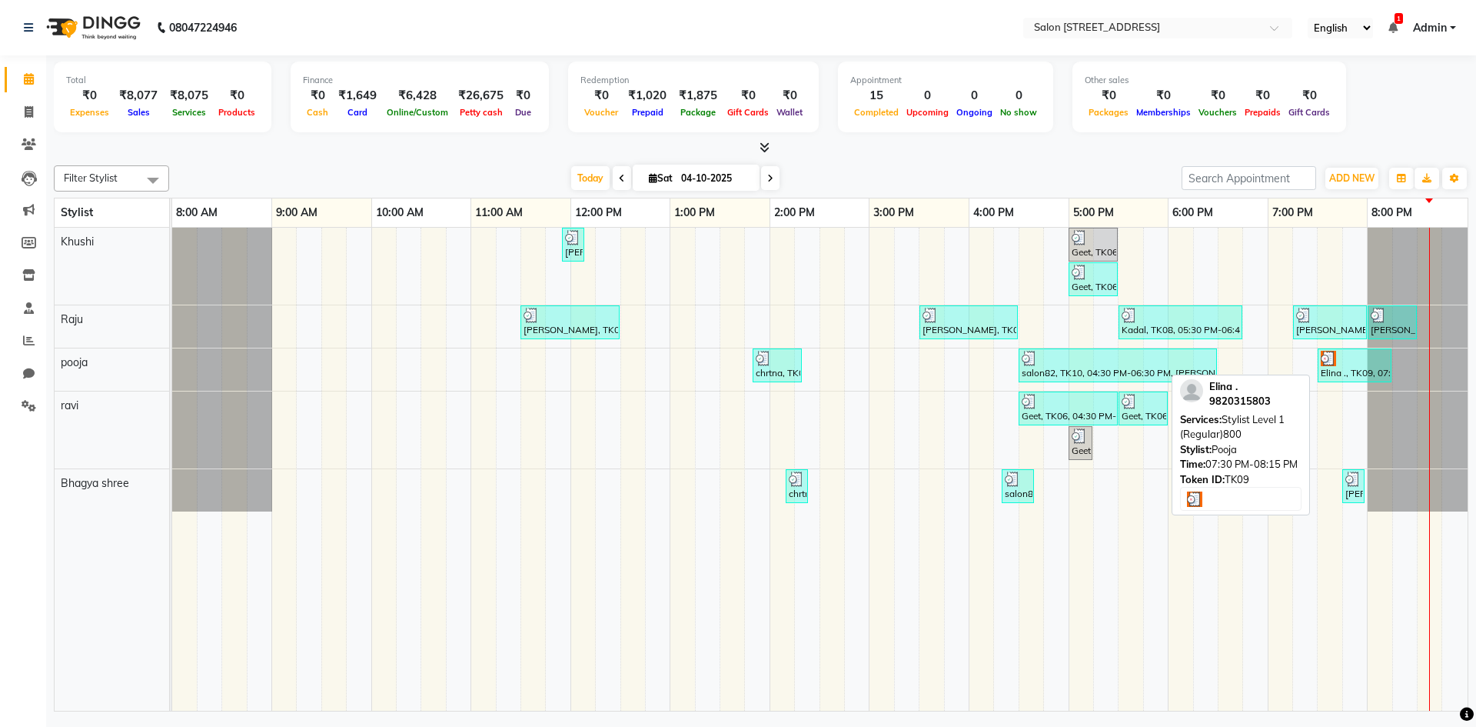
click at [1335, 377] on div "Elina ., TK09, 07:30 PM-08:15 PM, Stylist Level 1 (Regular)800" at bounding box center [1354, 365] width 71 height 29
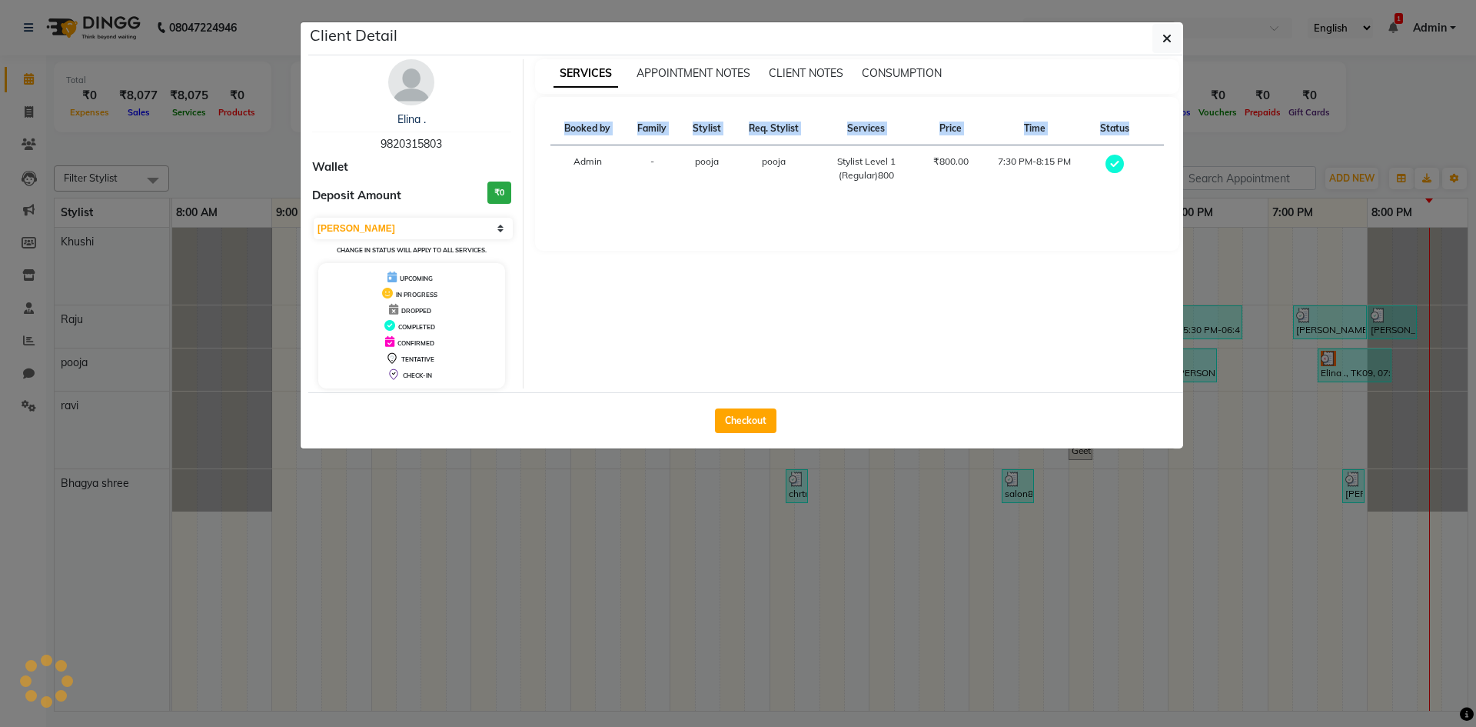
click at [1335, 377] on ngb-modal-window "Client Detail Elina . 9820315803 Wallet Deposit Amount ₹0 Select MARK DONE UPCO…" at bounding box center [738, 363] width 1476 height 727
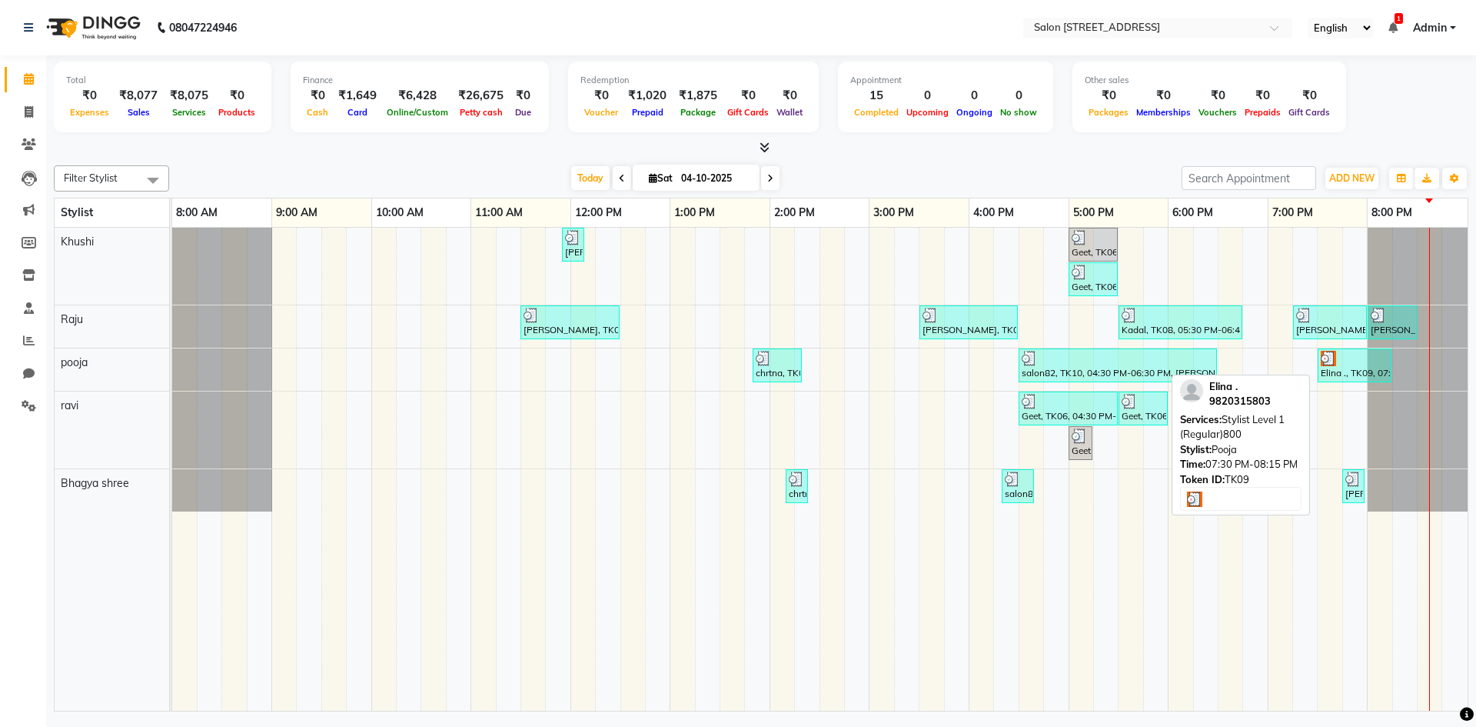
click at [1335, 377] on div "Elina ., TK09, 07:30 PM-08:15 PM, Stylist Level 1 (Regular)800" at bounding box center [1354, 365] width 71 height 29
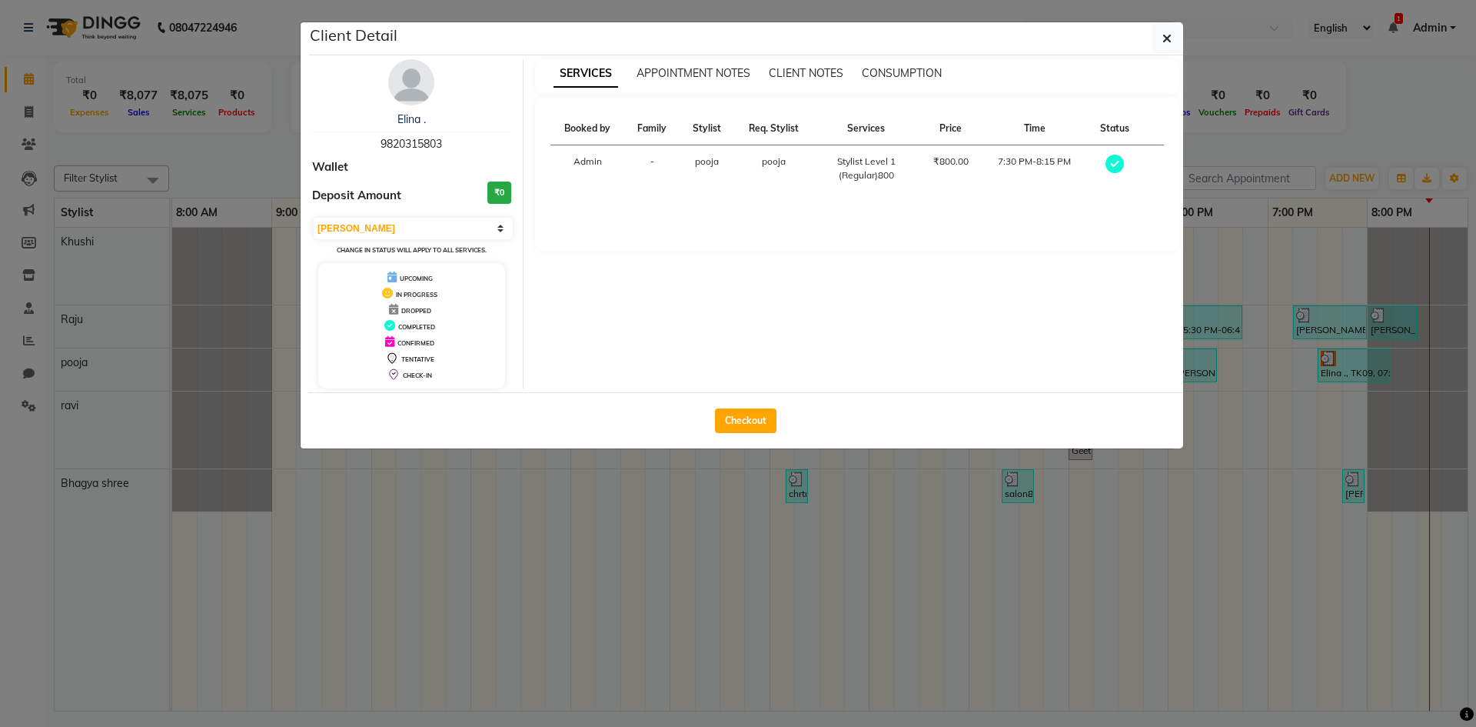
click at [666, 160] on td "-" at bounding box center [652, 168] width 55 height 47
click at [968, 140] on th "Price" at bounding box center [950, 128] width 62 height 33
click at [1169, 42] on icon "button" at bounding box center [1166, 38] width 9 height 12
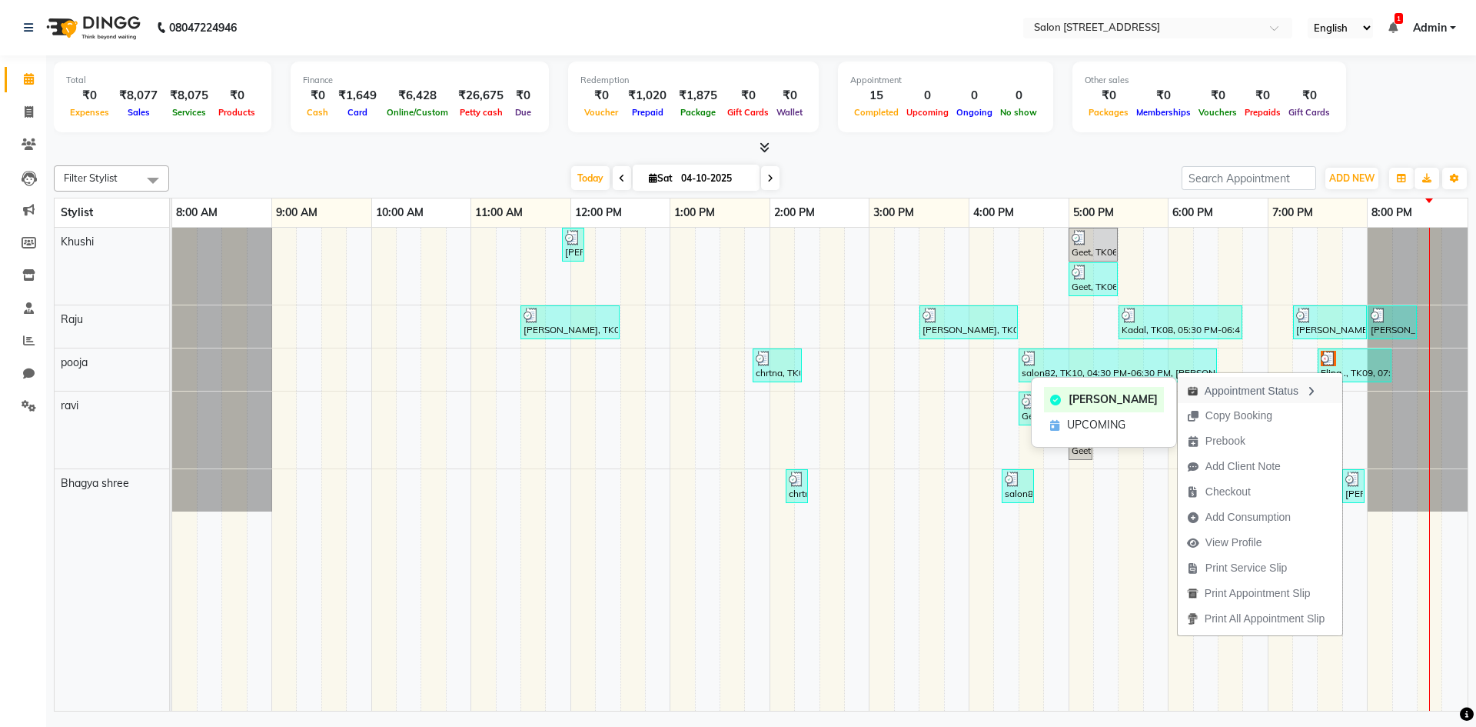
click at [1275, 391] on div "Appointment Status" at bounding box center [1260, 390] width 165 height 26
click at [1112, 424] on span "UPCOMING" at bounding box center [1094, 427] width 58 height 16
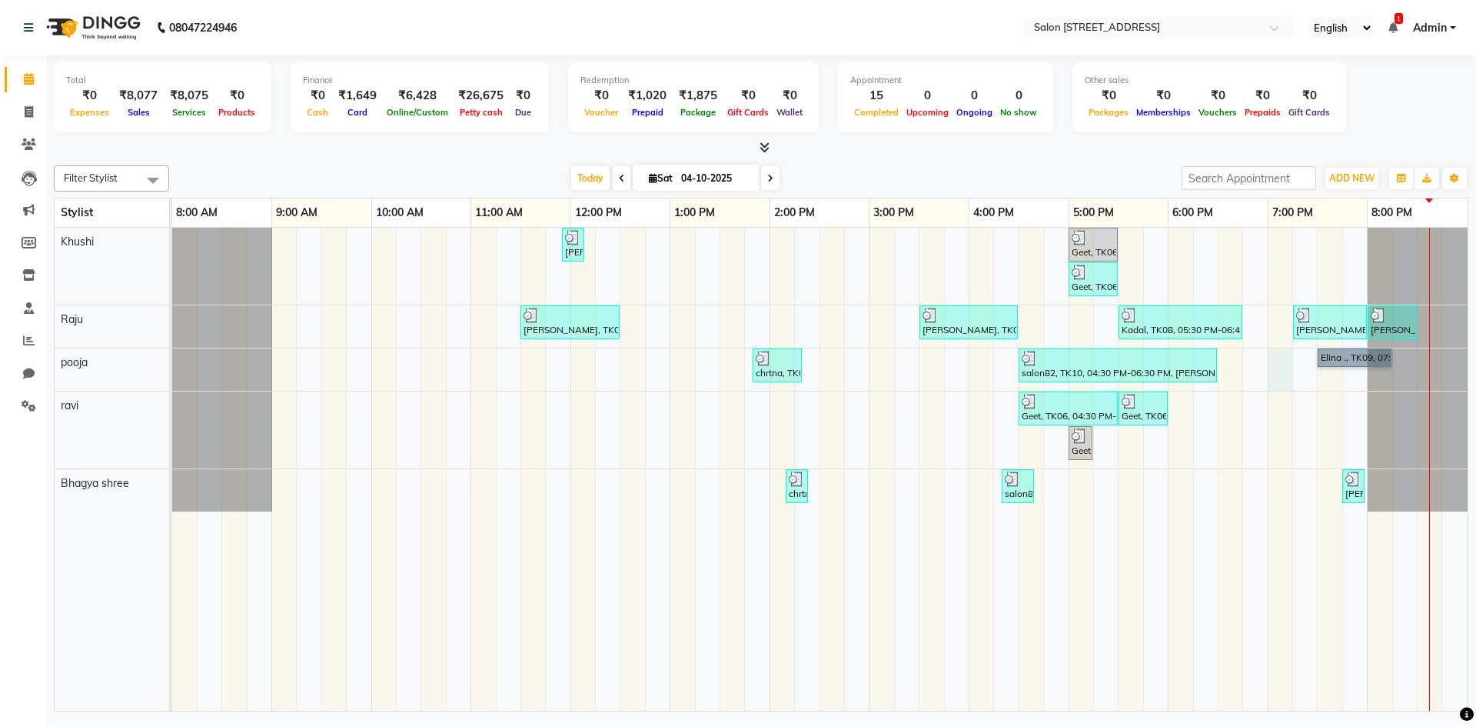
click at [1275, 349] on div "[PERSON_NAME], TK02, 11:55 AM-12:00 PM, Upperlip200 Geet, TK06, 05:00 PM-05:30 …" at bounding box center [819, 469] width 1295 height 483
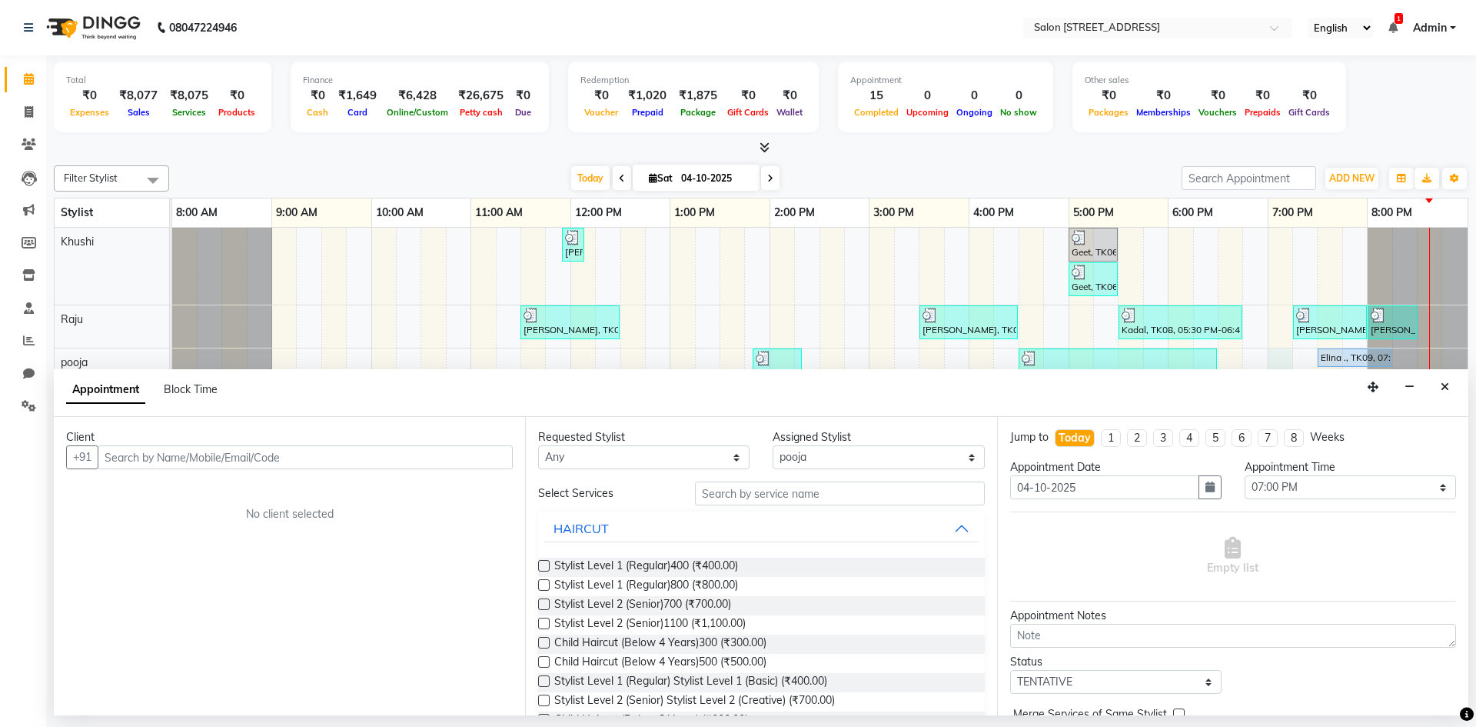
click at [1444, 385] on icon "Close" at bounding box center [1445, 386] width 8 height 11
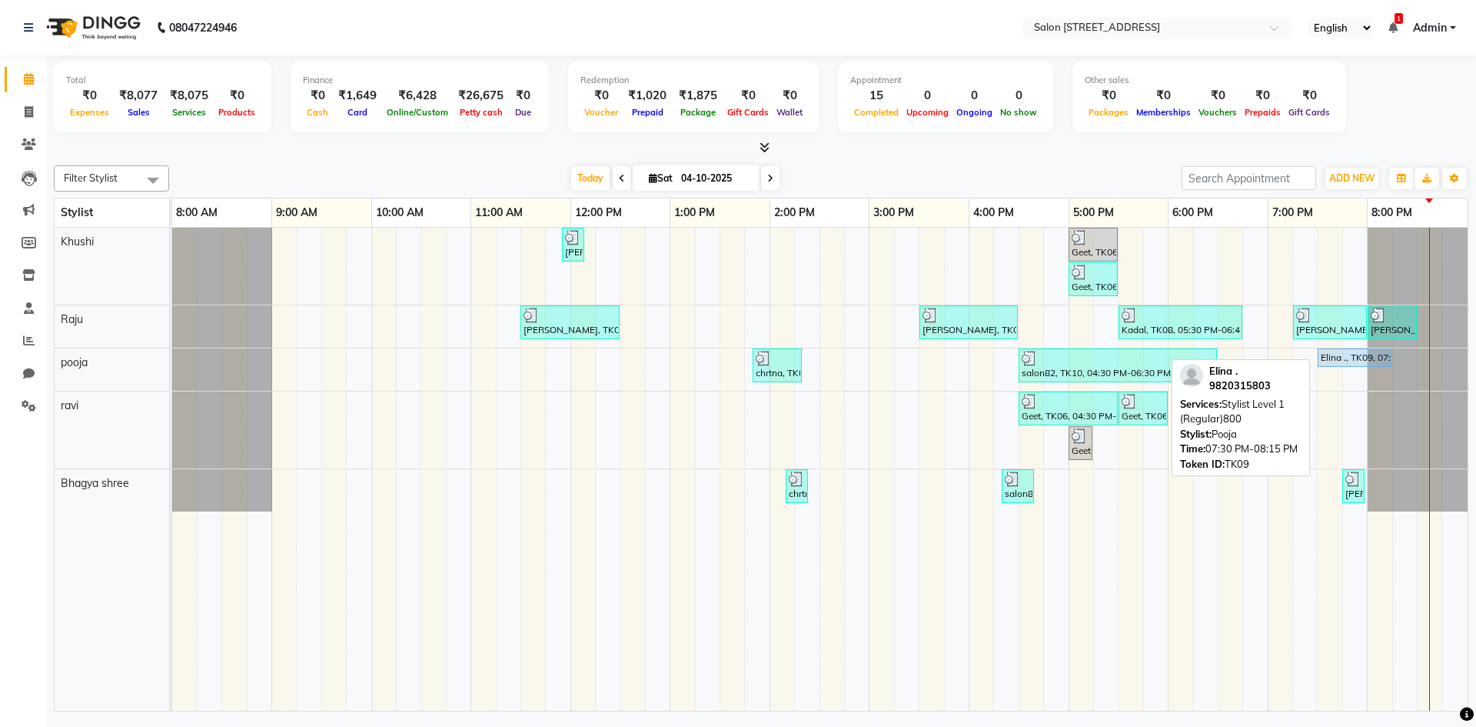
click at [1340, 356] on div "Elina ., TK09, 07:30 PM-08:15 PM, Stylist Level 1 (Regular)800" at bounding box center [1354, 358] width 71 height 14
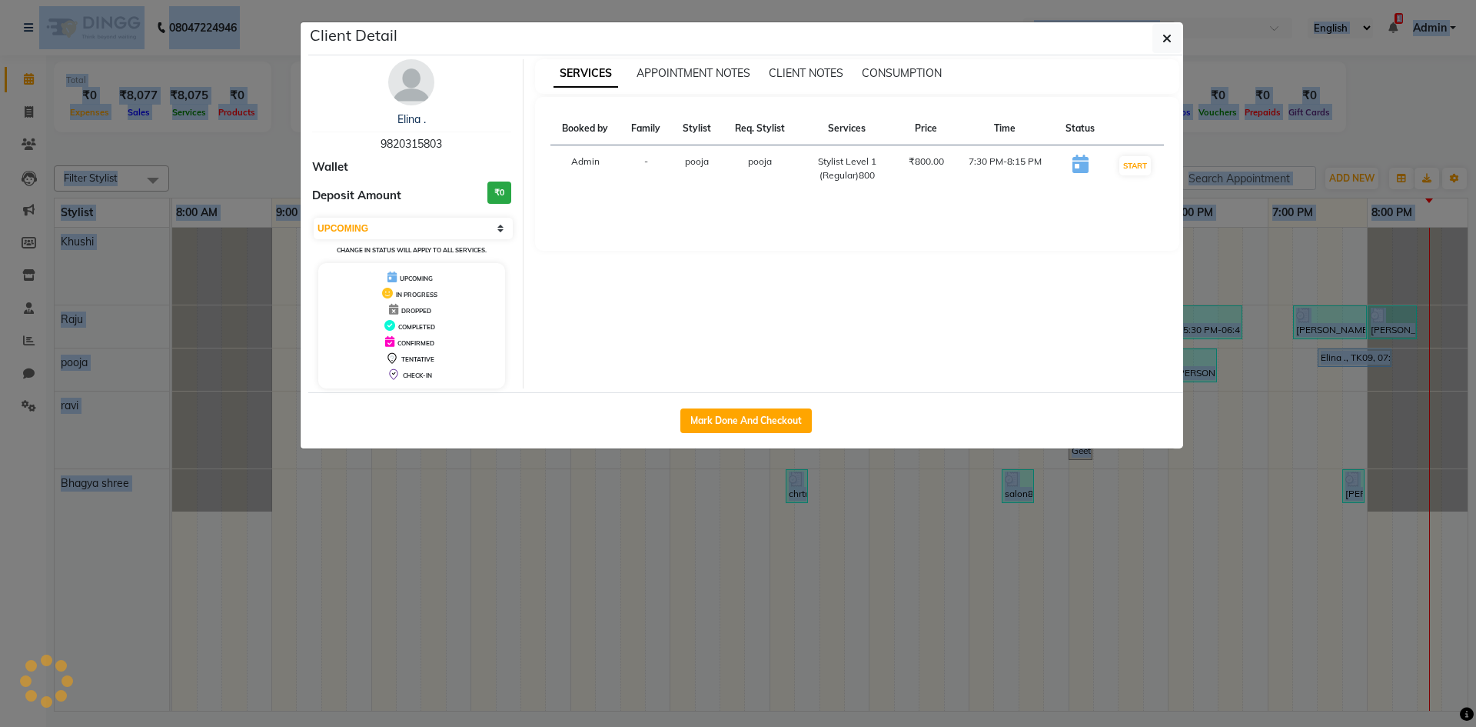
click at [1340, 356] on ngb-modal-window "Client Detail Elina . 9820315803 Wallet Deposit Amount ₹0 Select IN SERVICE CON…" at bounding box center [738, 363] width 1476 height 727
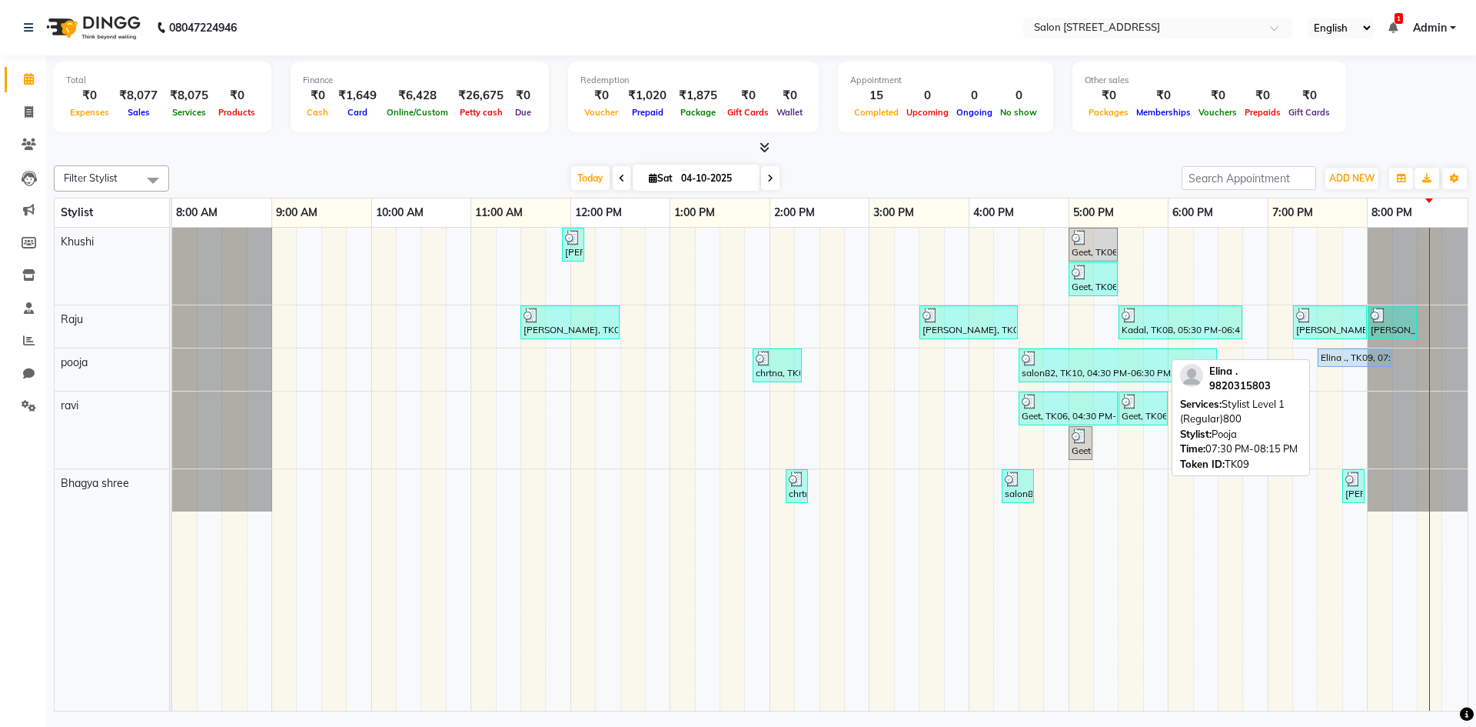
click at [1340, 356] on div "Elina ., TK09, 07:30 PM-08:15 PM, Stylist Level 1 (Regular)800" at bounding box center [1354, 358] width 71 height 14
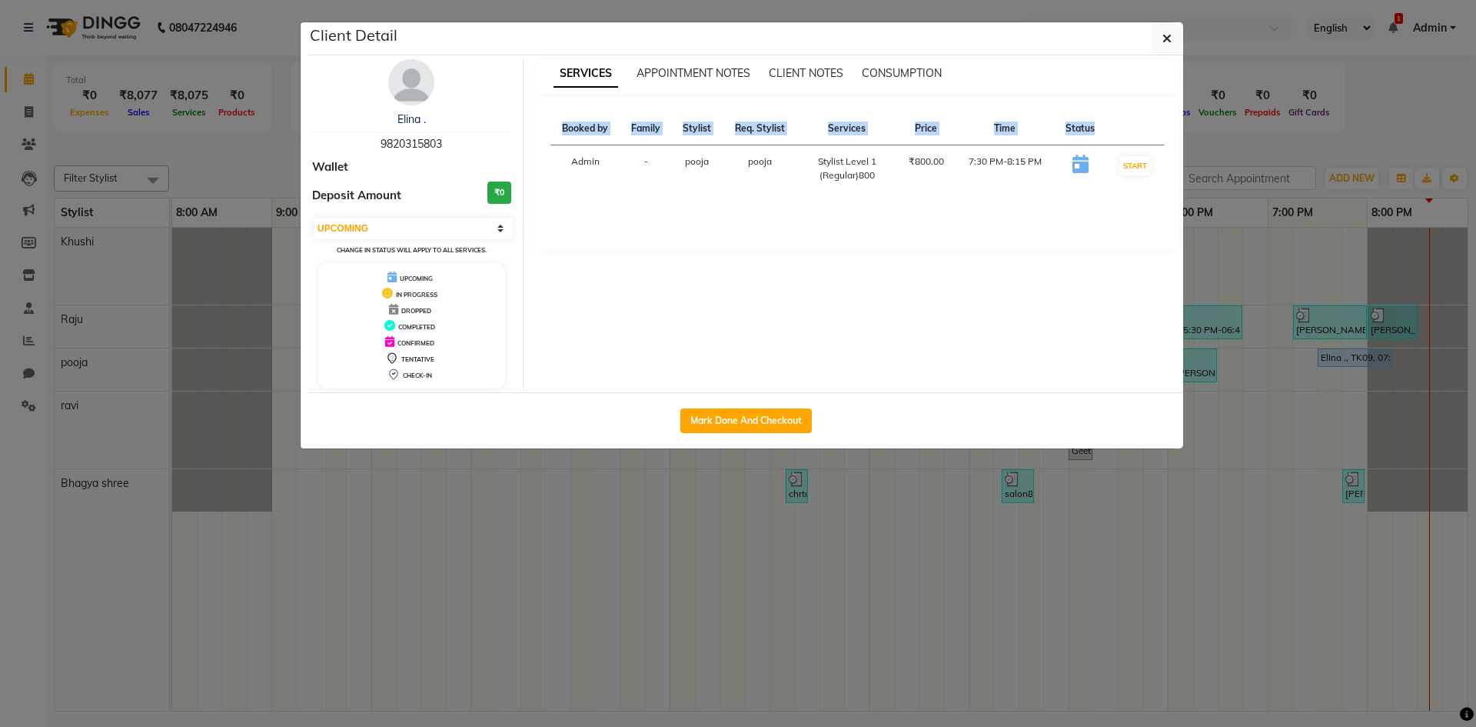
click at [1340, 356] on ngb-modal-window "Client Detail Elina . 9820315803 Wallet Deposit Amount ₹0 Select IN SERVICE CON…" at bounding box center [738, 363] width 1476 height 727
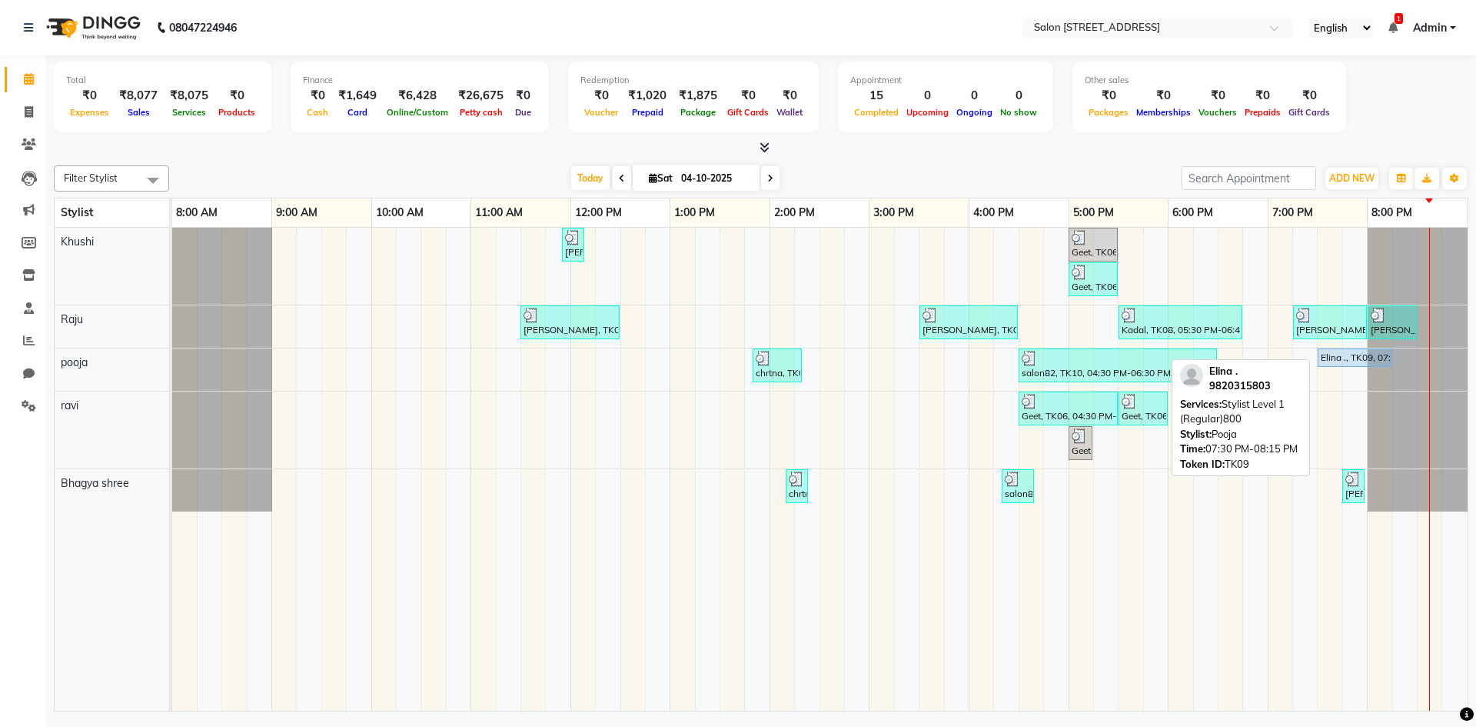
click at [1340, 356] on div "Elina ., TK09, 07:30 PM-08:15 PM, Stylist Level 1 (Regular)800" at bounding box center [1354, 358] width 71 height 14
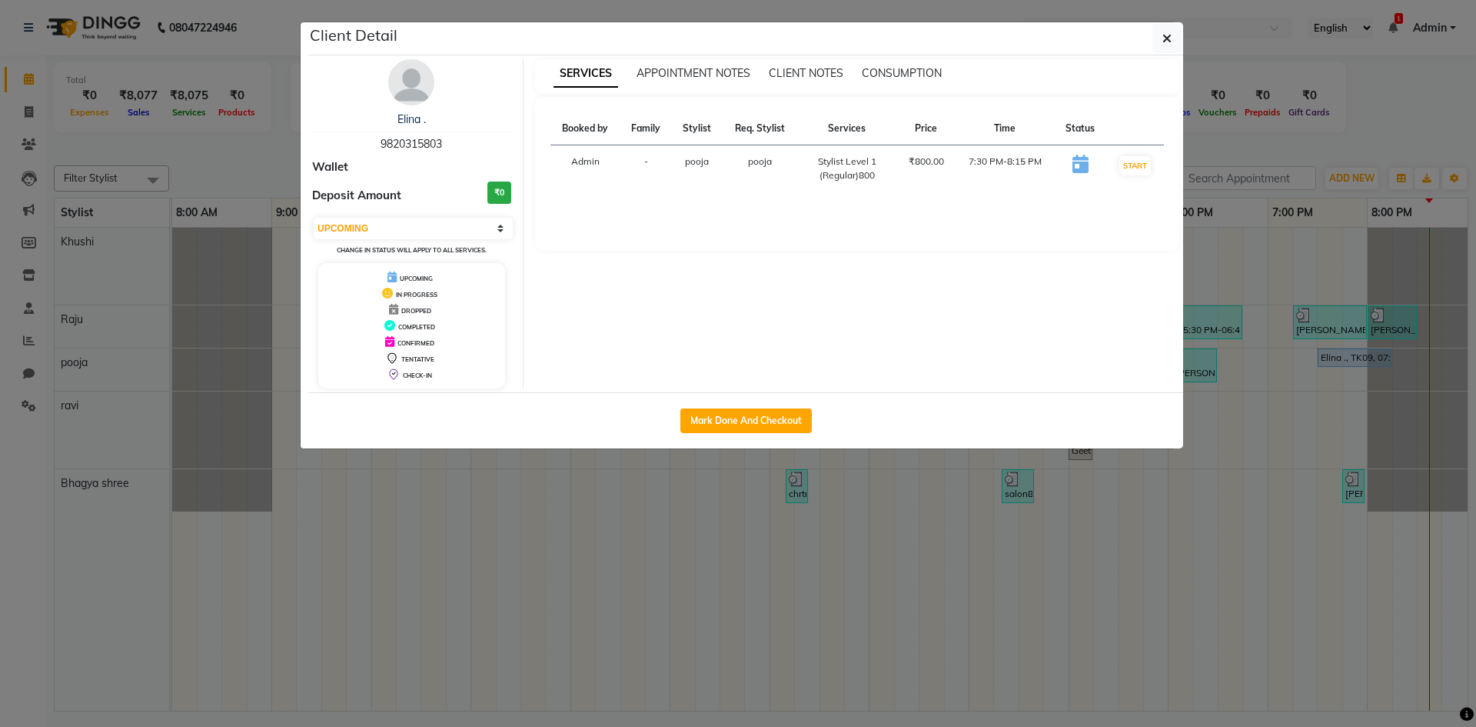
drag, startPoint x: 1340, startPoint y: 356, endPoint x: 1355, endPoint y: 360, distance: 15.1
click at [1355, 360] on ngb-modal-window "Client Detail Elina . 9820315803 Wallet Deposit Amount ₹0 Select IN SERVICE CON…" at bounding box center [738, 363] width 1476 height 727
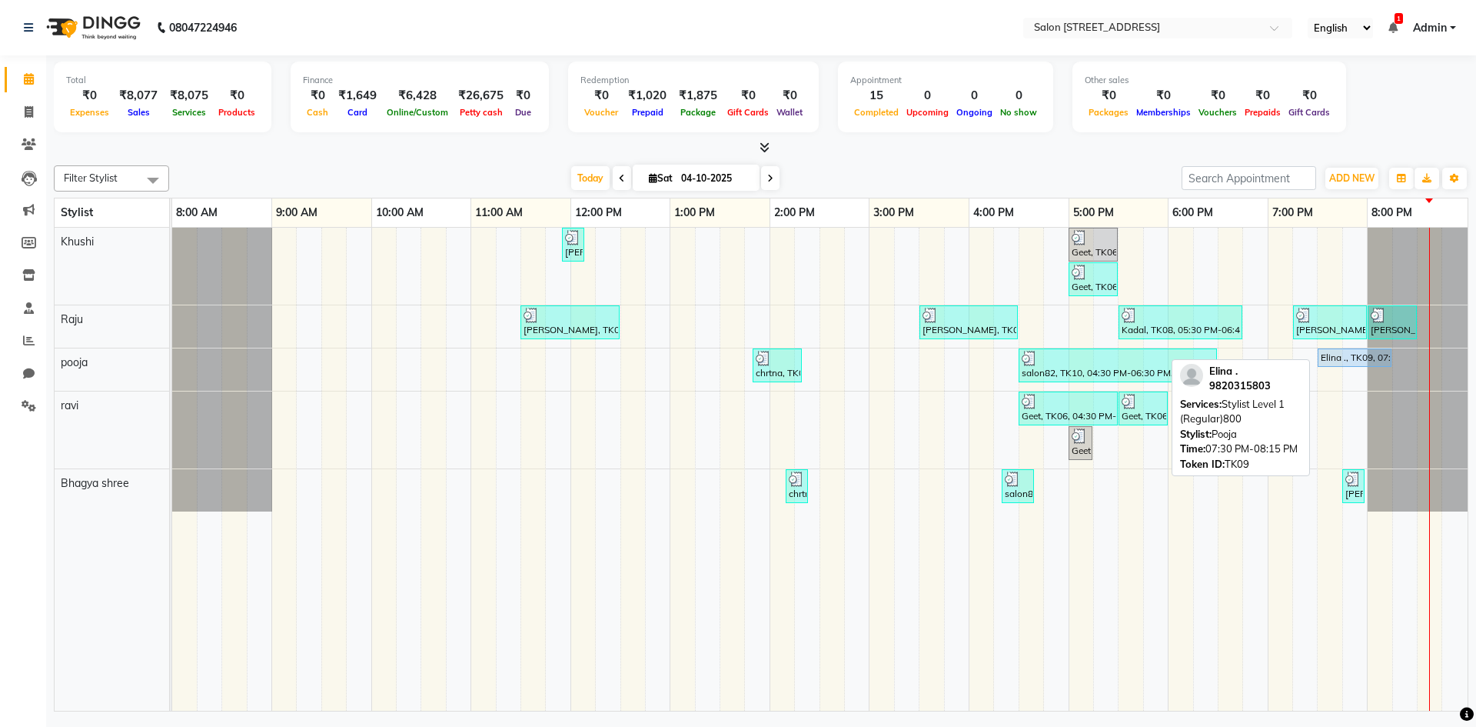
click at [1352, 364] on link "Elina ., TK09, 07:30 PM-08:15 PM, Stylist Level 1 (Regular)800" at bounding box center [1355, 357] width 74 height 18
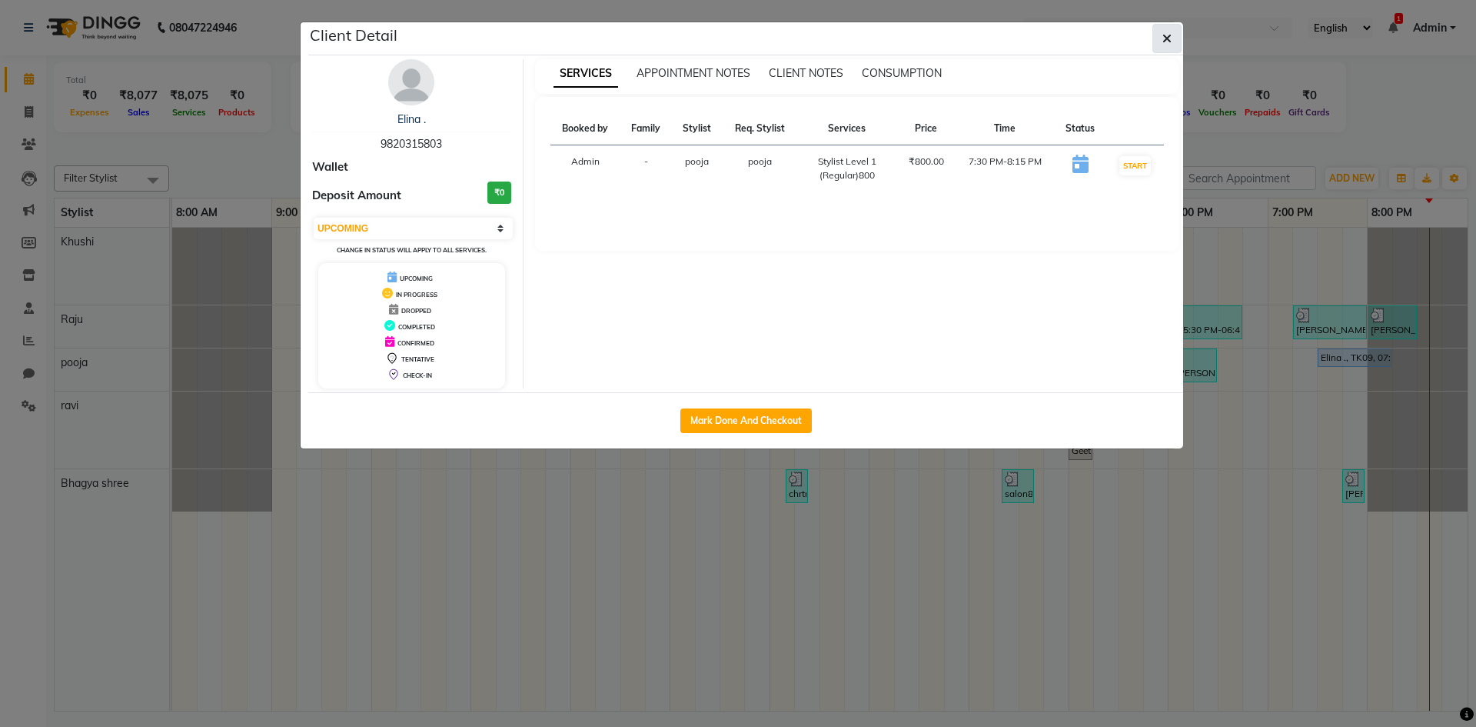
click at [1174, 32] on button "button" at bounding box center [1166, 38] width 29 height 29
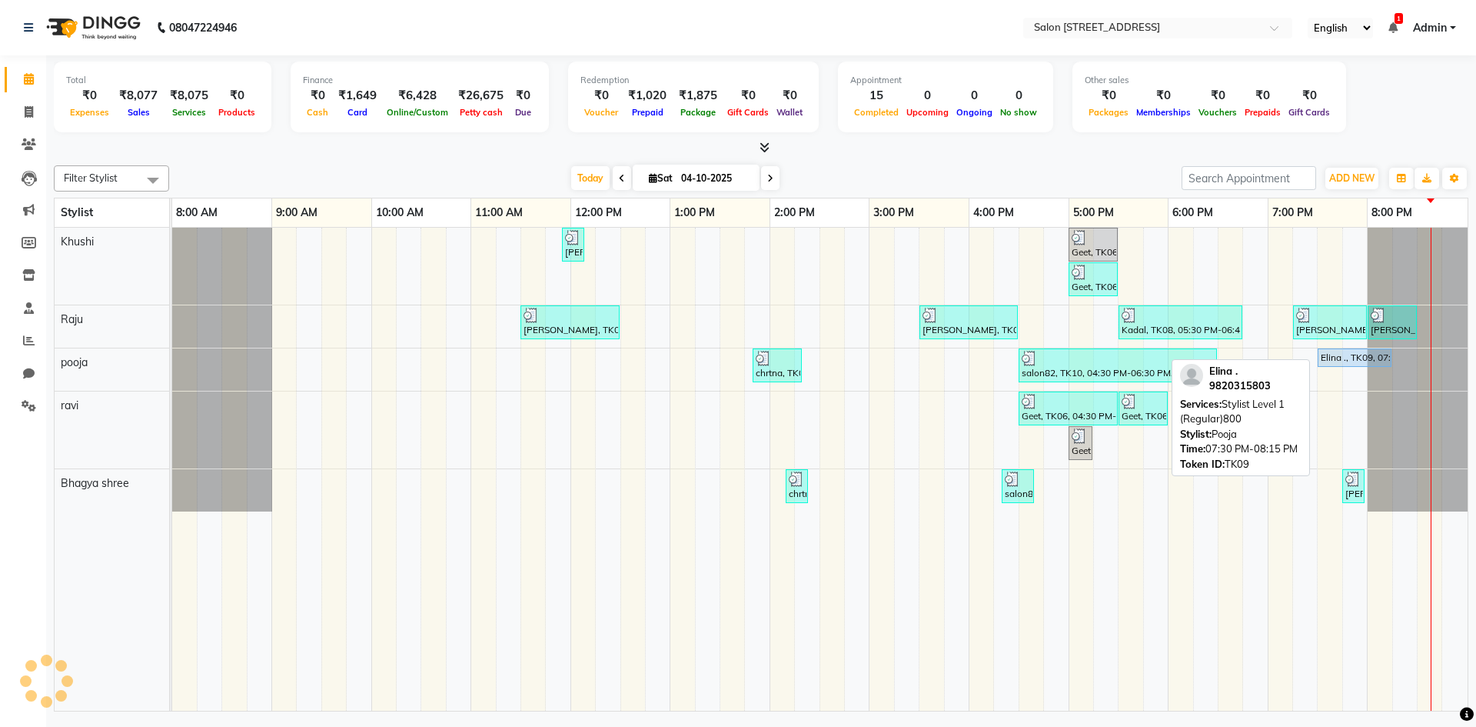
click at [1336, 355] on div "Elina ., TK09, 07:30 PM-08:15 PM, Stylist Level 1 (Regular)800" at bounding box center [1354, 358] width 71 height 14
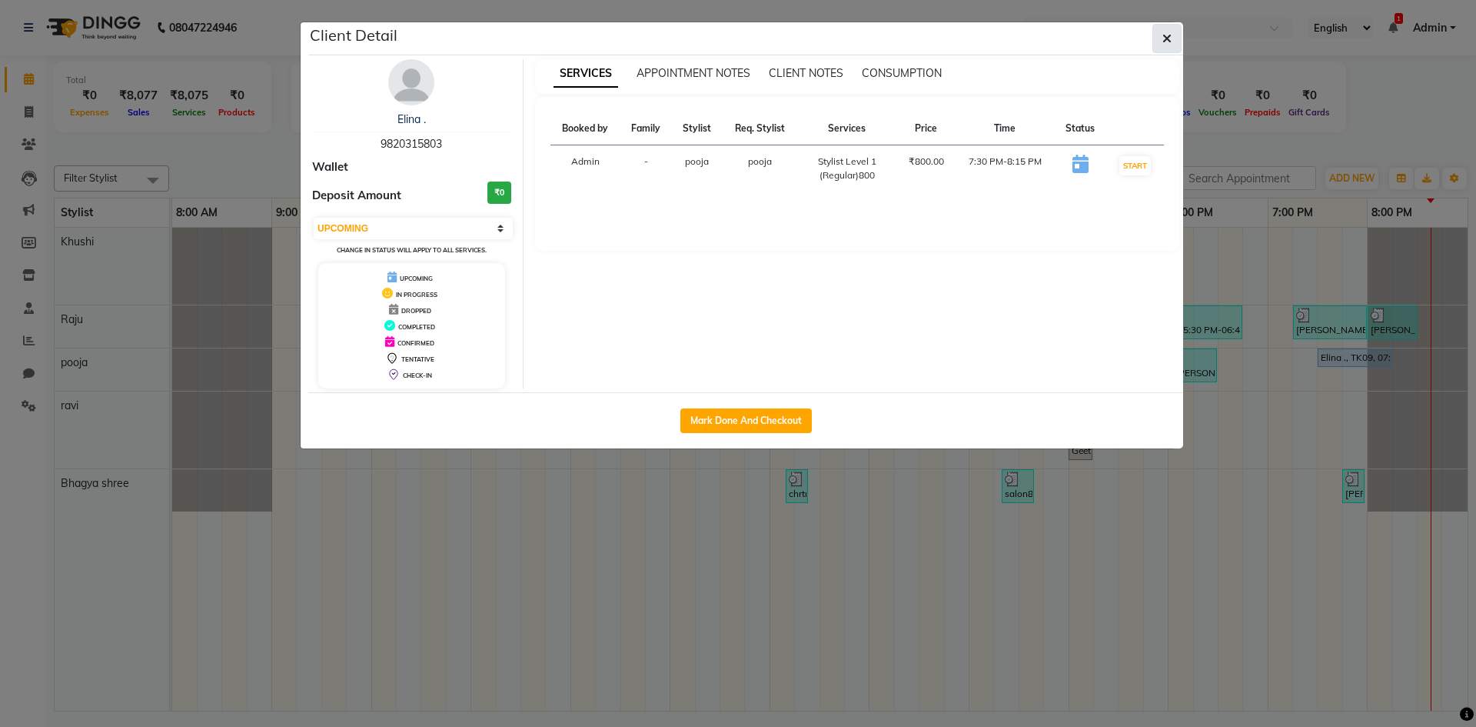
click at [1163, 40] on icon "button" at bounding box center [1166, 38] width 9 height 12
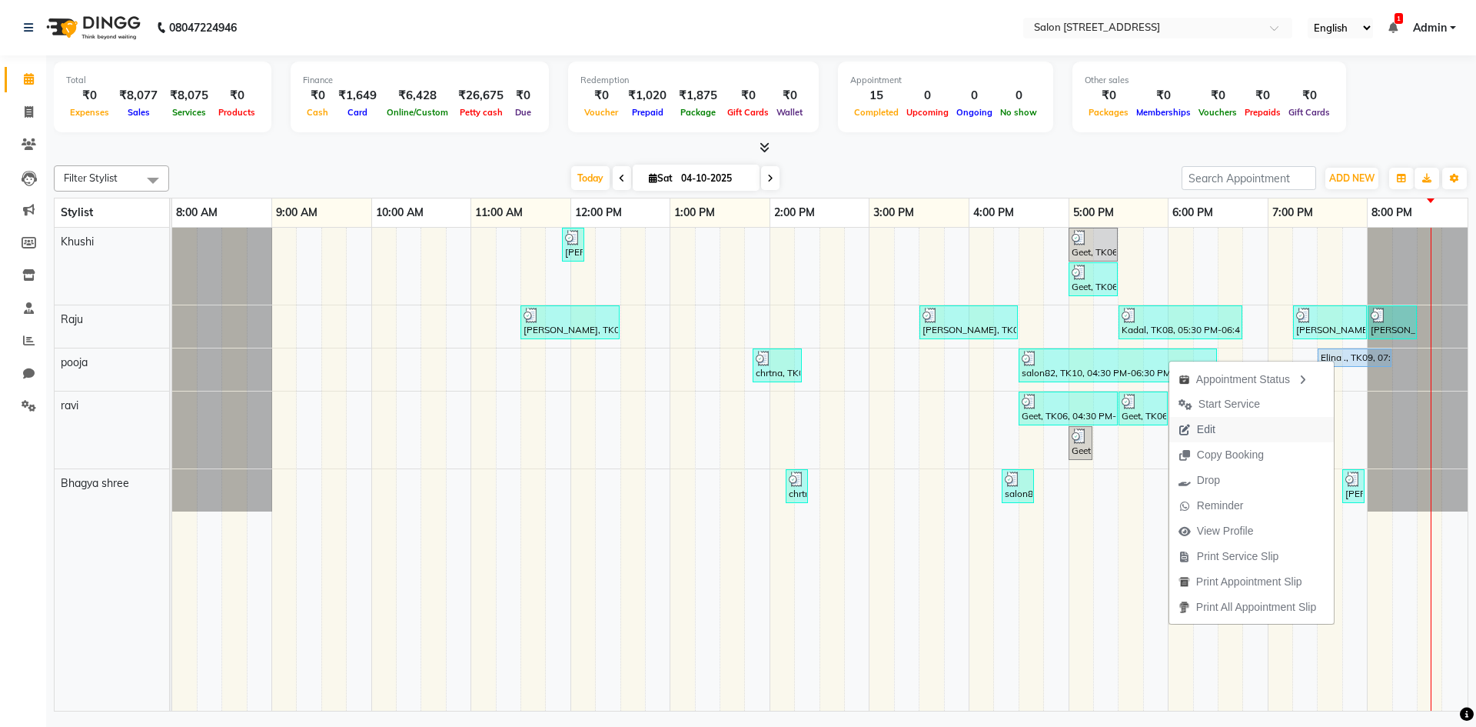
click at [1249, 430] on button "Edit" at bounding box center [1251, 429] width 165 height 25
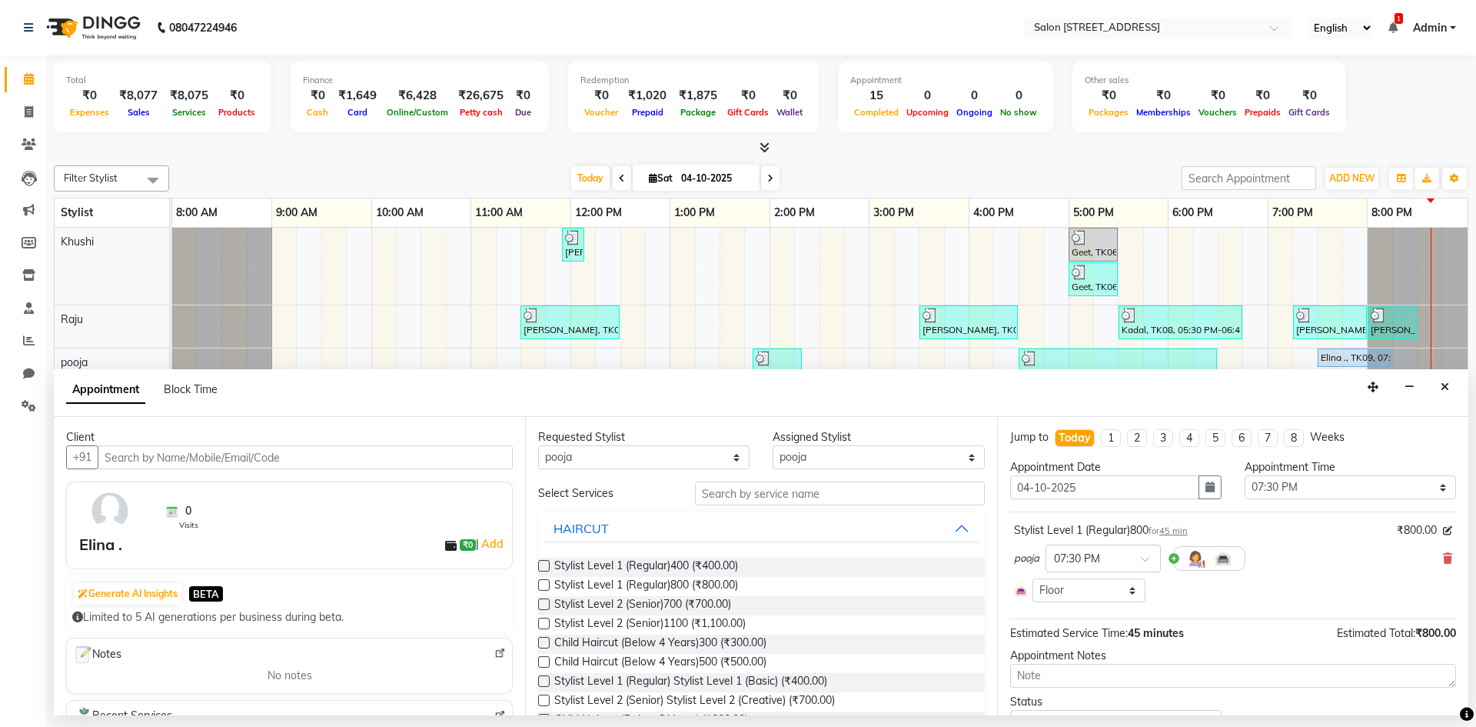
drag, startPoint x: 1439, startPoint y: 557, endPoint x: 1416, endPoint y: 563, distance: 23.7
click at [1443, 558] on icon at bounding box center [1447, 558] width 9 height 11
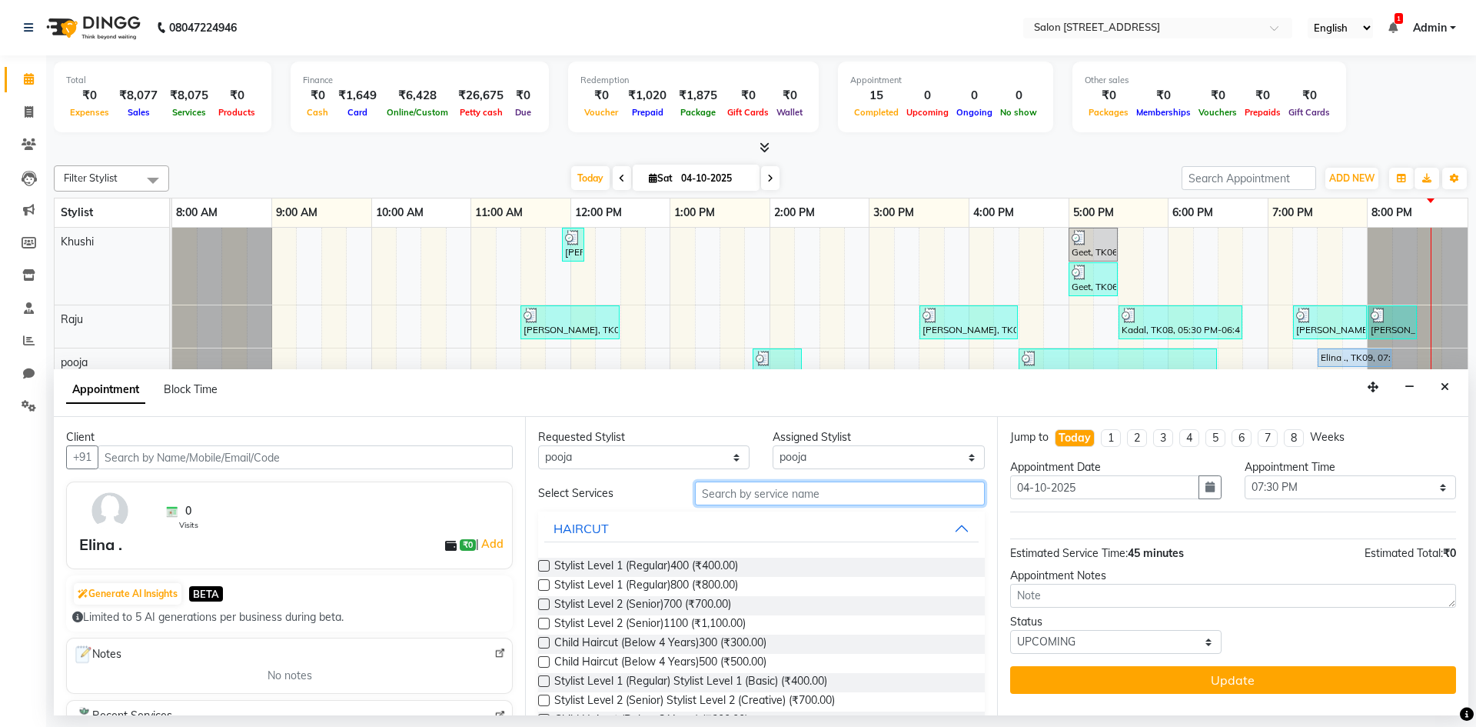
click at [778, 489] on input "text" at bounding box center [840, 493] width 290 height 24
click at [729, 625] on span "Stylist Level 2 (Senior)1100 (₹1,100.00)" at bounding box center [649, 624] width 191 height 19
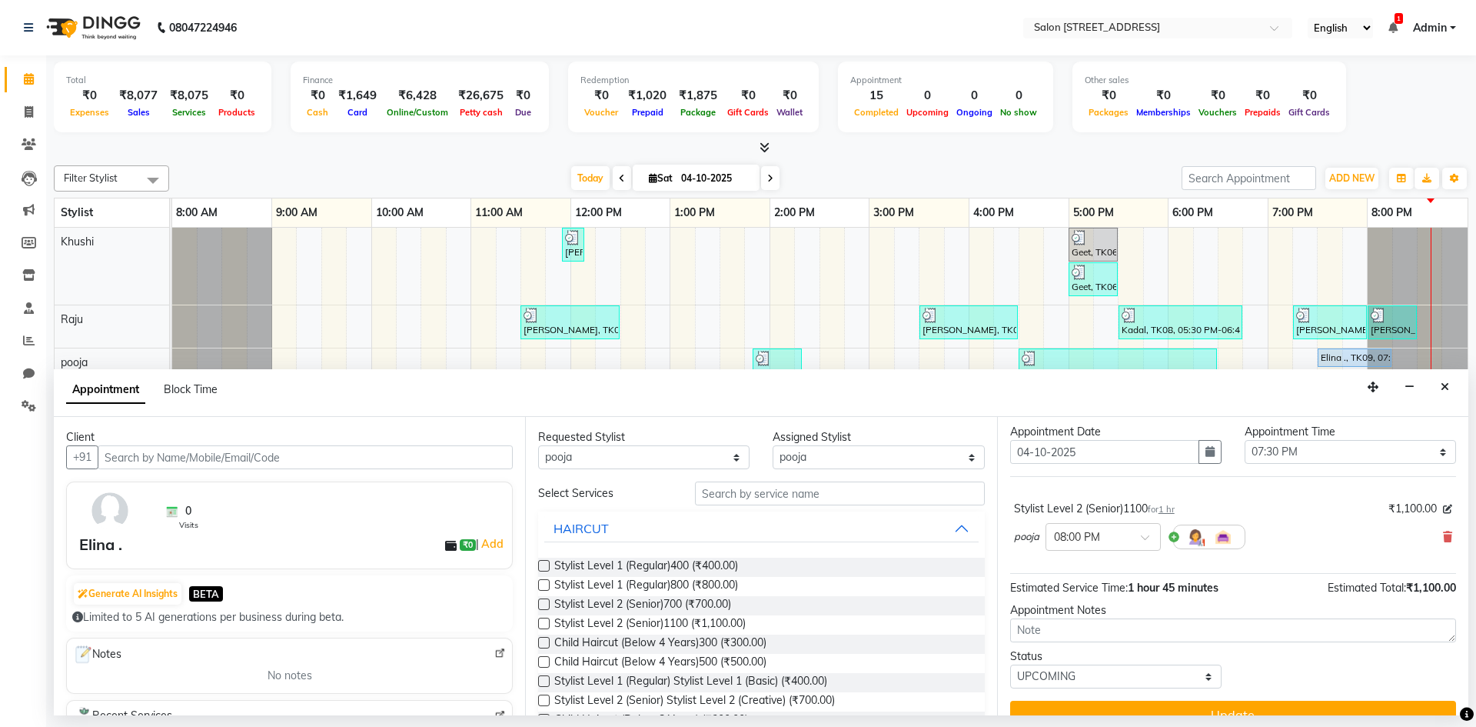
scroll to position [61, 0]
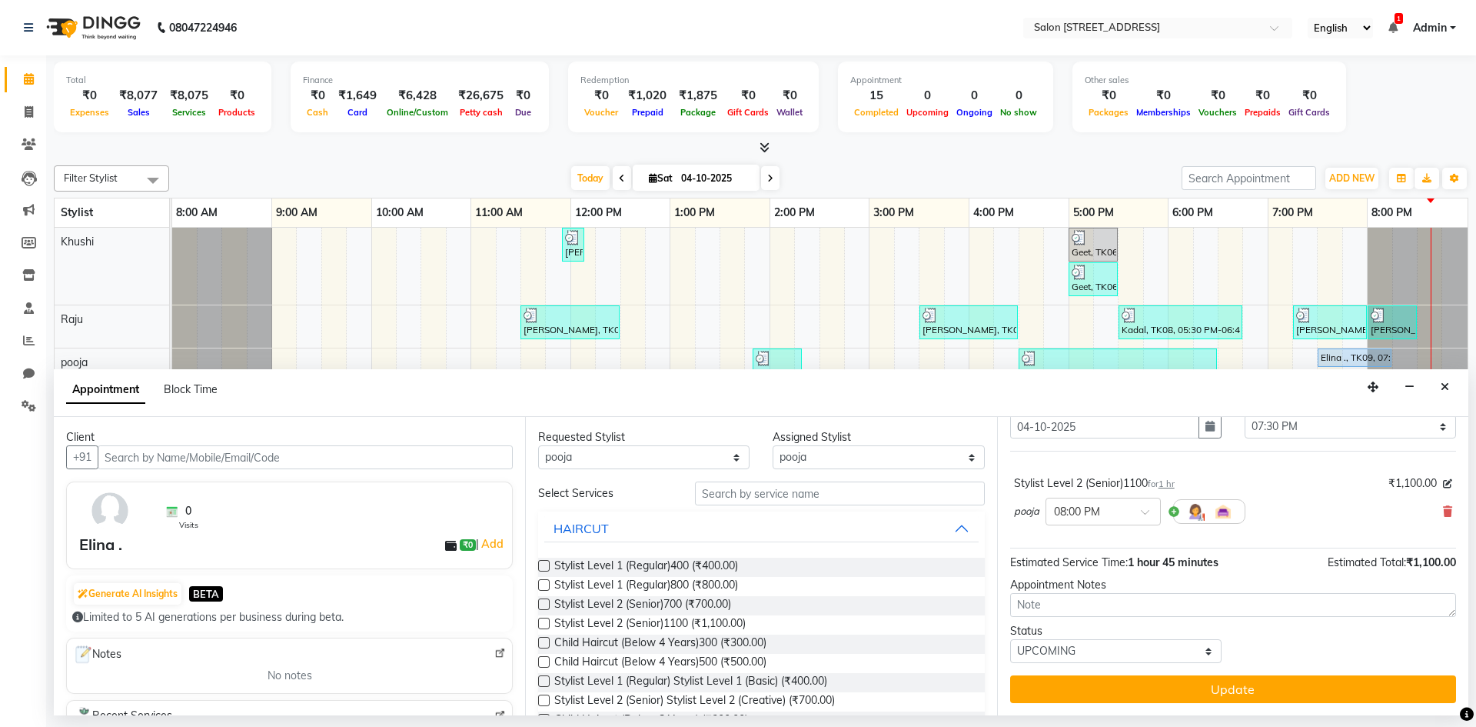
drag, startPoint x: 1169, startPoint y: 683, endPoint x: 1175, endPoint y: 676, distance: 9.3
click at [1169, 680] on button "Update" at bounding box center [1233, 689] width 446 height 28
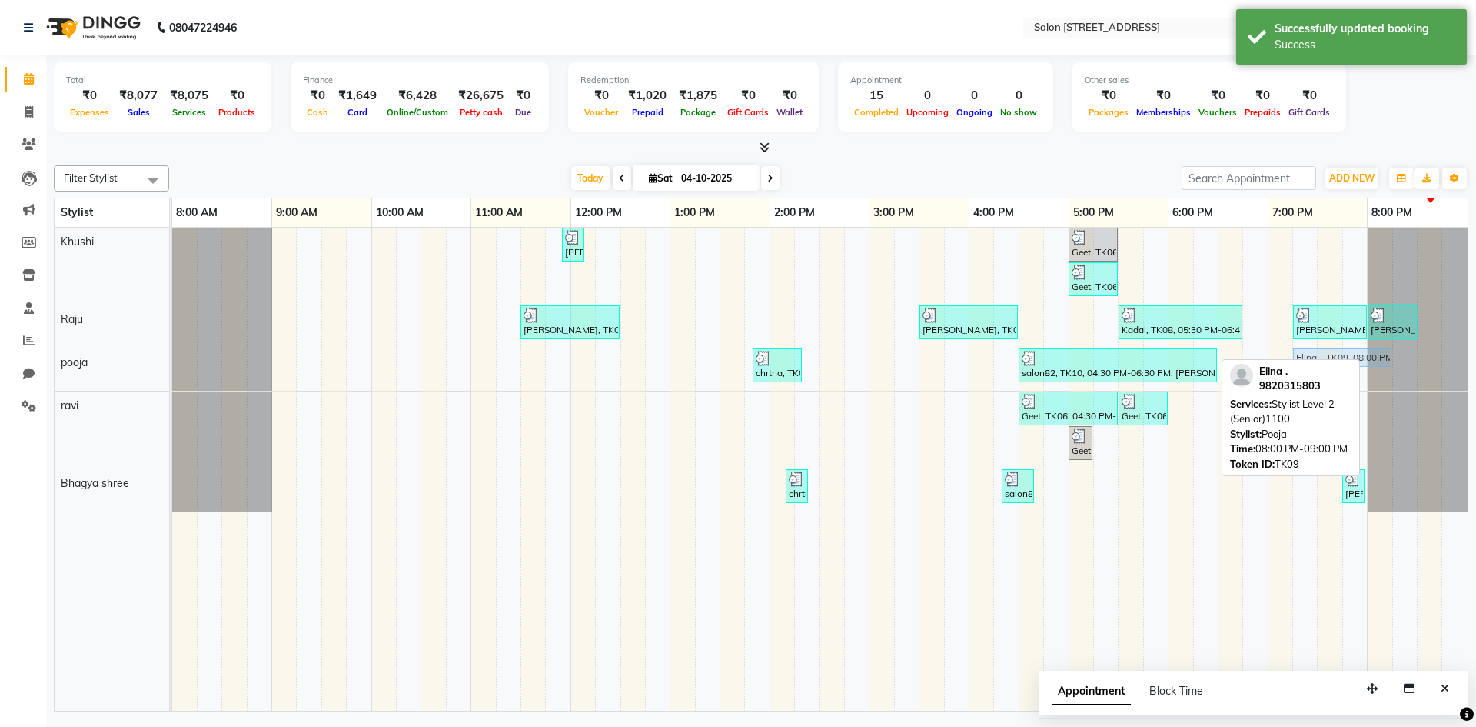
drag, startPoint x: 1392, startPoint y: 357, endPoint x: 1314, endPoint y: 363, distance: 78.6
click at [1314, 363] on div "Filter Stylist Select All Bhagya shree Khushi pooja Raju ravi [DATE] [DATE] Tog…" at bounding box center [761, 435] width 1415 height 552
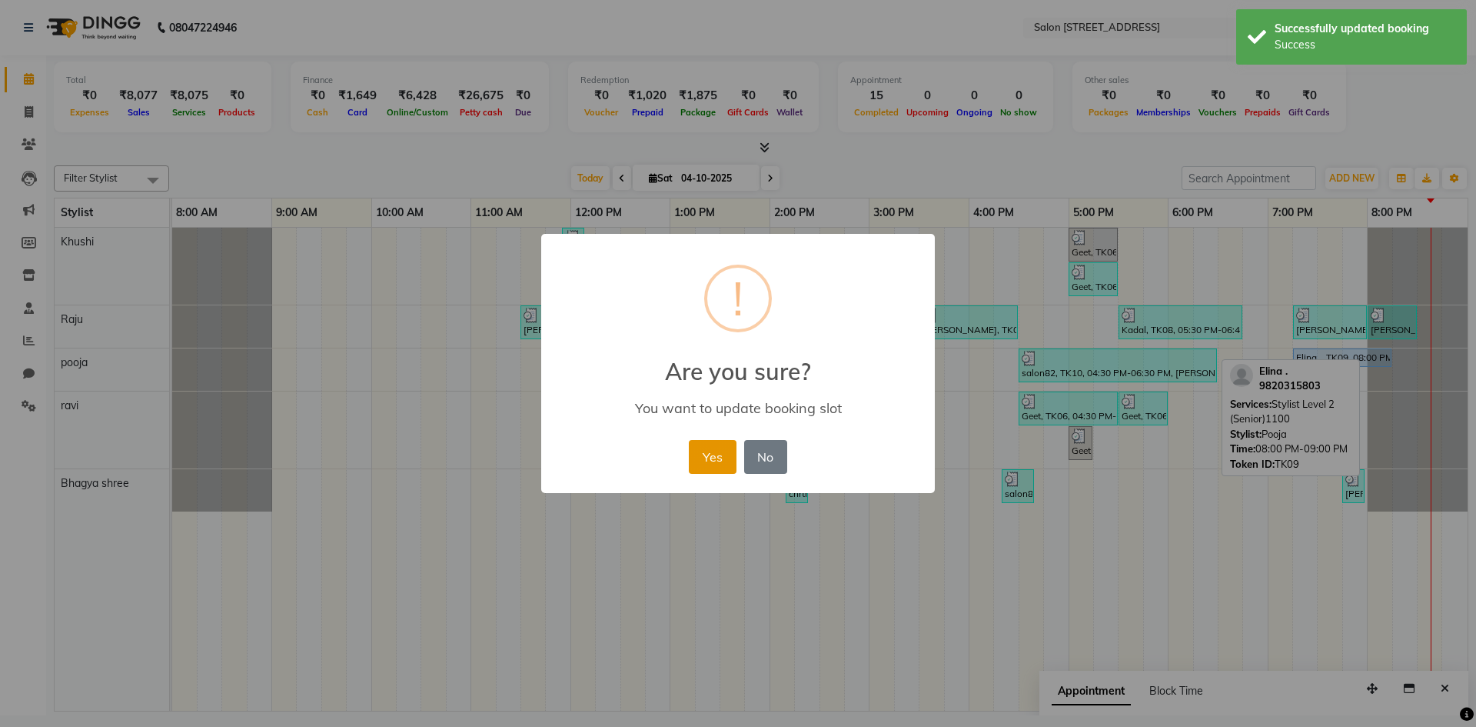
click at [693, 454] on button "Yes" at bounding box center [712, 457] width 47 height 34
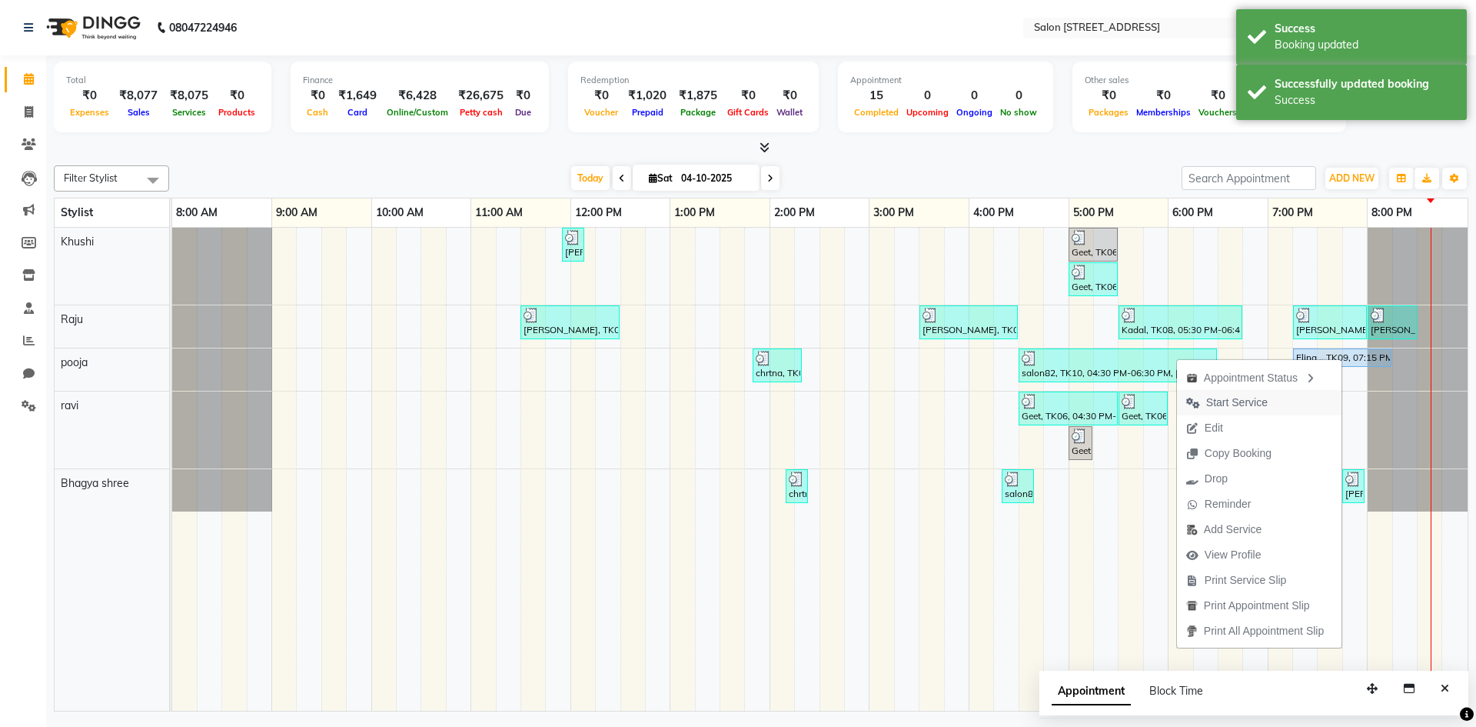
click at [1229, 411] on span "Start Service" at bounding box center [1227, 402] width 100 height 25
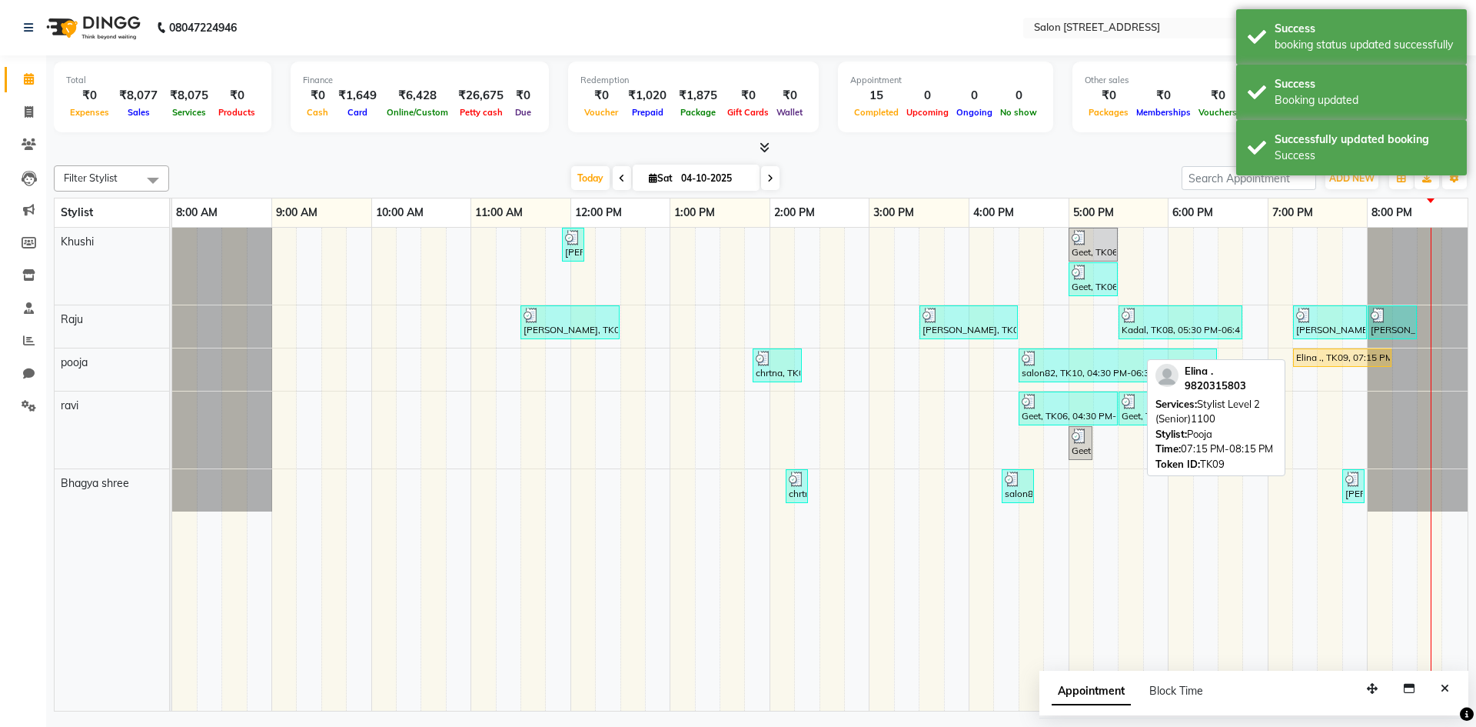
click at [1353, 355] on div "Elina ., TK09, 07:15 PM-08:15 PM, Stylist Level 2 (Senior)1100" at bounding box center [1342, 358] width 95 height 14
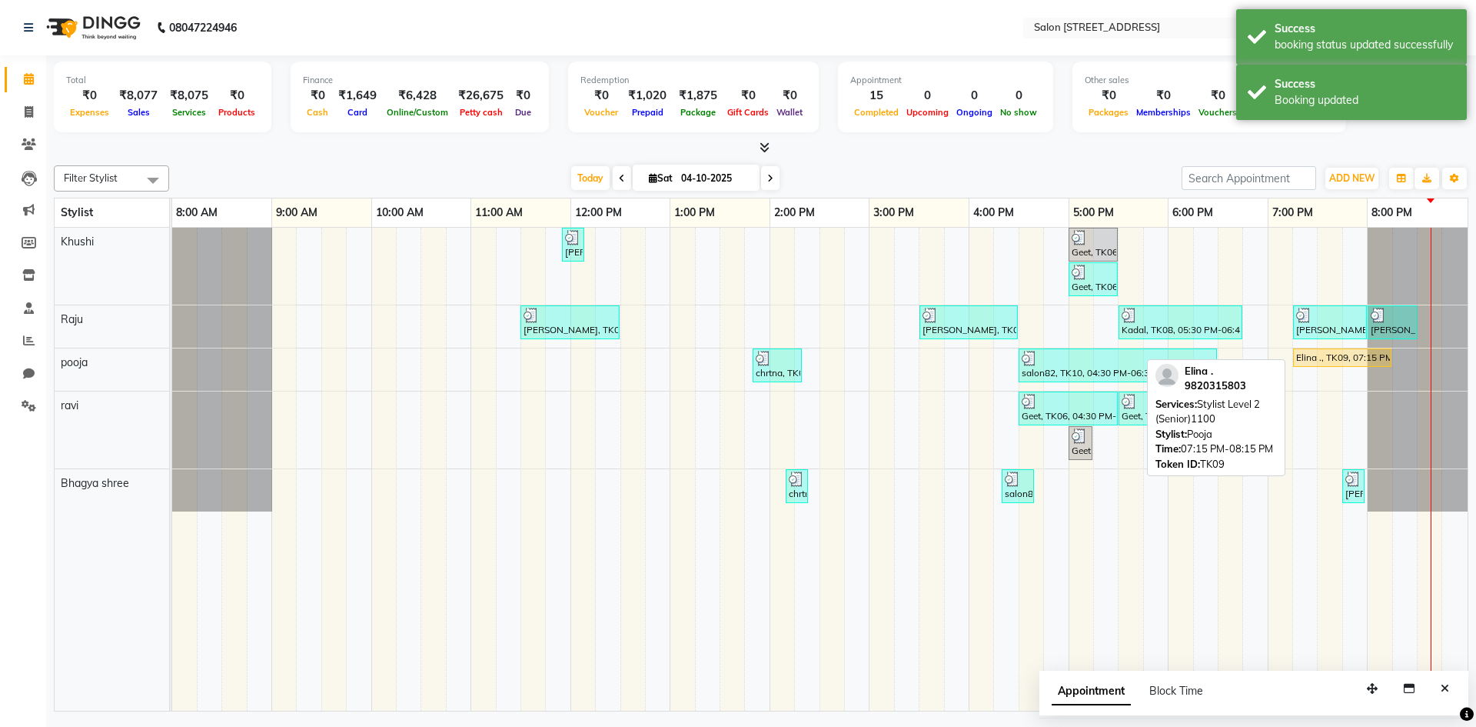
click at [1327, 358] on div "Elina ., TK09, 07:15 PM-08:15 PM, Stylist Level 2 (Senior)1100" at bounding box center [1342, 358] width 95 height 14
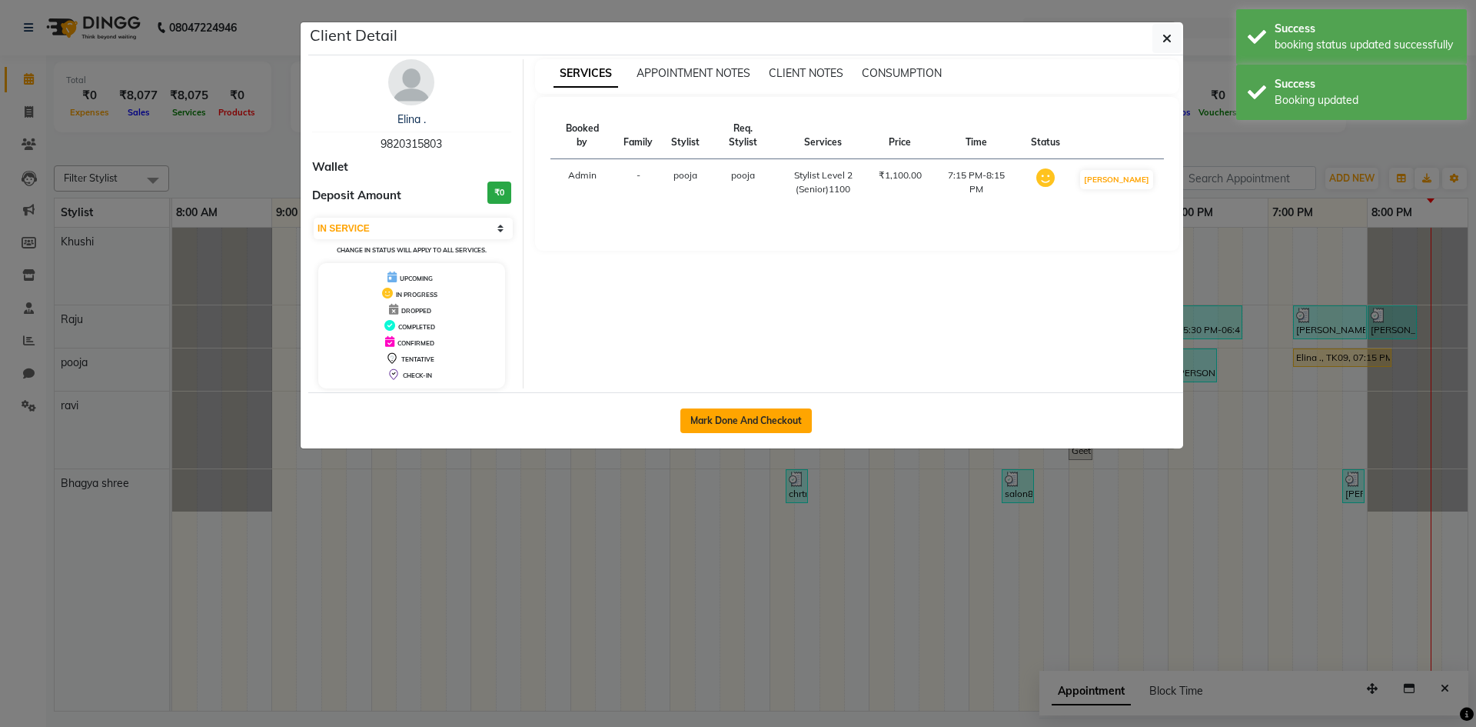
click at [800, 417] on button "Mark Done And Checkout" at bounding box center [745, 420] width 131 height 25
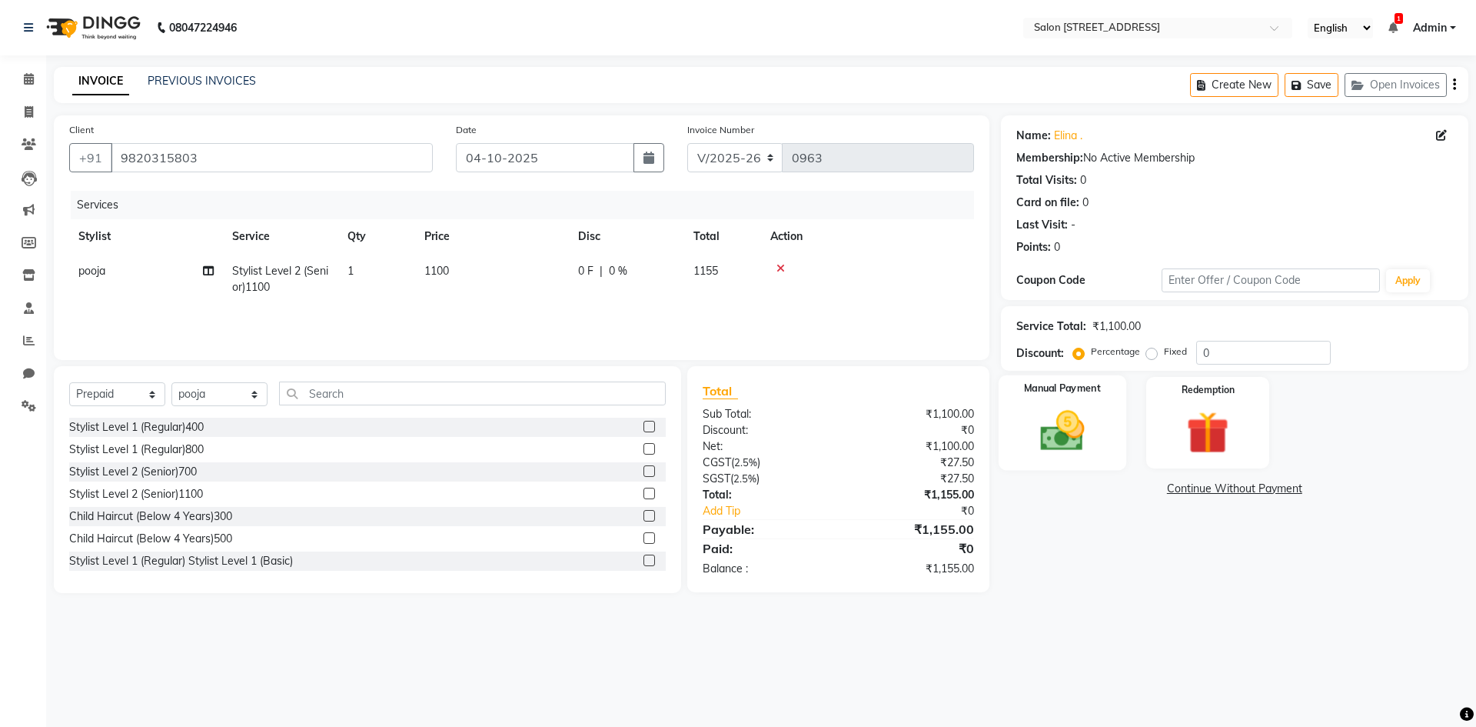
click at [1076, 423] on img at bounding box center [1061, 430] width 71 height 51
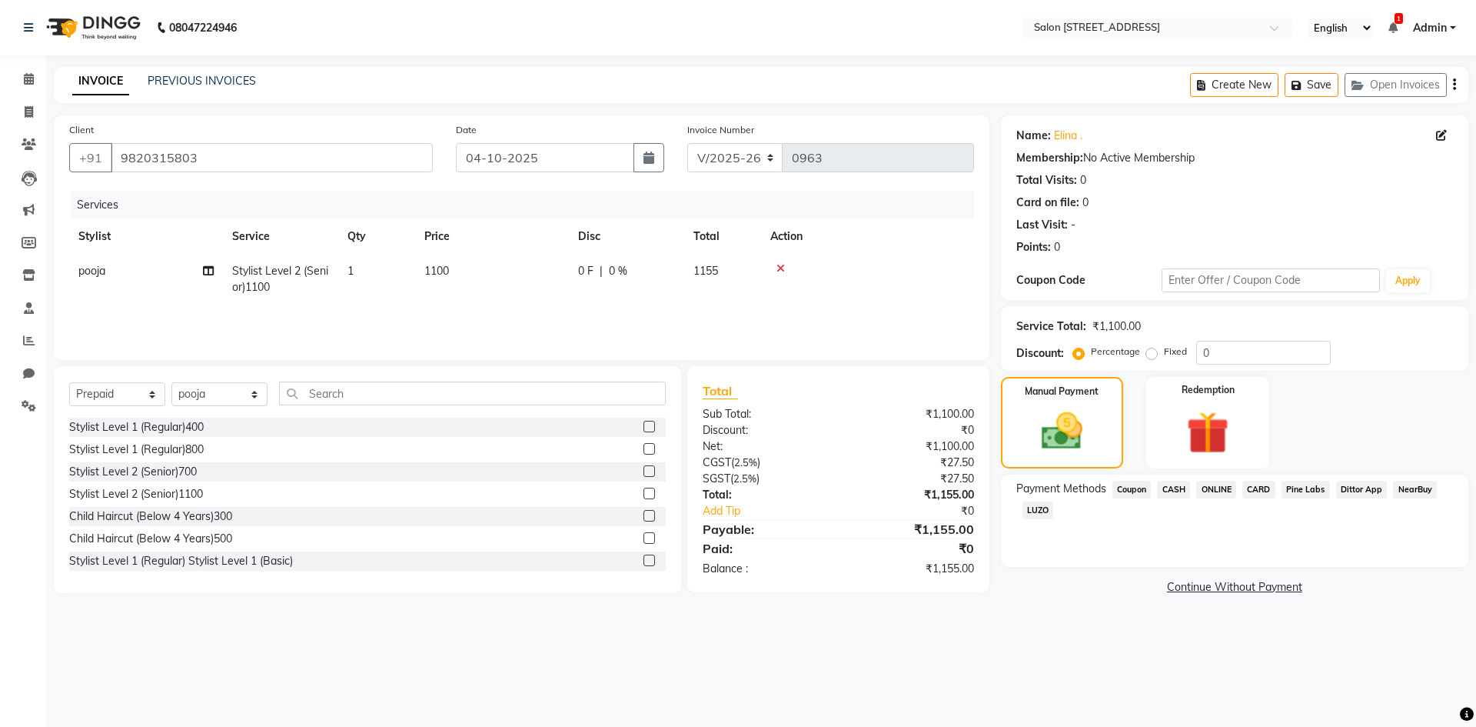
click at [1172, 490] on span "CASH" at bounding box center [1173, 489] width 33 height 18
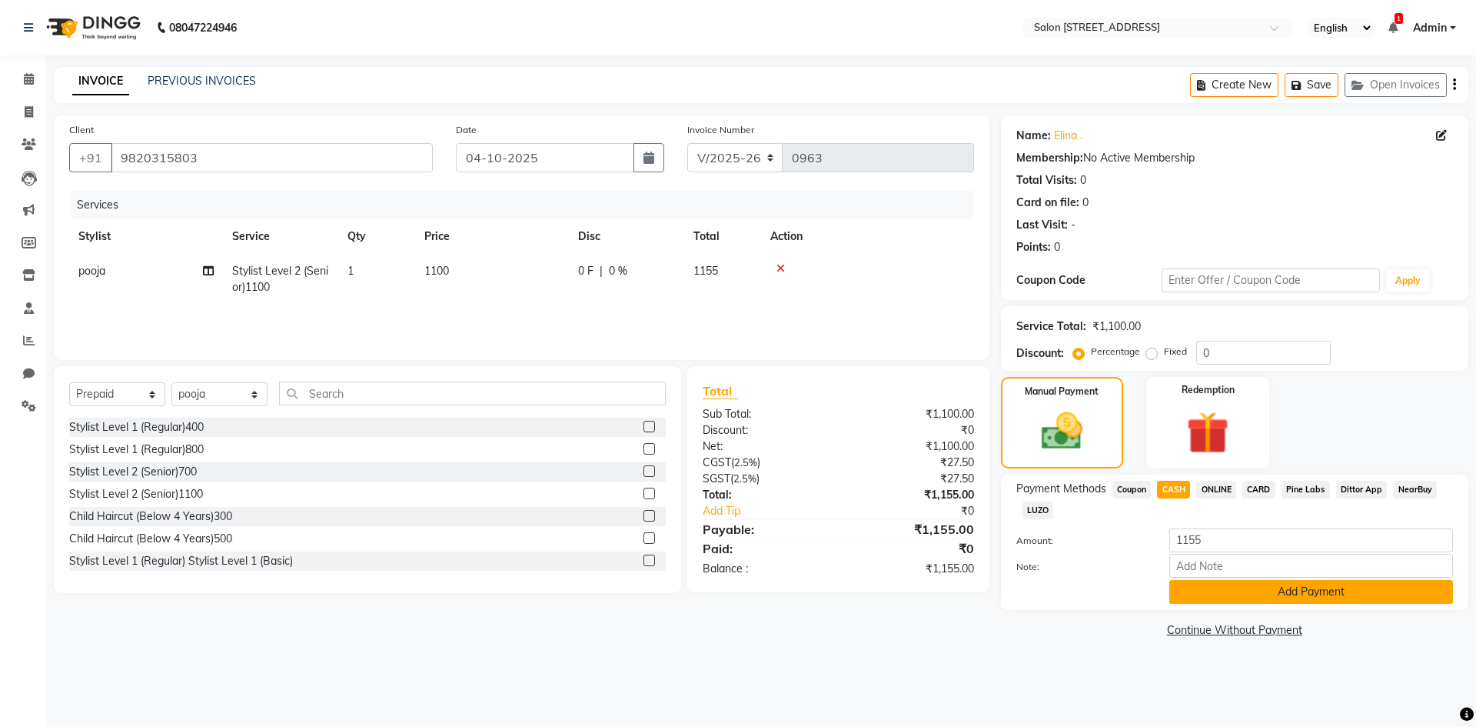
click at [1268, 585] on button "Add Payment" at bounding box center [1311, 592] width 284 height 24
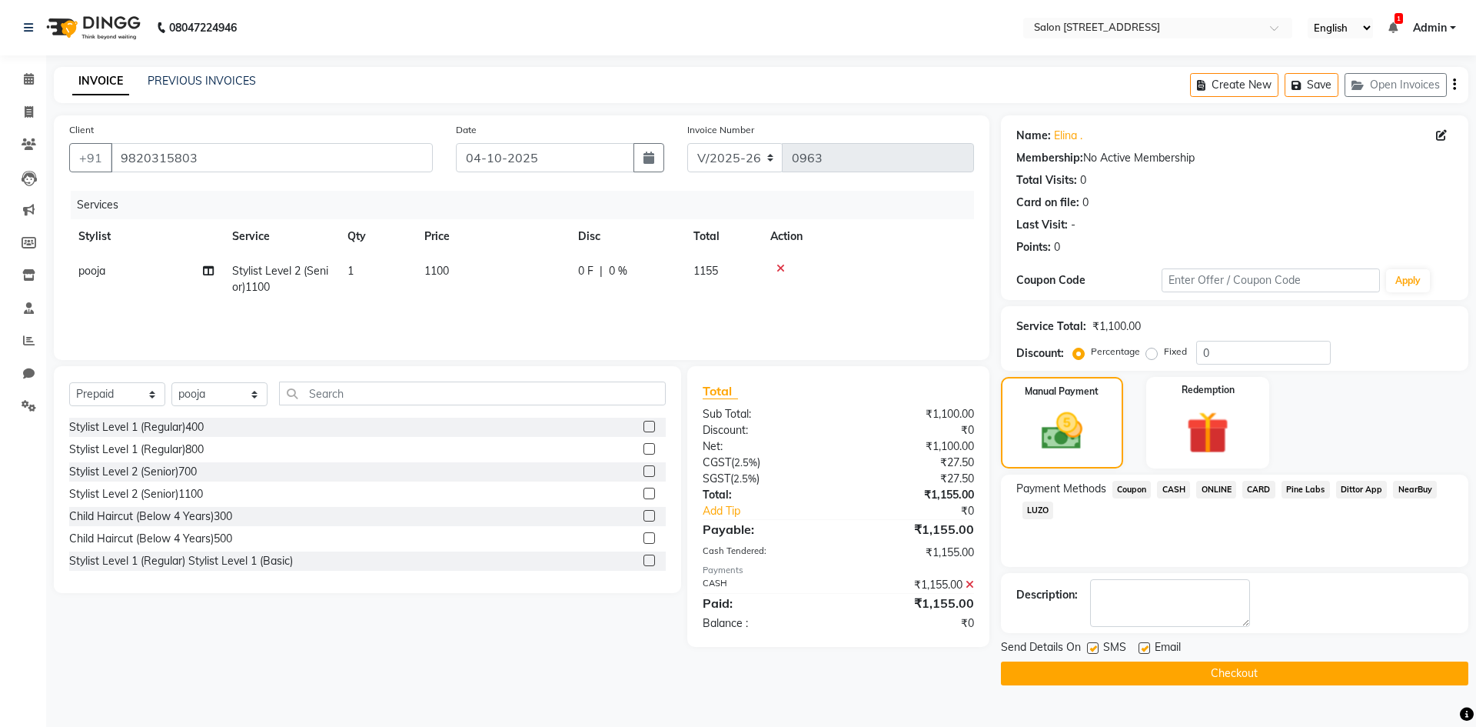
click at [1223, 674] on button "Checkout" at bounding box center [1234, 673] width 467 height 24
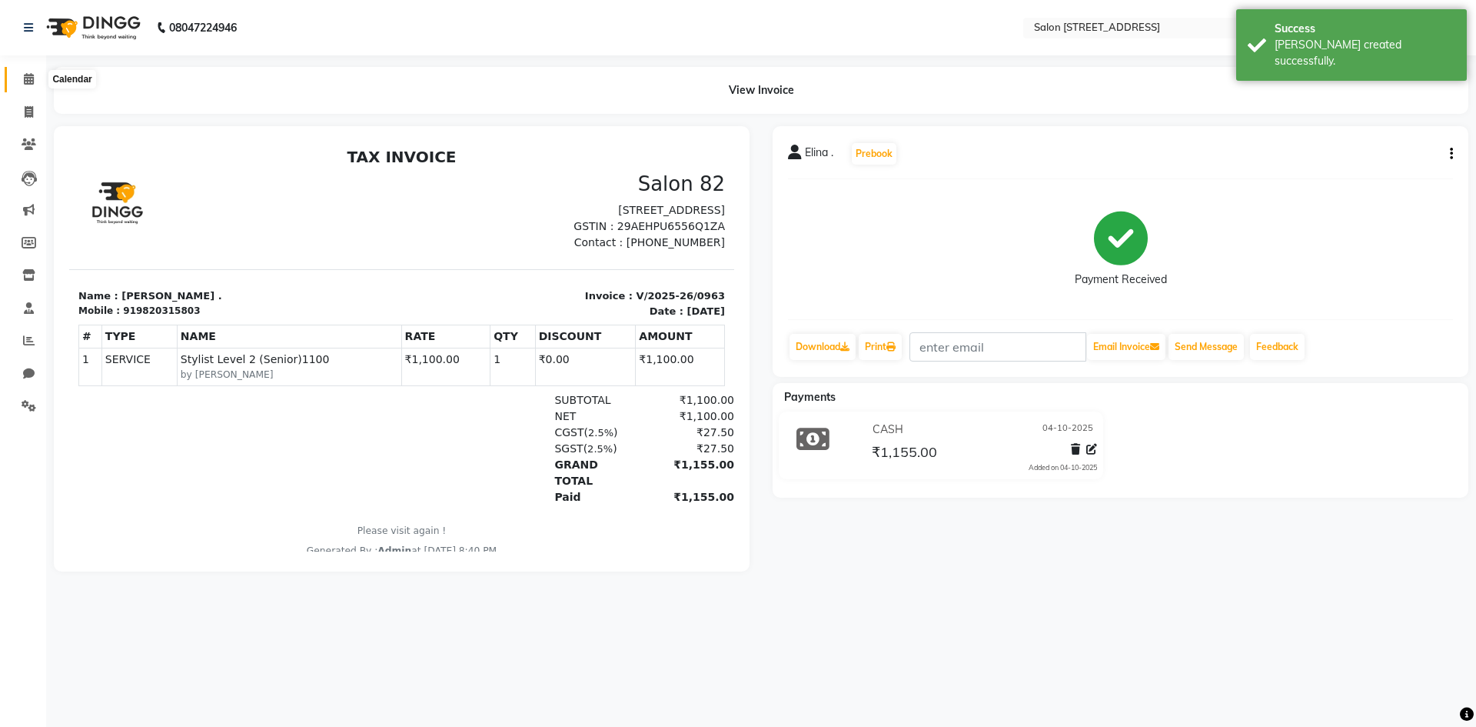
click at [24, 79] on icon at bounding box center [29, 79] width 10 height 12
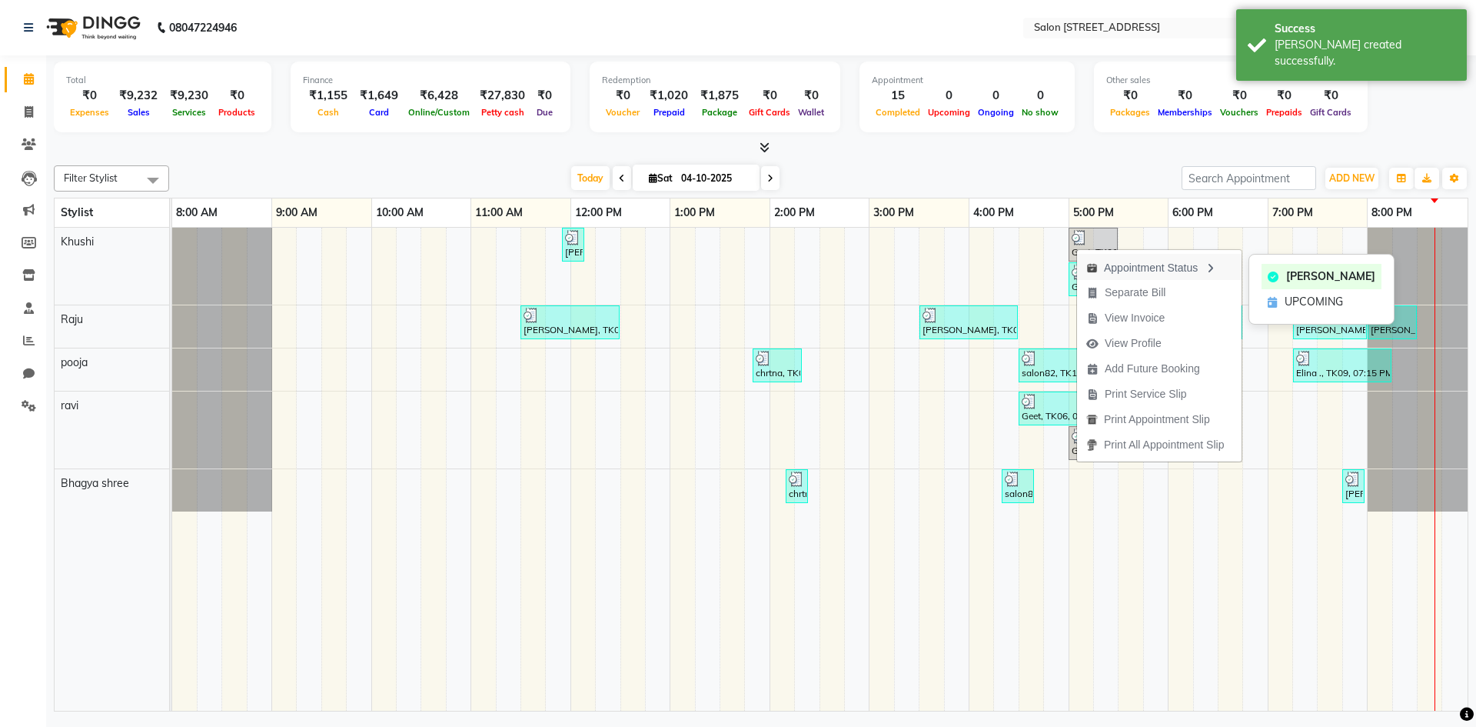
click at [1131, 264] on div "Appointment Status" at bounding box center [1159, 267] width 165 height 26
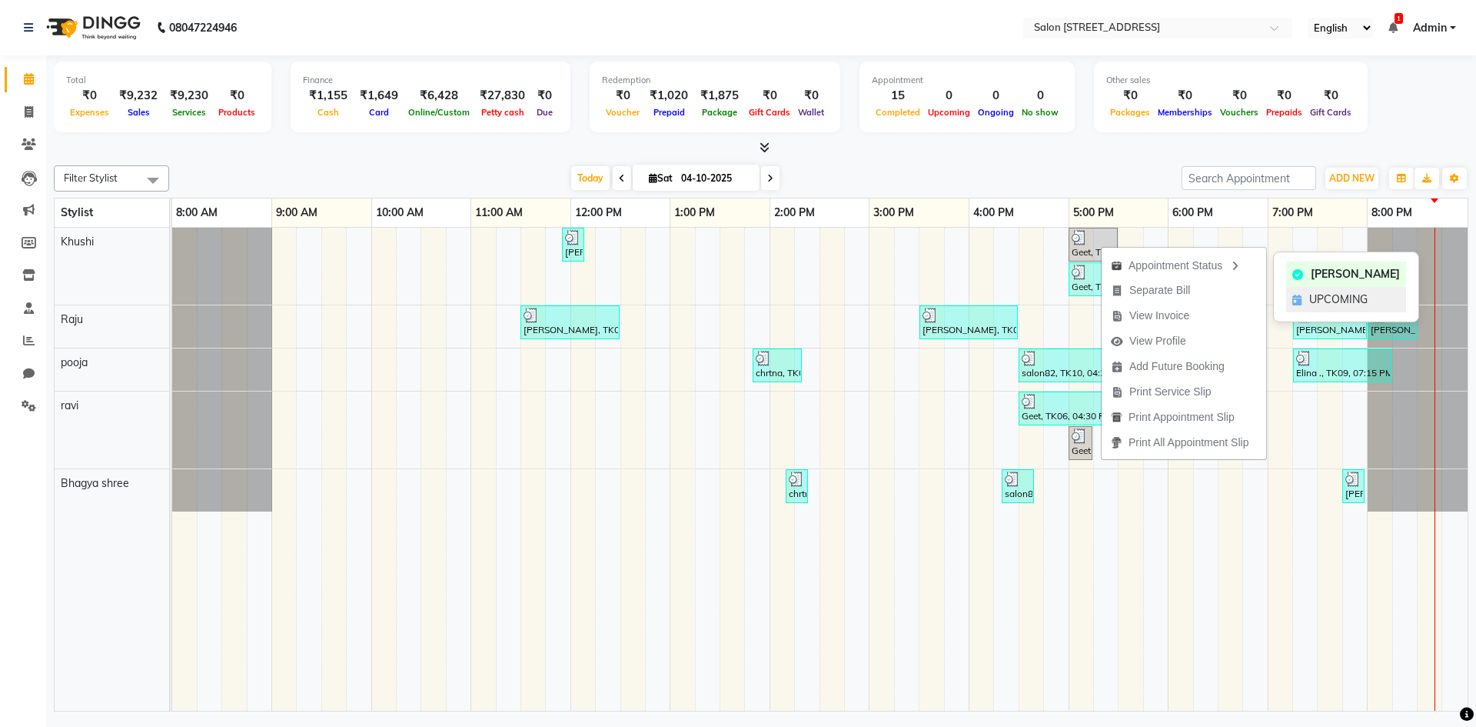
click at [1318, 291] on div "UPCOMING" at bounding box center [1346, 299] width 120 height 25
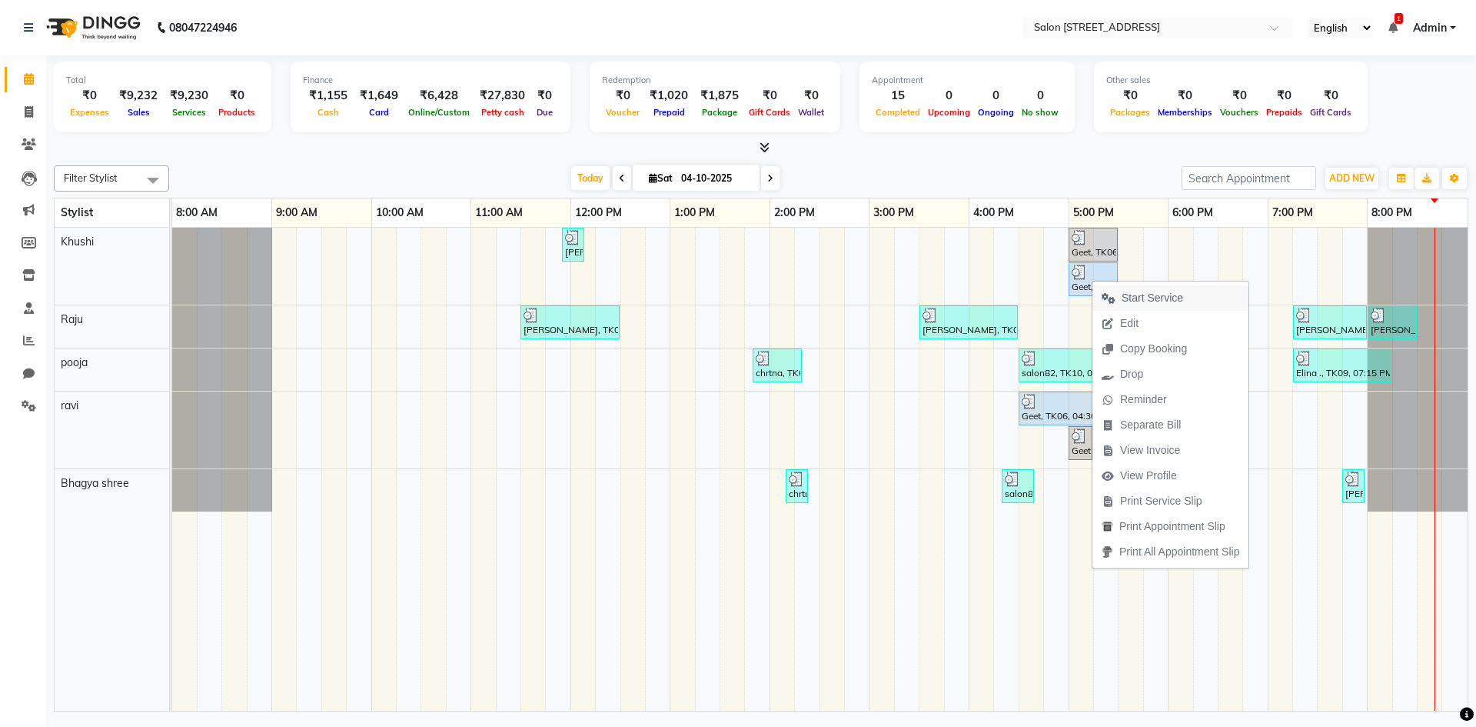
click at [1143, 301] on span "Start Service" at bounding box center [1153, 298] width 62 height 16
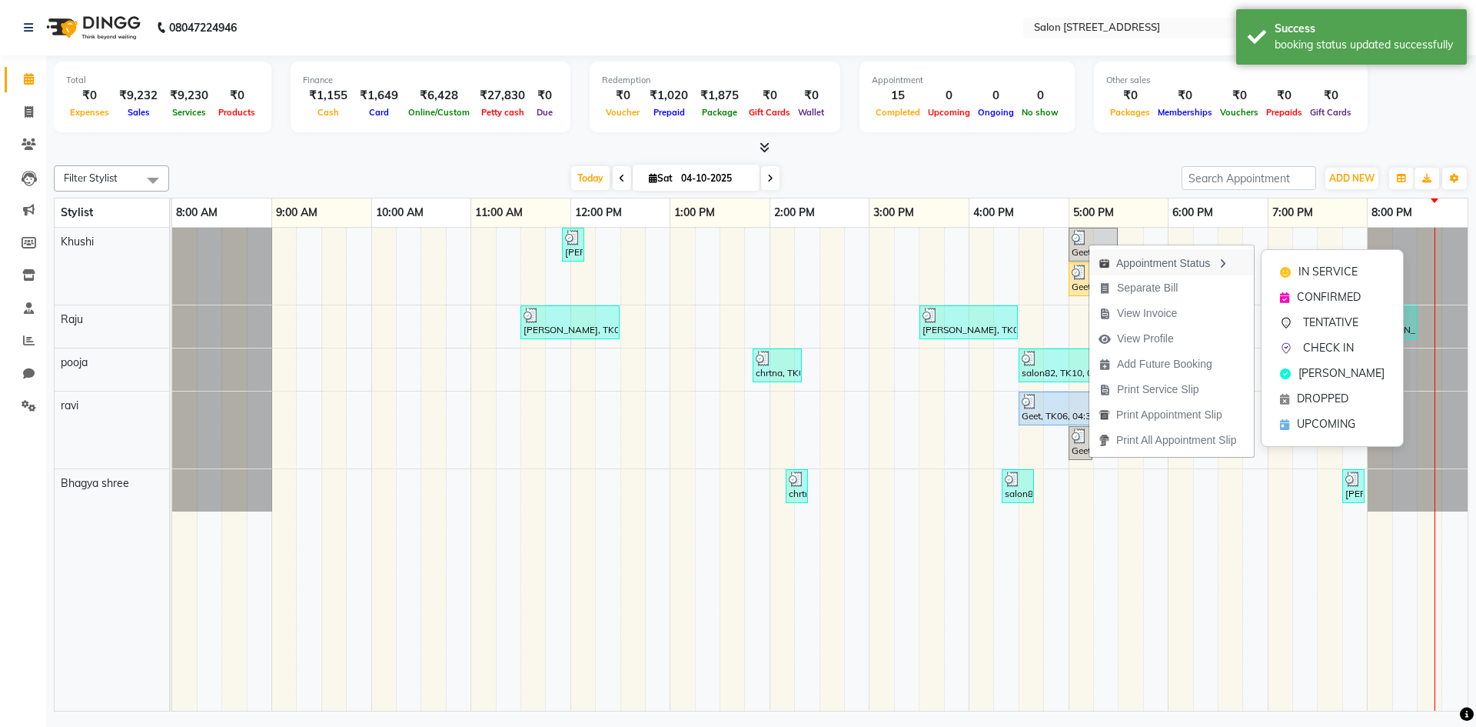
click at [1149, 261] on div "Appointment Status" at bounding box center [1171, 262] width 165 height 26
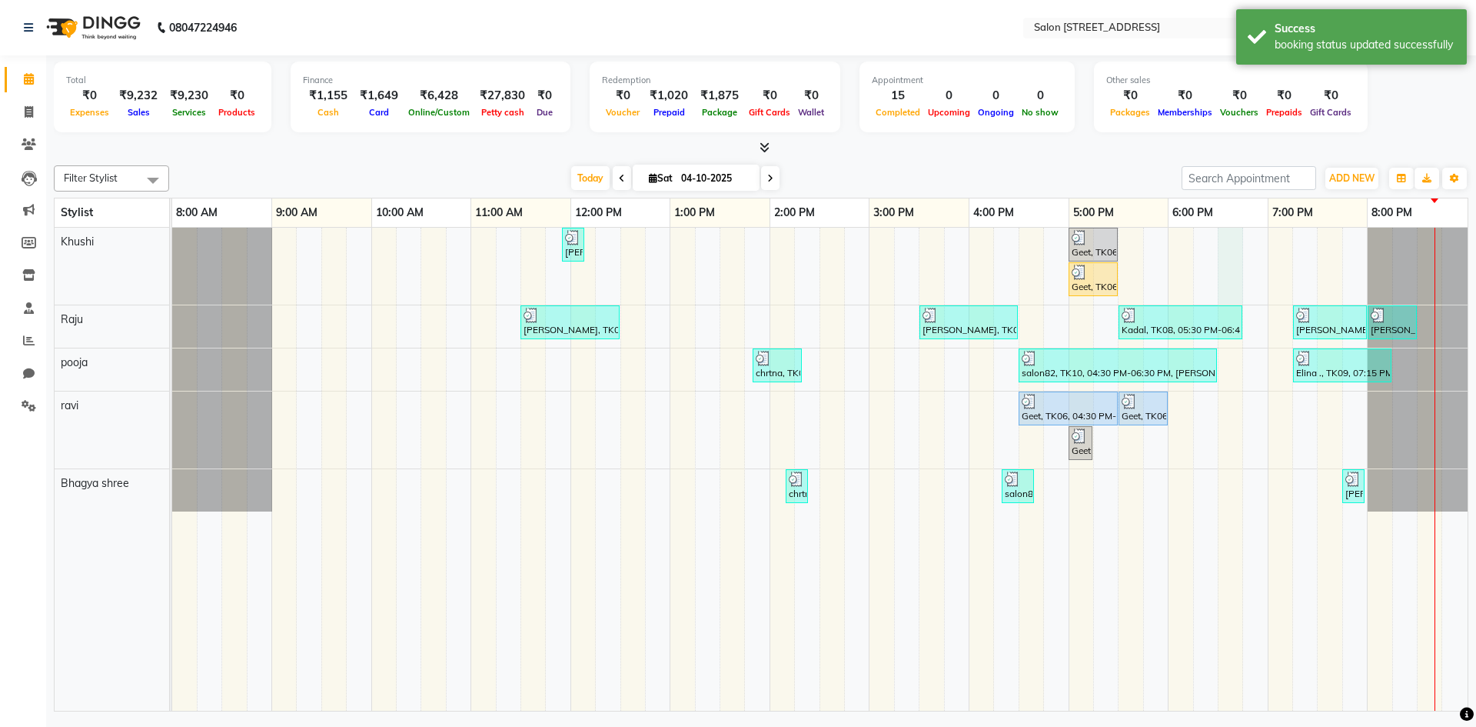
click at [1240, 256] on div "[PERSON_NAME], TK02, 11:55 AM-12:00 PM, Upperlip200 Geet, TK06, 05:00 PM-05:30 …" at bounding box center [819, 469] width 1295 height 483
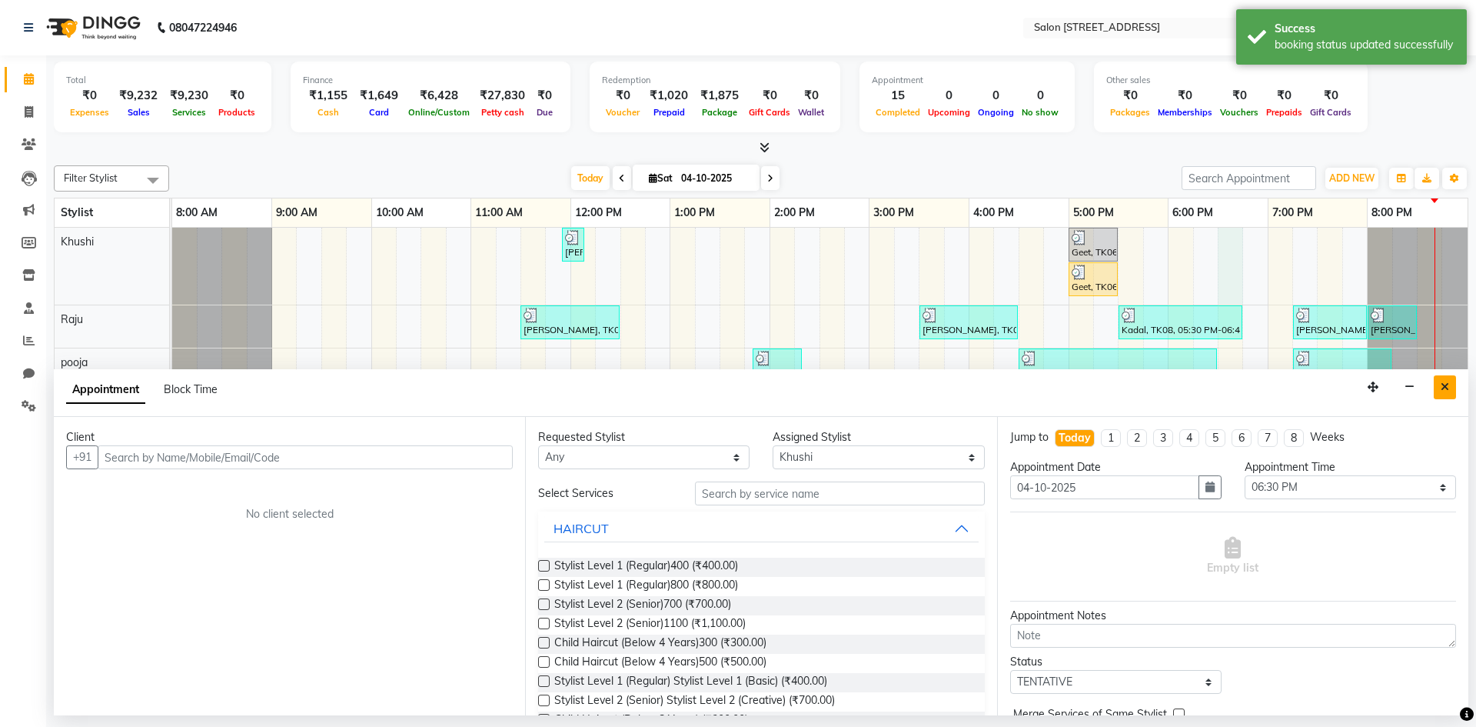
click at [1445, 389] on icon "Close" at bounding box center [1445, 386] width 8 height 11
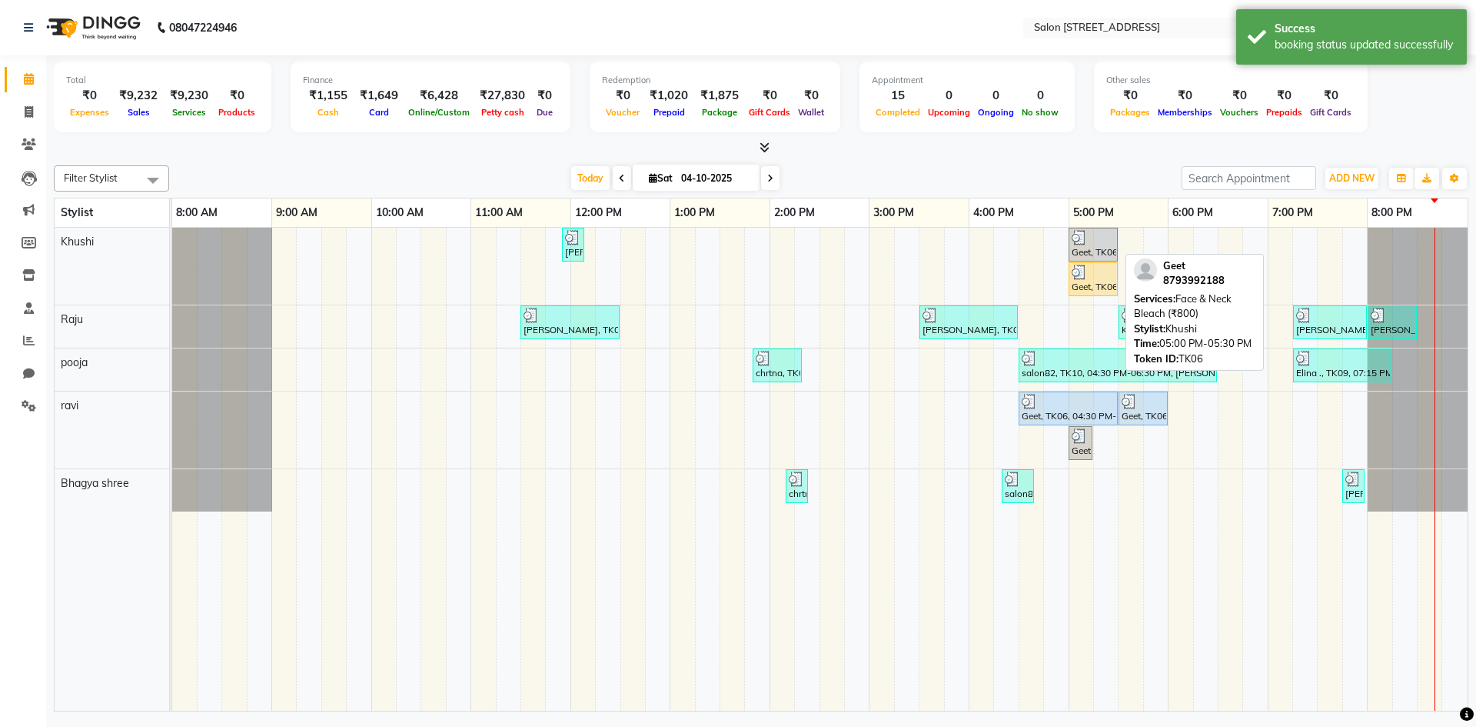
click at [1101, 238] on div at bounding box center [1093, 237] width 43 height 15
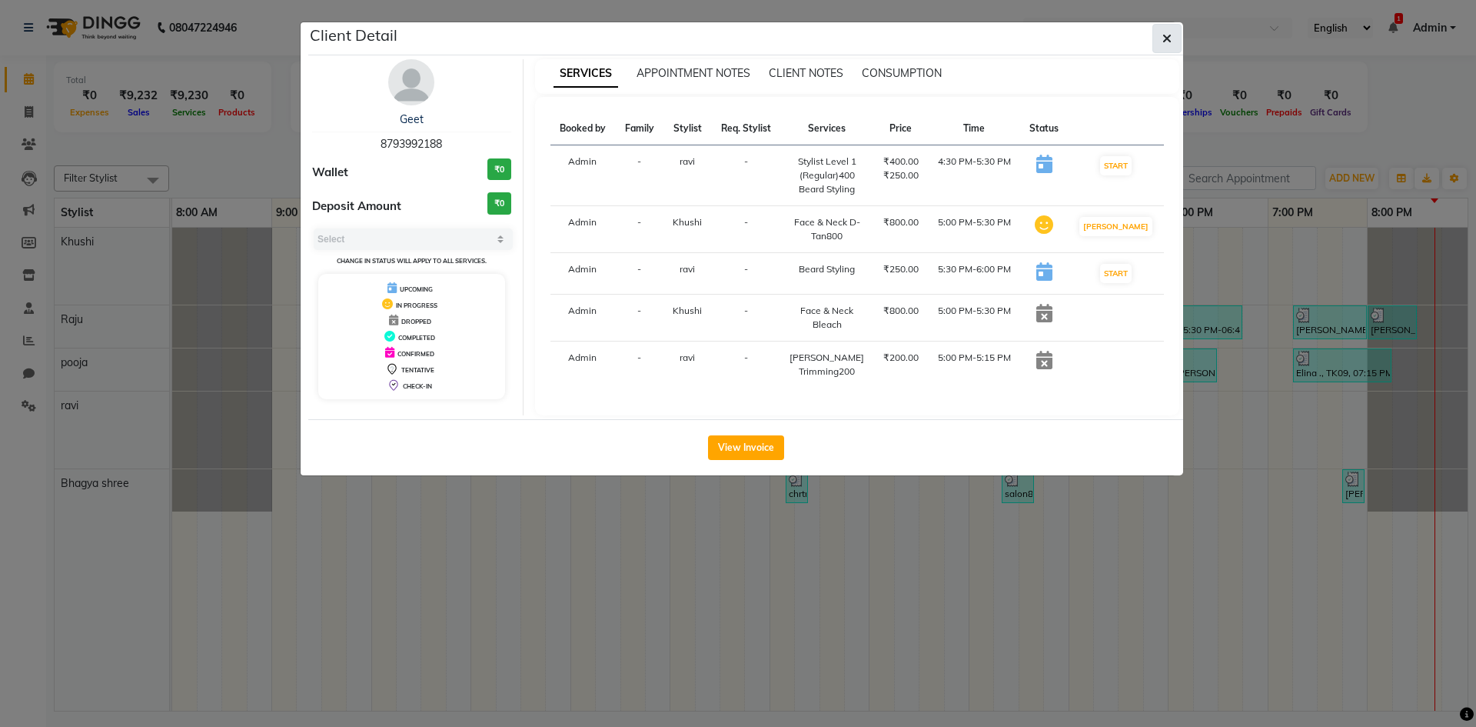
click at [1164, 44] on icon "button" at bounding box center [1166, 38] width 9 height 12
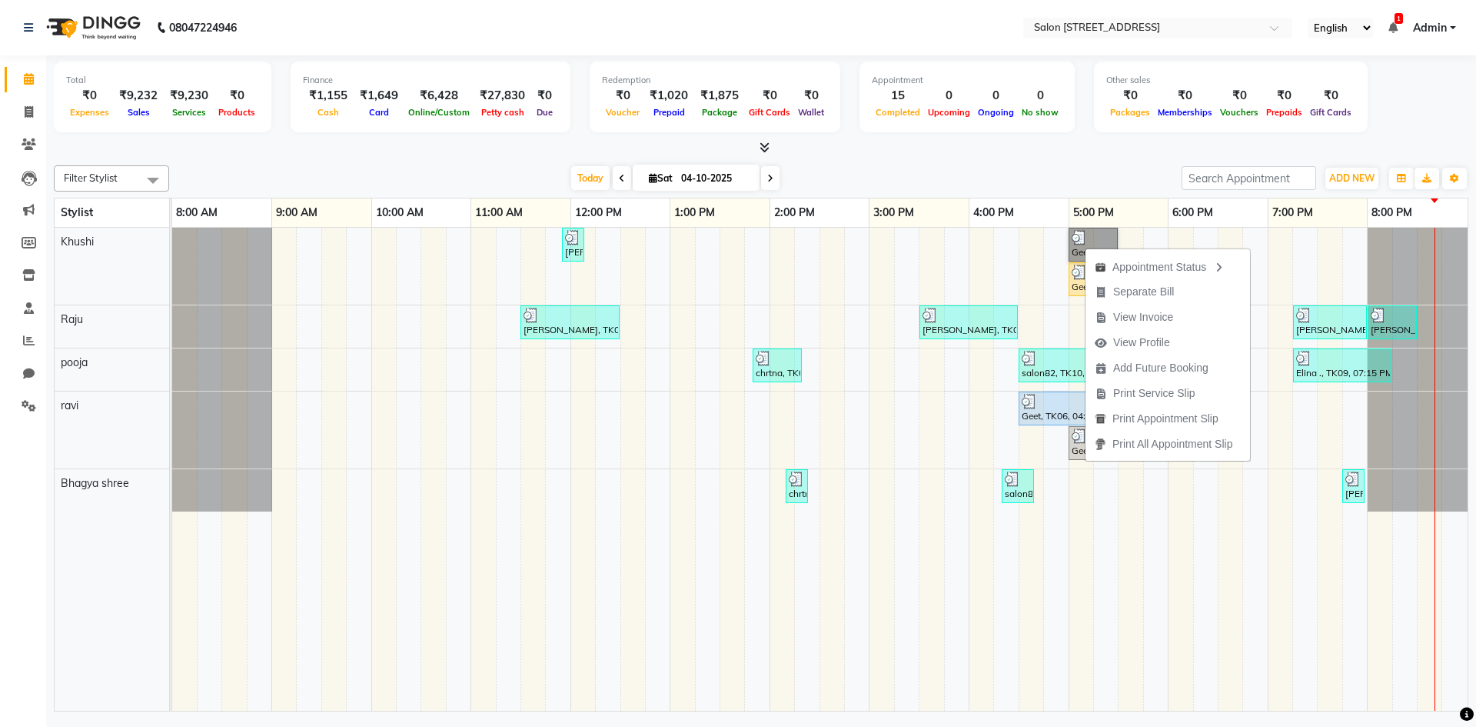
click at [1130, 609] on td at bounding box center [1131, 469] width 25 height 483
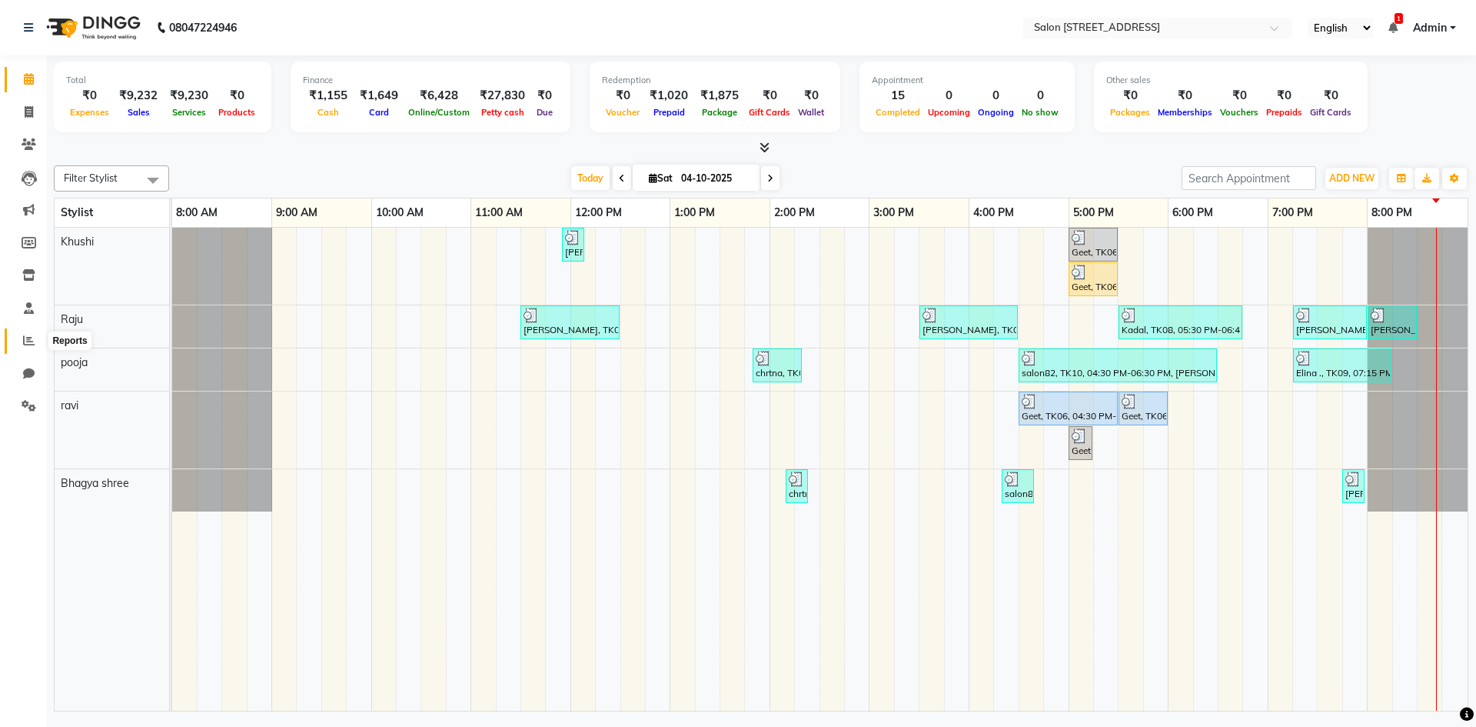
click at [28, 335] on icon at bounding box center [29, 340] width 12 height 12
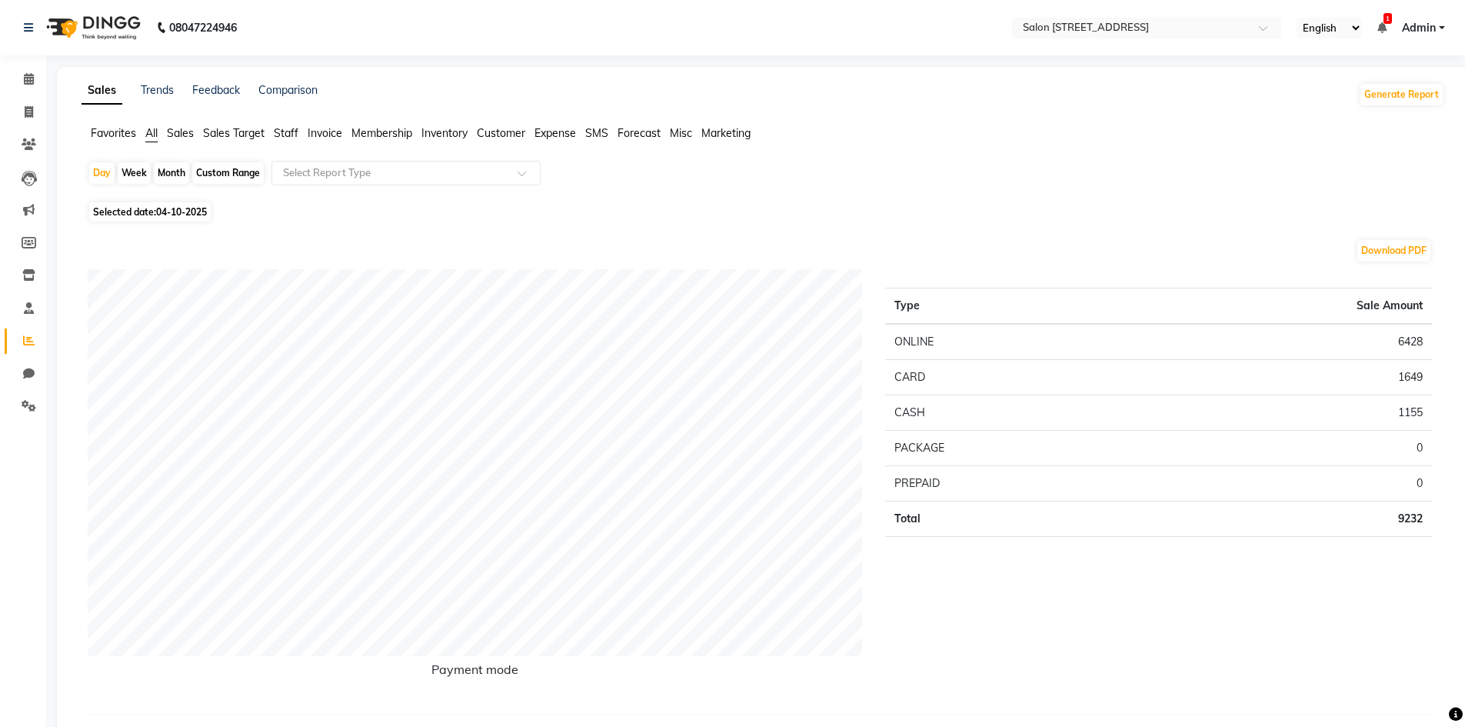
click at [226, 133] on span "Sales Target" at bounding box center [234, 133] width 62 height 14
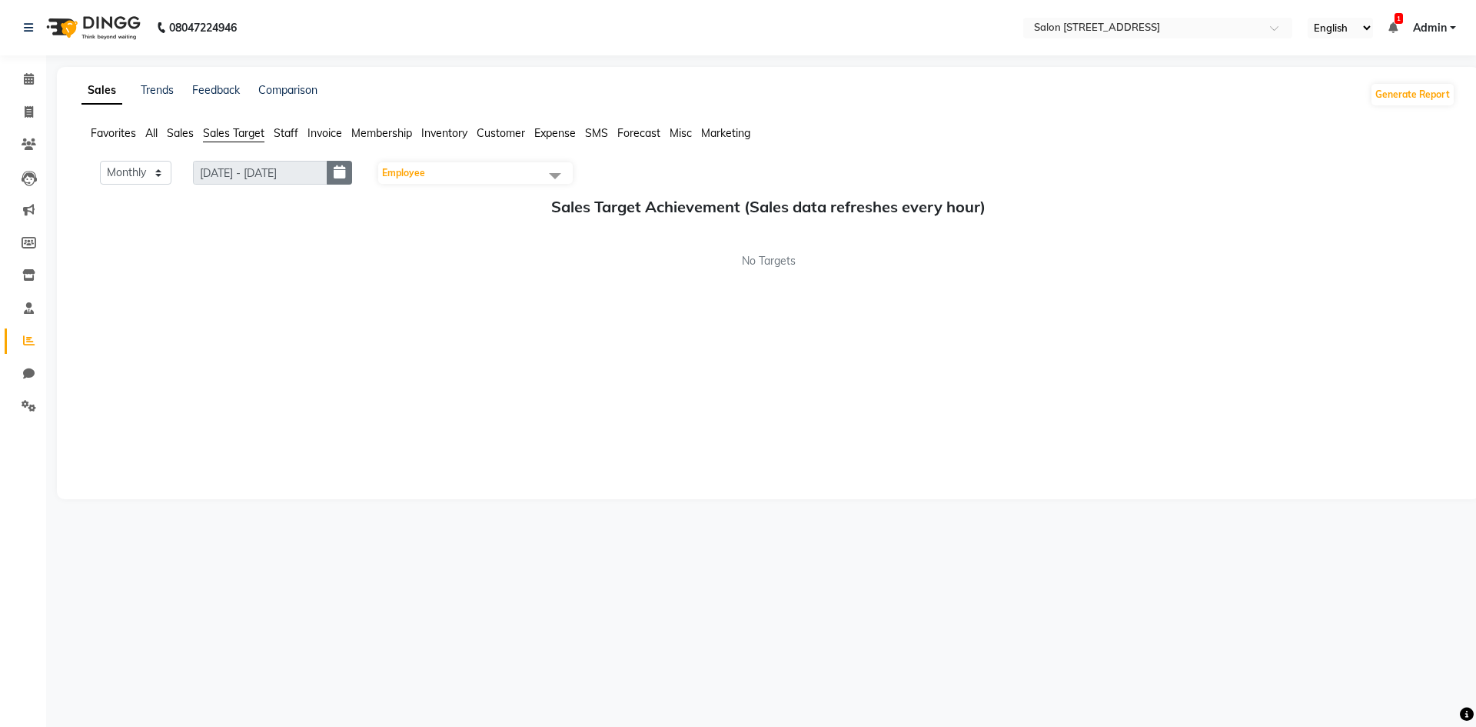
click at [334, 168] on button "button" at bounding box center [339, 173] width 25 height 24
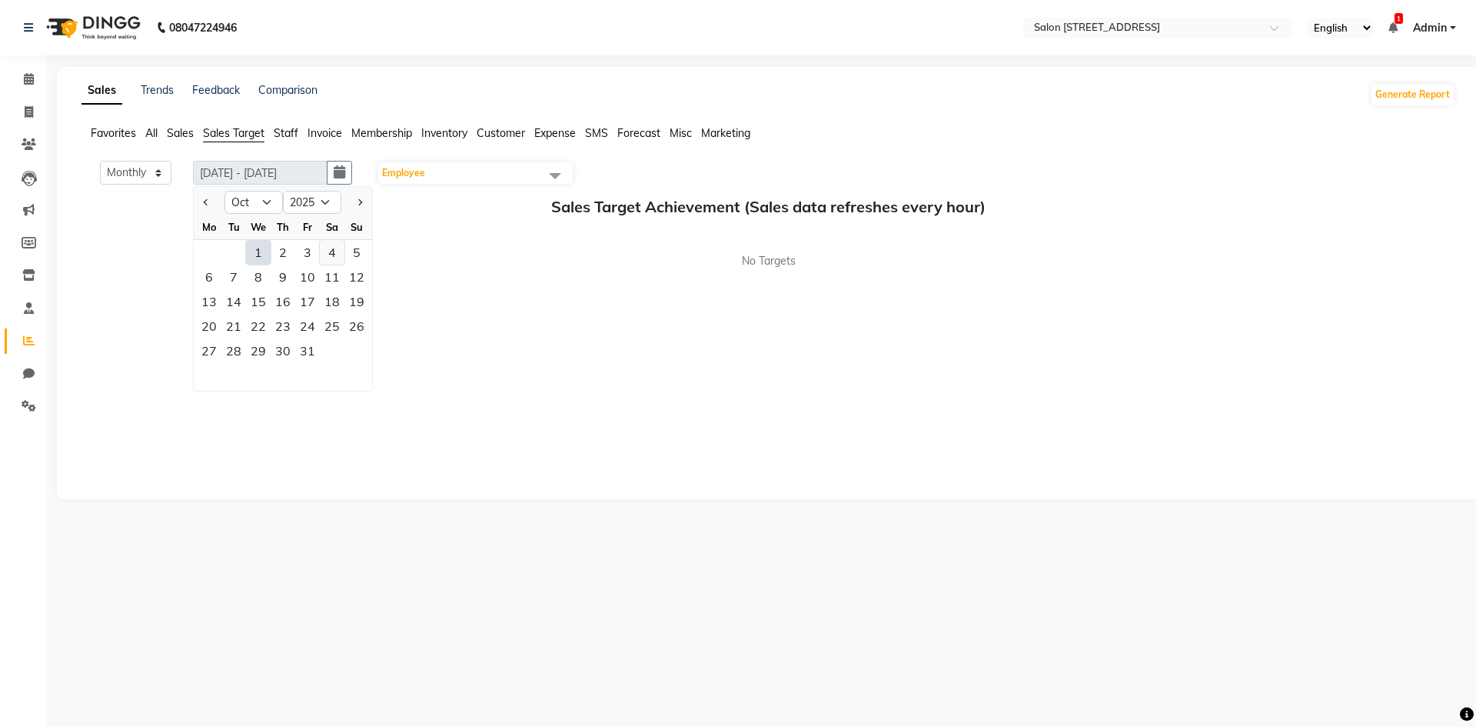
click at [331, 257] on div "4" at bounding box center [332, 252] width 25 height 25
click at [405, 226] on div "Sales Target Achievement (Sales data refreshes every hour) No Targets" at bounding box center [768, 233] width 1374 height 71
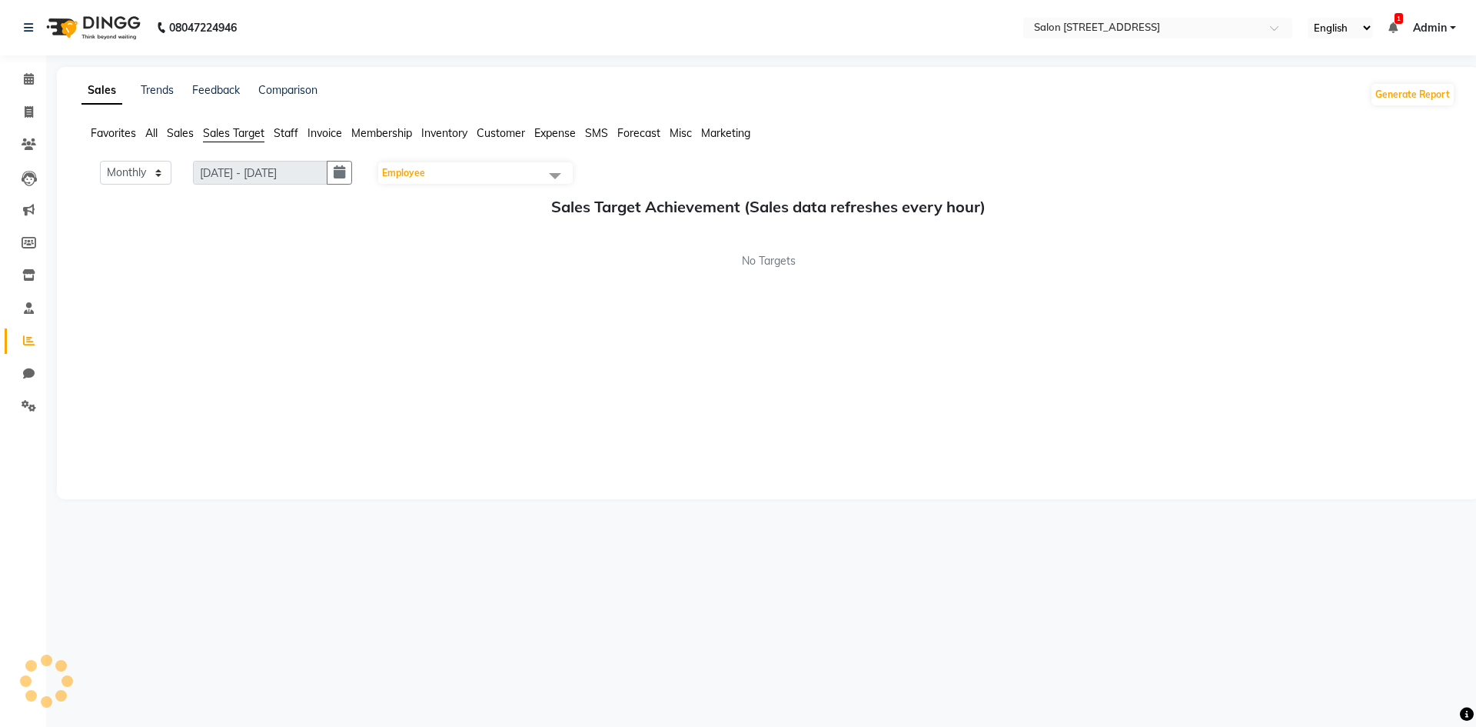
click at [182, 135] on span "Sales" at bounding box center [180, 133] width 27 height 14
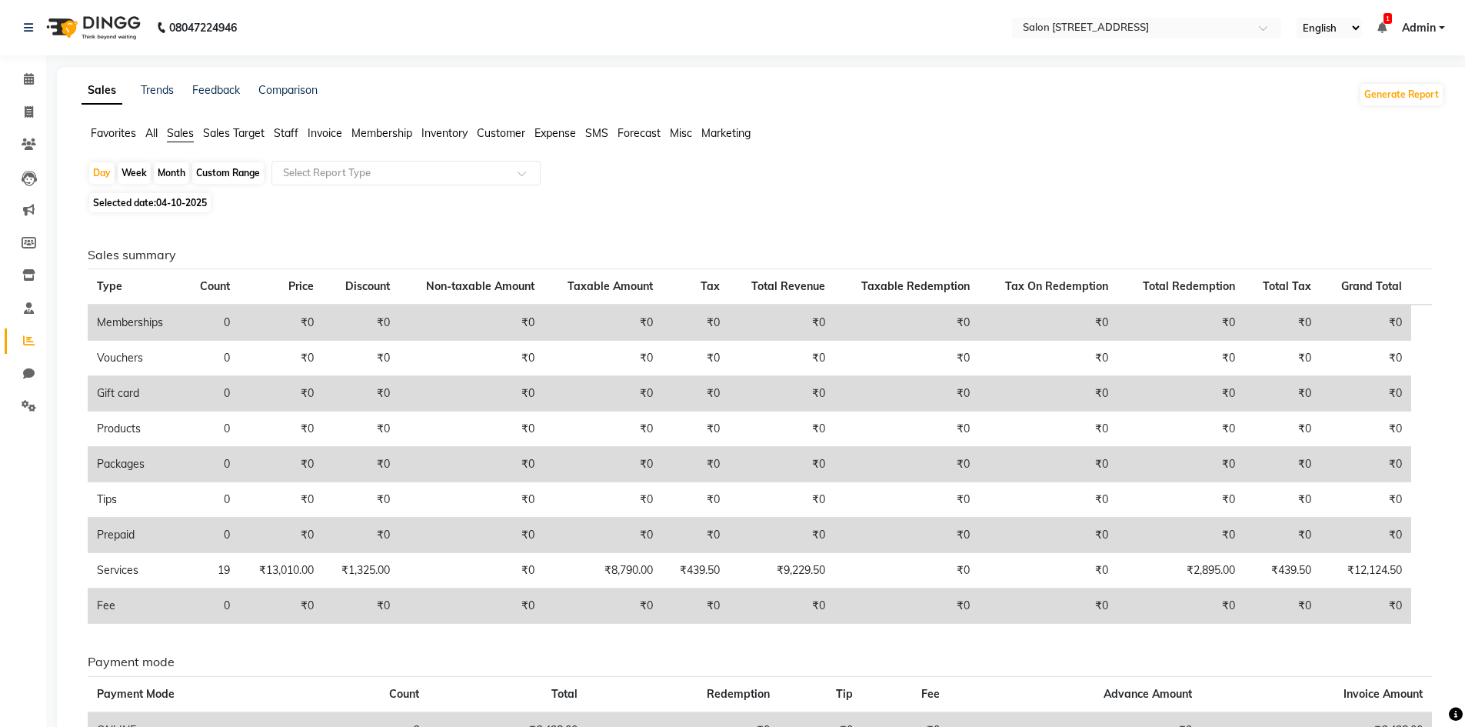
click at [174, 171] on div "Month" at bounding box center [171, 173] width 35 height 22
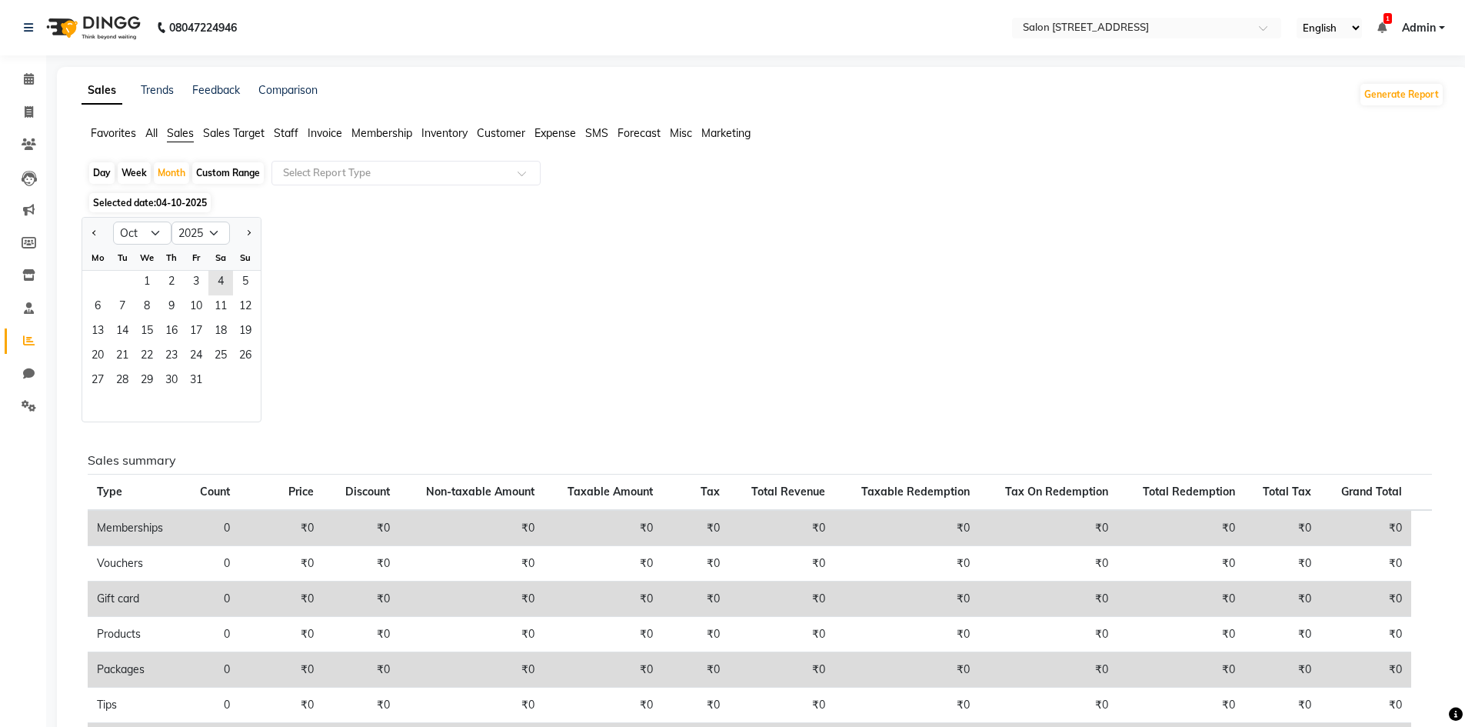
click at [135, 178] on div "Week" at bounding box center [134, 173] width 33 height 22
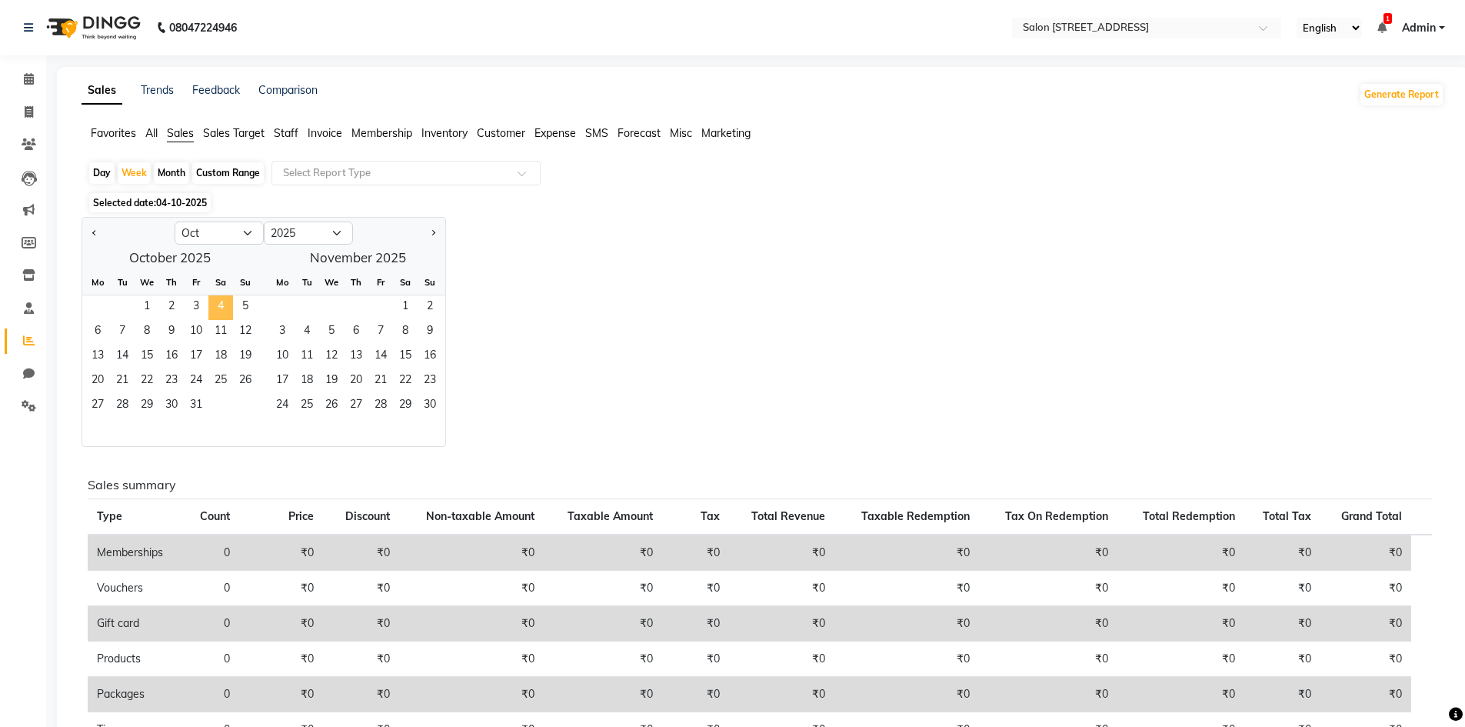
click at [223, 305] on span "4" at bounding box center [220, 307] width 25 height 25
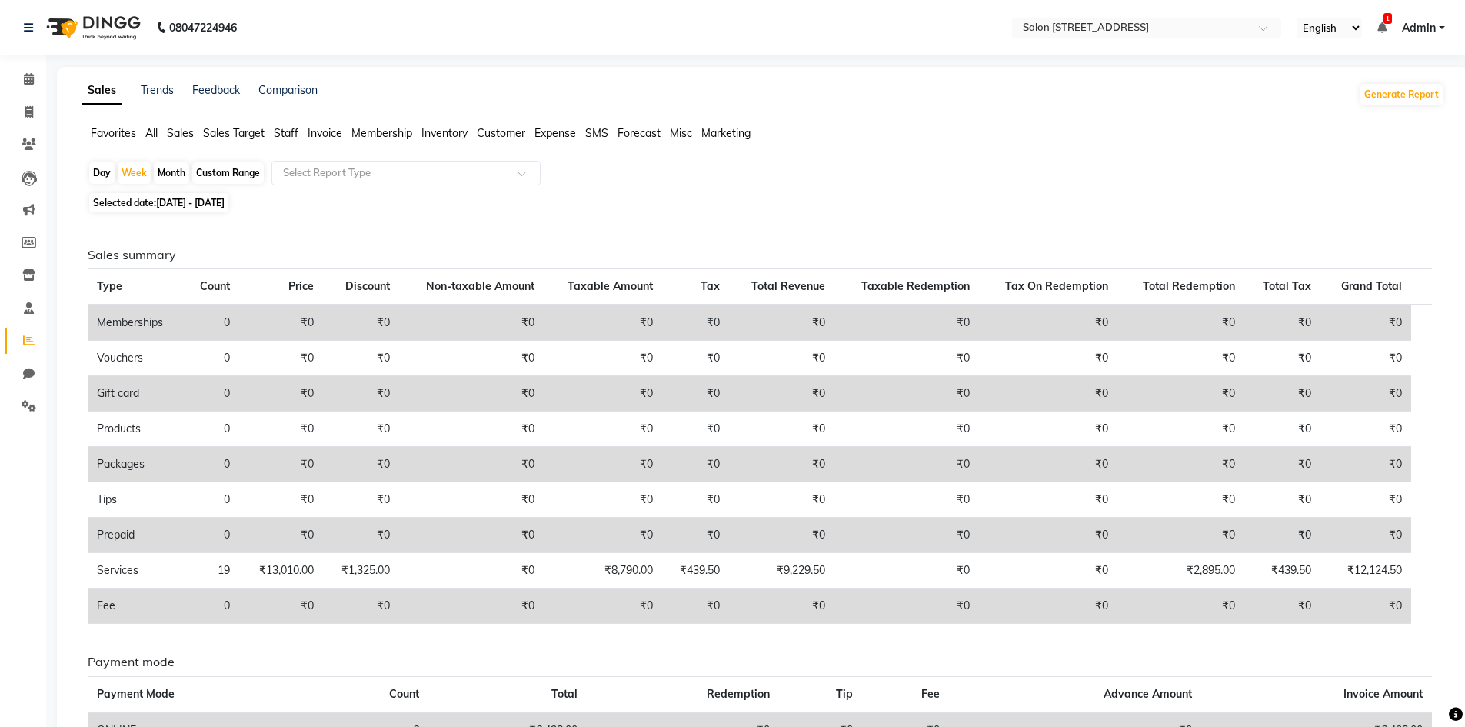
click at [167, 206] on span "[DATE] - [DATE]" at bounding box center [190, 203] width 68 height 12
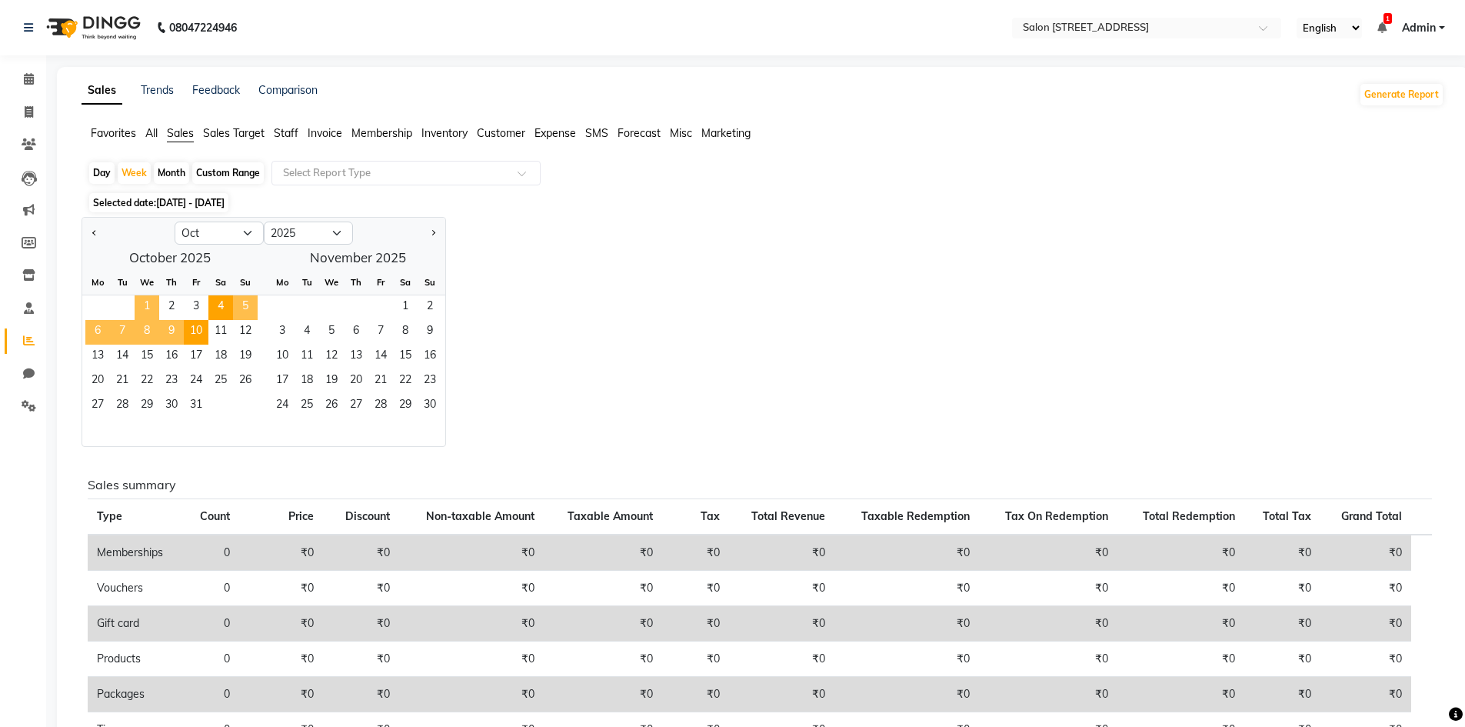
click at [147, 301] on span "1" at bounding box center [147, 307] width 25 height 25
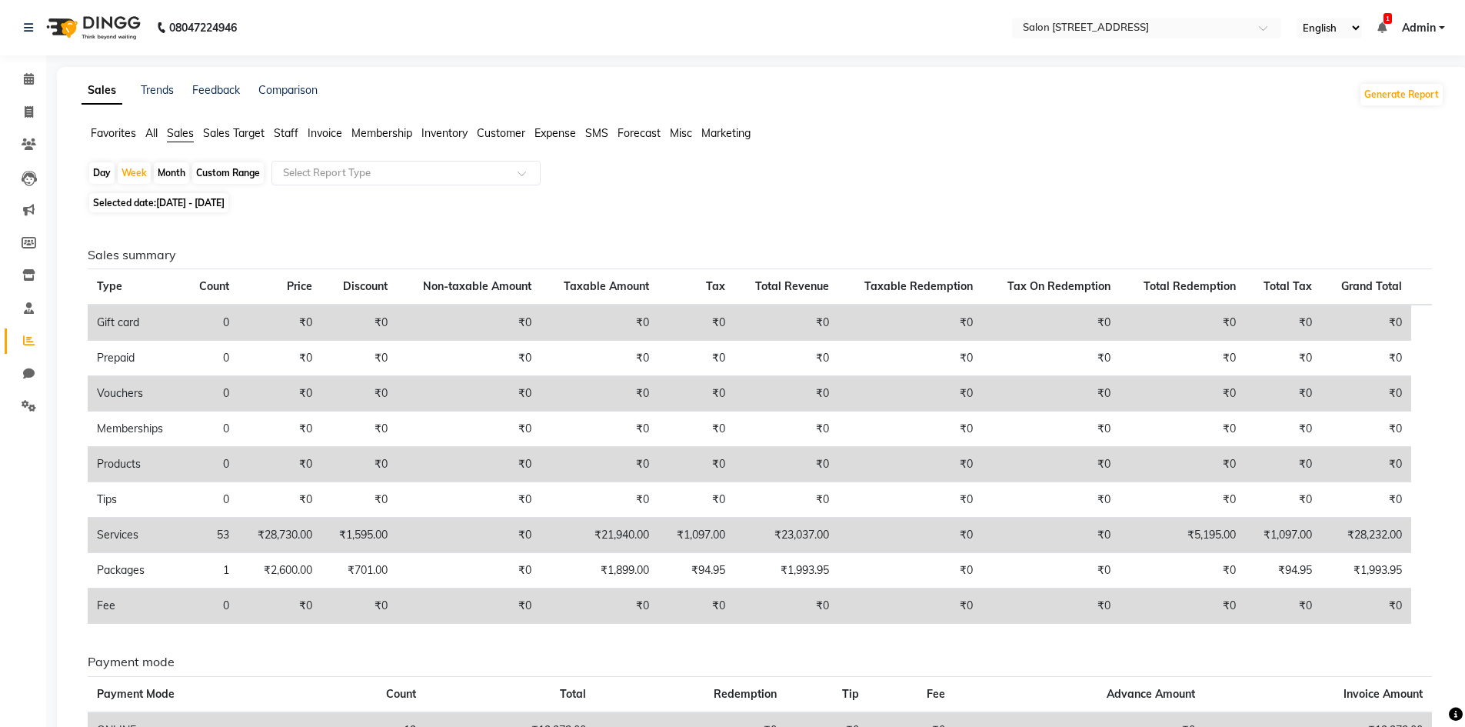
click at [239, 136] on span "Sales Target" at bounding box center [234, 133] width 62 height 14
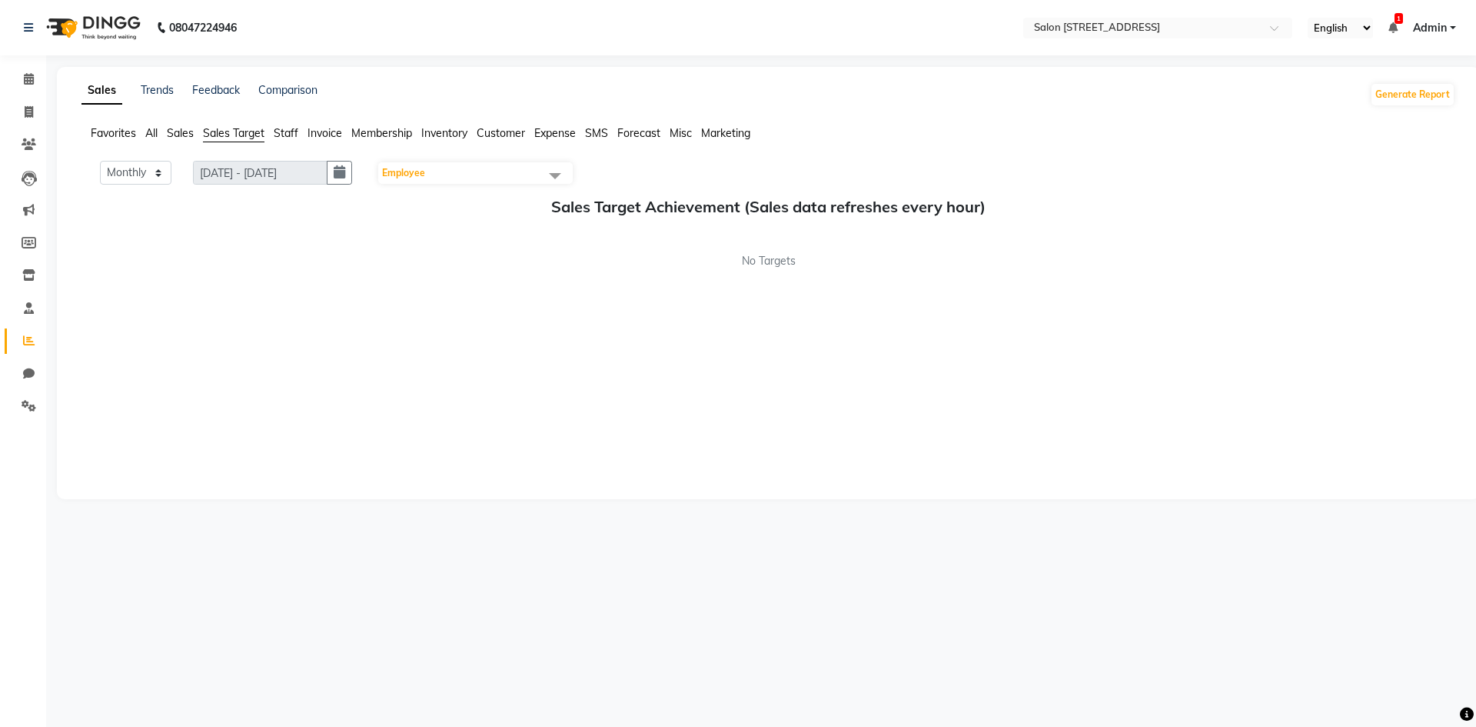
click at [467, 168] on span "Employee" at bounding box center [475, 173] width 195 height 22
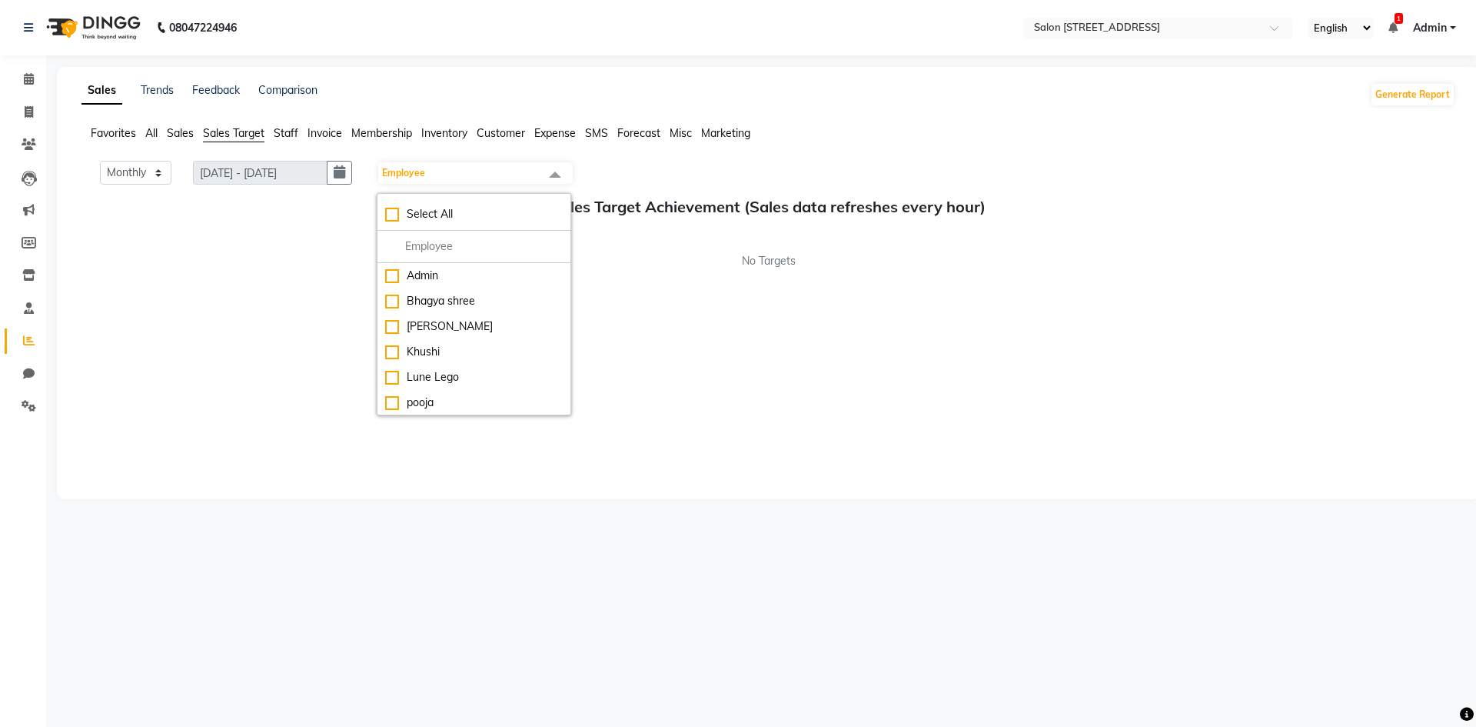
click at [232, 295] on div "Monthly Weekly [DATE] - [DATE] Employee Select All Admin Bhagya shree [PERSON_N…" at bounding box center [768, 322] width 1374 height 323
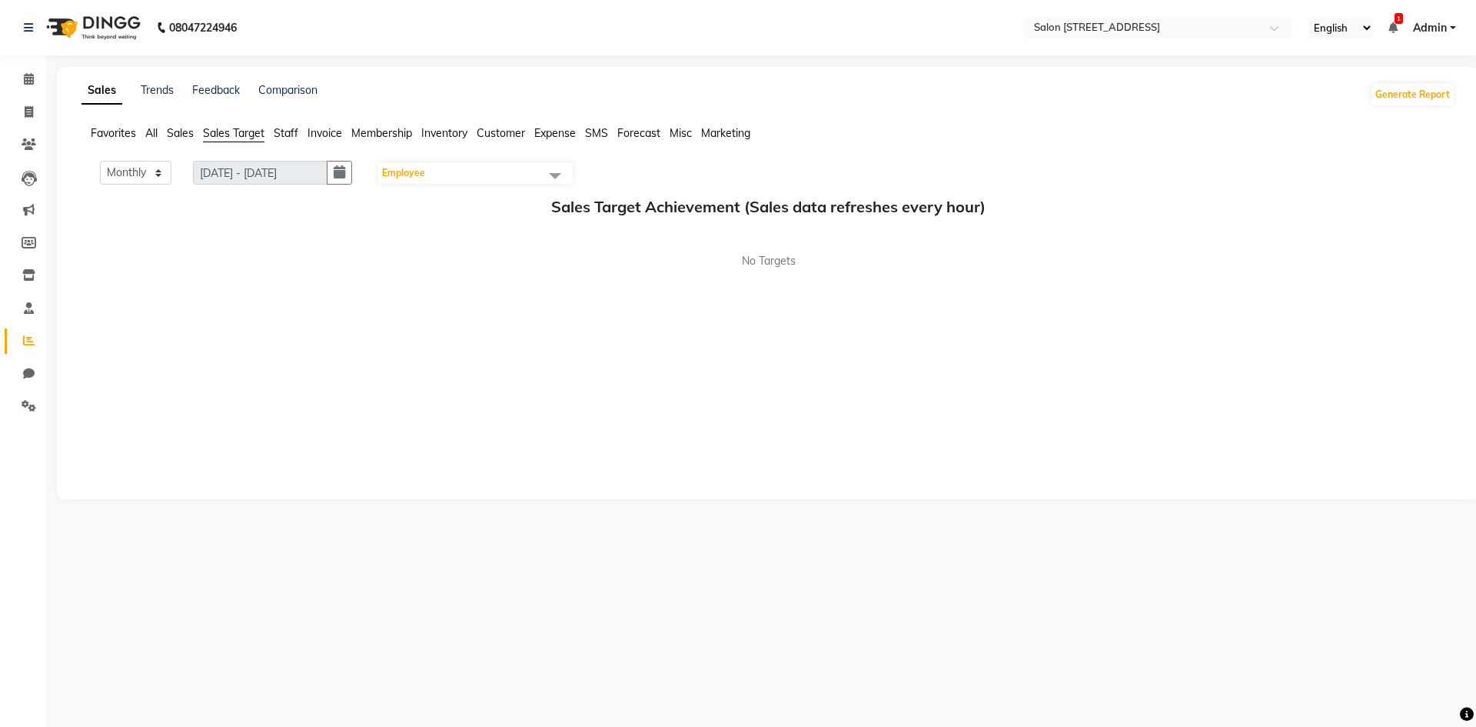
click at [186, 130] on span "Sales" at bounding box center [180, 133] width 27 height 14
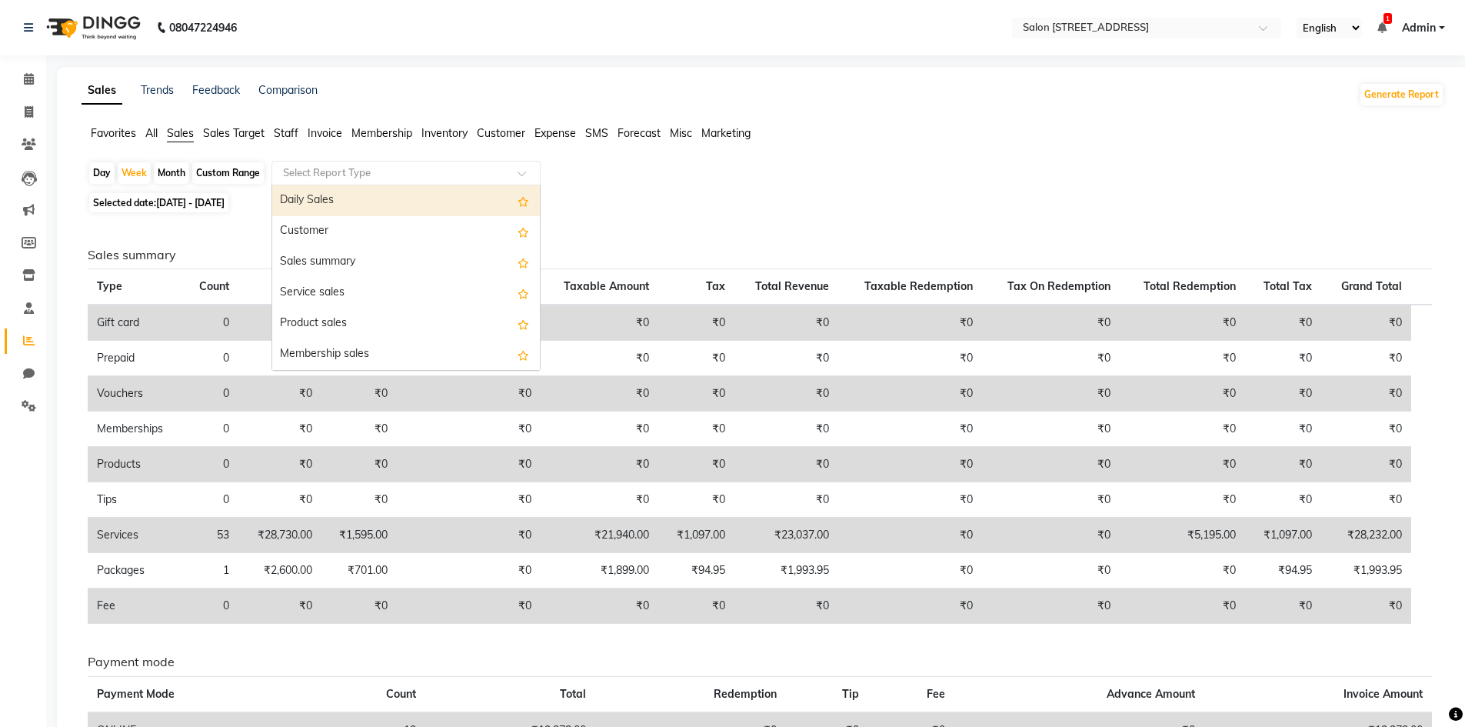
click at [382, 164] on div "Select Report Type" at bounding box center [405, 173] width 269 height 25
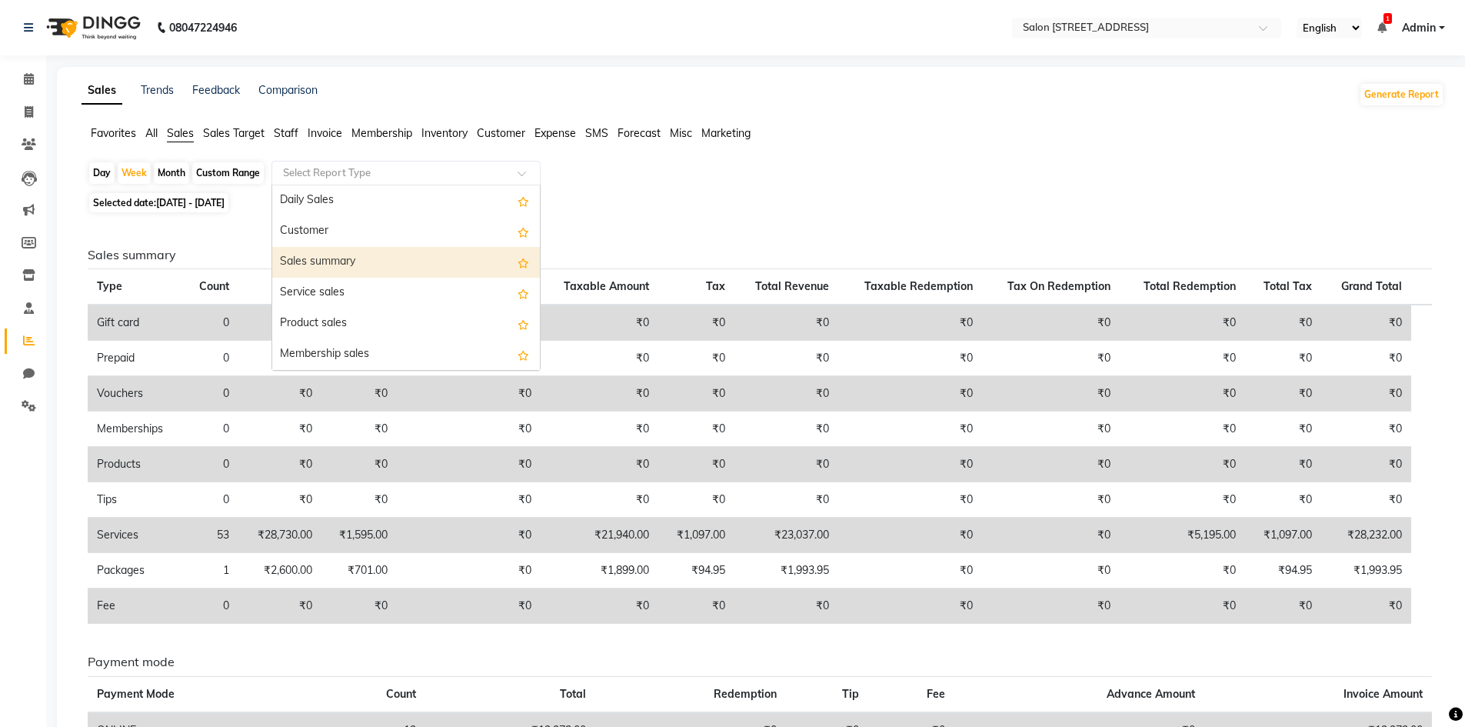
click at [390, 263] on div "Sales summary" at bounding box center [406, 262] width 268 height 31
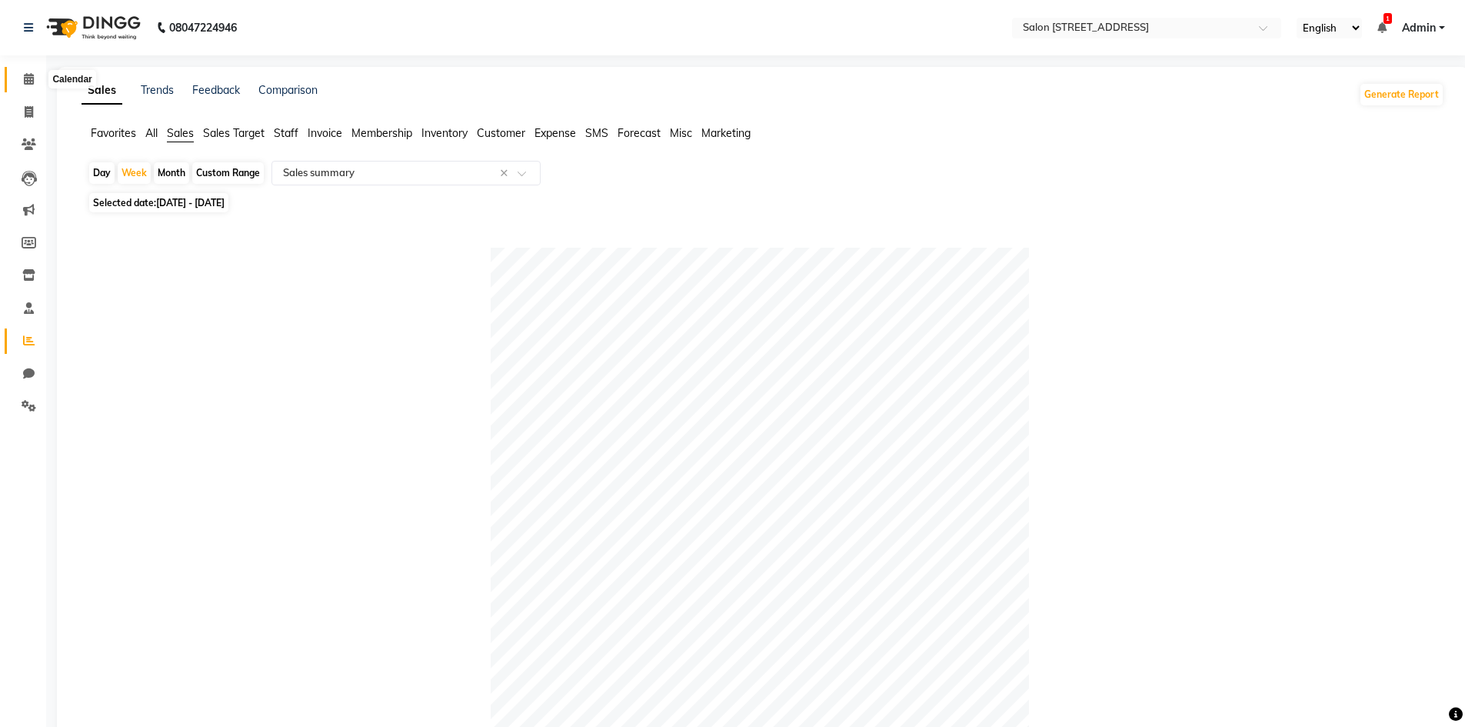
click at [31, 81] on icon at bounding box center [29, 79] width 10 height 12
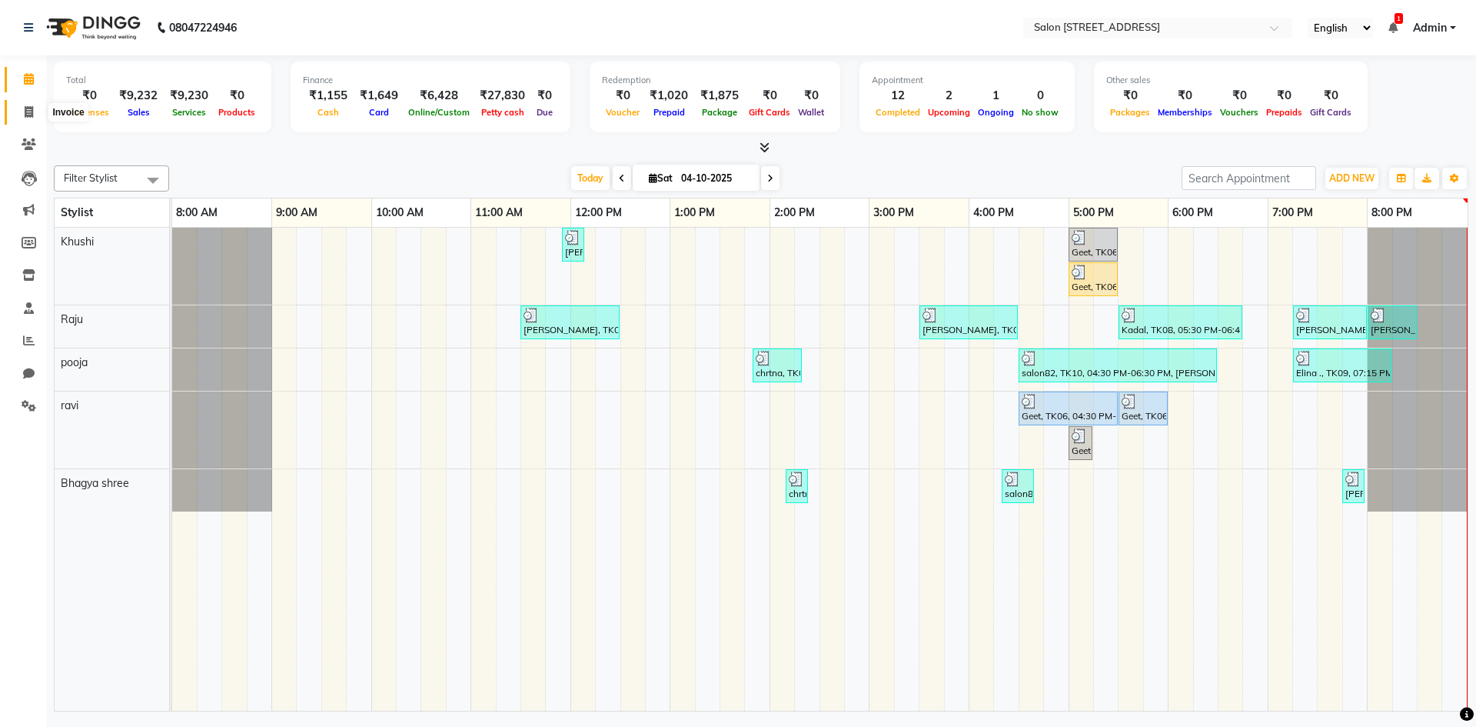
click at [34, 115] on span at bounding box center [28, 113] width 27 height 18
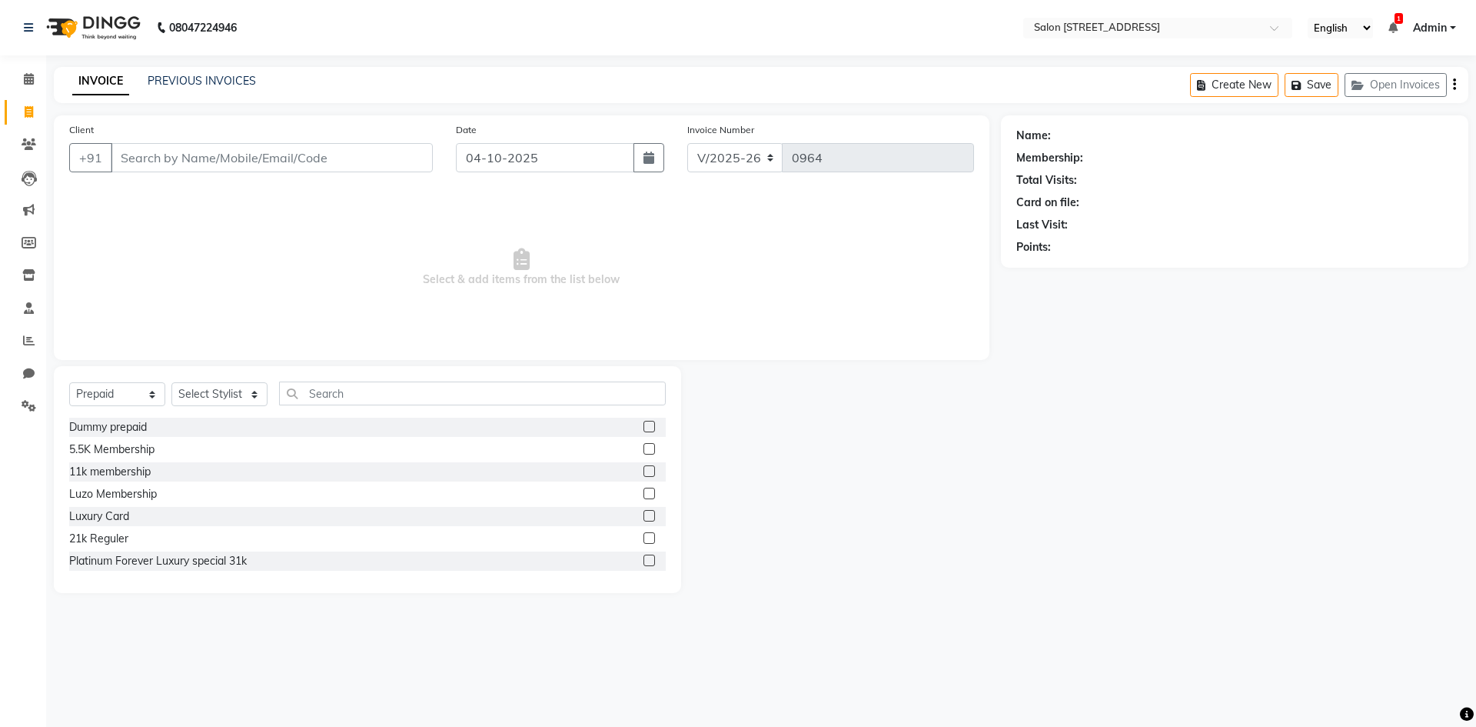
click at [194, 70] on div "INVOICE PREVIOUS INVOICES Create New Save Open Invoices" at bounding box center [761, 85] width 1415 height 36
click at [207, 81] on link "PREVIOUS INVOICES" at bounding box center [202, 81] width 108 height 14
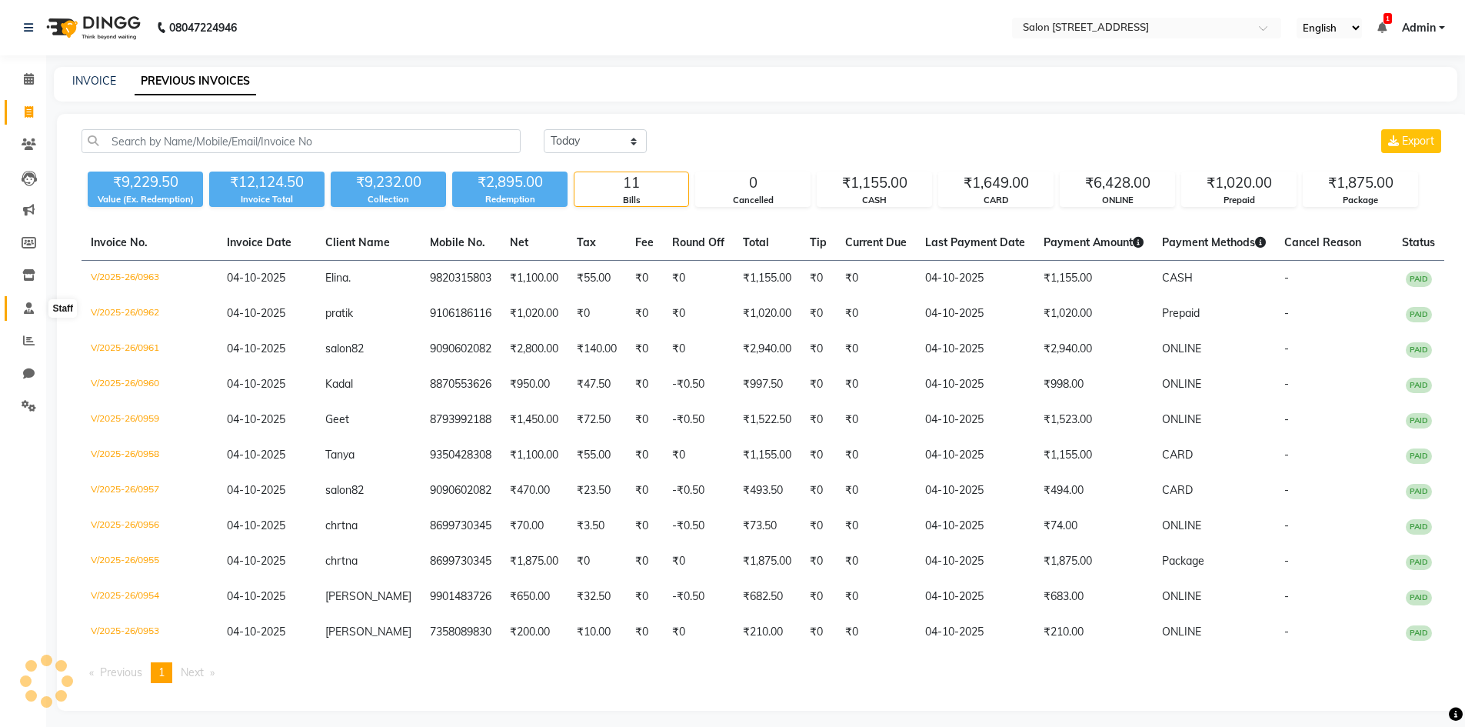
click at [28, 311] on icon at bounding box center [29, 308] width 10 height 12
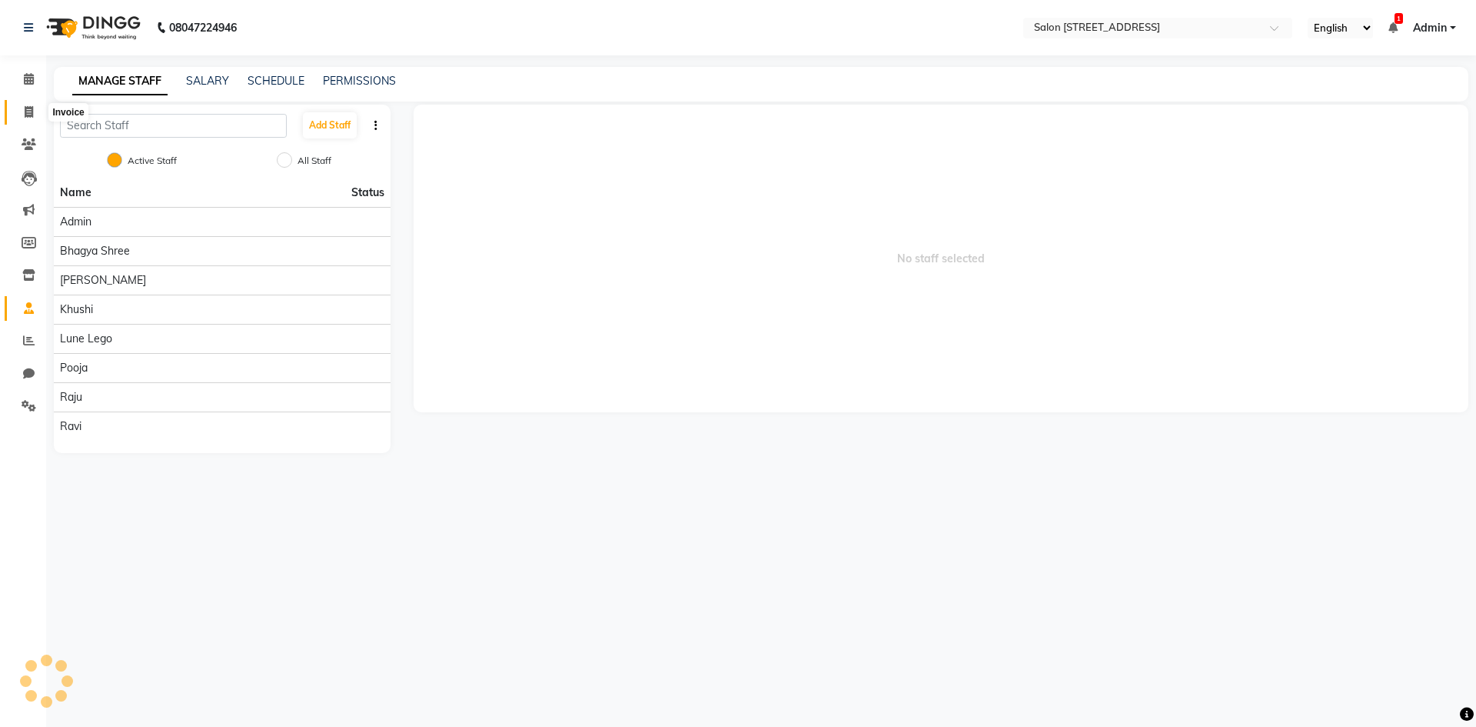
click at [25, 107] on icon at bounding box center [29, 112] width 8 height 12
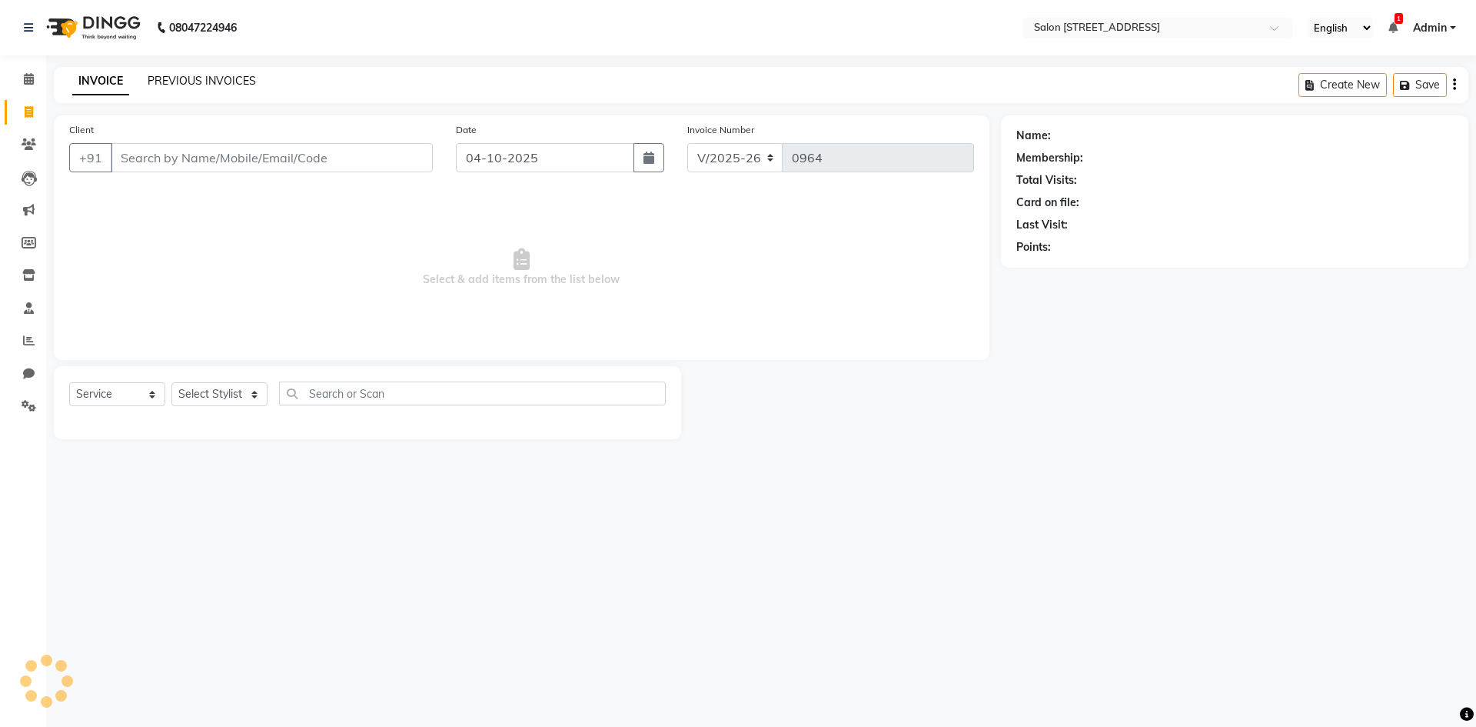
click at [233, 83] on link "PREVIOUS INVOICES" at bounding box center [202, 81] width 108 height 14
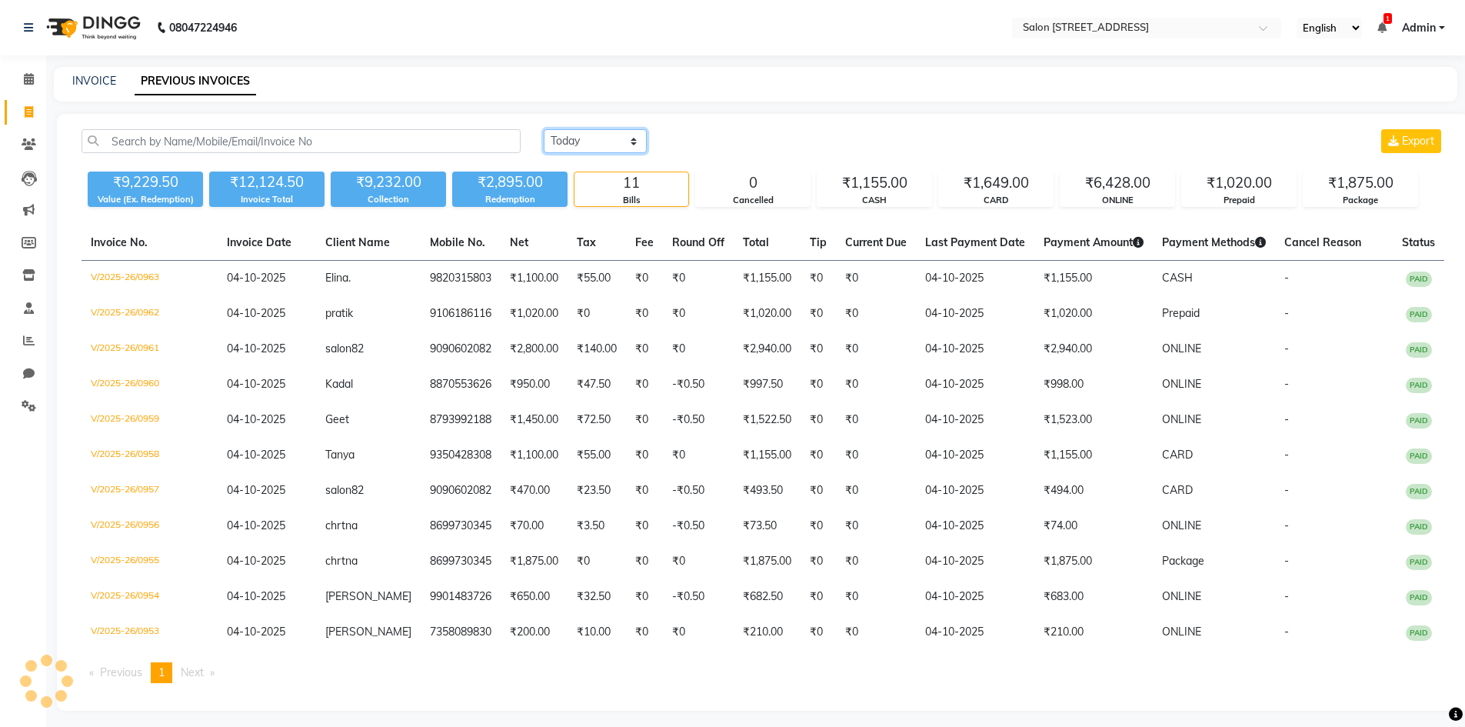
click at [596, 141] on select "[DATE] [DATE] Custom Range" at bounding box center [595, 141] width 103 height 24
click at [544, 129] on select "[DATE] [DATE] Custom Range" at bounding box center [595, 141] width 103 height 24
click at [761, 141] on input "04-10-2025" at bounding box center [721, 142] width 108 height 22
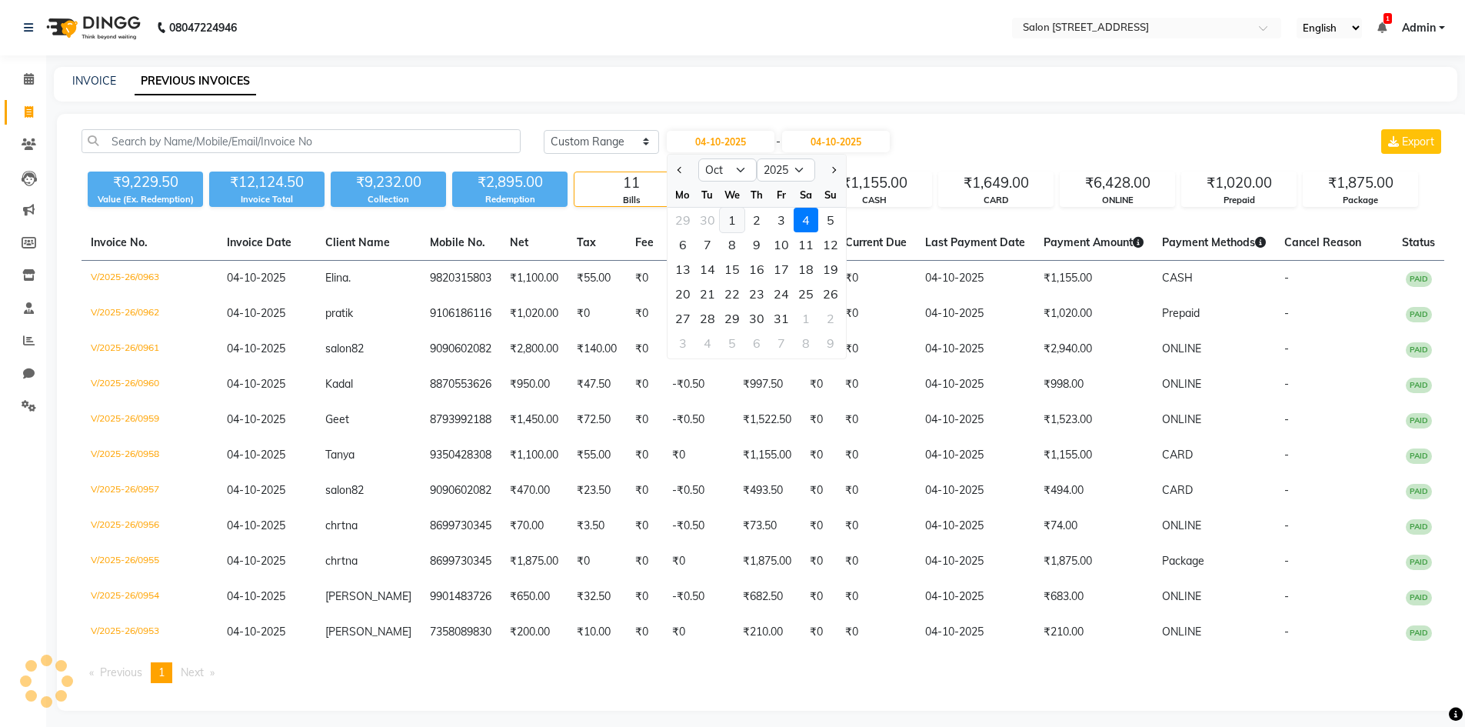
click at [730, 214] on div "1" at bounding box center [732, 220] width 25 height 25
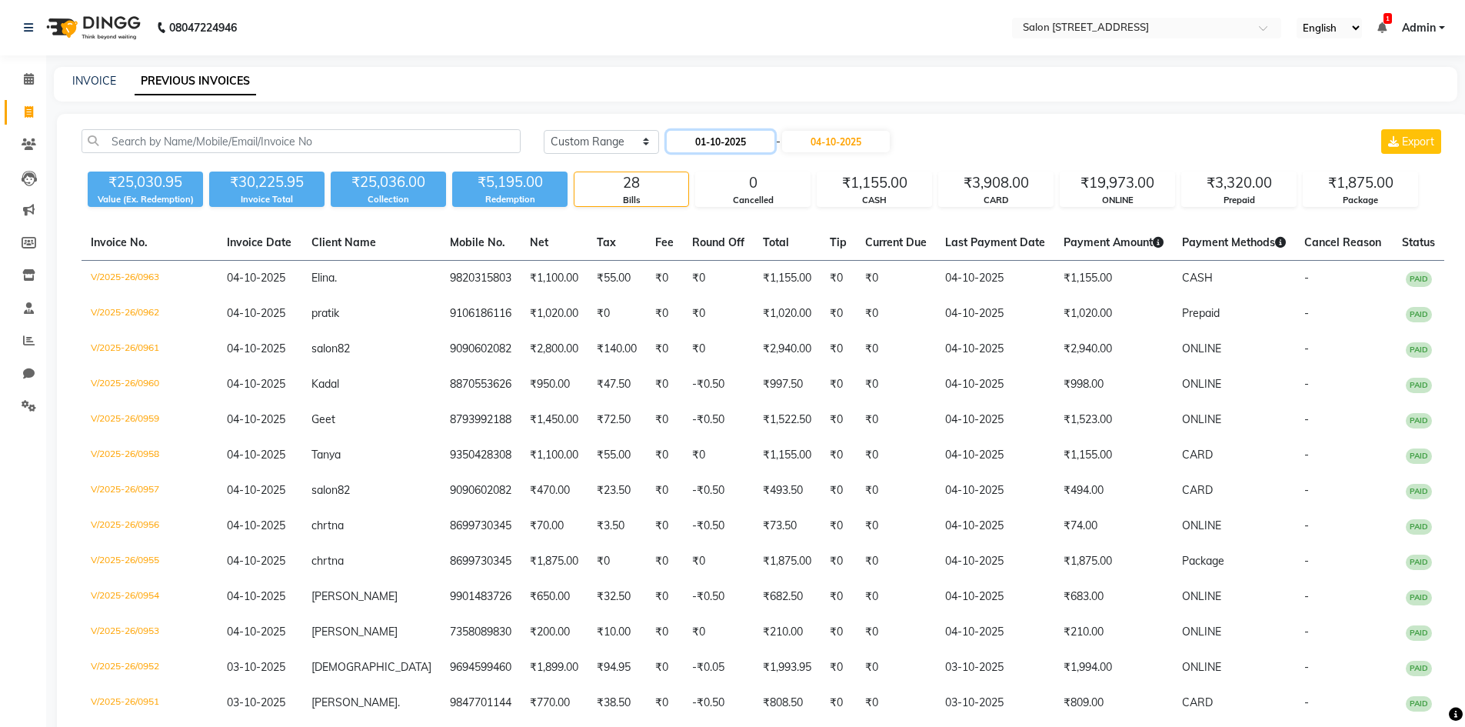
click at [754, 133] on input "01-10-2025" at bounding box center [721, 142] width 108 height 22
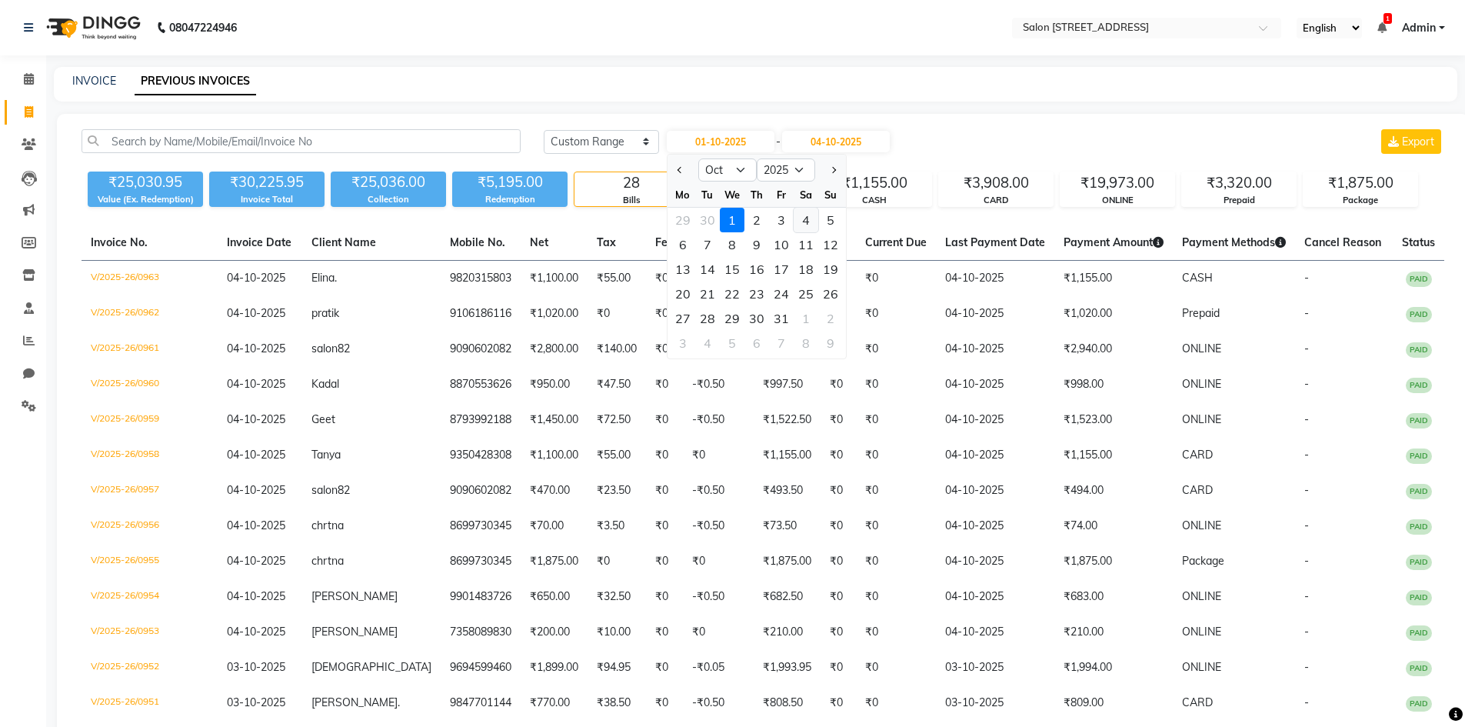
click at [807, 218] on div "4" at bounding box center [805, 220] width 25 height 25
